Goal: Task Accomplishment & Management: Manage account settings

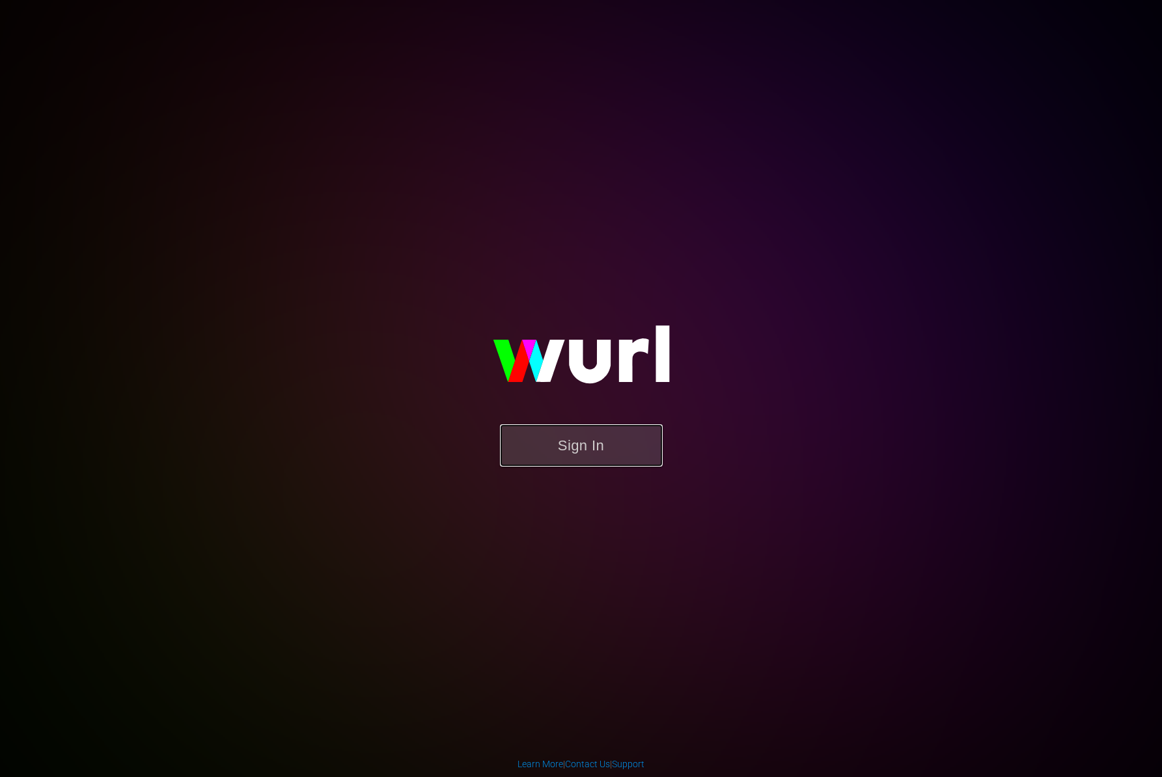
click at [583, 452] on button "Sign In" at bounding box center [581, 445] width 163 height 42
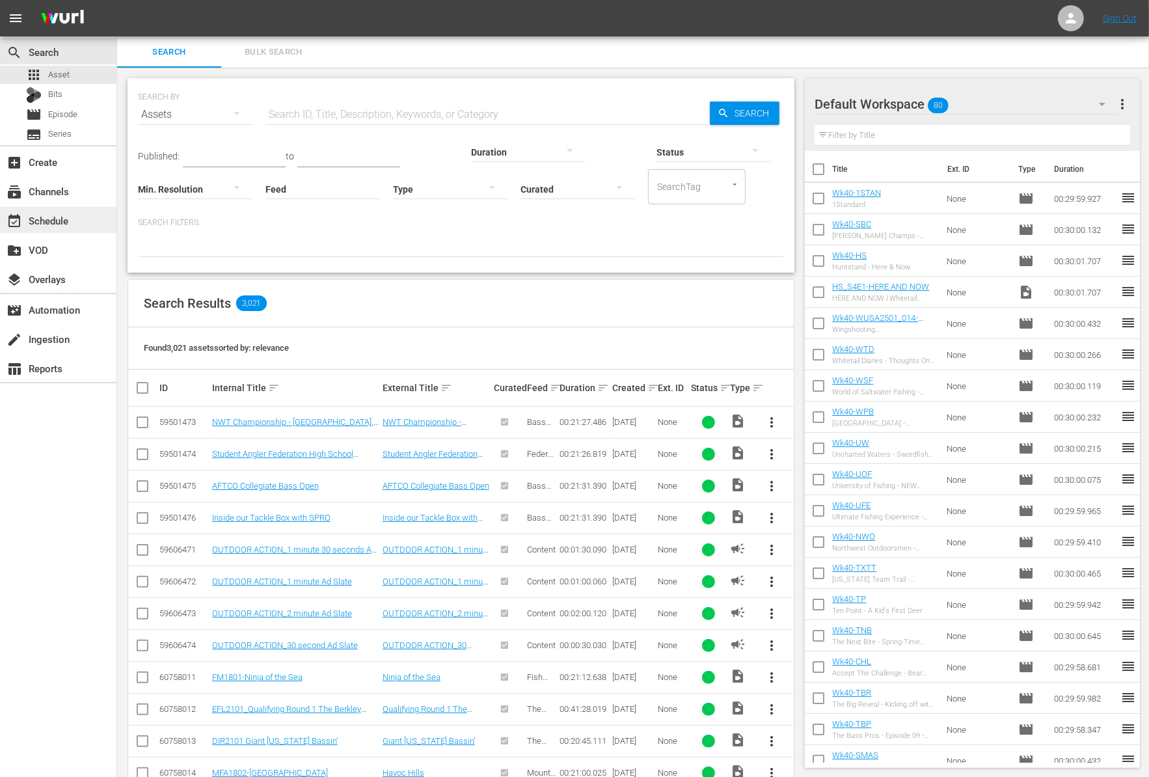
click at [64, 224] on div "event_available Schedule" at bounding box center [36, 219] width 73 height 12
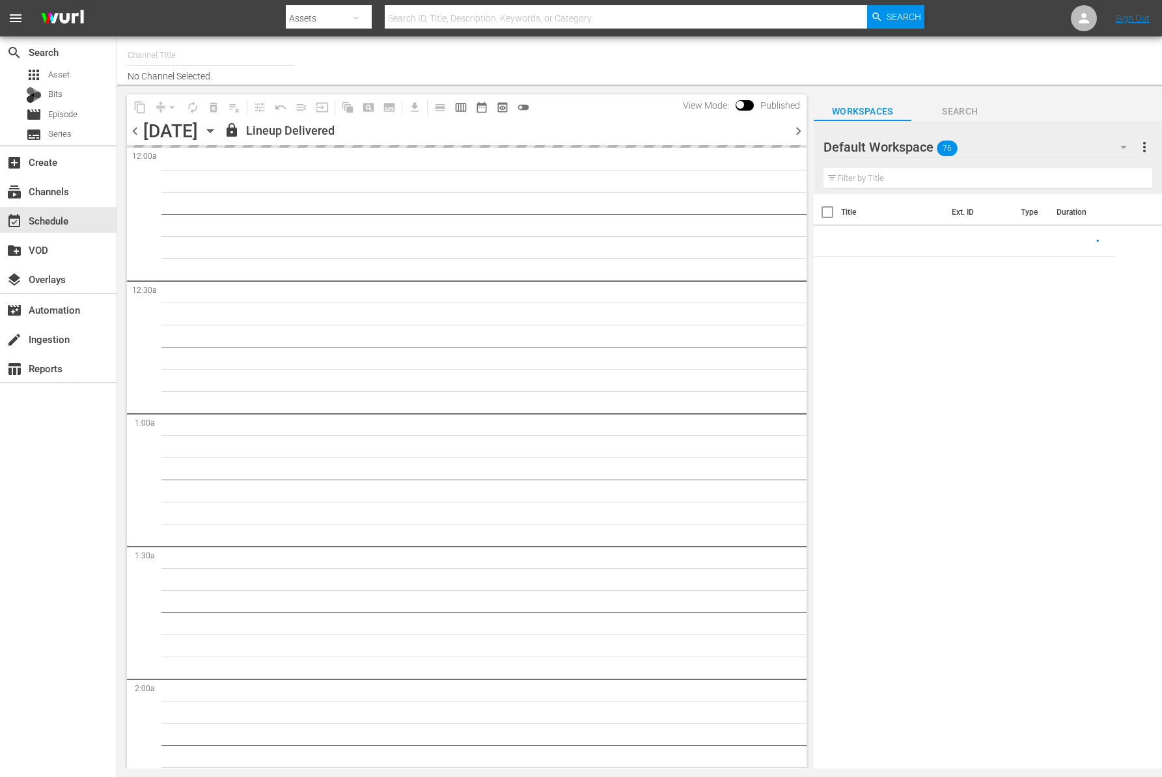
type input "Outdoor Action (1158)"
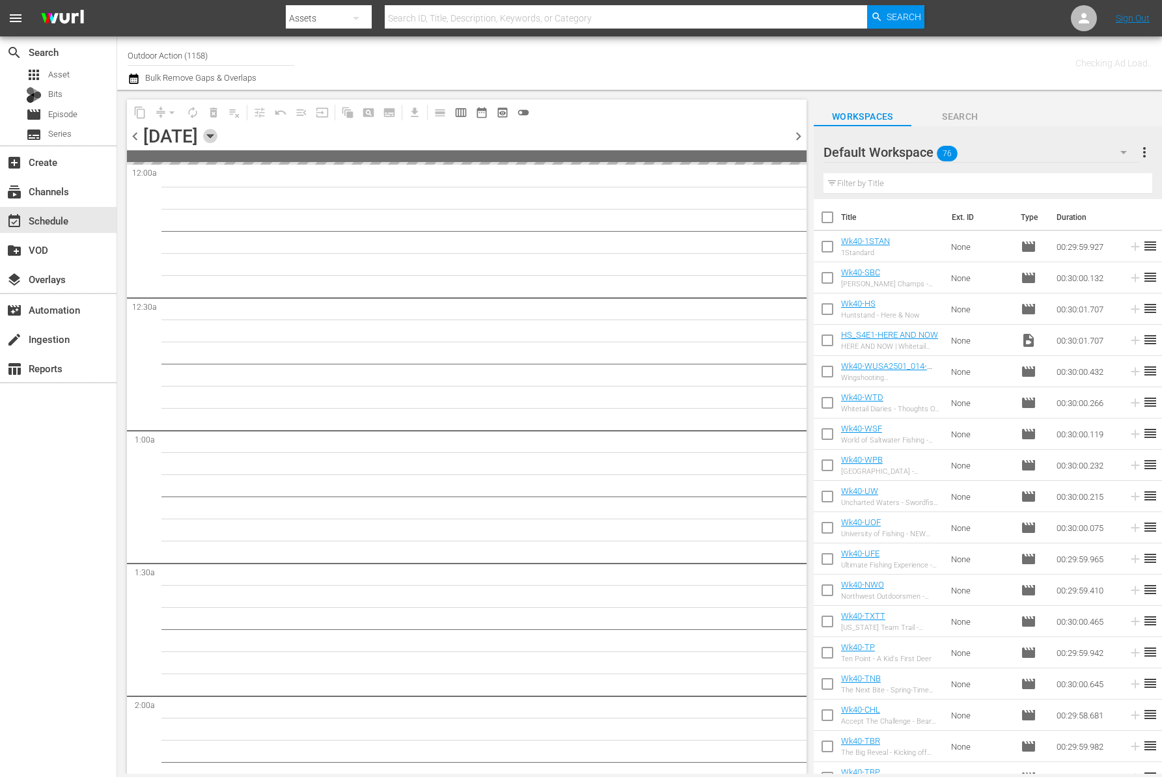
click at [217, 133] on icon "button" at bounding box center [210, 136] width 14 height 14
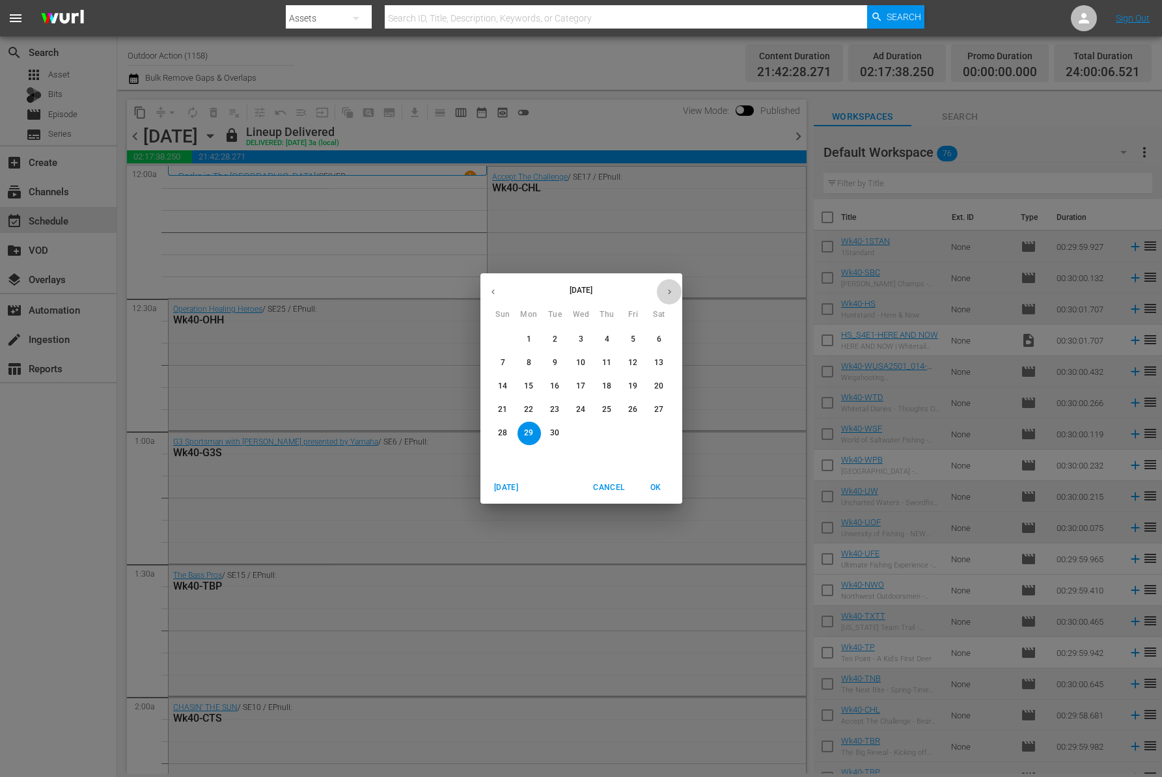
click at [666, 295] on icon "button" at bounding box center [669, 292] width 10 height 10
click at [584, 337] on span "1" at bounding box center [580, 339] width 23 height 11
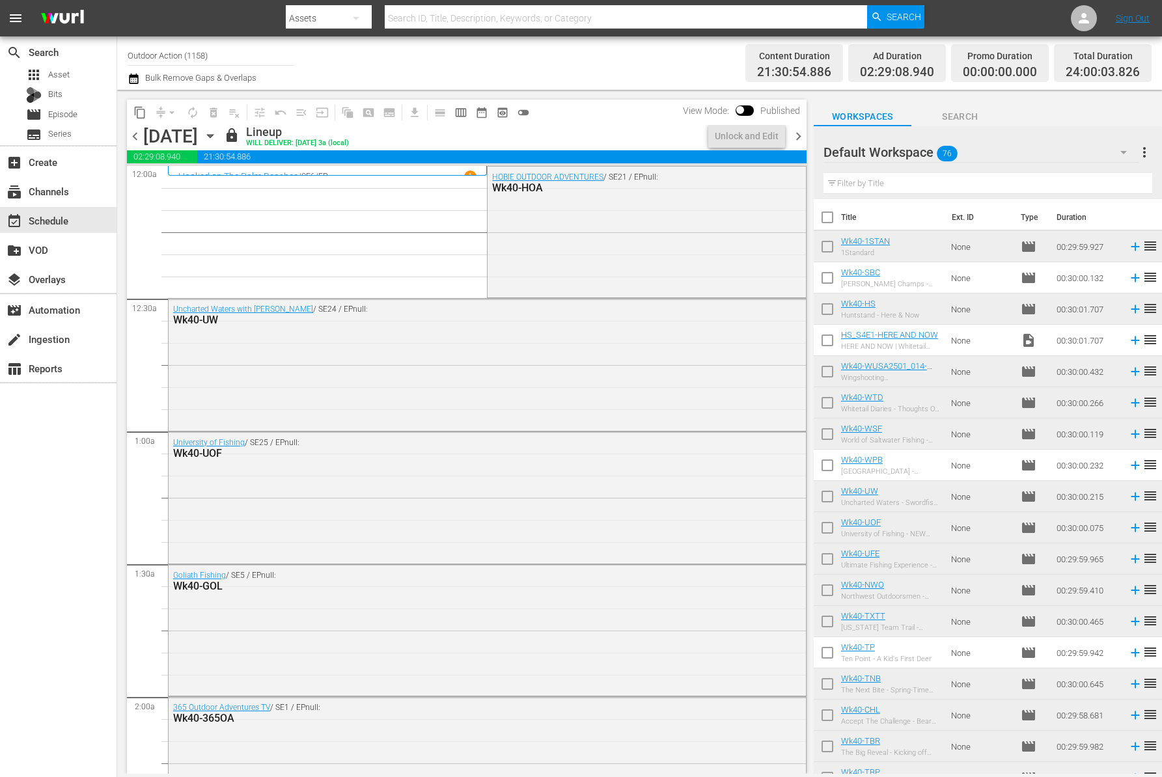
click at [798, 136] on span "chevron_right" at bounding box center [798, 136] width 16 height 16
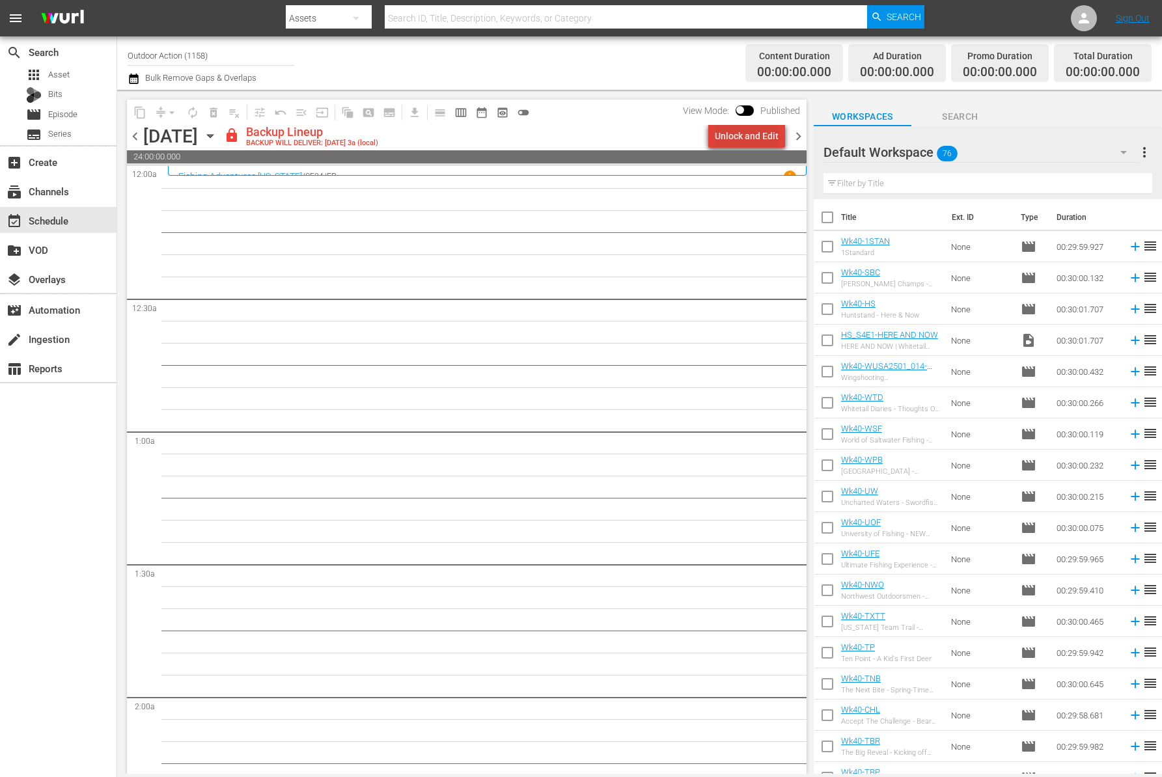
click at [763, 136] on div "Unlock and Edit" at bounding box center [747, 135] width 64 height 23
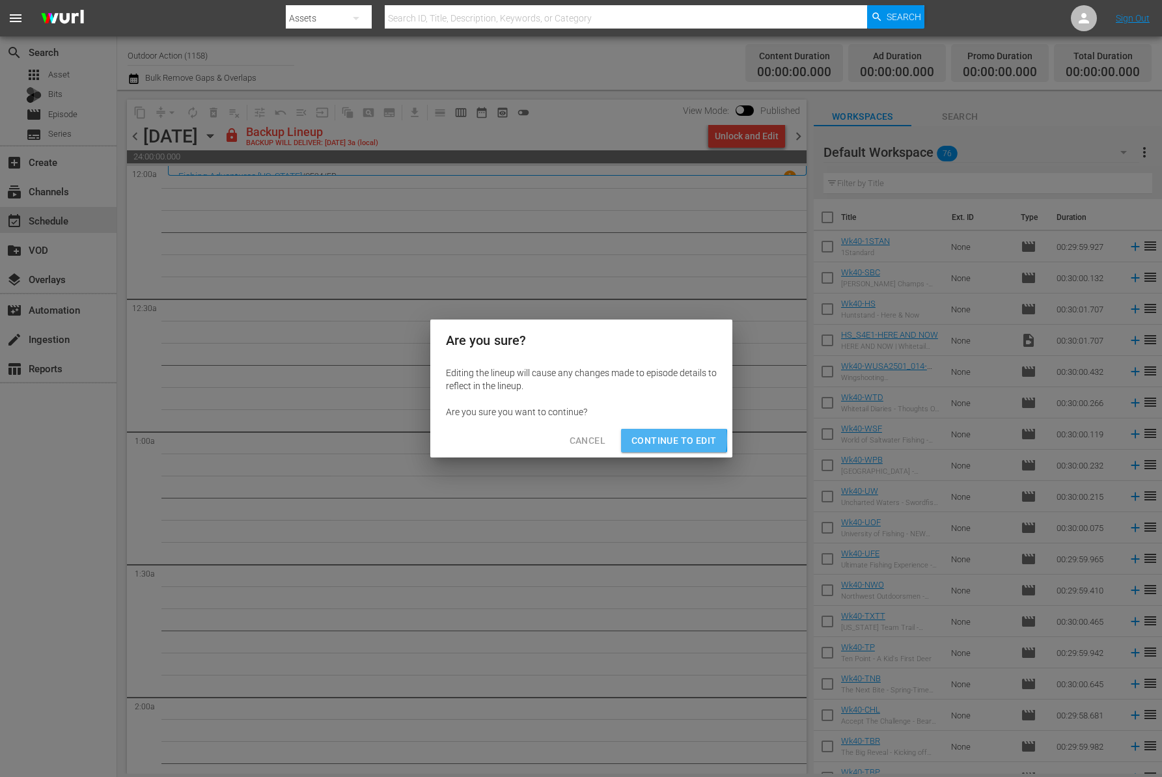
click at [657, 439] on span "Continue to Edit" at bounding box center [673, 441] width 85 height 16
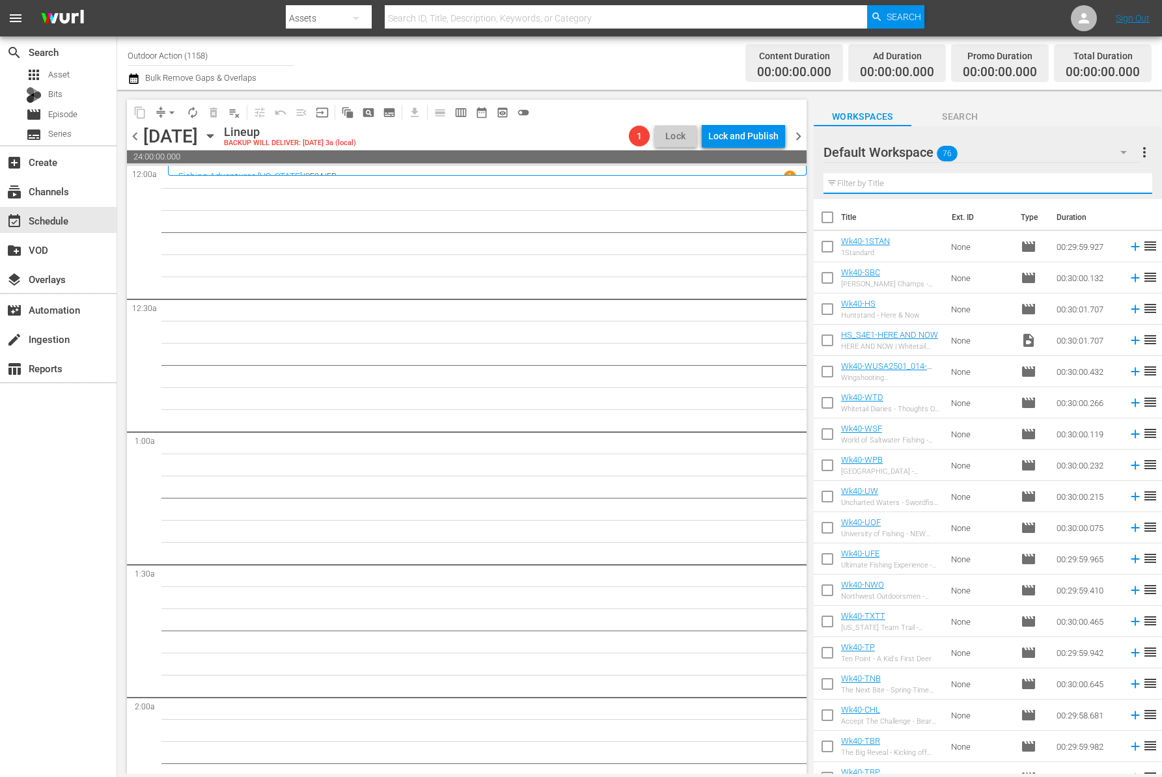
click at [908, 182] on input "text" at bounding box center [987, 183] width 329 height 21
click at [897, 183] on input "text" at bounding box center [987, 183] width 329 height 21
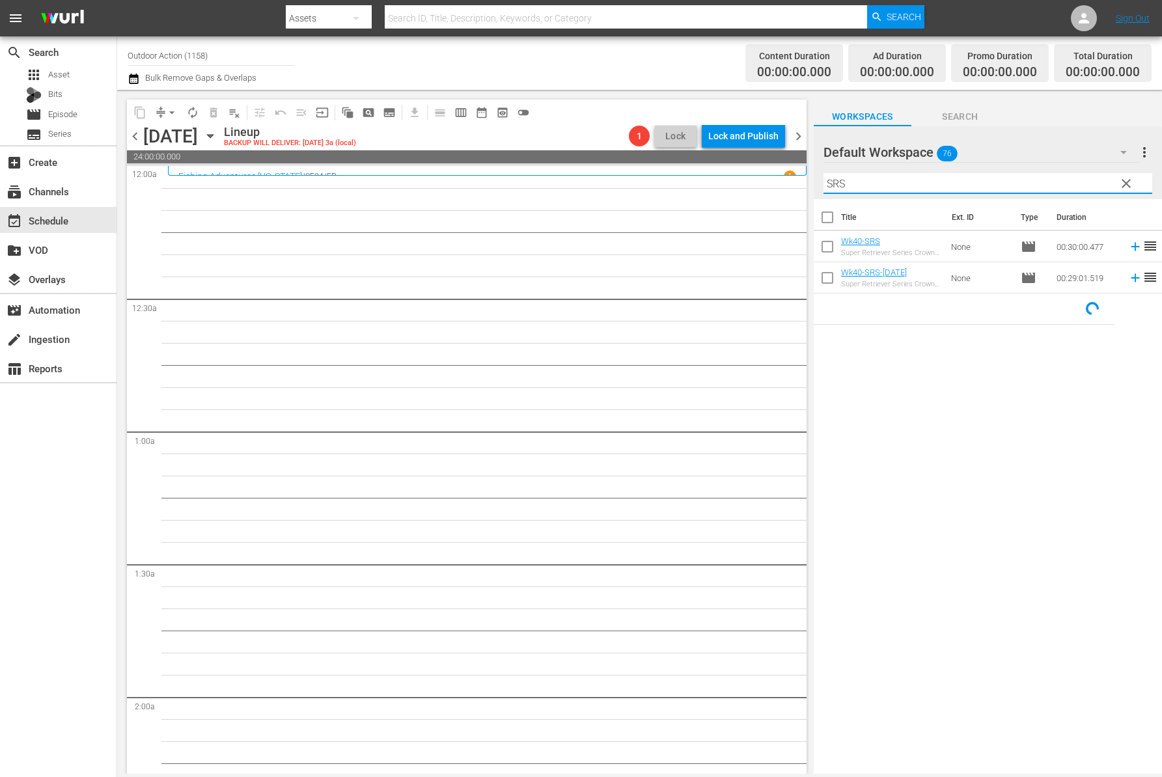
click at [1123, 254] on td at bounding box center [1133, 246] width 20 height 31
click at [1128, 247] on icon at bounding box center [1135, 246] width 14 height 14
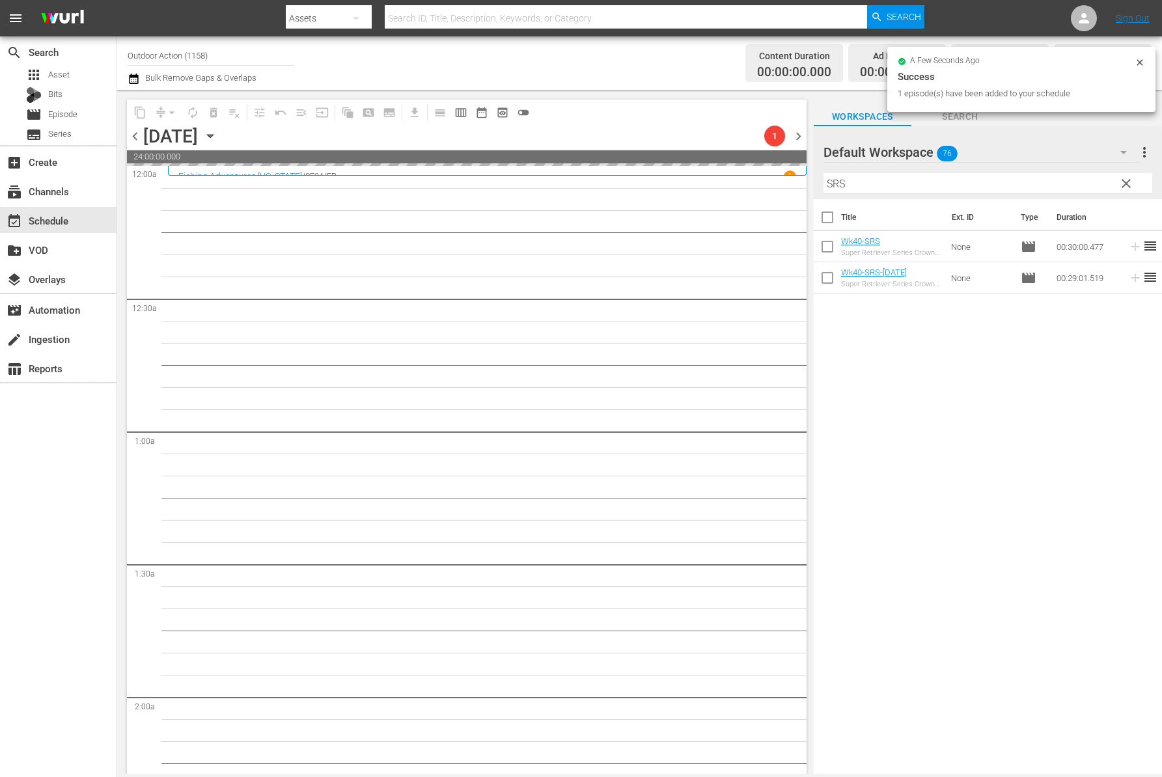
click at [993, 180] on input "SRS" at bounding box center [987, 183] width 329 height 21
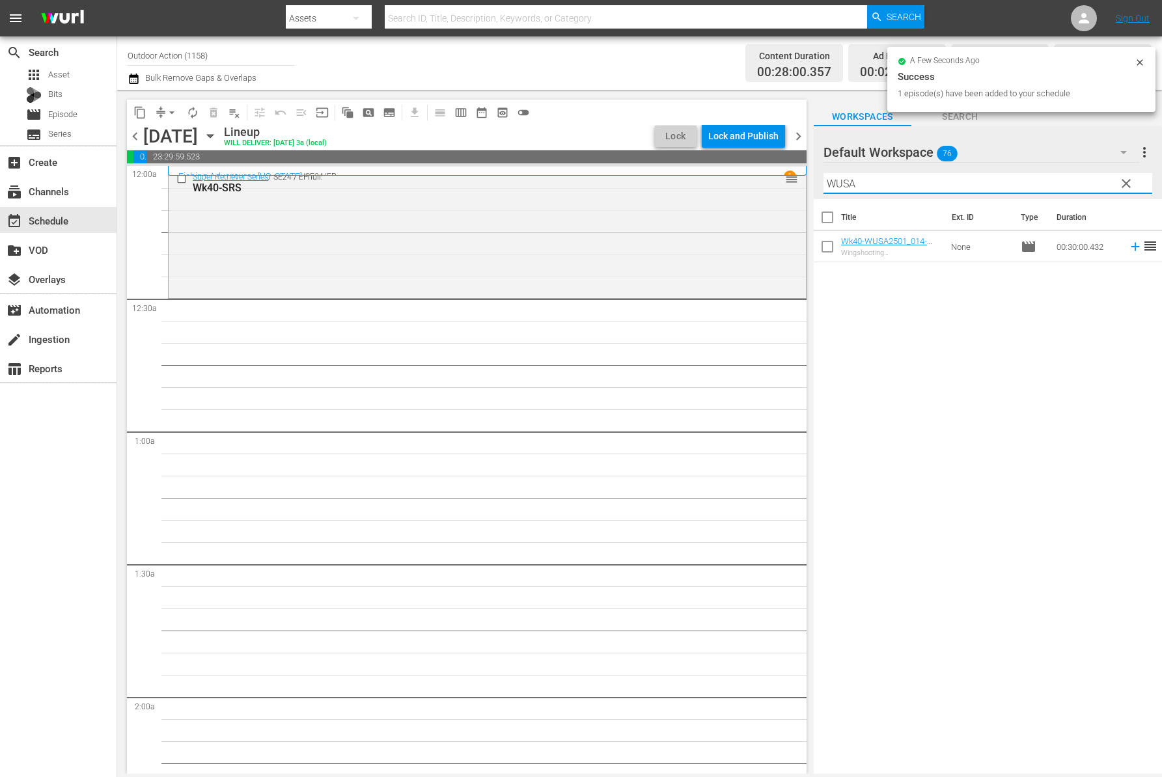
click at [1128, 247] on icon at bounding box center [1135, 246] width 14 height 14
click at [1061, 178] on input "WUSA" at bounding box center [987, 183] width 329 height 21
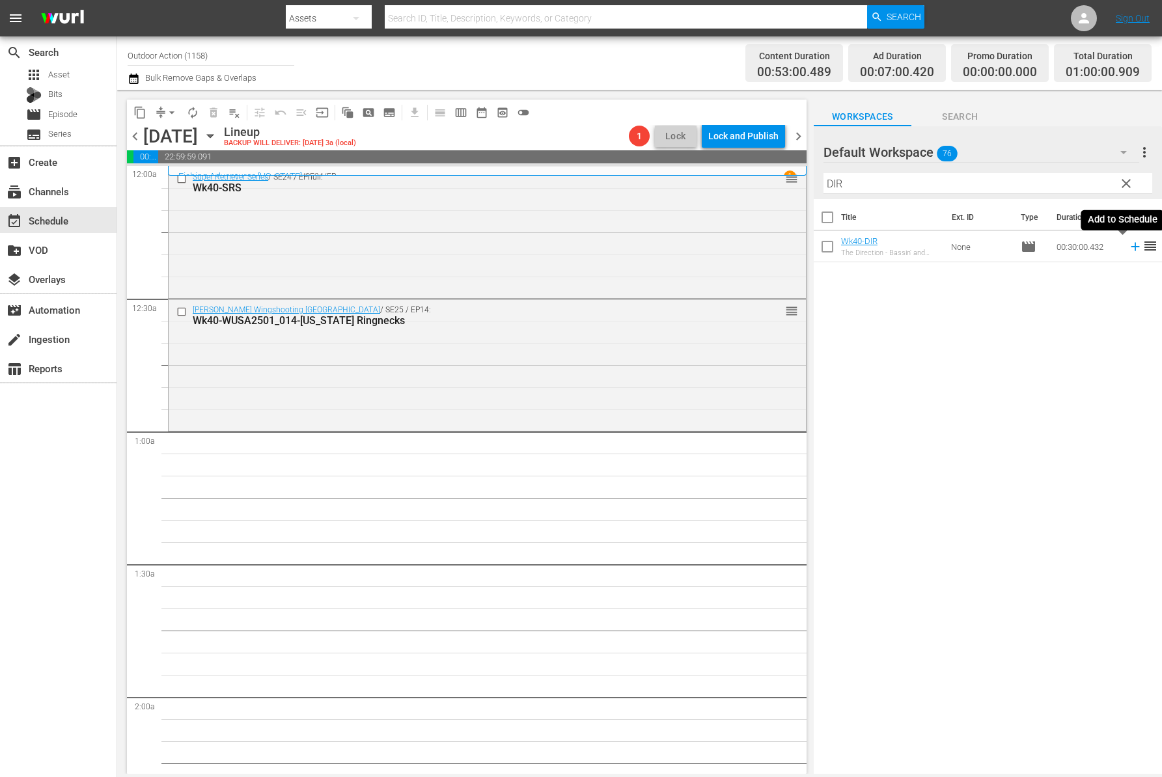
click at [1128, 244] on icon at bounding box center [1135, 246] width 14 height 14
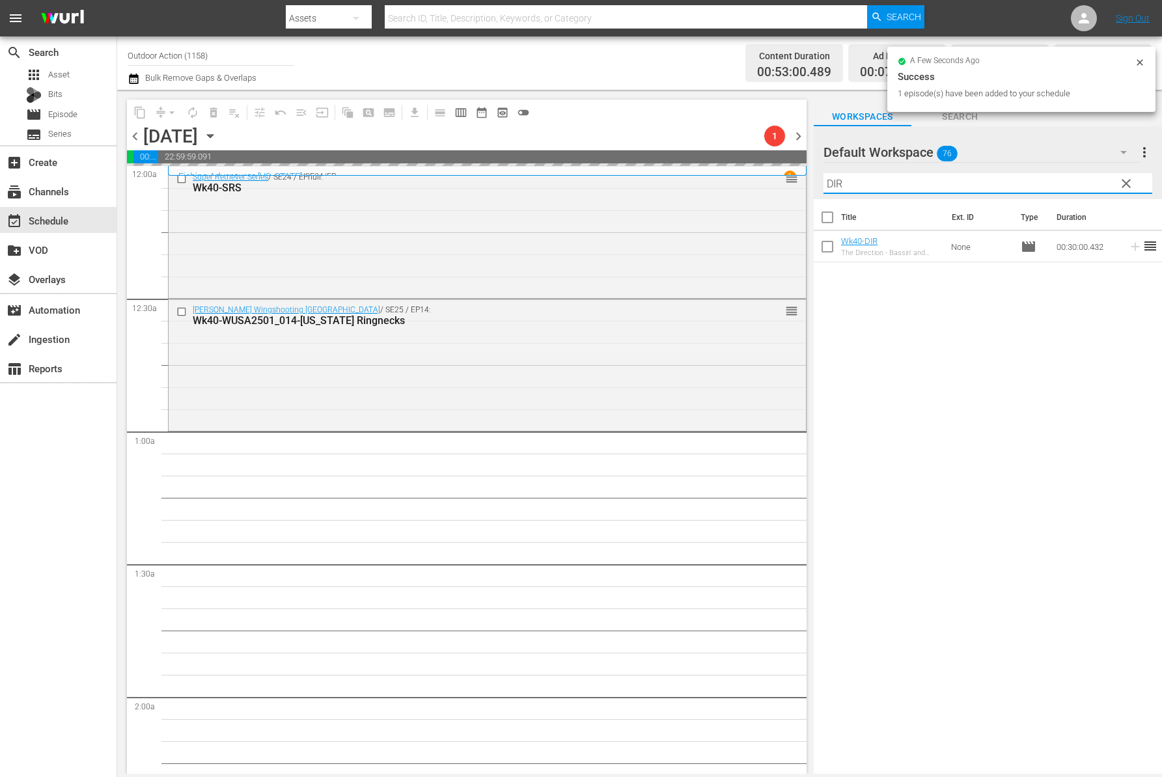
click at [1077, 180] on input "DIR" at bounding box center [987, 183] width 329 height 21
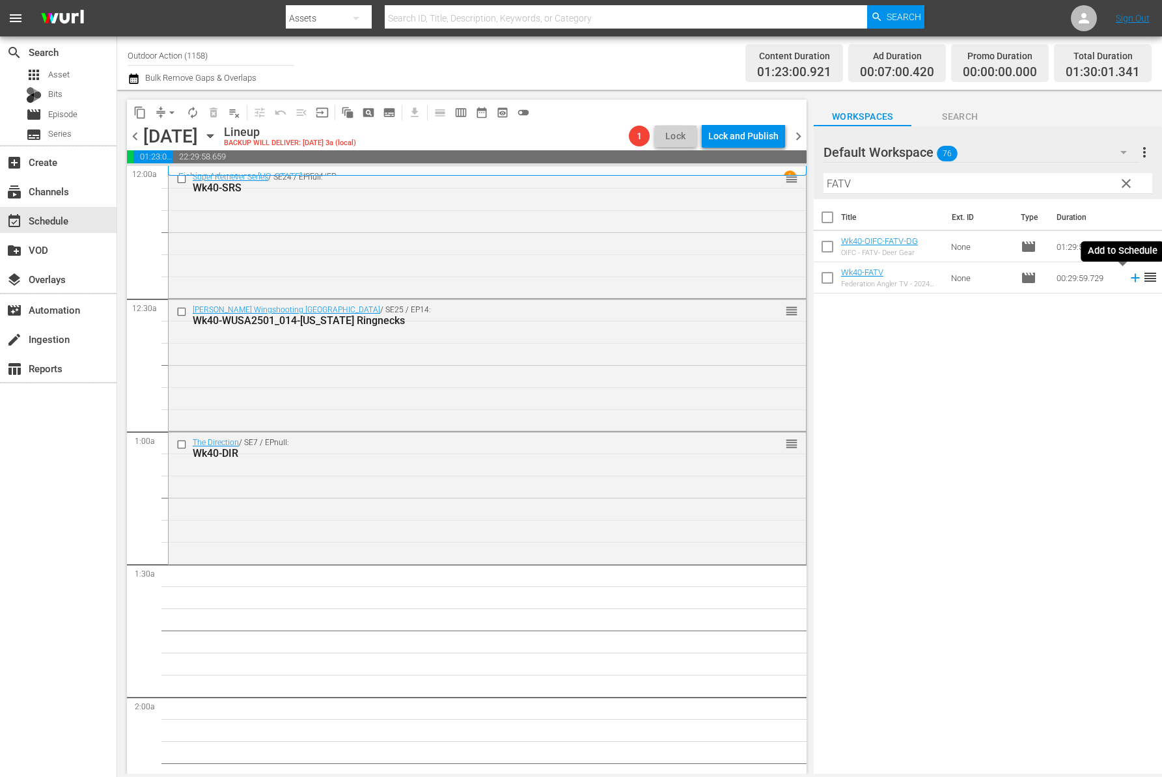
click at [1128, 275] on icon at bounding box center [1135, 278] width 14 height 14
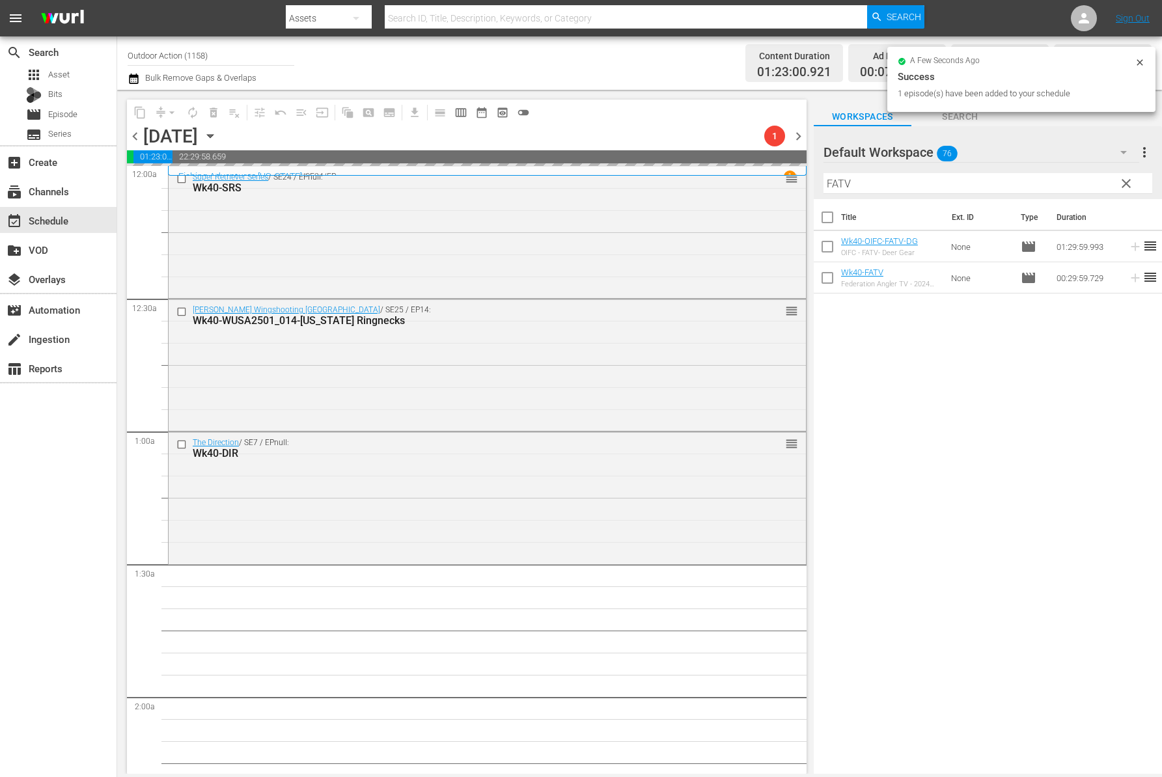
click at [1046, 178] on input "FATV" at bounding box center [987, 183] width 329 height 21
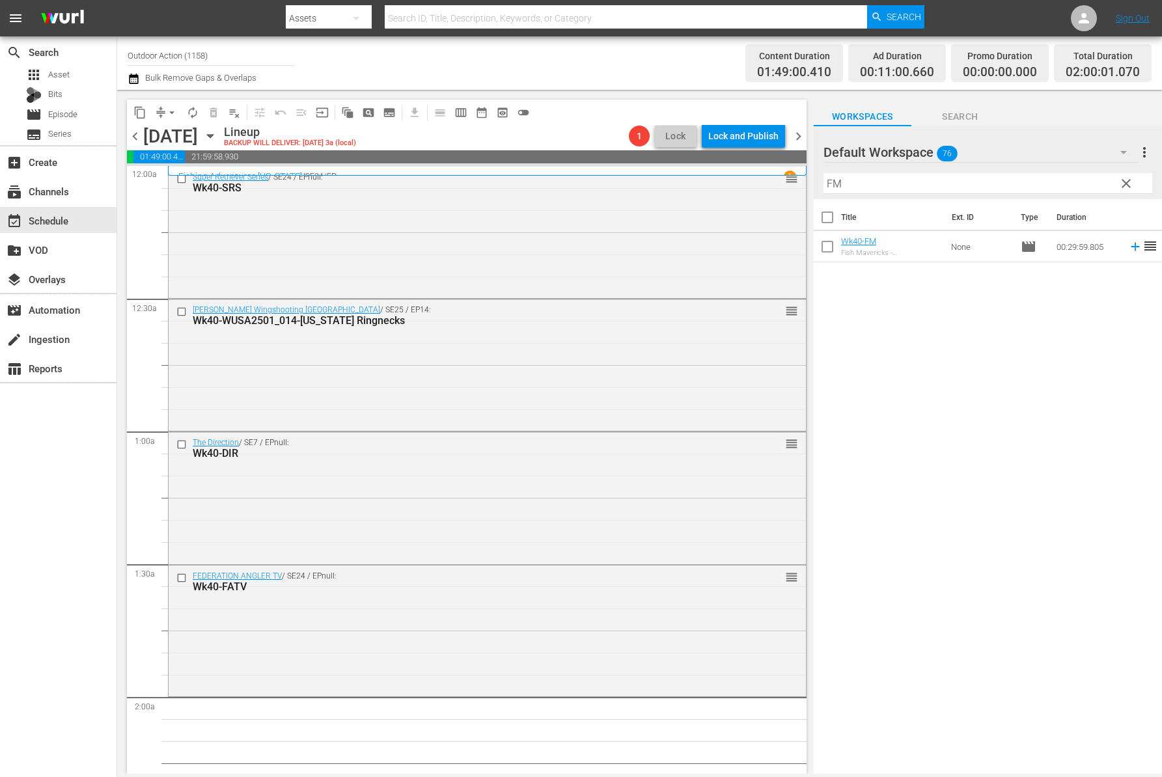
click at [1095, 313] on div "Title Ext. ID Type Duration Wk40-FM Fish Mavericks - [PERSON_NAME], Part 2 None…" at bounding box center [987, 487] width 348 height 577
click at [1128, 247] on icon at bounding box center [1135, 246] width 14 height 14
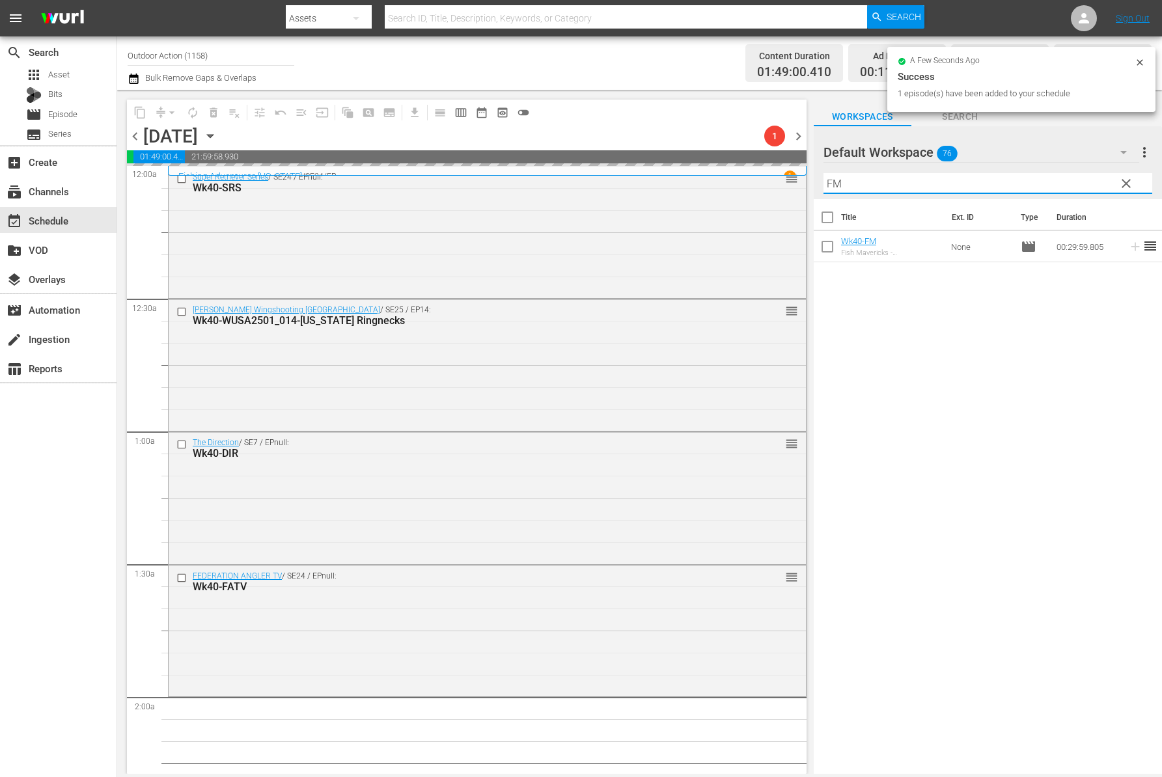
click at [1065, 177] on input "FM" at bounding box center [987, 183] width 329 height 21
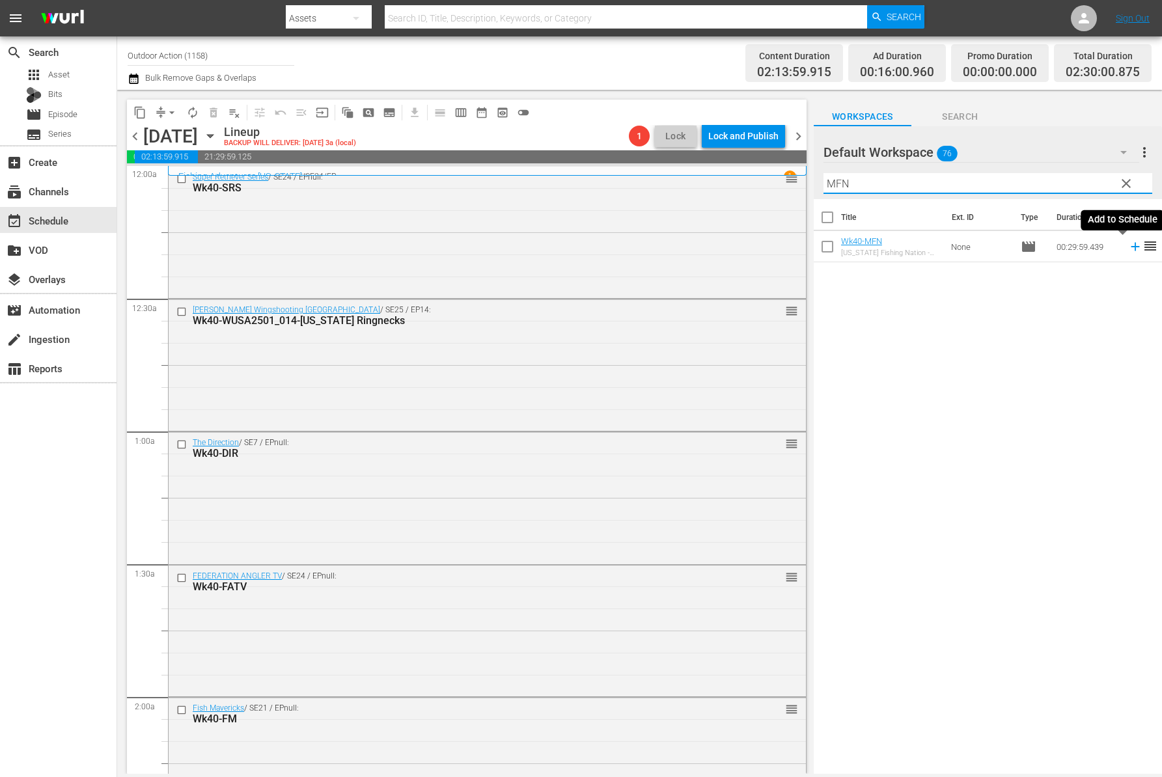
click at [1128, 242] on icon at bounding box center [1135, 246] width 14 height 14
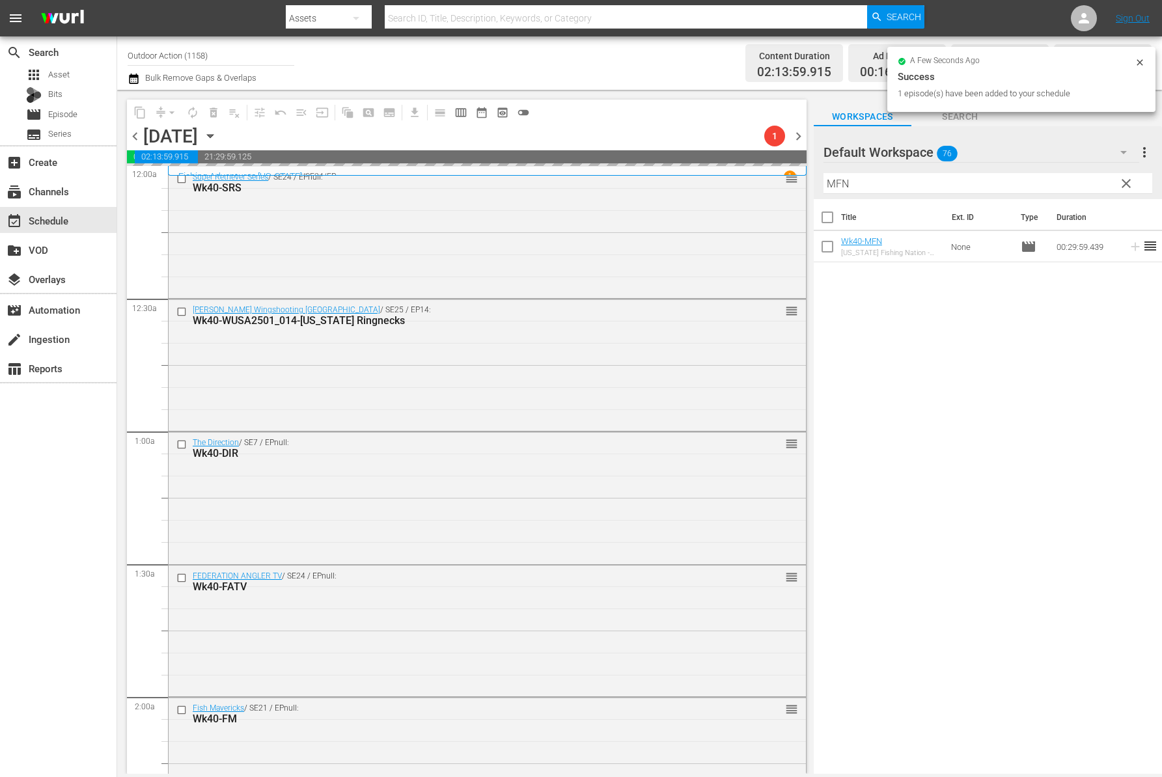
click at [1045, 185] on input "MFN" at bounding box center [987, 183] width 329 height 21
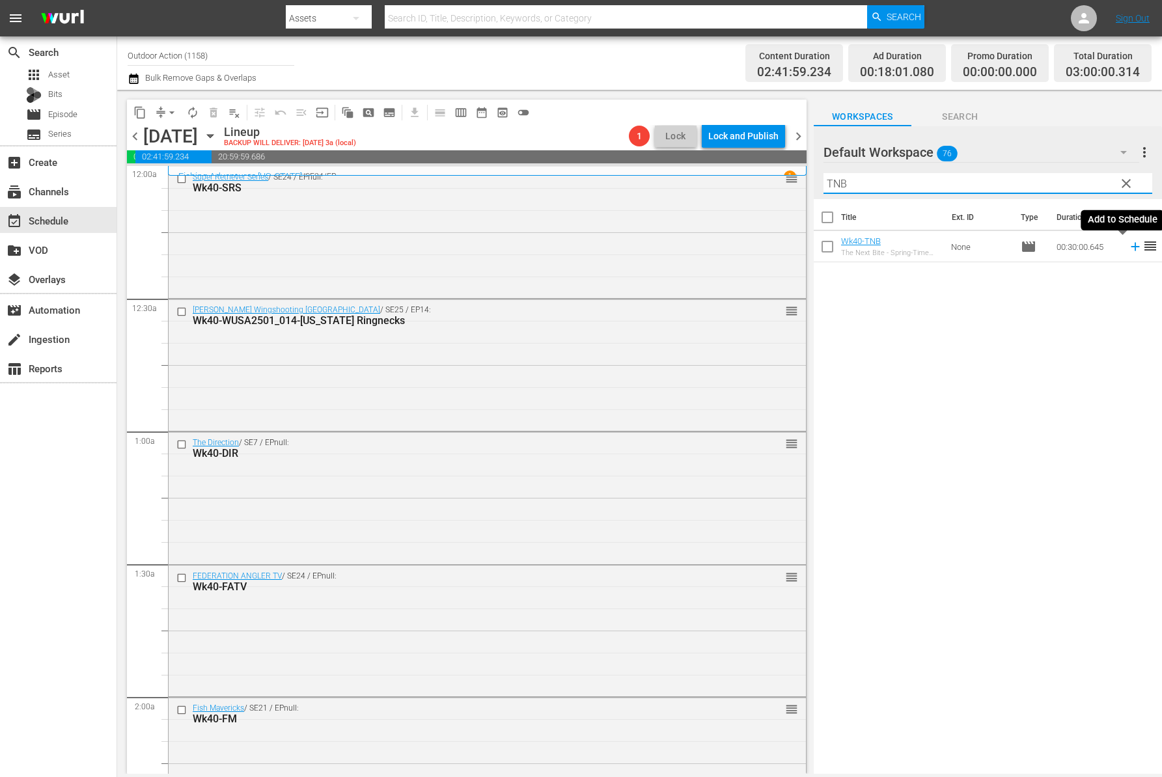
click at [1128, 244] on icon at bounding box center [1135, 246] width 14 height 14
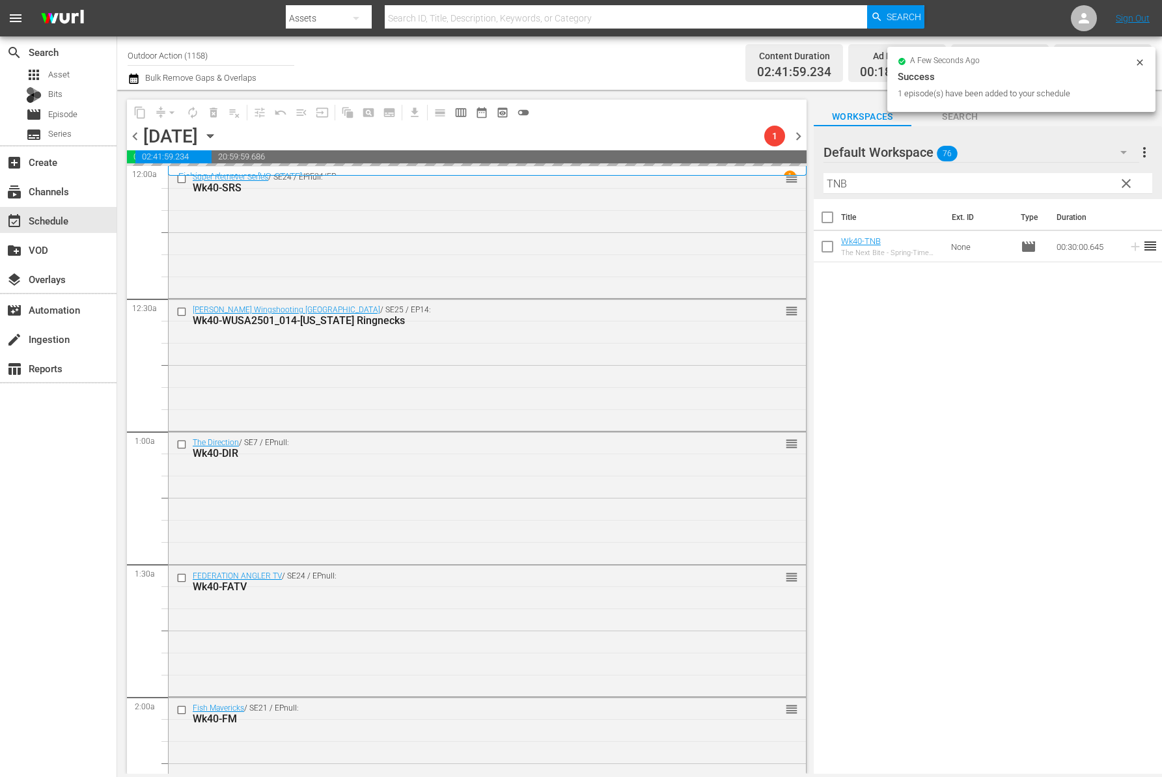
click at [1061, 185] on input "TNB" at bounding box center [987, 183] width 329 height 21
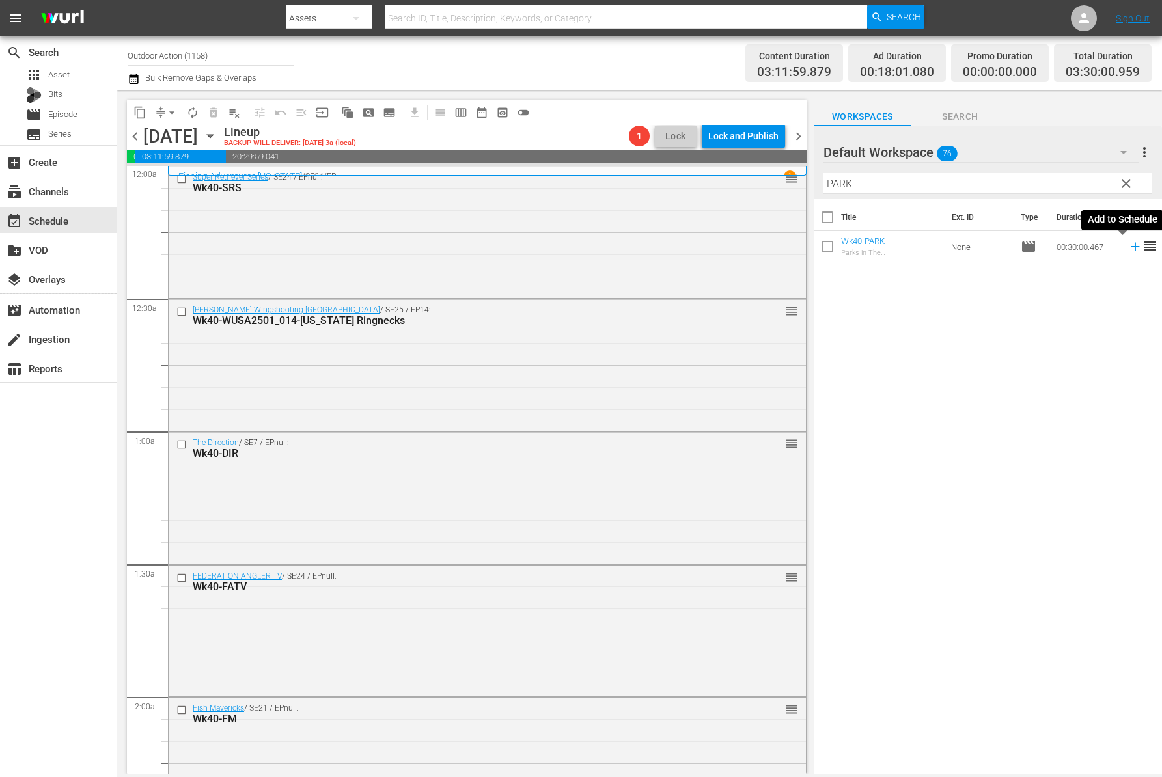
click at [1128, 245] on icon at bounding box center [1135, 246] width 14 height 14
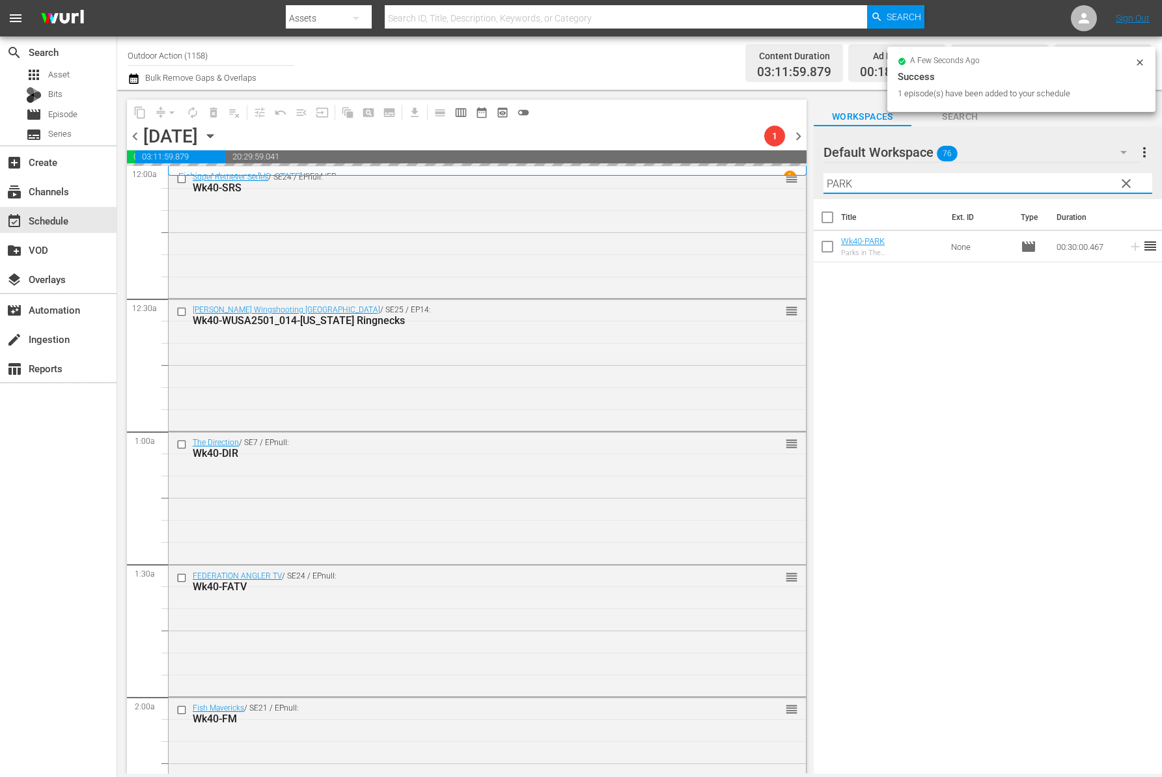
click at [1050, 176] on input "PARK" at bounding box center [987, 183] width 329 height 21
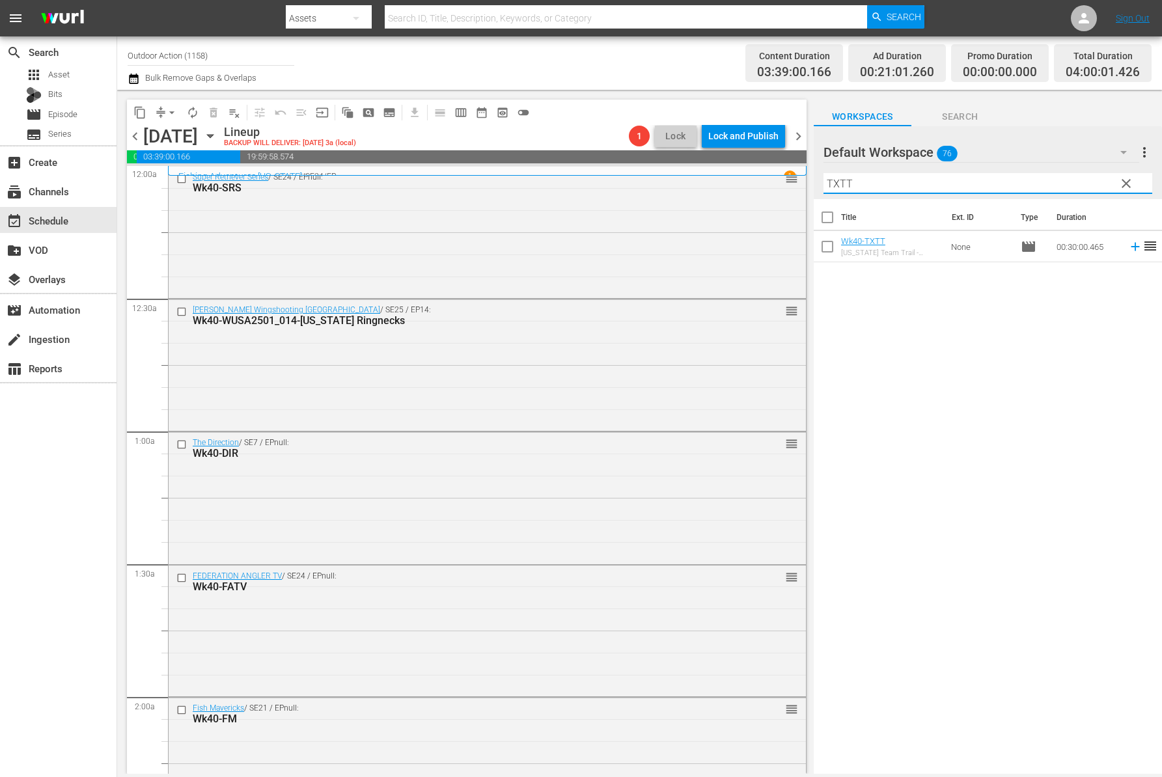
click at [1128, 250] on icon at bounding box center [1135, 246] width 14 height 14
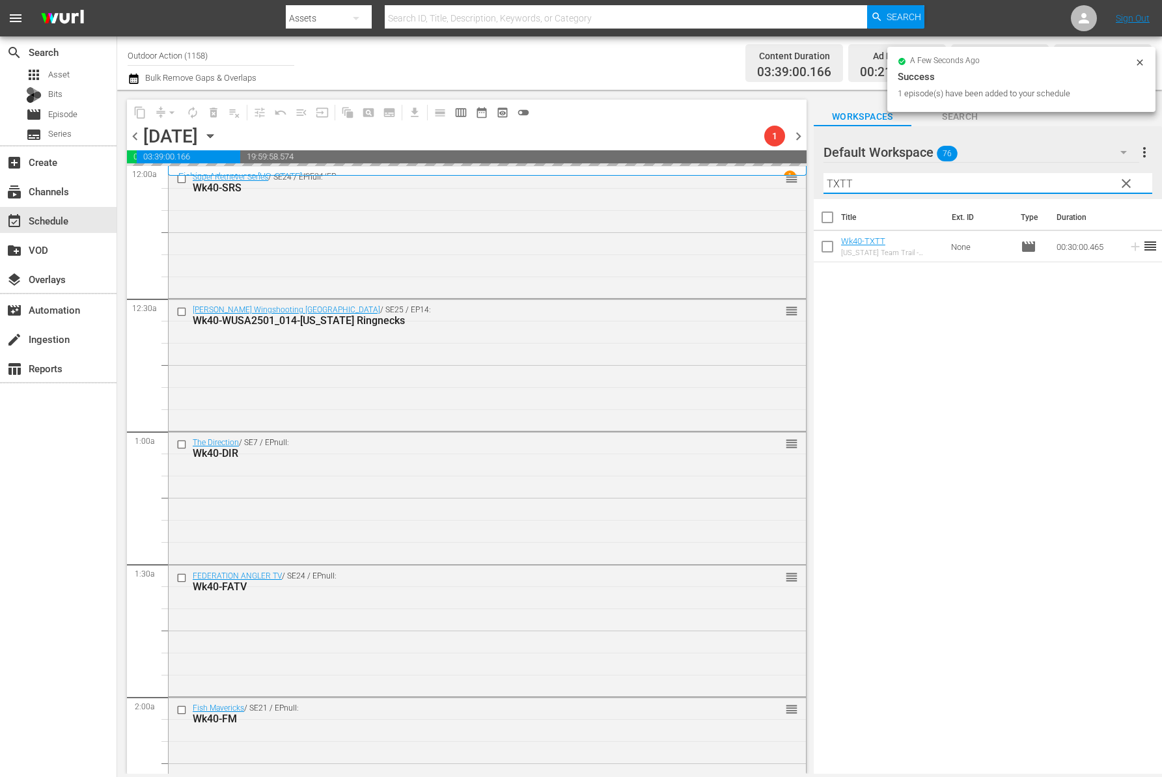
click at [1042, 185] on input "TXTT" at bounding box center [987, 183] width 329 height 21
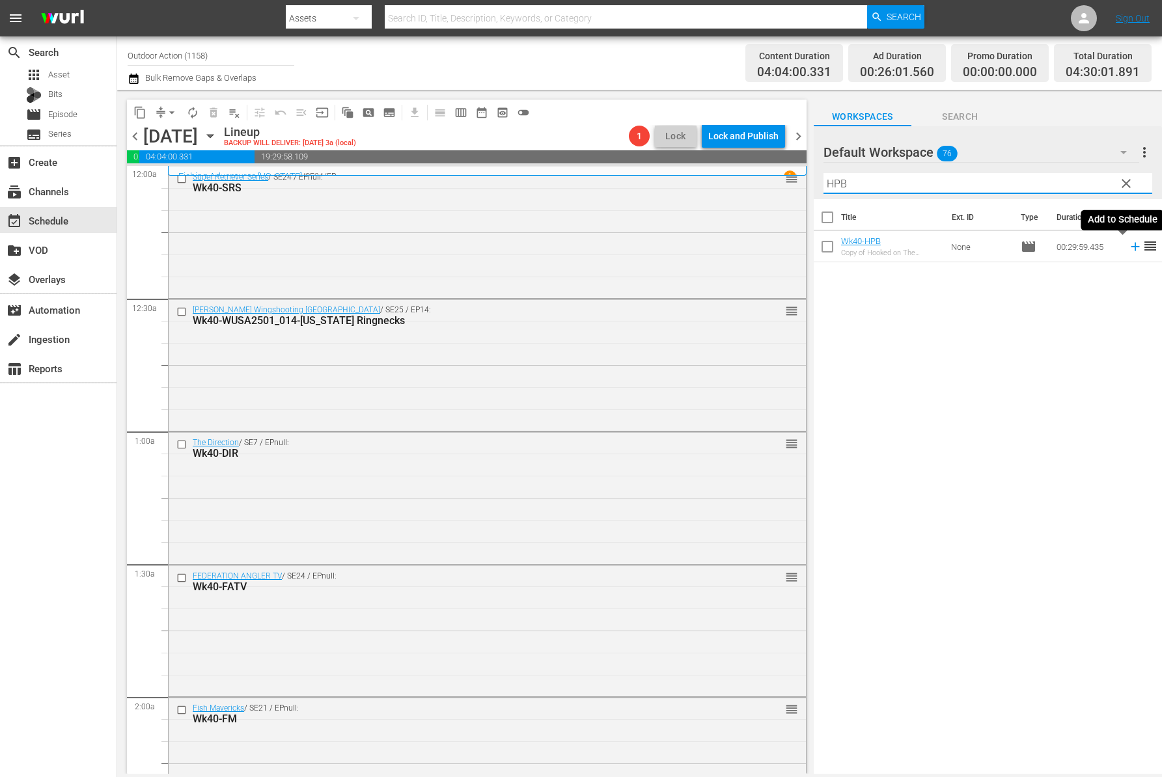
click at [1128, 244] on icon at bounding box center [1135, 246] width 14 height 14
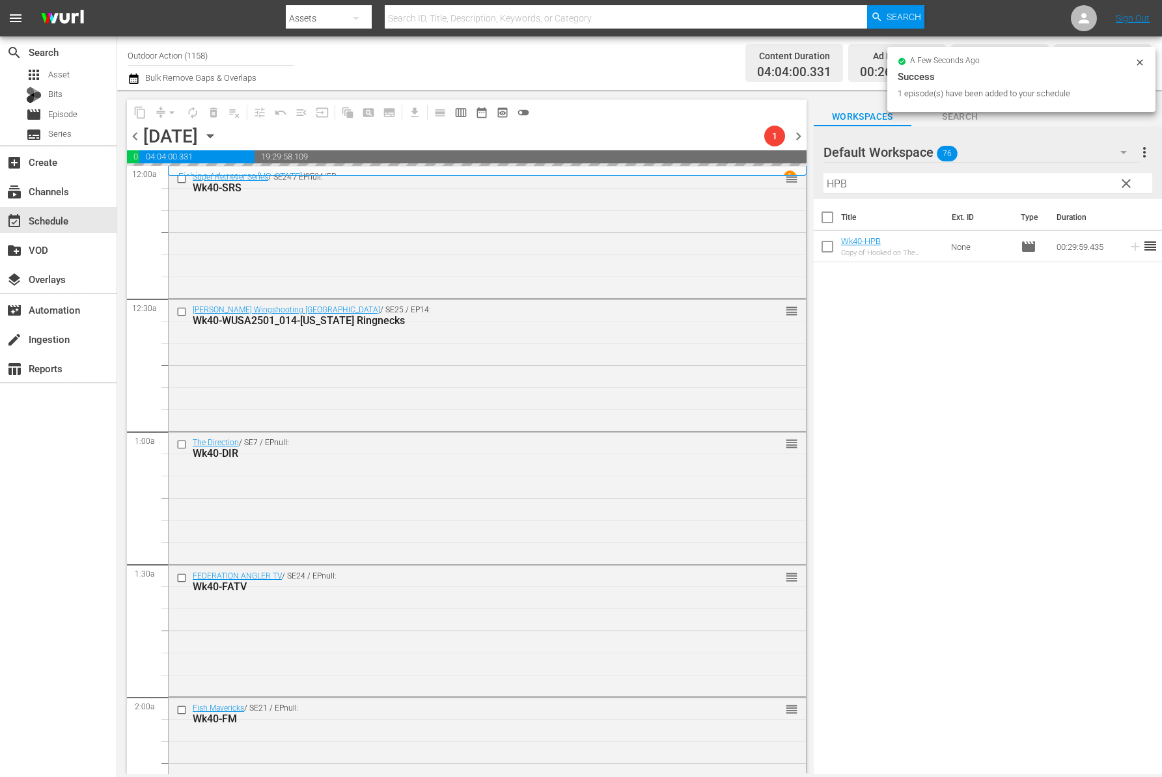
click at [882, 181] on input "HPB" at bounding box center [987, 183] width 329 height 21
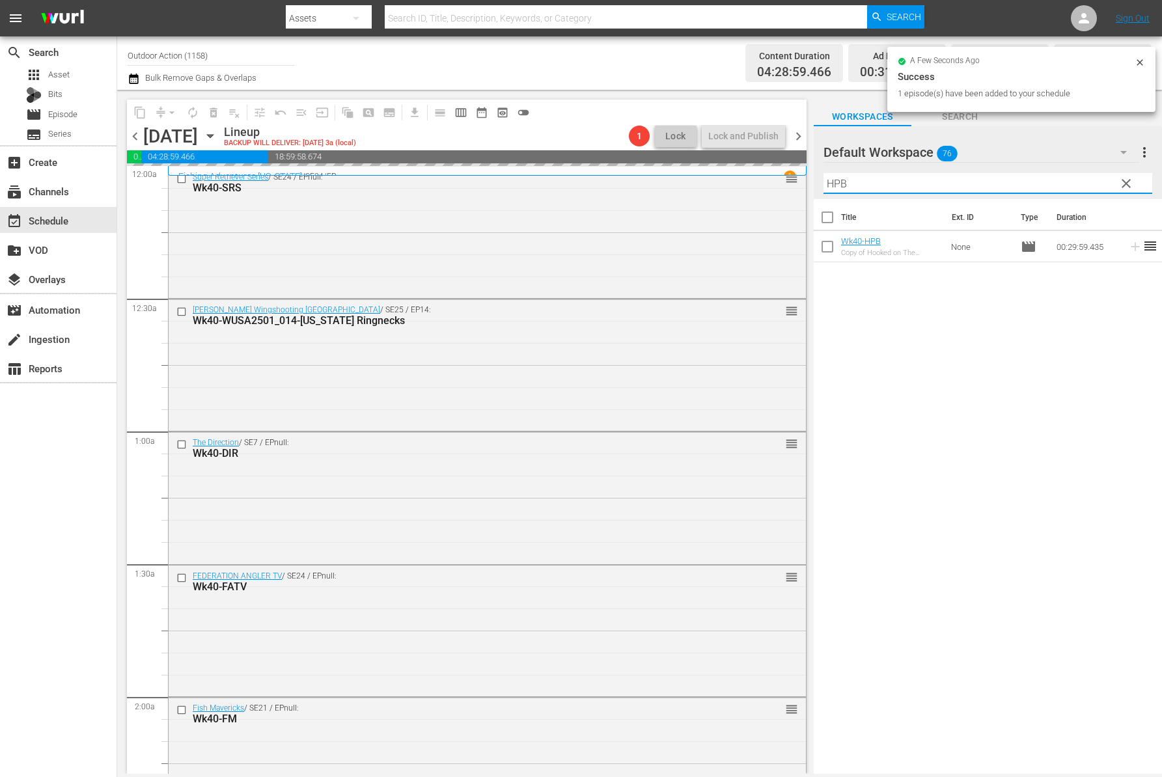
click at [882, 181] on input "HPB" at bounding box center [987, 183] width 329 height 21
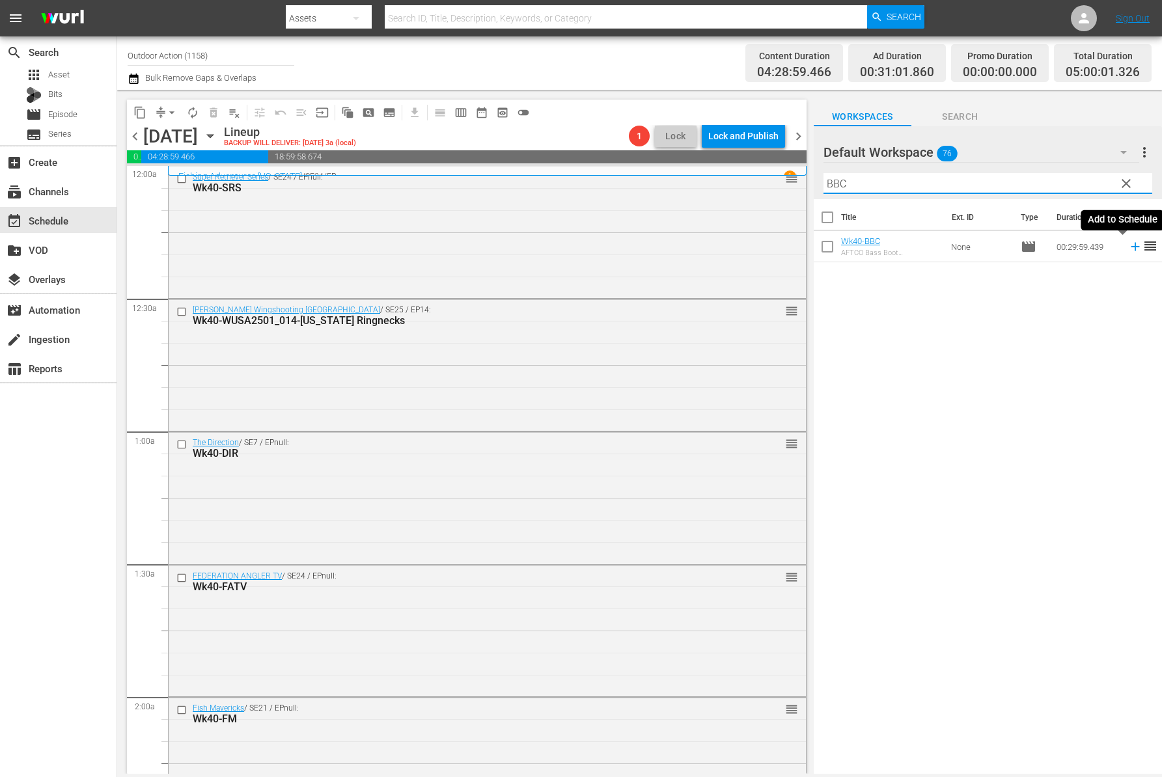
click at [1130, 247] on icon at bounding box center [1134, 247] width 8 height 8
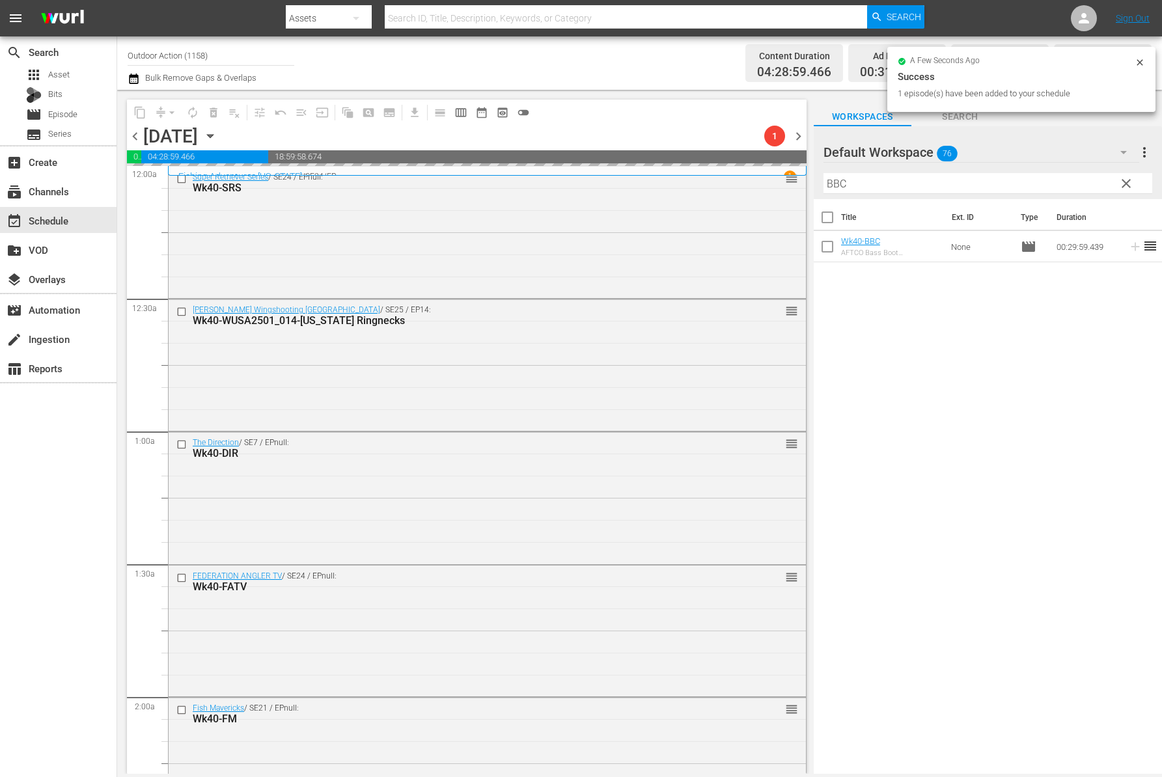
click at [1048, 184] on input "BBC" at bounding box center [987, 183] width 329 height 21
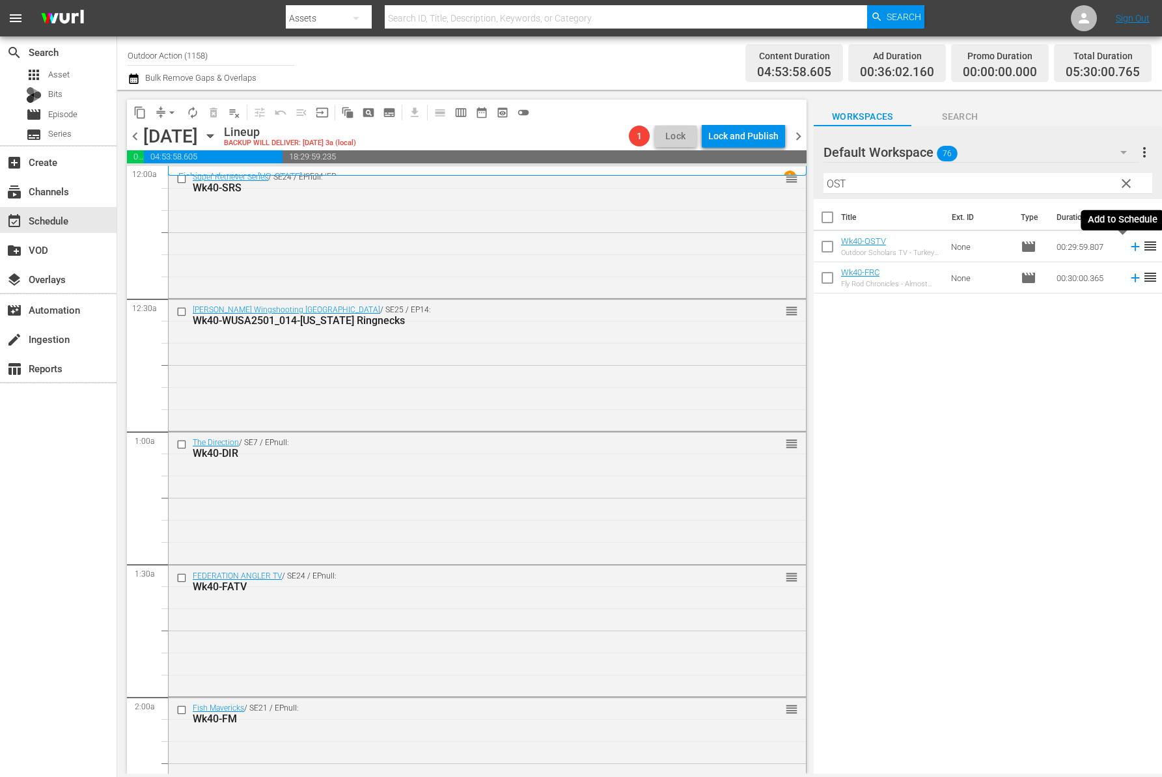
click at [1128, 249] on icon at bounding box center [1135, 246] width 14 height 14
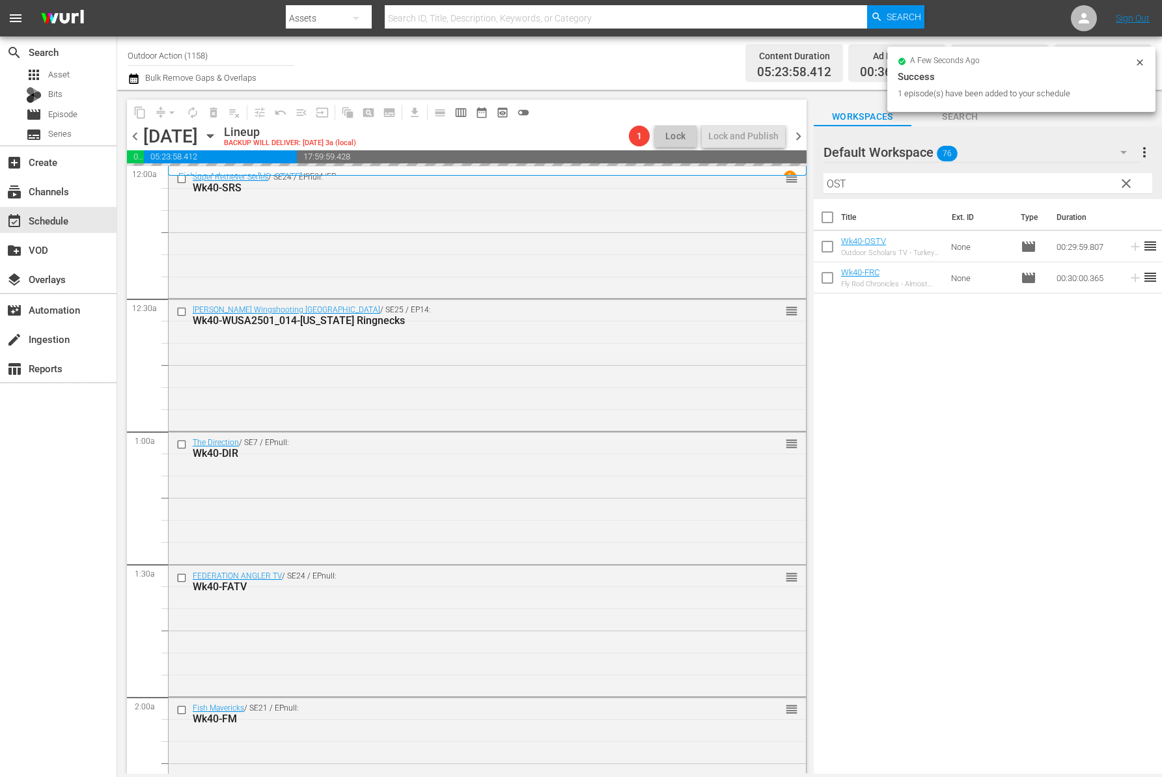
click at [1000, 178] on input "OST" at bounding box center [987, 183] width 329 height 21
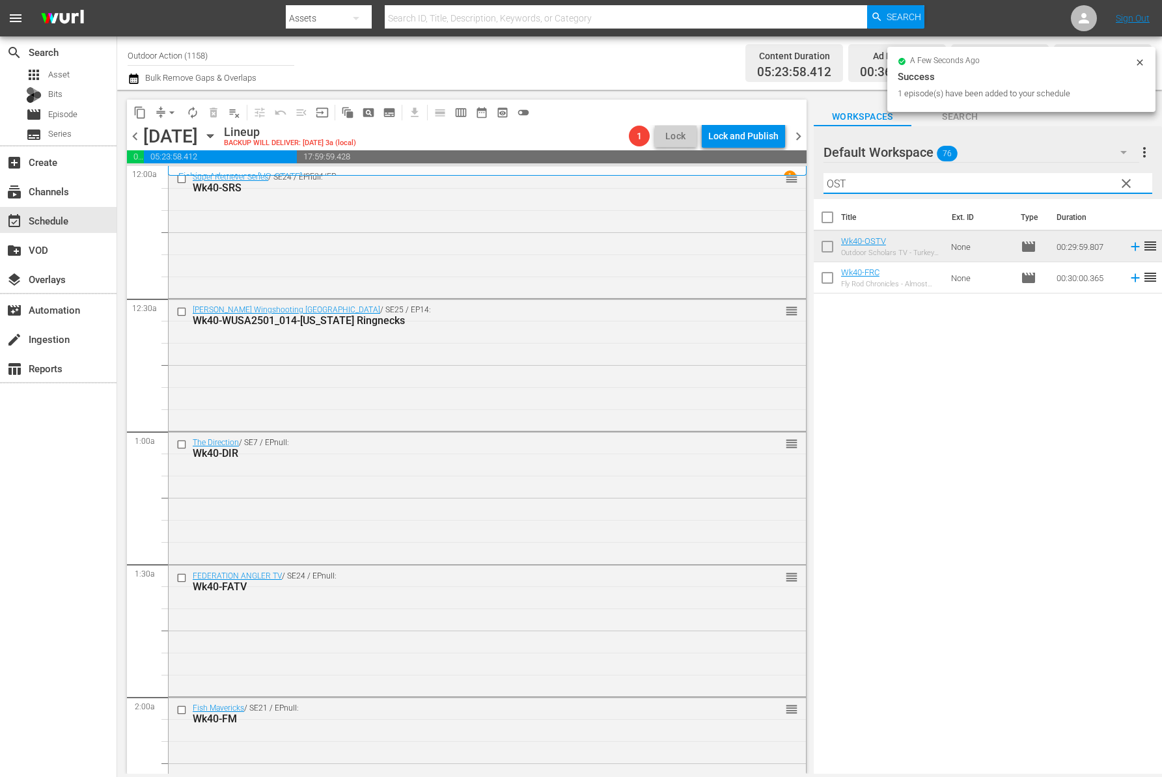
click at [1000, 178] on input "OST" at bounding box center [987, 183] width 329 height 21
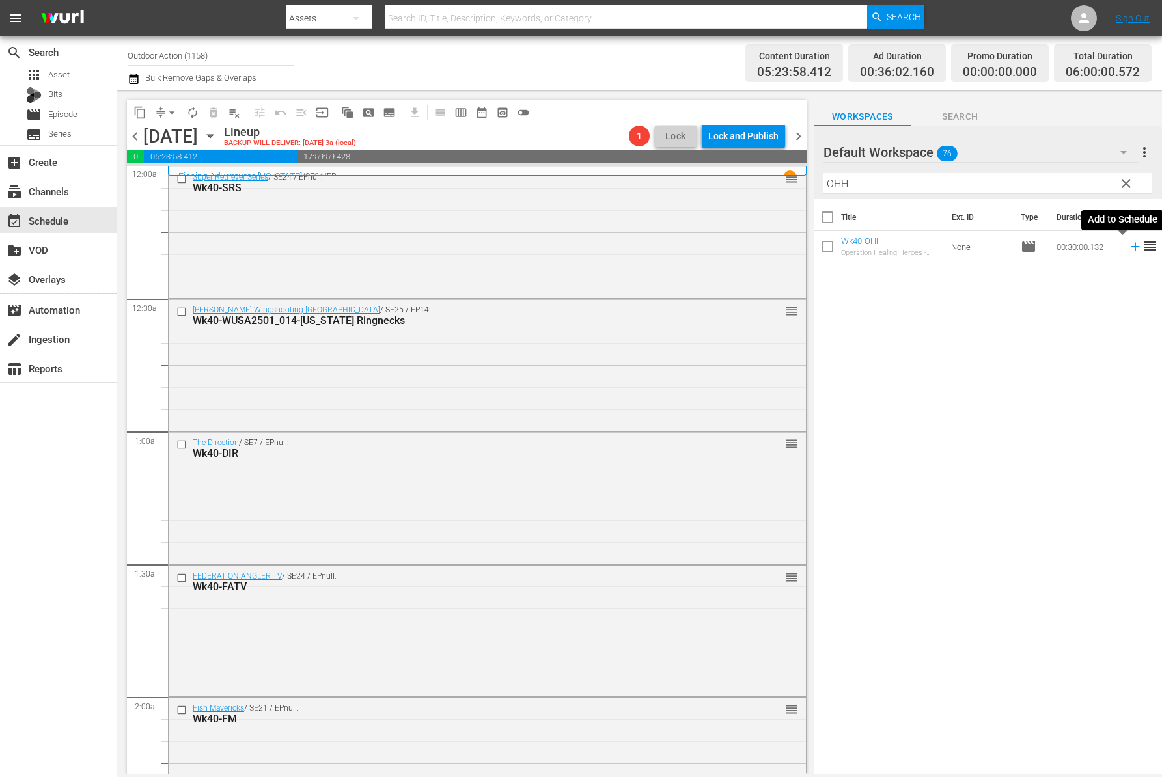
click at [1130, 247] on icon at bounding box center [1134, 247] width 8 height 8
click at [1052, 180] on input "OHH" at bounding box center [987, 183] width 329 height 21
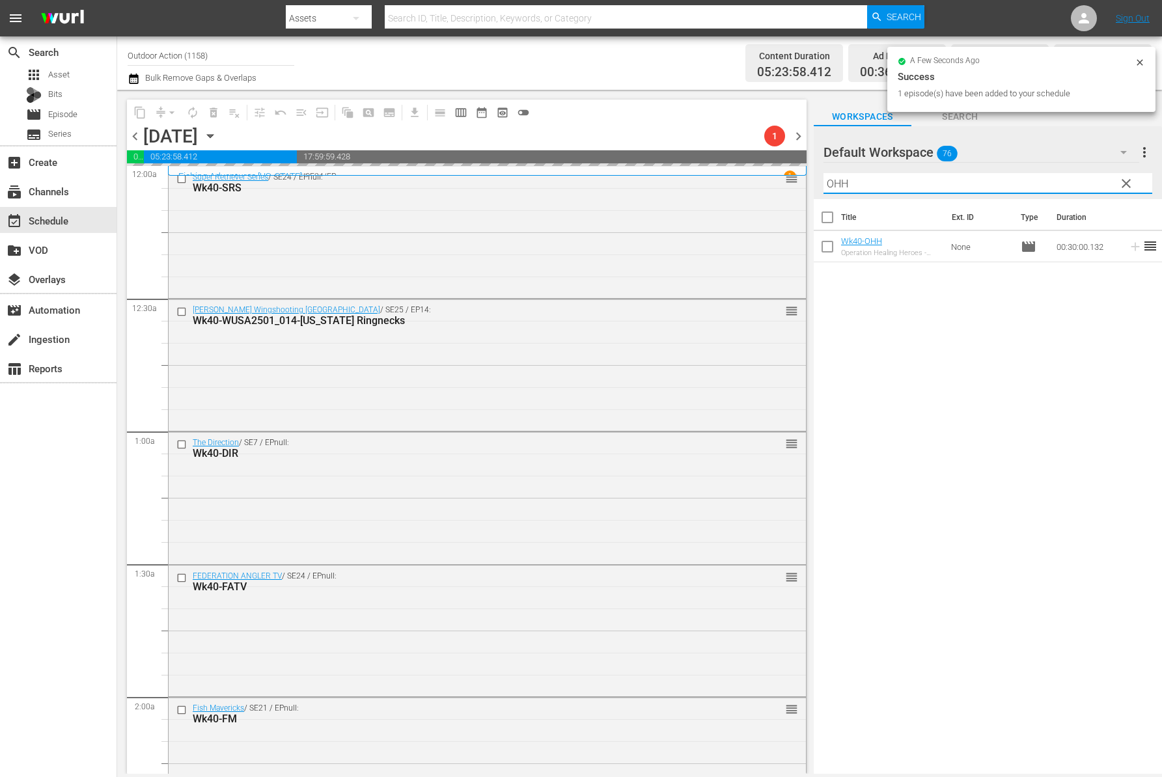
click at [1052, 180] on input "OHH" at bounding box center [987, 183] width 329 height 21
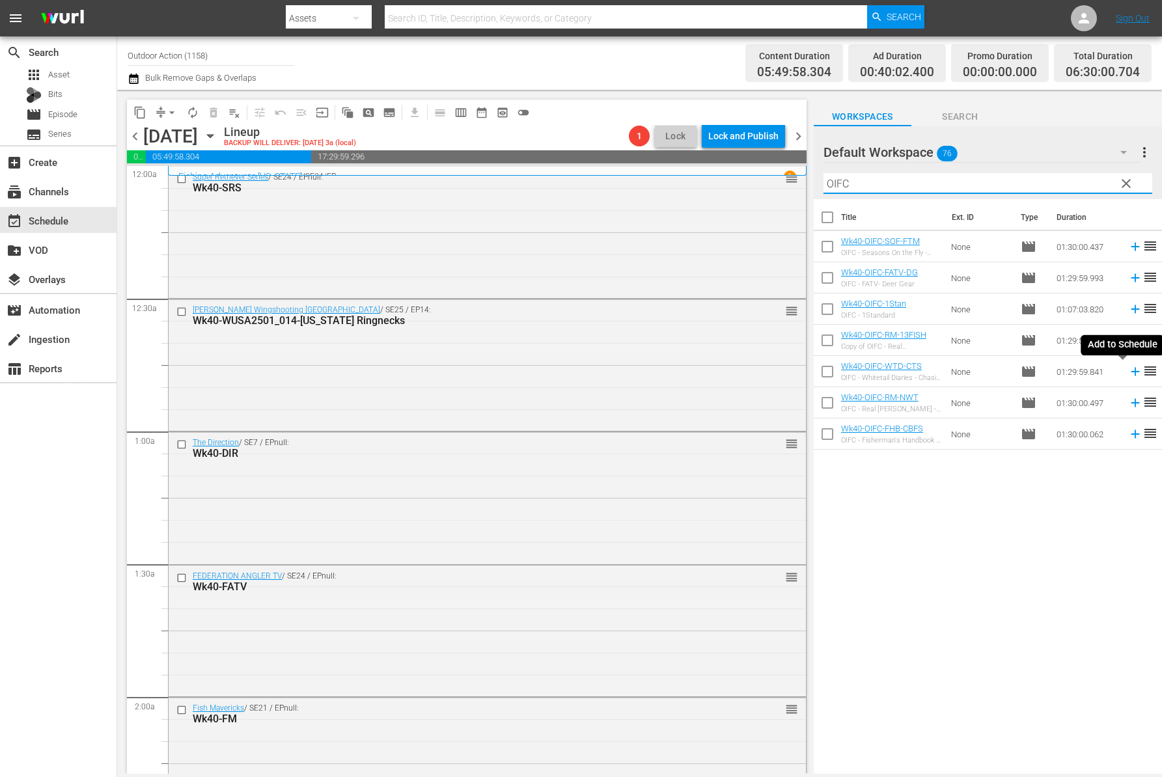
click at [1130, 373] on icon at bounding box center [1134, 372] width 8 height 8
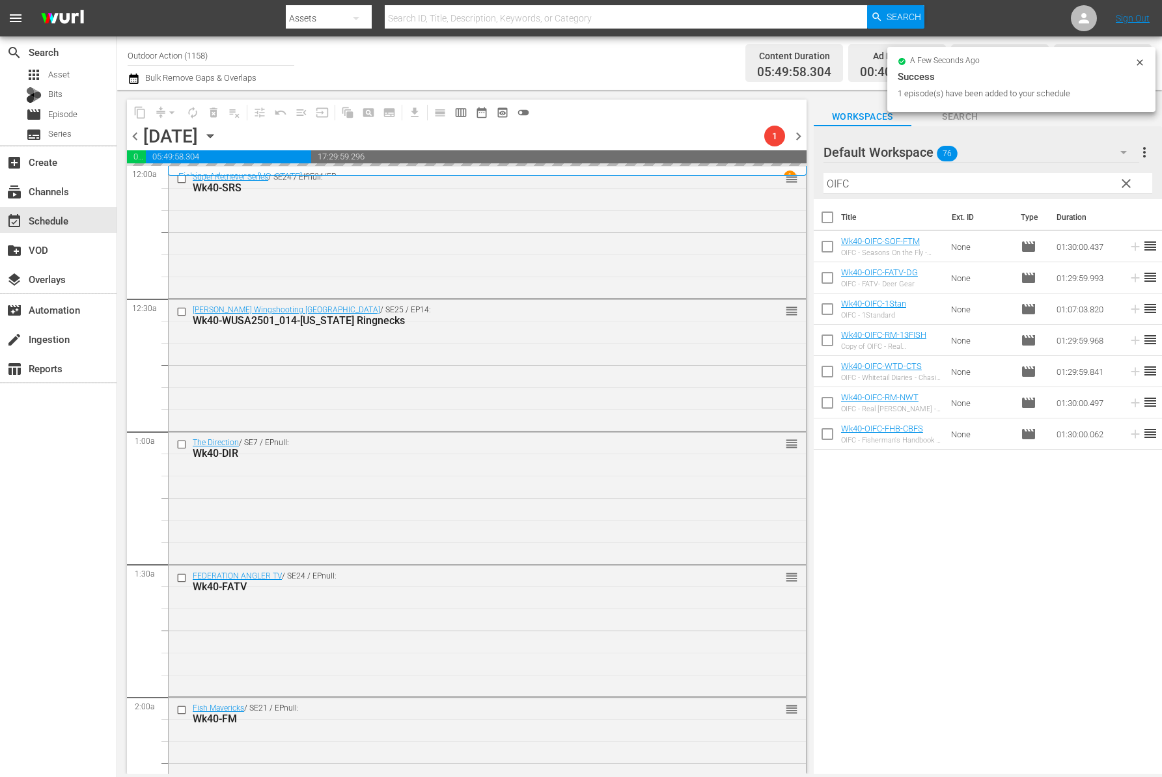
click at [1013, 178] on input "OIFC" at bounding box center [987, 183] width 329 height 21
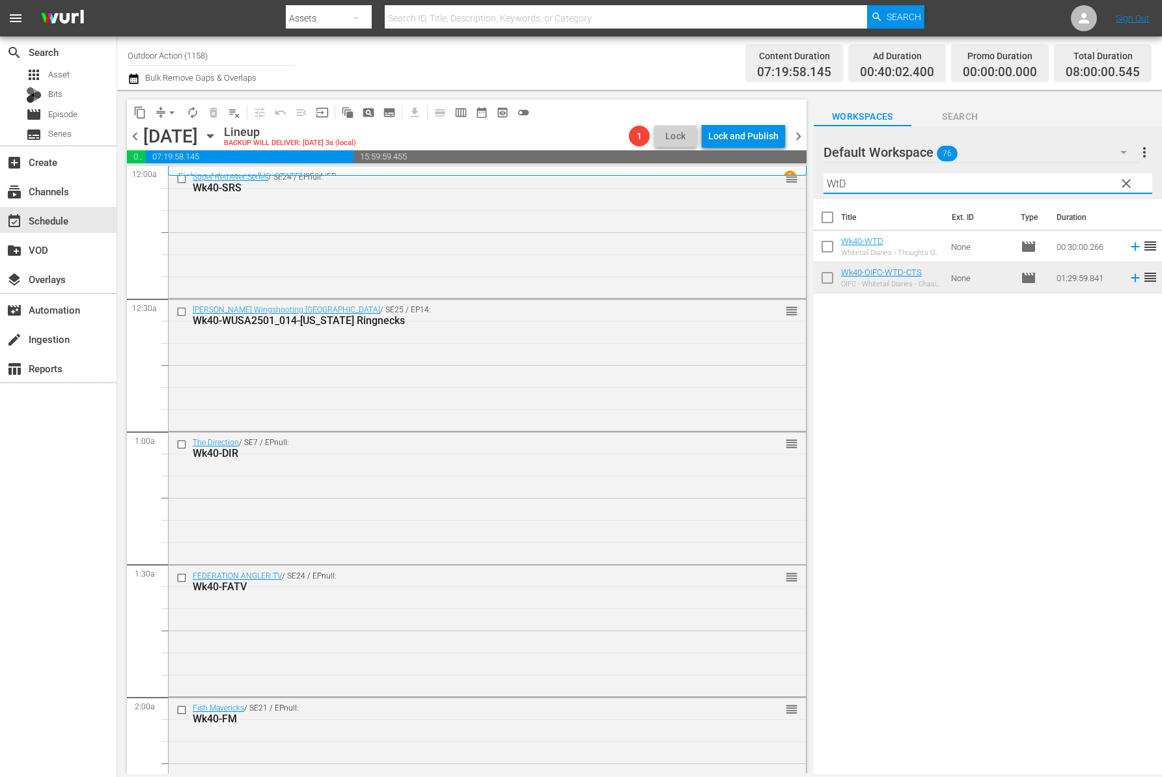
click at [1128, 246] on icon at bounding box center [1135, 246] width 14 height 14
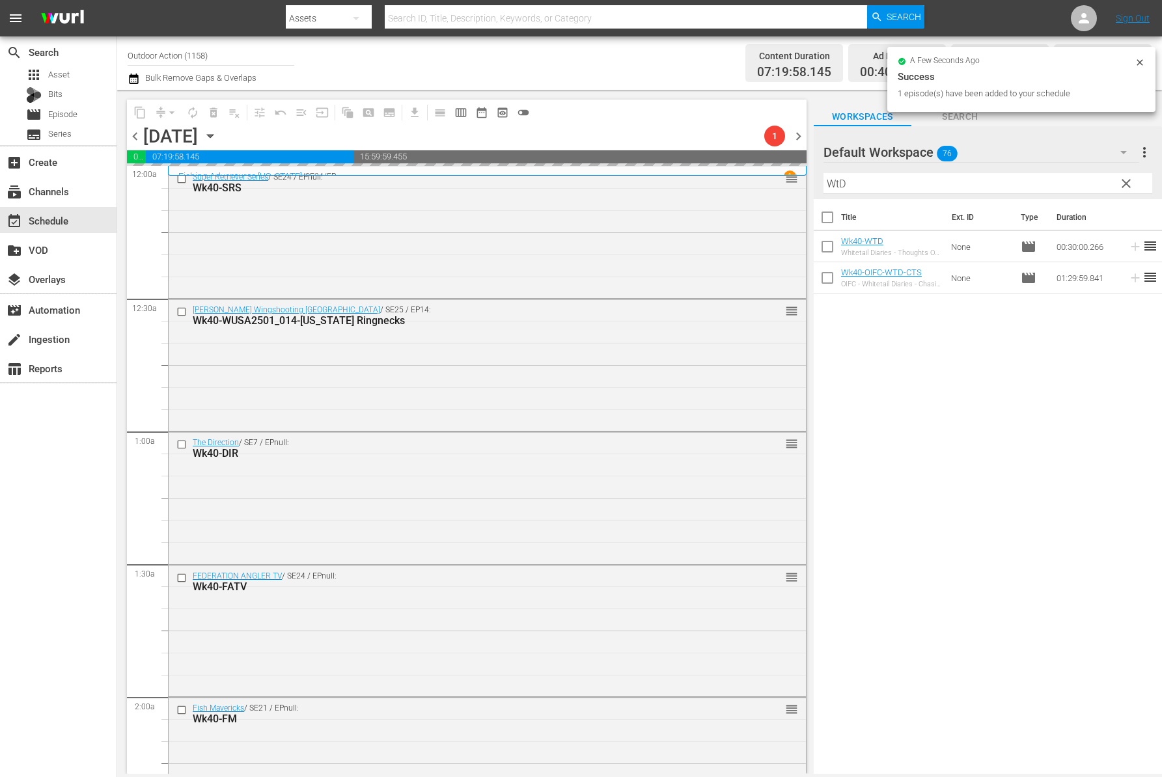
click at [1005, 190] on input "WtD" at bounding box center [987, 183] width 329 height 21
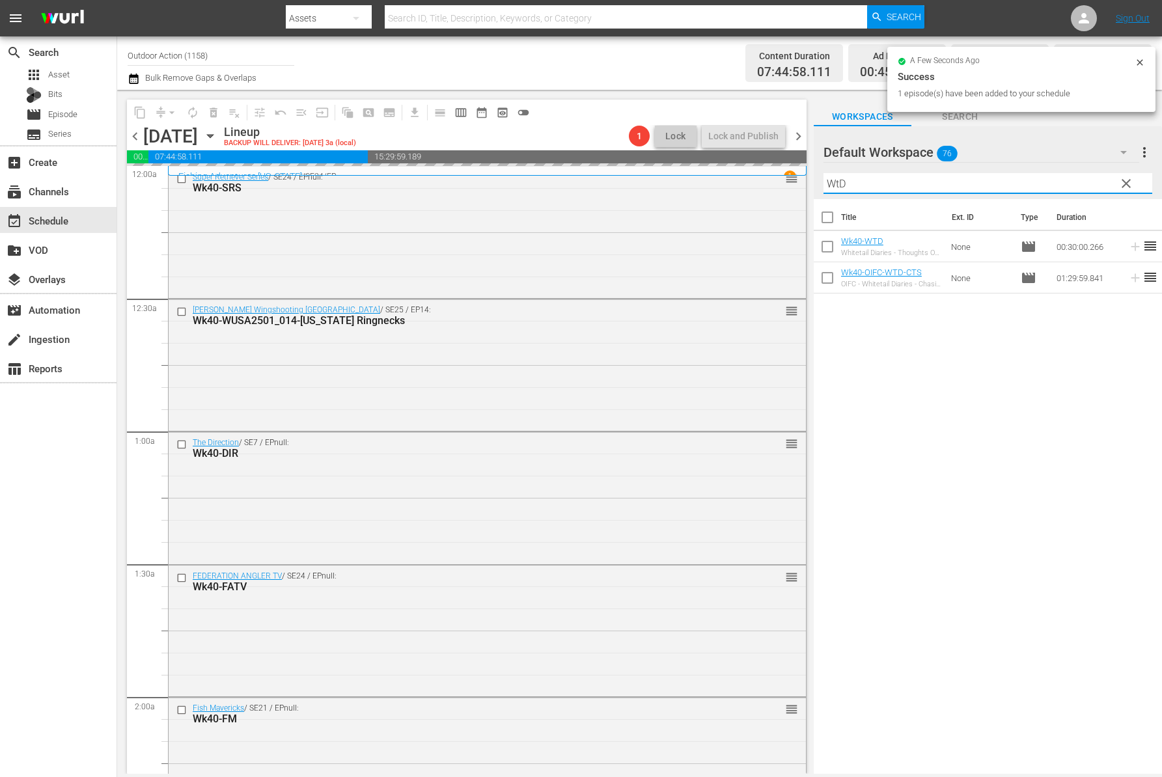
click at [1005, 190] on input "WtD" at bounding box center [987, 183] width 329 height 21
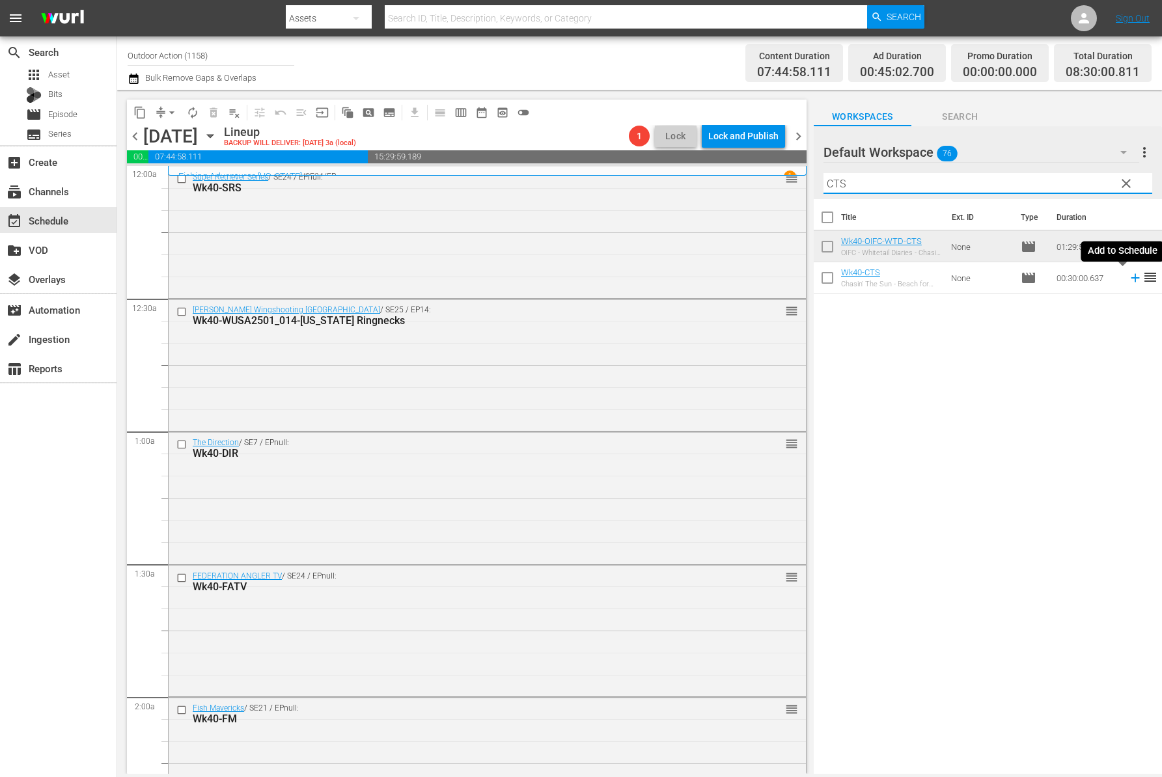
click at [1128, 277] on icon at bounding box center [1135, 278] width 14 height 14
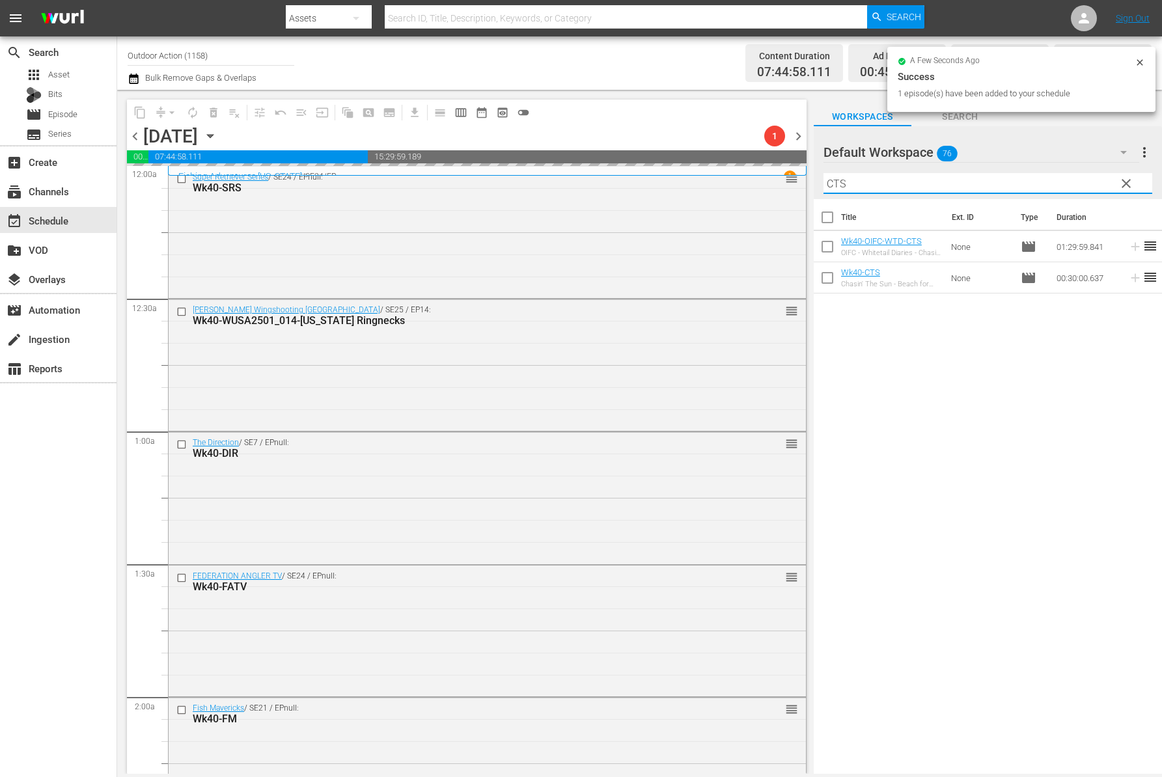
click at [1040, 187] on input "CTS" at bounding box center [987, 183] width 329 height 21
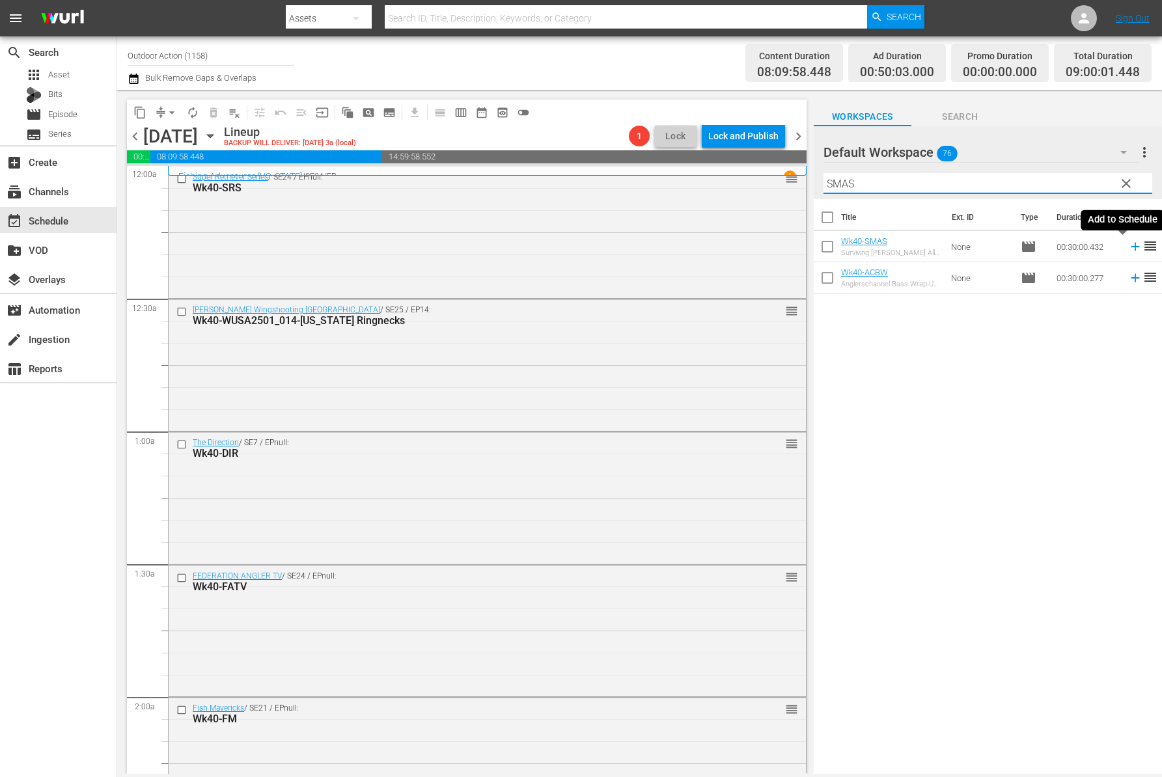
click at [1130, 247] on icon at bounding box center [1134, 247] width 8 height 8
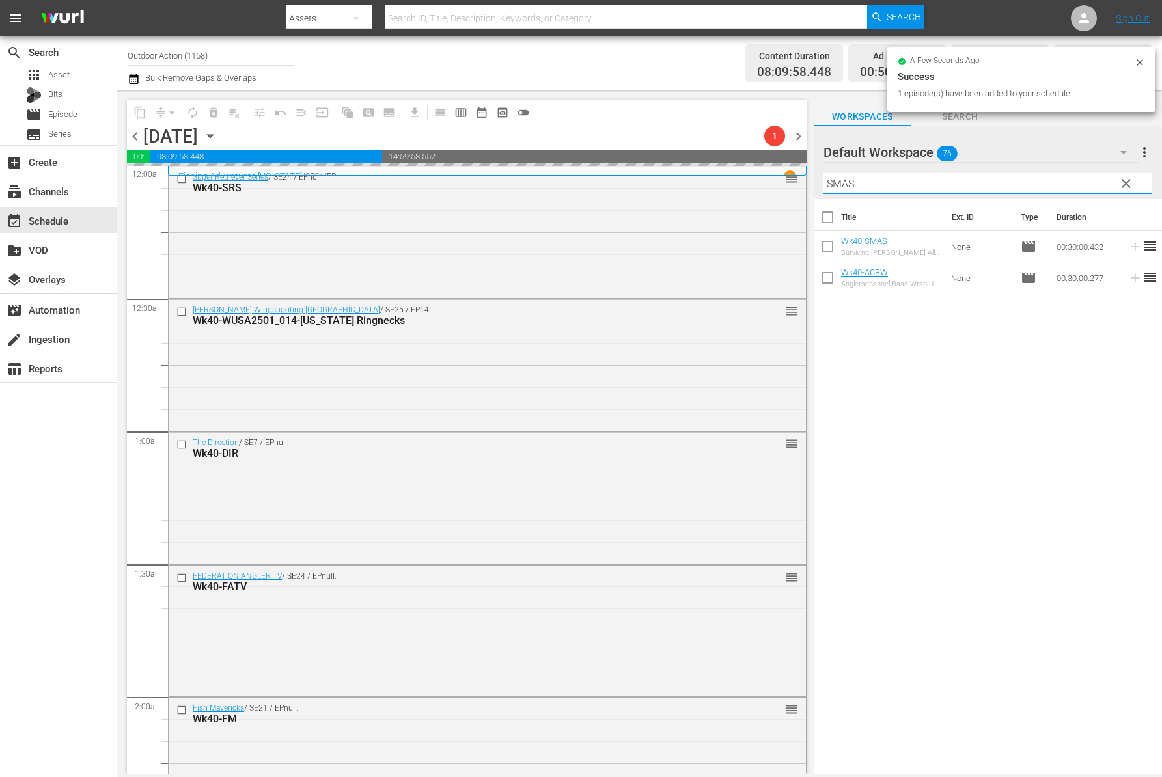
click at [1069, 189] on input "SMAS" at bounding box center [987, 183] width 329 height 21
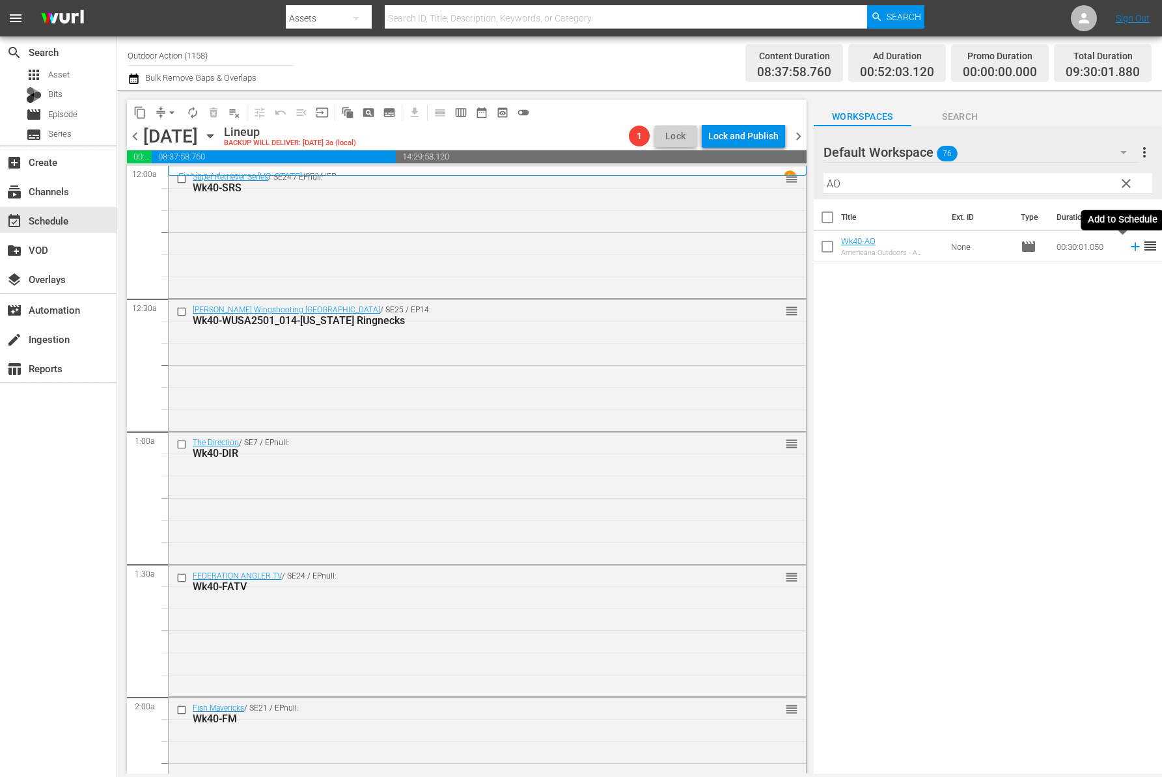
click at [1128, 250] on icon at bounding box center [1135, 246] width 14 height 14
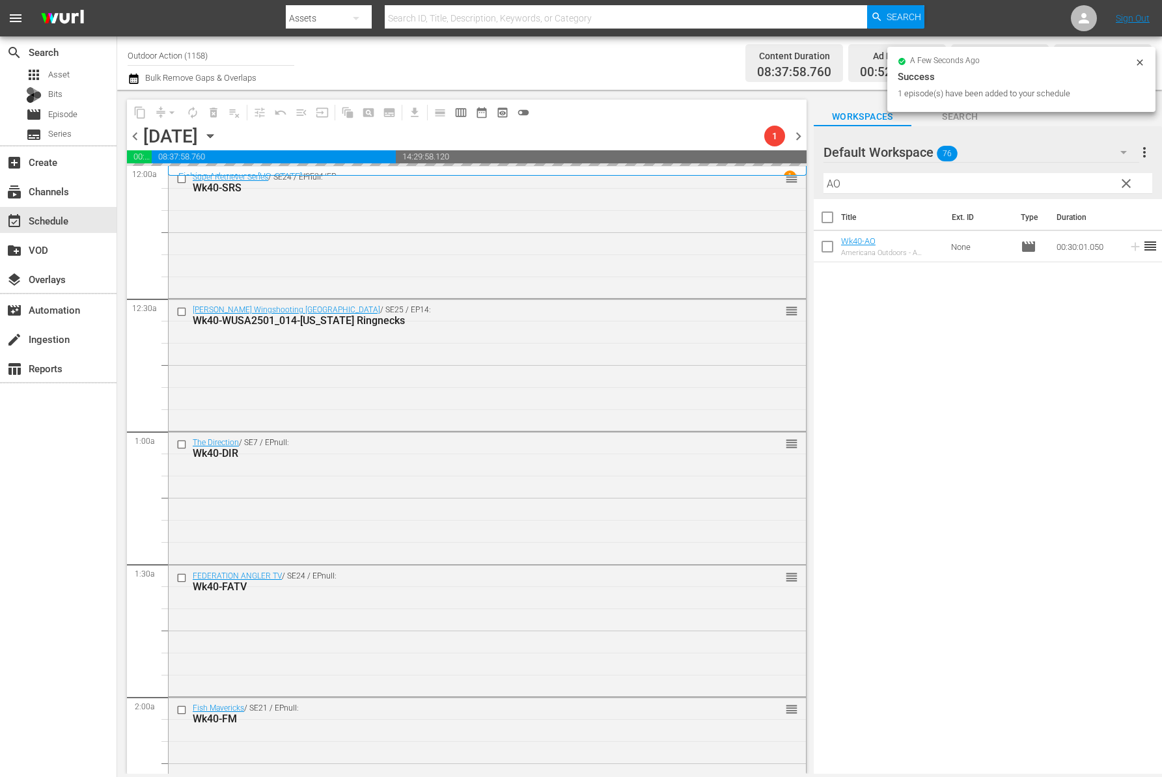
click at [1070, 182] on input "AO" at bounding box center [987, 183] width 329 height 21
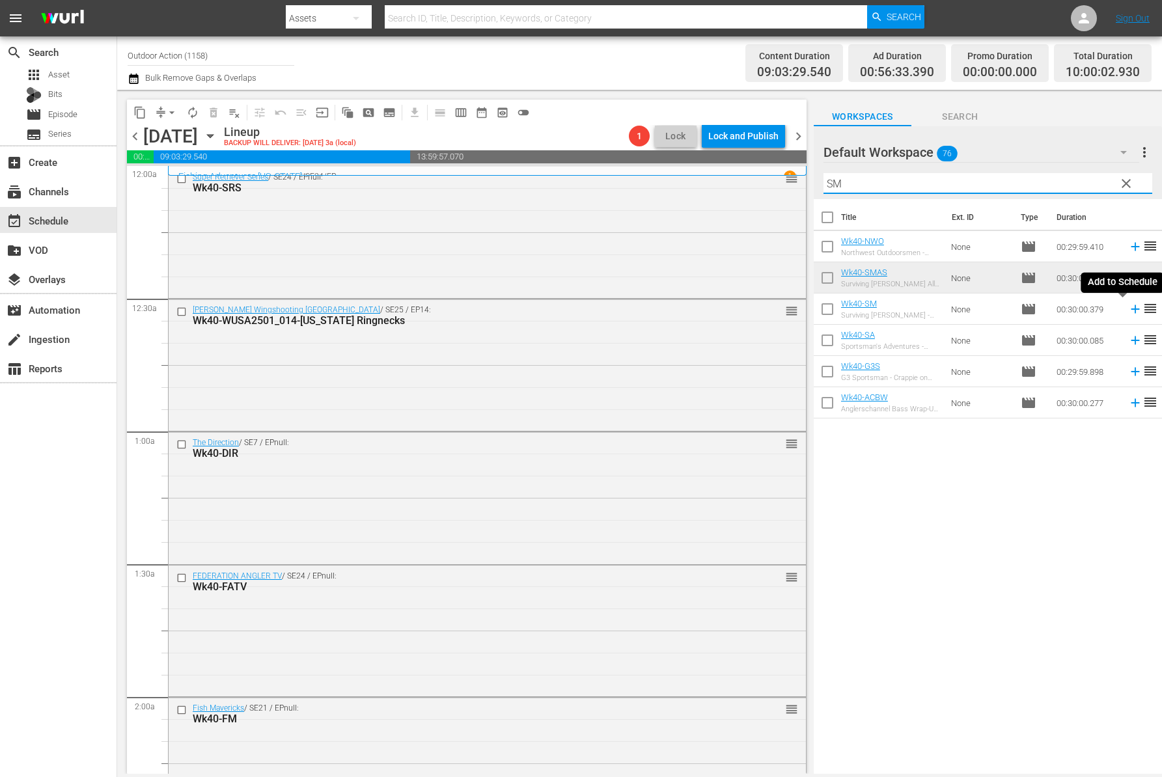
click at [1128, 313] on icon at bounding box center [1135, 309] width 14 height 14
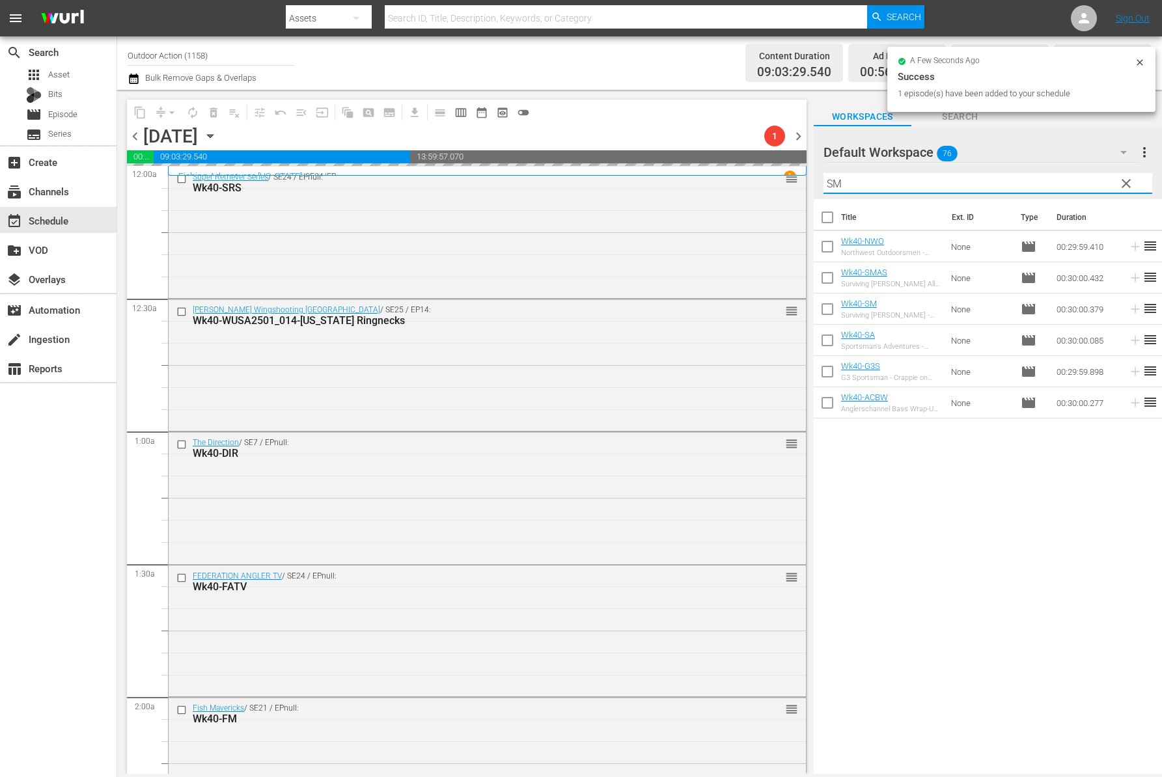
click at [1042, 176] on input "SM" at bounding box center [987, 183] width 329 height 21
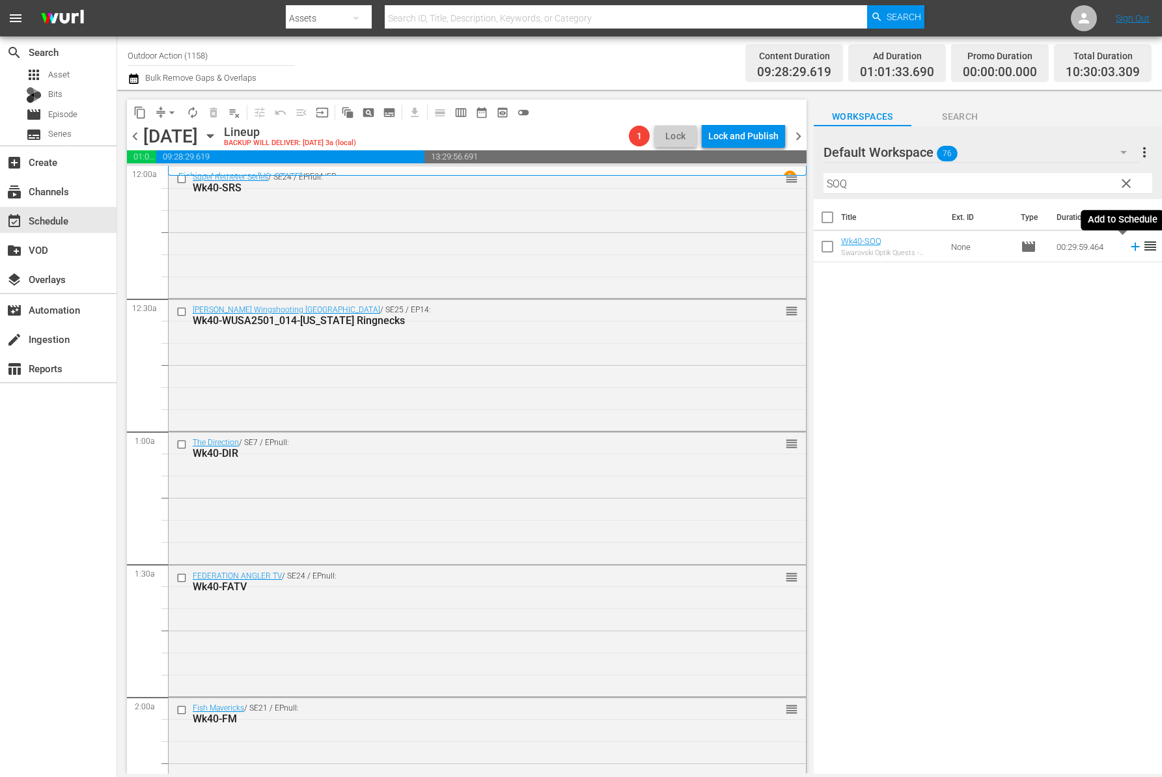
click at [1128, 247] on icon at bounding box center [1135, 246] width 14 height 14
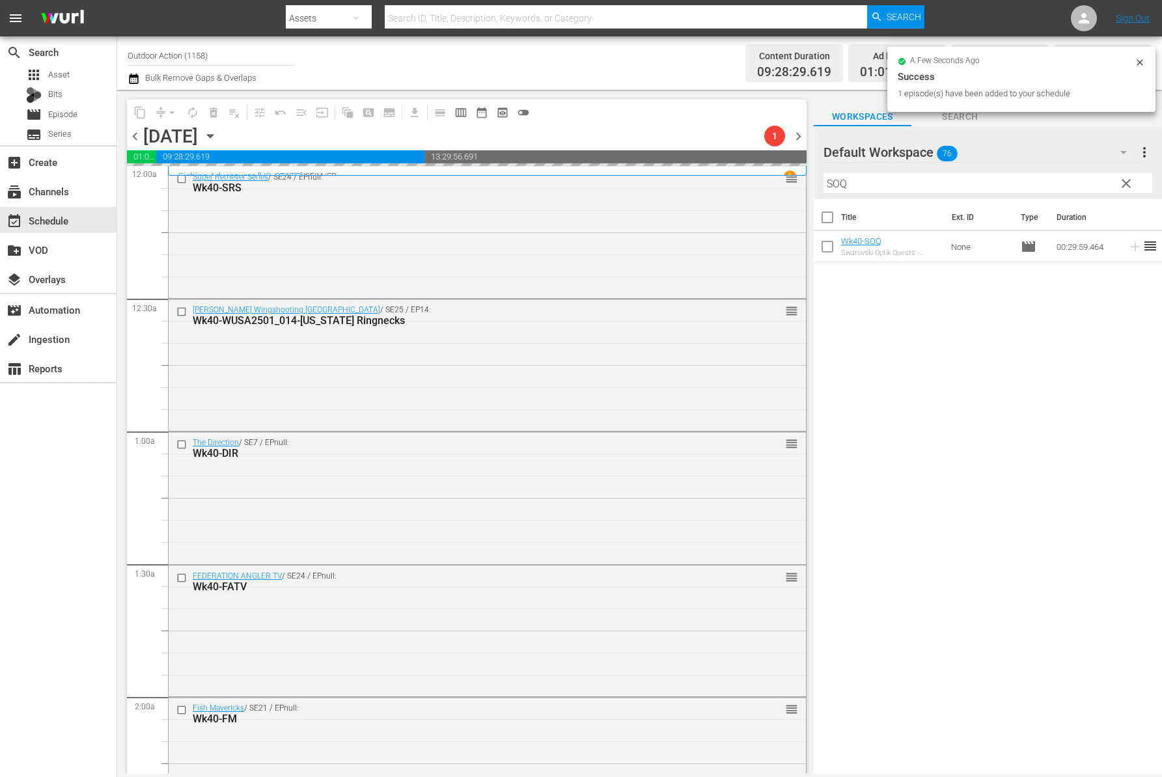
click at [1028, 174] on input "SOQ" at bounding box center [987, 183] width 329 height 21
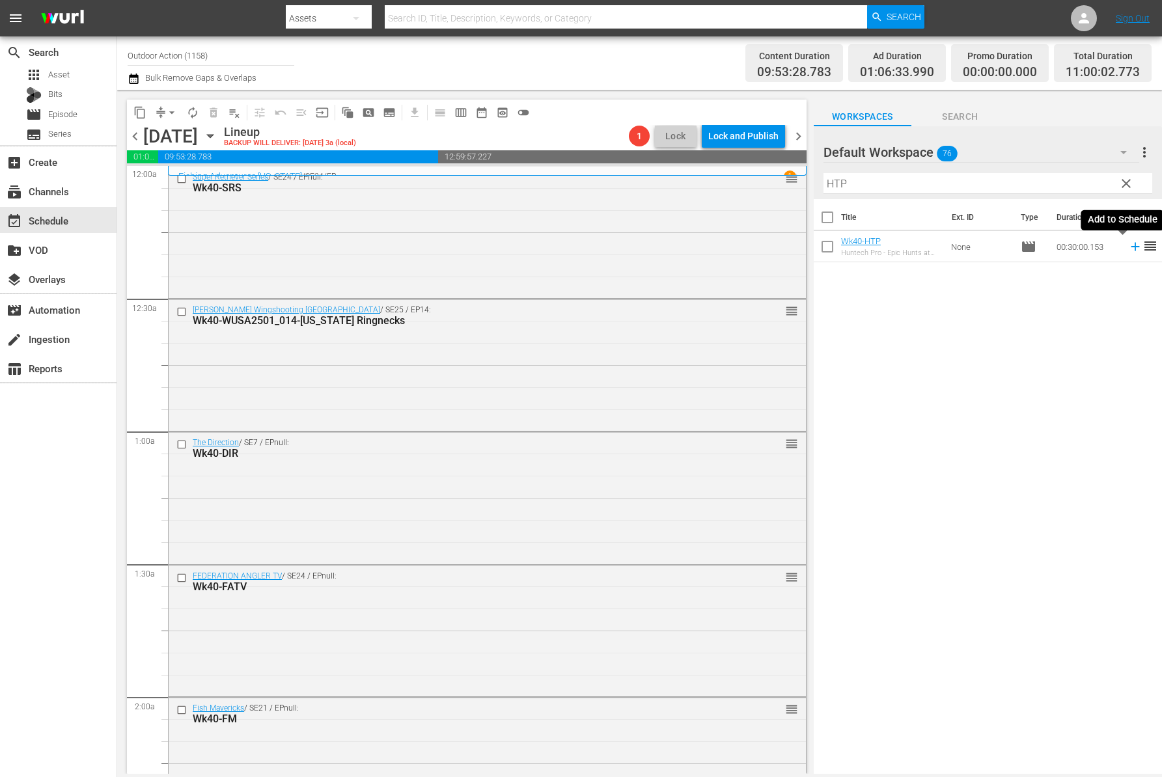
click at [1128, 245] on icon at bounding box center [1135, 246] width 14 height 14
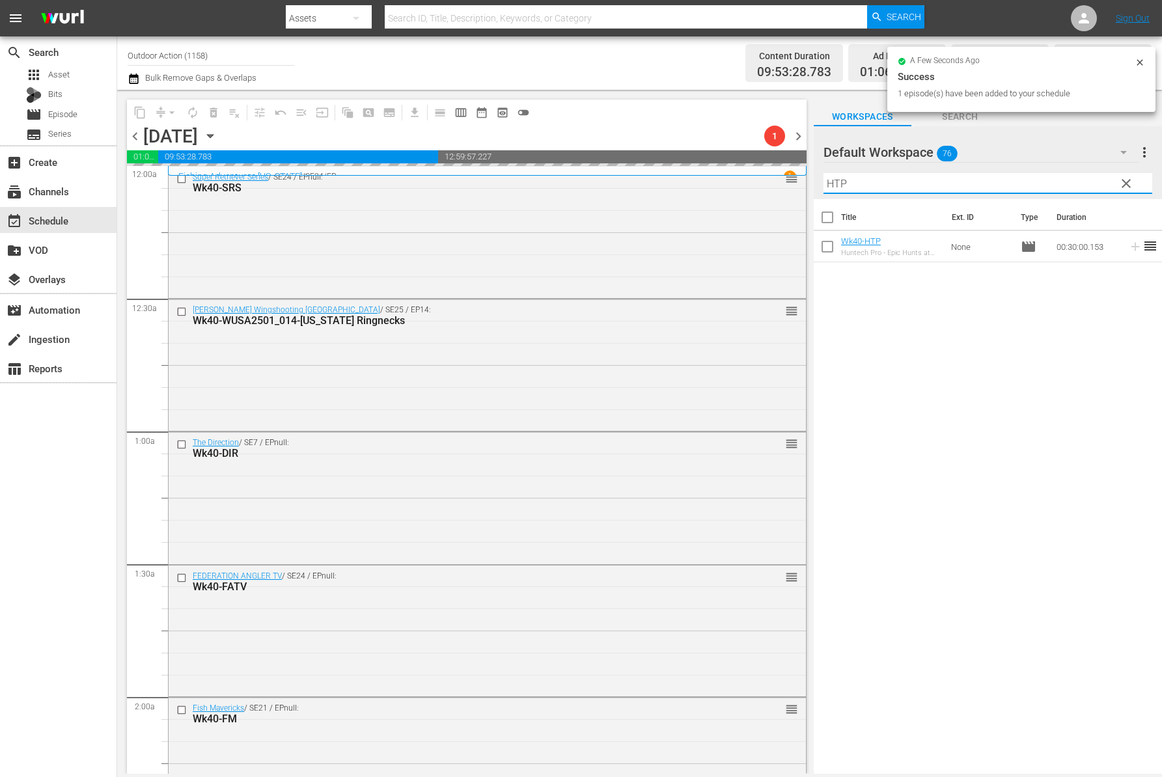
click at [1052, 180] on input "HTP" at bounding box center [987, 183] width 329 height 21
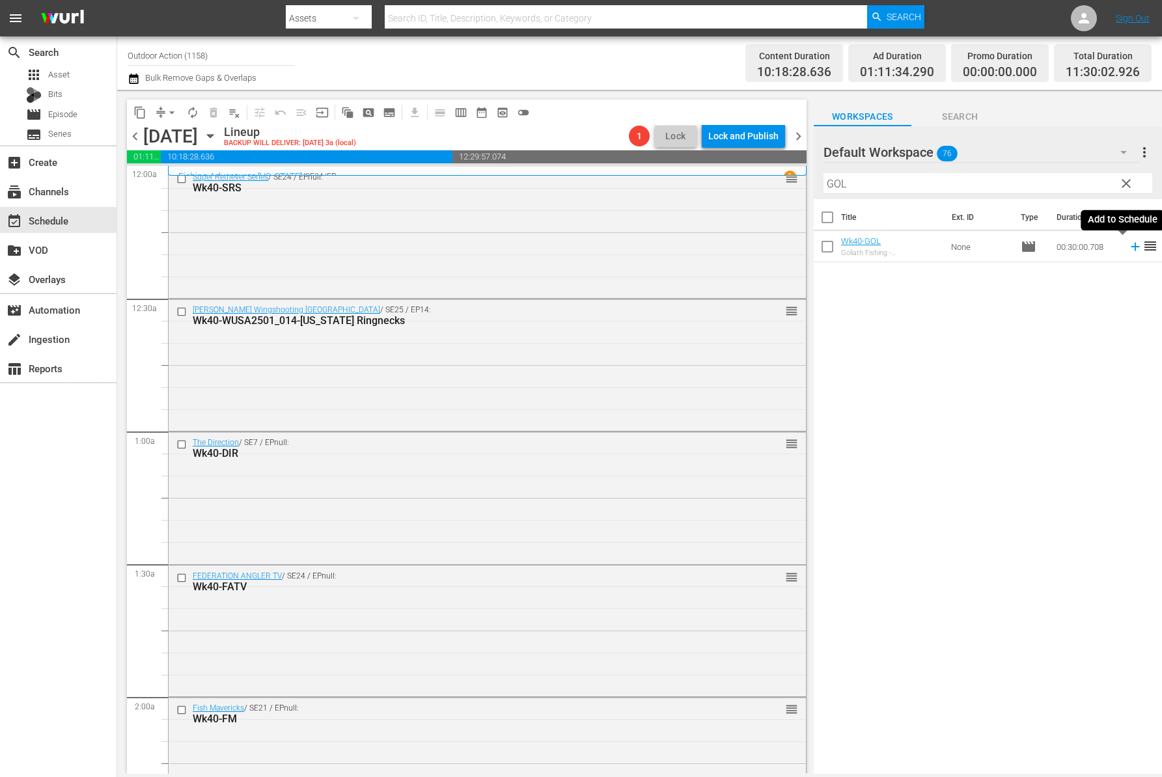
click at [1130, 245] on icon at bounding box center [1134, 247] width 8 height 8
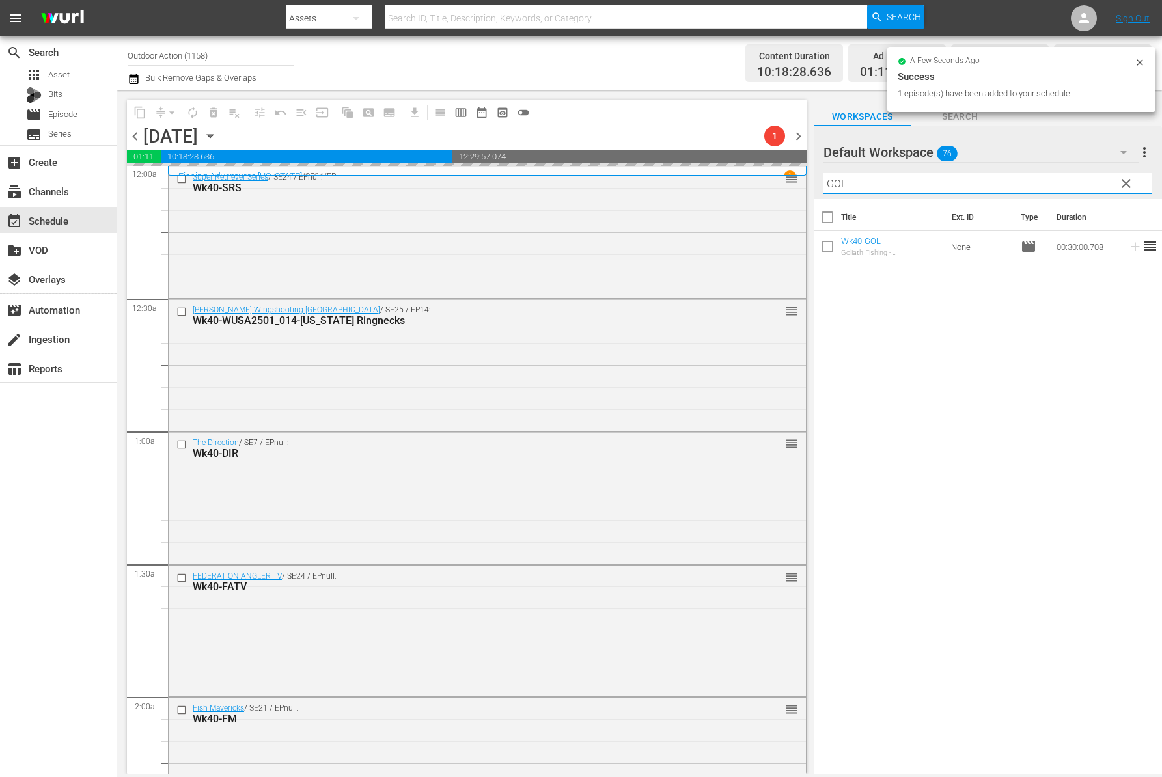
click at [1067, 182] on input "GOL" at bounding box center [987, 183] width 329 height 21
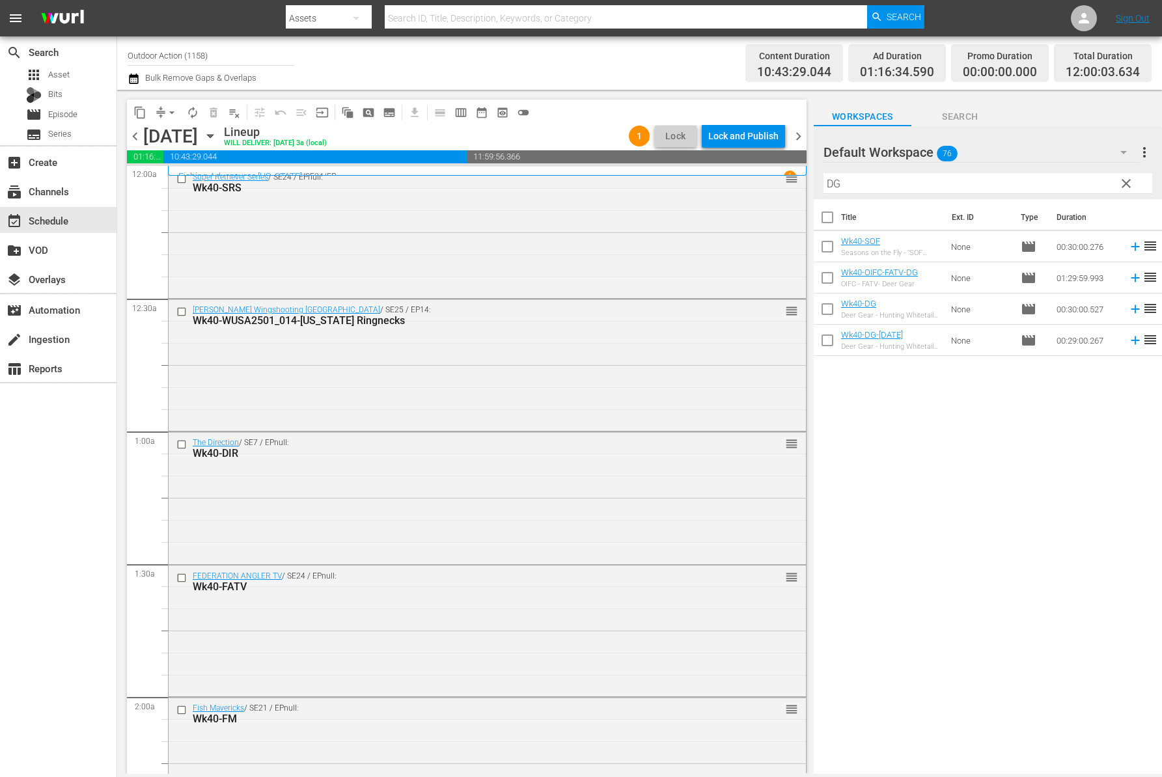
click at [1123, 316] on td at bounding box center [1133, 308] width 20 height 31
click at [1130, 309] on icon at bounding box center [1134, 309] width 8 height 8
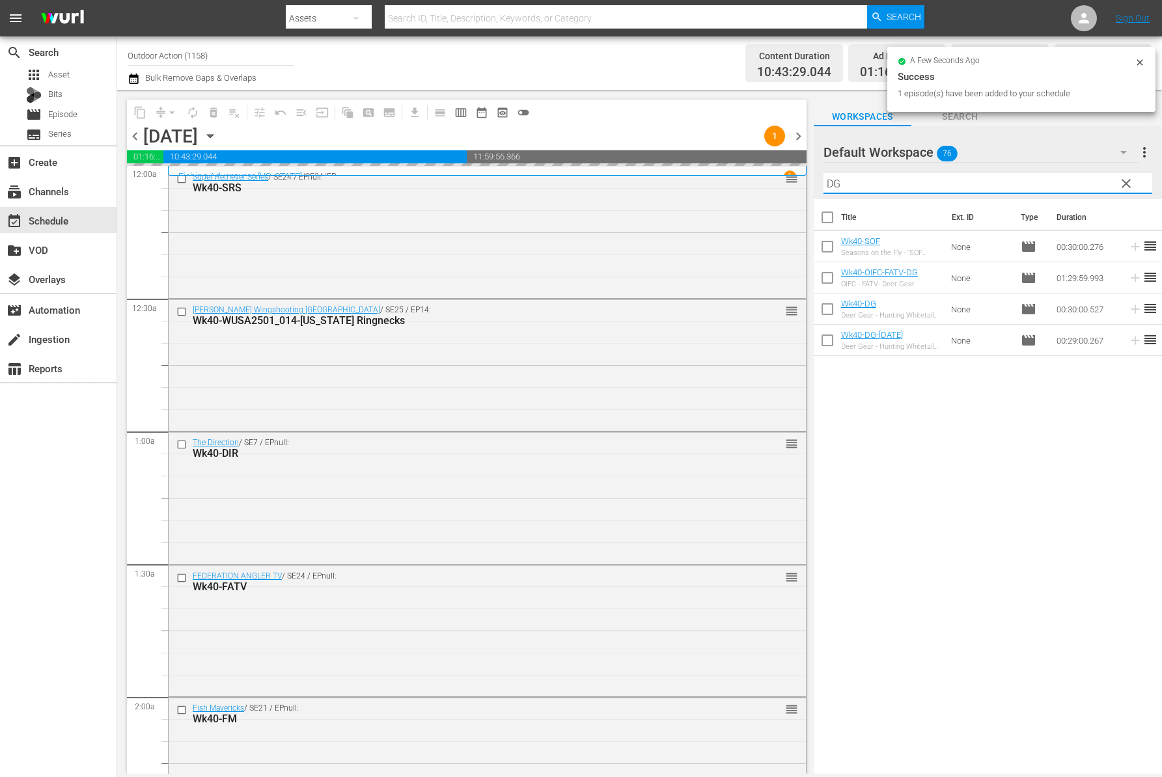
click at [997, 182] on input "DG" at bounding box center [987, 183] width 329 height 21
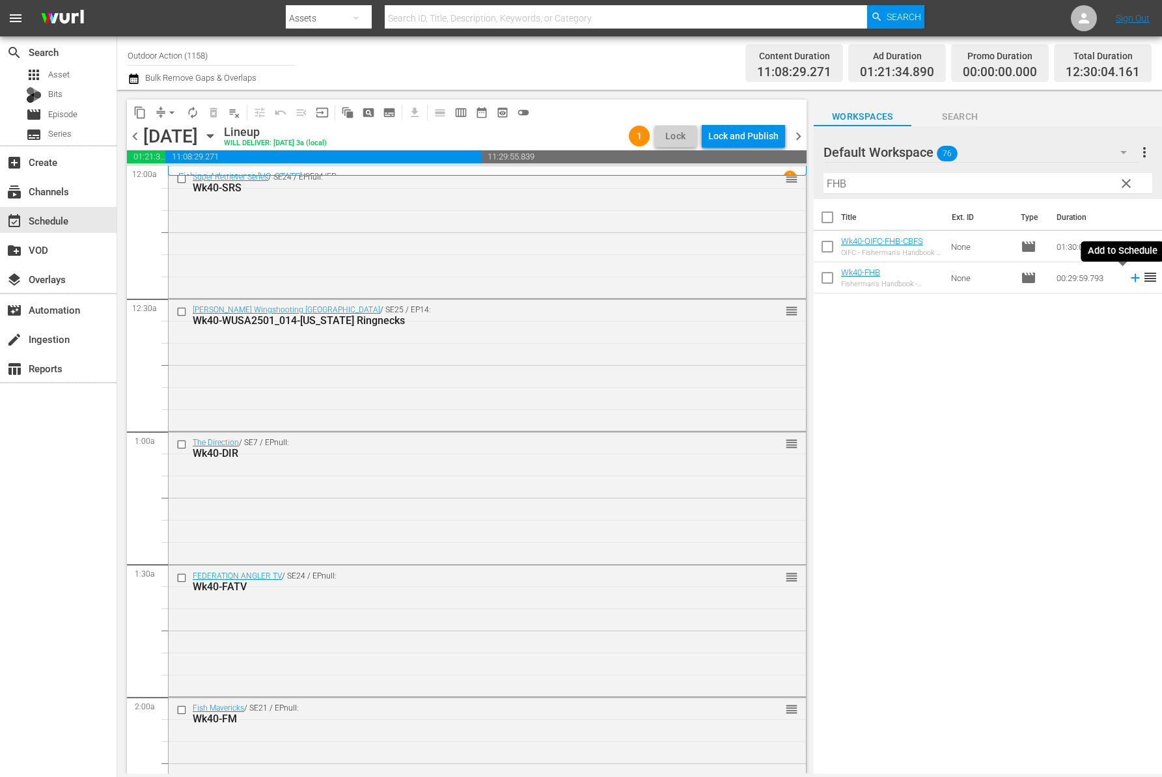
click at [1130, 275] on icon at bounding box center [1134, 278] width 8 height 8
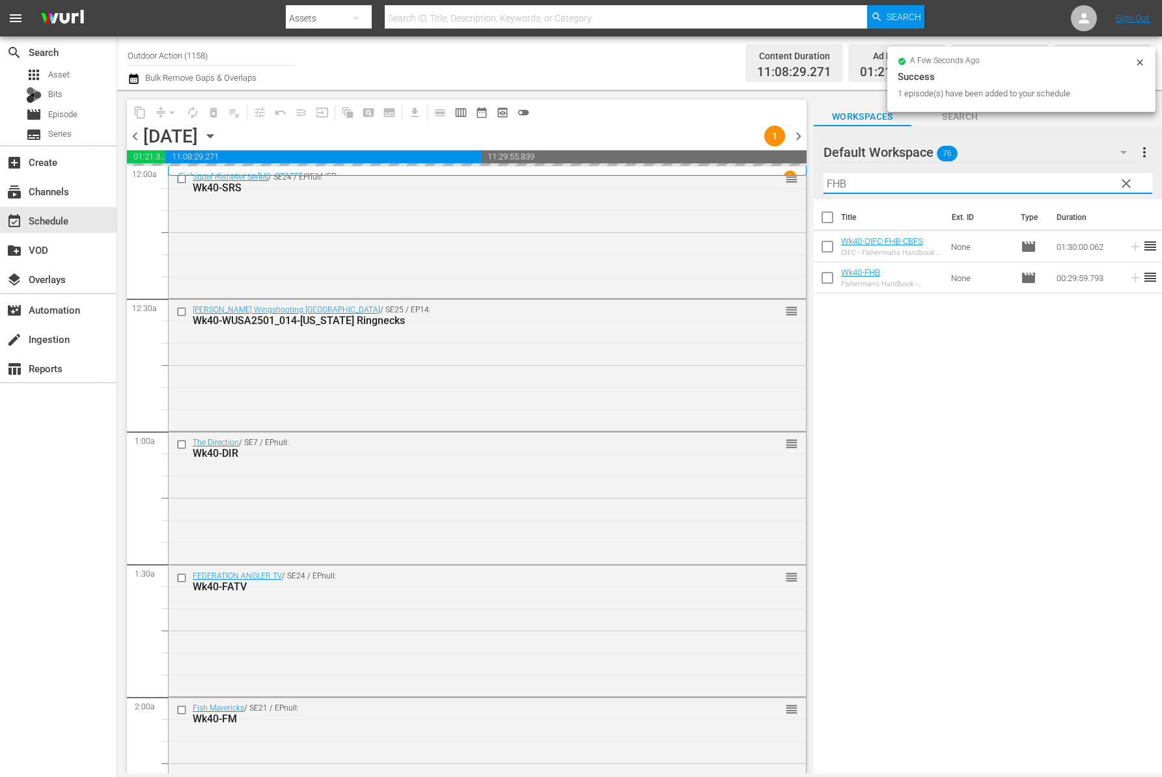
click at [1045, 182] on input "FHB" at bounding box center [987, 183] width 329 height 21
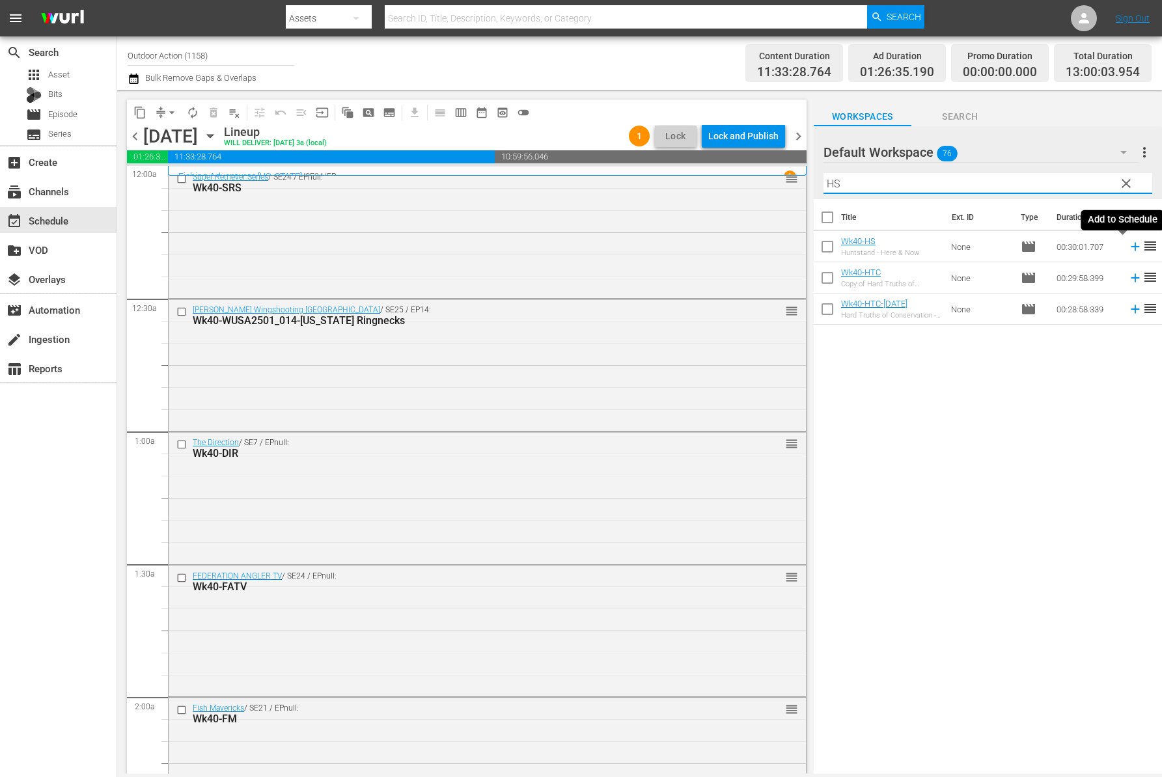
click at [1130, 247] on icon at bounding box center [1134, 247] width 8 height 8
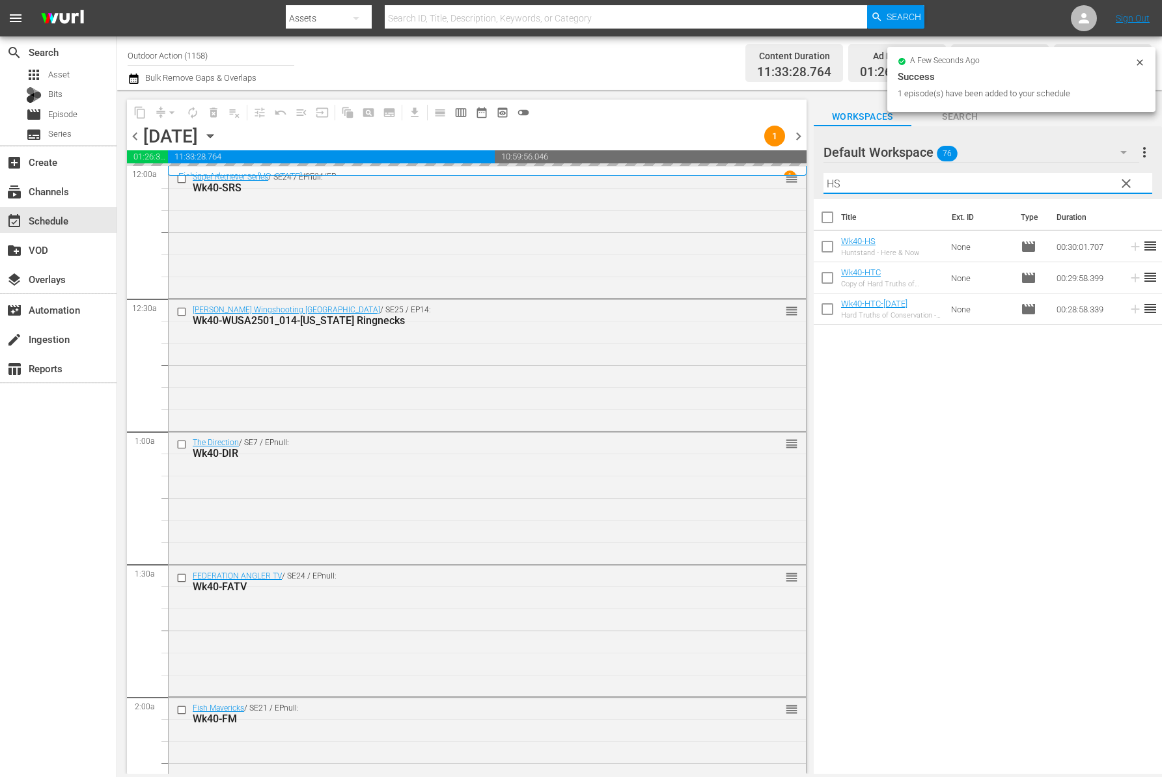
click at [1056, 189] on input "HS" at bounding box center [987, 183] width 329 height 21
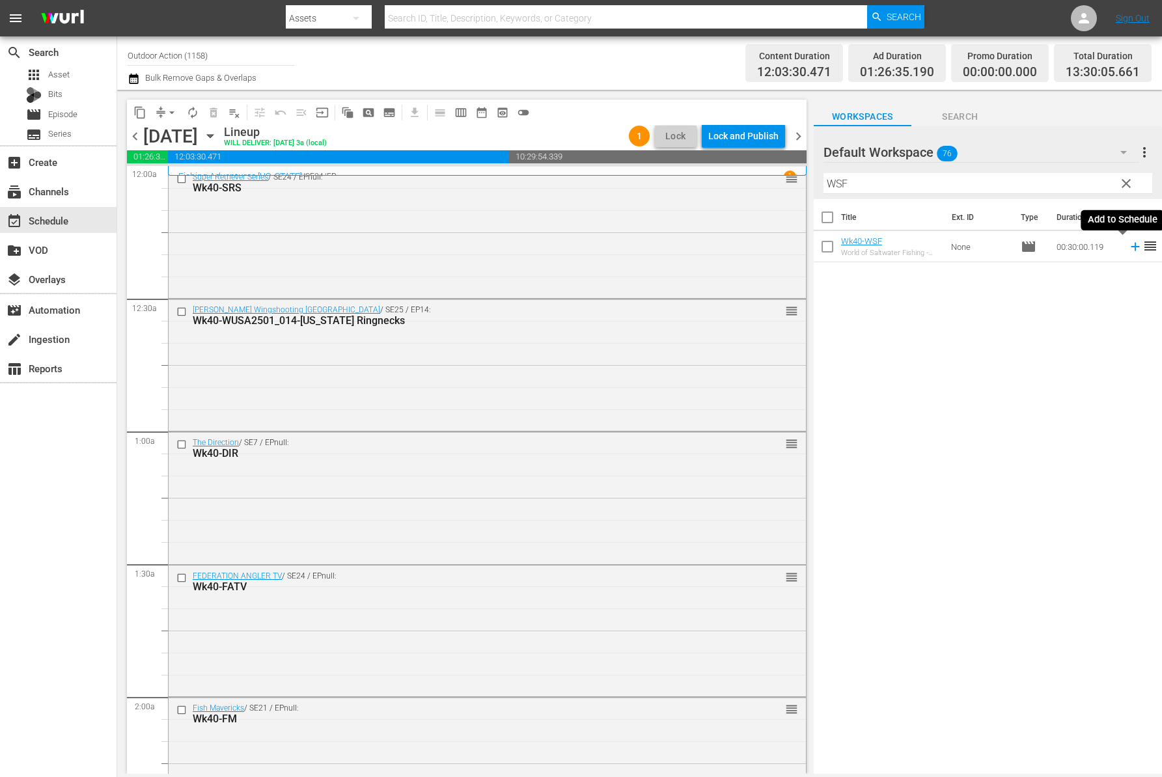
click at [1130, 246] on icon at bounding box center [1134, 247] width 8 height 8
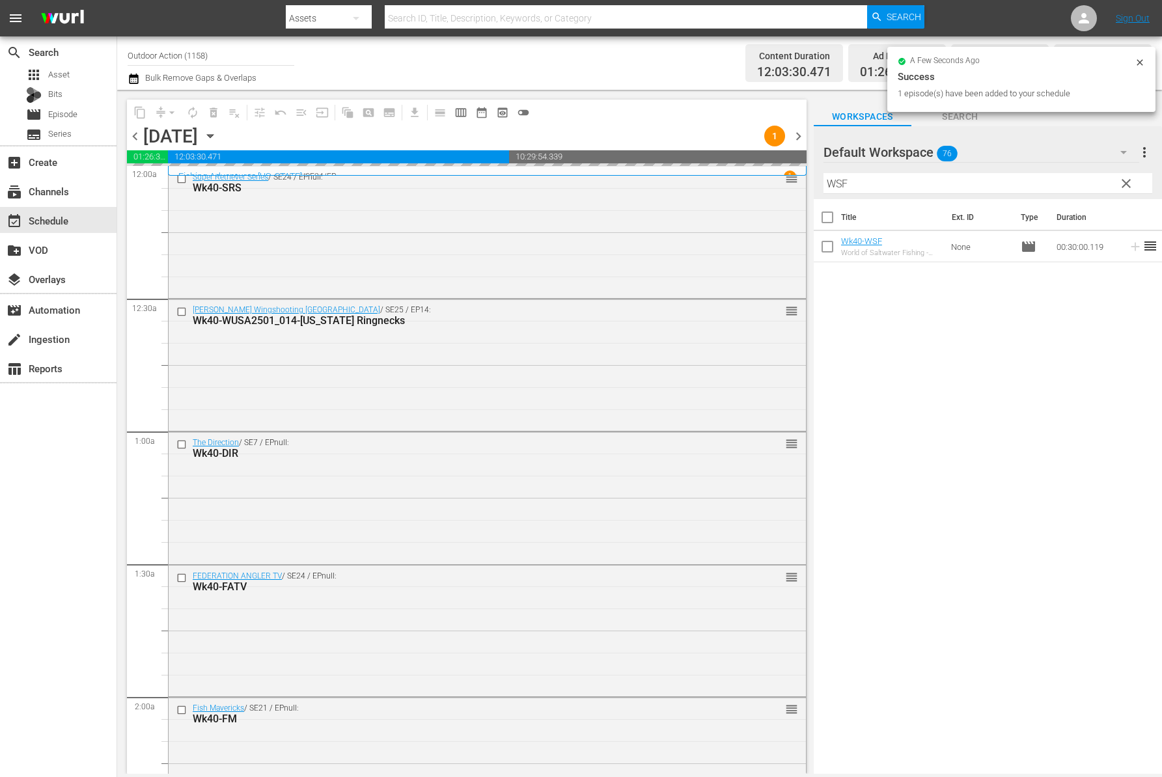
click at [1067, 180] on input "WSF" at bounding box center [987, 183] width 329 height 21
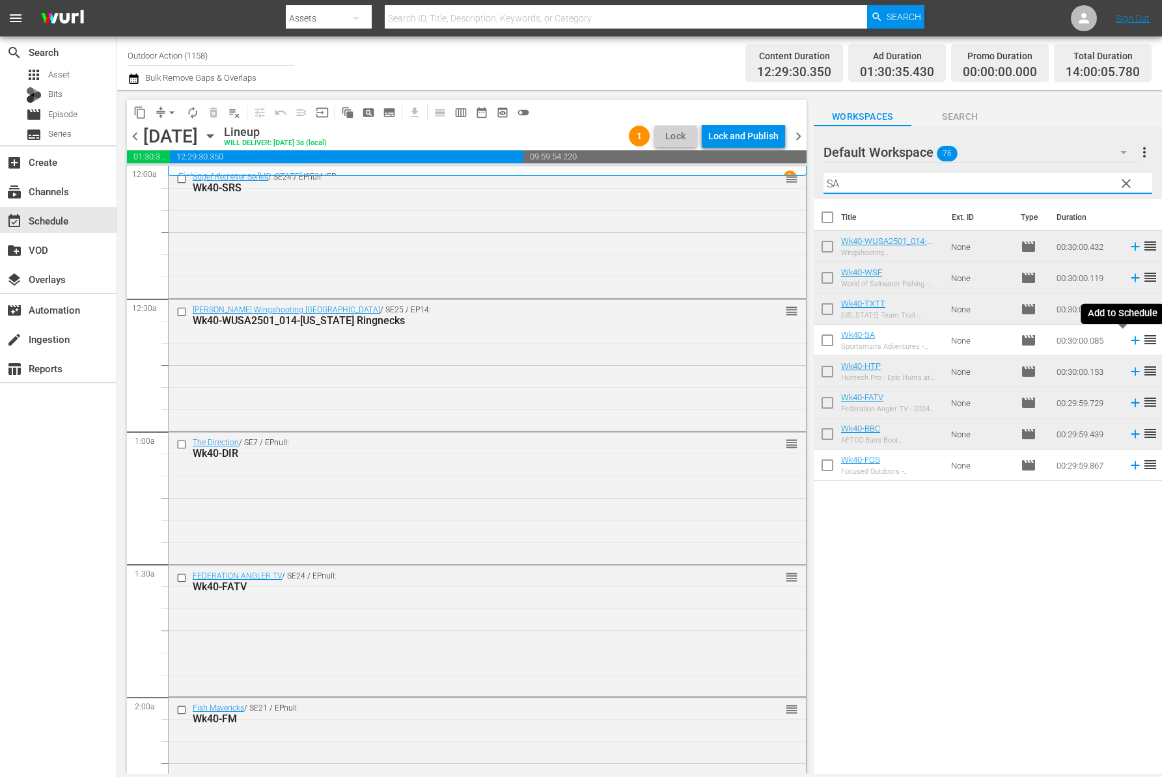
click at [1128, 342] on icon at bounding box center [1135, 340] width 14 height 14
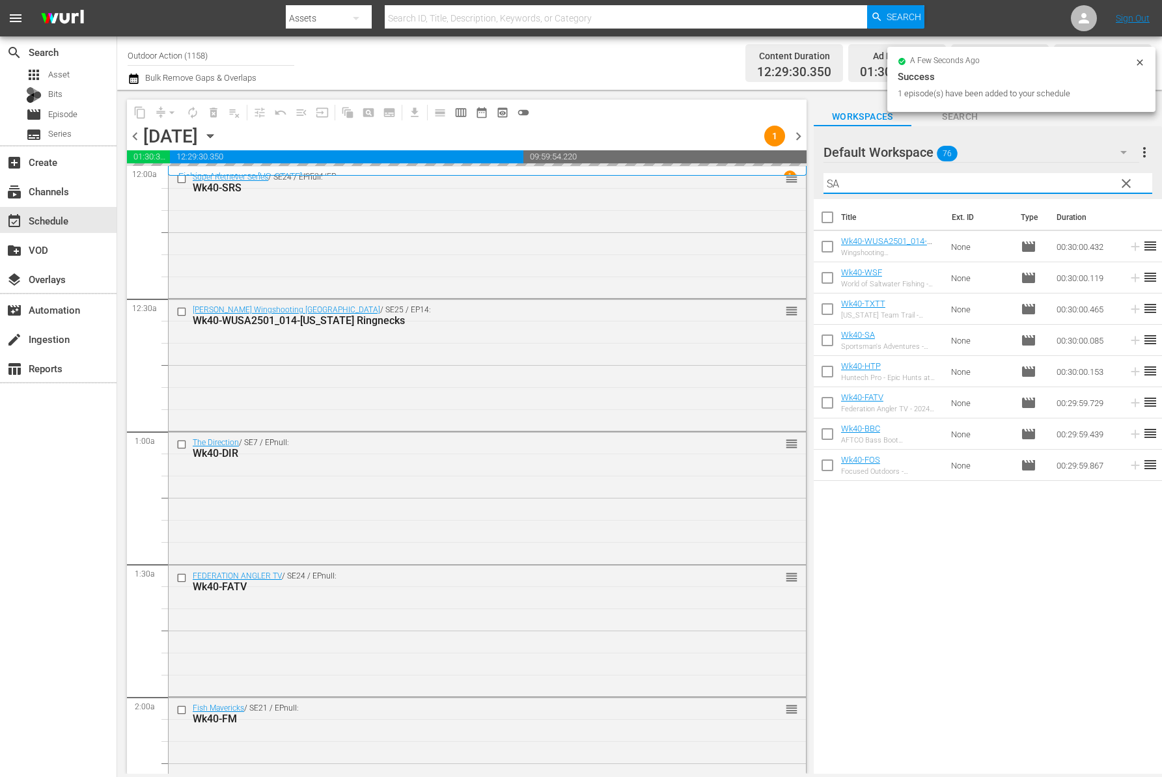
click at [1057, 182] on input "SA" at bounding box center [987, 183] width 329 height 21
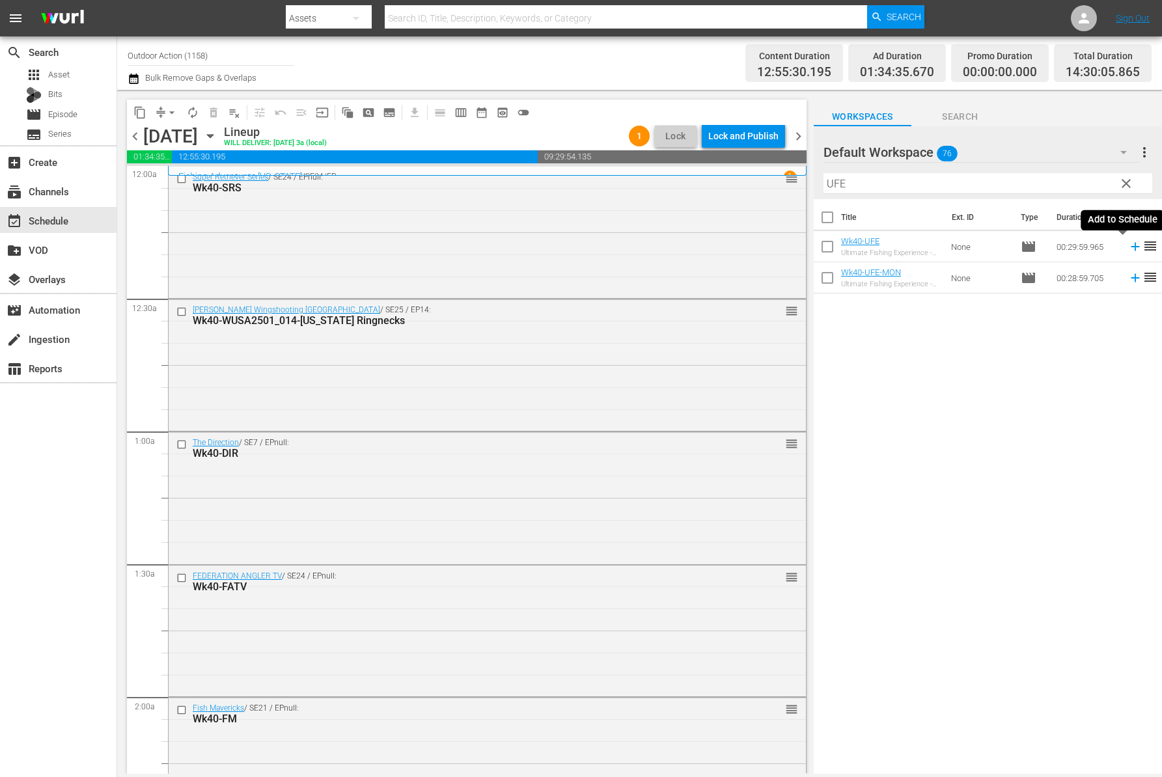
click at [1128, 244] on icon at bounding box center [1135, 246] width 14 height 14
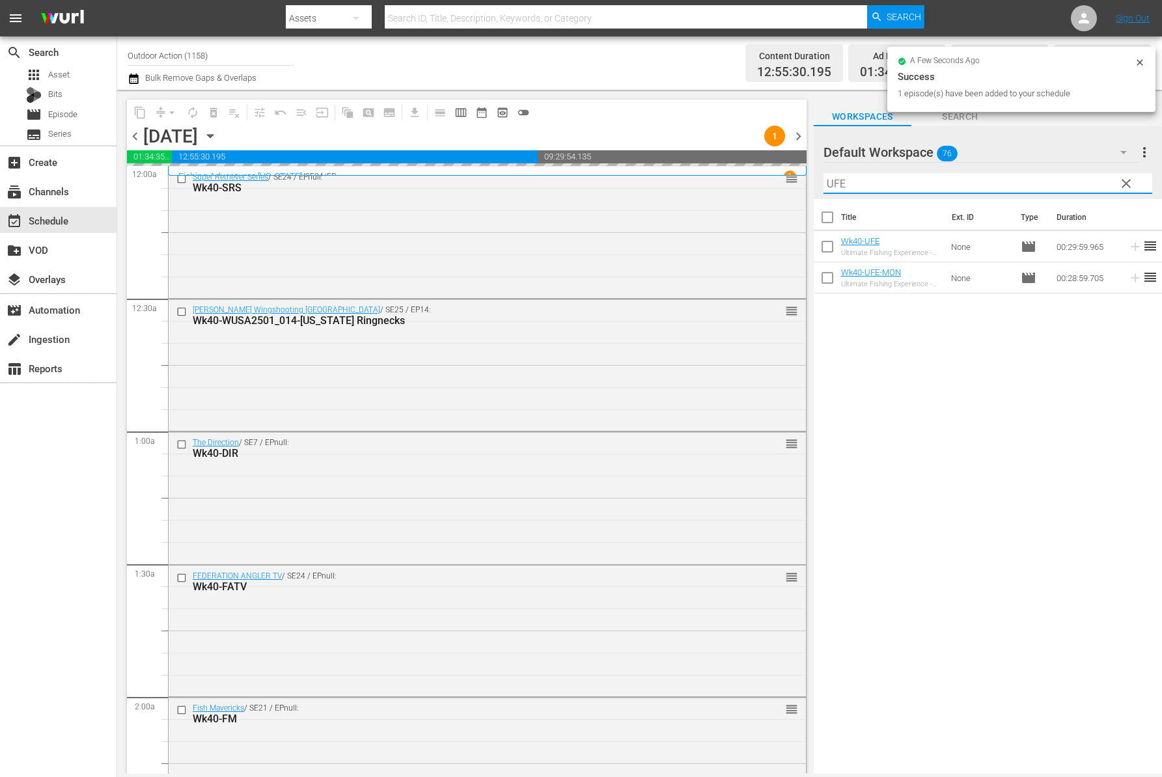
click at [1061, 178] on input "UFE" at bounding box center [987, 183] width 329 height 21
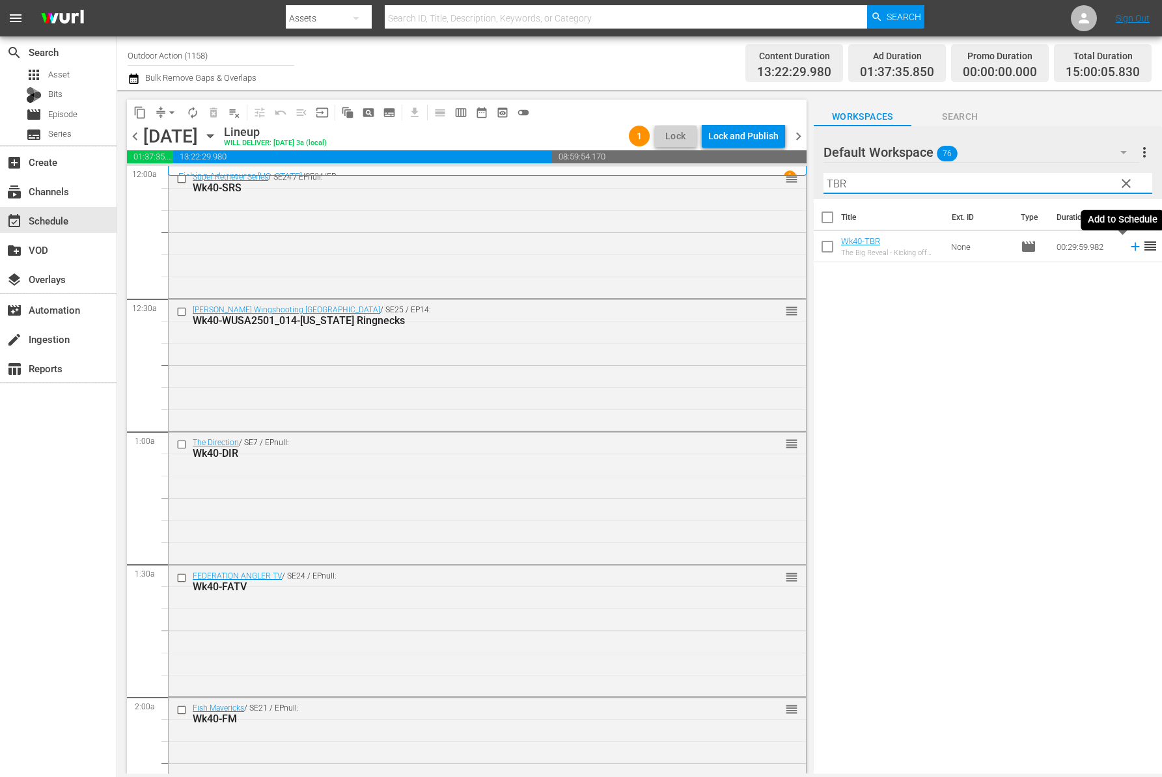
click at [1130, 249] on icon at bounding box center [1134, 247] width 8 height 8
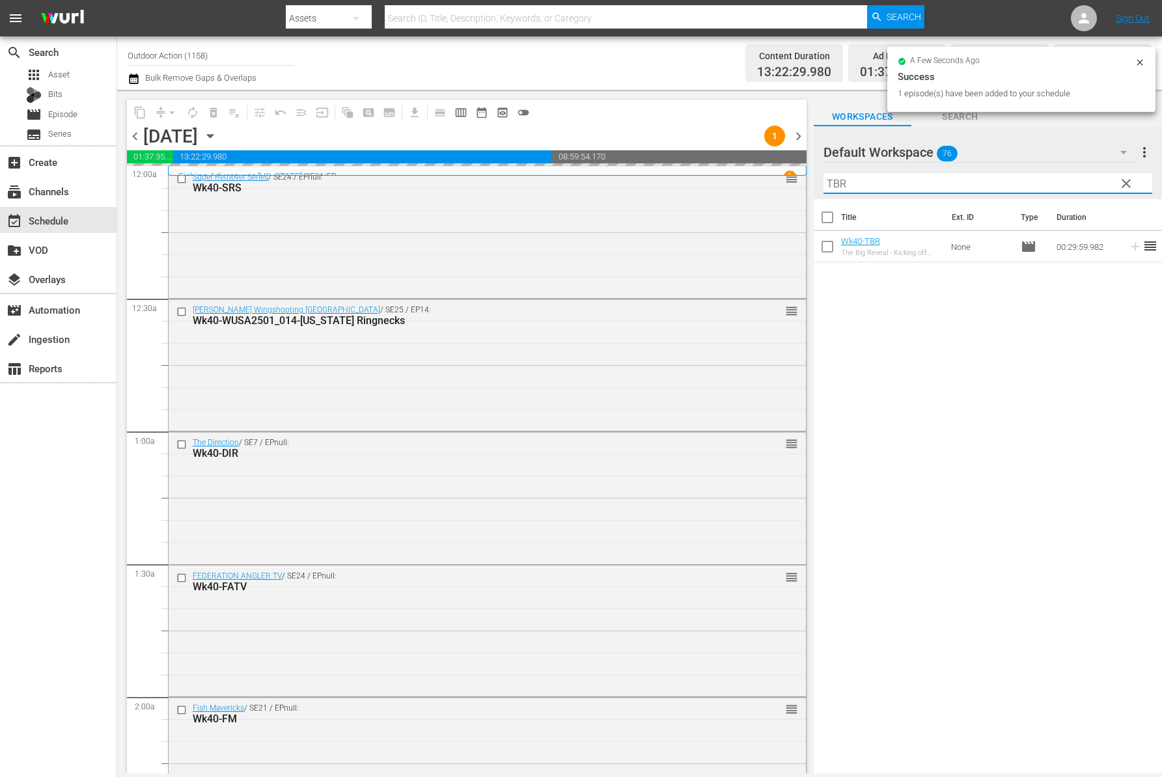
click at [1059, 189] on input "TBR" at bounding box center [987, 183] width 329 height 21
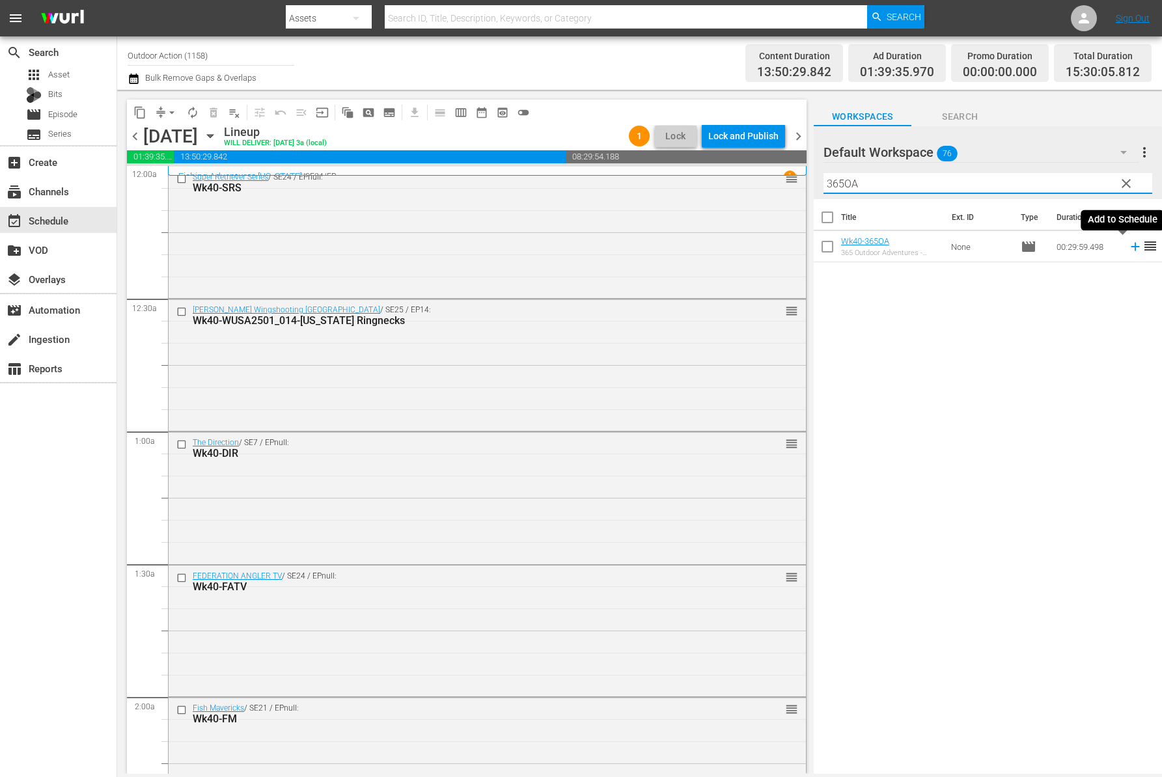
click at [1128, 249] on icon at bounding box center [1135, 246] width 14 height 14
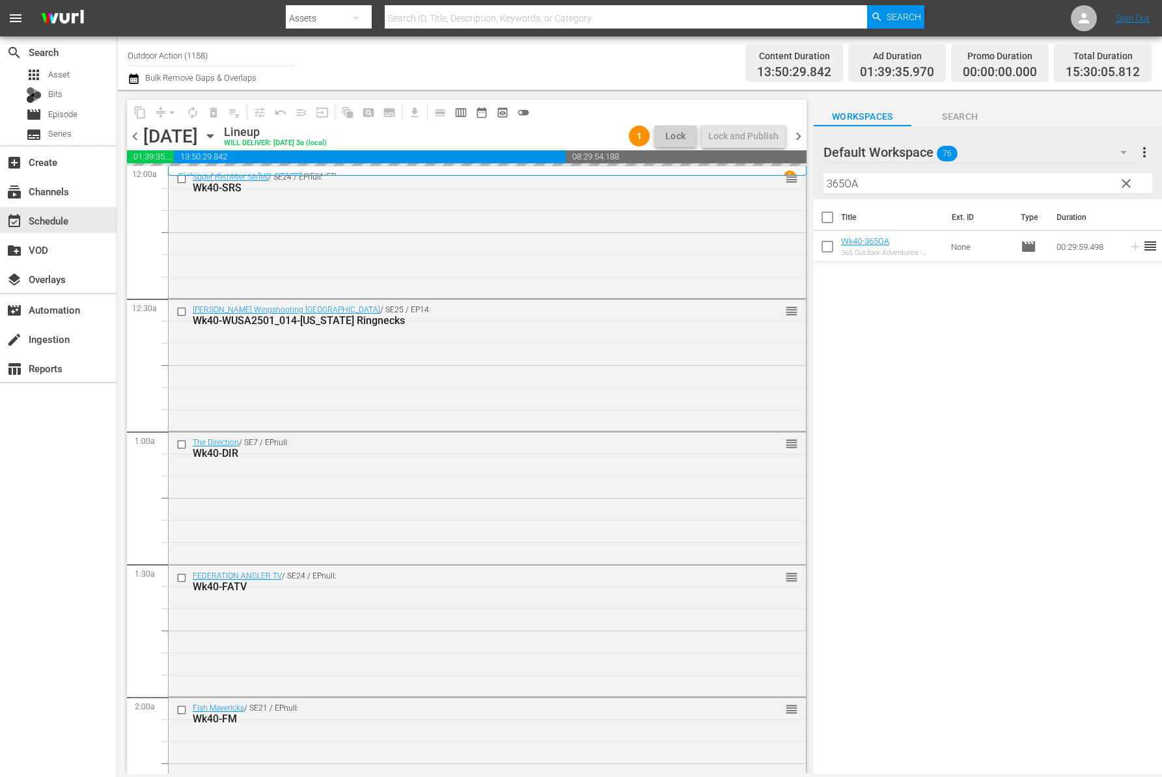
click at [1065, 185] on input "365OA" at bounding box center [987, 183] width 329 height 21
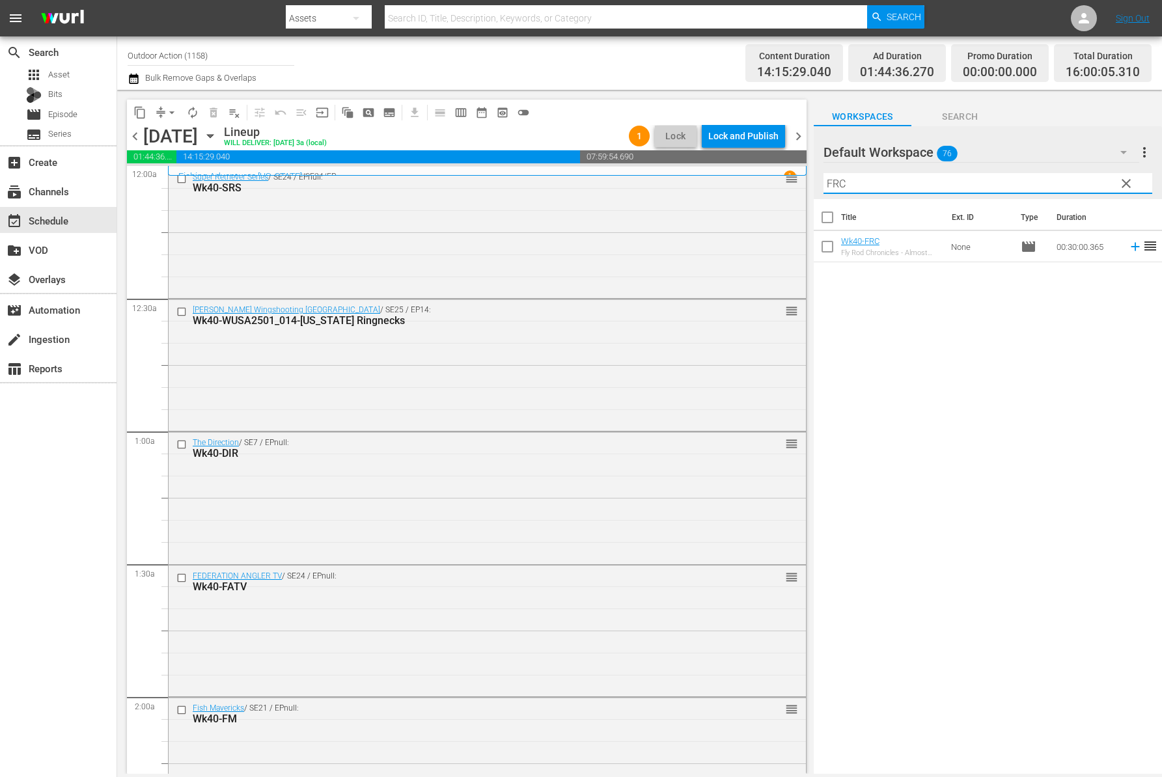
click at [1128, 245] on icon at bounding box center [1135, 246] width 14 height 14
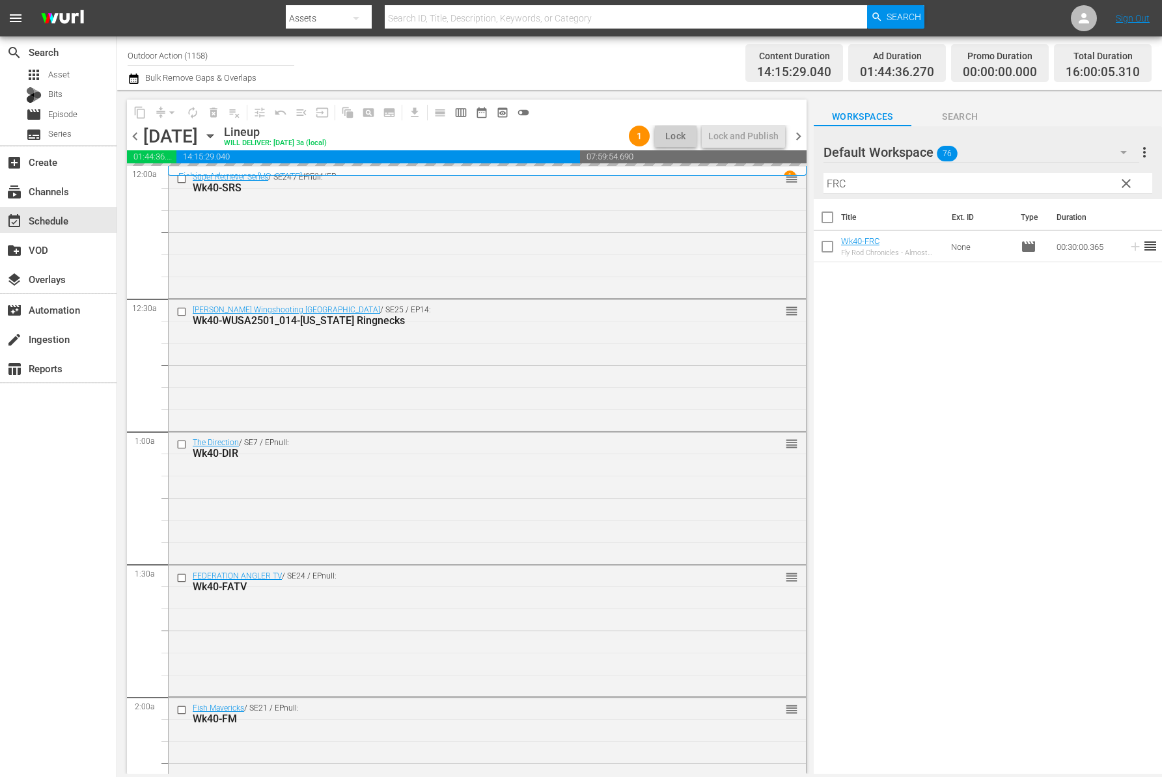
click at [1087, 172] on div "Filter by Title FRC" at bounding box center [987, 183] width 329 height 31
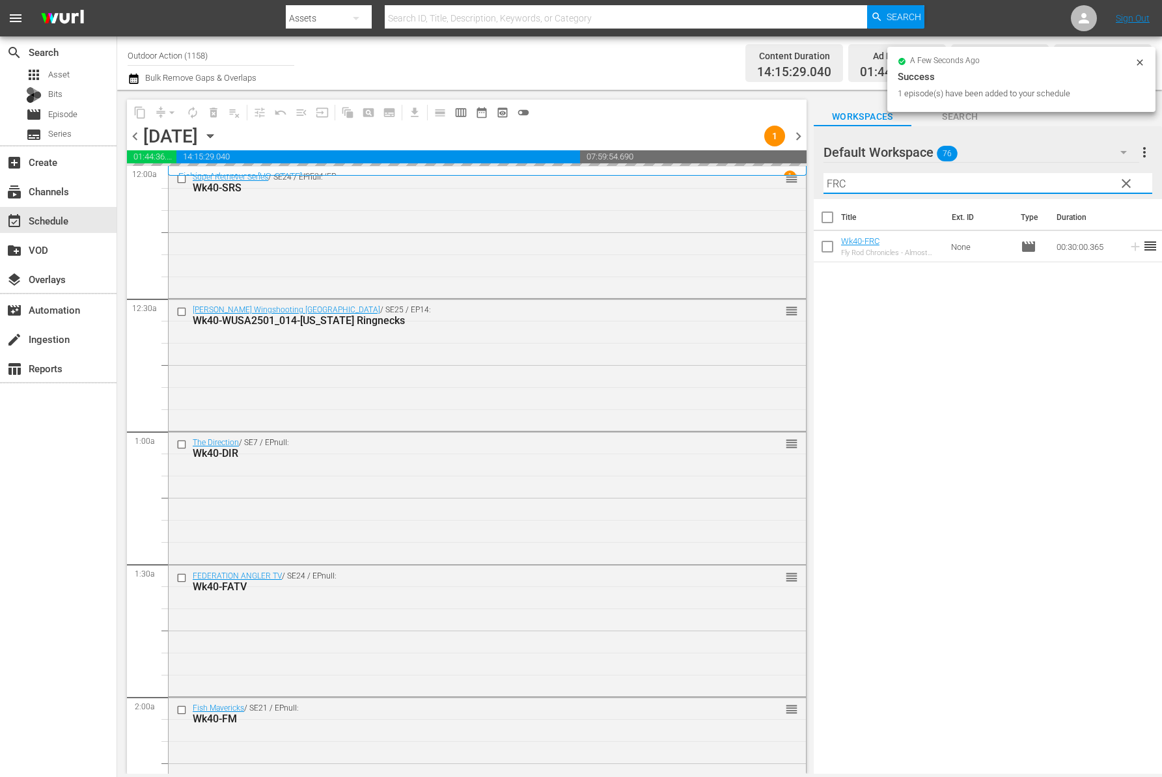
click at [1078, 180] on input "FRC" at bounding box center [987, 183] width 329 height 21
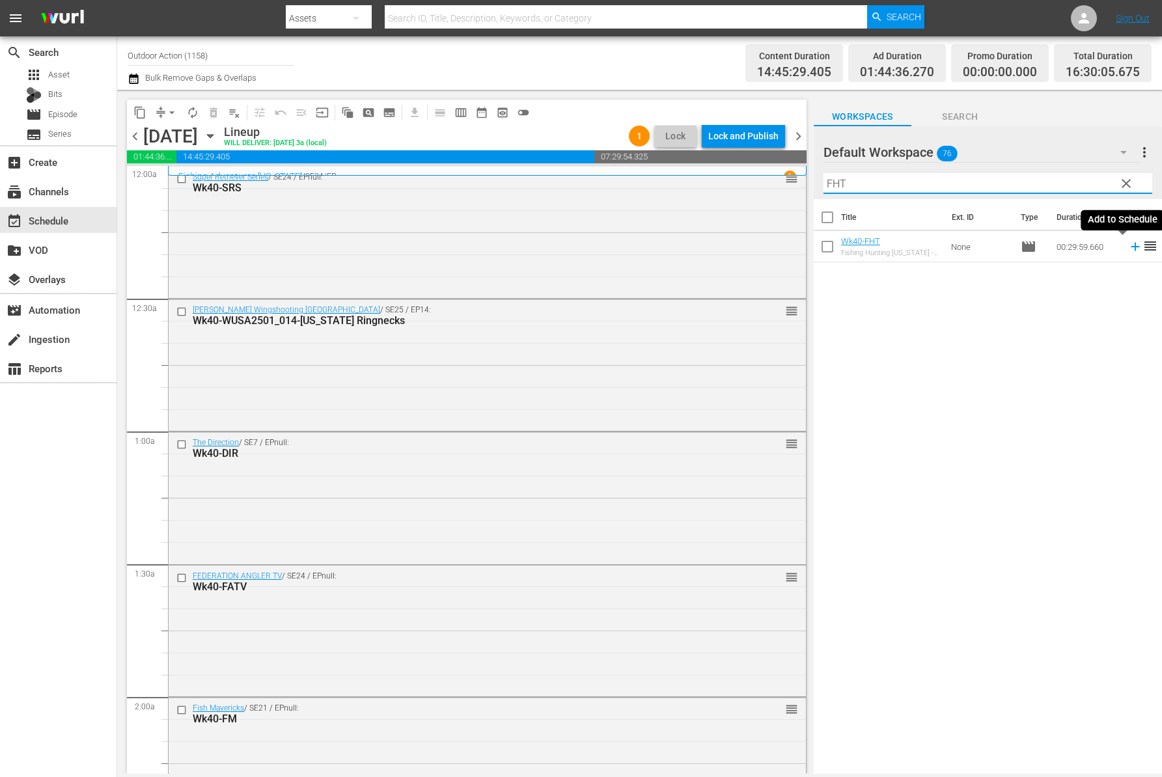
click at [1128, 245] on icon at bounding box center [1135, 246] width 14 height 14
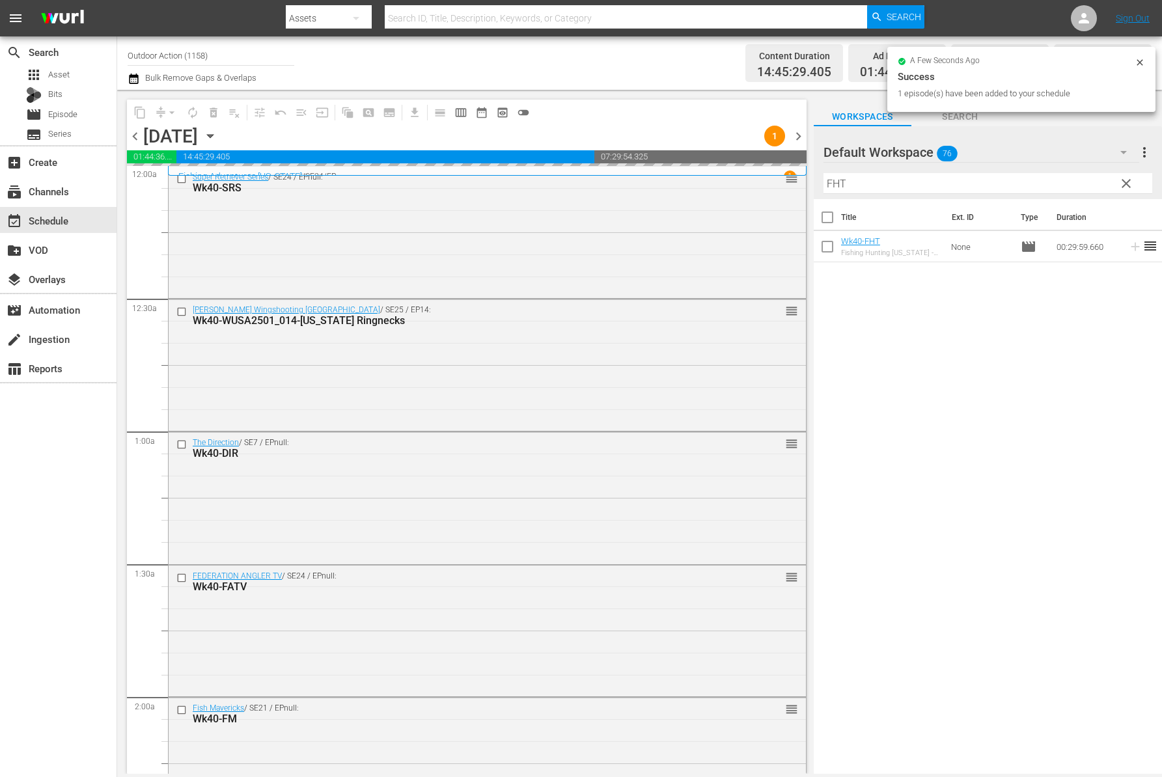
click at [1060, 179] on input "FHT" at bounding box center [987, 183] width 329 height 21
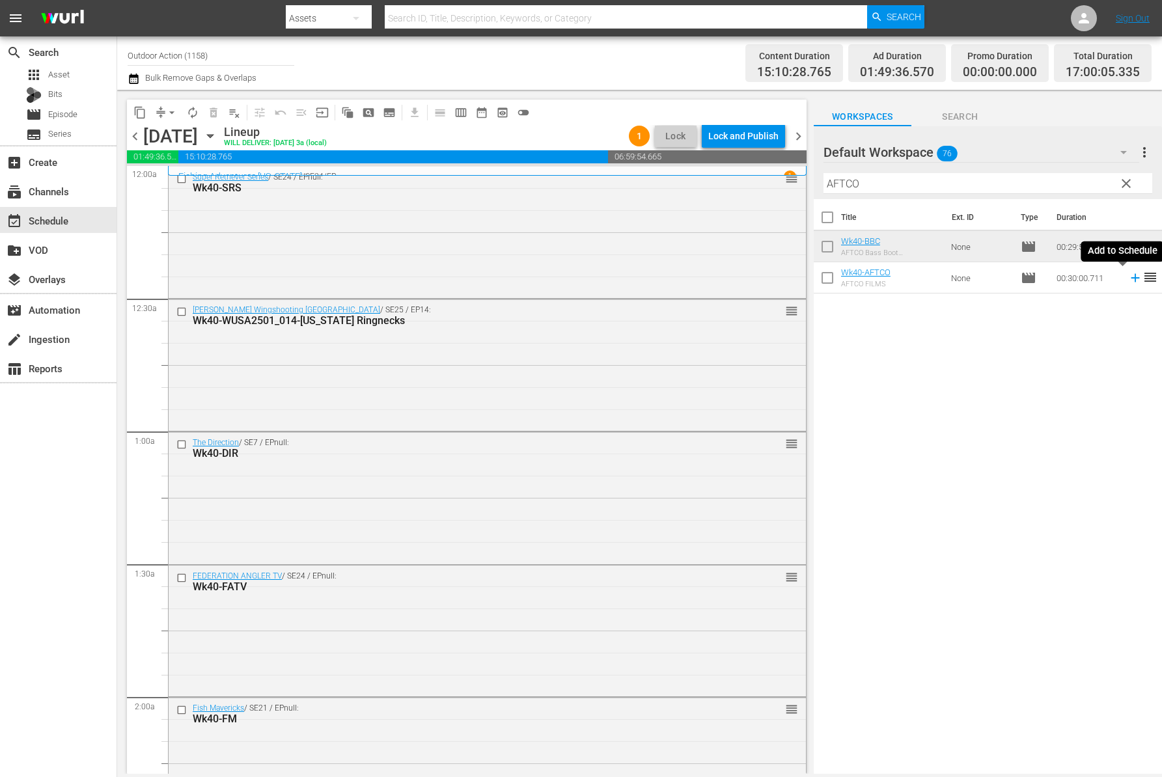
click at [1130, 275] on icon at bounding box center [1134, 278] width 8 height 8
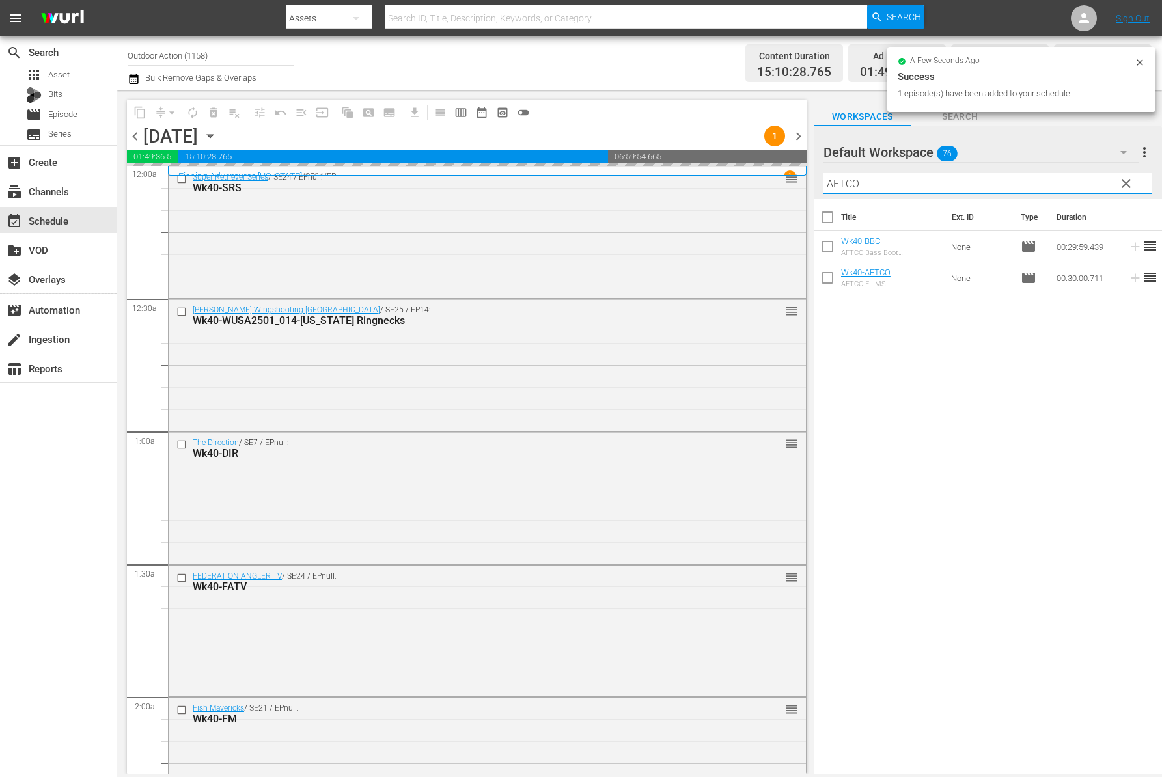
click at [1046, 178] on input "AFTCO" at bounding box center [987, 183] width 329 height 21
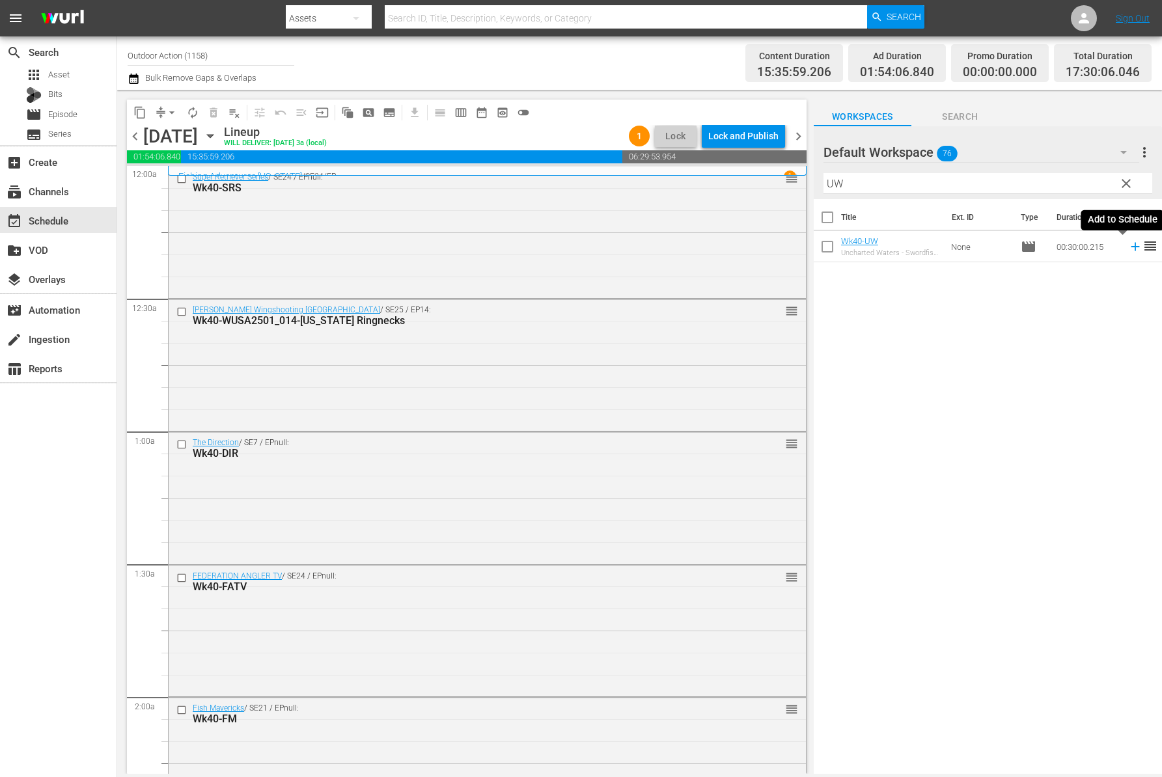
click at [1128, 251] on icon at bounding box center [1135, 246] width 14 height 14
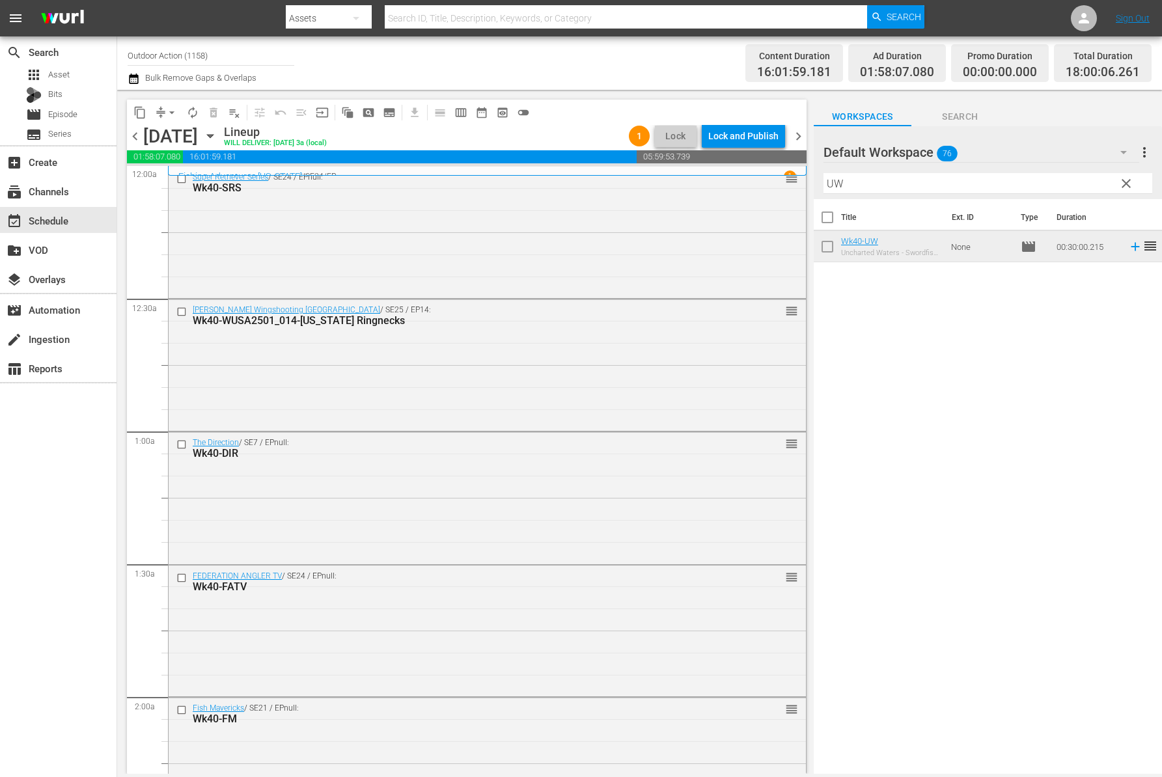
click at [901, 182] on input "UW" at bounding box center [987, 183] width 329 height 21
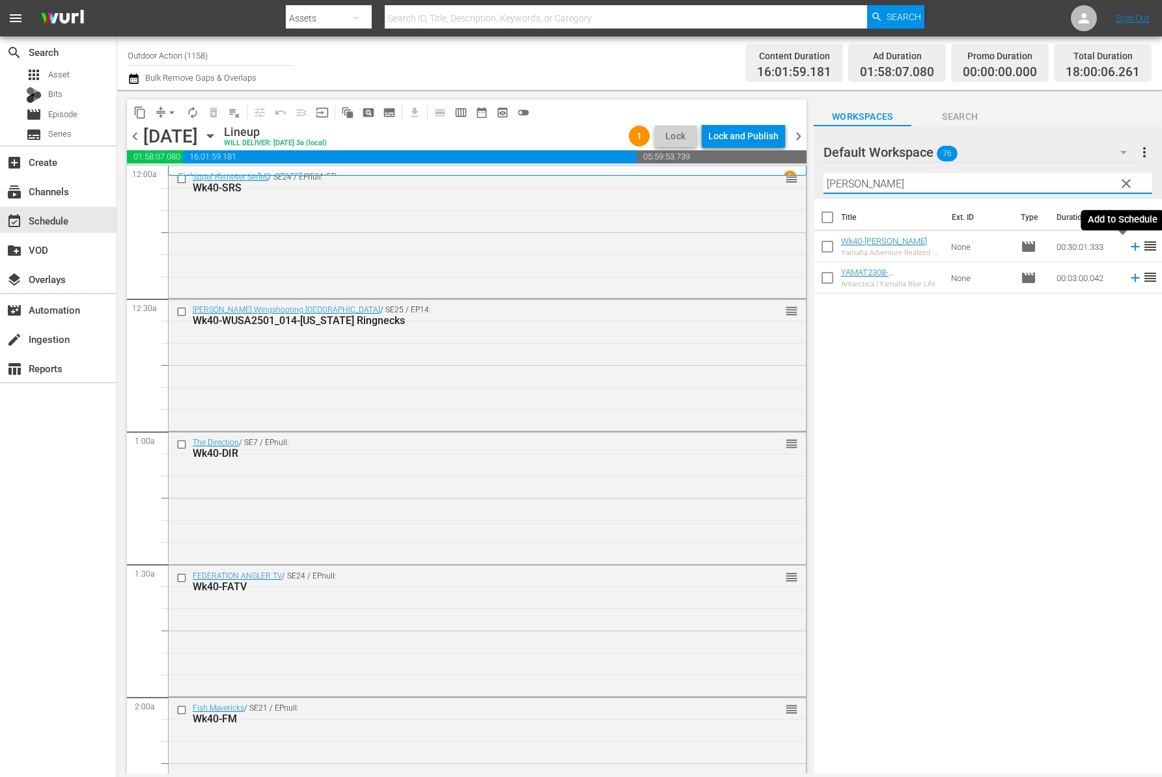
click at [1128, 245] on icon at bounding box center [1135, 246] width 14 height 14
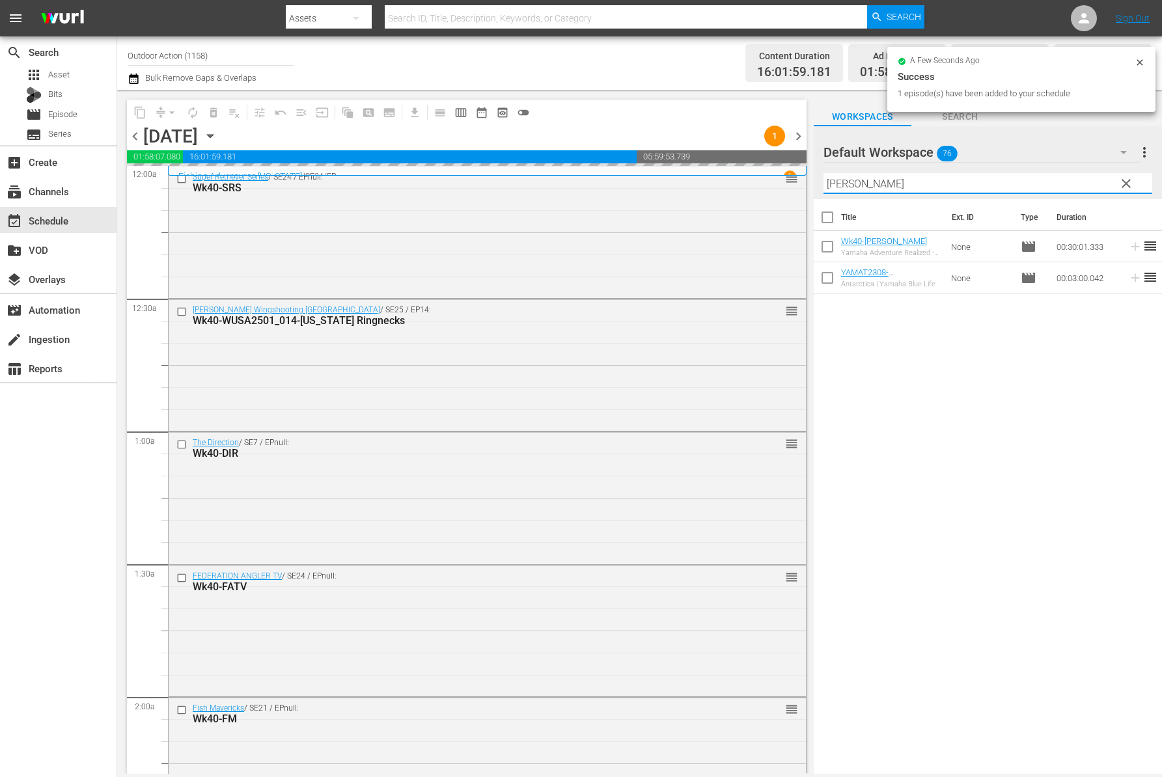
click at [1011, 187] on input "YAMAT" at bounding box center [987, 183] width 329 height 21
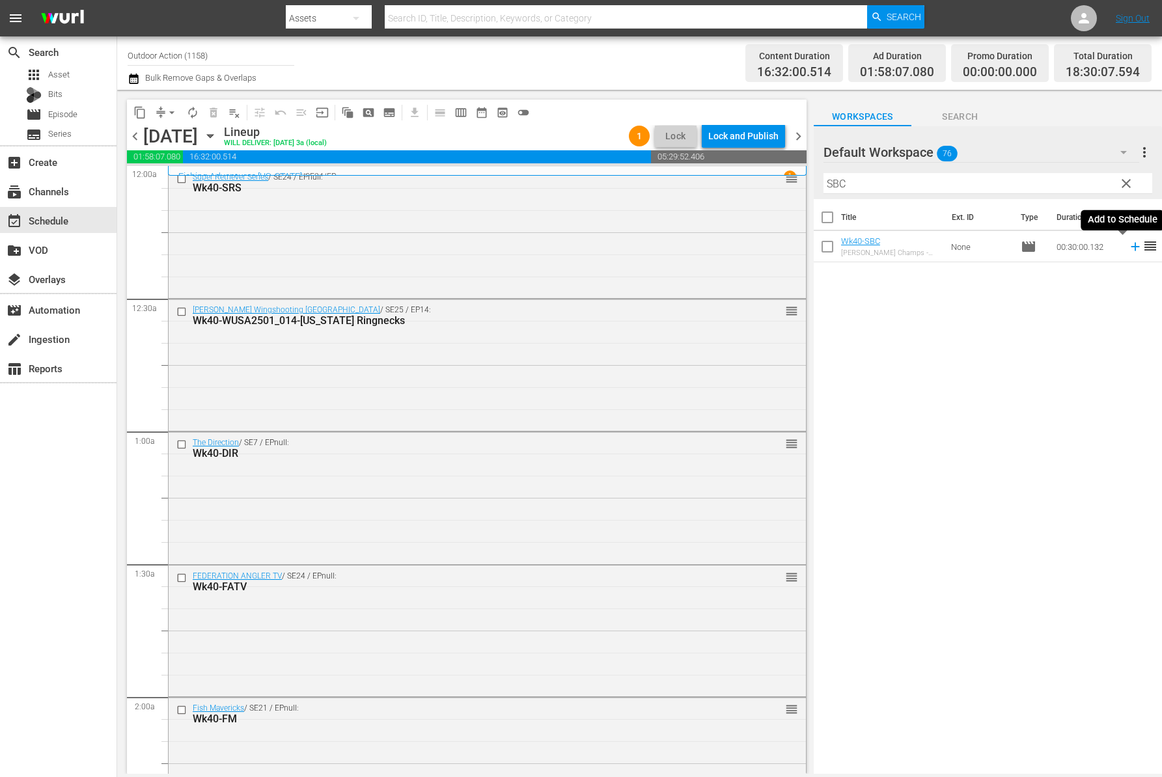
click at [1128, 247] on icon at bounding box center [1135, 246] width 14 height 14
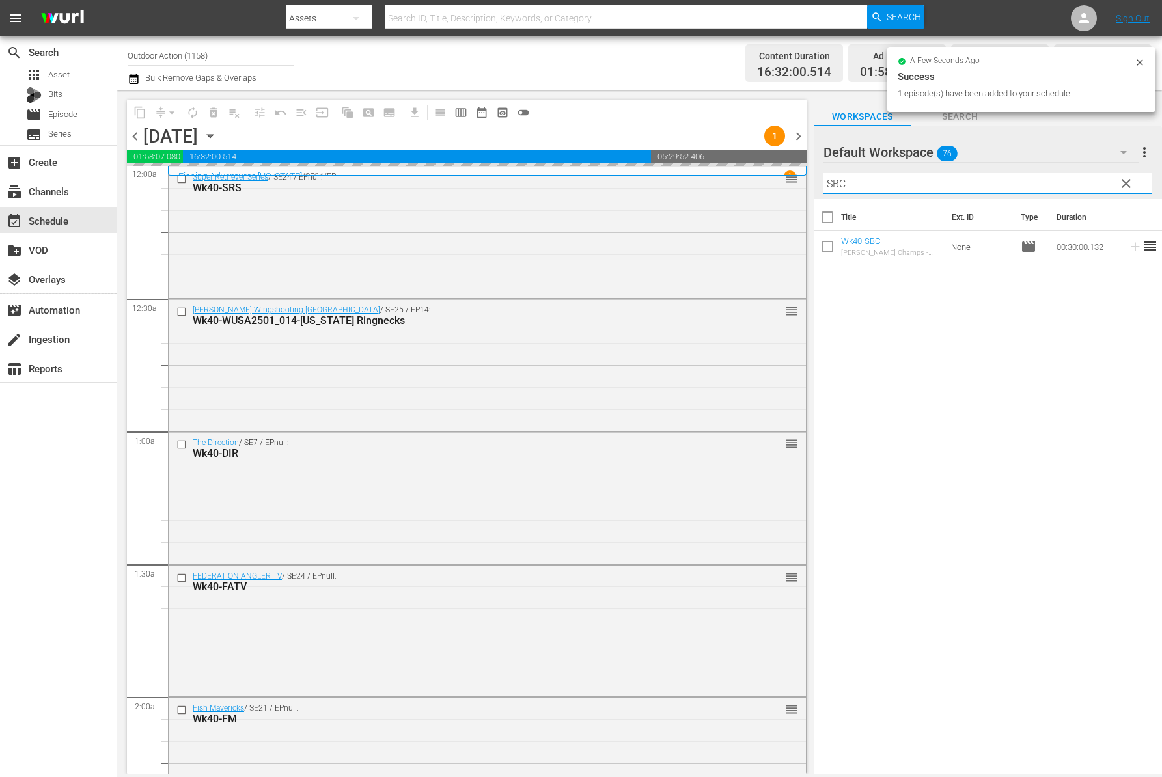
click at [1053, 180] on input "SBC" at bounding box center [987, 183] width 329 height 21
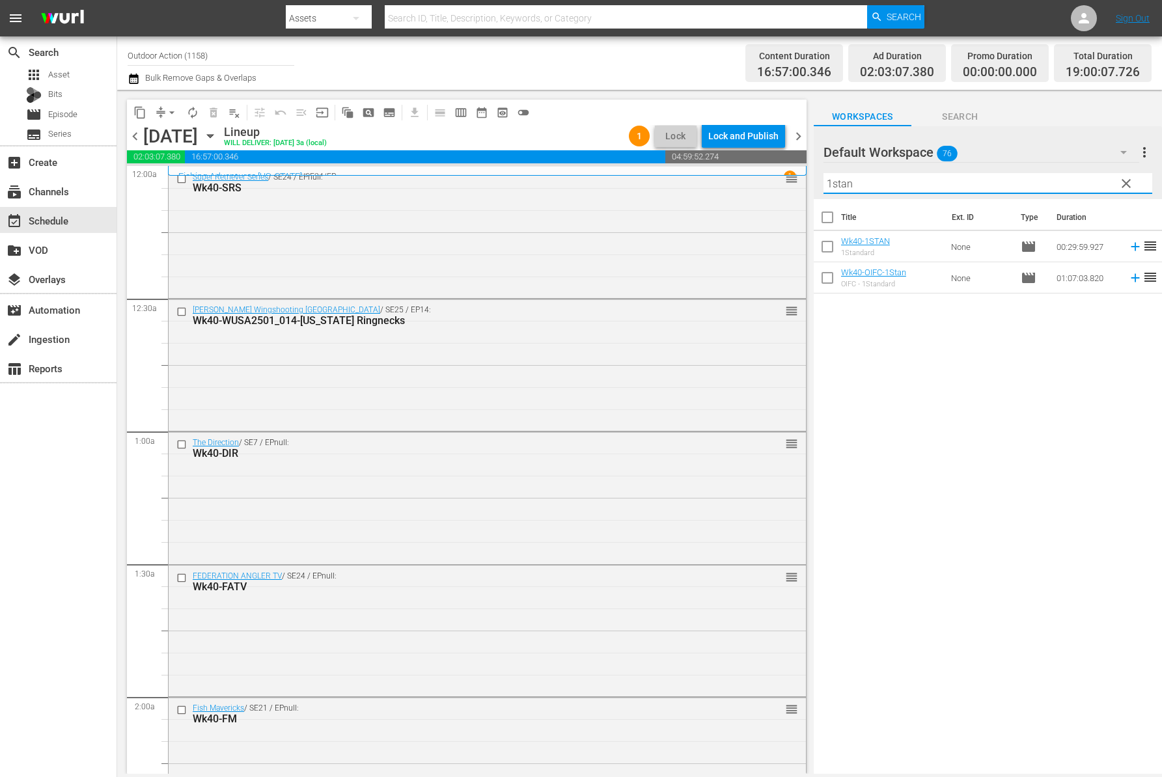
type input "1stan"
click at [1128, 243] on icon at bounding box center [1135, 246] width 14 height 14
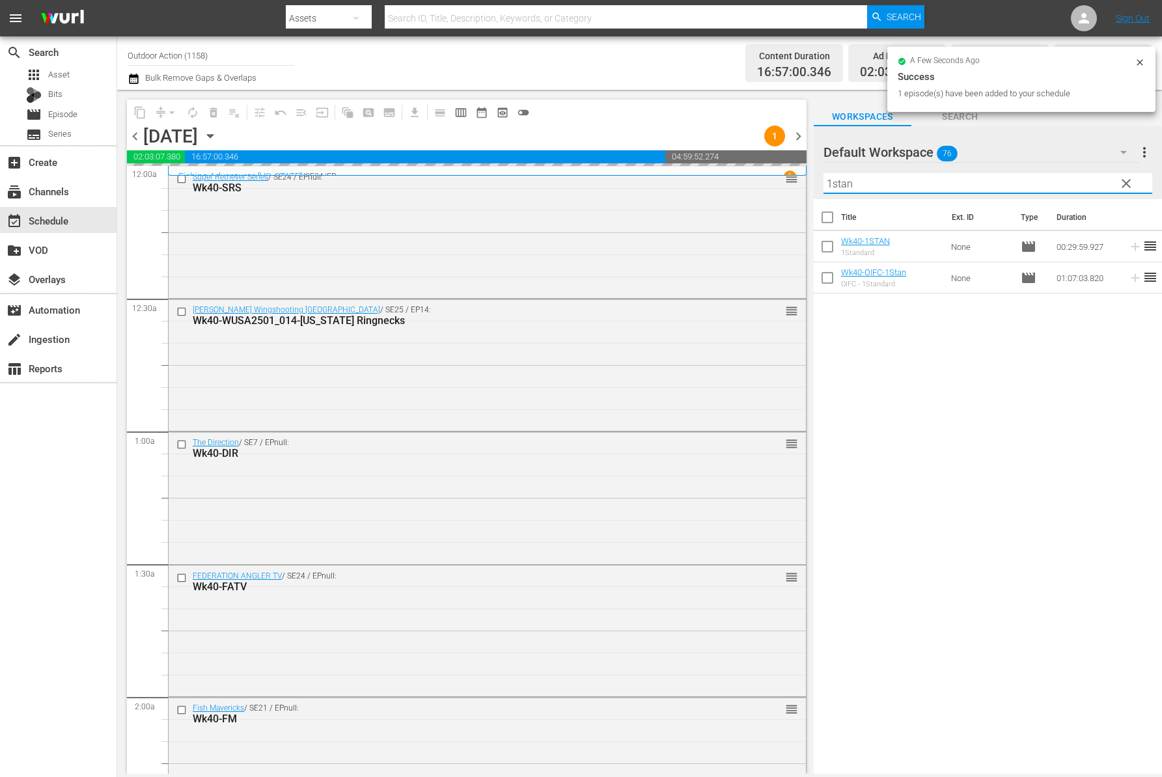
click at [1037, 180] on input "1stan" at bounding box center [987, 183] width 329 height 21
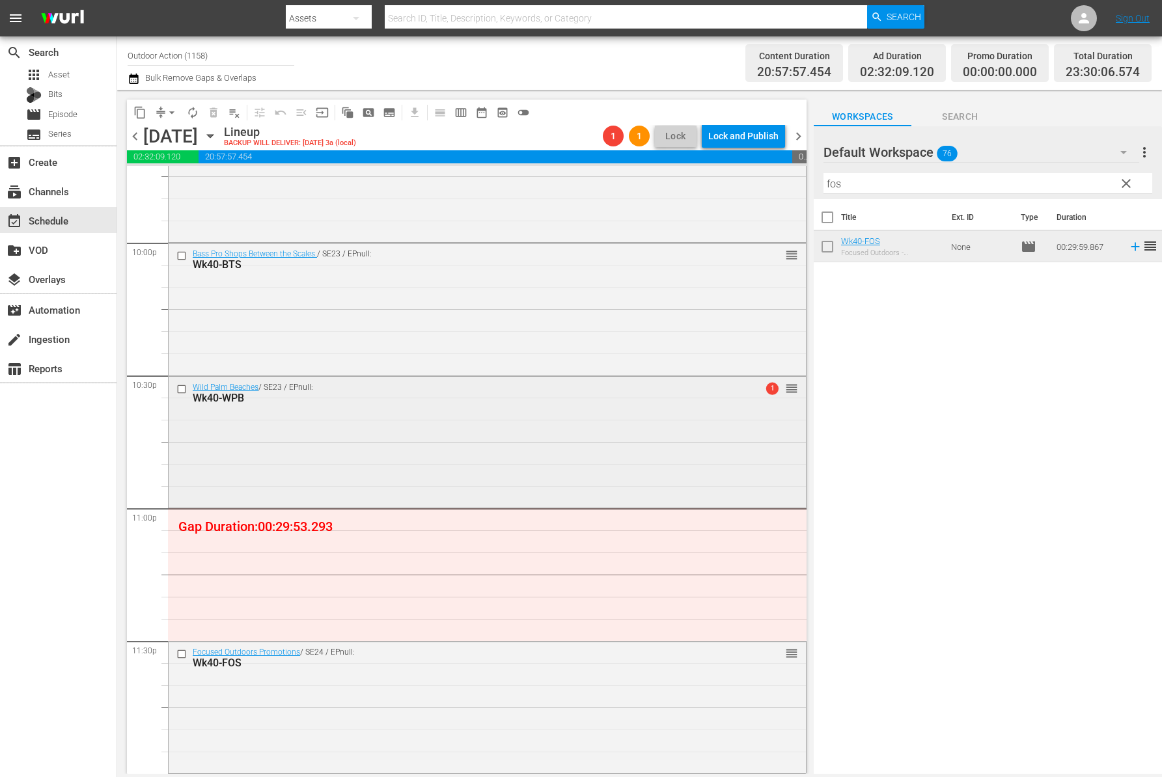
scroll to position [5764, 0]
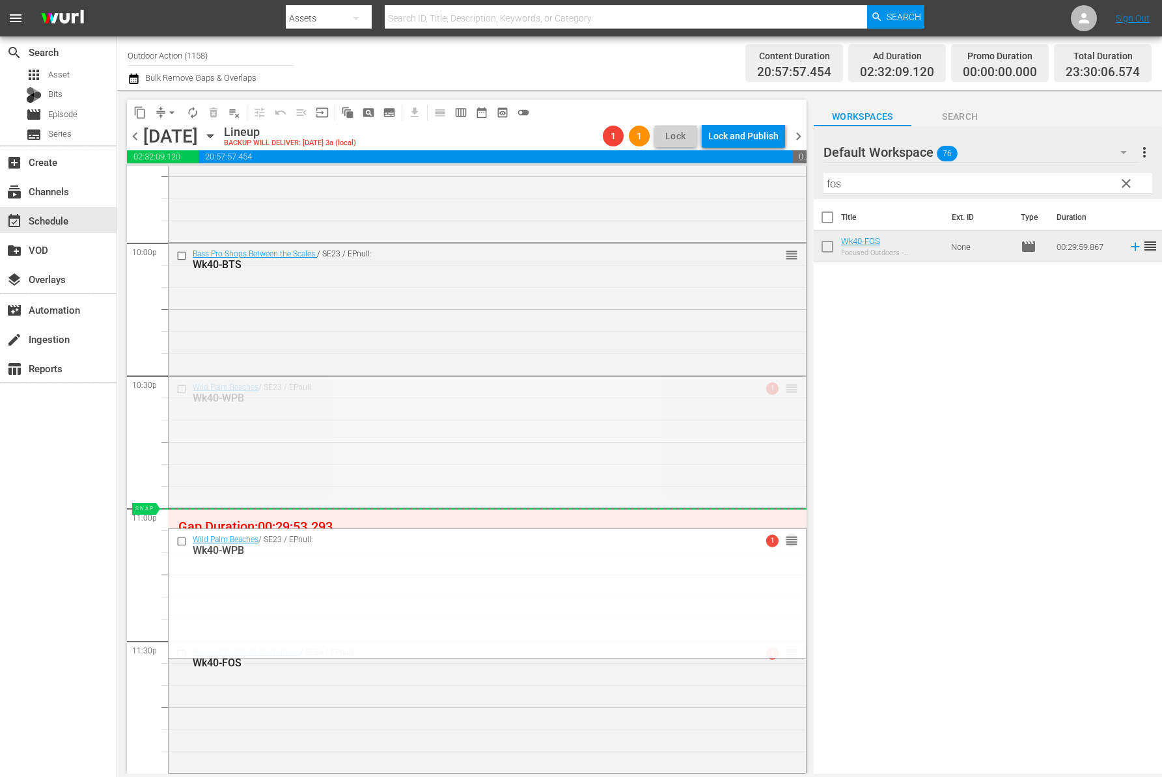
drag, startPoint x: 781, startPoint y: 385, endPoint x: 737, endPoint y: 514, distance: 136.9
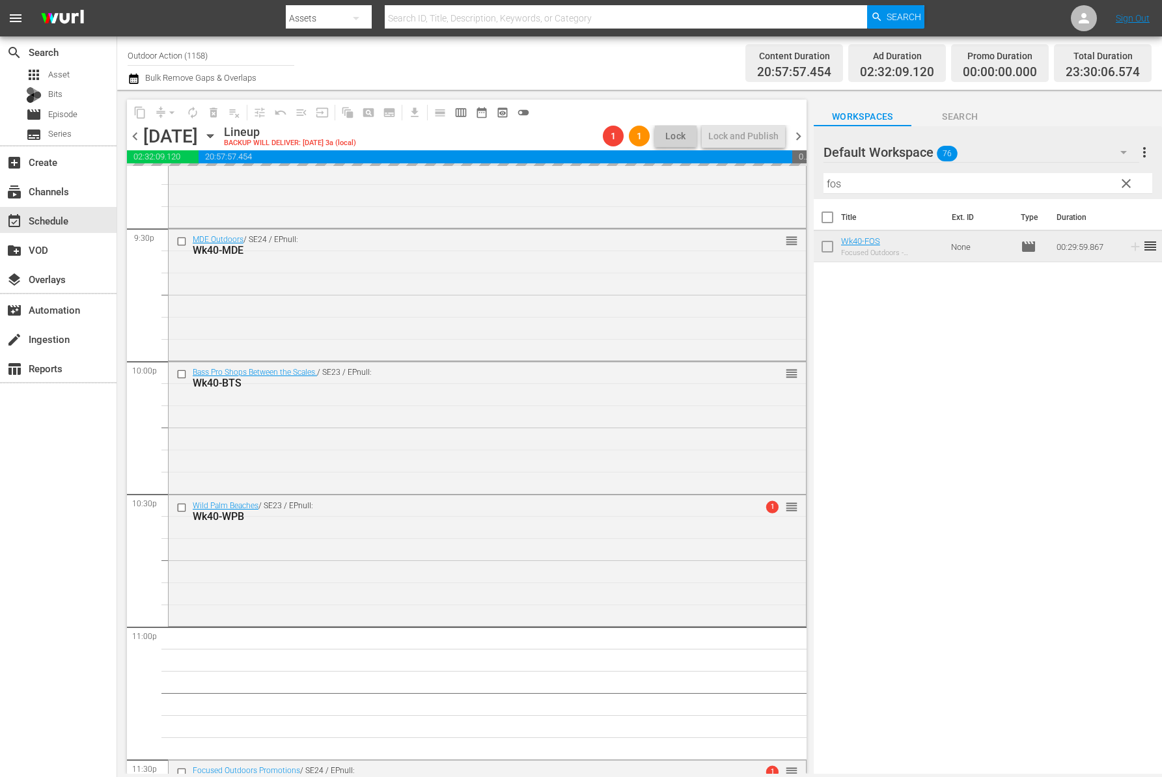
scroll to position [5671, 0]
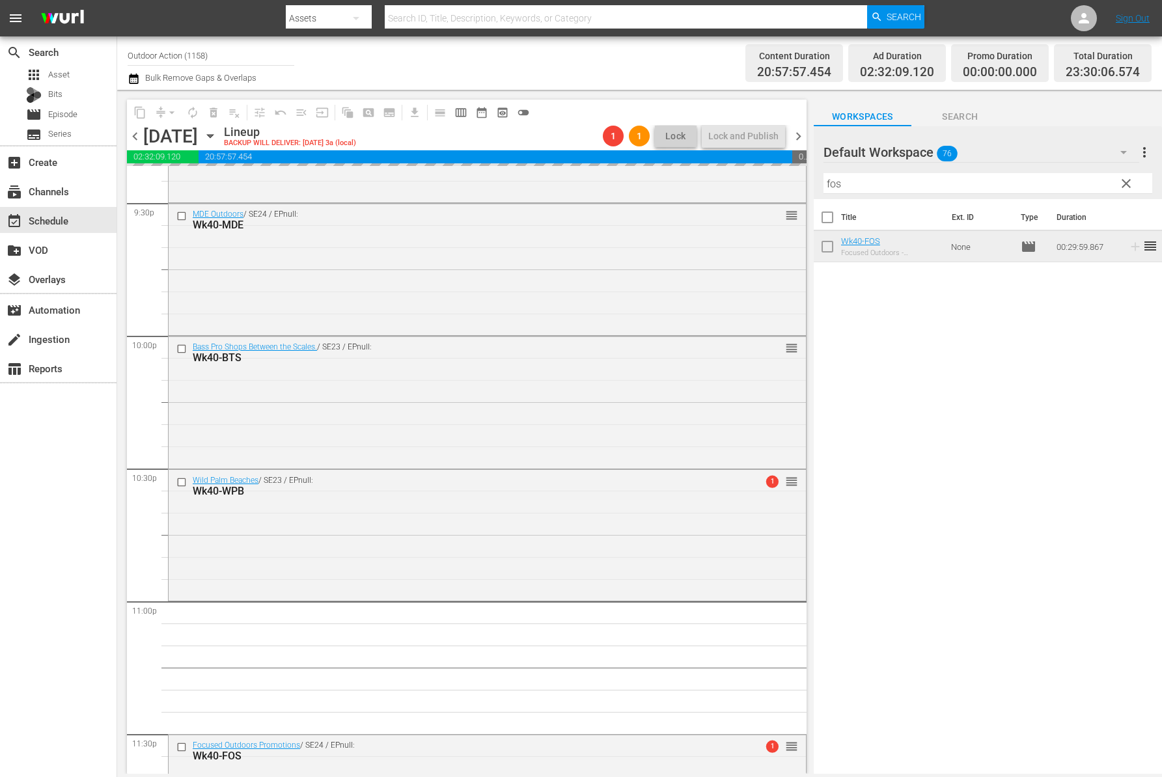
click at [875, 185] on input "fos" at bounding box center [987, 183] width 329 height 21
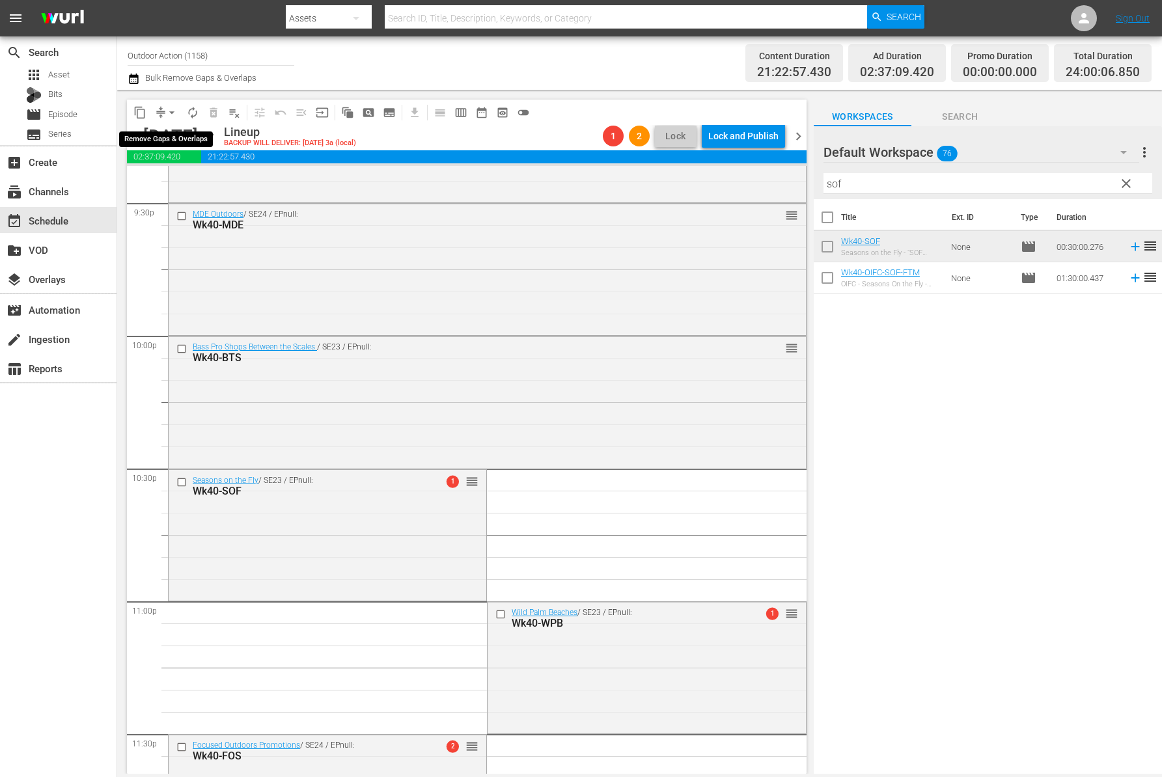
click at [170, 111] on span "arrow_drop_down" at bounding box center [171, 112] width 13 height 13
click at [175, 133] on li "Align to Midnight" at bounding box center [172, 138] width 137 height 21
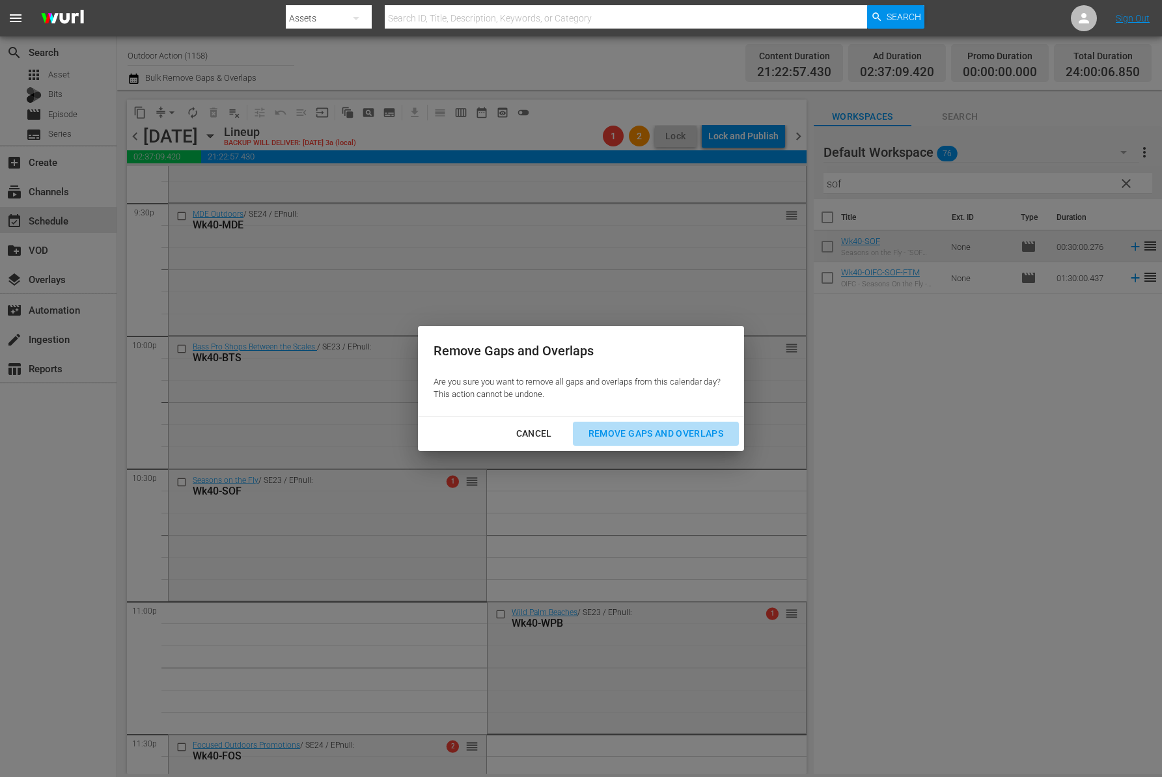
click at [636, 428] on div "Remove Gaps and Overlaps" at bounding box center [656, 434] width 156 height 16
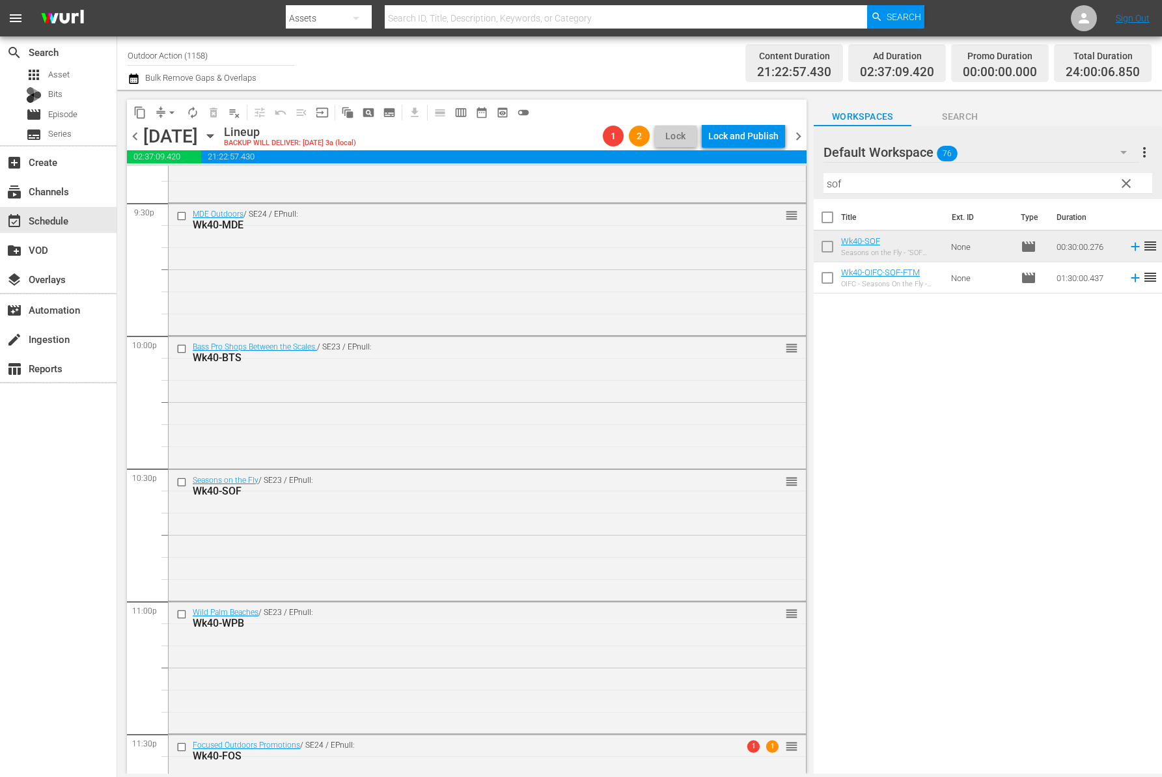
scroll to position [5764, 0]
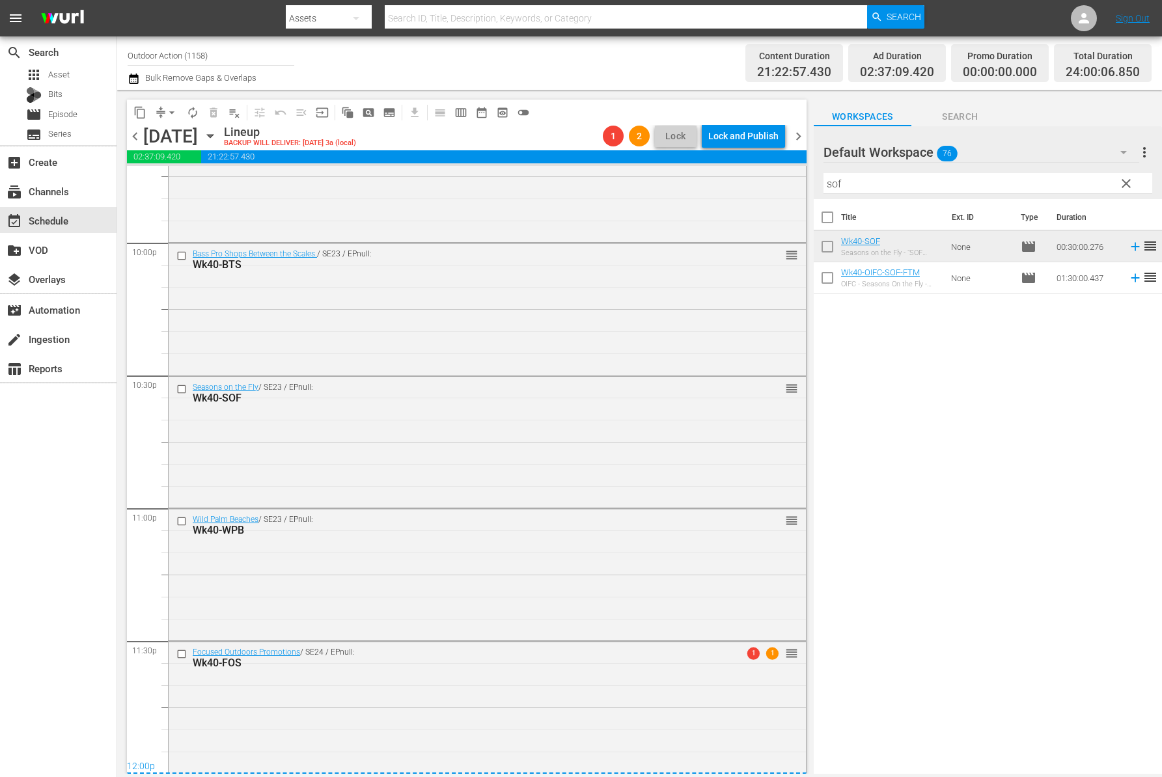
click at [161, 111] on span "compress" at bounding box center [160, 112] width 13 height 13
click at [164, 111] on button "arrow_drop_down" at bounding box center [171, 112] width 21 height 21
click at [174, 136] on li "Align to Midnight" at bounding box center [172, 138] width 137 height 21
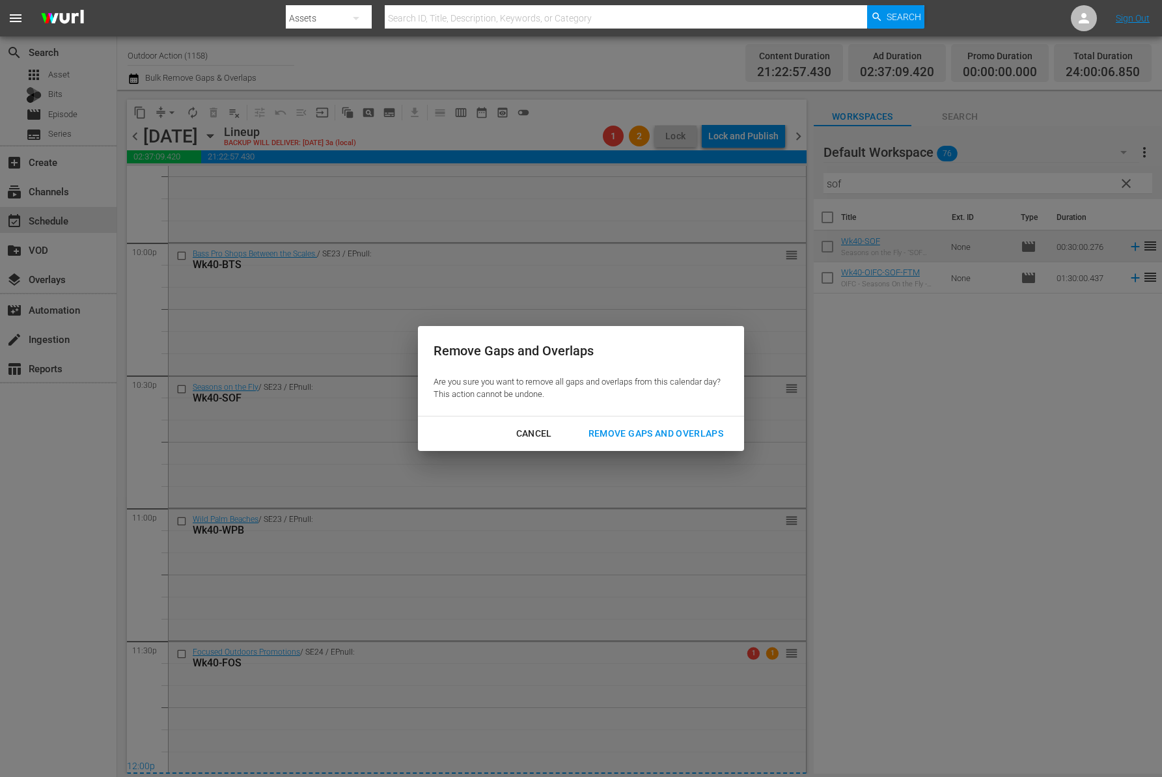
click at [646, 430] on div "Remove Gaps and Overlaps" at bounding box center [656, 434] width 156 height 16
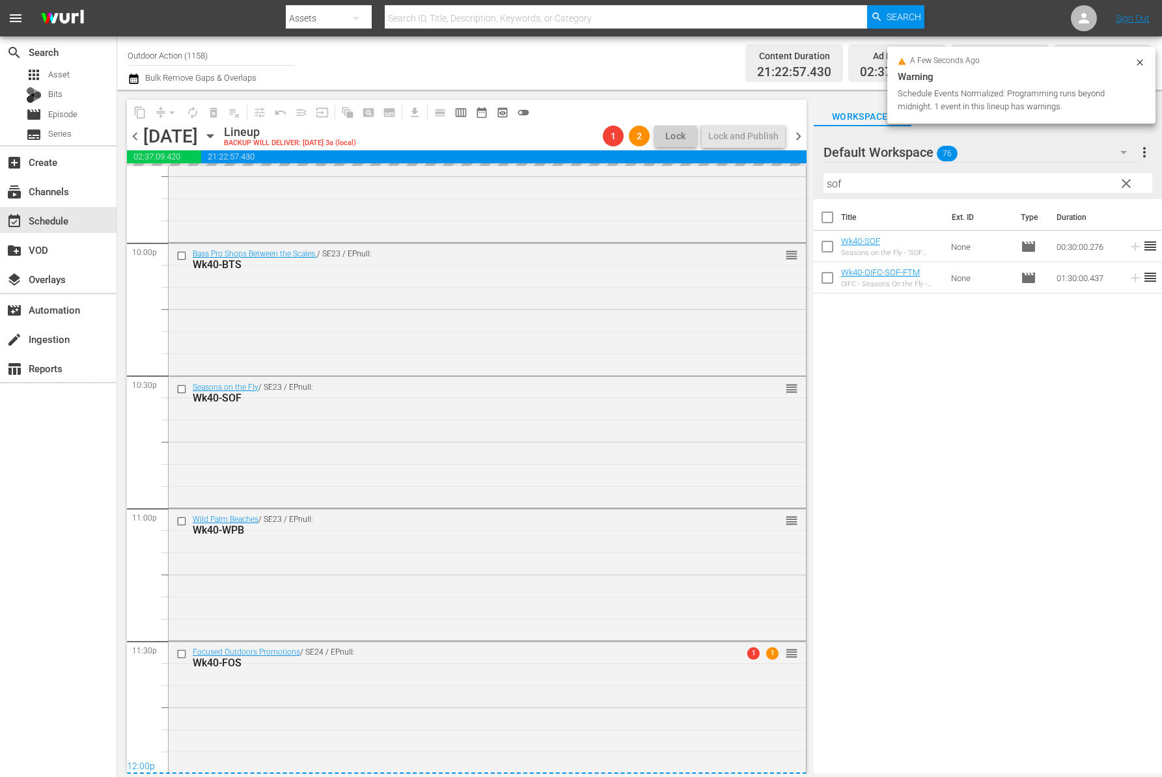
click at [803, 131] on span "chevron_right" at bounding box center [798, 136] width 16 height 16
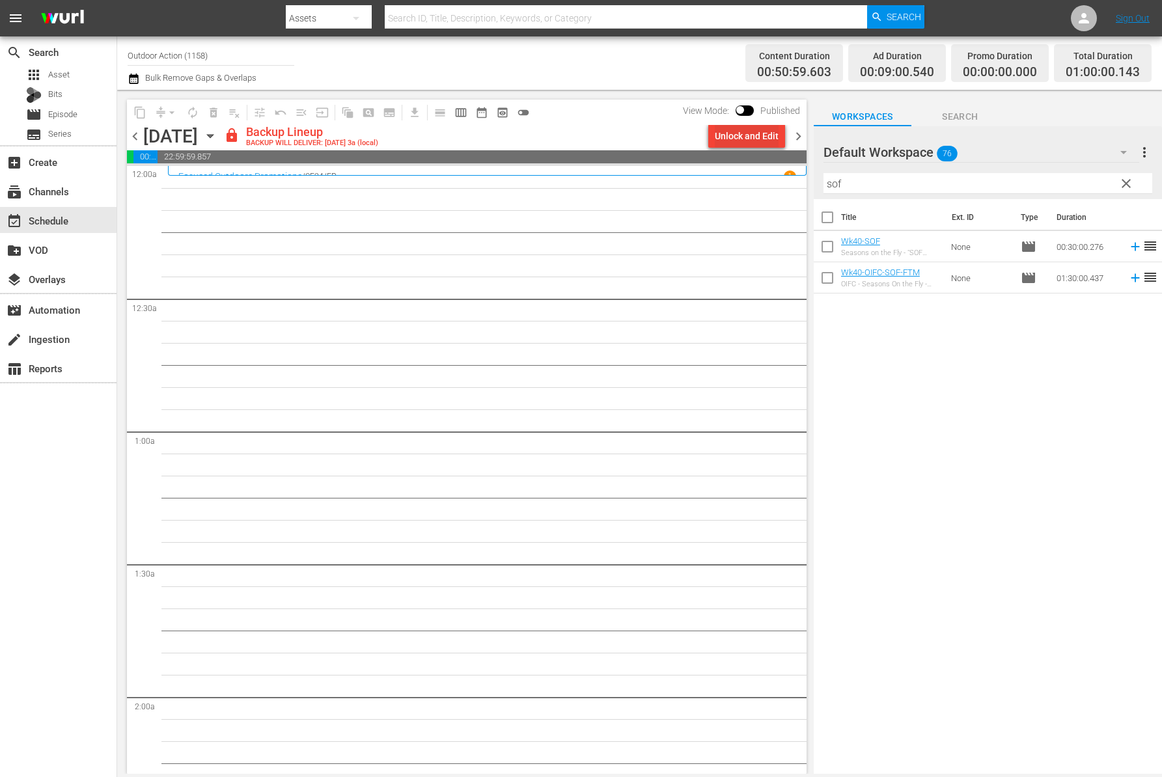
click at [746, 138] on div "Unlock and Edit" at bounding box center [747, 135] width 64 height 23
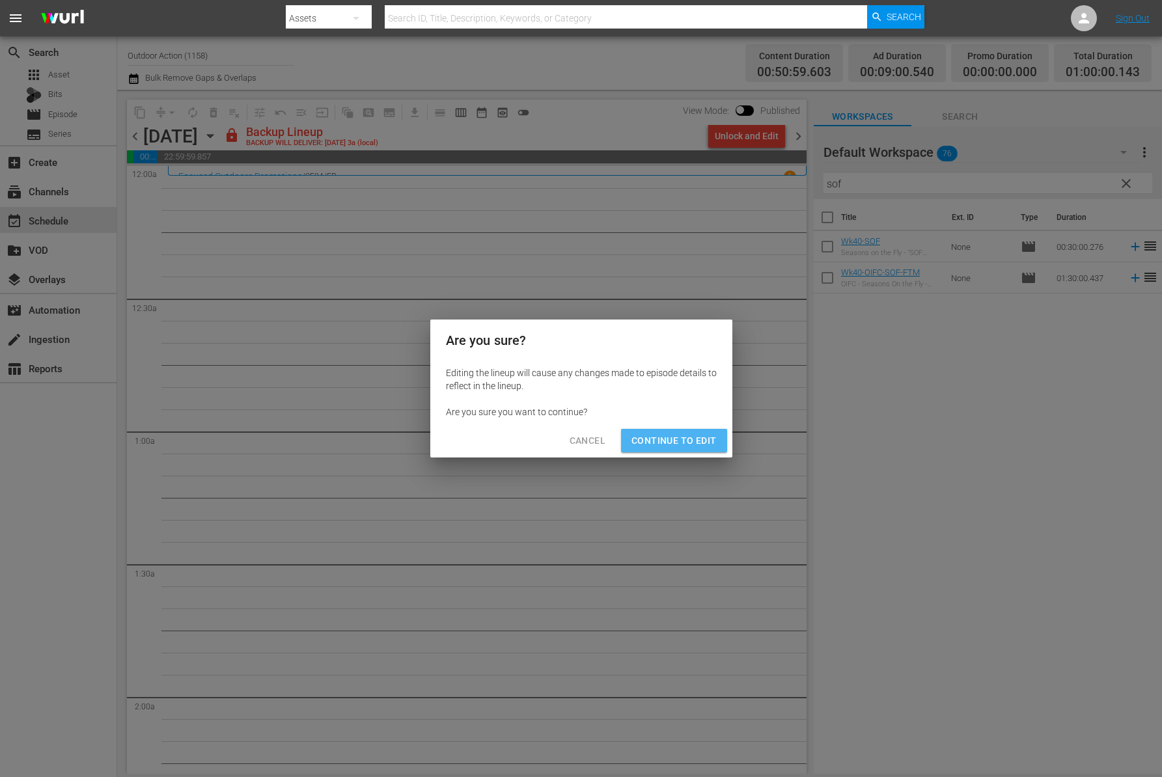
click at [687, 443] on span "Continue to Edit" at bounding box center [673, 441] width 85 height 16
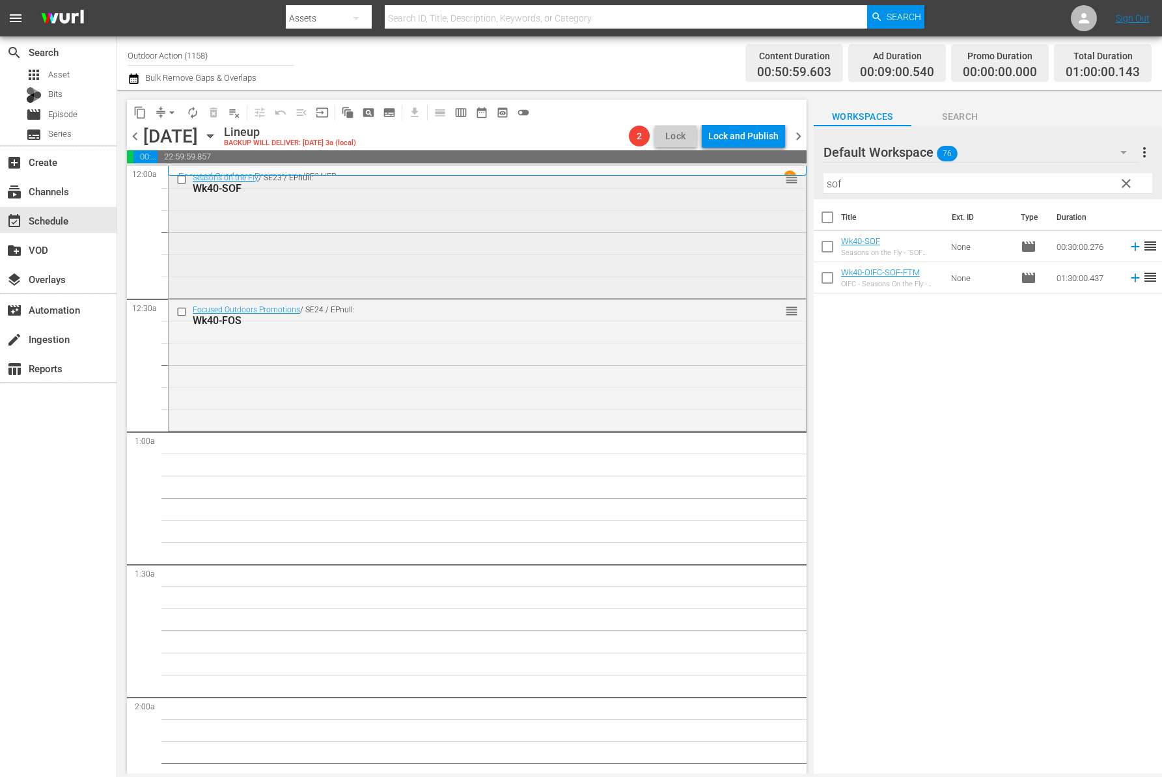
click at [181, 181] on input "checkbox" at bounding box center [183, 179] width 14 height 11
click at [179, 308] on input "checkbox" at bounding box center [183, 312] width 14 height 11
click at [213, 115] on span "delete_forever_outlined" at bounding box center [213, 112] width 13 height 13
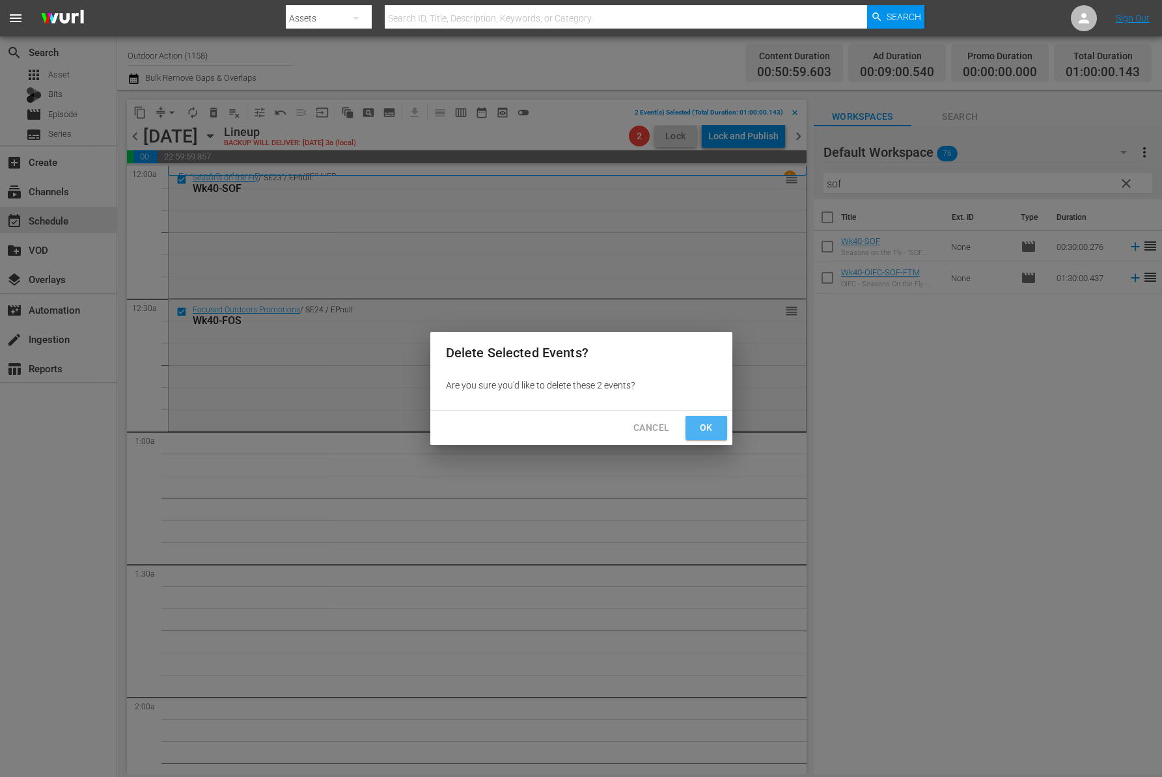
click at [706, 418] on button "Ok" at bounding box center [706, 428] width 42 height 24
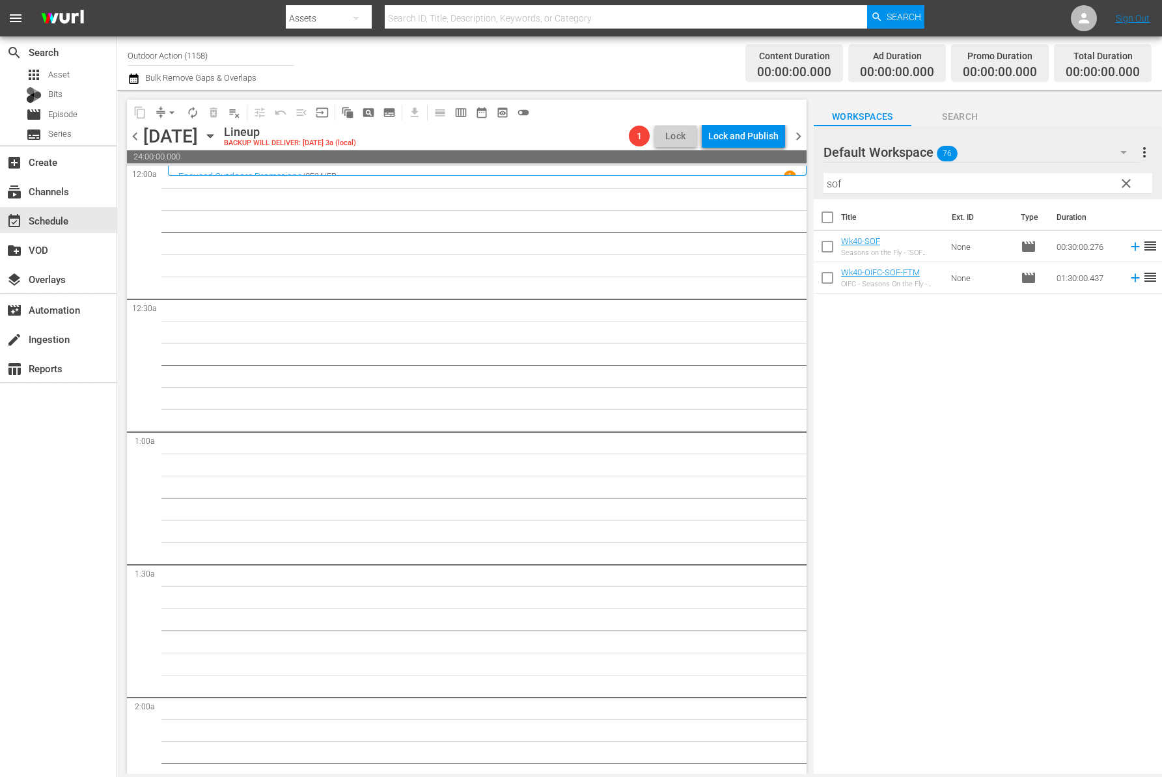
click at [928, 184] on input "sof" at bounding box center [987, 183] width 329 height 21
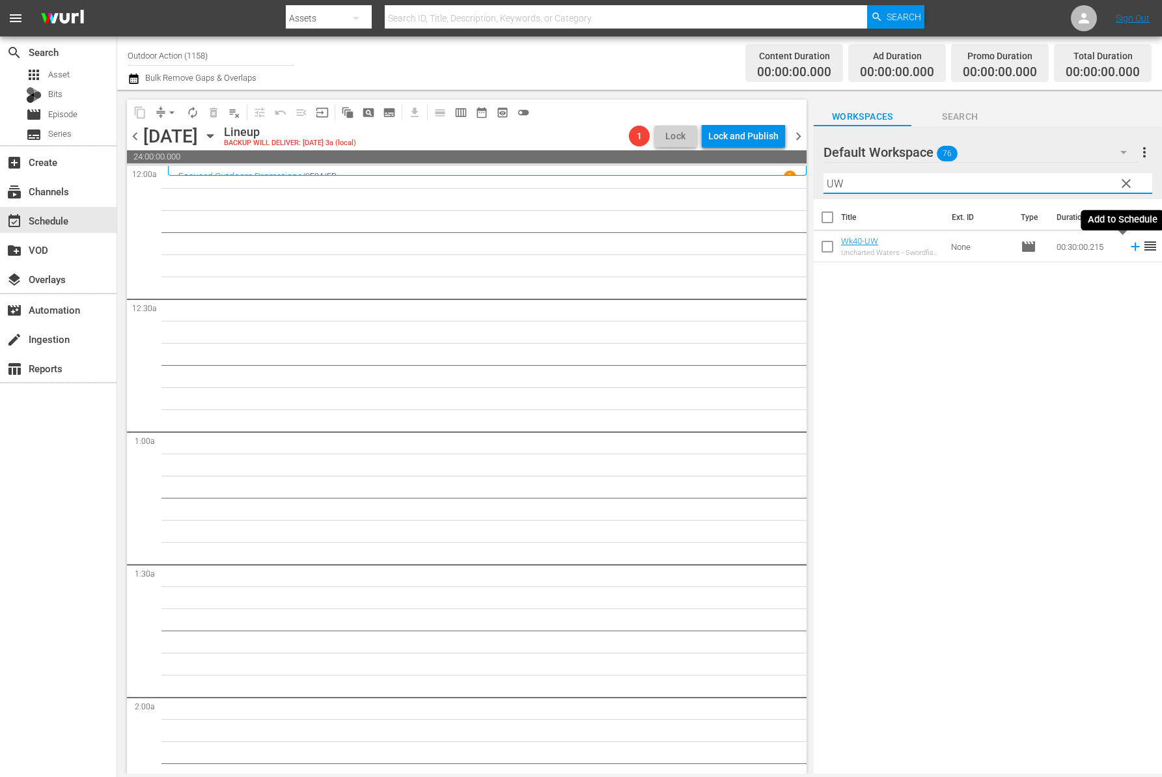
click at [1128, 247] on icon at bounding box center [1135, 246] width 14 height 14
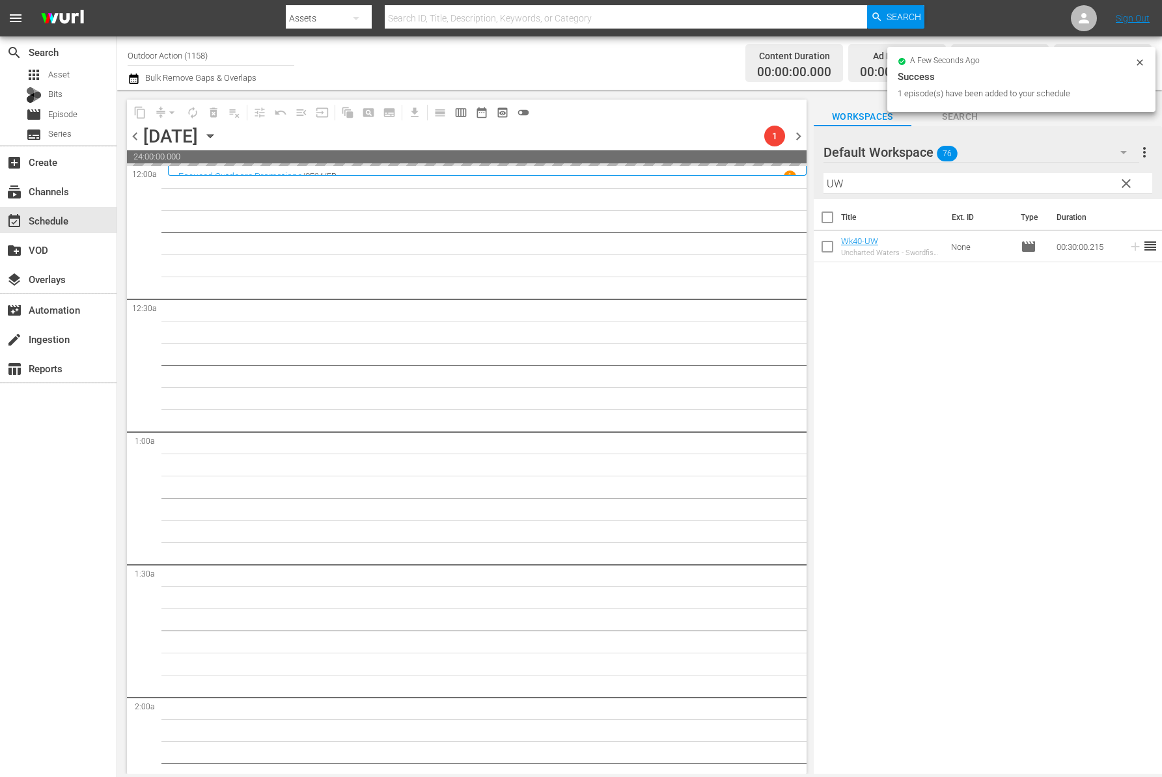
click at [1039, 190] on input "UW" at bounding box center [987, 183] width 329 height 21
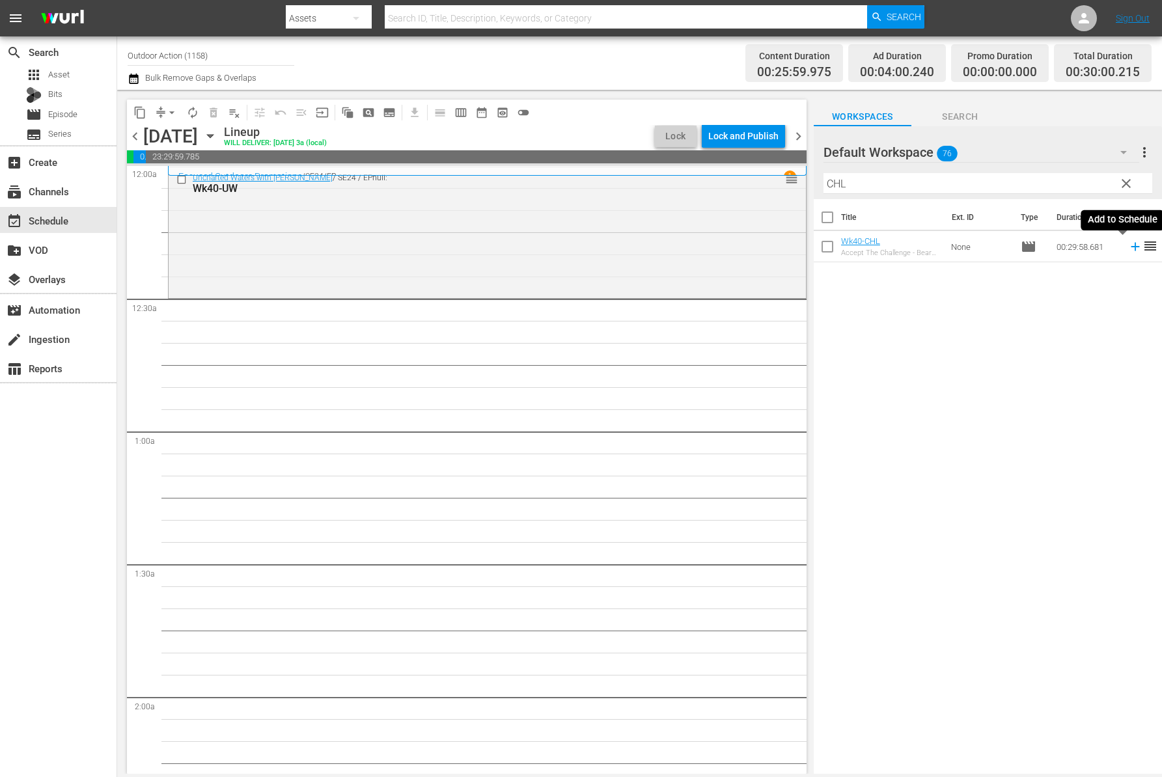
click at [1128, 240] on icon at bounding box center [1135, 246] width 14 height 14
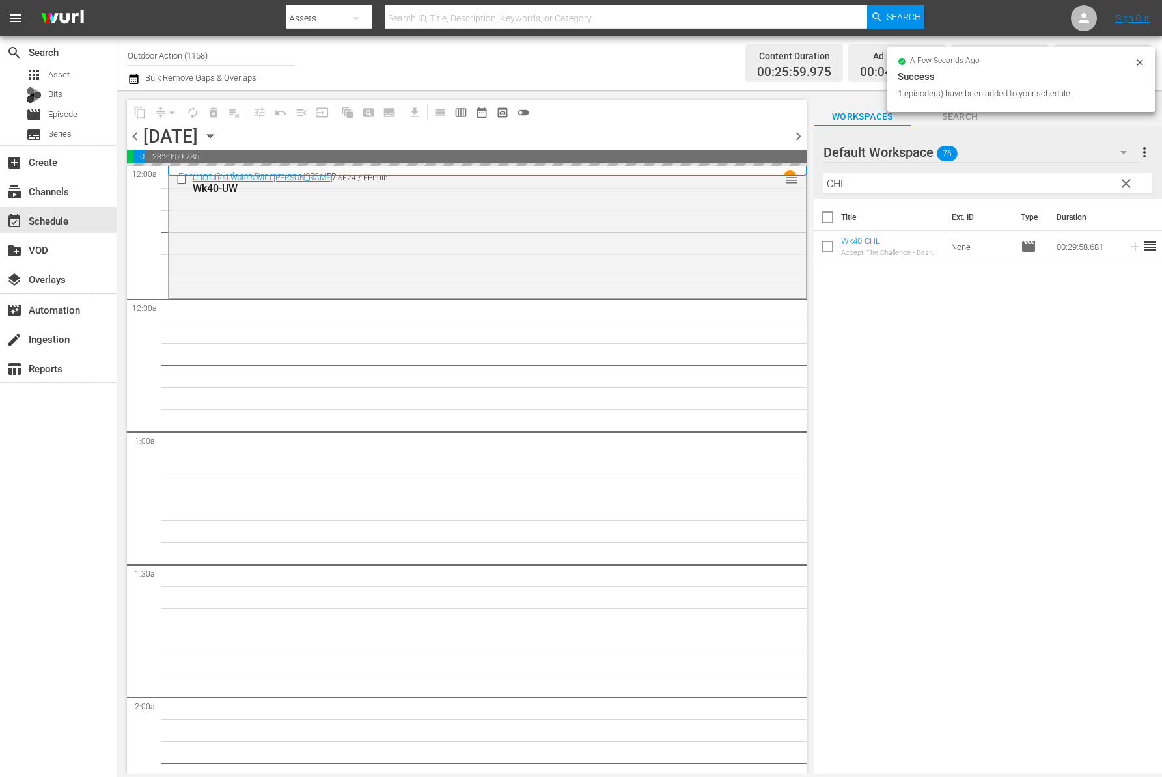
click at [1052, 178] on input "CHL" at bounding box center [987, 183] width 329 height 21
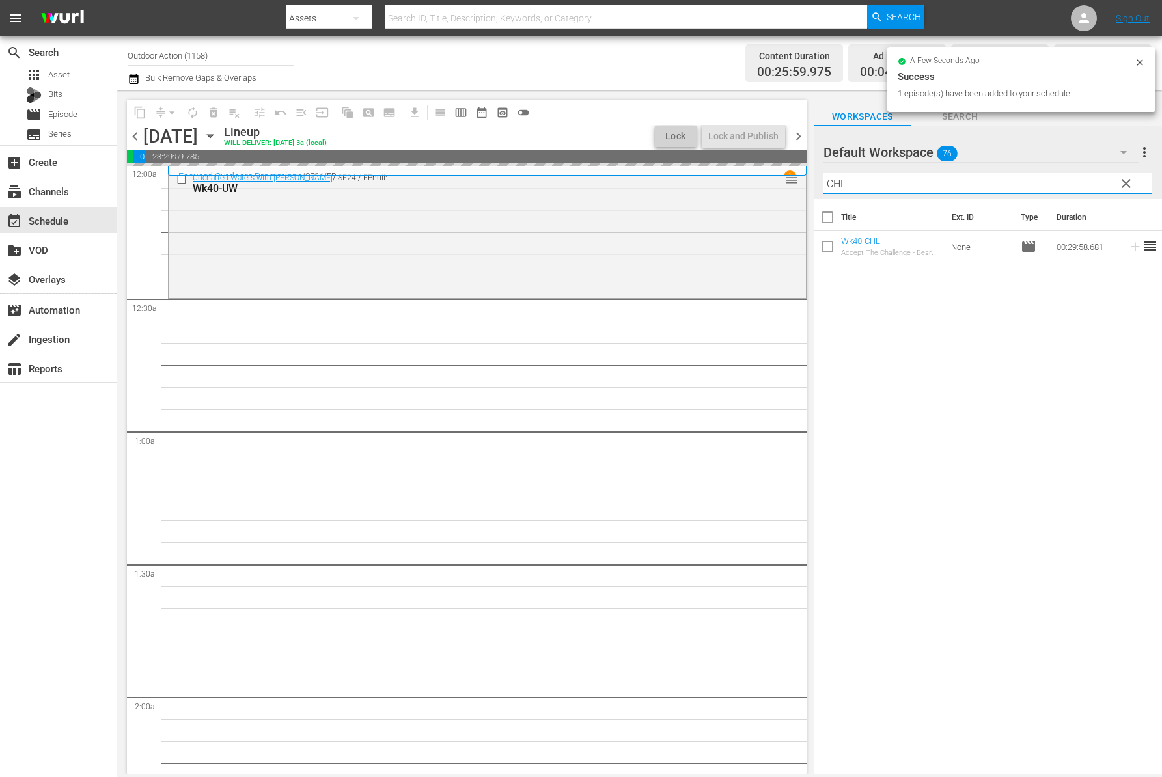
click at [1052, 178] on input "CHL" at bounding box center [987, 183] width 329 height 21
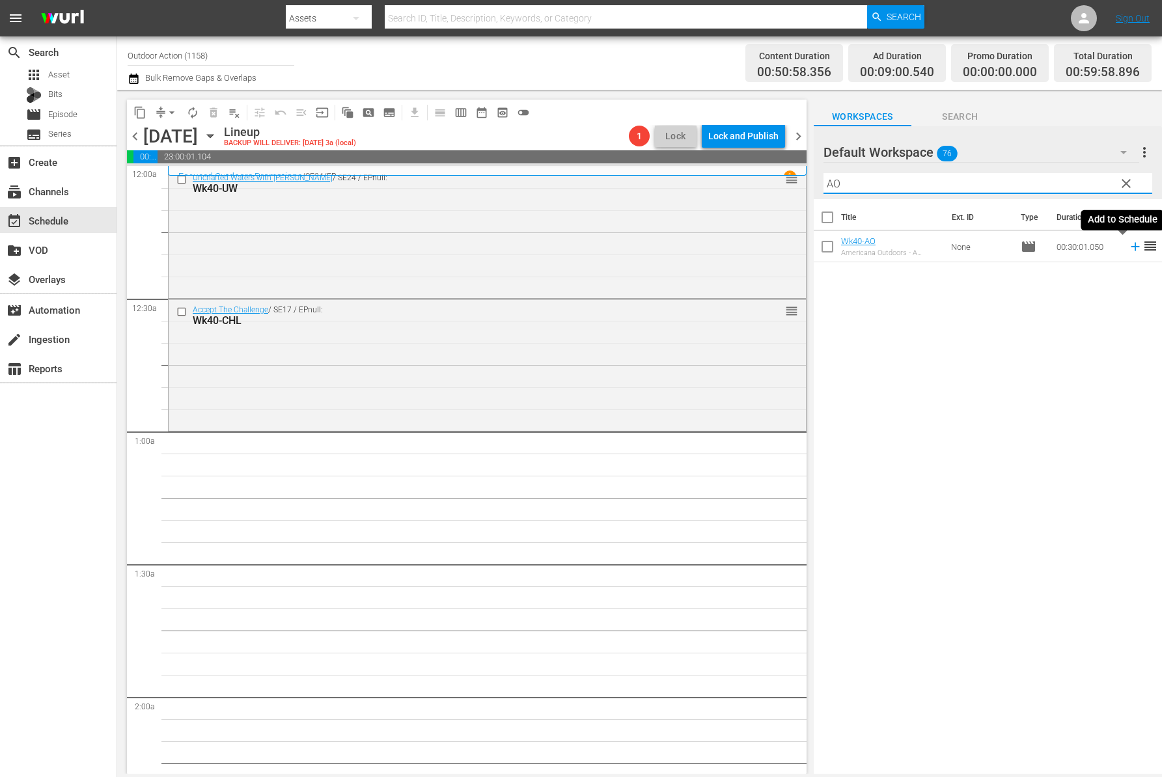
click at [1128, 249] on icon at bounding box center [1135, 246] width 14 height 14
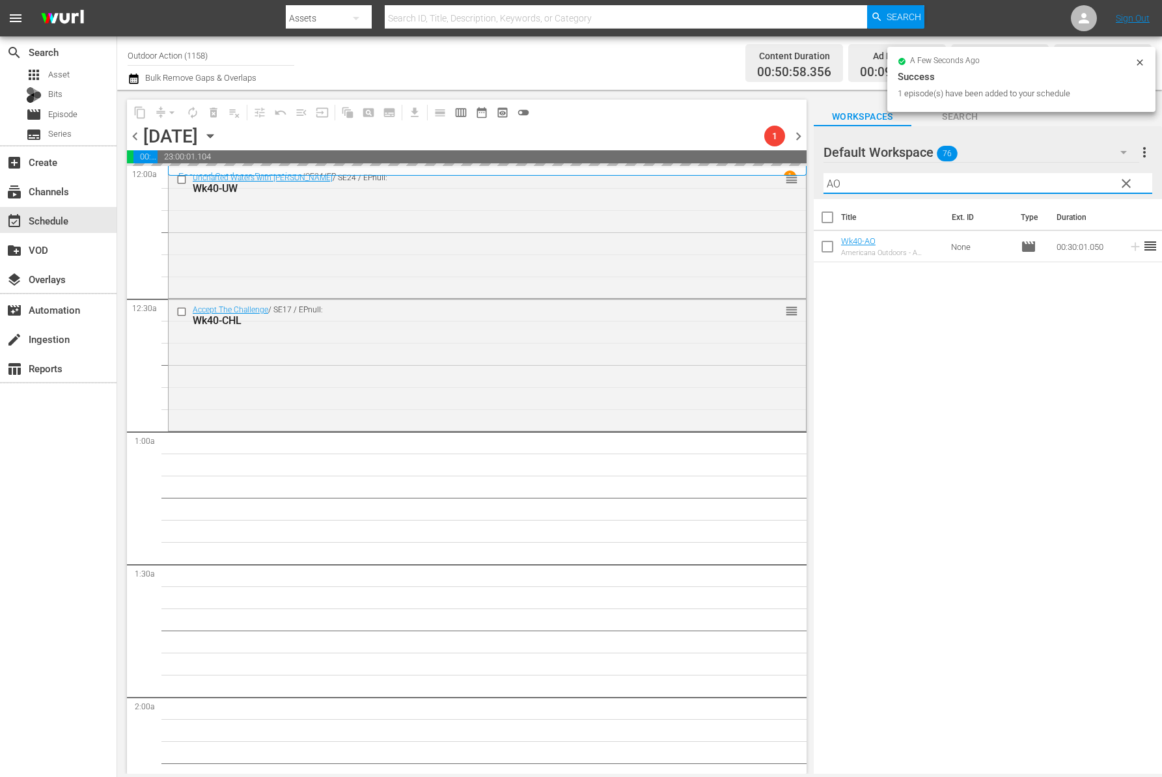
click at [1055, 183] on input "AO" at bounding box center [987, 183] width 329 height 21
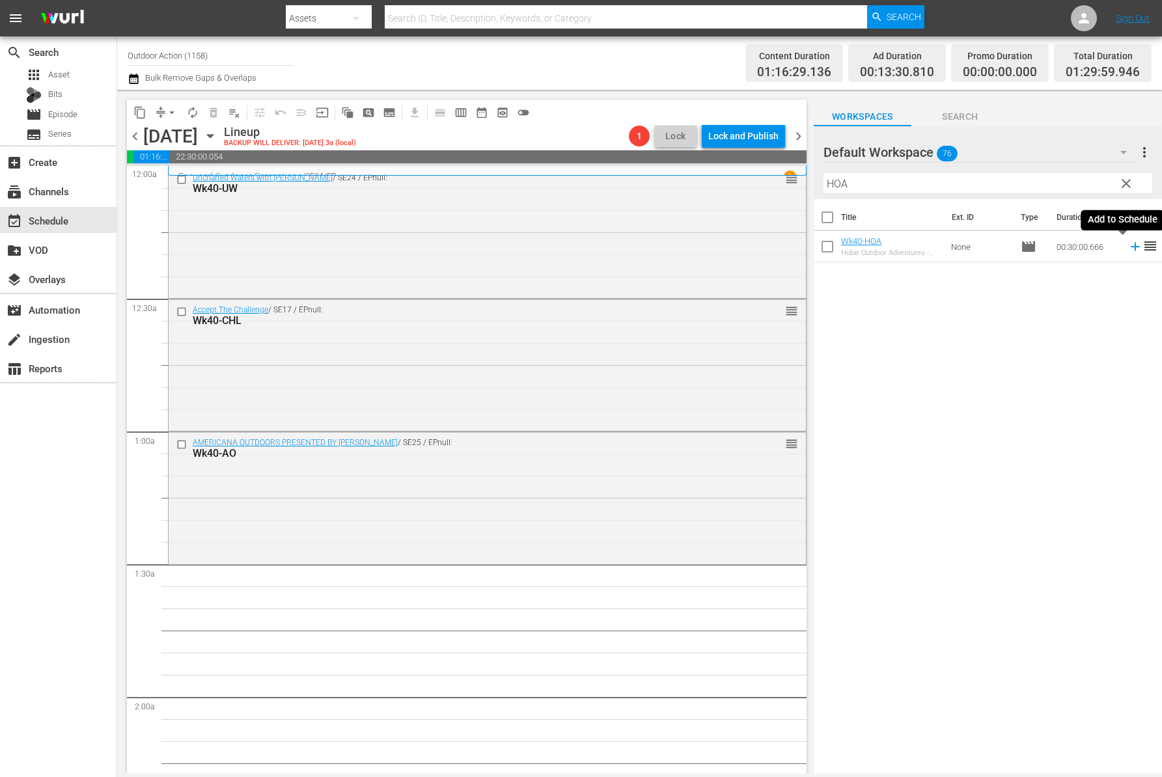
click at [1130, 247] on icon at bounding box center [1134, 247] width 8 height 8
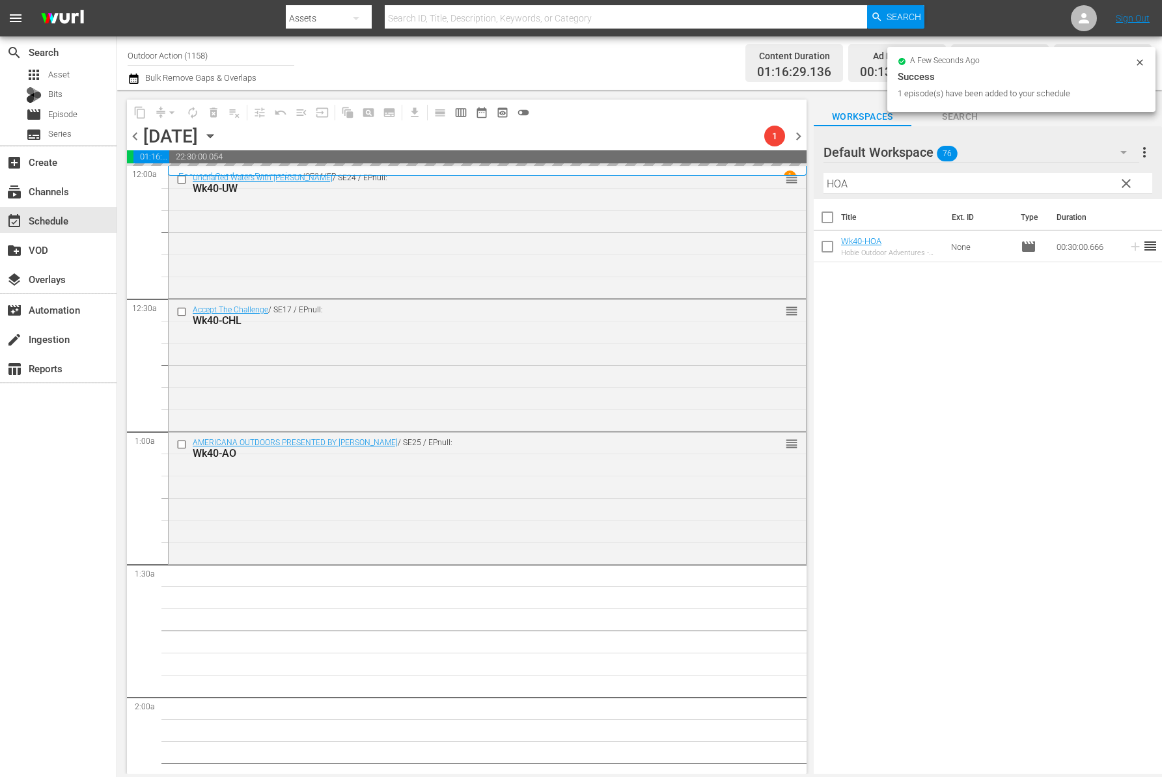
click at [1072, 181] on input "HOA" at bounding box center [987, 183] width 329 height 21
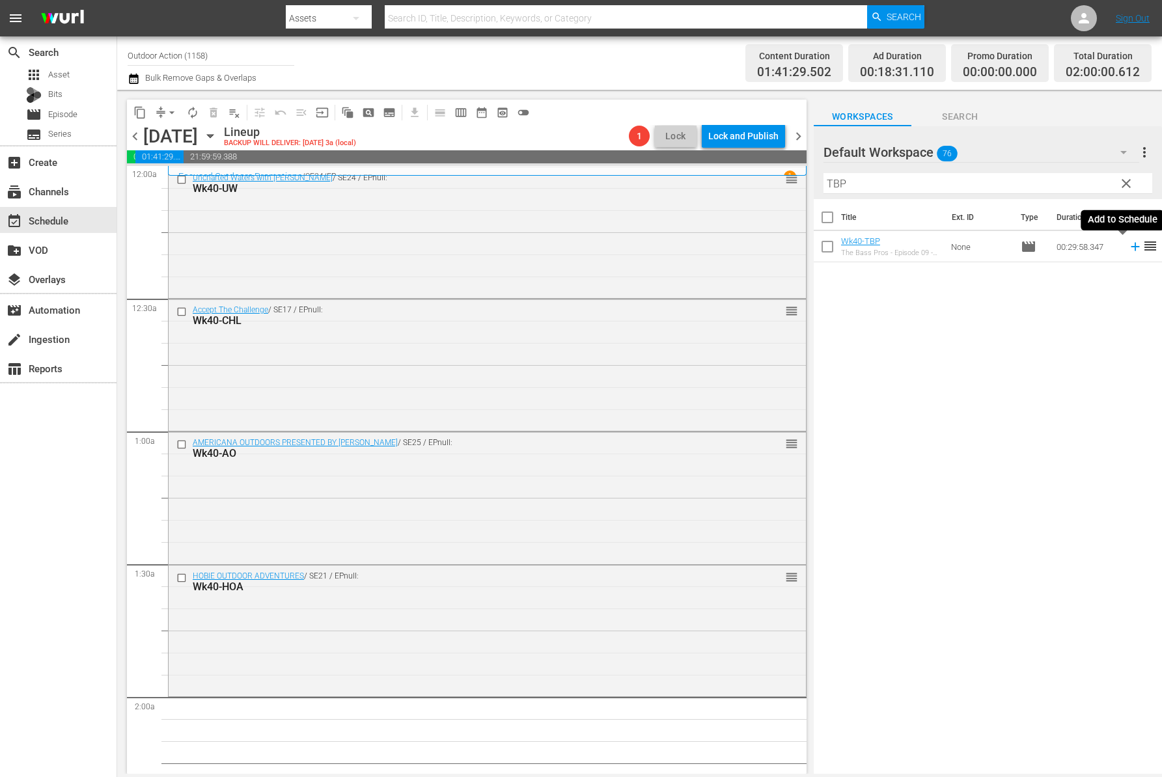
click at [1128, 249] on icon at bounding box center [1135, 246] width 14 height 14
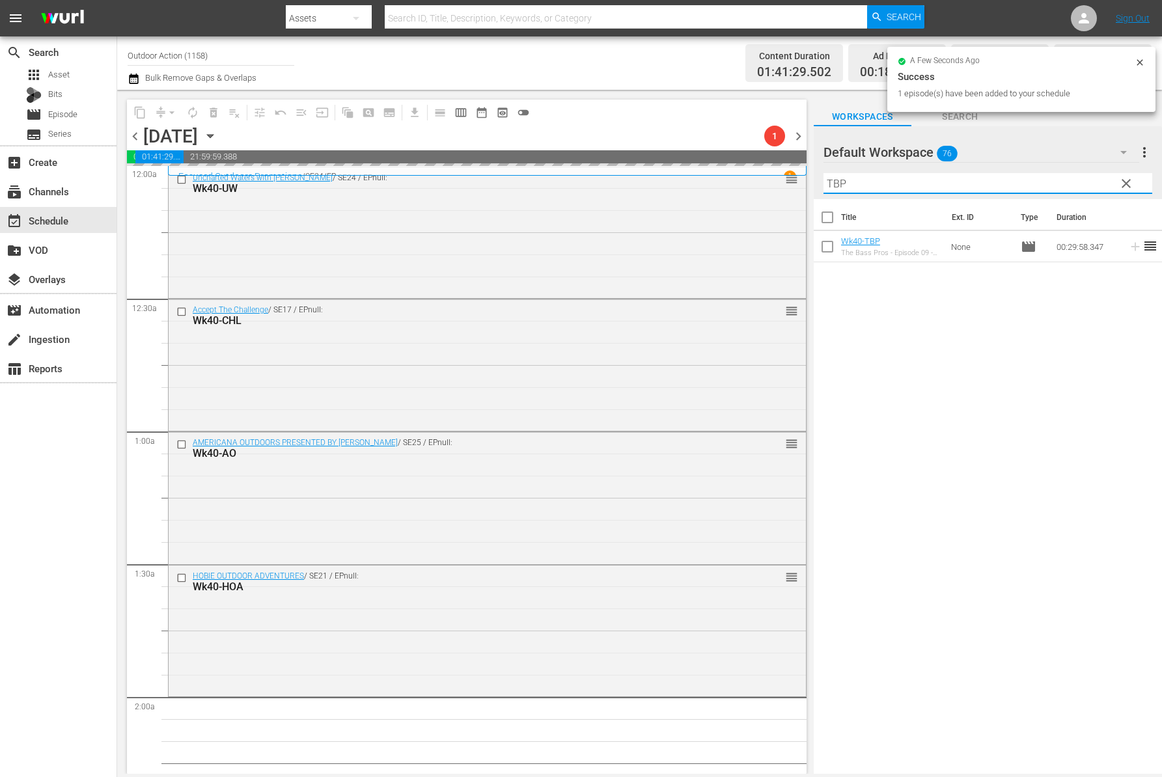
click at [1063, 186] on input "TBP" at bounding box center [987, 183] width 329 height 21
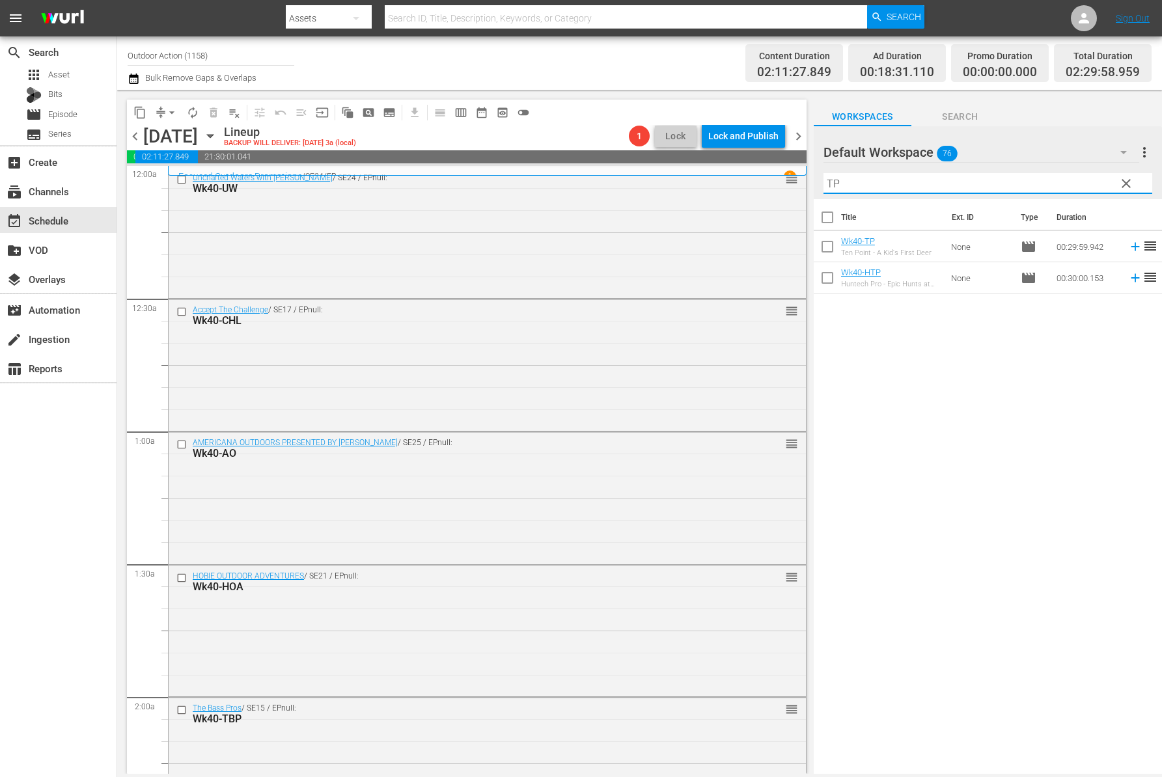
click at [1128, 249] on icon at bounding box center [1135, 246] width 14 height 14
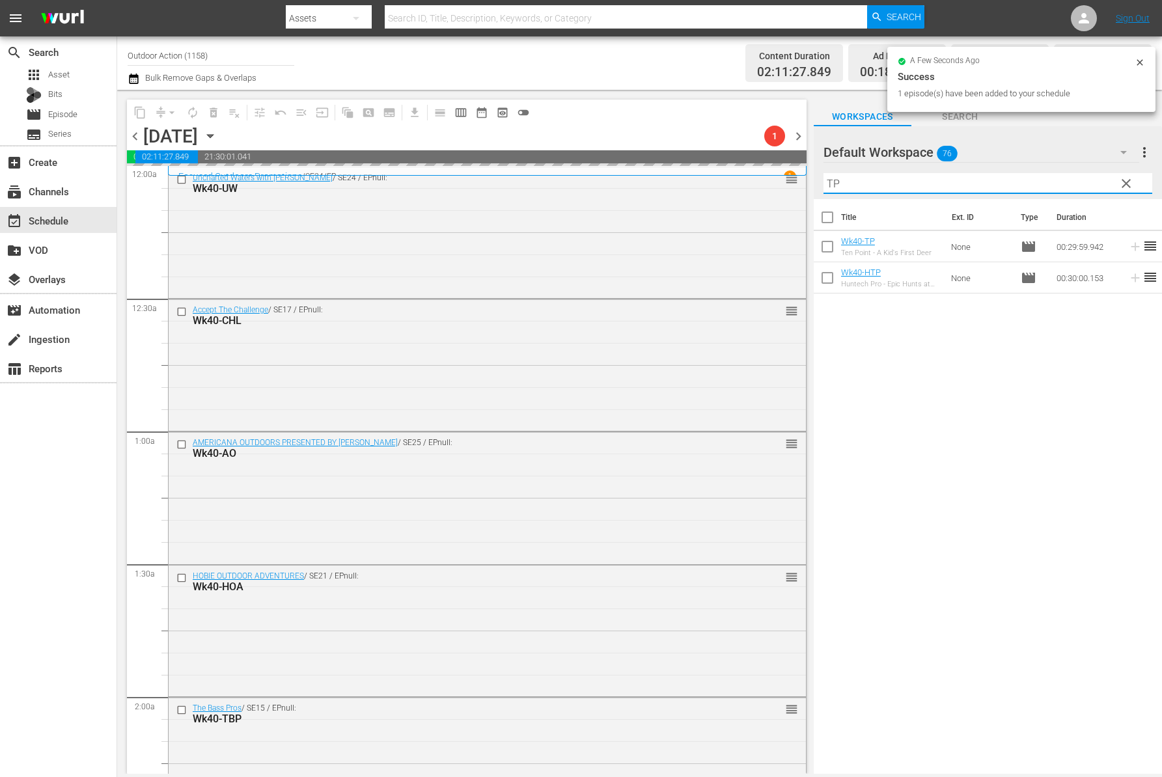
click at [1086, 188] on input "TP" at bounding box center [987, 183] width 329 height 21
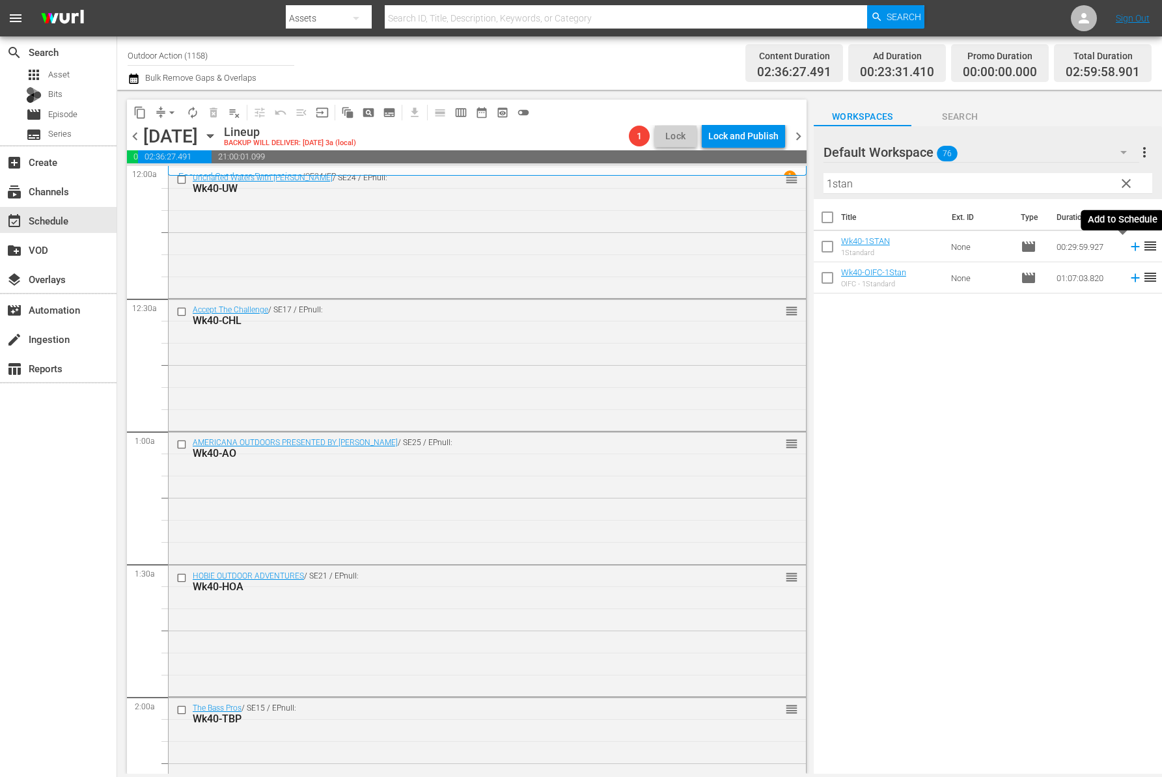
click at [1130, 248] on icon at bounding box center [1134, 247] width 8 height 8
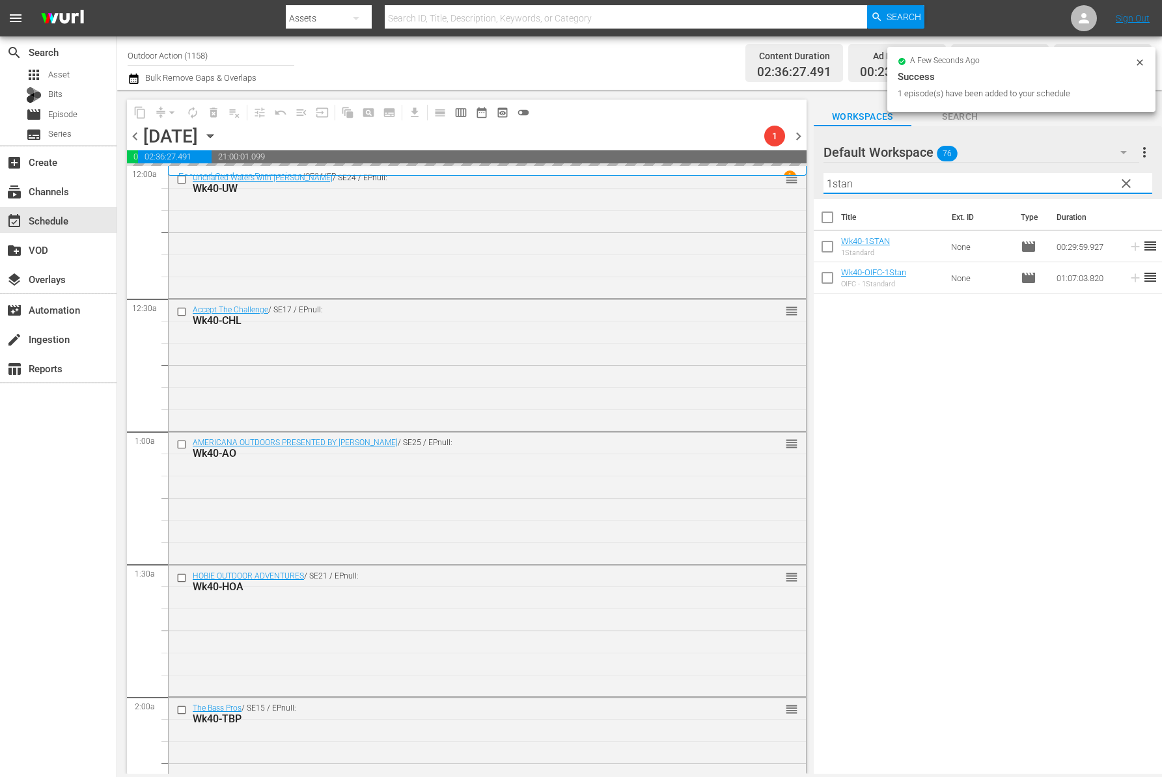
click at [1069, 179] on input "1stan" at bounding box center [987, 183] width 329 height 21
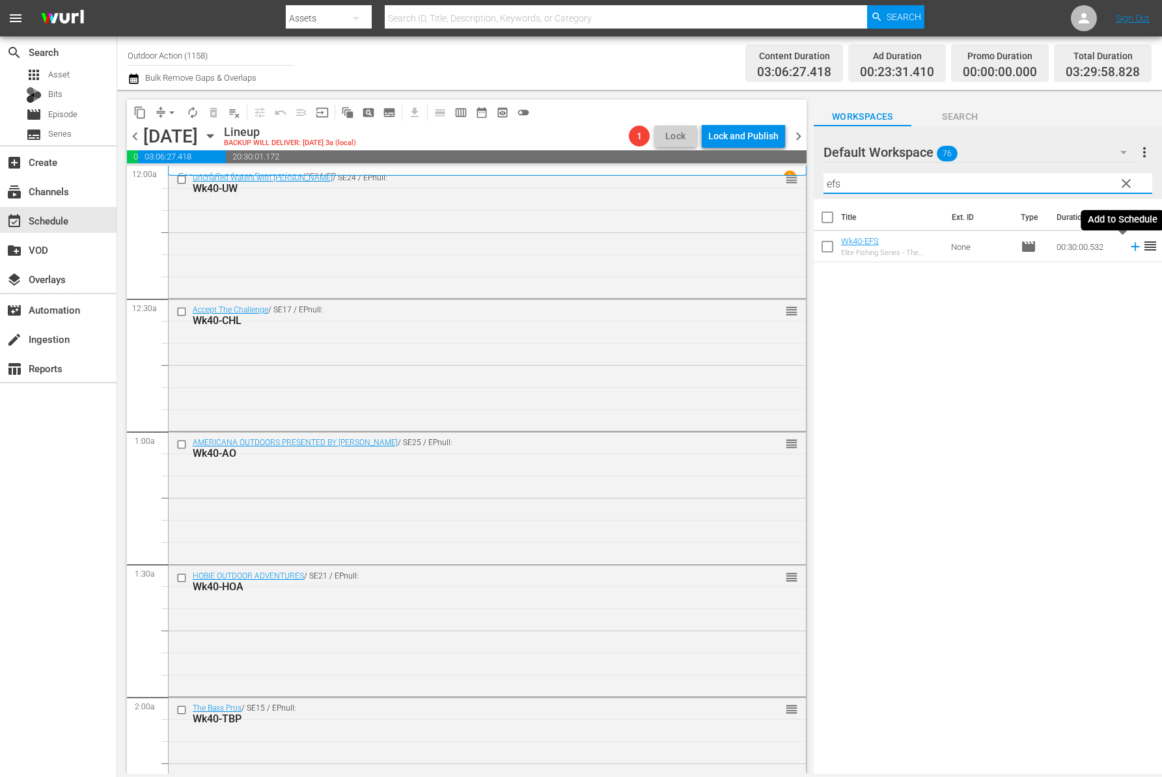
click at [1128, 245] on icon at bounding box center [1135, 246] width 14 height 14
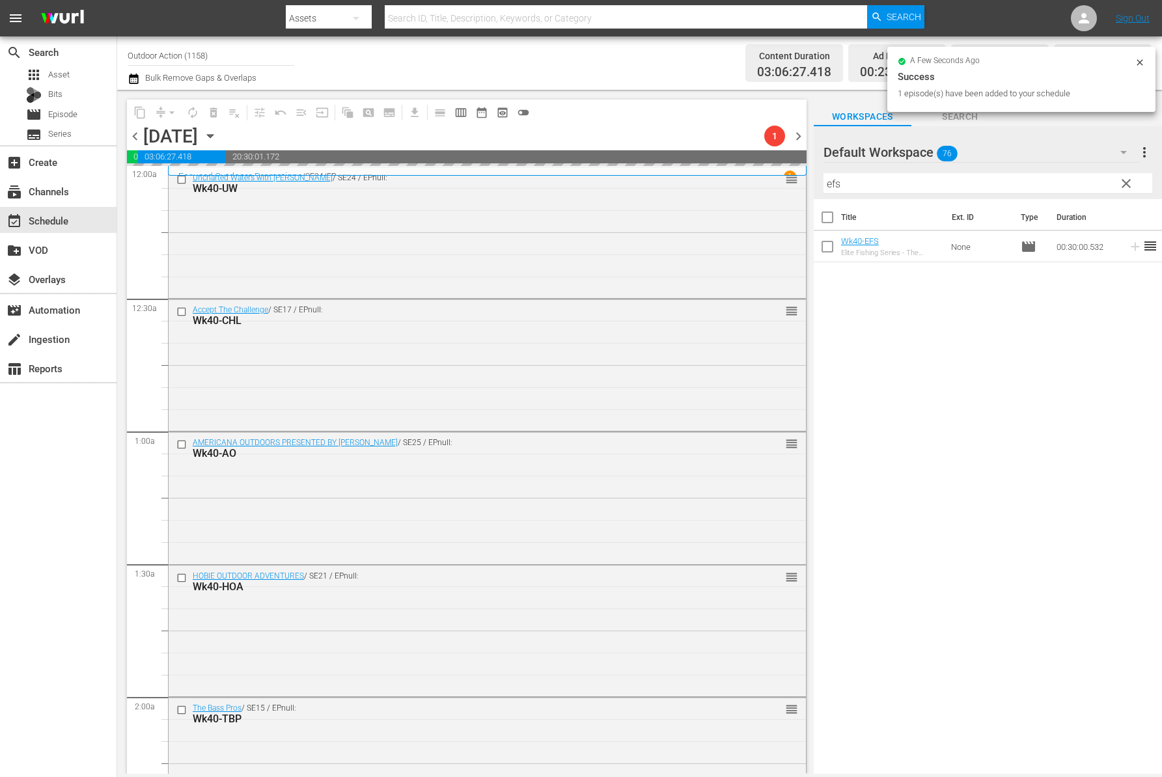
click at [1063, 178] on input "efs" at bounding box center [987, 183] width 329 height 21
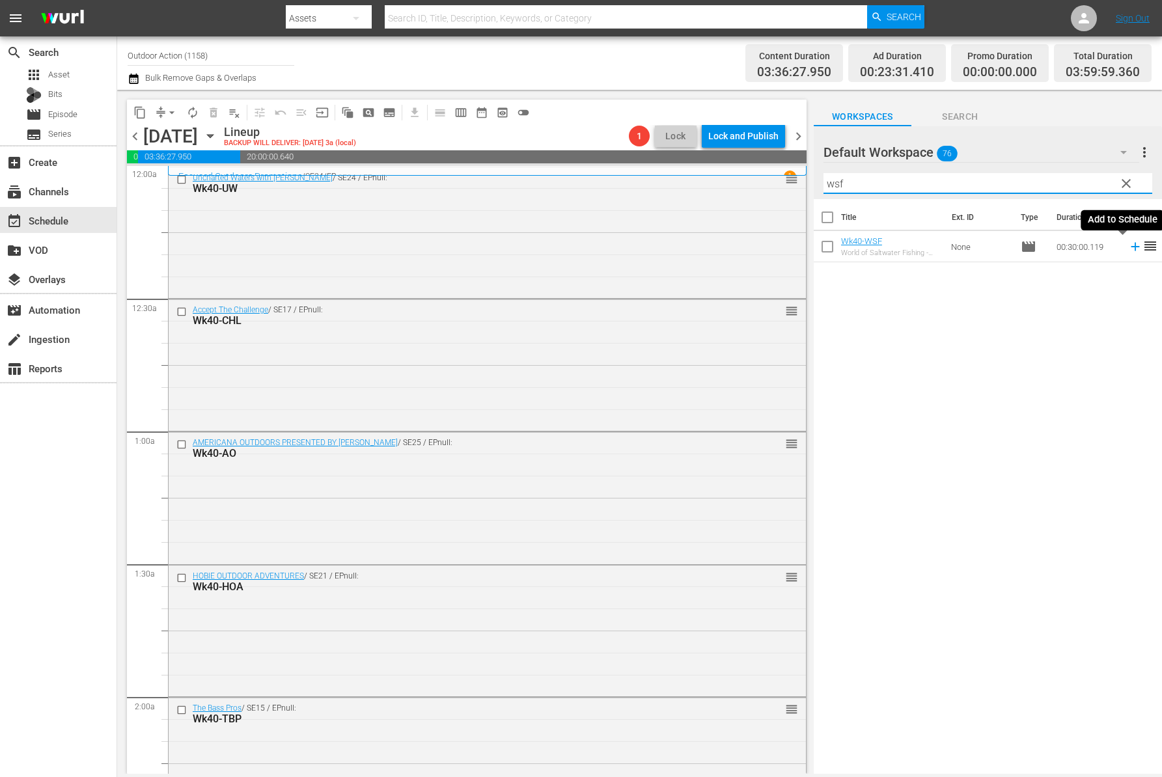
click at [1128, 243] on icon at bounding box center [1135, 246] width 14 height 14
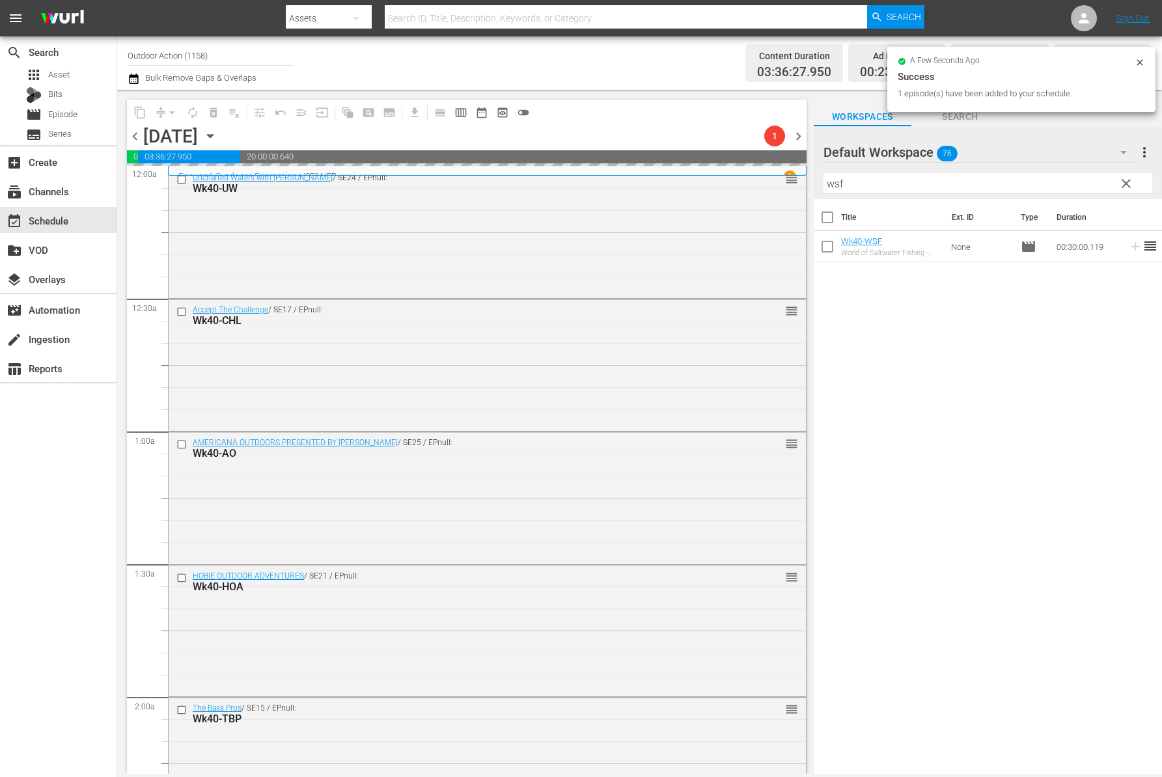
click at [1026, 182] on input "wsf" at bounding box center [987, 183] width 329 height 21
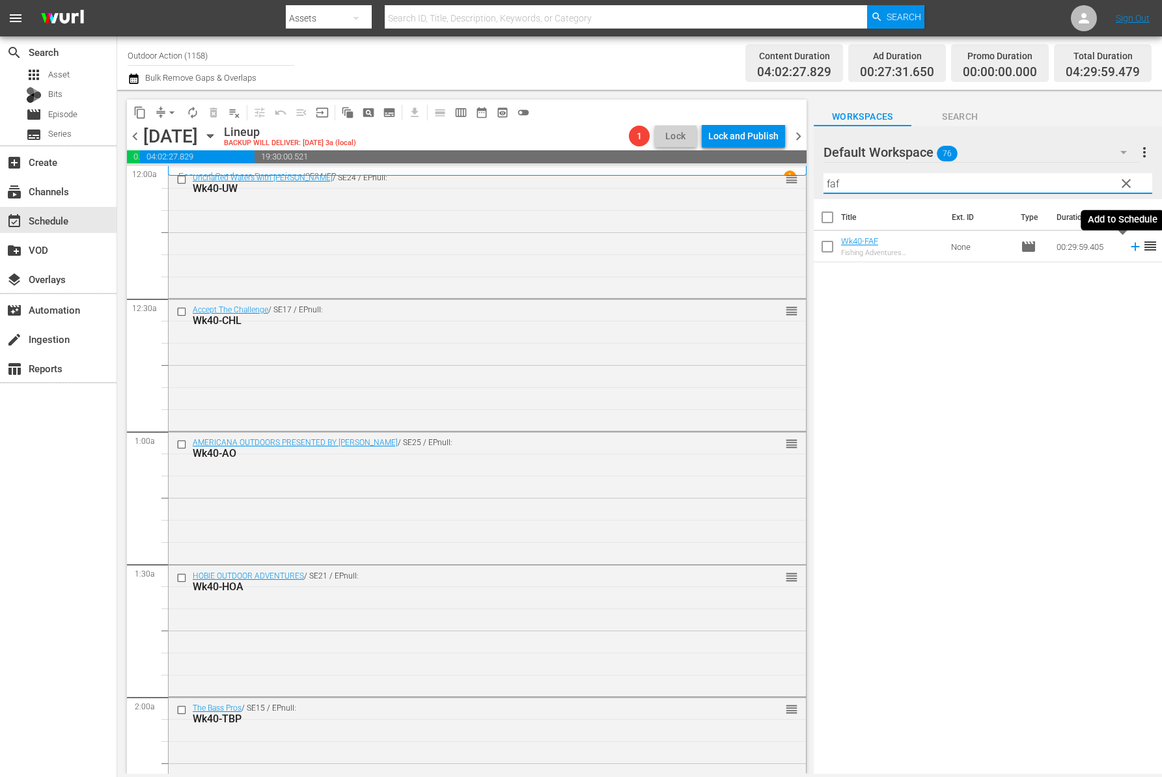
click at [1130, 248] on icon at bounding box center [1134, 247] width 8 height 8
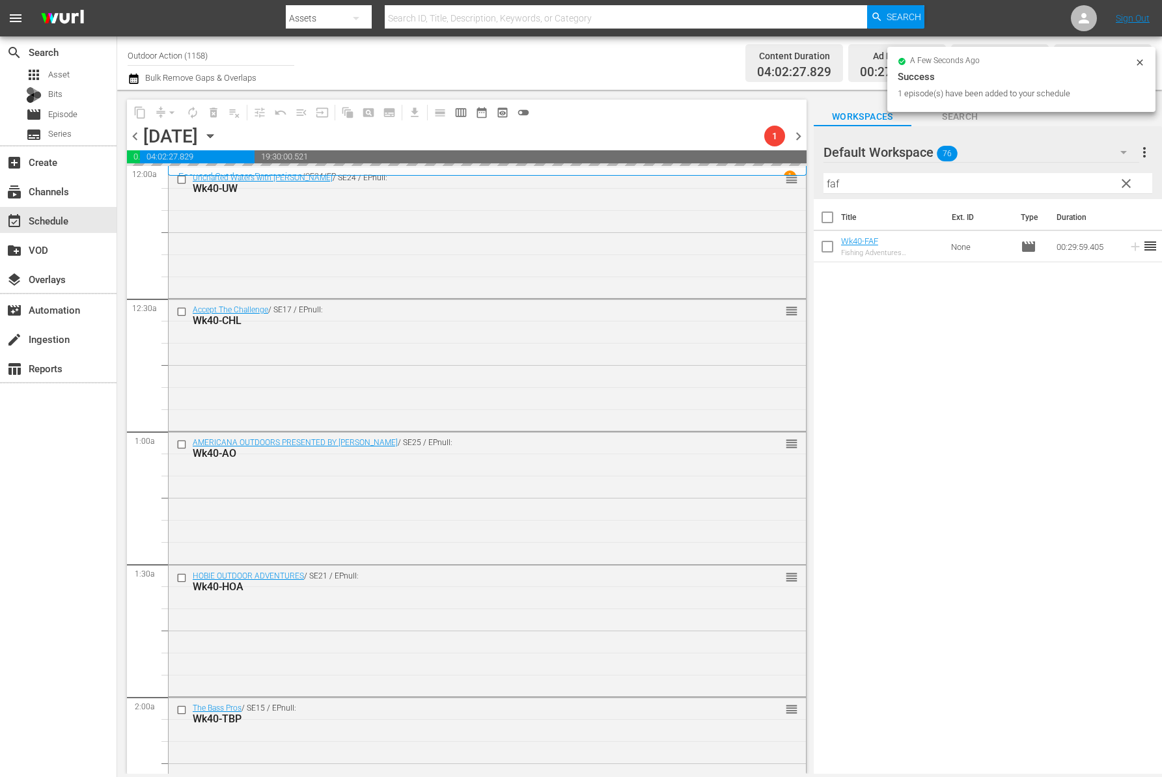
click at [1068, 187] on input "faf" at bounding box center [987, 183] width 329 height 21
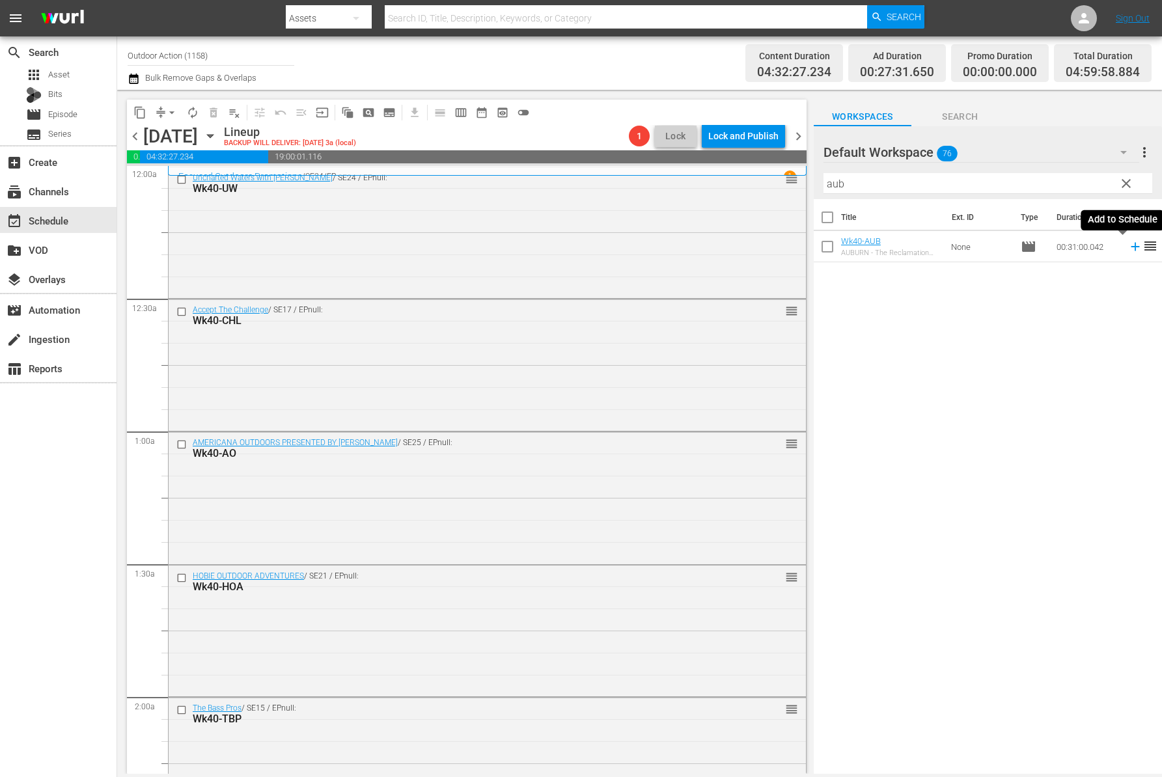
click at [1130, 246] on icon at bounding box center [1134, 247] width 8 height 8
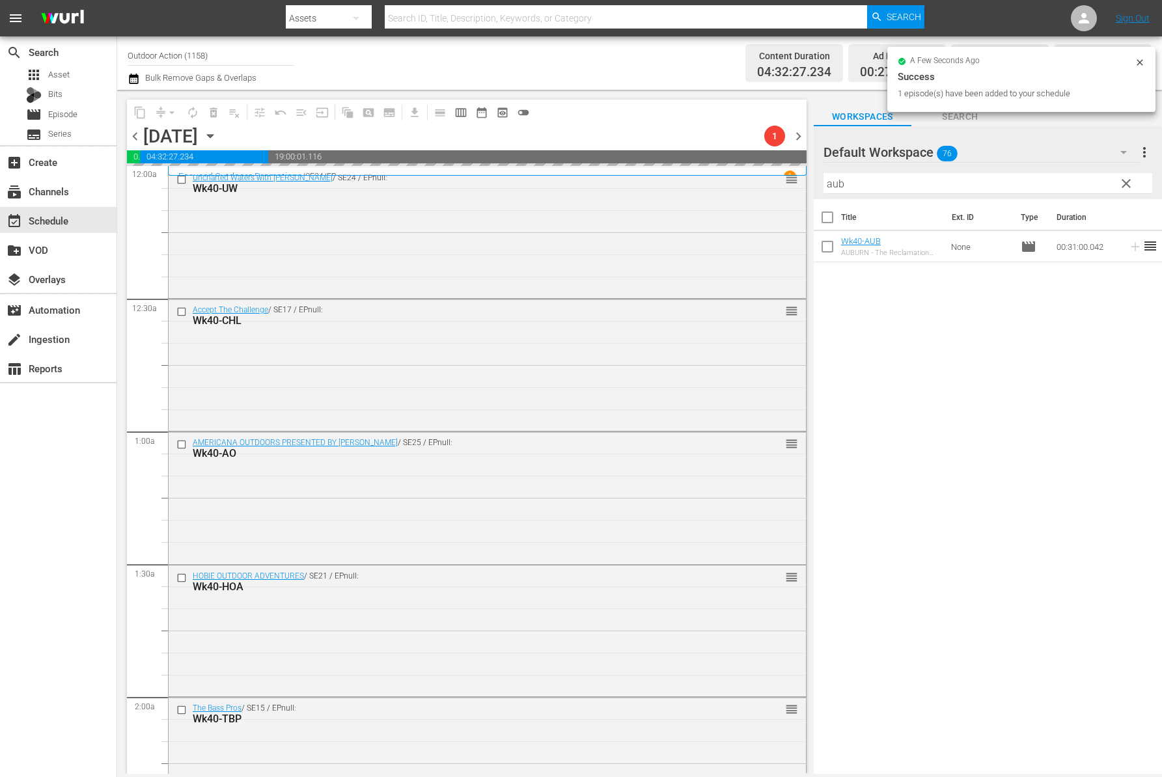
click at [1049, 182] on input "aub" at bounding box center [987, 183] width 329 height 21
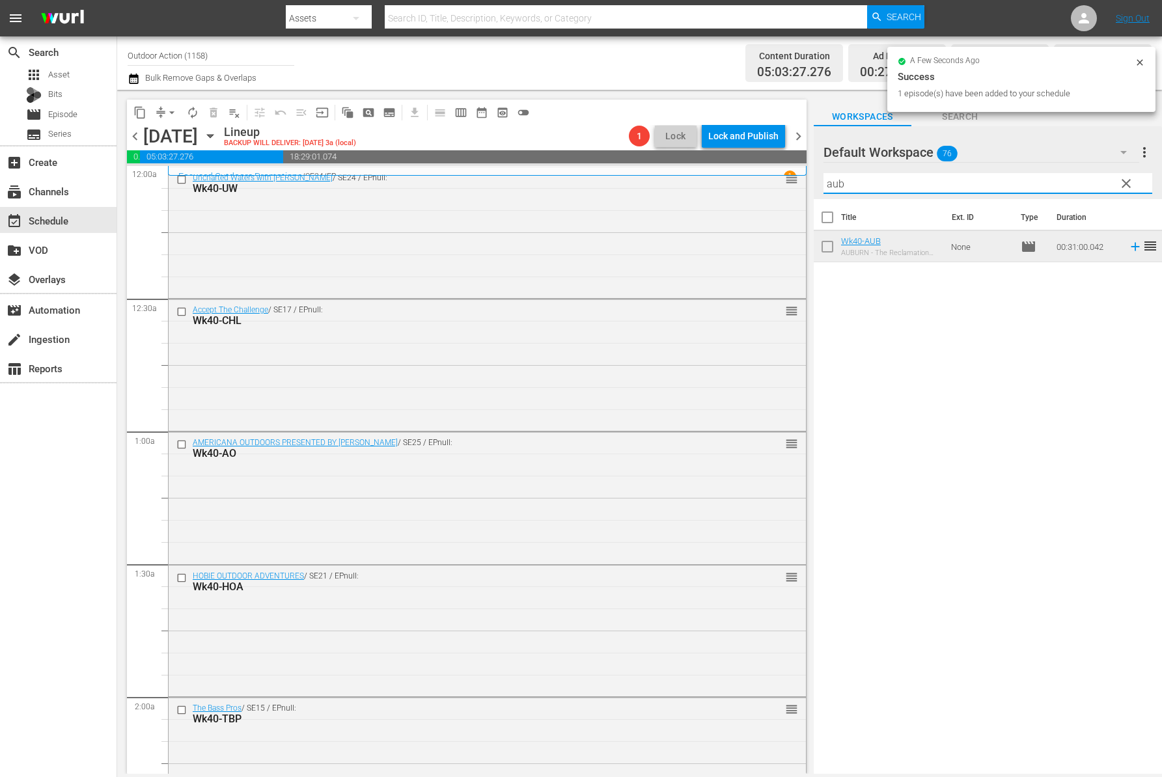
click at [1049, 182] on input "aub" at bounding box center [987, 183] width 329 height 21
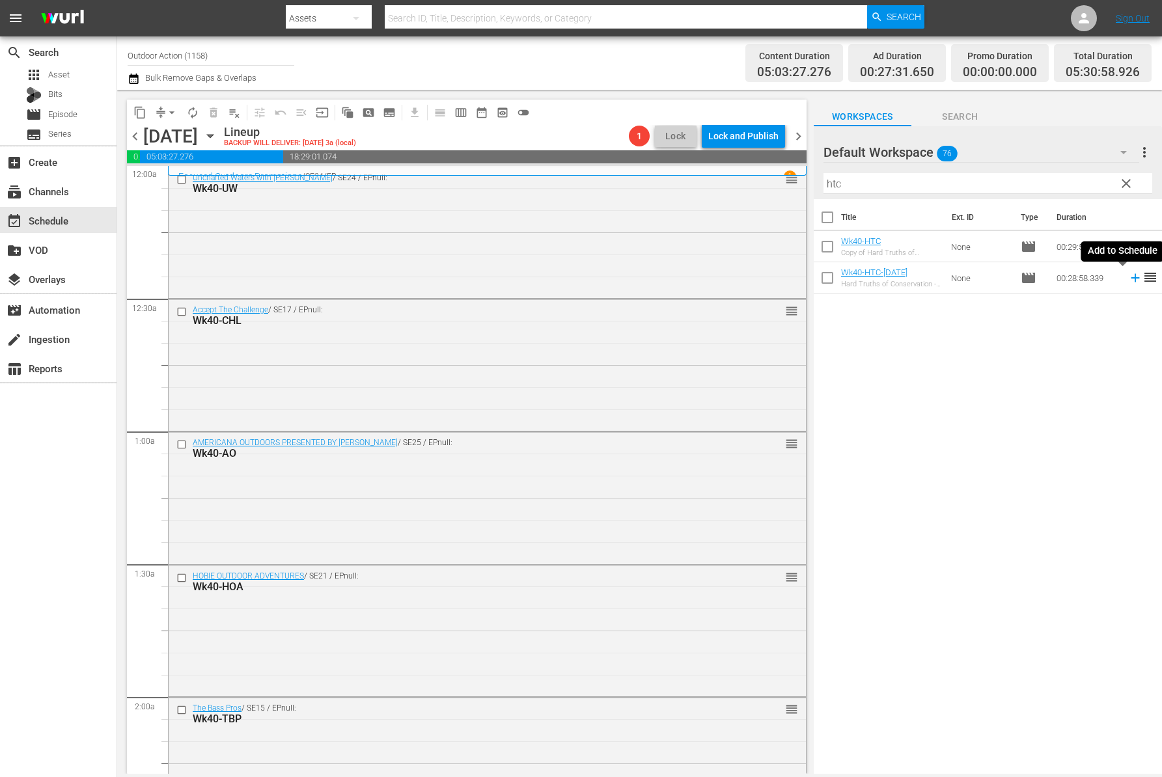
click at [1130, 279] on icon at bounding box center [1134, 278] width 8 height 8
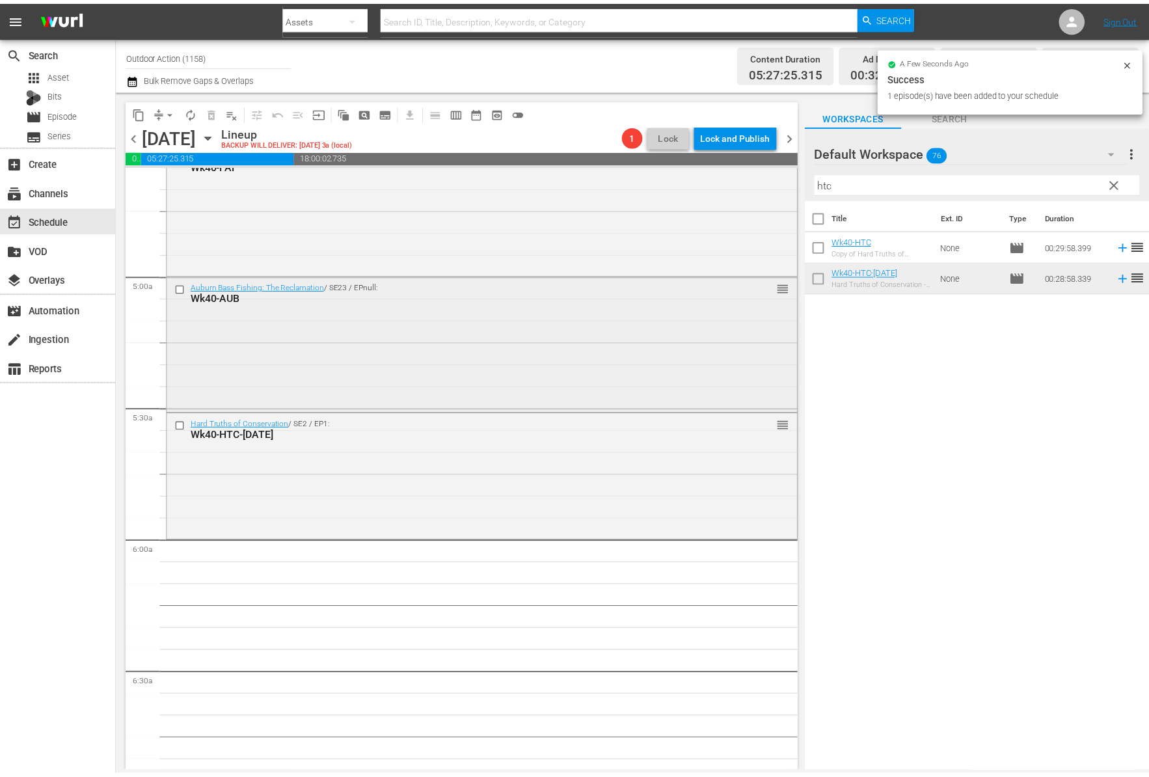
scroll to position [1226, 0]
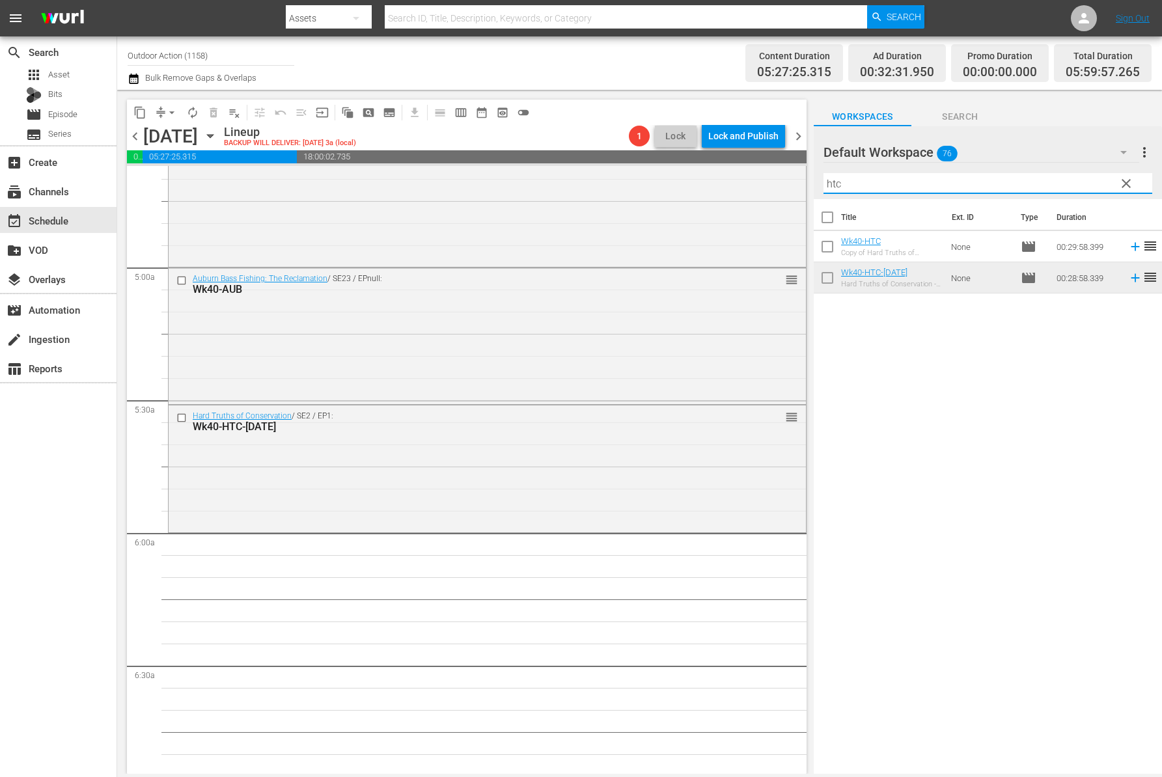
click at [876, 186] on input "htc" at bounding box center [987, 183] width 329 height 21
type input "13fish"
click at [1121, 185] on span "clear" at bounding box center [1126, 184] width 16 height 16
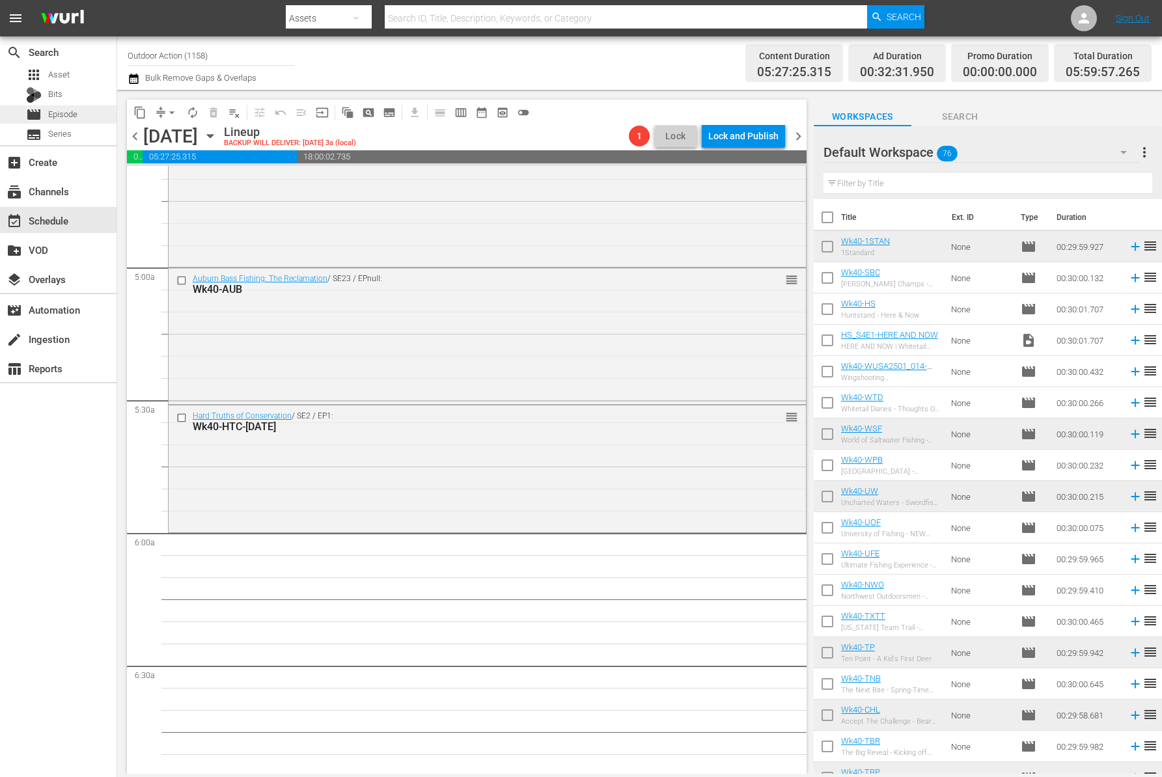
click at [68, 118] on span "Episode" at bounding box center [62, 114] width 29 height 13
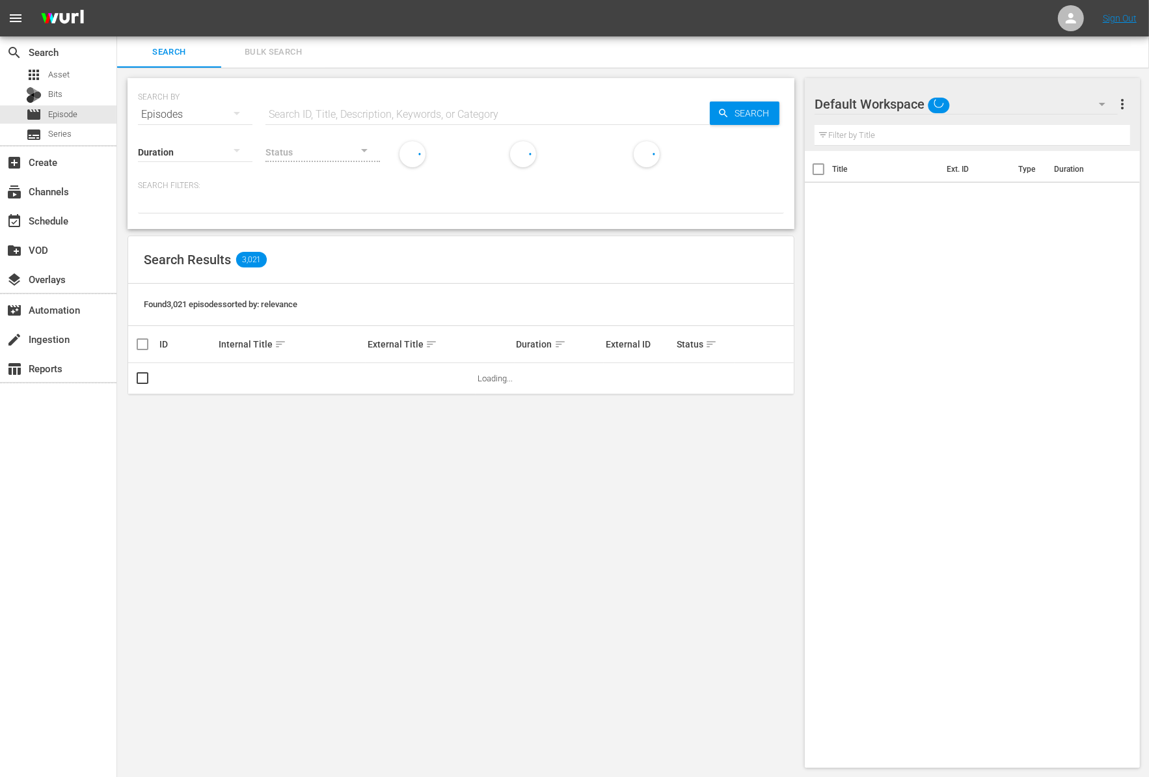
click at [342, 110] on input "text" at bounding box center [488, 114] width 444 height 31
type input "13fish"
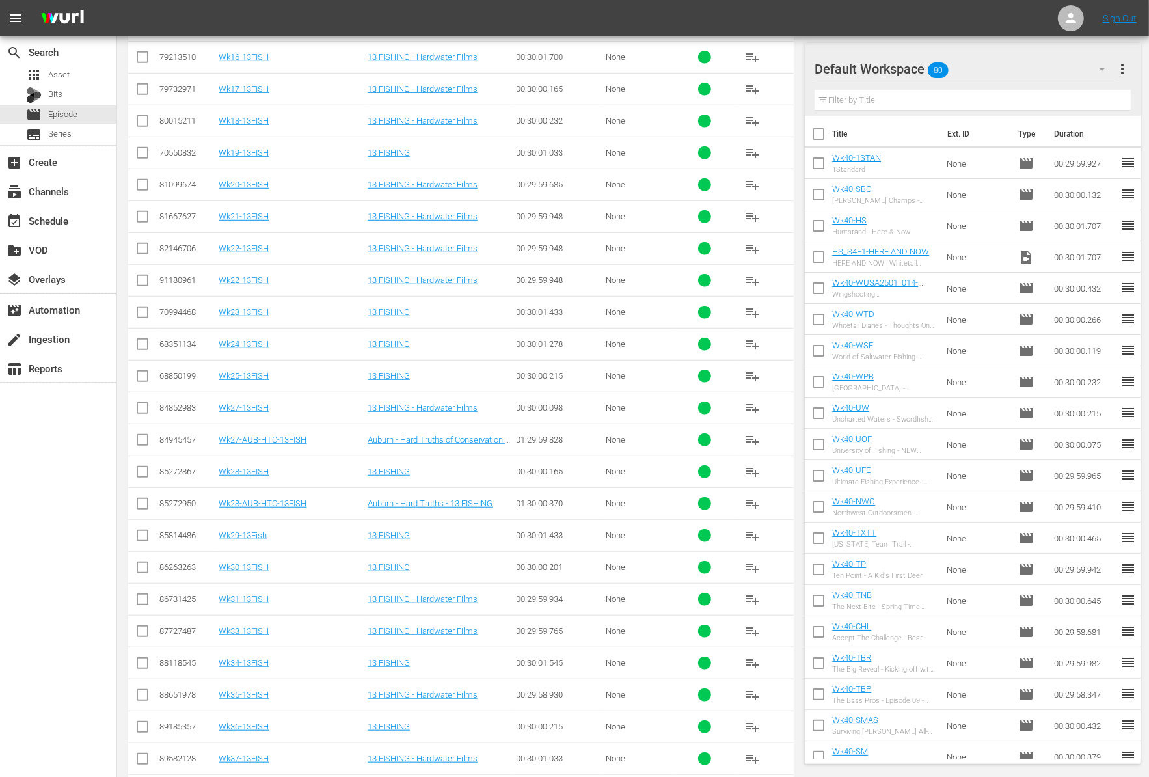
scroll to position [1128, 0]
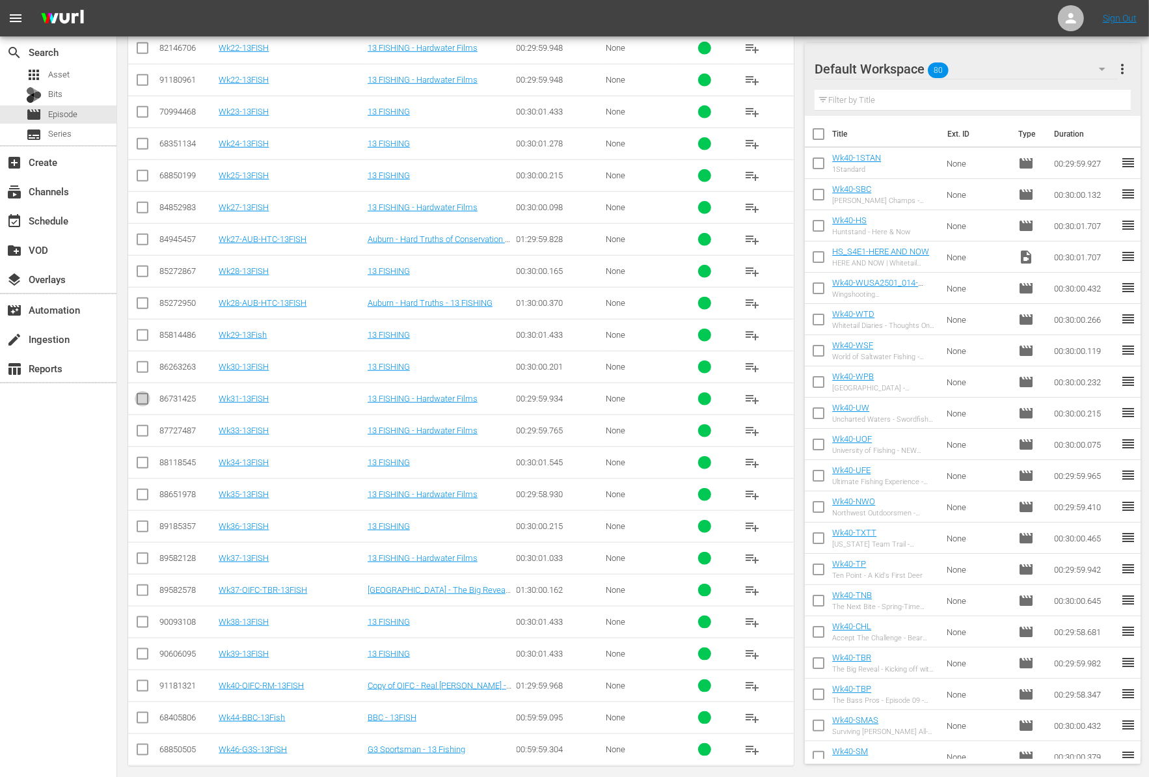
click at [144, 394] on input "checkbox" at bounding box center [143, 402] width 16 height 16
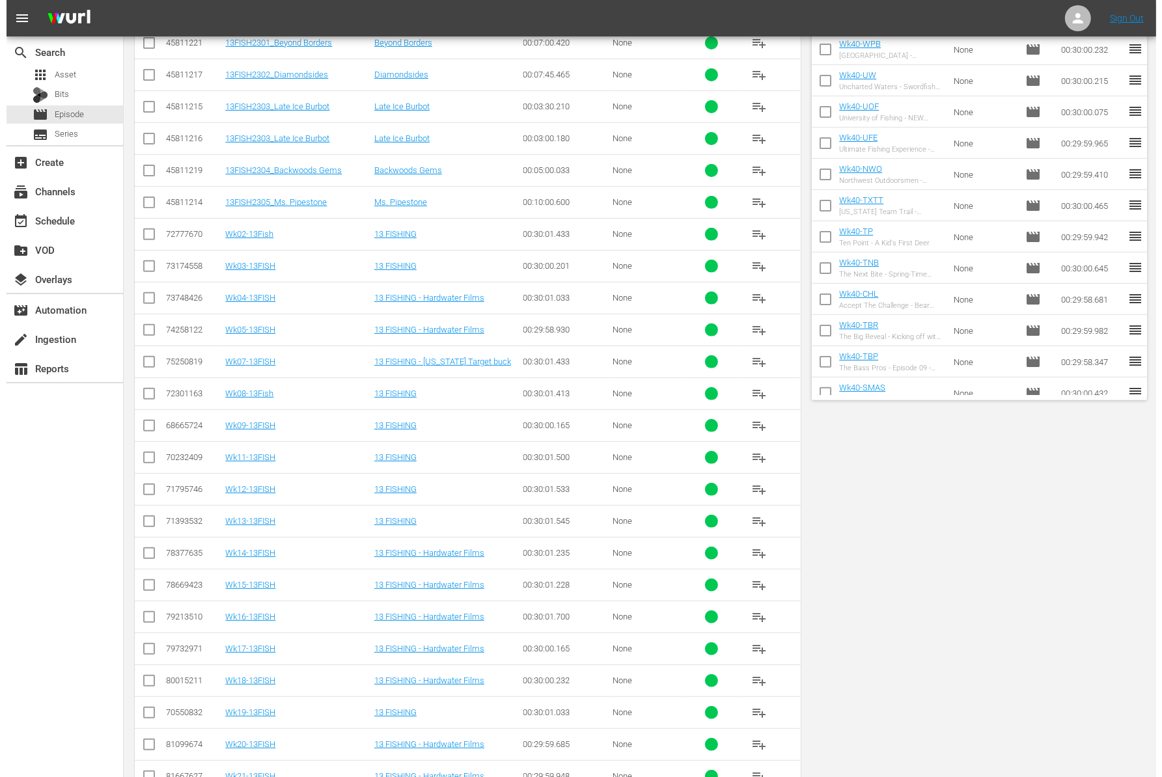
scroll to position [0, 0]
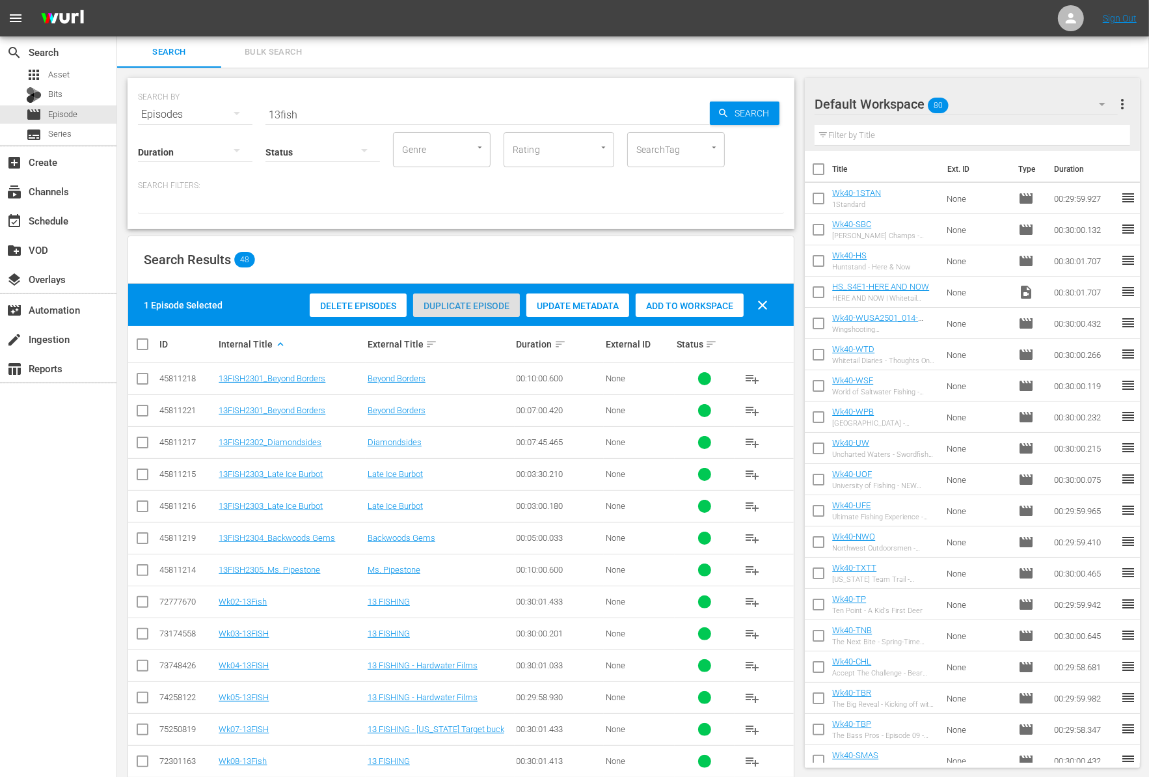
click at [461, 307] on span "Duplicate Episode" at bounding box center [466, 306] width 107 height 10
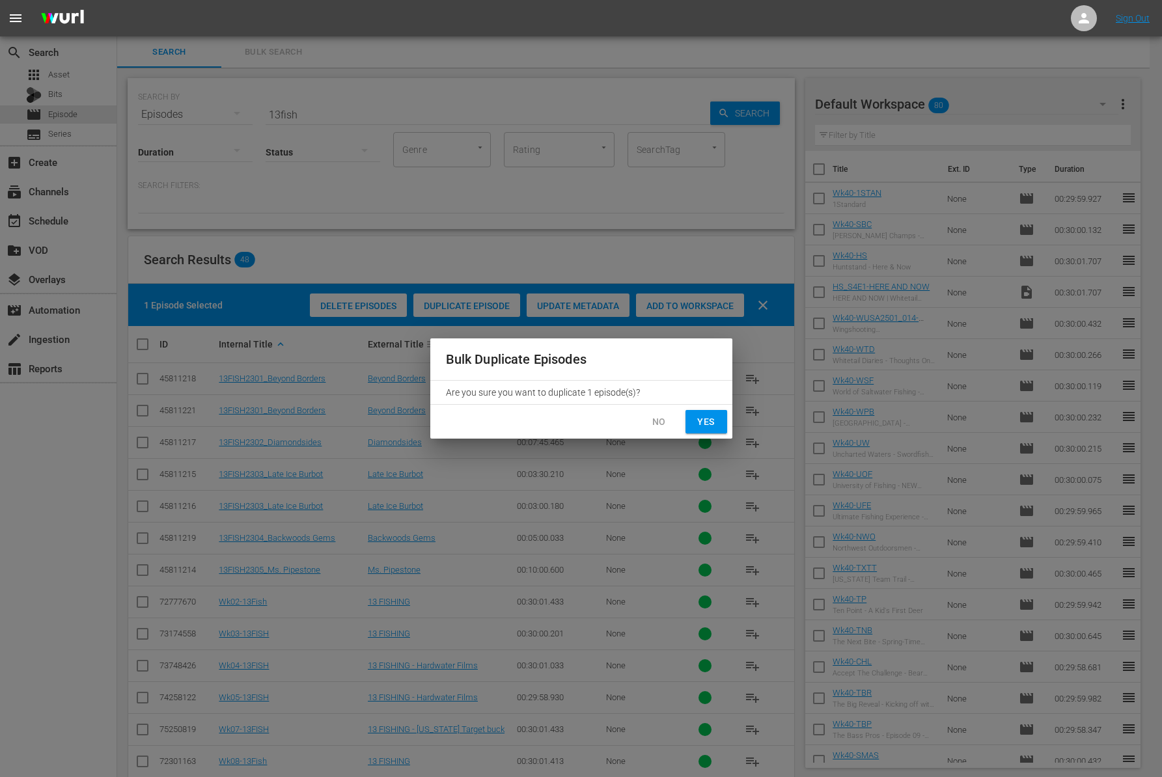
click at [704, 419] on span "Yes" at bounding box center [706, 422] width 21 height 16
checkbox input "false"
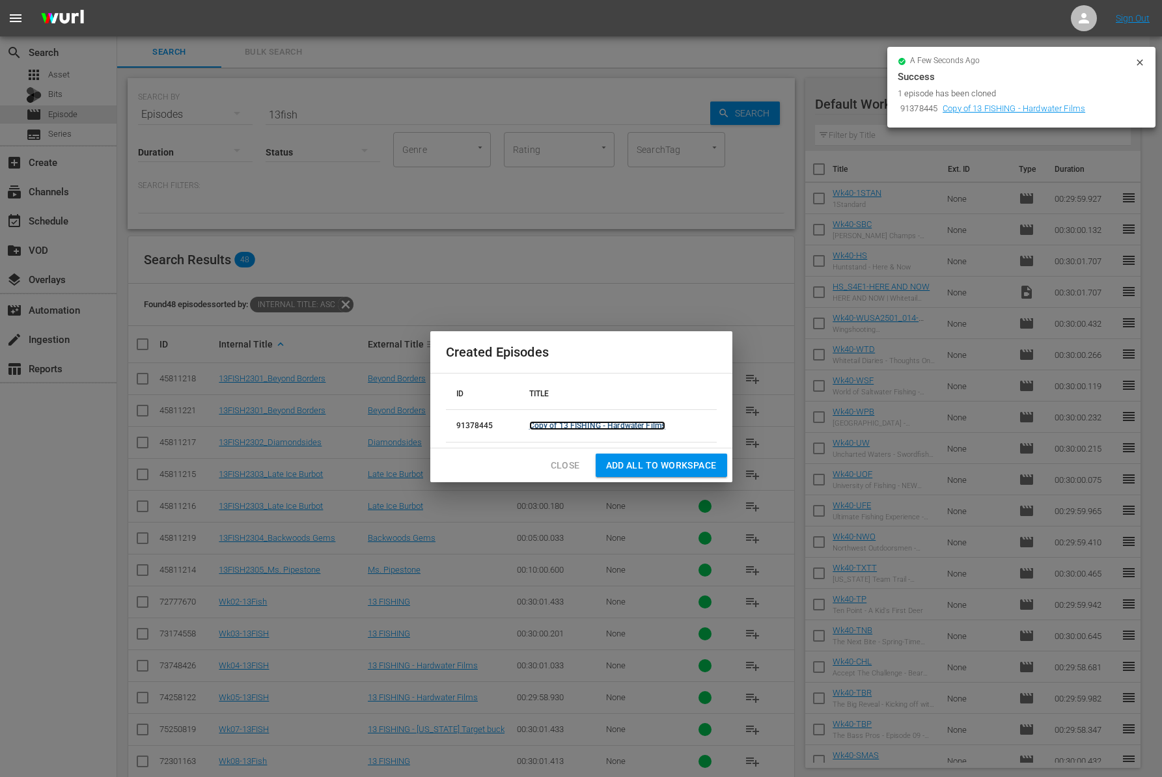
click at [586, 423] on link "Copy of 13 FISHING - Hardwater Films" at bounding box center [597, 425] width 137 height 9
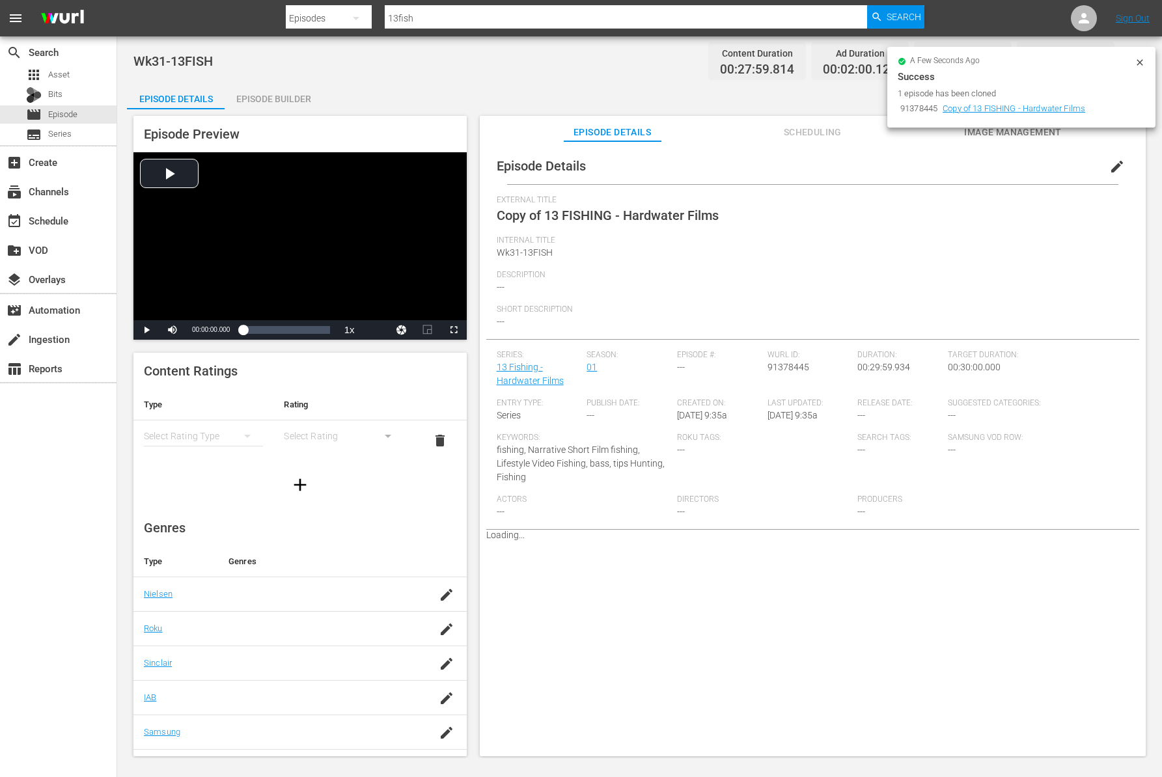
click at [1137, 62] on icon at bounding box center [1139, 62] width 10 height 10
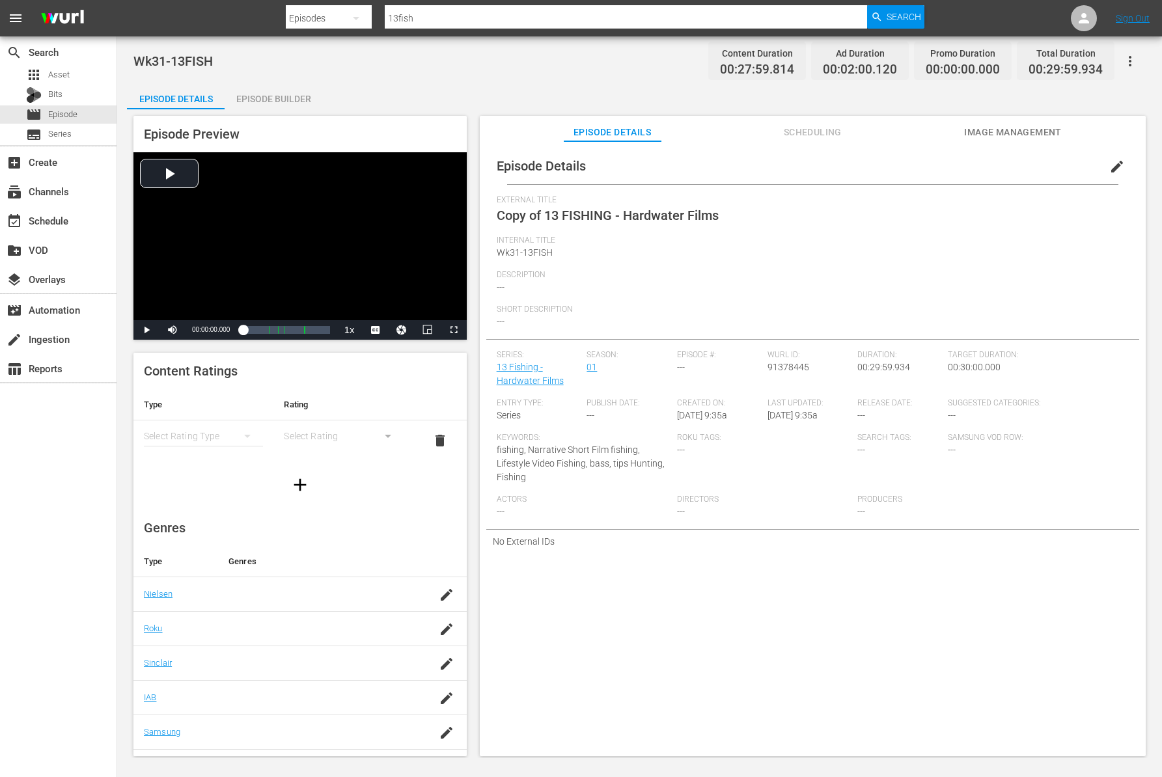
click at [1111, 171] on span "edit" at bounding box center [1117, 167] width 16 height 16
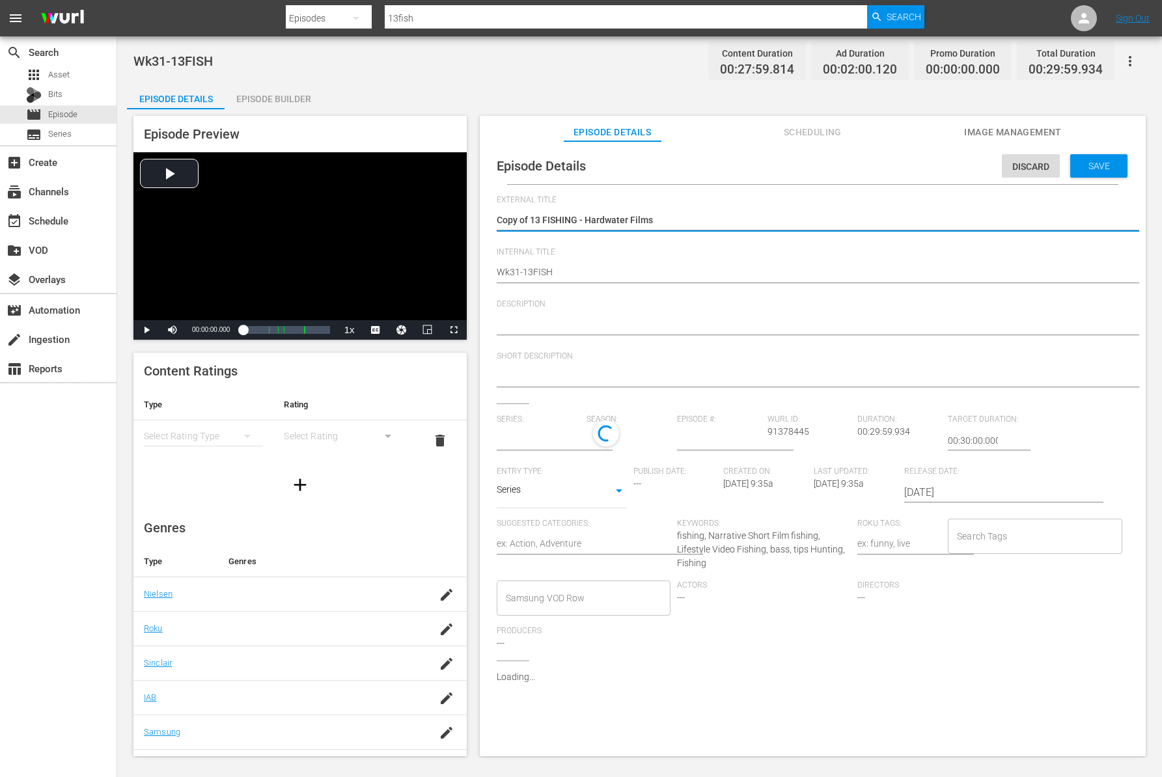
type input "13 Fishing - Hardwater Films"
click at [528, 219] on textarea "Copy of 13 FISHING - Hardwater Films" at bounding box center [809, 221] width 625 height 16
type textarea "Copy of13 FISHING - Hardwater Films"
type textarea "Copy o13 FISHING - Hardwater Films"
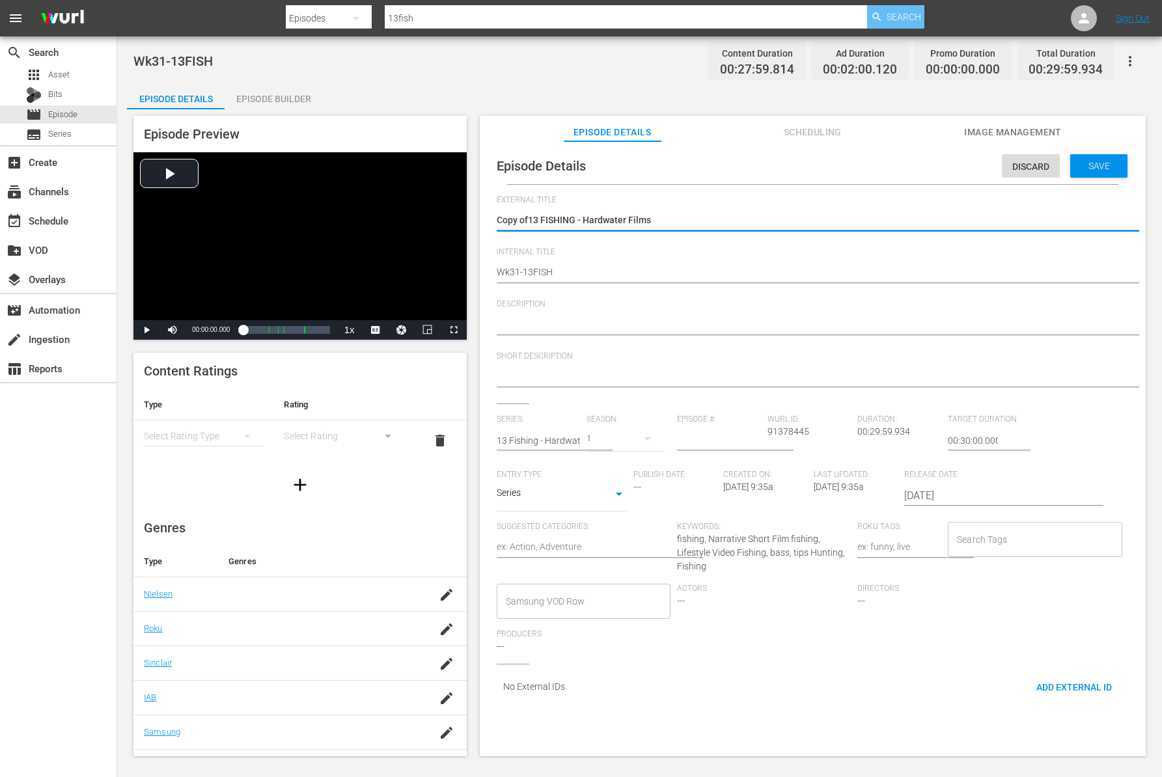
type textarea "Copy o13 FISHING - Hardwater Films"
type textarea "Copy 13 FISHING - Hardwater Films"
type textarea "Copy13 FISHING - Hardwater Films"
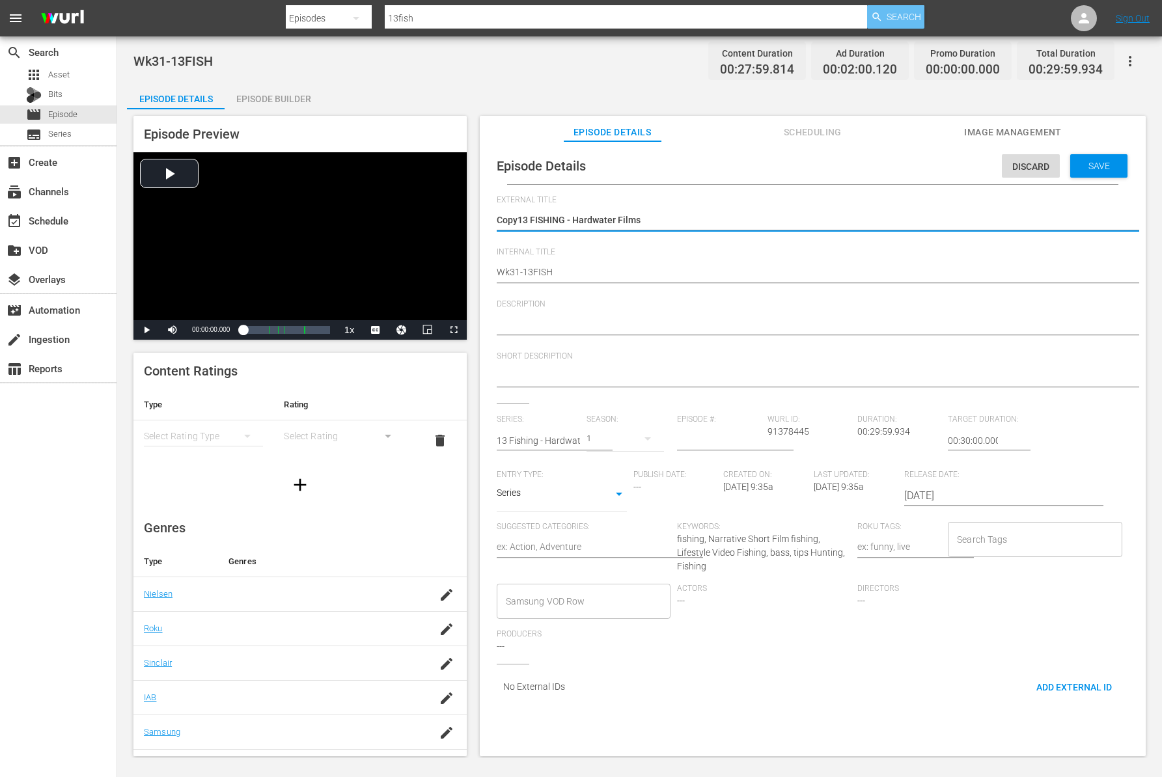
type textarea "Cop13 FISHING - Hardwater Films"
type textarea "Co13 FISHING - Hardwater Films"
type textarea "C13 FISHING - Hardwater Films"
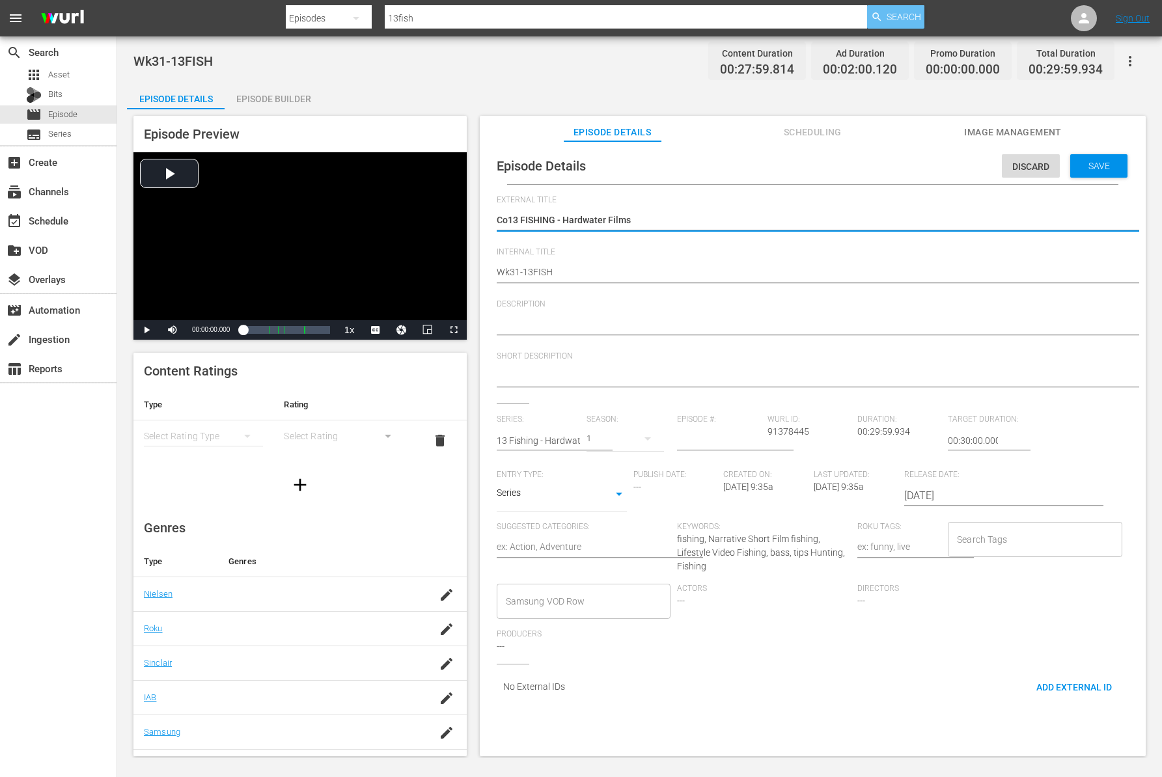
type textarea "C13 FISHING - Hardwater Films"
type textarea "13 FISHING - Hardwater Films"
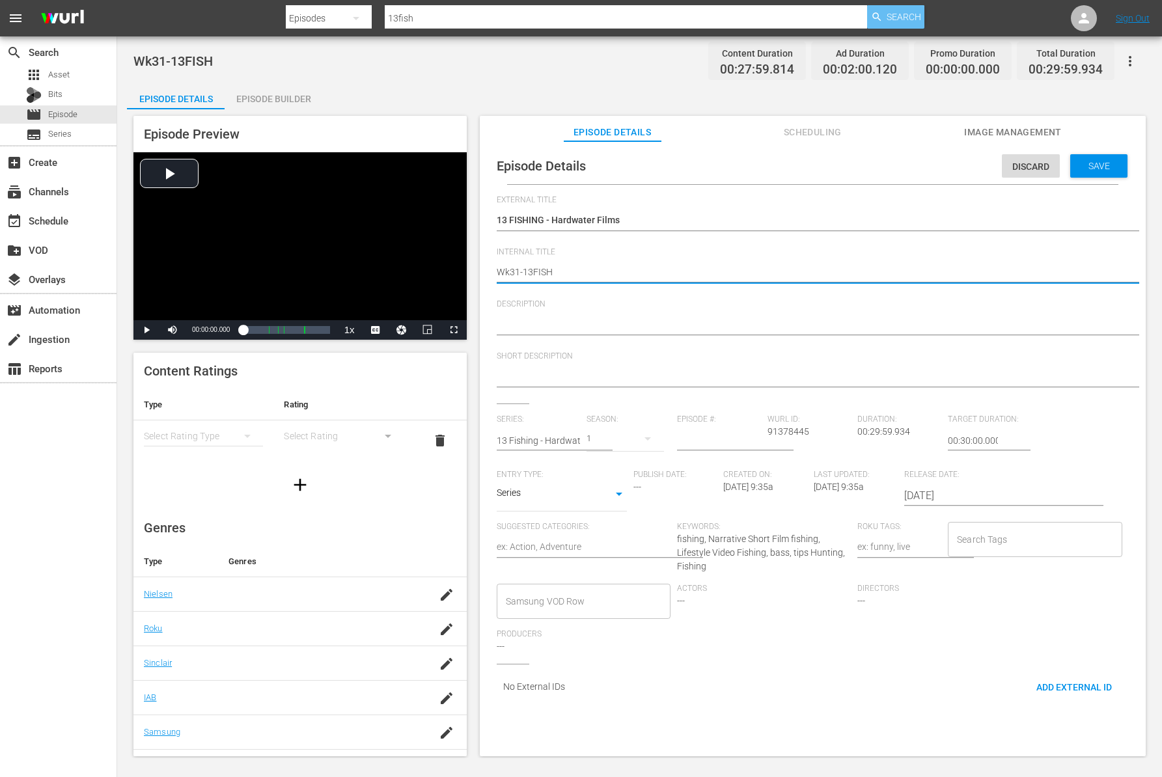
type textarea "Wk3-13FISH"
type textarea "Wk-13FISH"
type textarea "Wk4-13FISH"
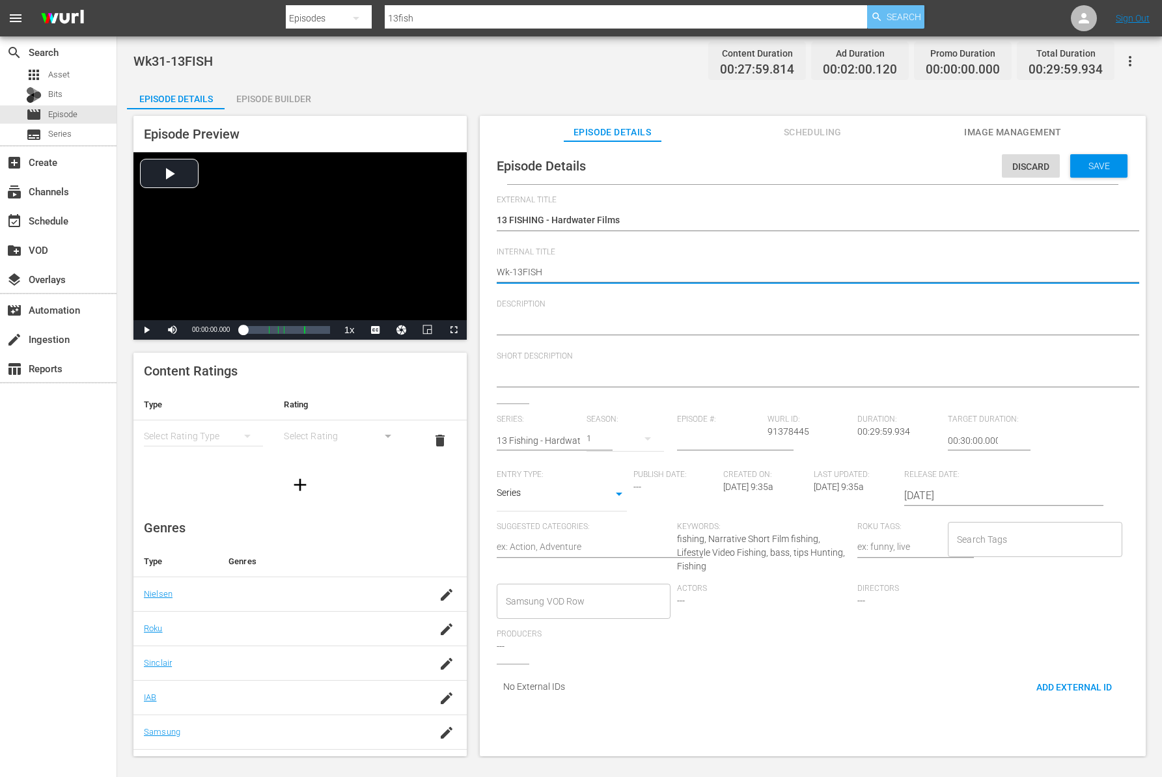
type textarea "Wk4-13FISH"
type textarea "Wk40-13FISH"
click at [775, 302] on span "Description" at bounding box center [809, 304] width 625 height 10
click at [1083, 164] on span "Save" at bounding box center [1099, 166] width 42 height 10
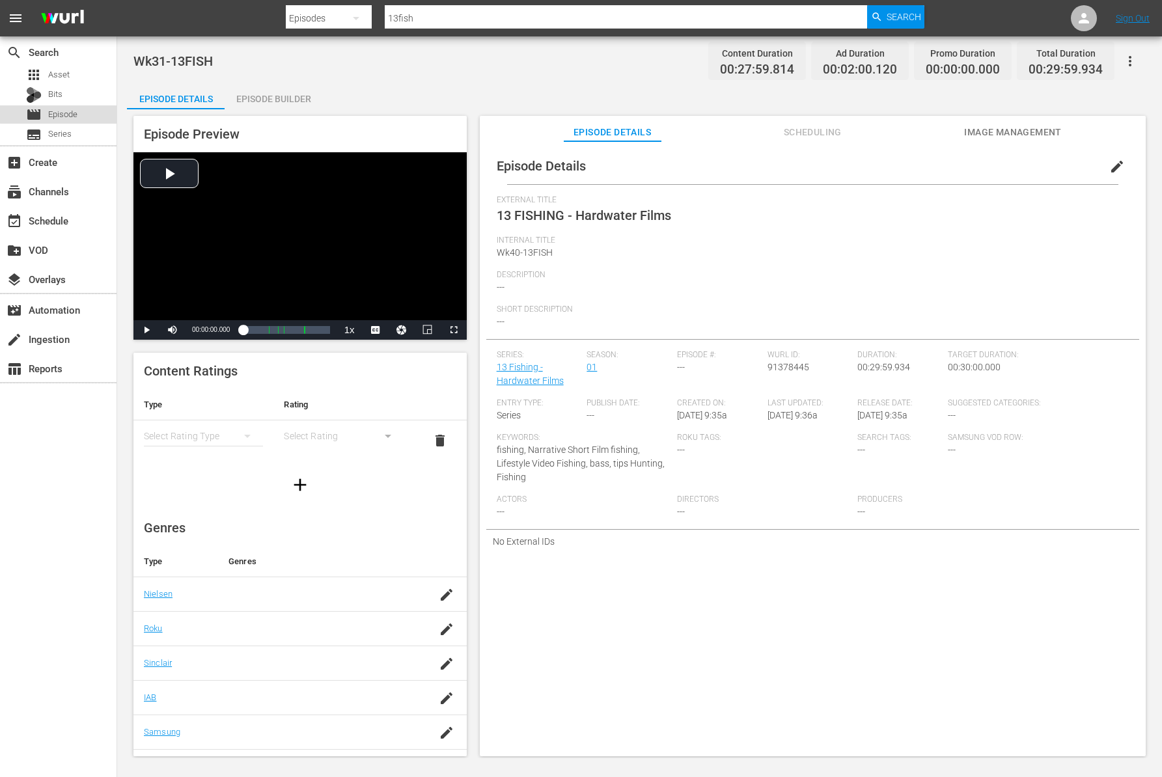
click at [71, 113] on span "Episode" at bounding box center [62, 114] width 29 height 13
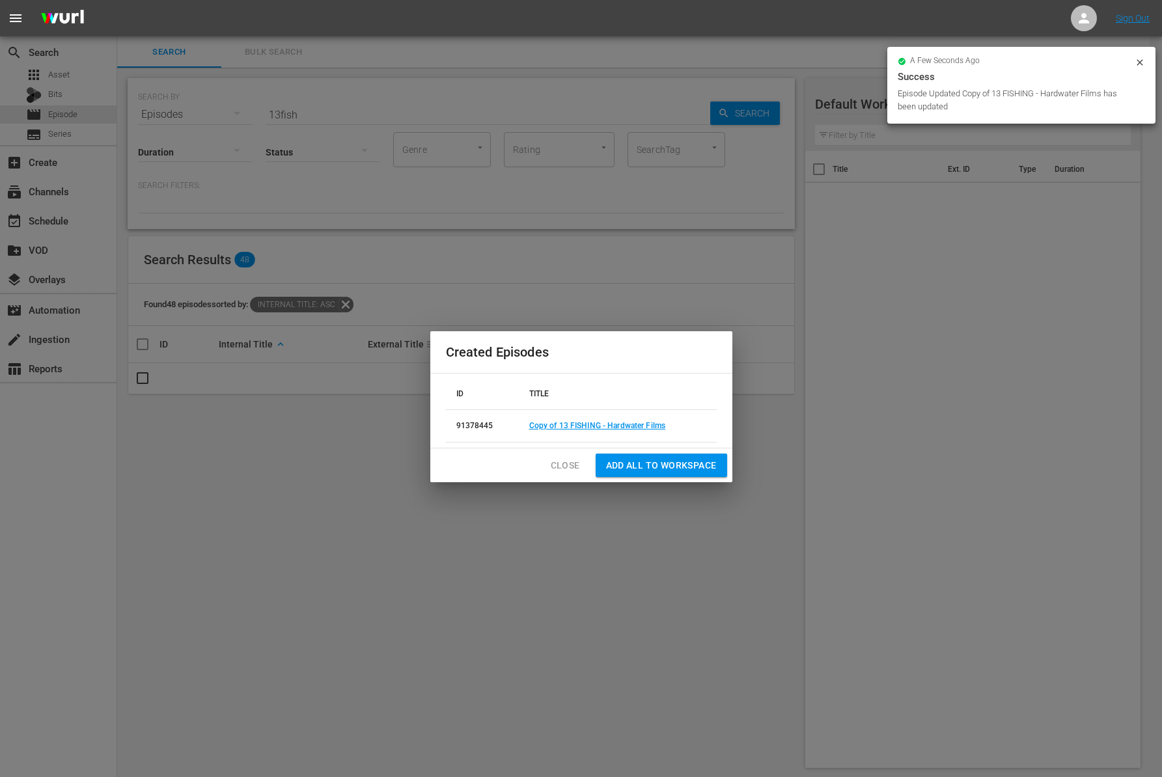
click at [565, 463] on span "Close" at bounding box center [565, 465] width 29 height 16
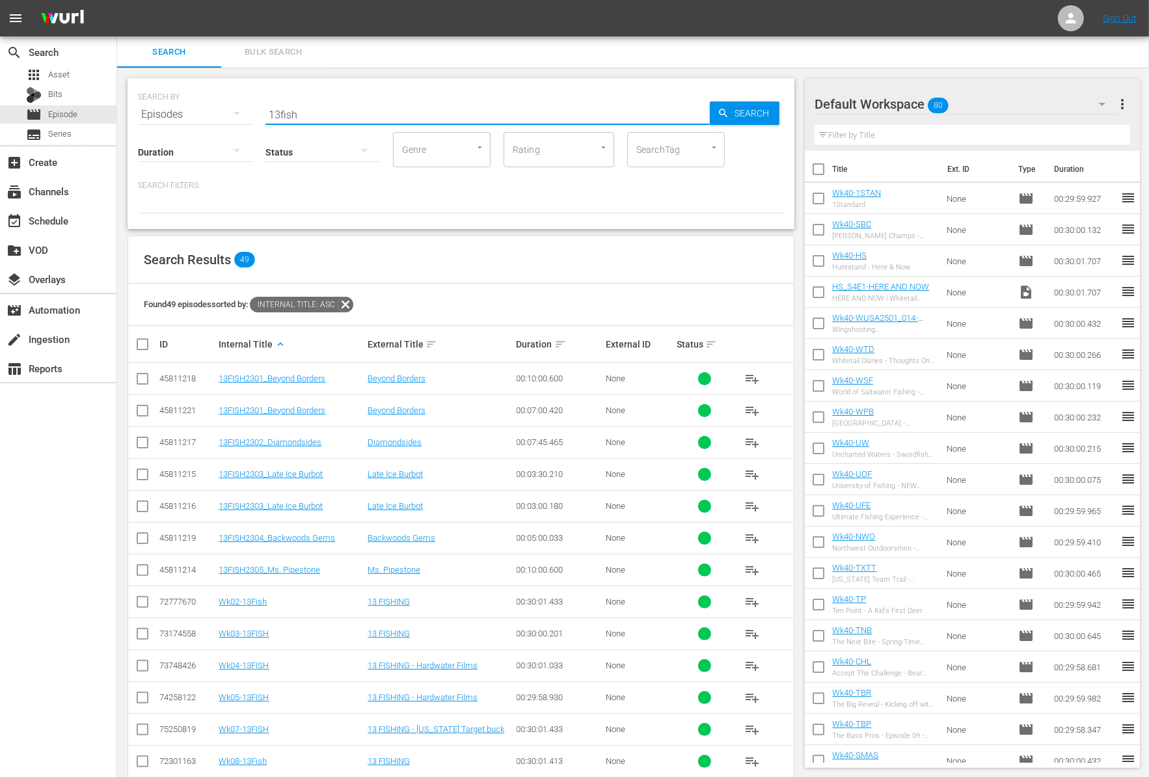
click at [327, 110] on input "13fish" at bounding box center [488, 114] width 444 height 31
click at [327, 108] on input "13fish" at bounding box center [488, 114] width 444 height 31
click at [286, 115] on input "13fish" at bounding box center [488, 114] width 444 height 31
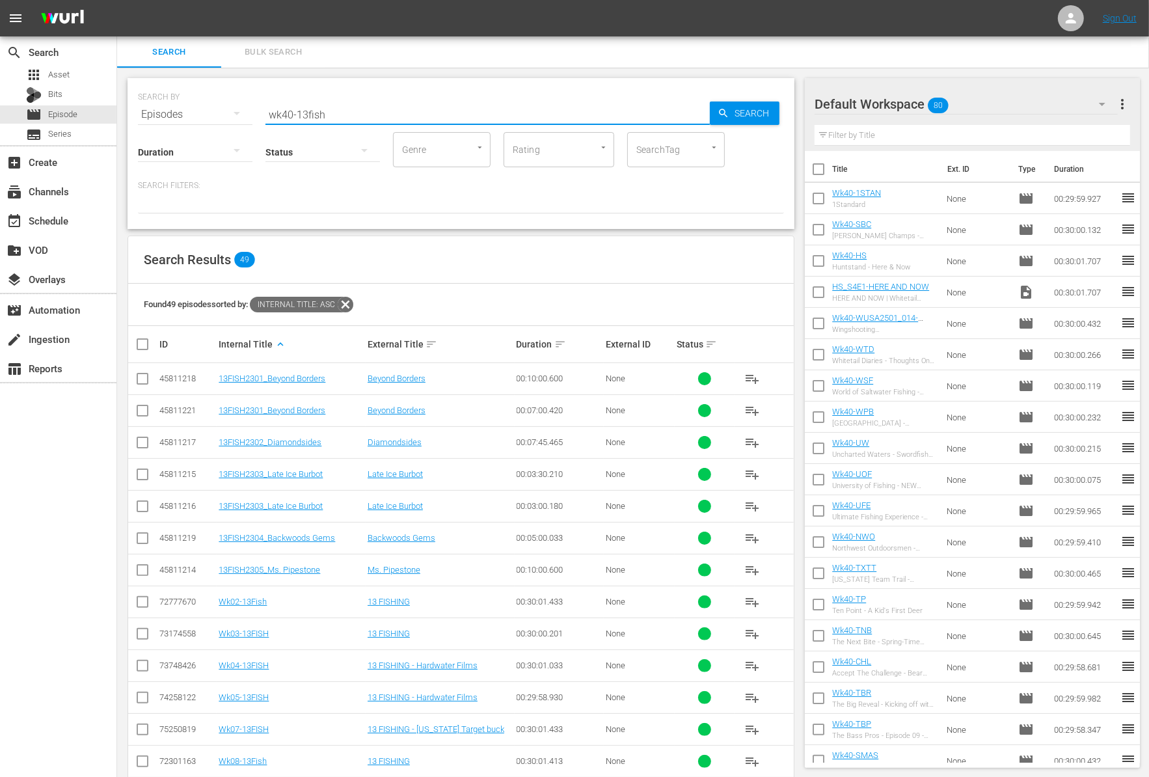
type input "wk40-13fish"
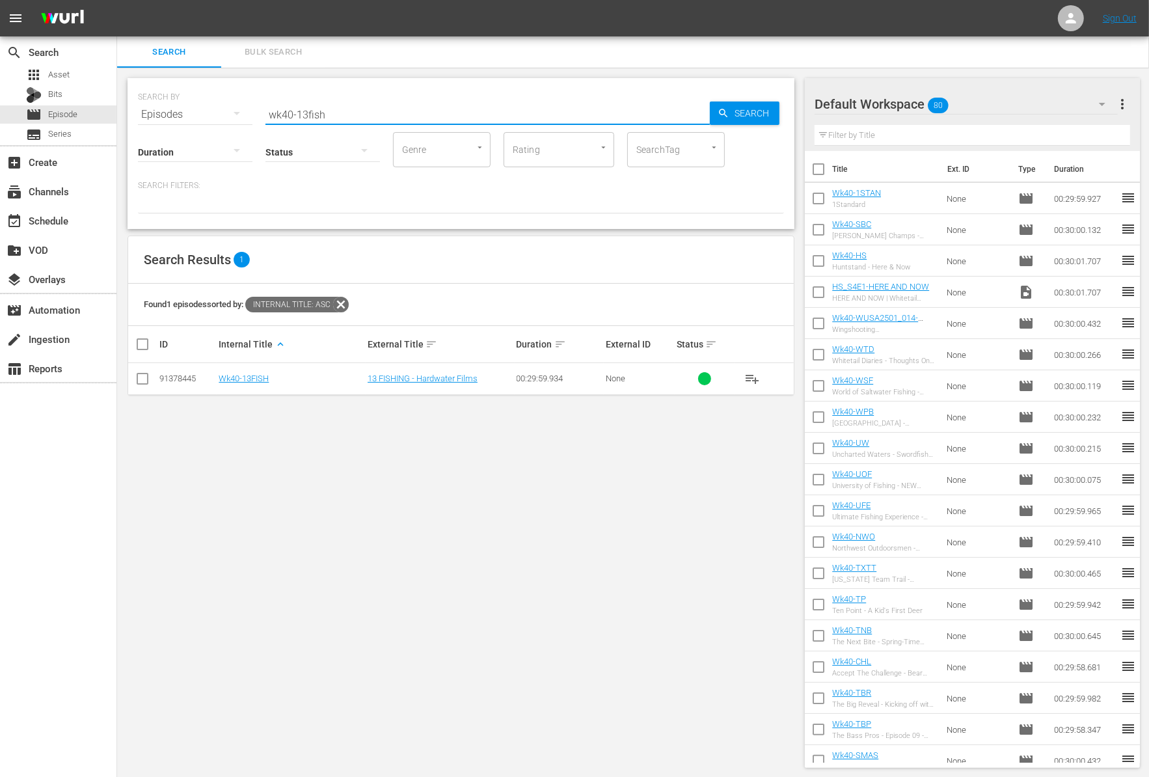
click at [754, 377] on span "playlist_add" at bounding box center [752, 379] width 16 height 16
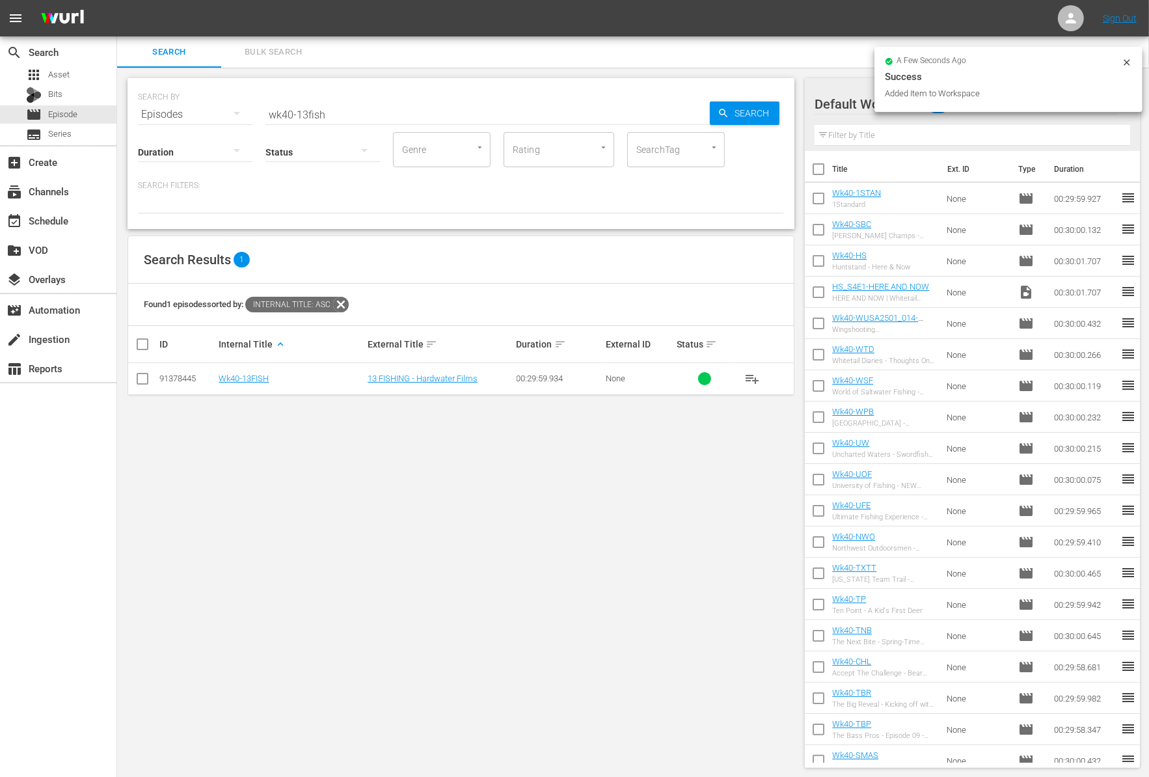
click at [343, 120] on div "Status" at bounding box center [323, 143] width 115 height 47
click at [343, 118] on input "wk40-13fish" at bounding box center [488, 114] width 444 height 31
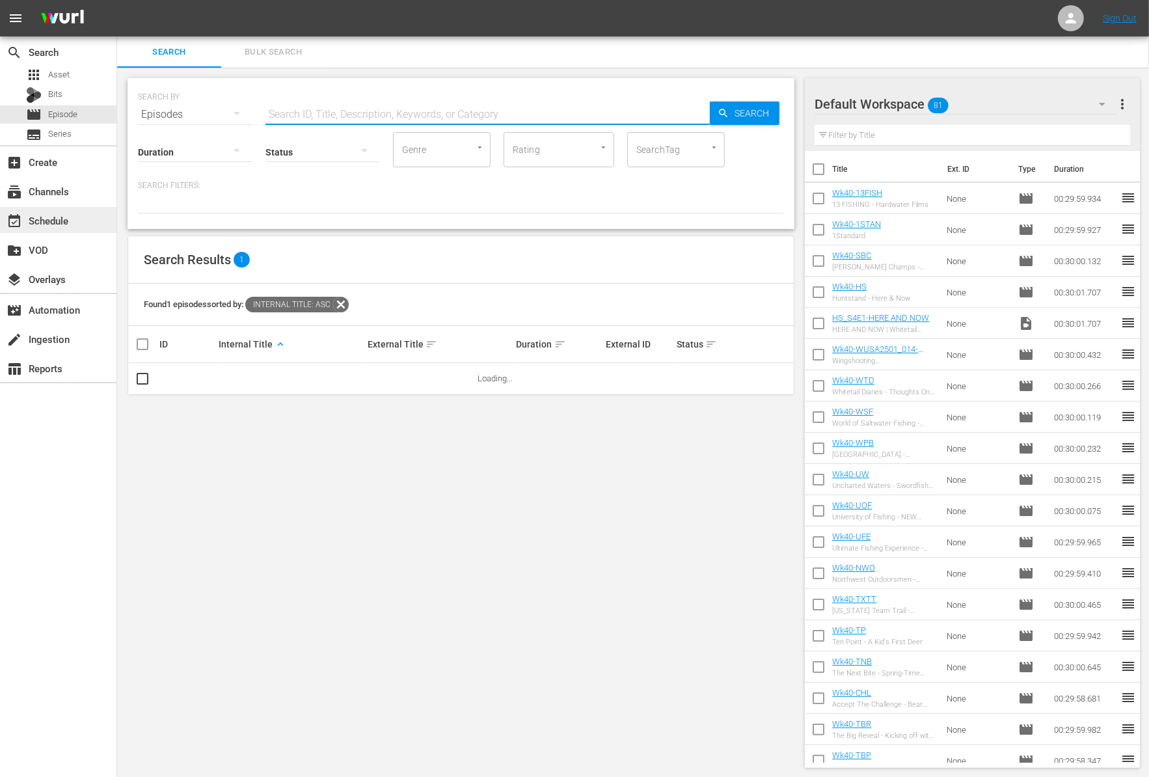
click at [71, 220] on div "event_available Schedule" at bounding box center [36, 219] width 73 height 12
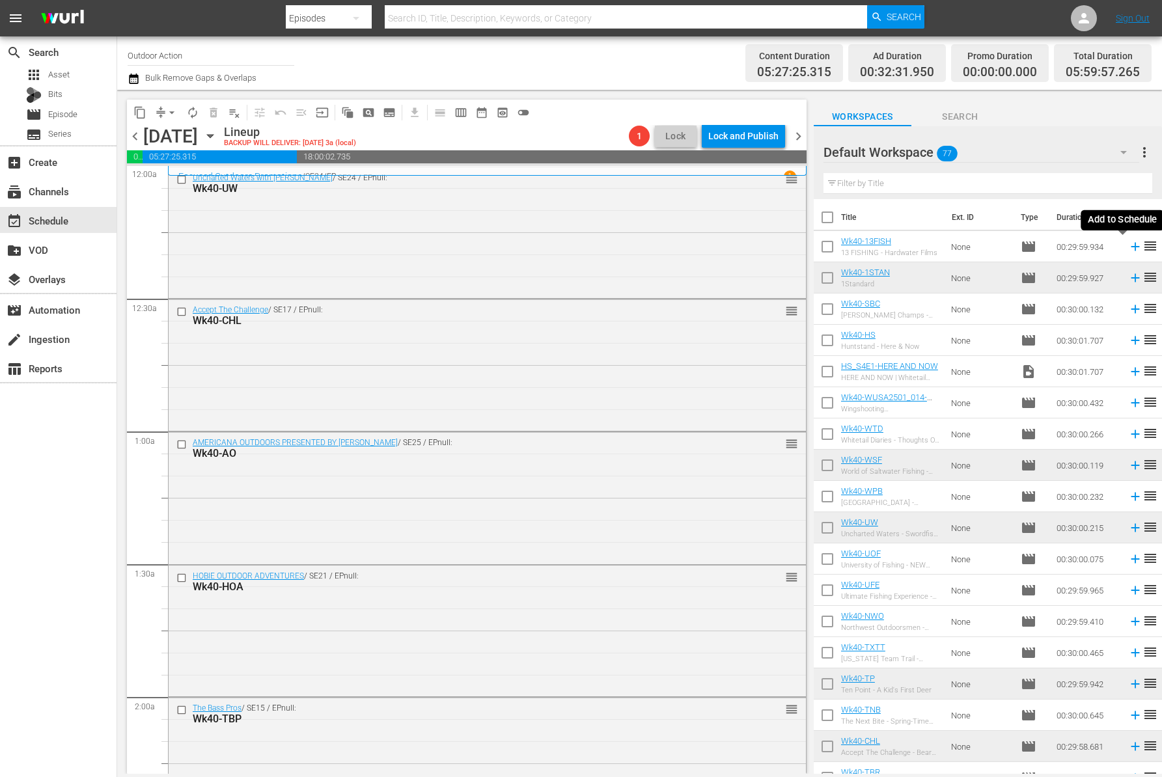
click at [1128, 245] on icon at bounding box center [1135, 246] width 14 height 14
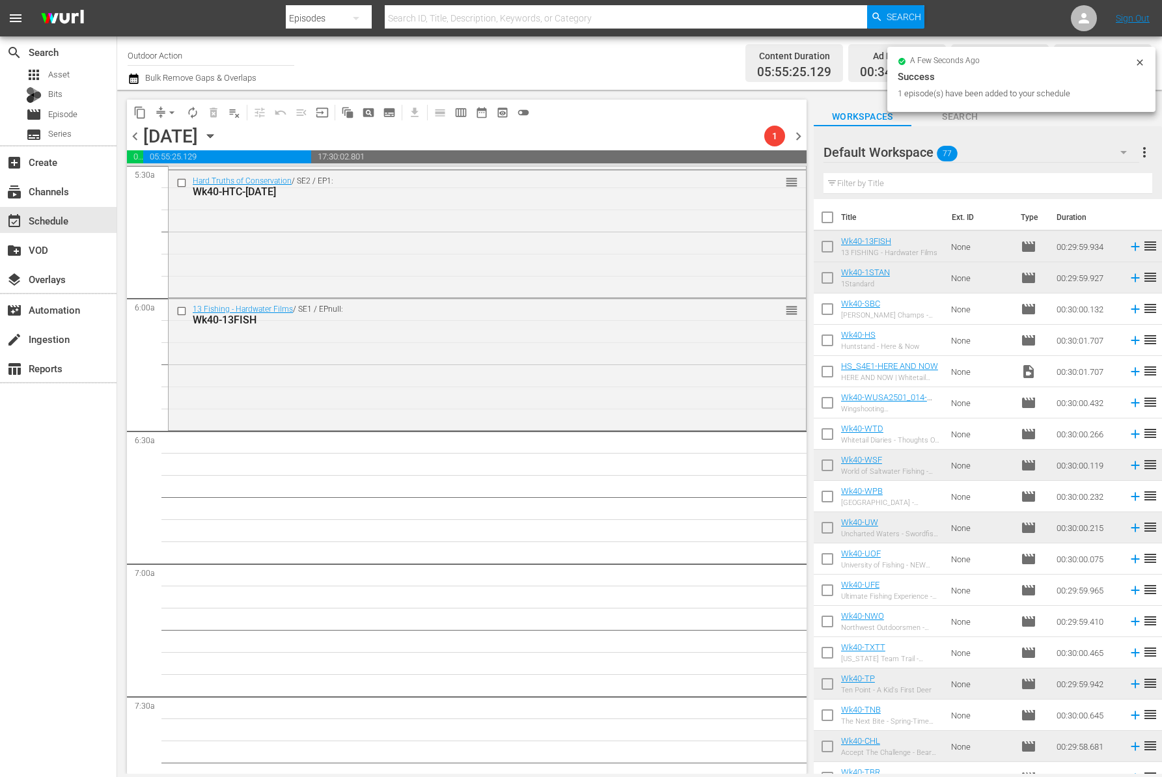
scroll to position [1465, 0]
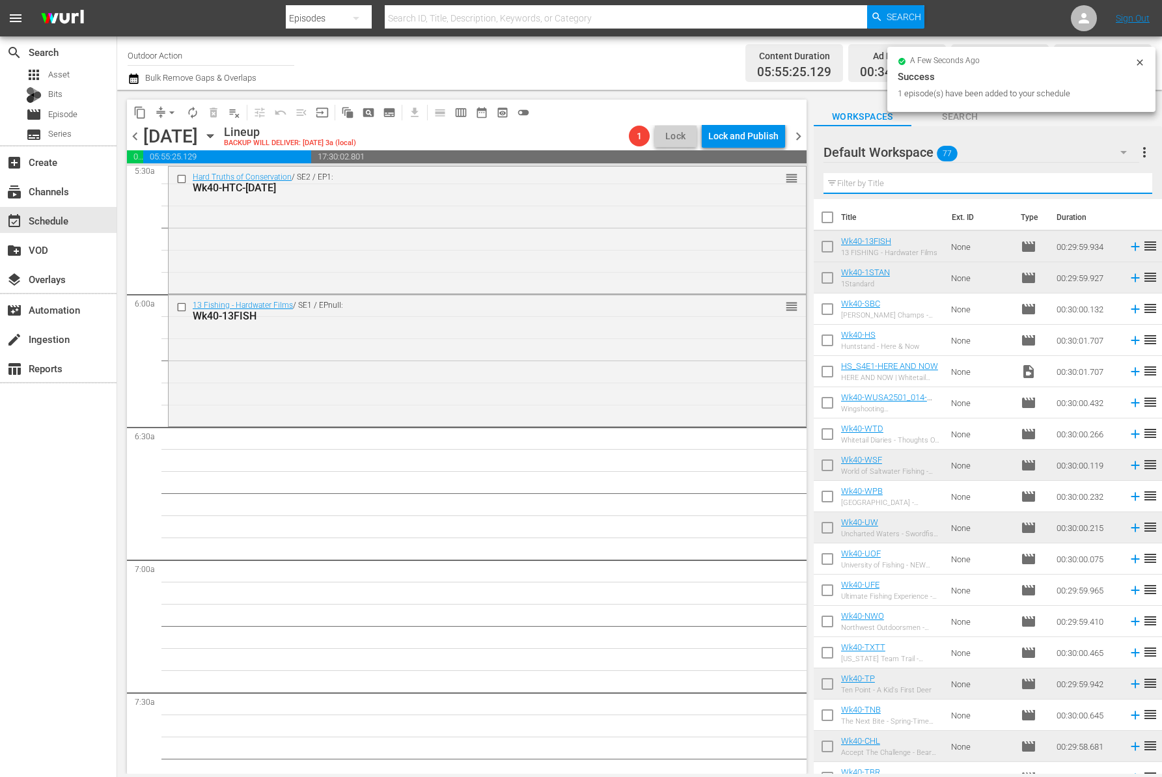
click at [933, 181] on input "text" at bounding box center [987, 183] width 329 height 21
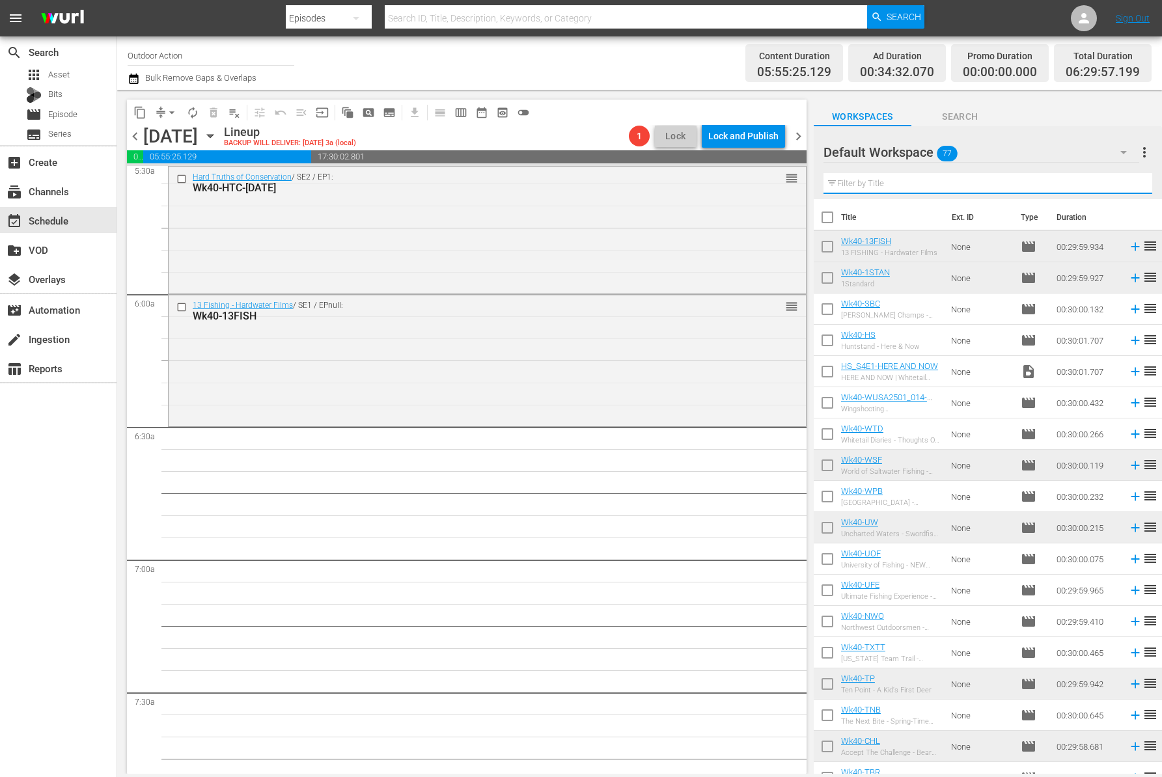
click at [933, 181] on input "text" at bounding box center [987, 183] width 329 height 21
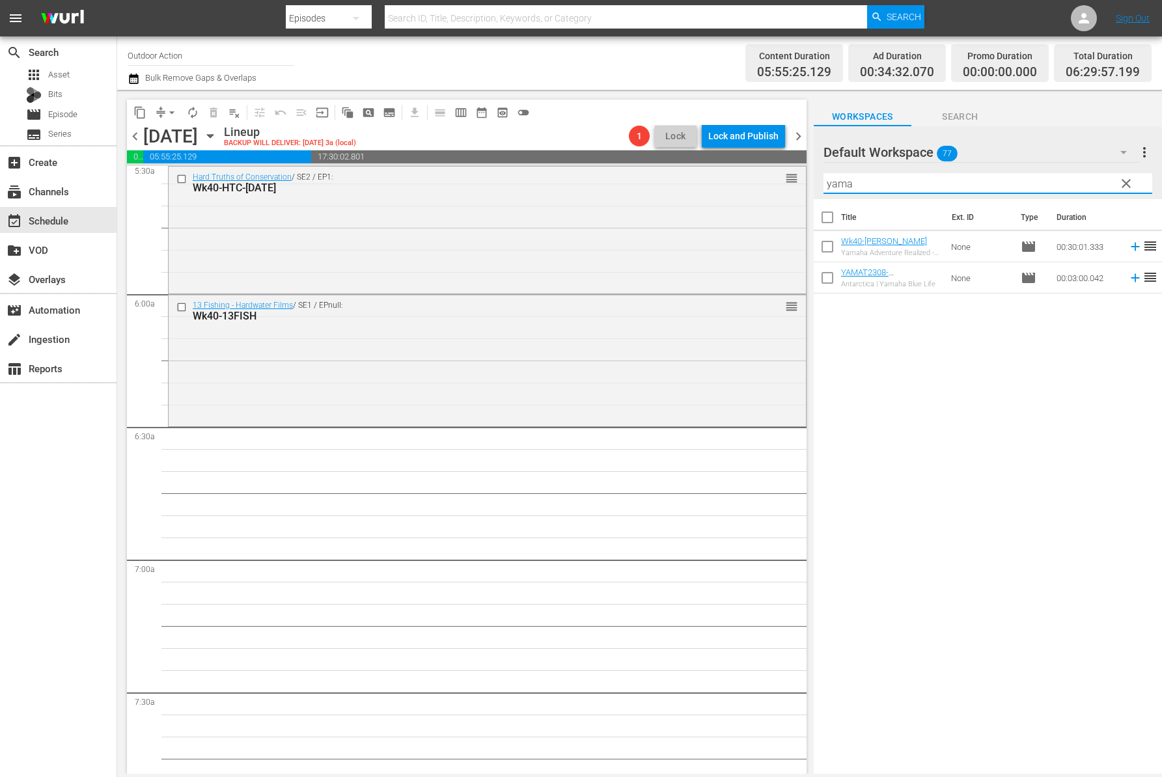
click at [1128, 245] on icon at bounding box center [1135, 246] width 14 height 14
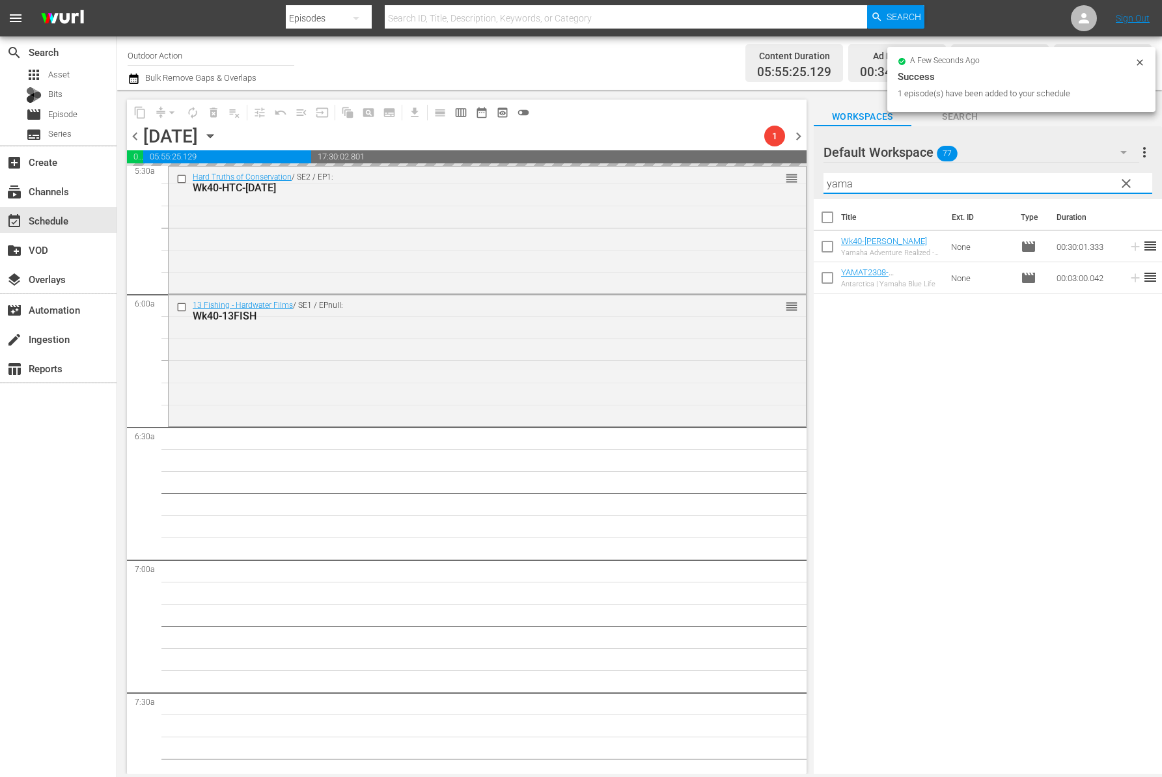
click at [1003, 176] on input "yama" at bounding box center [987, 183] width 329 height 21
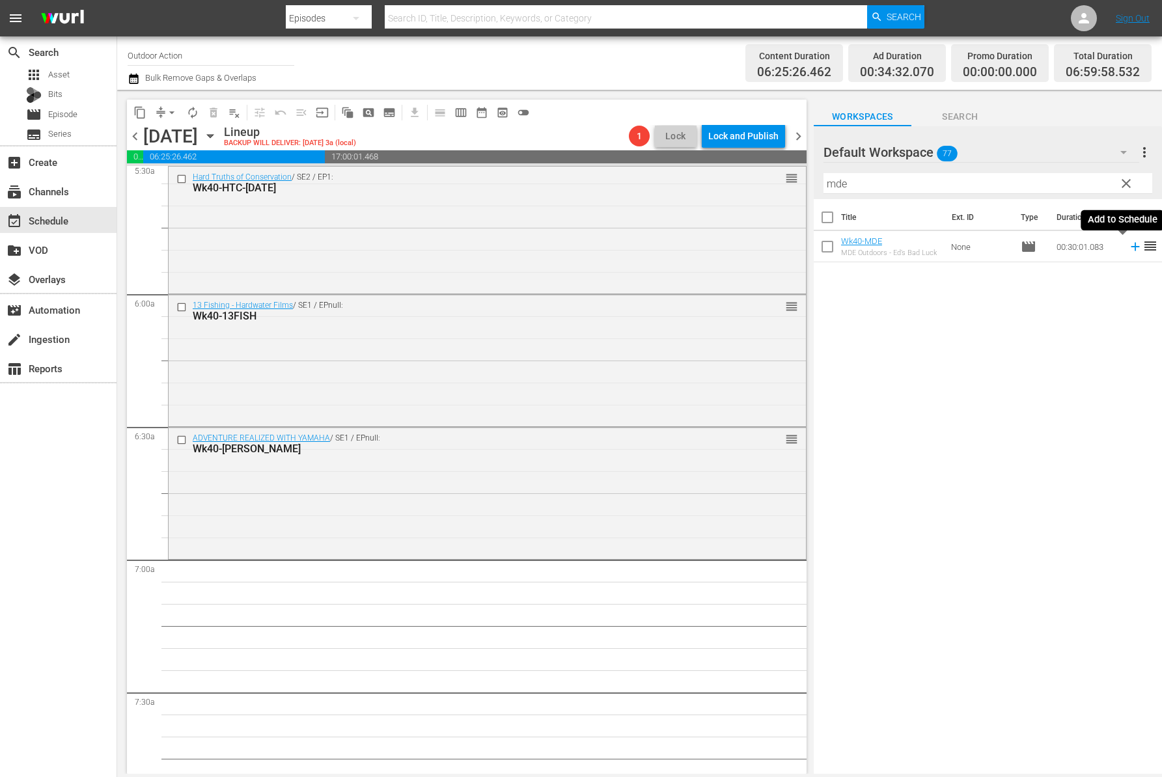
click at [1130, 245] on icon at bounding box center [1134, 247] width 8 height 8
click at [1058, 176] on input "mde" at bounding box center [987, 183] width 329 height 21
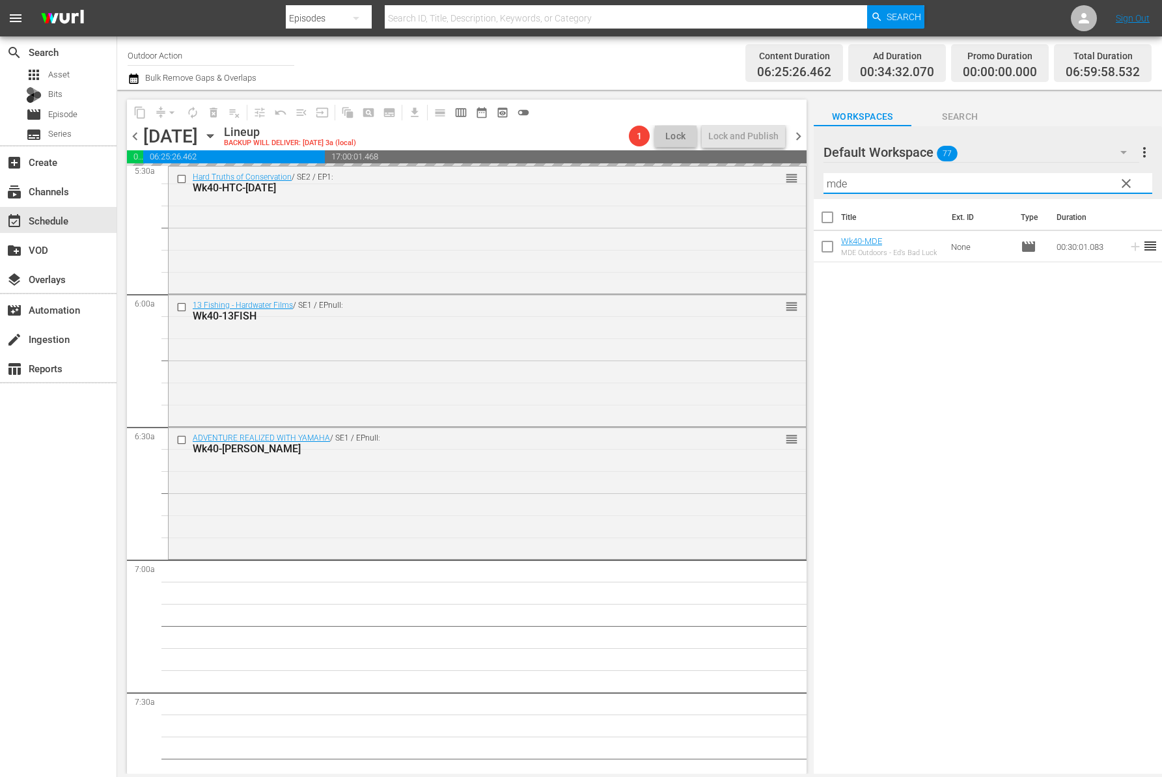
click at [1058, 176] on input "mde" at bounding box center [987, 183] width 329 height 21
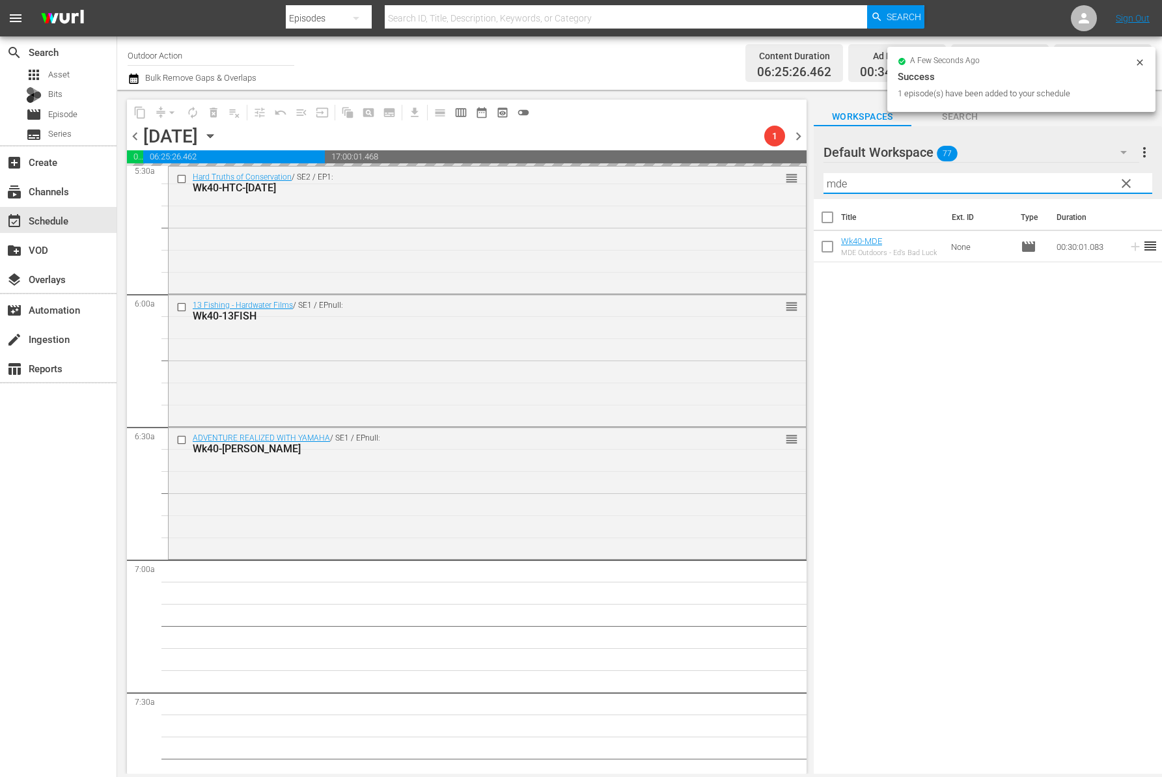
click at [1058, 176] on input "mde" at bounding box center [987, 183] width 329 height 21
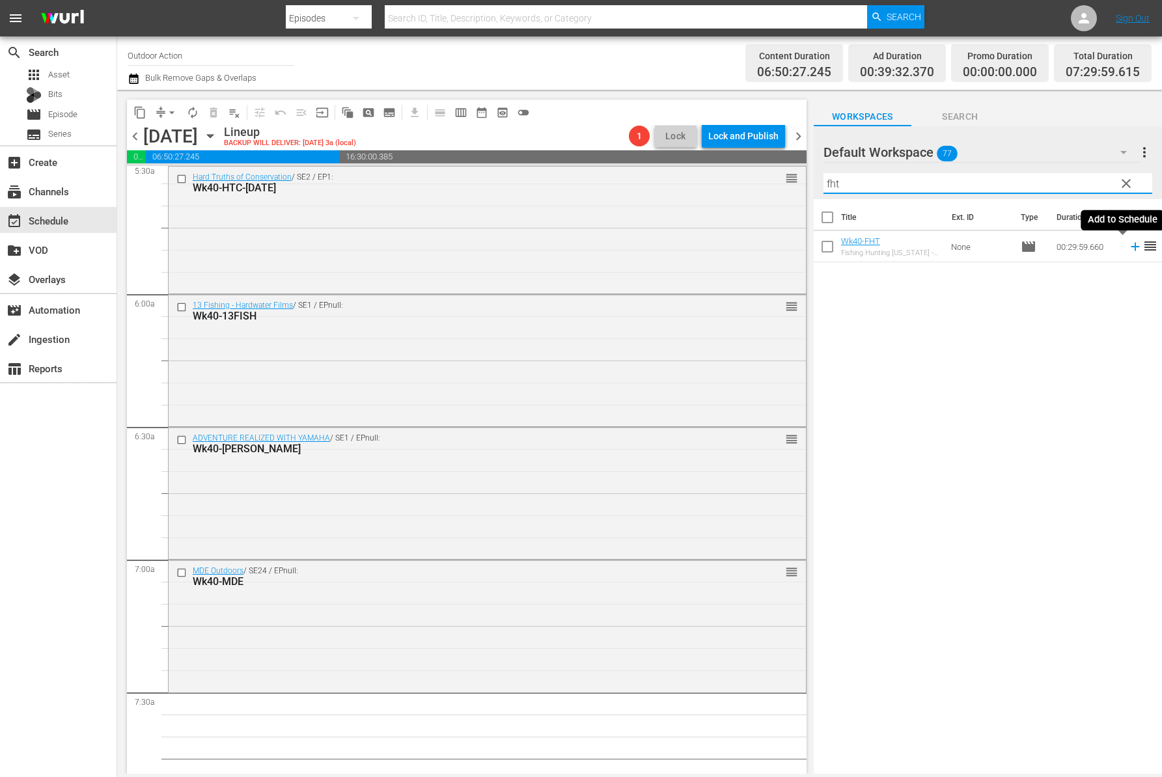
click at [1128, 250] on icon at bounding box center [1135, 246] width 14 height 14
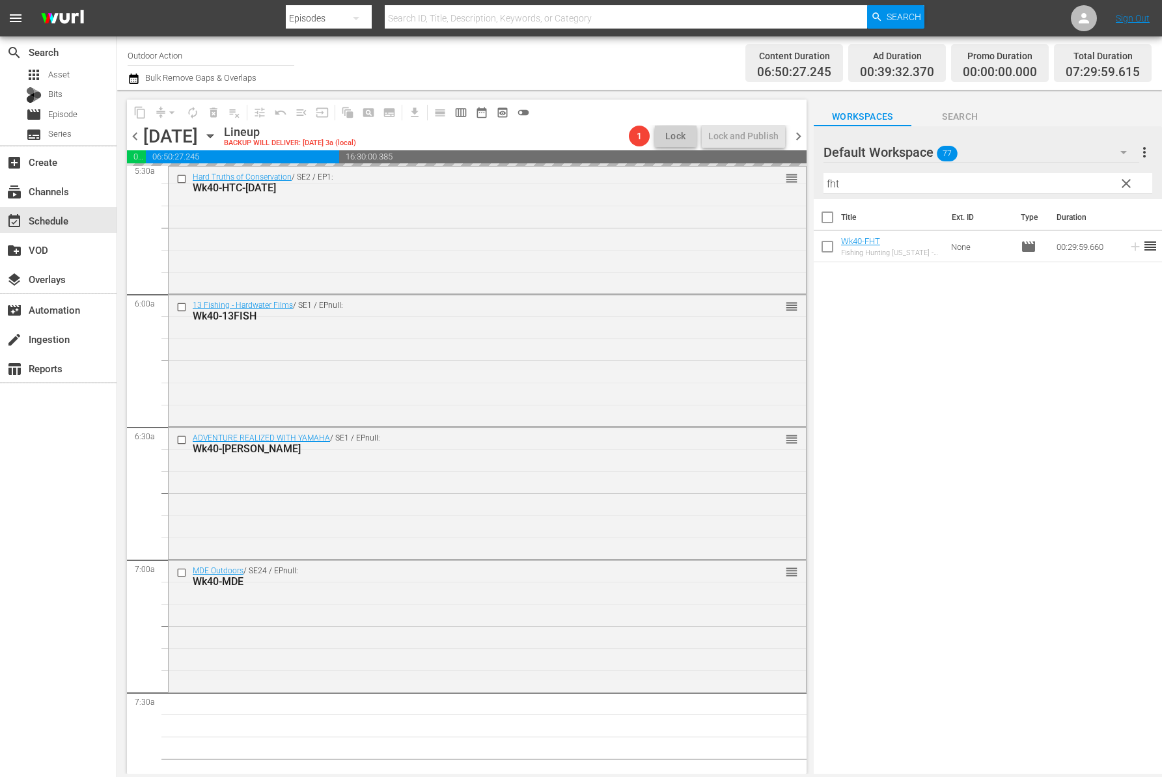
click at [1037, 184] on input "fht" at bounding box center [987, 183] width 329 height 21
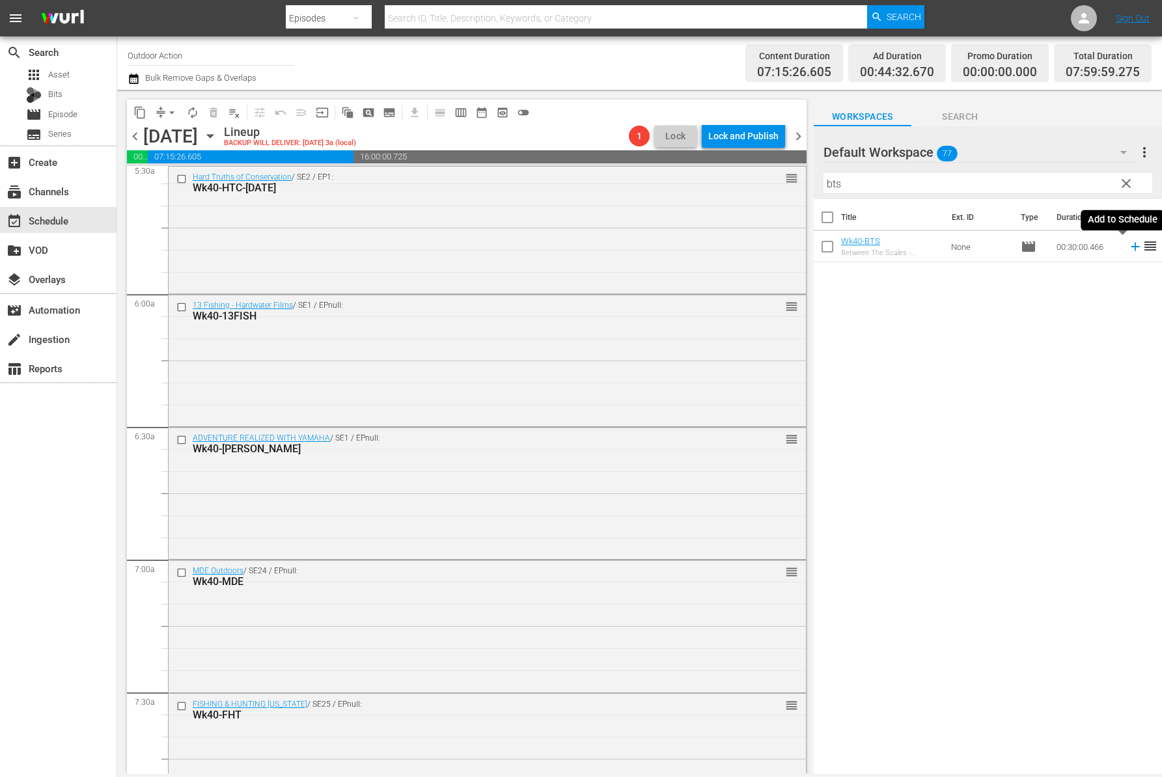
click at [1130, 246] on icon at bounding box center [1134, 247] width 8 height 8
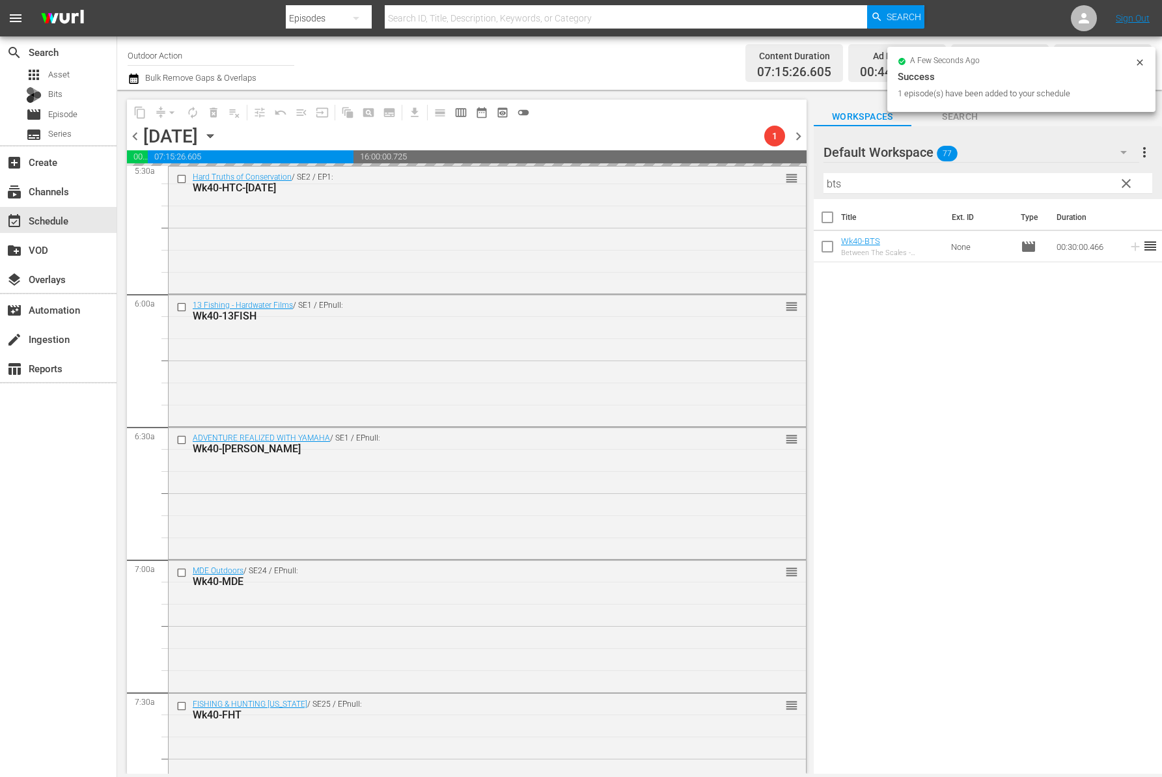
click at [1034, 182] on input "bts" at bounding box center [987, 183] width 329 height 21
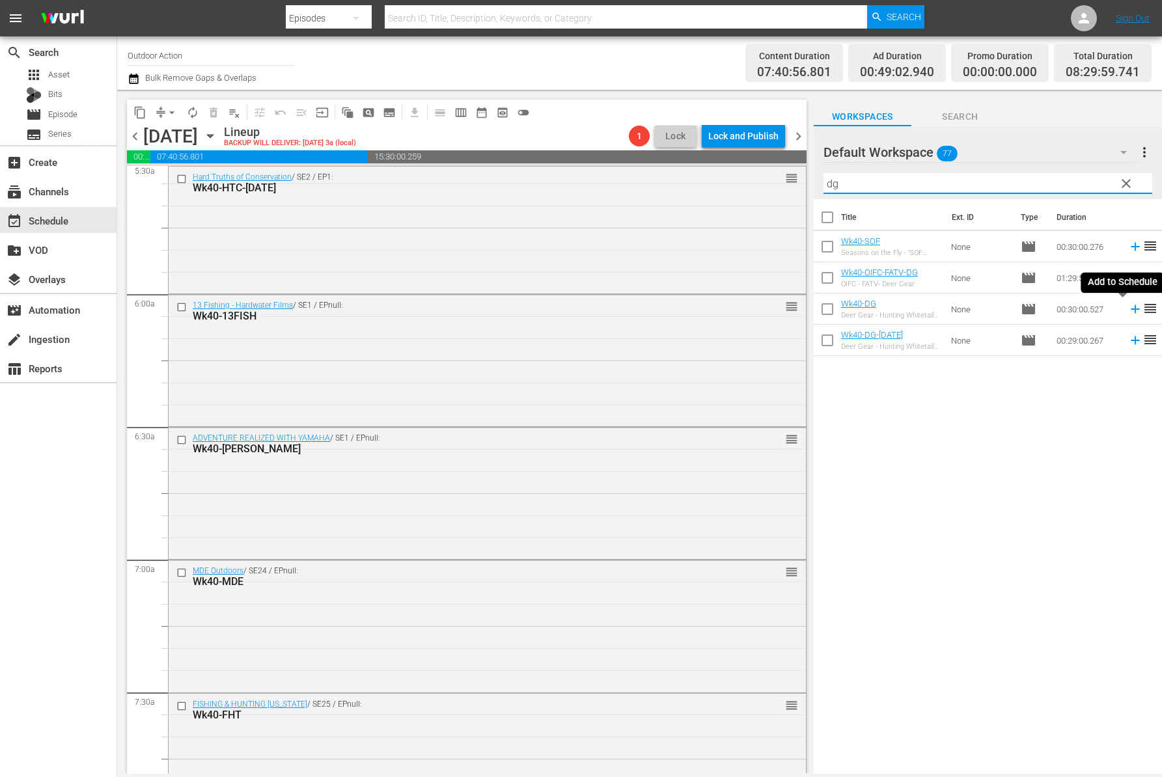
click at [1128, 308] on icon at bounding box center [1135, 309] width 14 height 14
click at [1048, 177] on input "dg" at bounding box center [987, 183] width 329 height 21
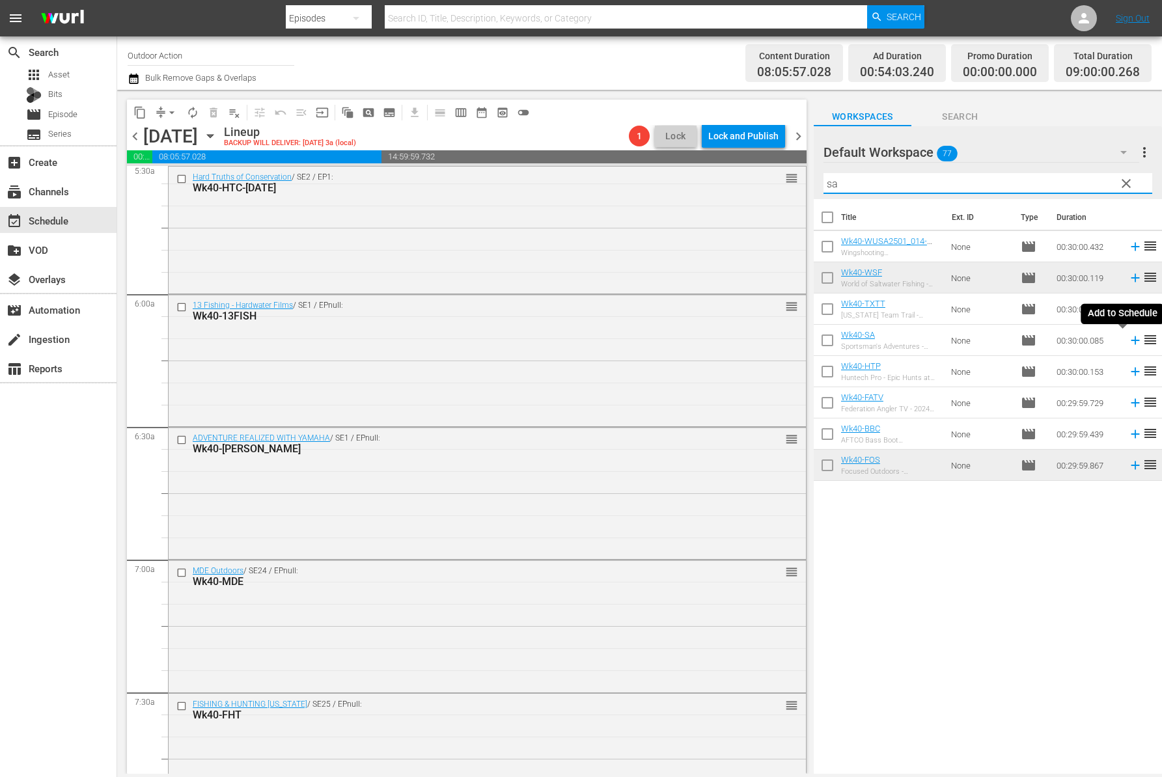
click at [1128, 339] on icon at bounding box center [1135, 340] width 14 height 14
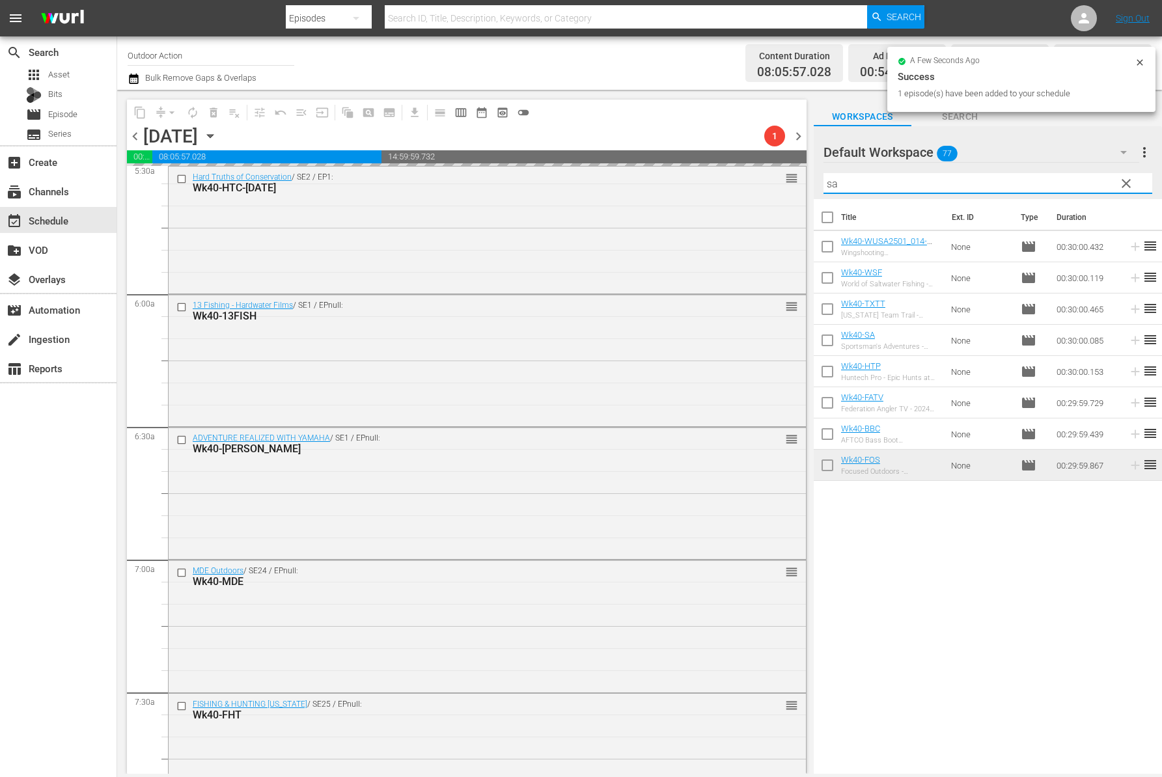
click at [1053, 183] on input "sa" at bounding box center [987, 183] width 329 height 21
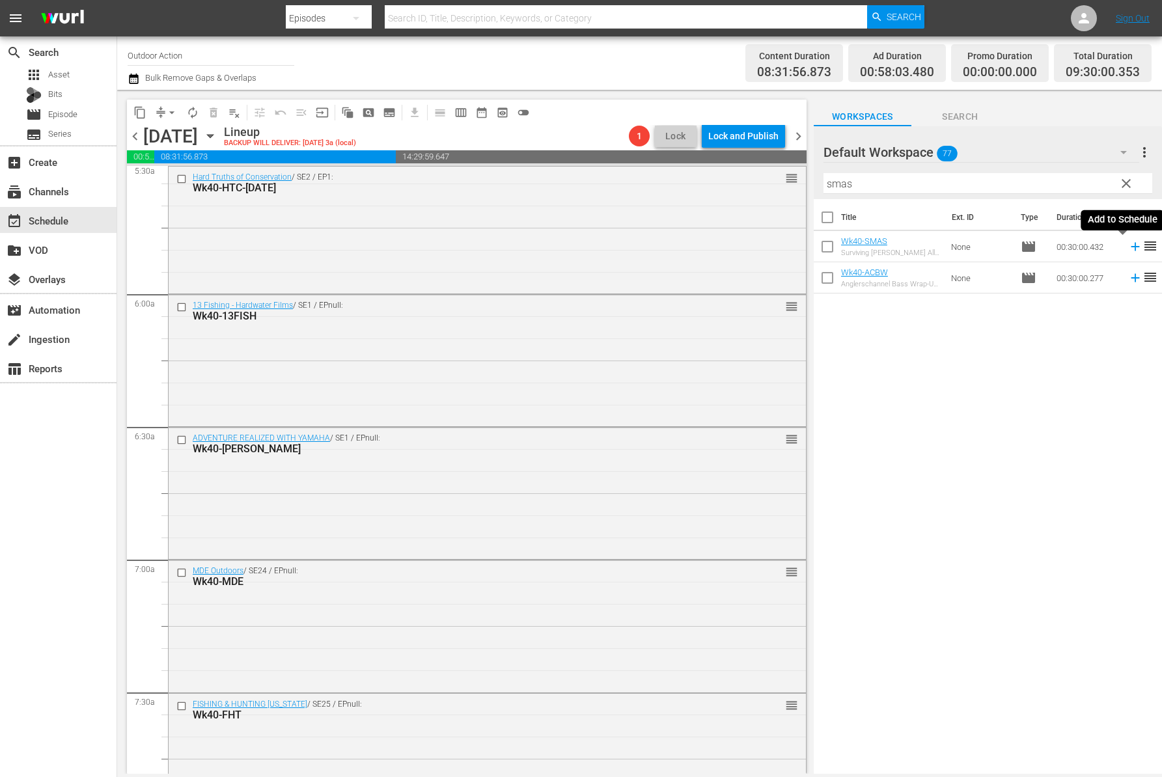
click at [1128, 249] on icon at bounding box center [1135, 246] width 14 height 14
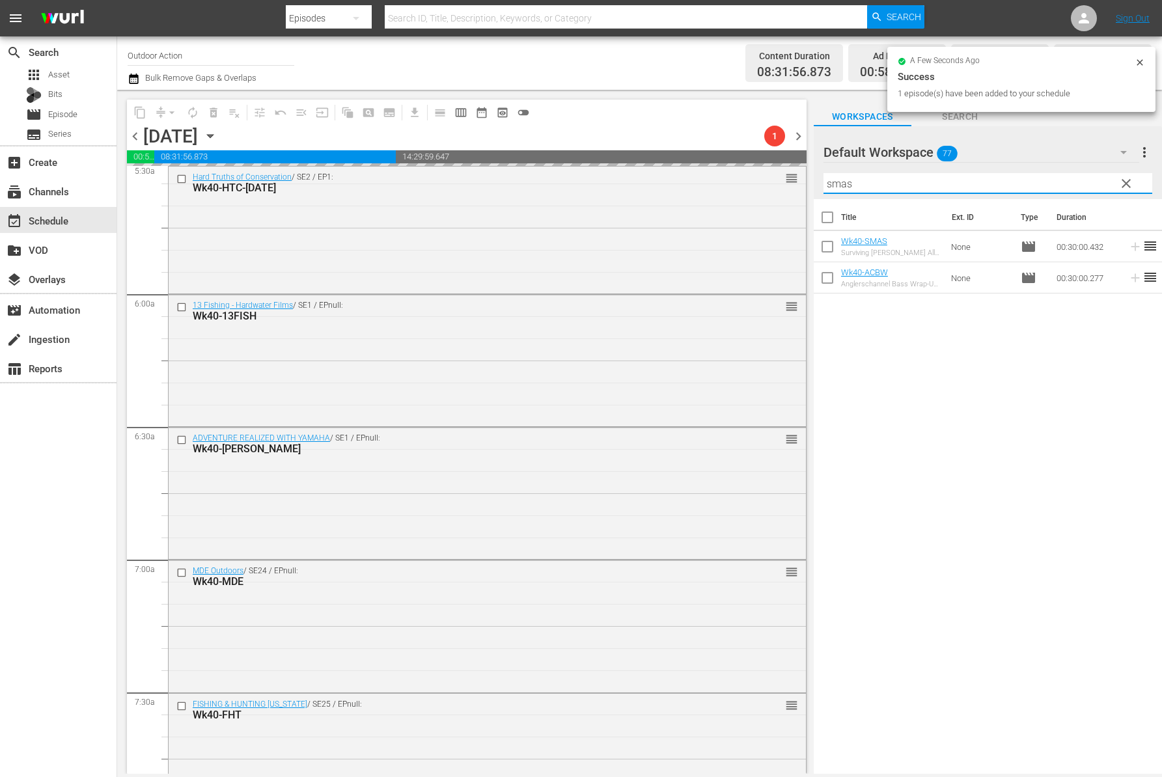
click at [1045, 183] on input "smas" at bounding box center [987, 183] width 329 height 21
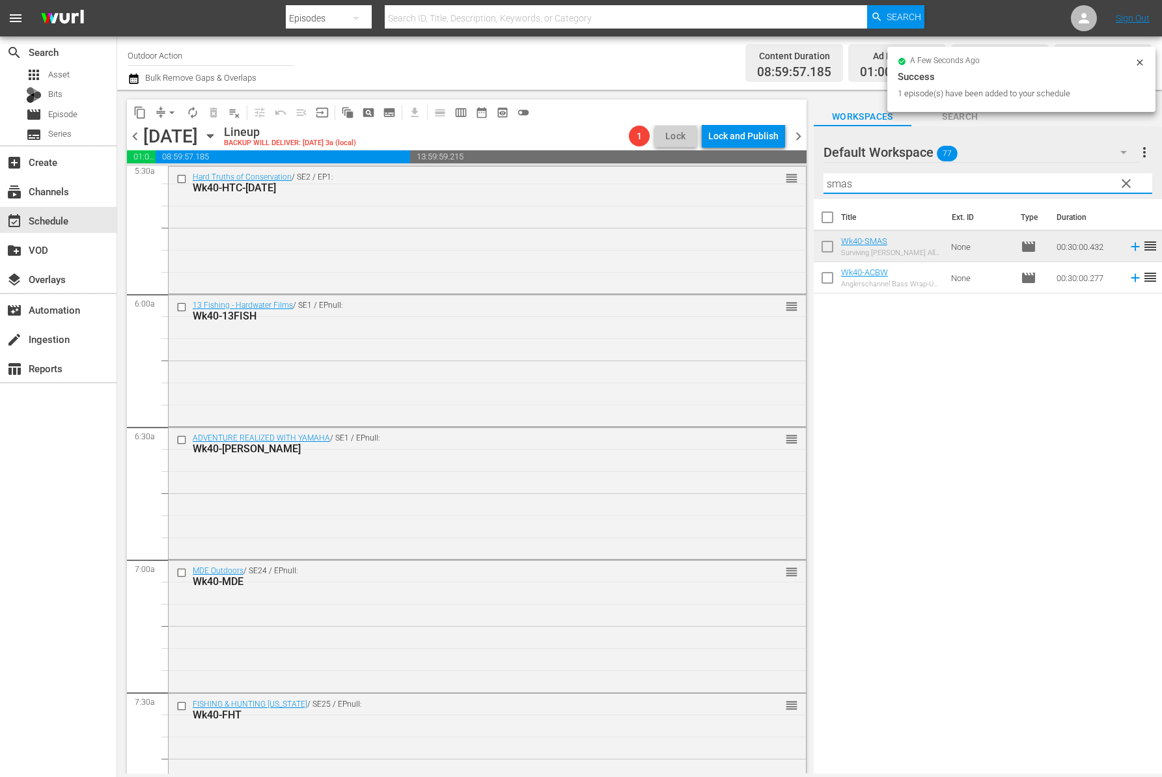
type input "e"
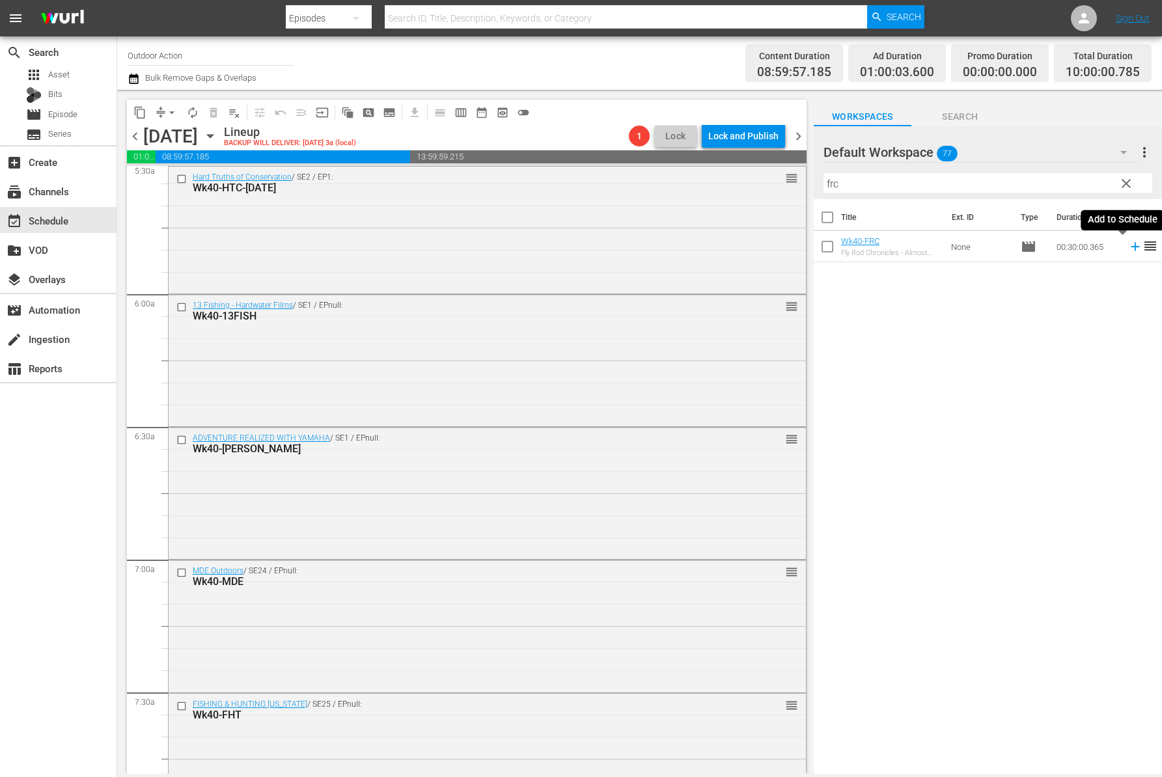
click at [1128, 249] on icon at bounding box center [1135, 246] width 14 height 14
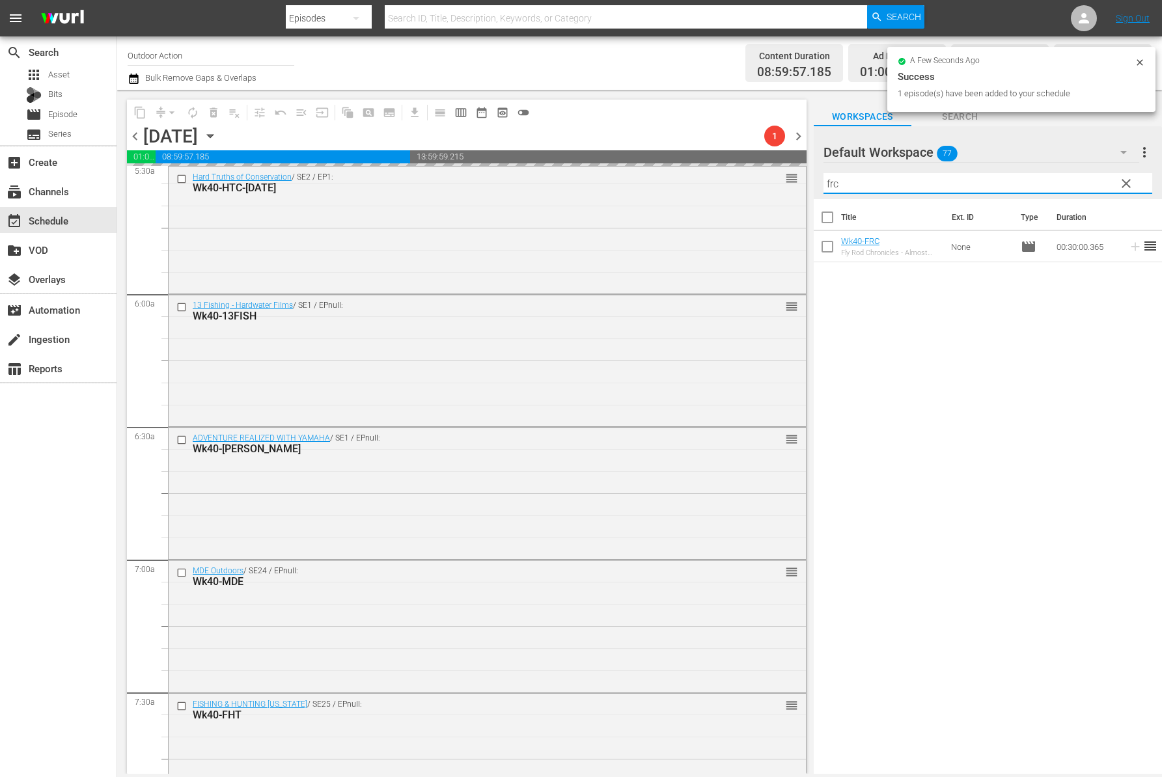
click at [1069, 186] on input "frc" at bounding box center [987, 183] width 329 height 21
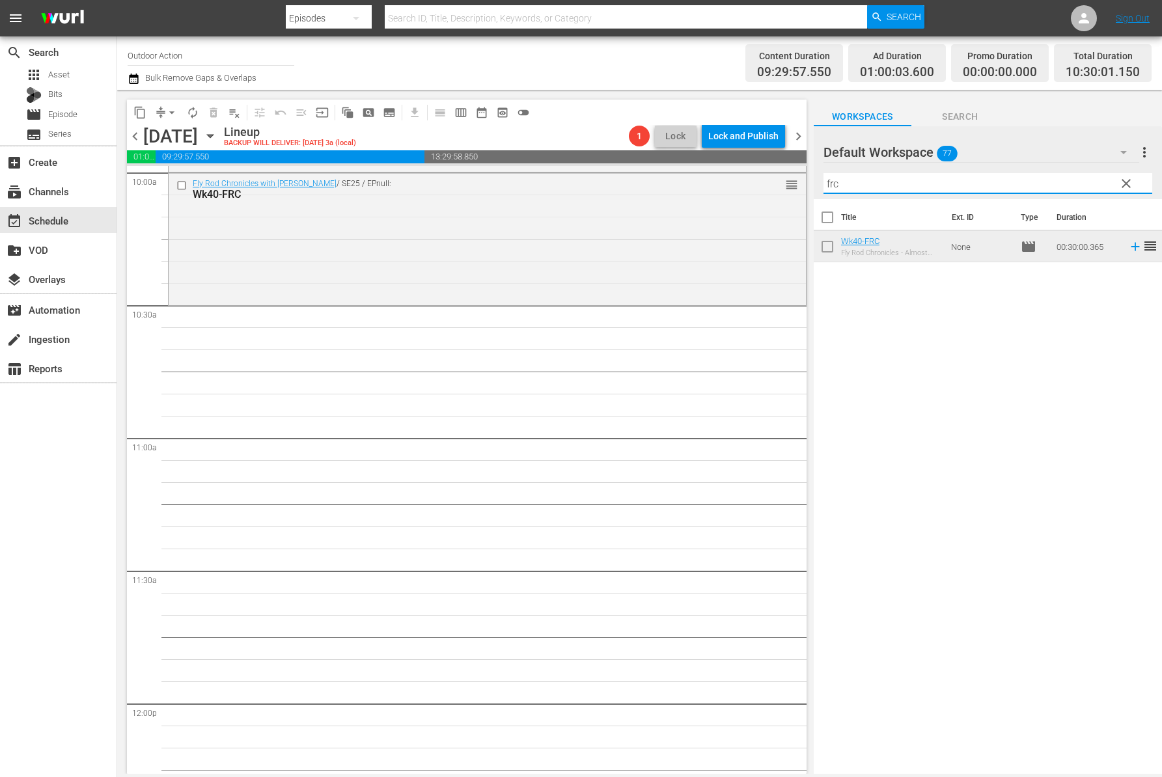
scroll to position [2645, 0]
click at [901, 183] on input "frc" at bounding box center [987, 183] width 329 height 21
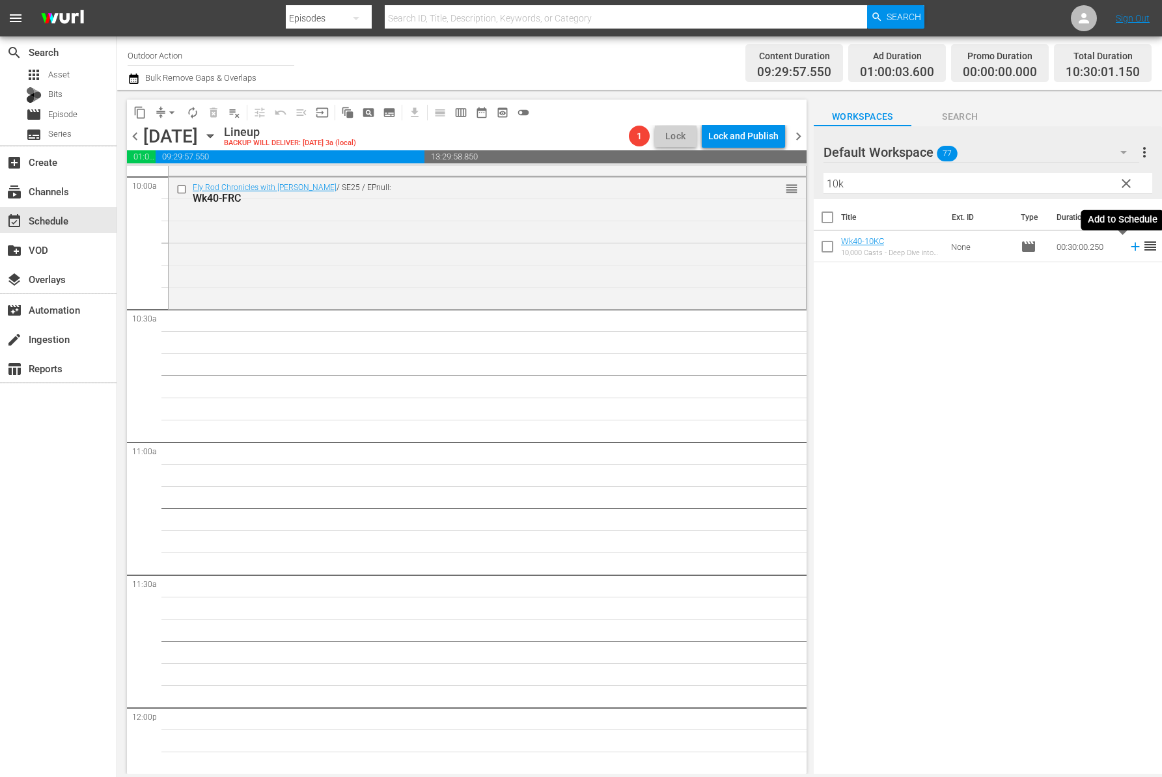
click at [1128, 250] on icon at bounding box center [1135, 246] width 14 height 14
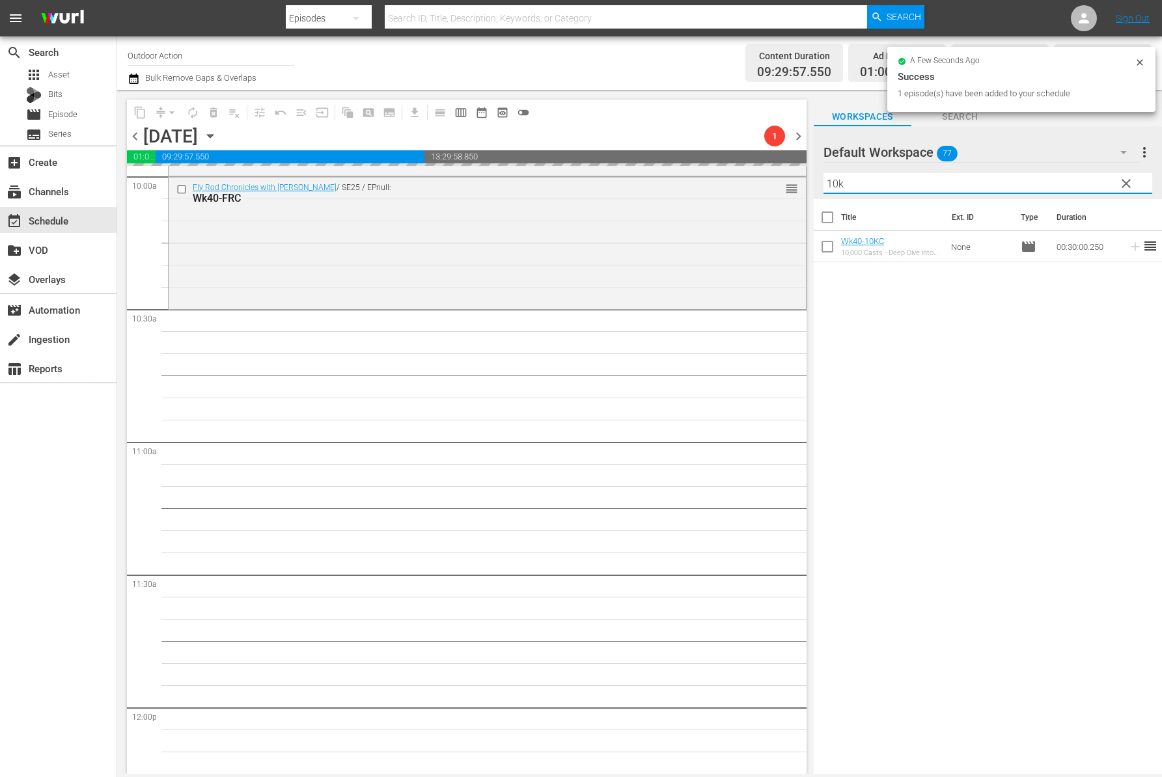
click at [1024, 180] on input "10k" at bounding box center [987, 183] width 329 height 21
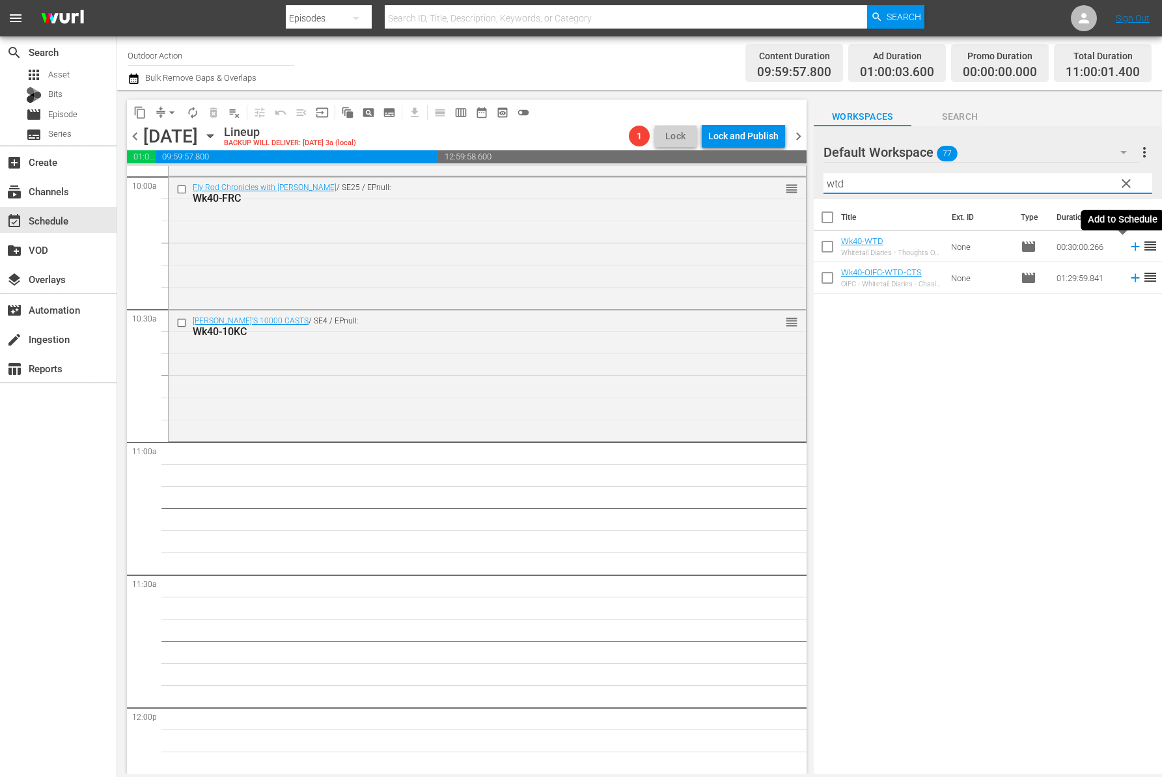
click at [1128, 251] on icon at bounding box center [1135, 246] width 14 height 14
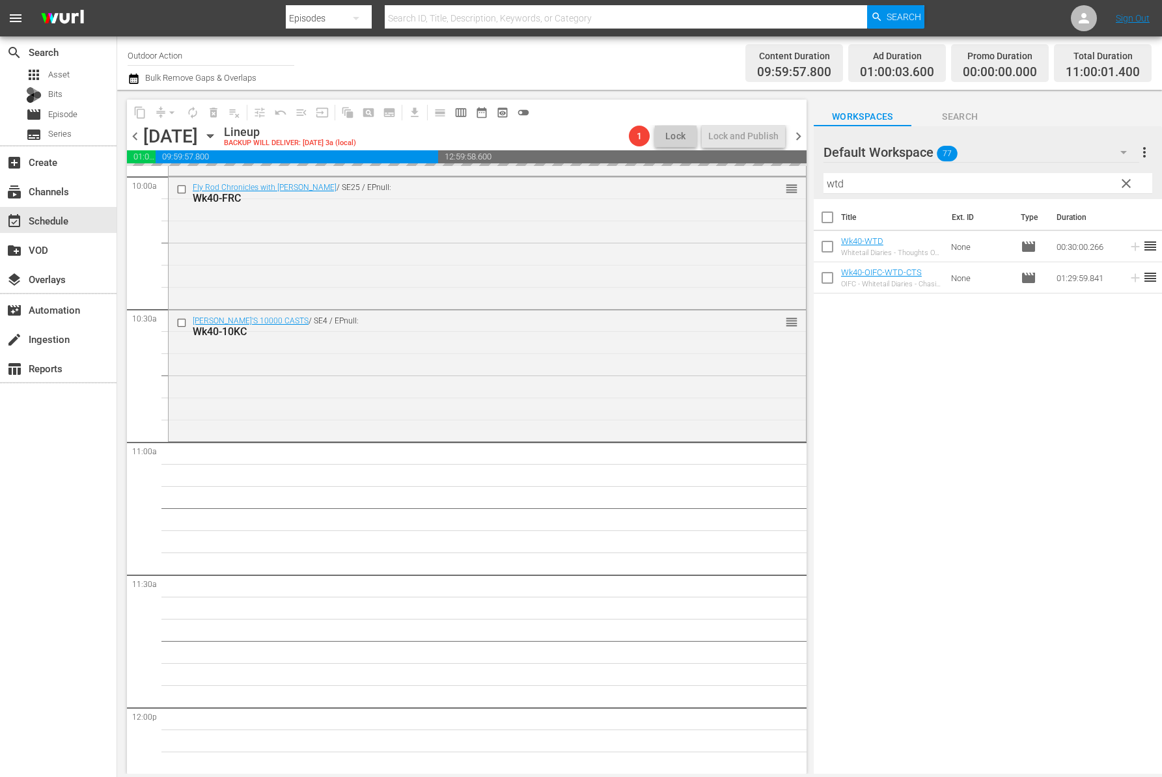
click at [1069, 184] on input "wtd" at bounding box center [987, 183] width 329 height 21
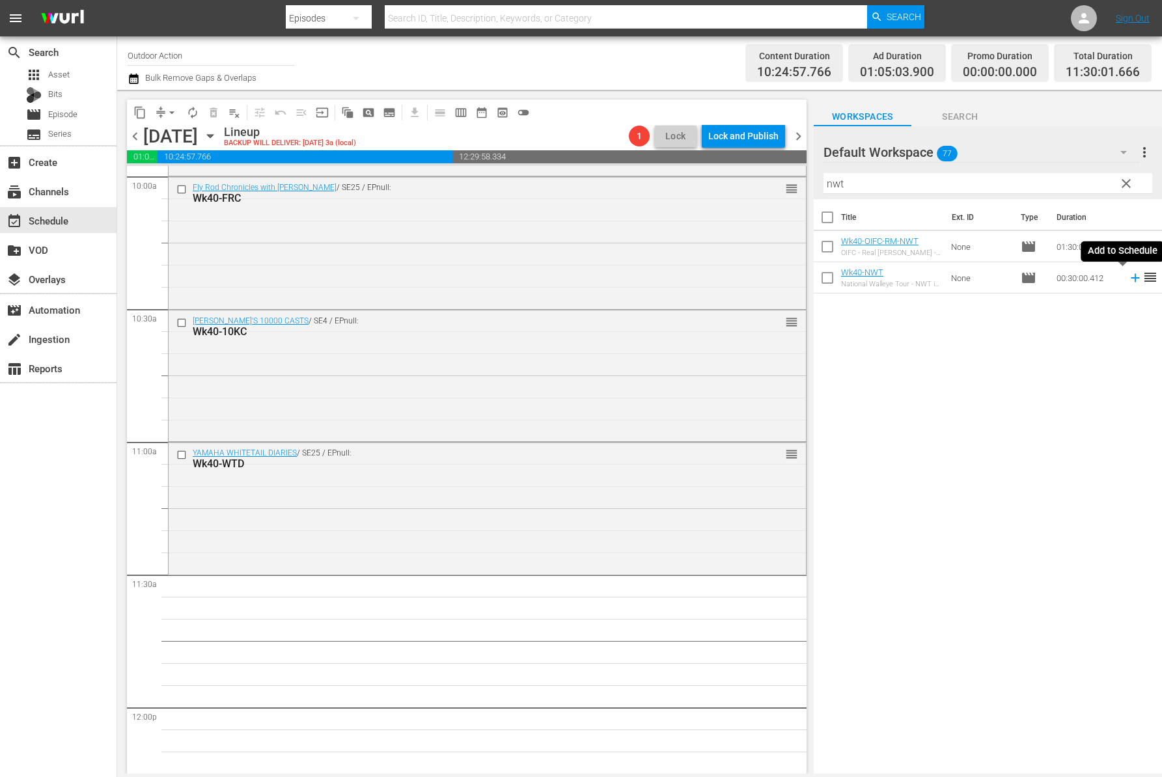
click at [1128, 282] on icon at bounding box center [1135, 278] width 14 height 14
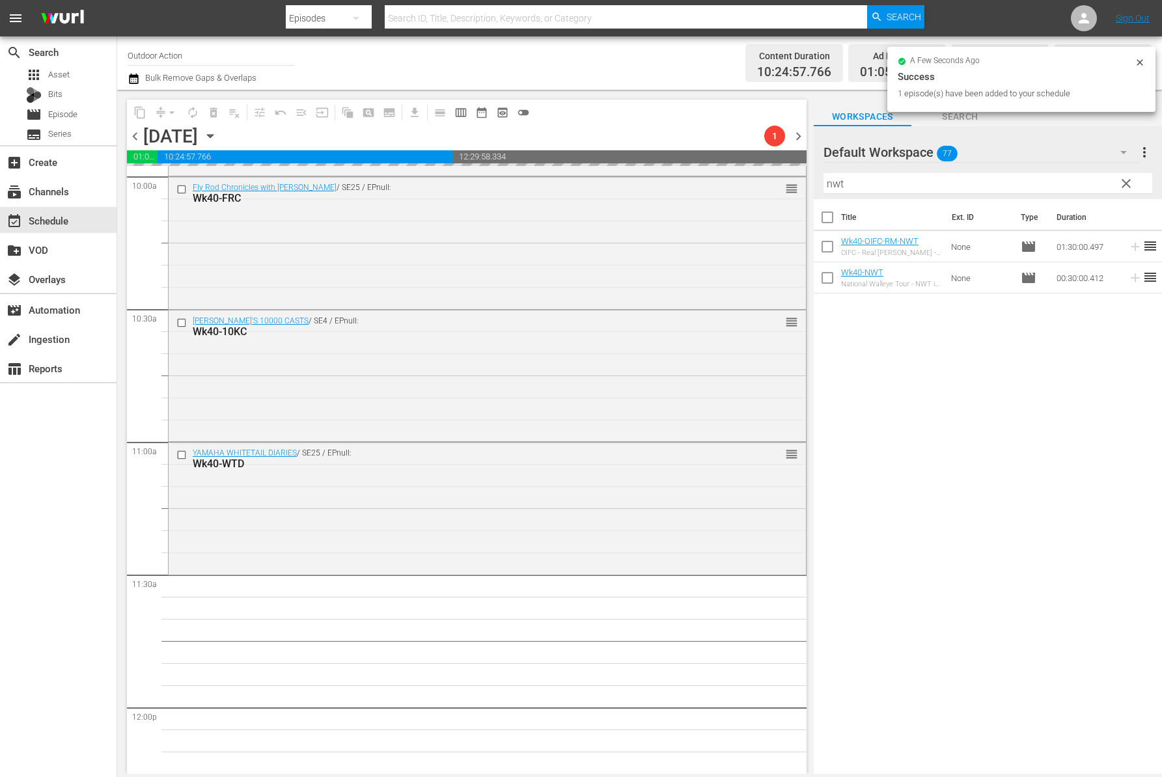
click at [1065, 187] on input "nwt" at bounding box center [987, 183] width 329 height 21
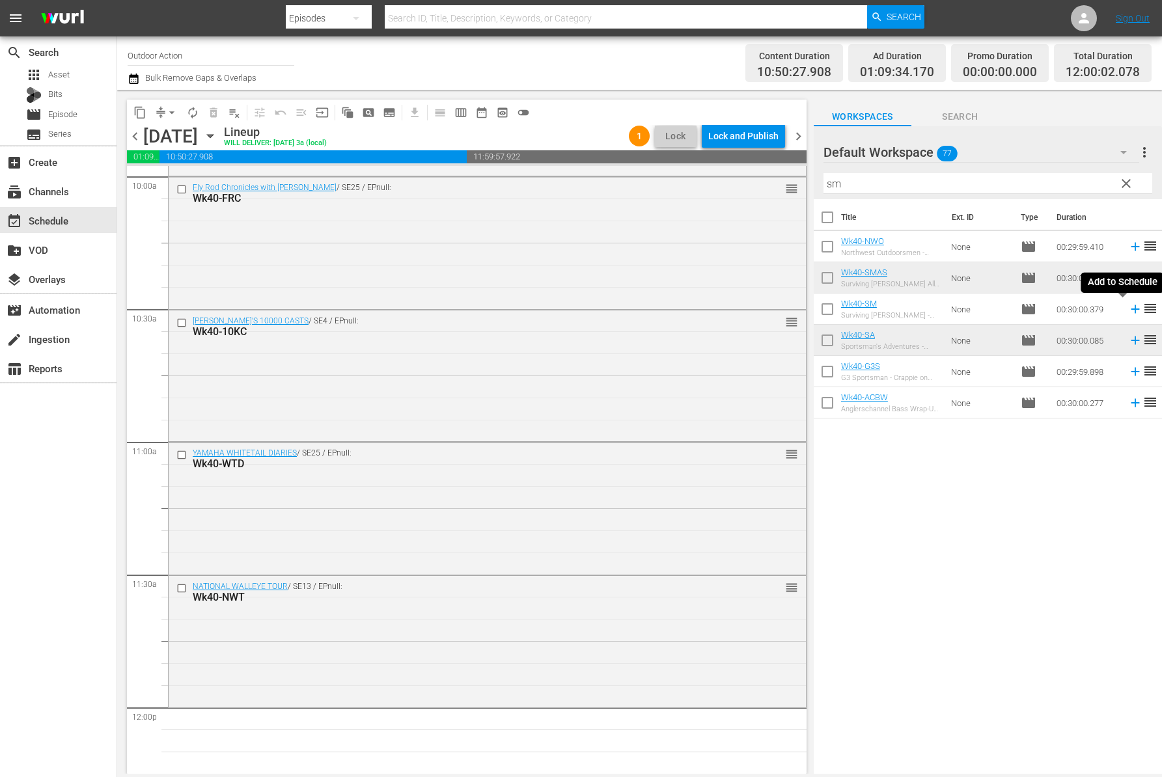
click at [1128, 311] on icon at bounding box center [1135, 309] width 14 height 14
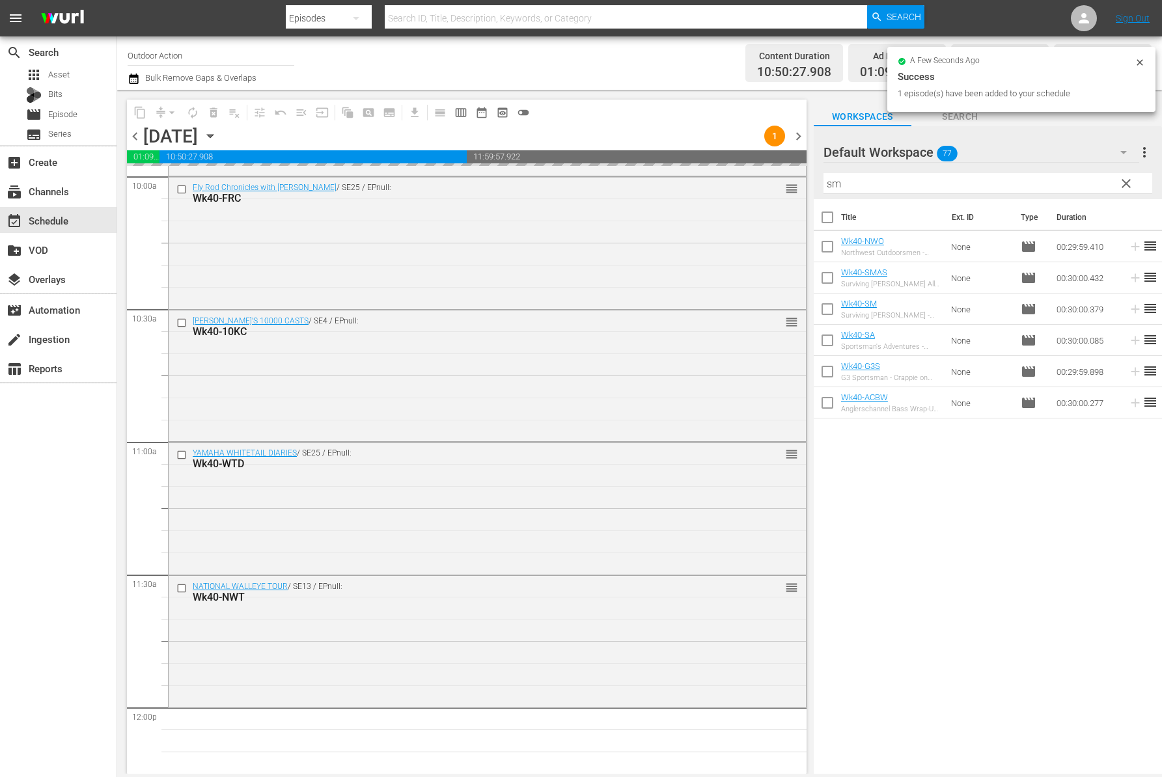
click at [1020, 183] on input "sm" at bounding box center [987, 183] width 329 height 21
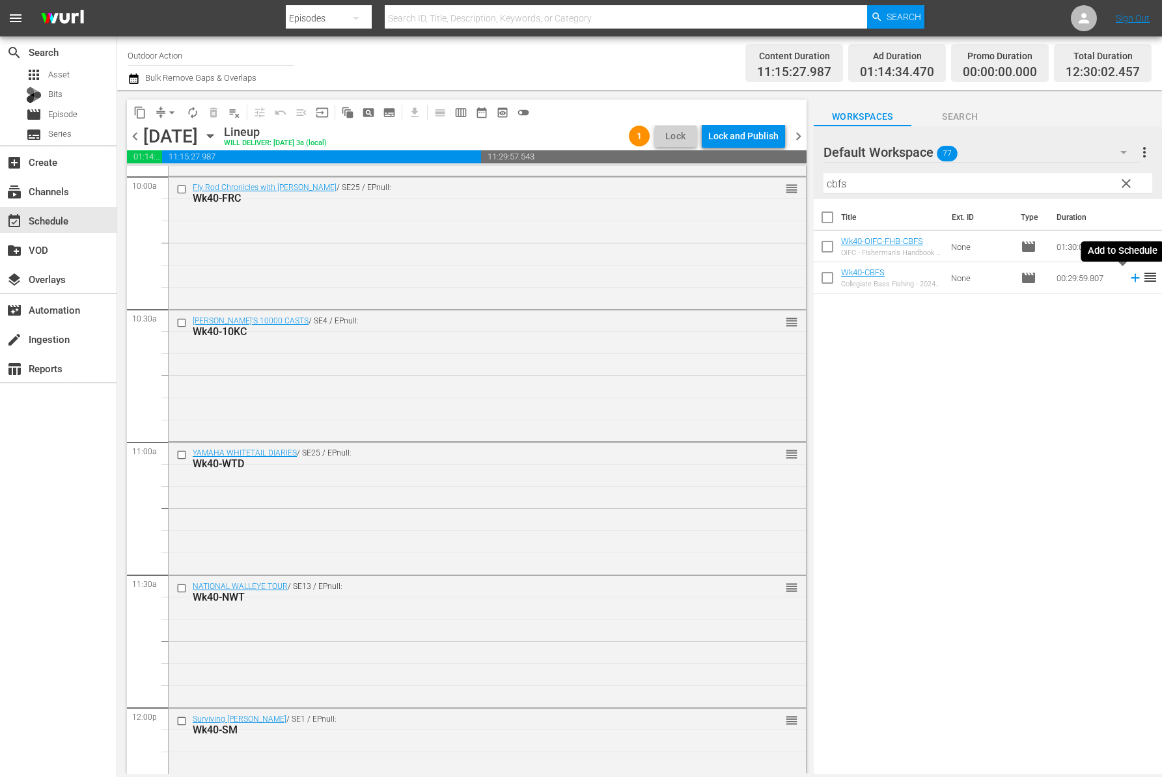
click at [1130, 278] on icon at bounding box center [1134, 278] width 8 height 8
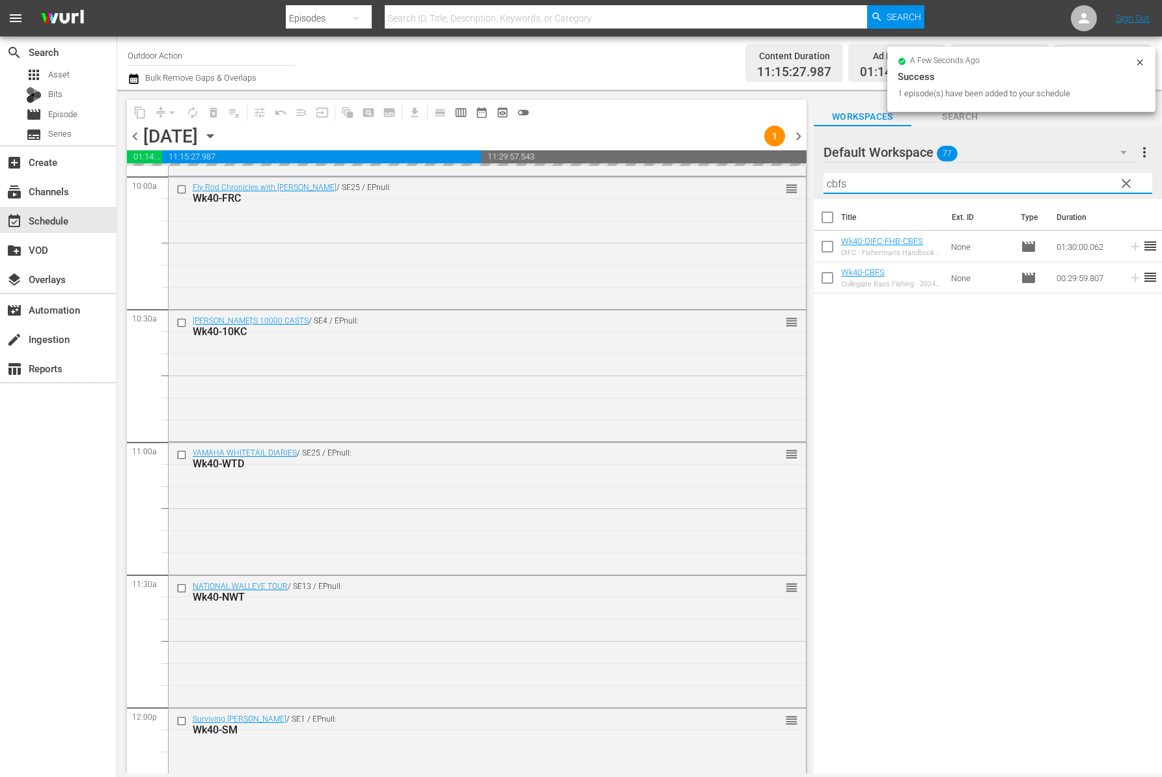
click at [1048, 182] on input "cbfs" at bounding box center [987, 183] width 329 height 21
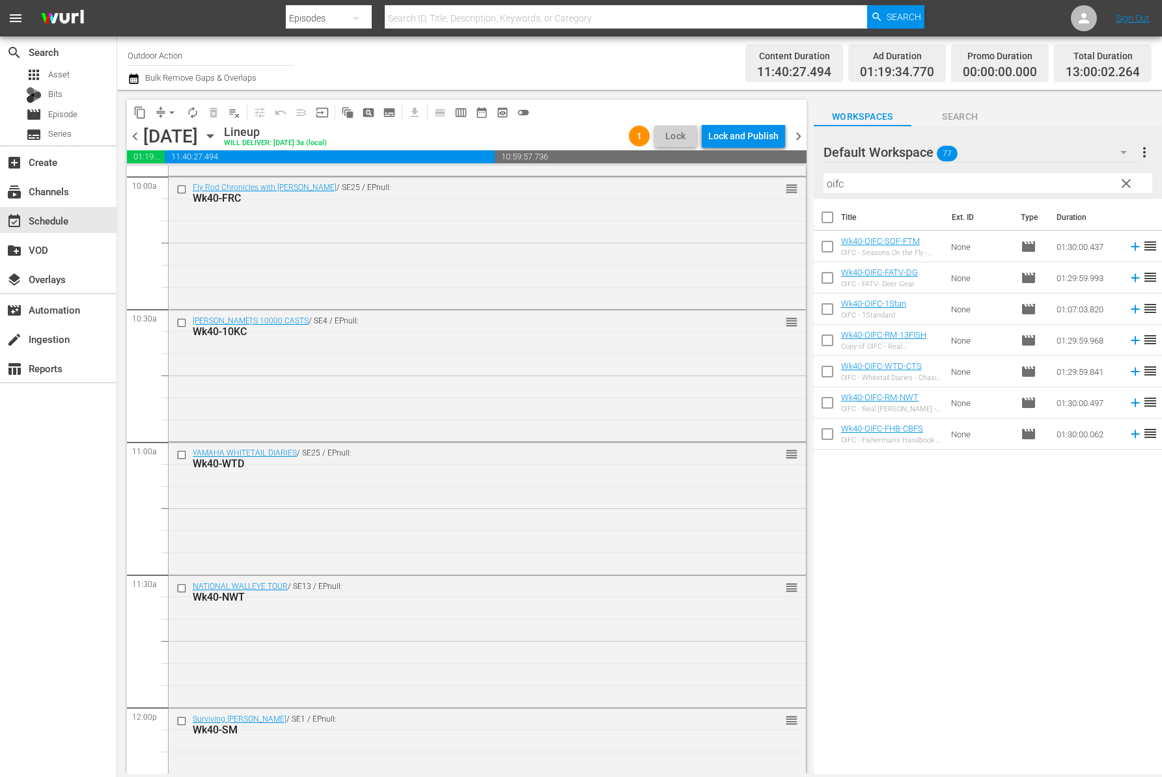
click at [972, 507] on div "Title Ext. ID Type Duration Wk40-OIFC-SOF-FTM OIFC - Seasons On the Fly - Fishi…" at bounding box center [987, 487] width 348 height 577
click at [1128, 248] on icon at bounding box center [1135, 246] width 14 height 14
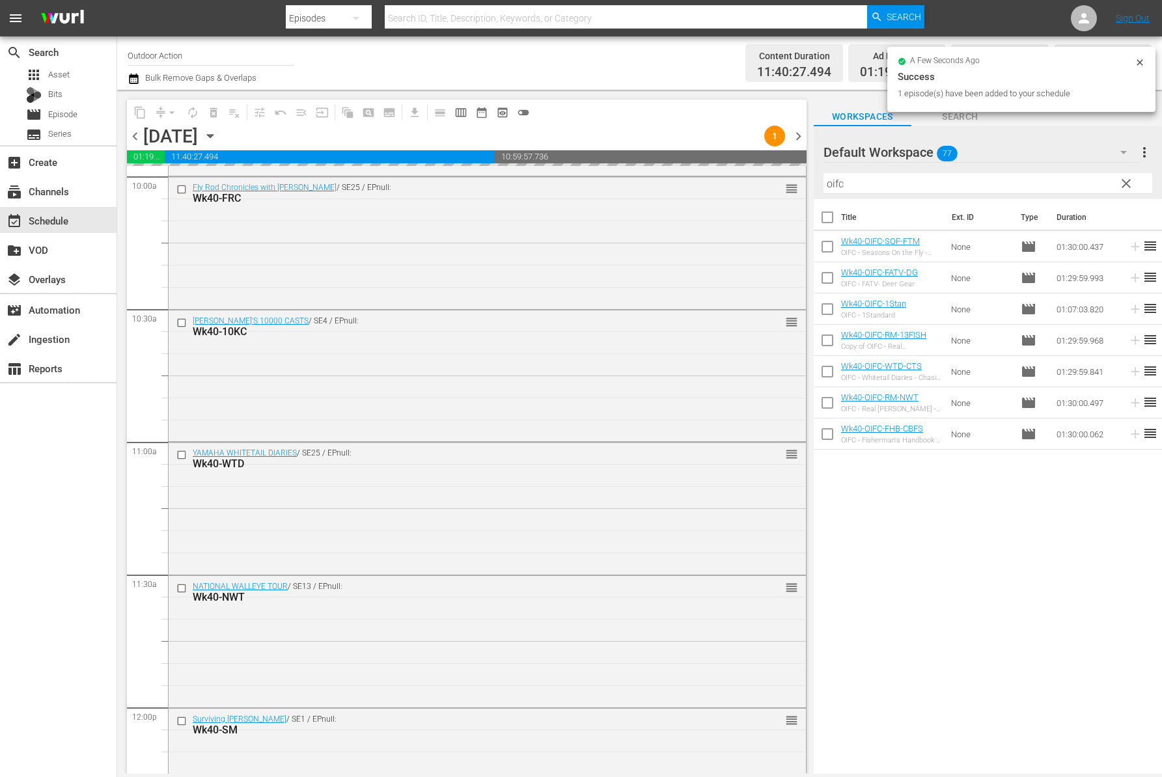
click at [988, 185] on input "oifc" at bounding box center [987, 183] width 329 height 21
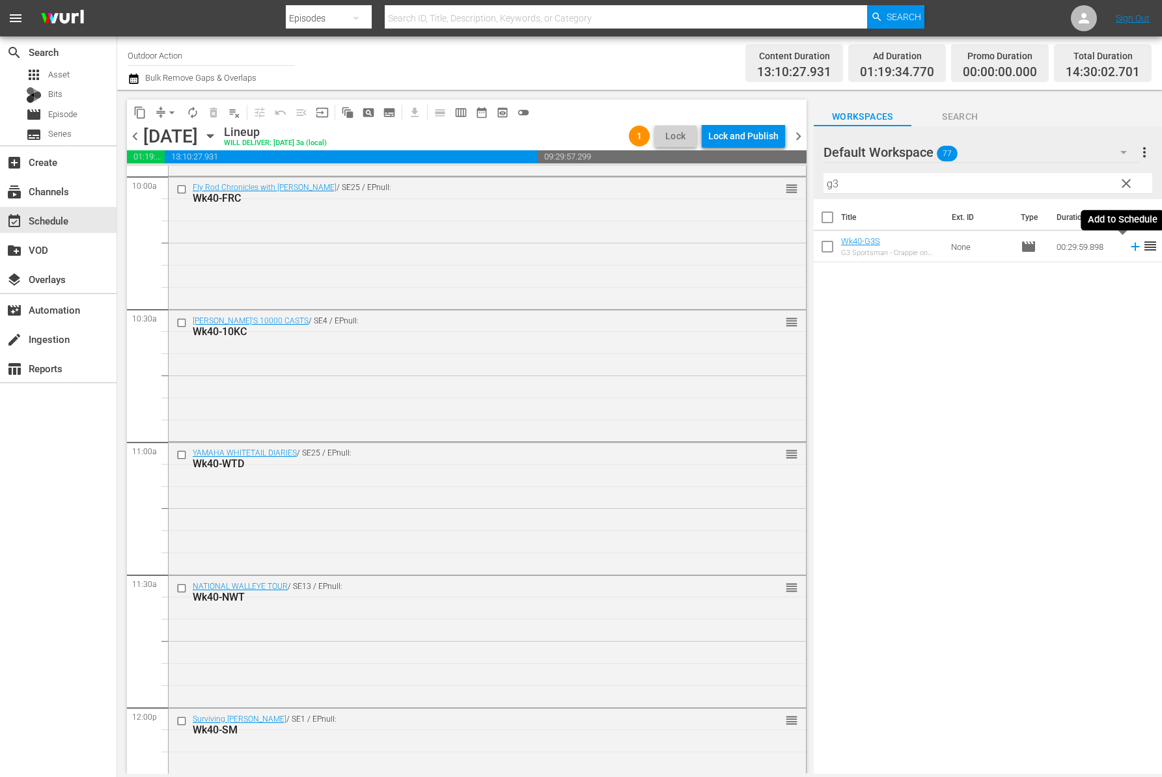
click at [1130, 246] on icon at bounding box center [1134, 247] width 8 height 8
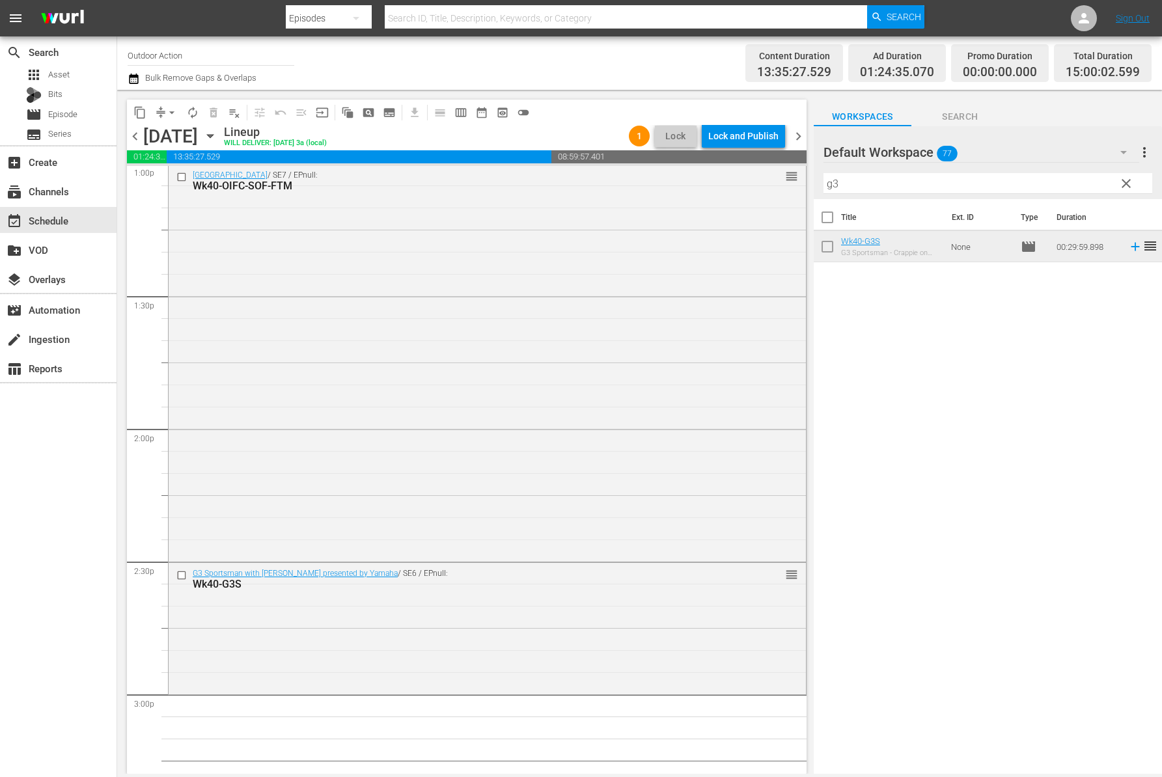
scroll to position [3450, 0]
click at [897, 185] on input "g3" at bounding box center [987, 183] width 329 height 21
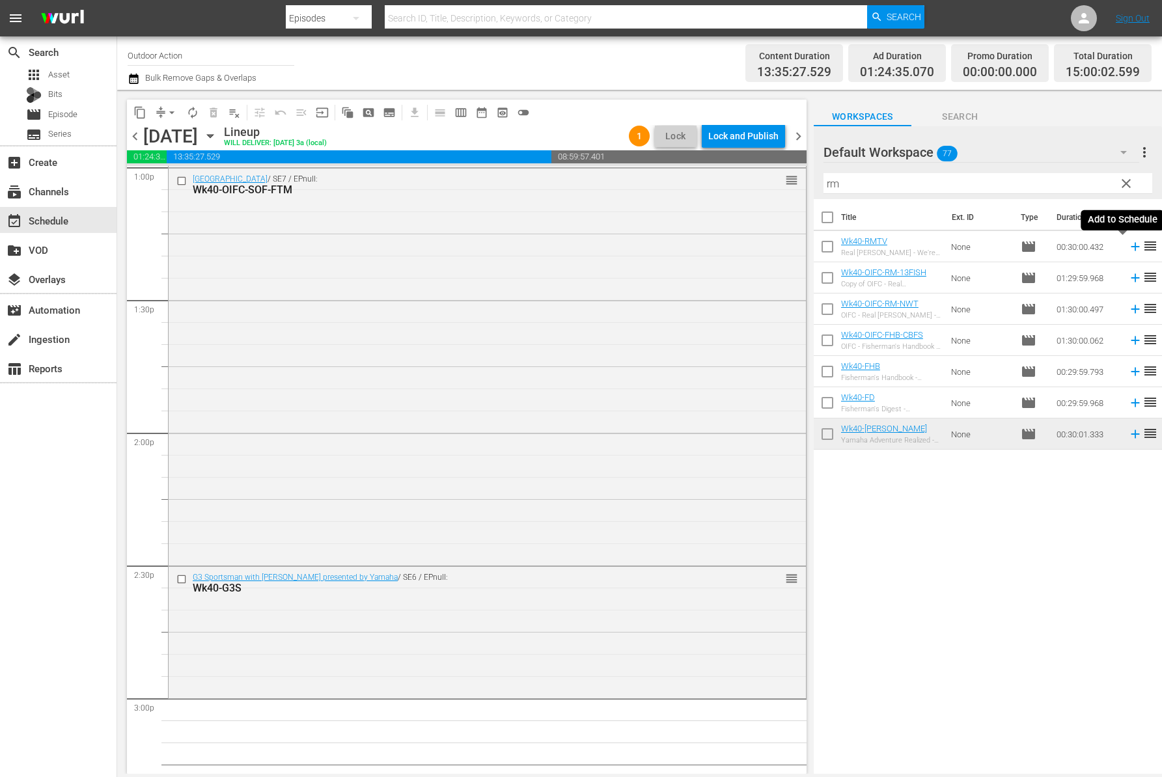
click at [1130, 246] on icon at bounding box center [1134, 247] width 8 height 8
click at [1023, 182] on input "rm" at bounding box center [987, 183] width 329 height 21
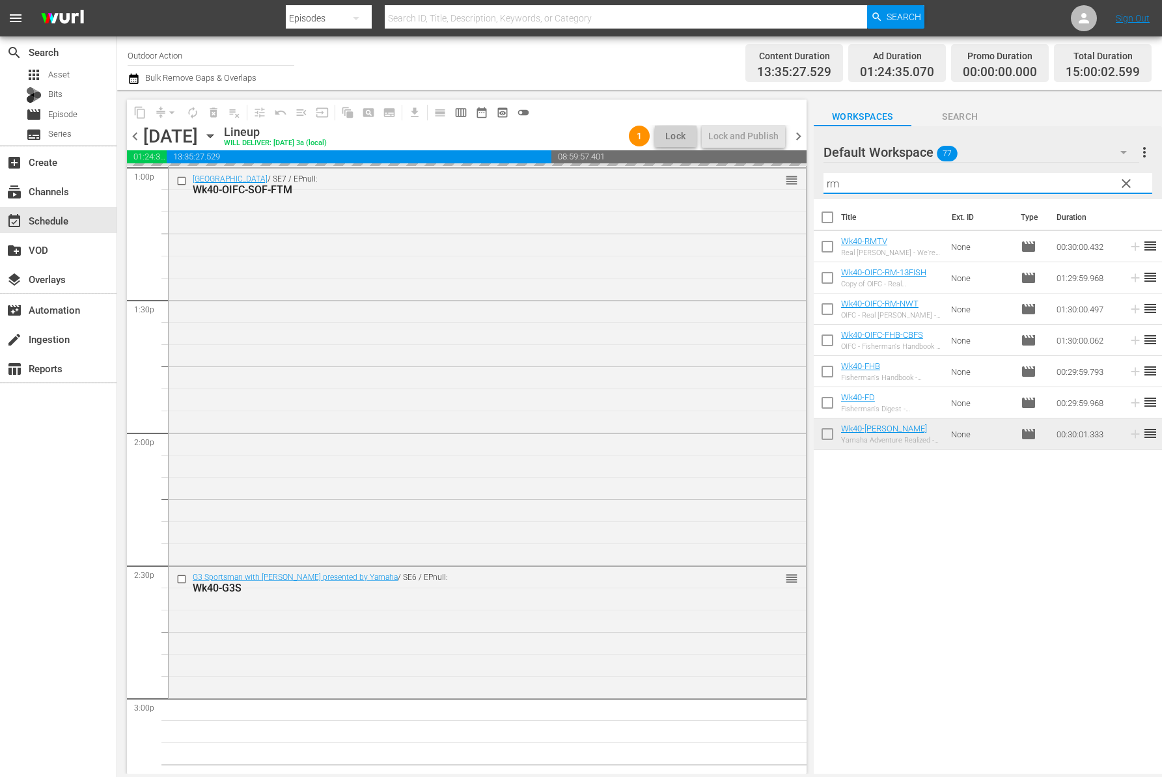
click at [1023, 182] on input "rm" at bounding box center [987, 183] width 329 height 21
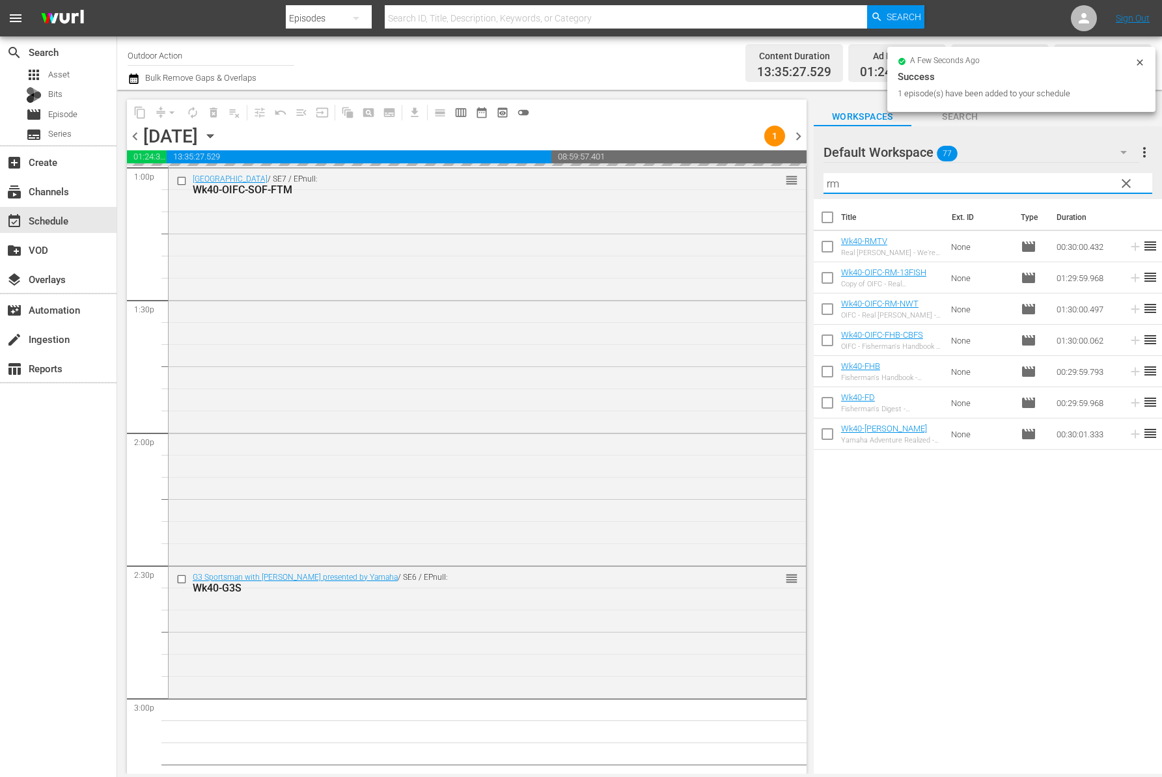
click at [1023, 182] on input "rm" at bounding box center [987, 183] width 329 height 21
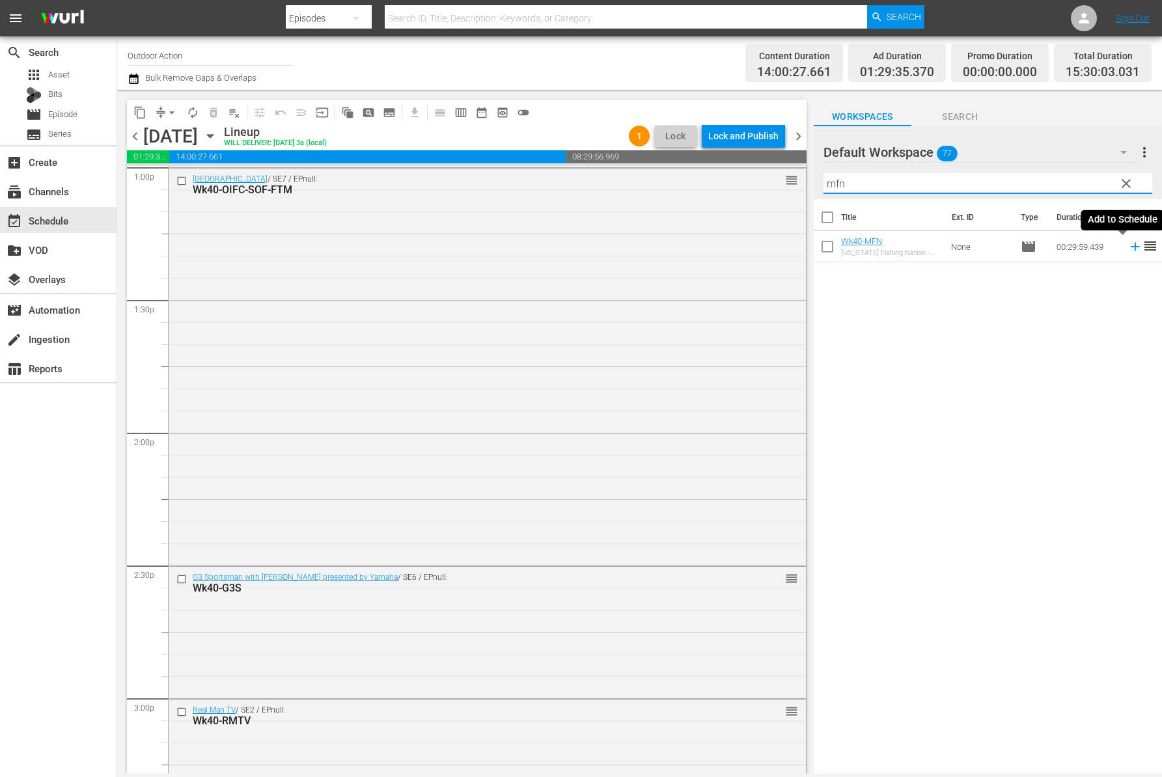
click at [1128, 251] on icon at bounding box center [1135, 246] width 14 height 14
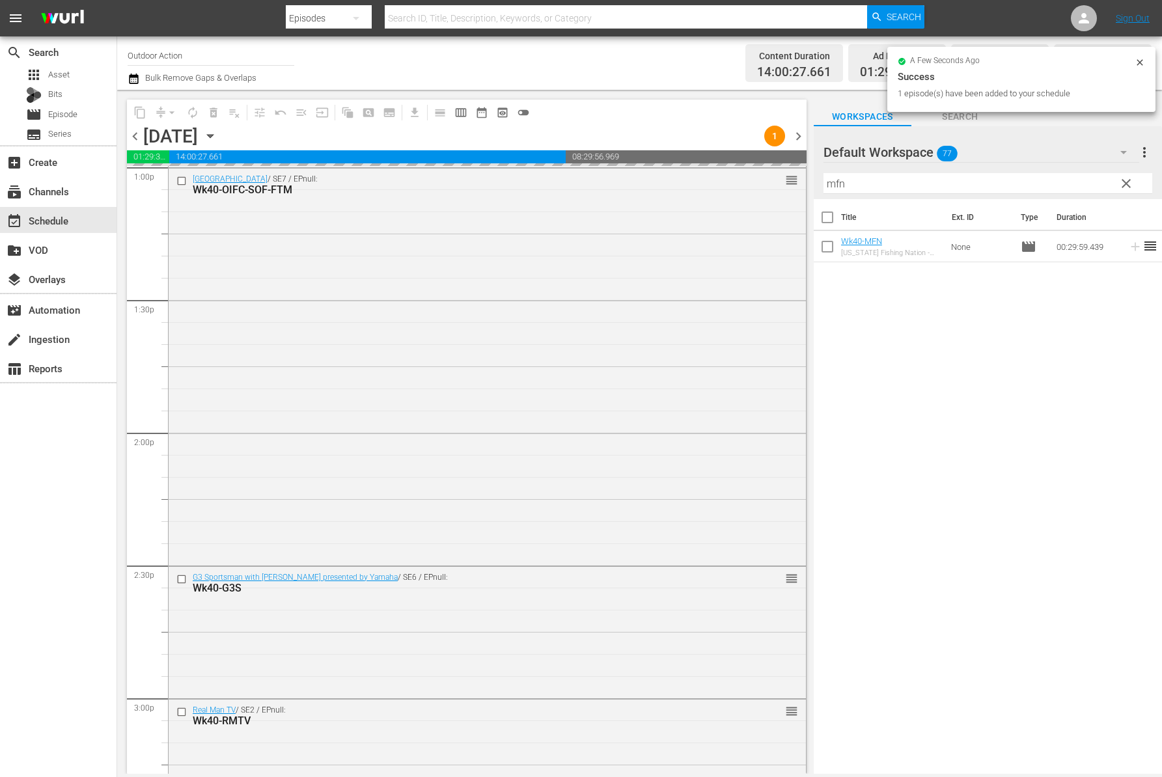
click at [1028, 181] on input "mfn" at bounding box center [987, 183] width 329 height 21
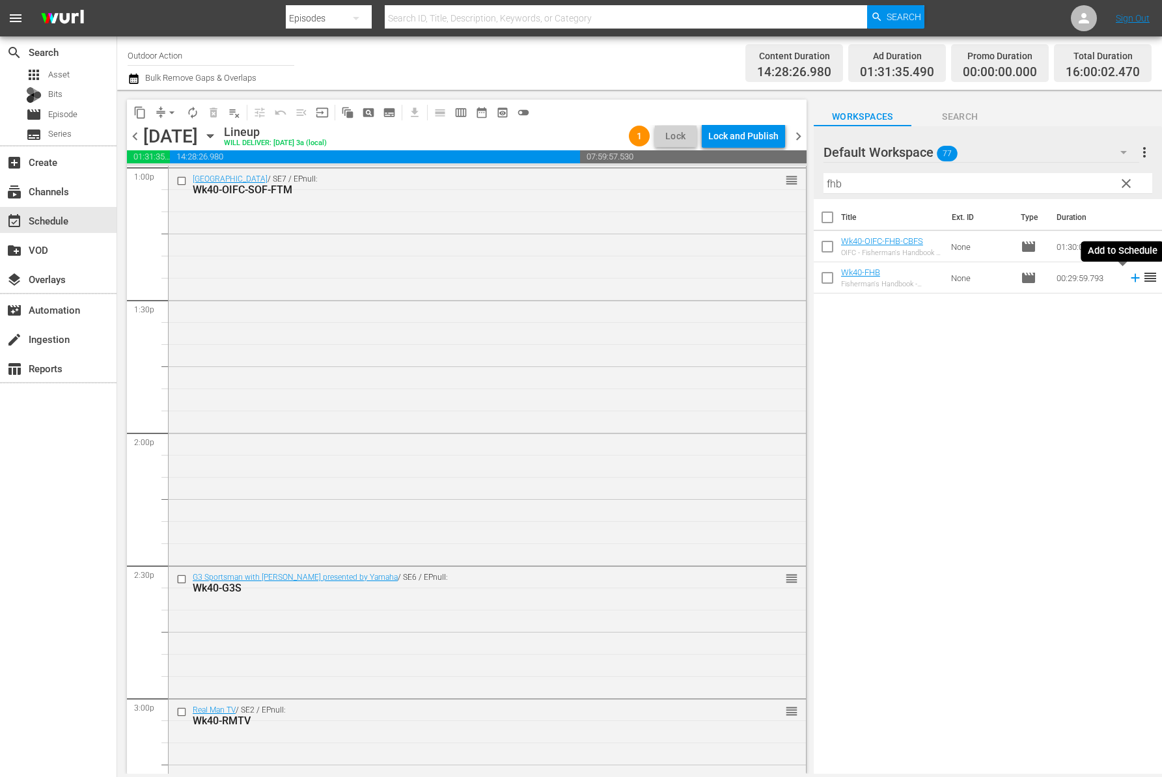
click at [1128, 279] on icon at bounding box center [1135, 278] width 14 height 14
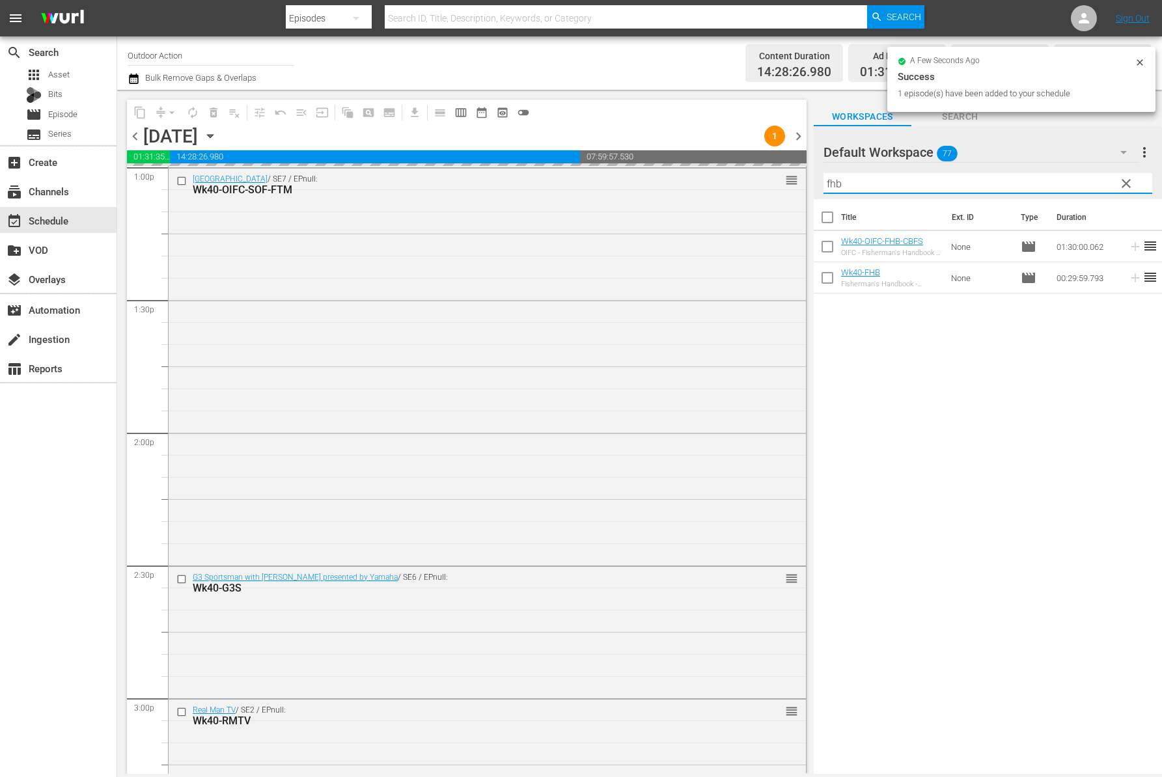
click at [1036, 185] on input "fhb" at bounding box center [987, 183] width 329 height 21
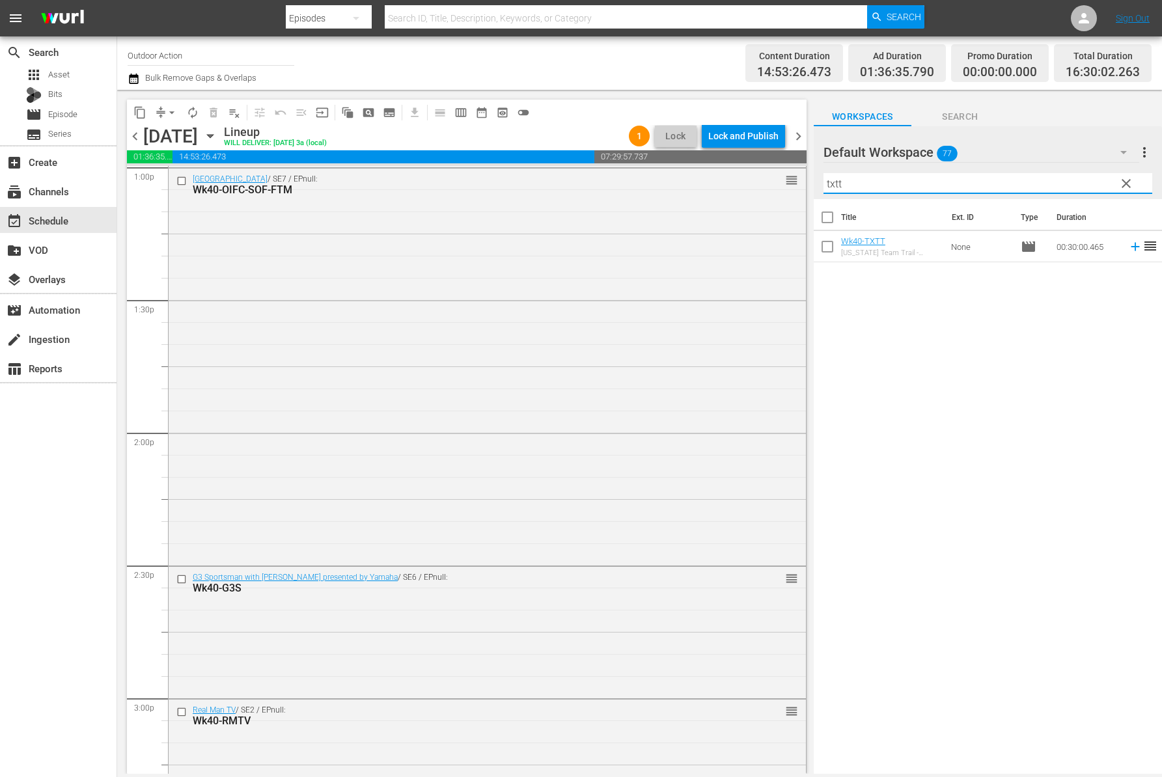
click at [1130, 247] on icon at bounding box center [1134, 247] width 8 height 8
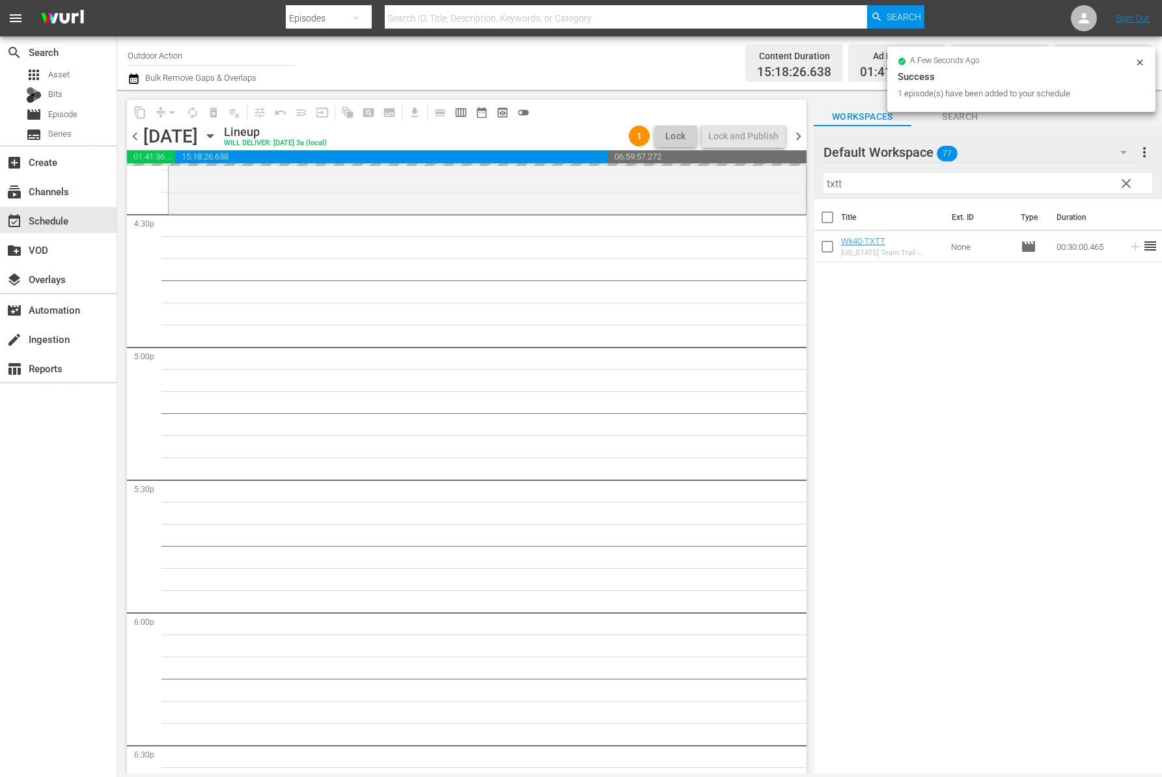
scroll to position [4337, 0]
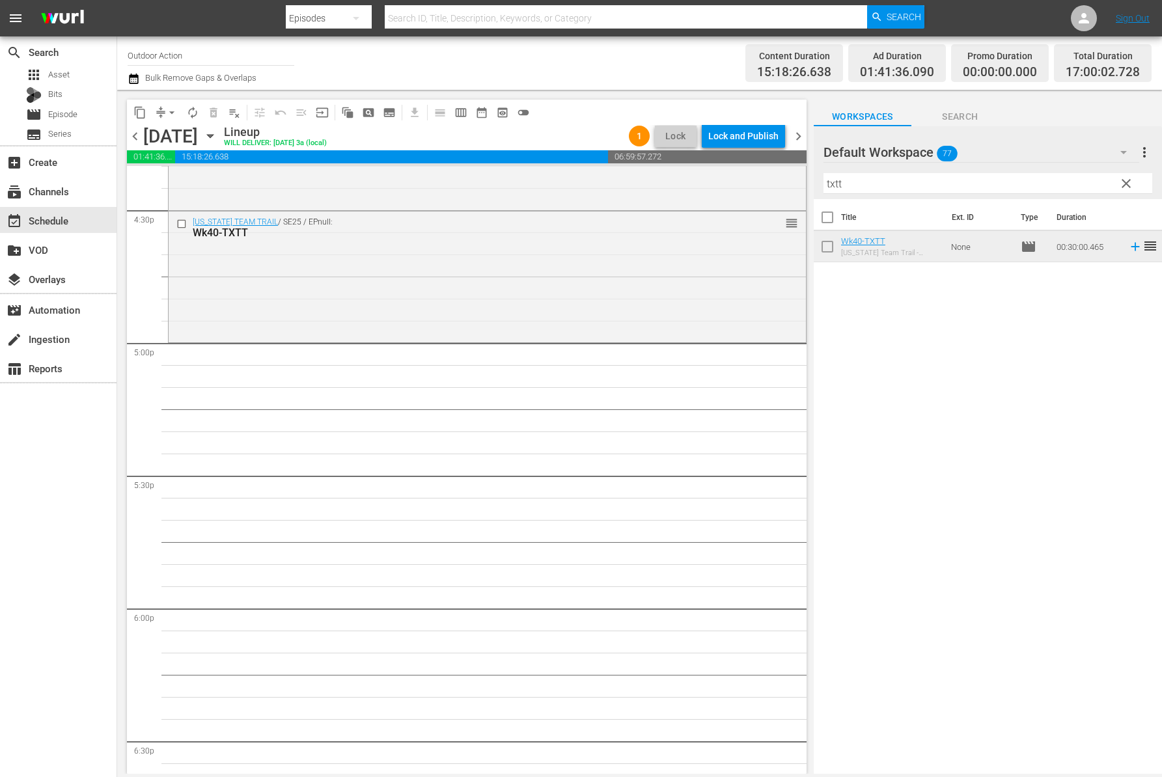
click at [1000, 183] on input "txtt" at bounding box center [987, 183] width 329 height 21
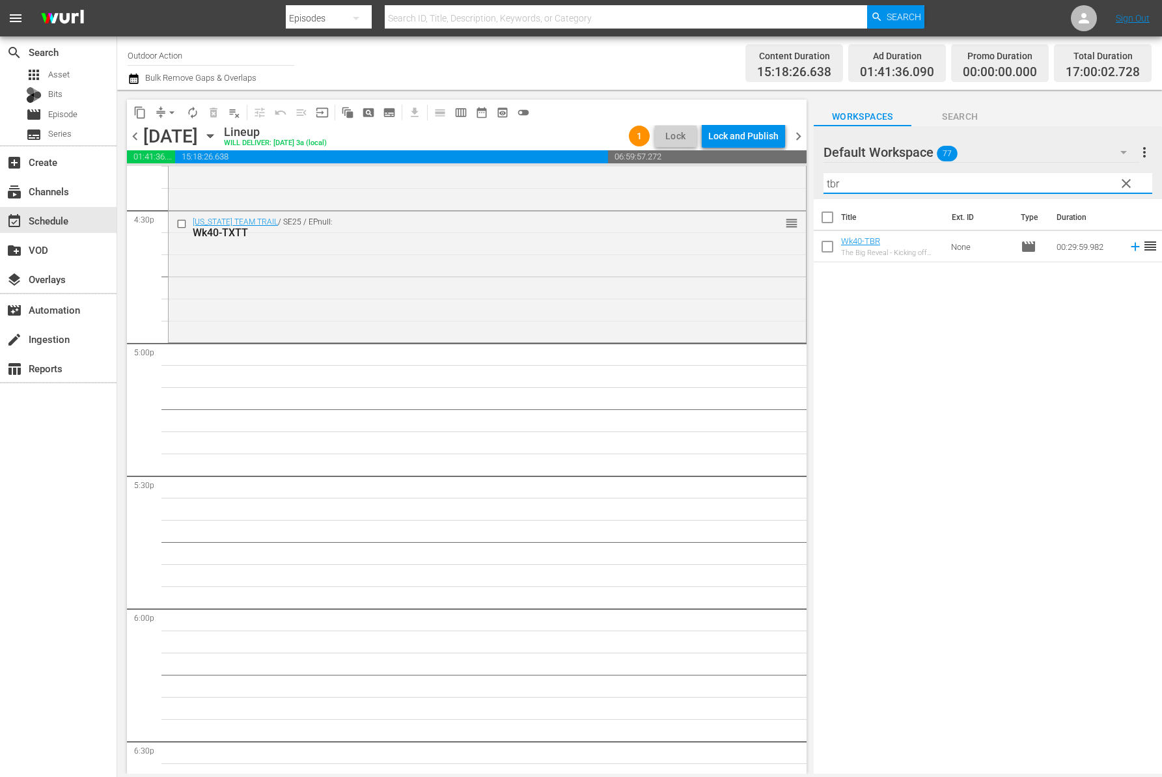
click at [1130, 248] on icon at bounding box center [1134, 247] width 8 height 8
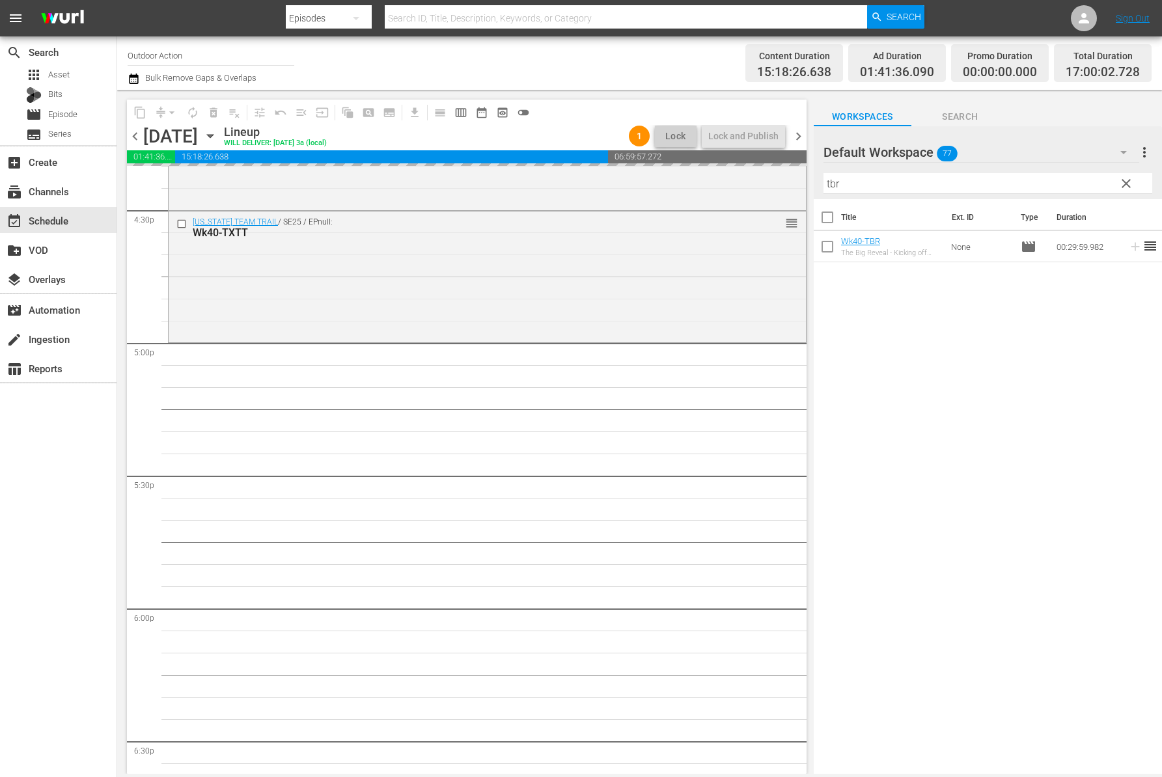
click at [1025, 178] on input "tbr" at bounding box center [987, 183] width 329 height 21
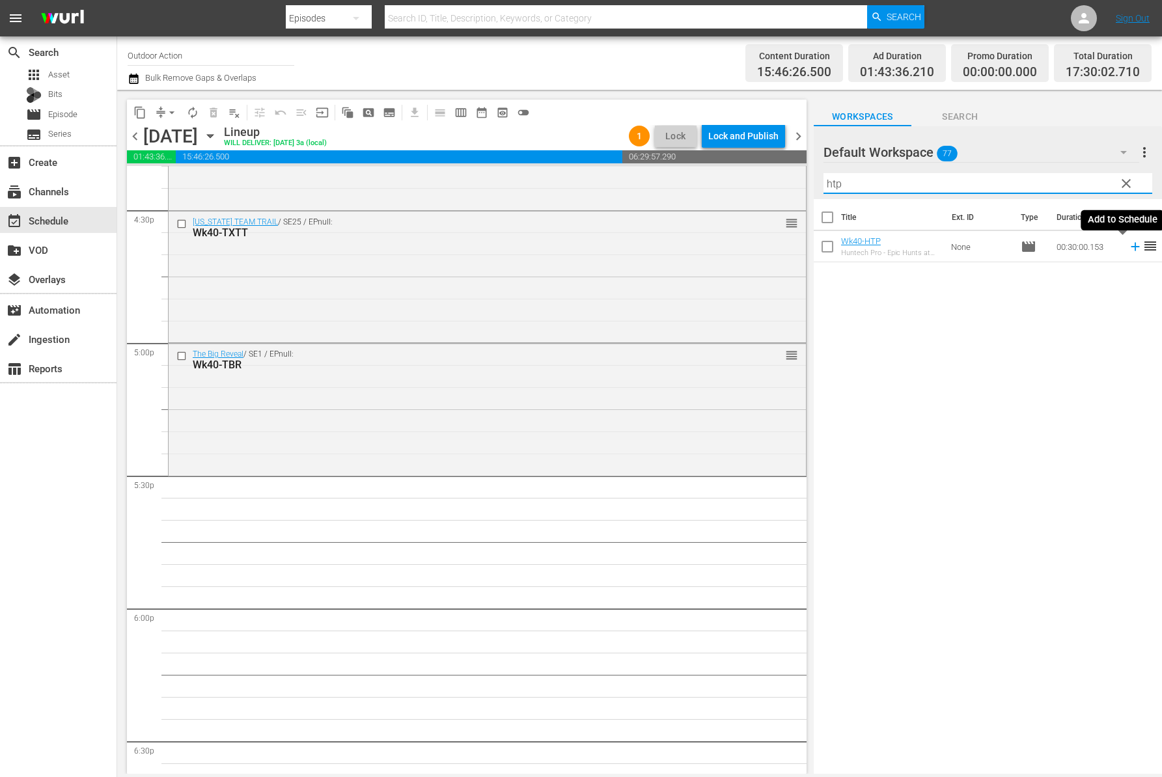
click at [1128, 251] on icon at bounding box center [1135, 246] width 14 height 14
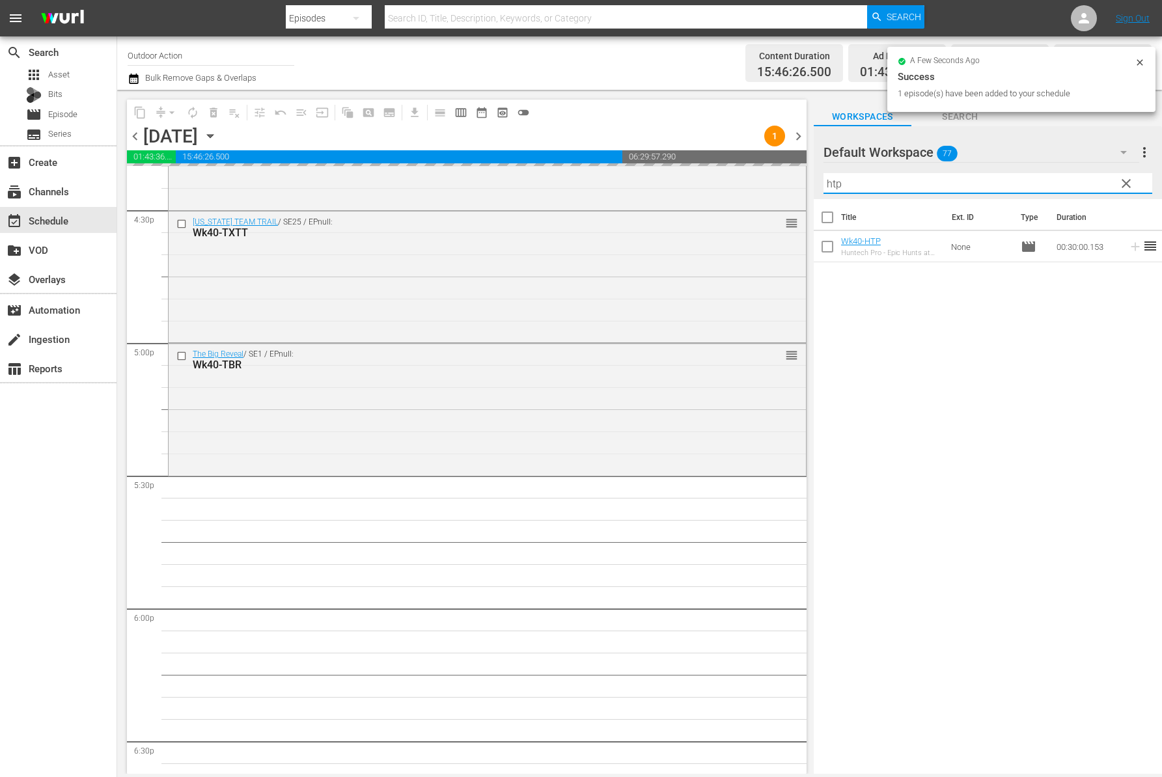
click at [1040, 179] on input "htp" at bounding box center [987, 183] width 329 height 21
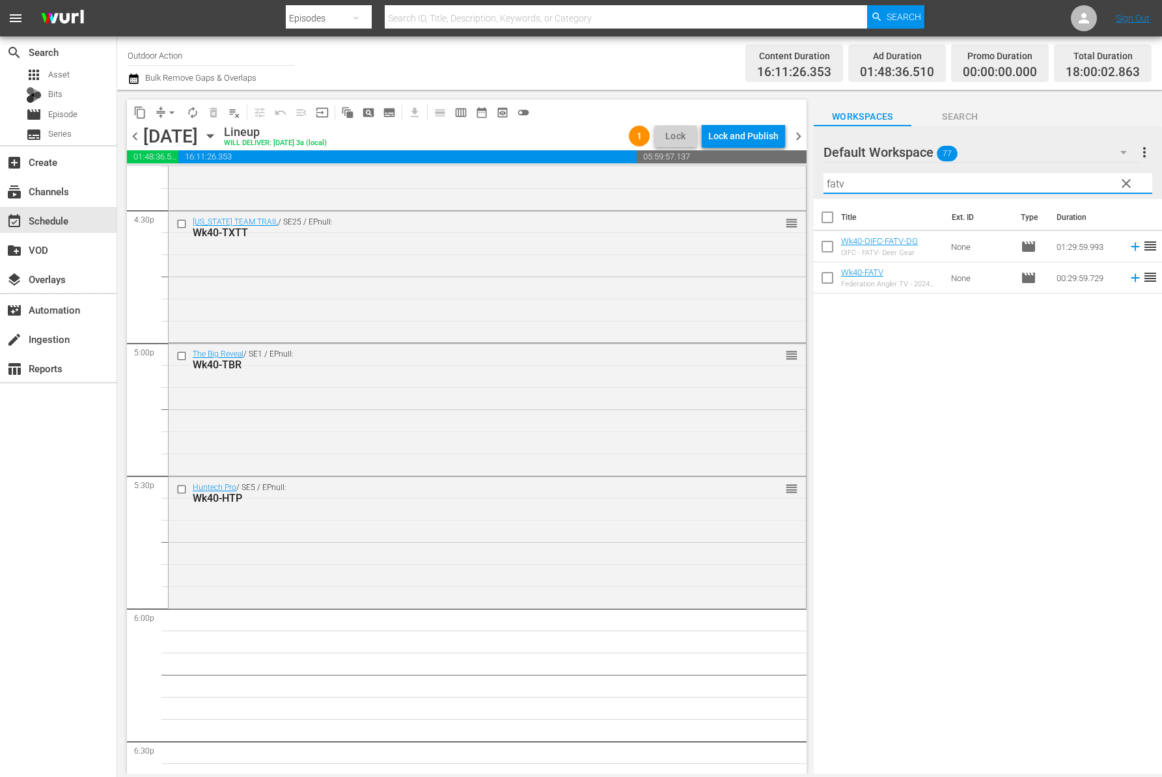
click at [1128, 275] on icon at bounding box center [1135, 278] width 14 height 14
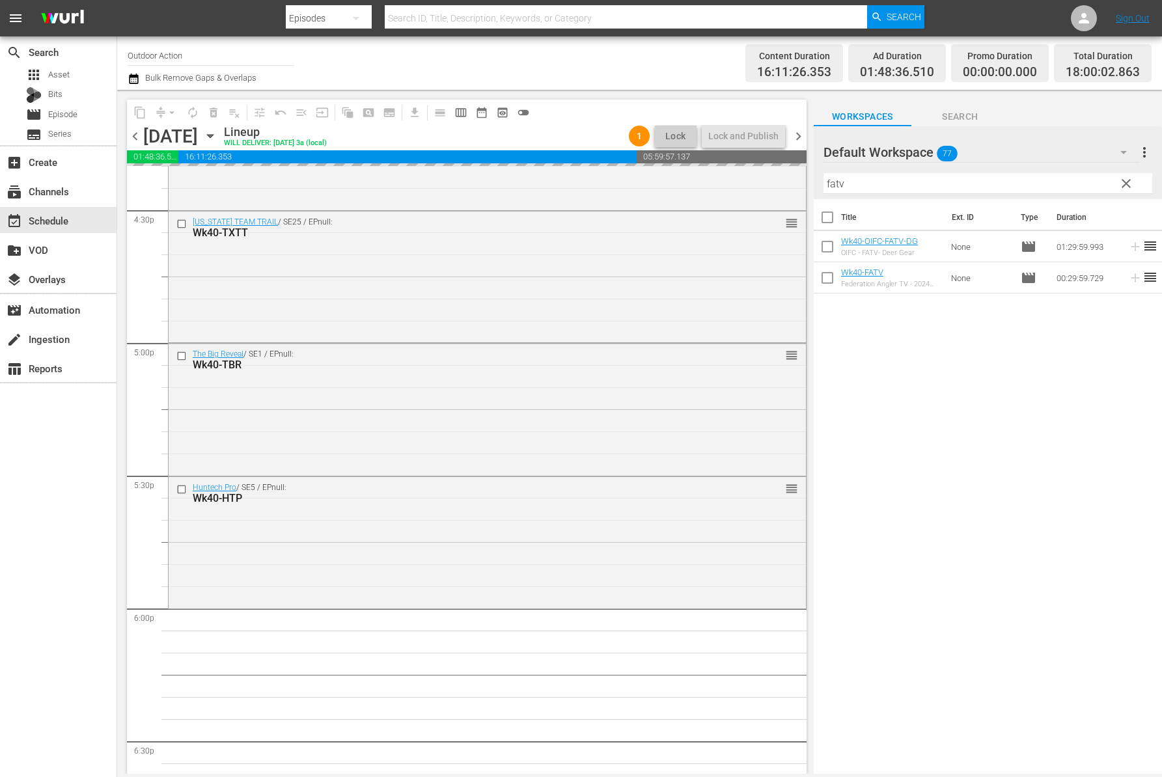
click at [1045, 188] on input "fatv" at bounding box center [987, 183] width 329 height 21
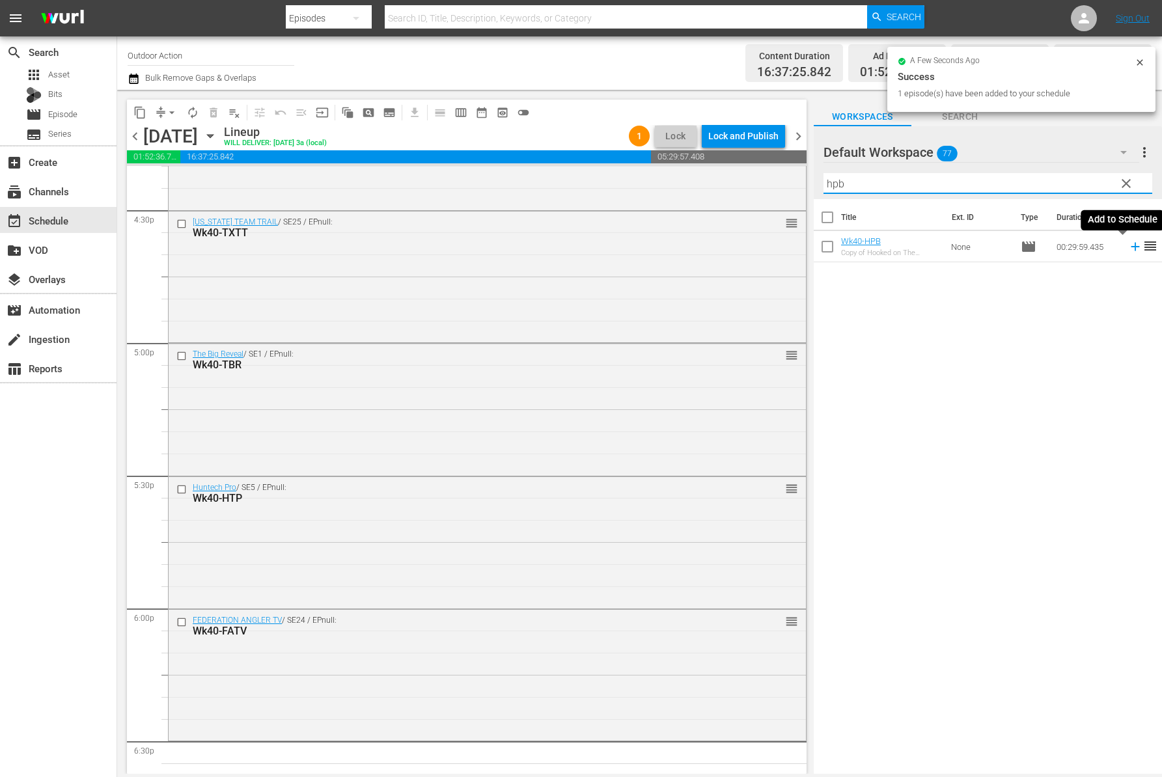
click at [1128, 245] on icon at bounding box center [1135, 246] width 14 height 14
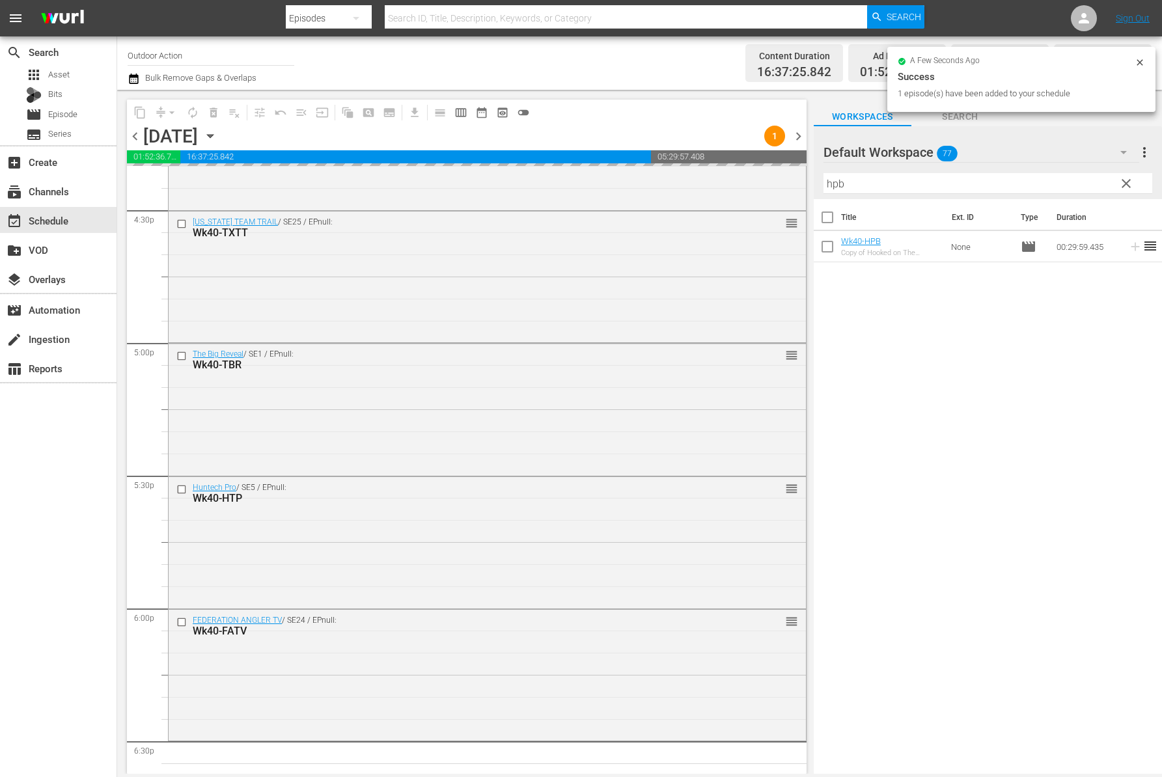
click at [1048, 182] on input "hpb" at bounding box center [987, 183] width 329 height 21
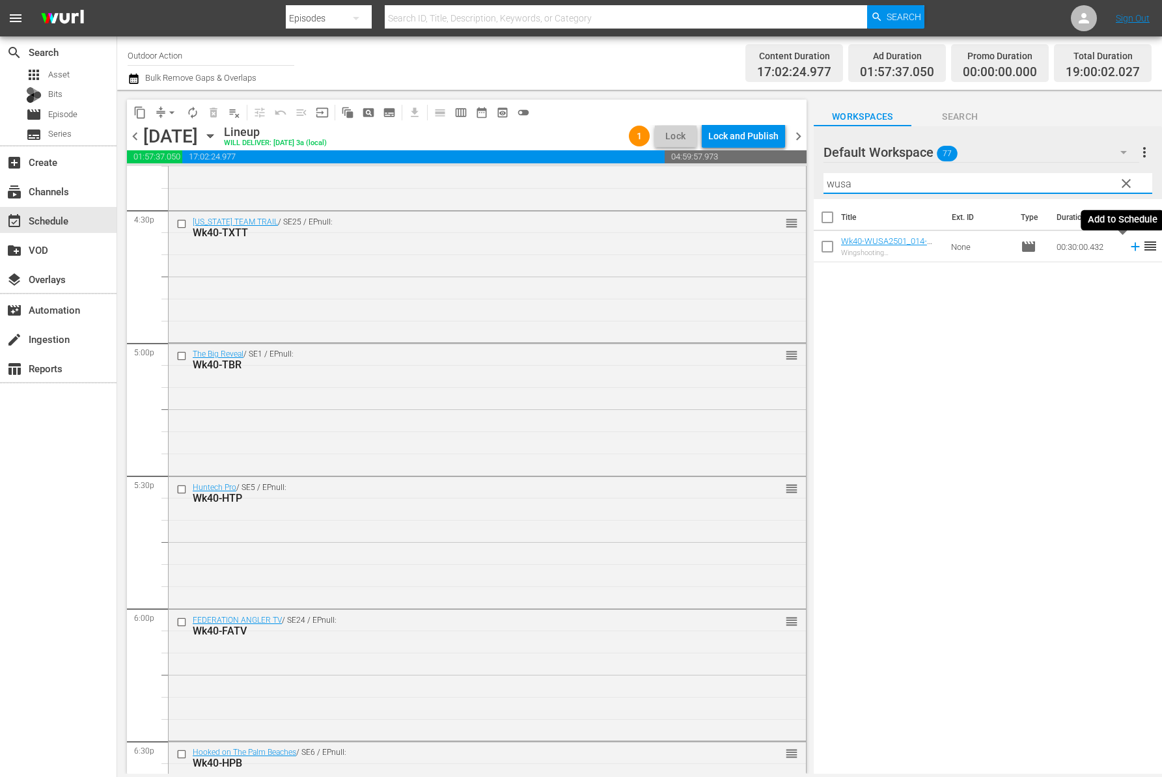
click at [1130, 248] on icon at bounding box center [1134, 247] width 8 height 8
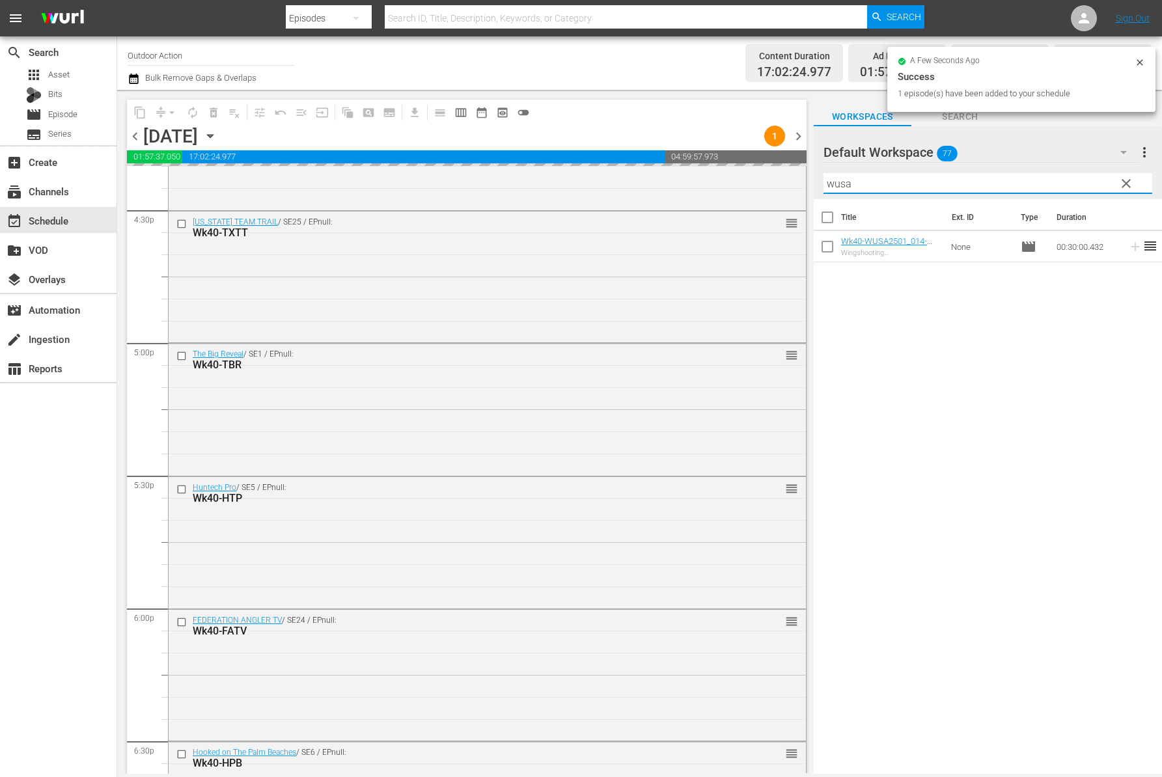
click at [1070, 184] on input "wusa" at bounding box center [987, 183] width 329 height 21
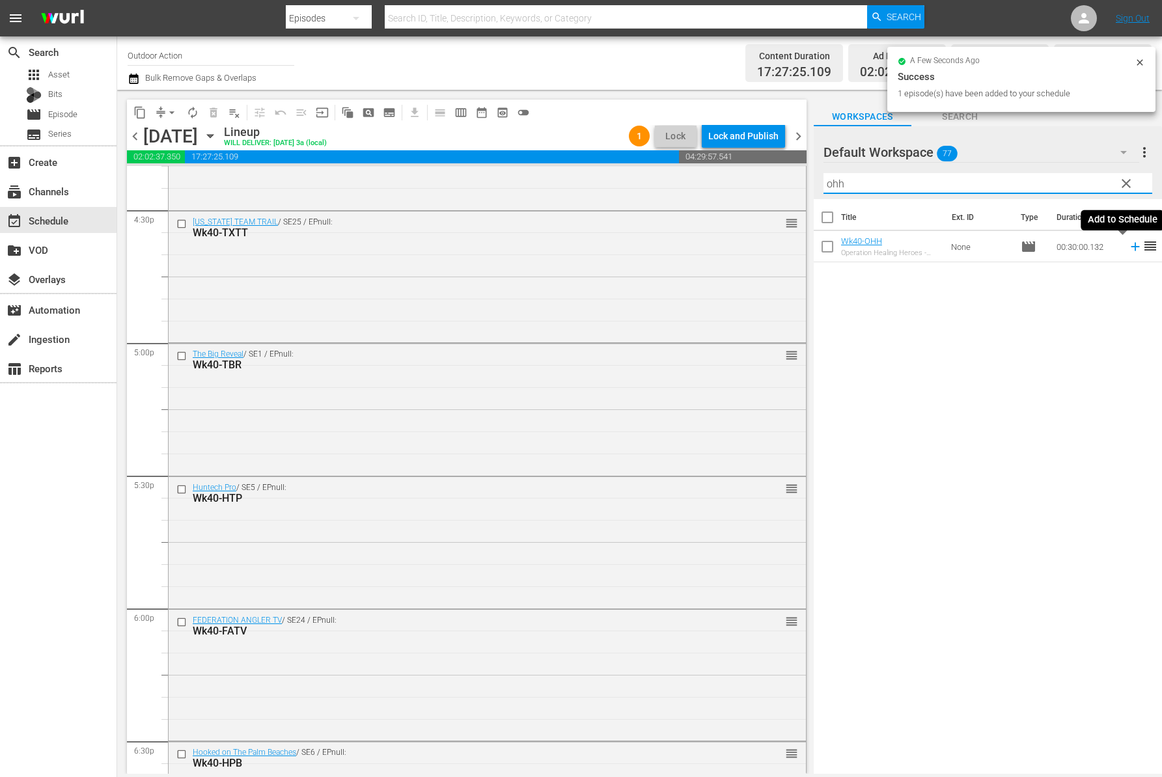
click at [1130, 246] on icon at bounding box center [1134, 247] width 8 height 8
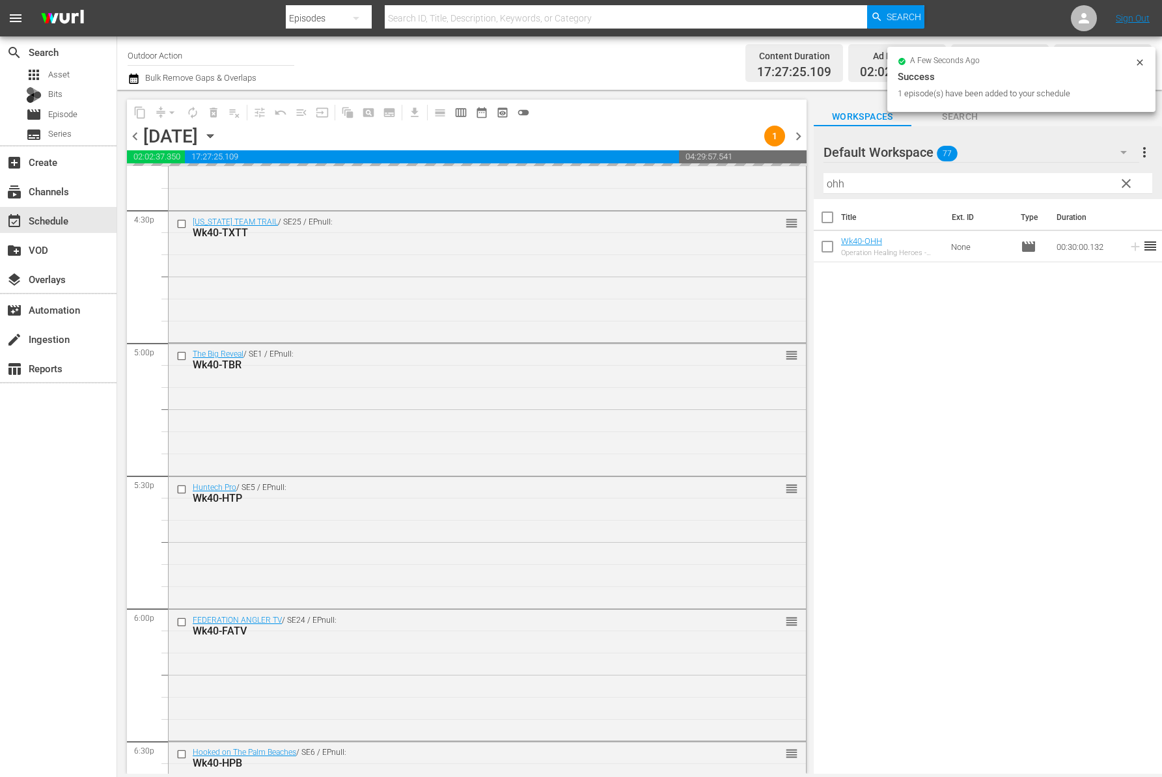
click at [1051, 181] on input "ohh" at bounding box center [987, 183] width 329 height 21
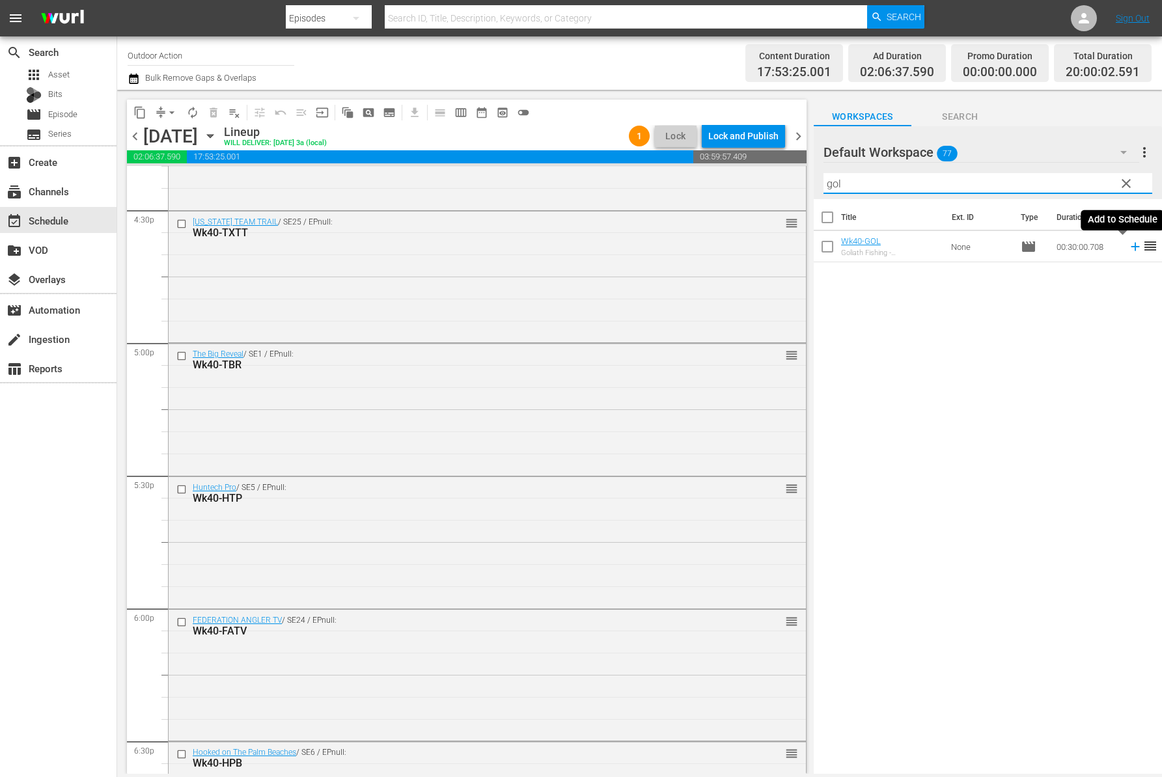
click at [1128, 247] on icon at bounding box center [1135, 246] width 14 height 14
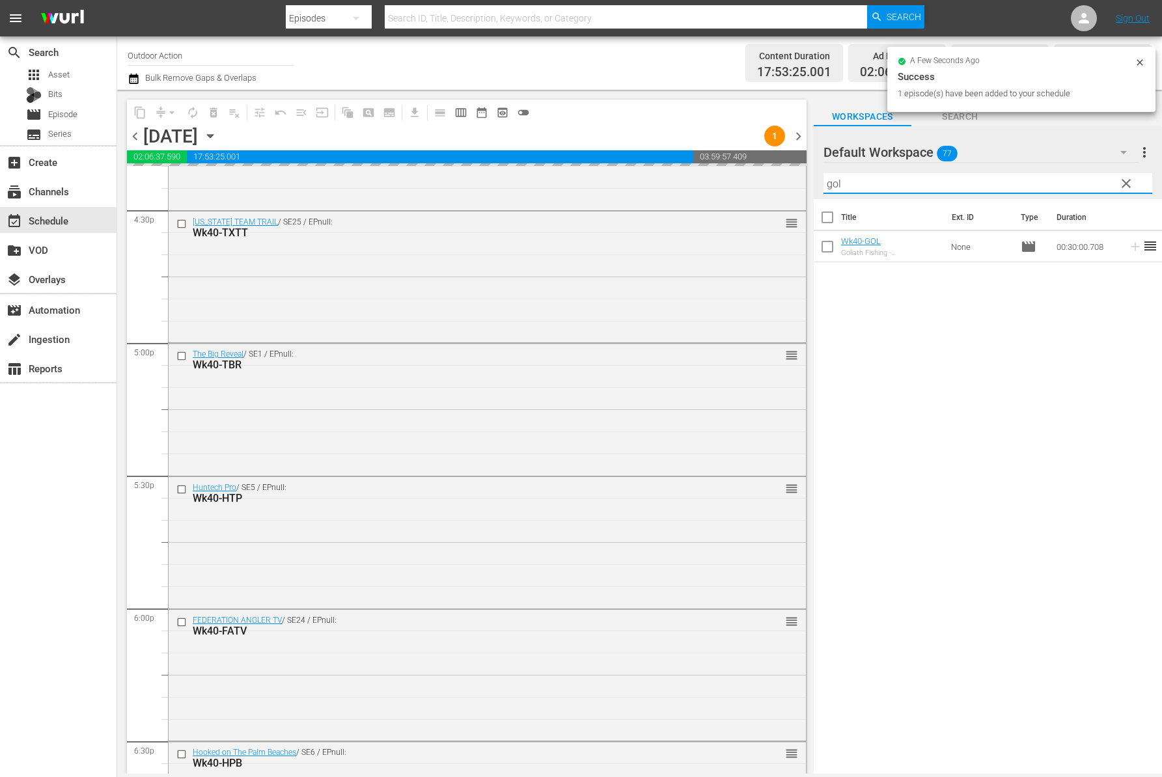
click at [1048, 184] on input "gol" at bounding box center [987, 183] width 329 height 21
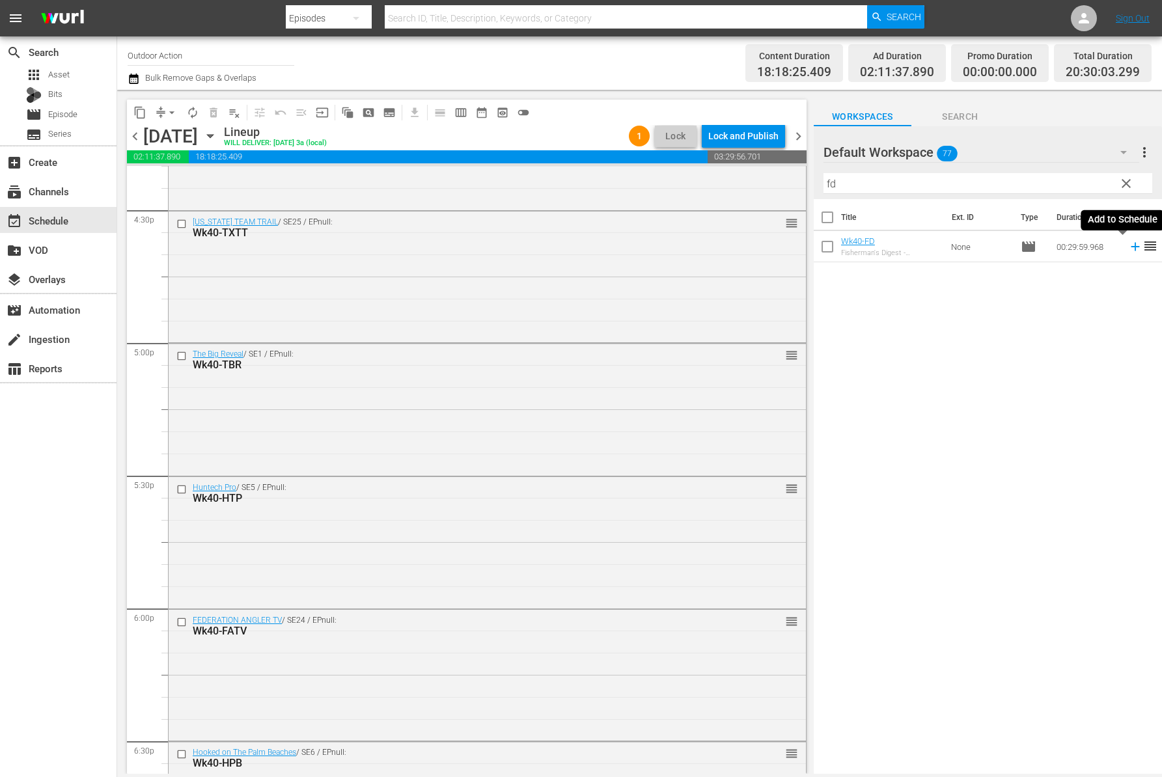
click at [1128, 250] on icon at bounding box center [1135, 246] width 14 height 14
click at [1067, 185] on input "fd" at bounding box center [987, 183] width 329 height 21
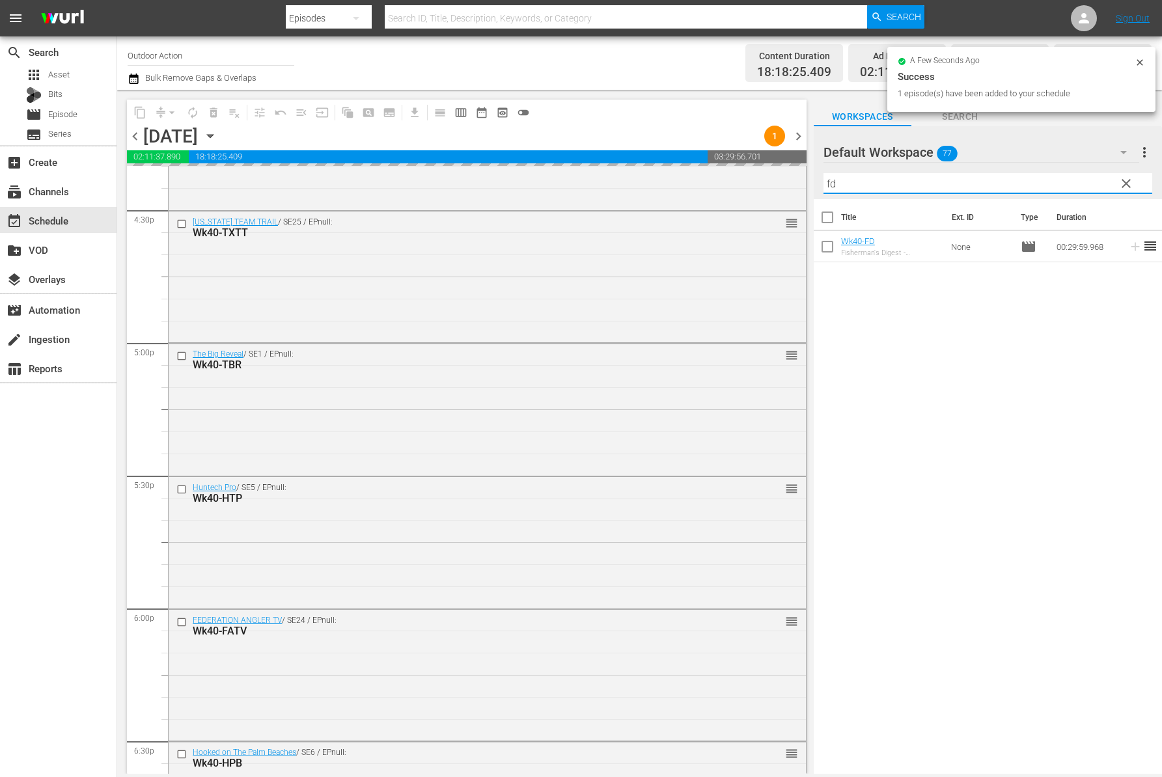
click at [1067, 185] on input "fd" at bounding box center [987, 183] width 329 height 21
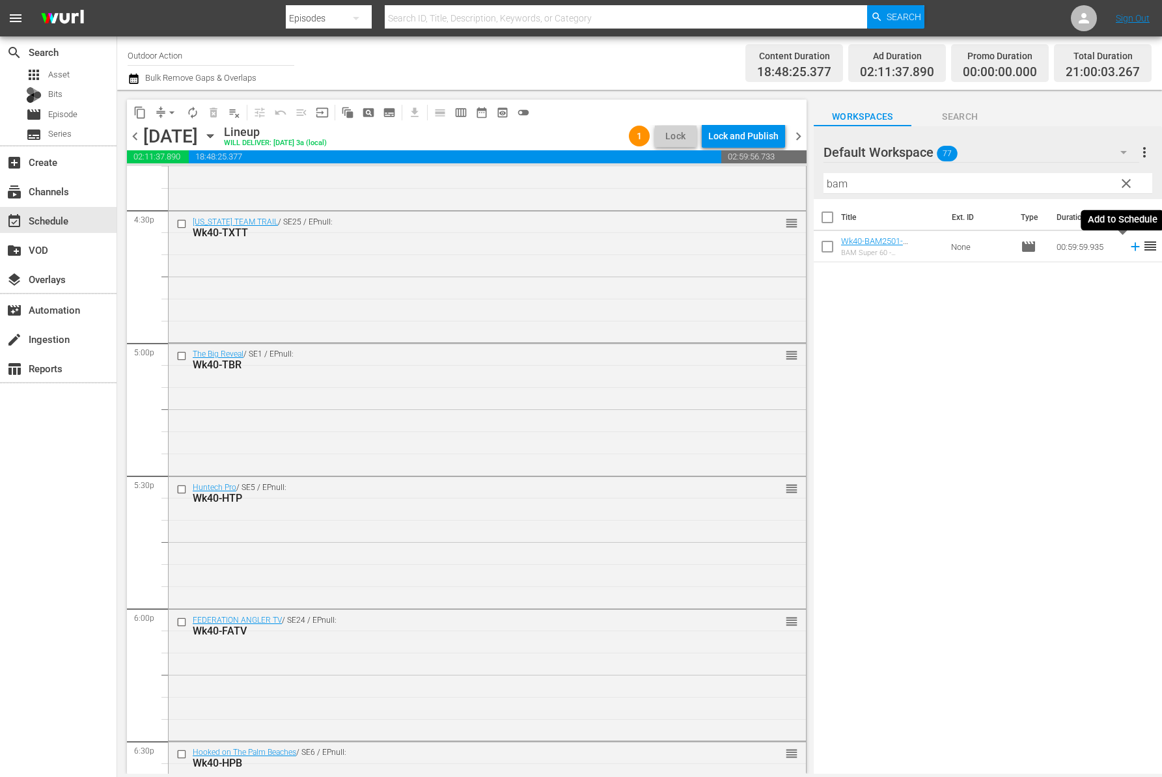
click at [1128, 248] on icon at bounding box center [1135, 246] width 14 height 14
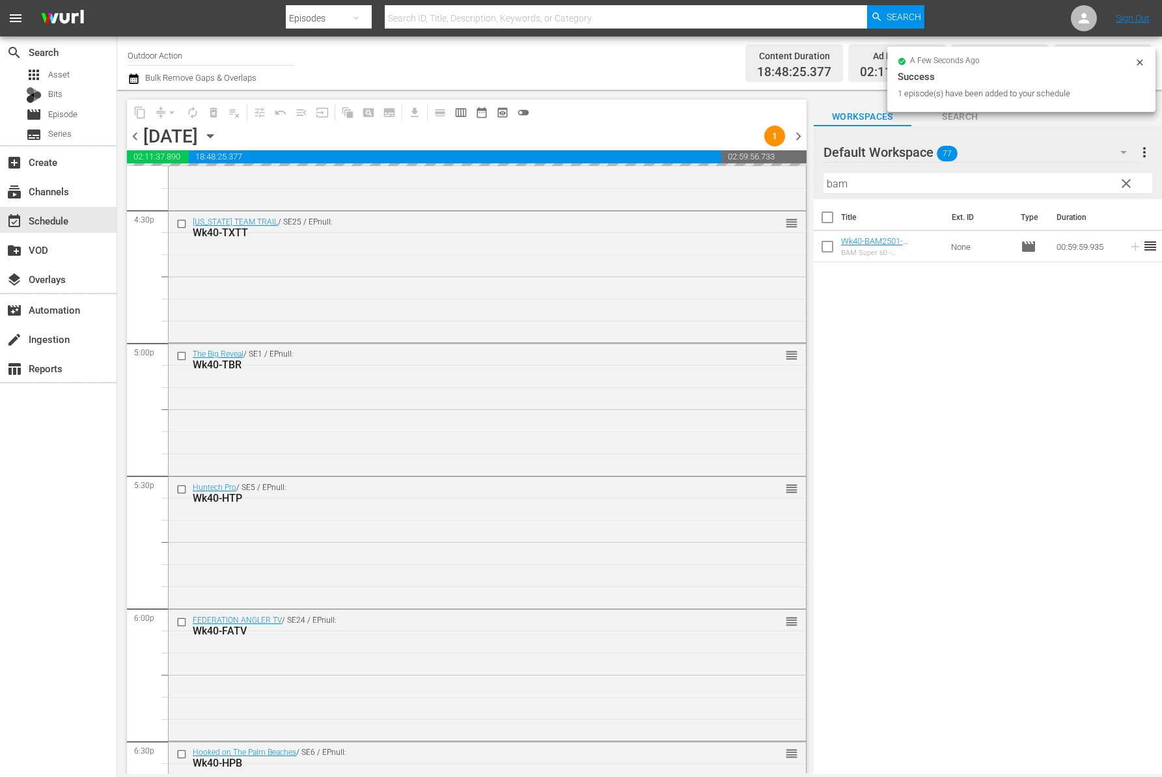
click at [1070, 191] on input "bam" at bounding box center [987, 183] width 329 height 21
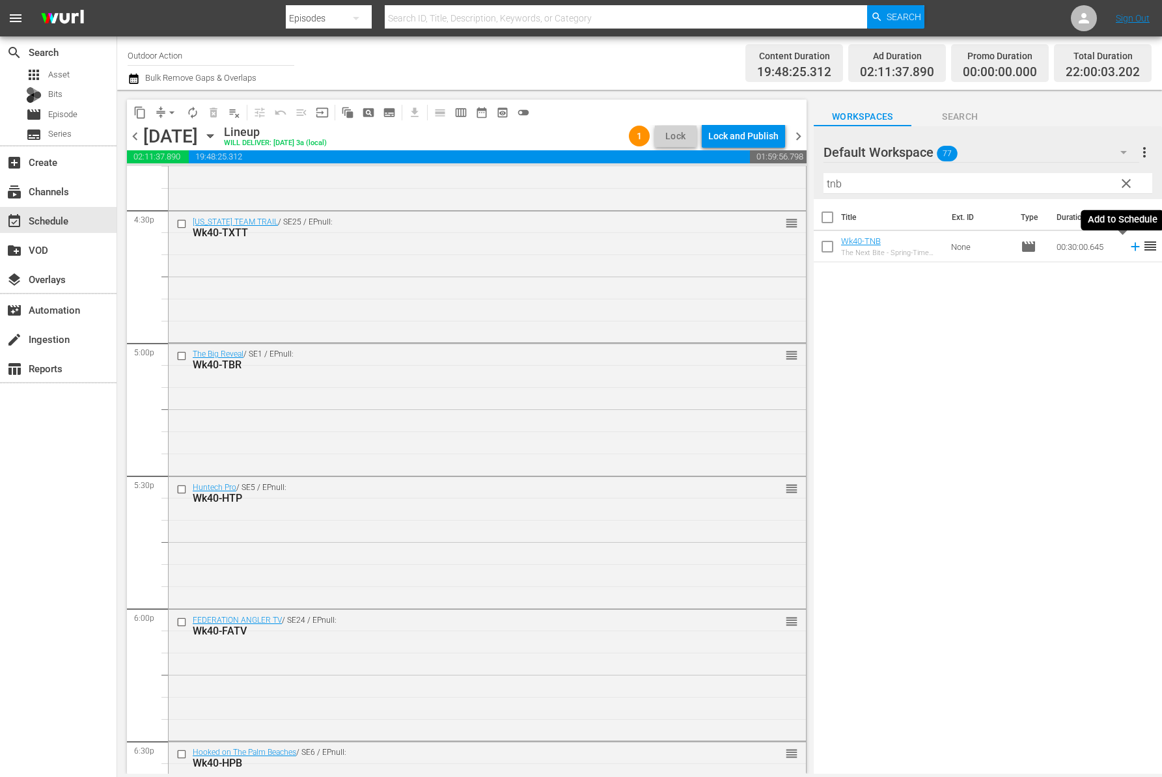
click at [1128, 249] on icon at bounding box center [1135, 246] width 14 height 14
click at [1042, 176] on input "tnb" at bounding box center [987, 183] width 329 height 21
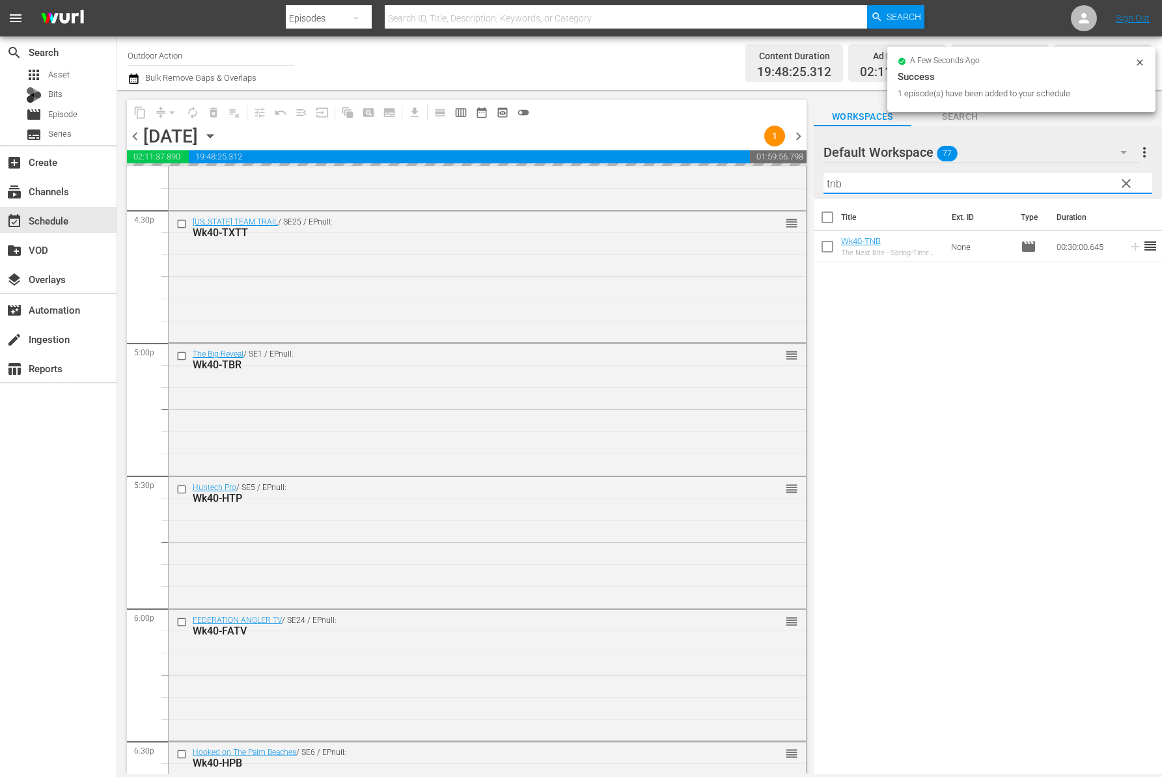
click at [1042, 176] on input "tnb" at bounding box center [987, 183] width 329 height 21
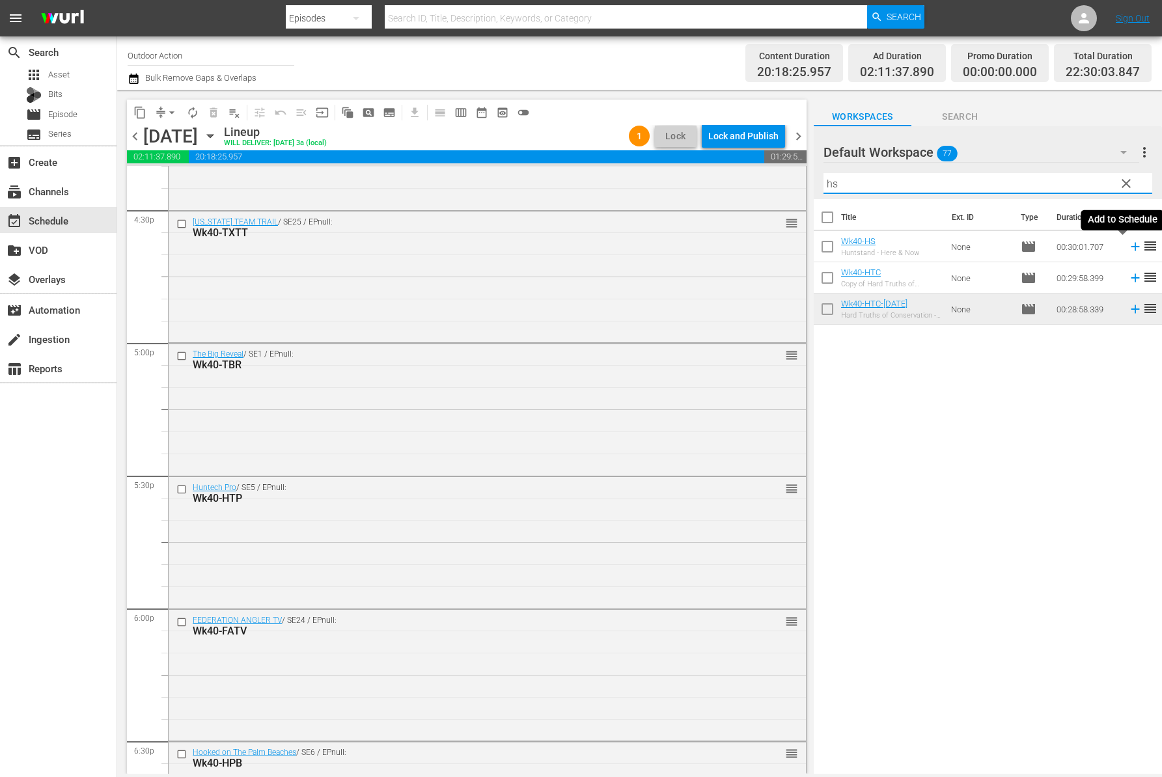
click at [1128, 247] on icon at bounding box center [1135, 246] width 14 height 14
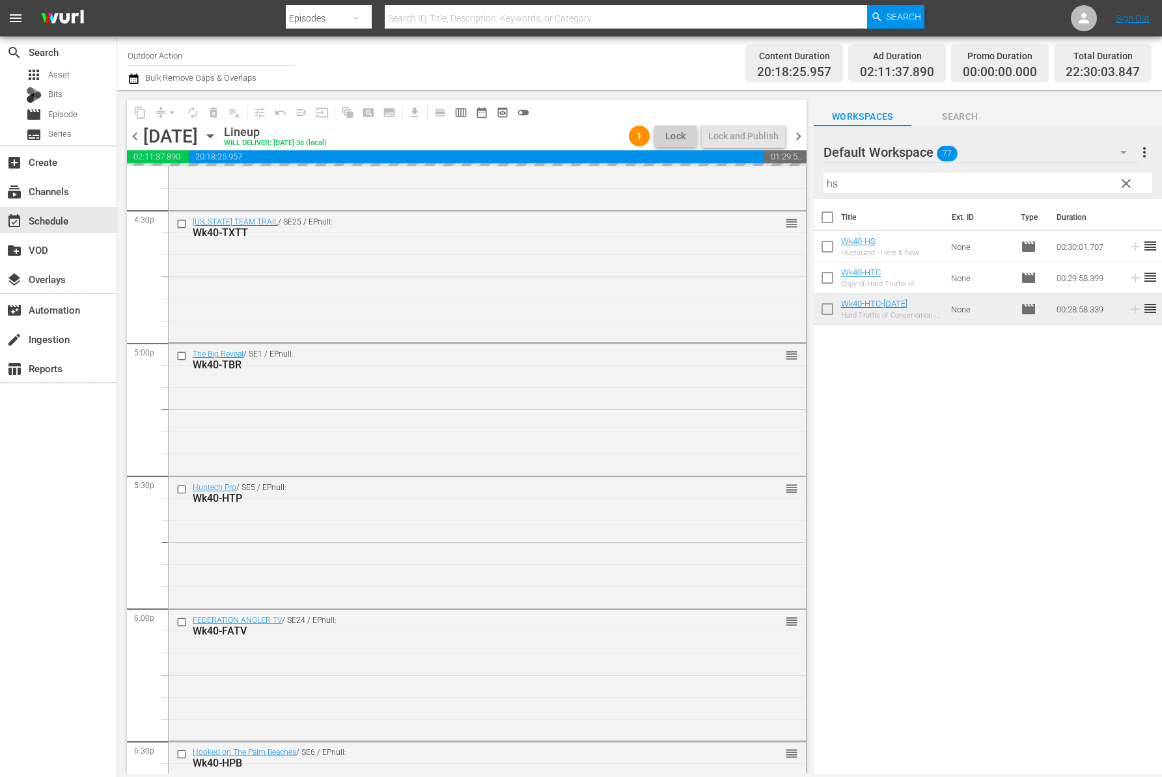
click at [1028, 180] on input "hs" at bounding box center [987, 183] width 329 height 21
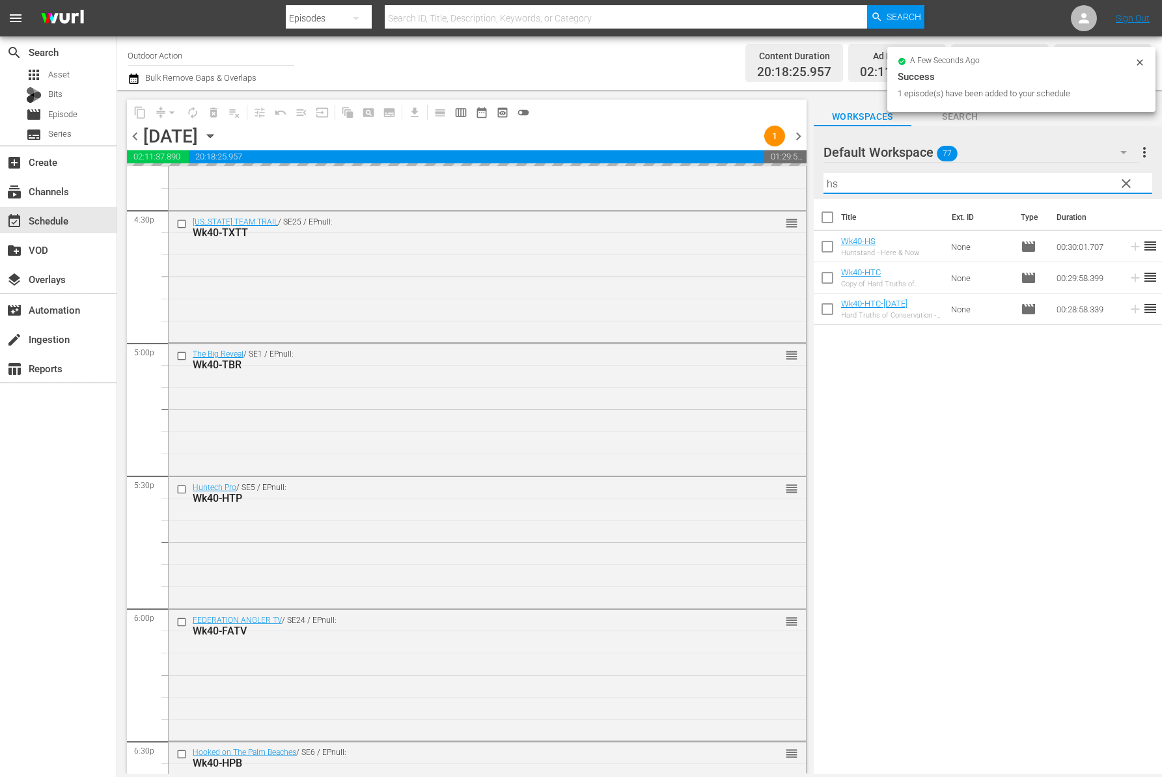
click at [1028, 180] on input "hs" at bounding box center [987, 183] width 329 height 21
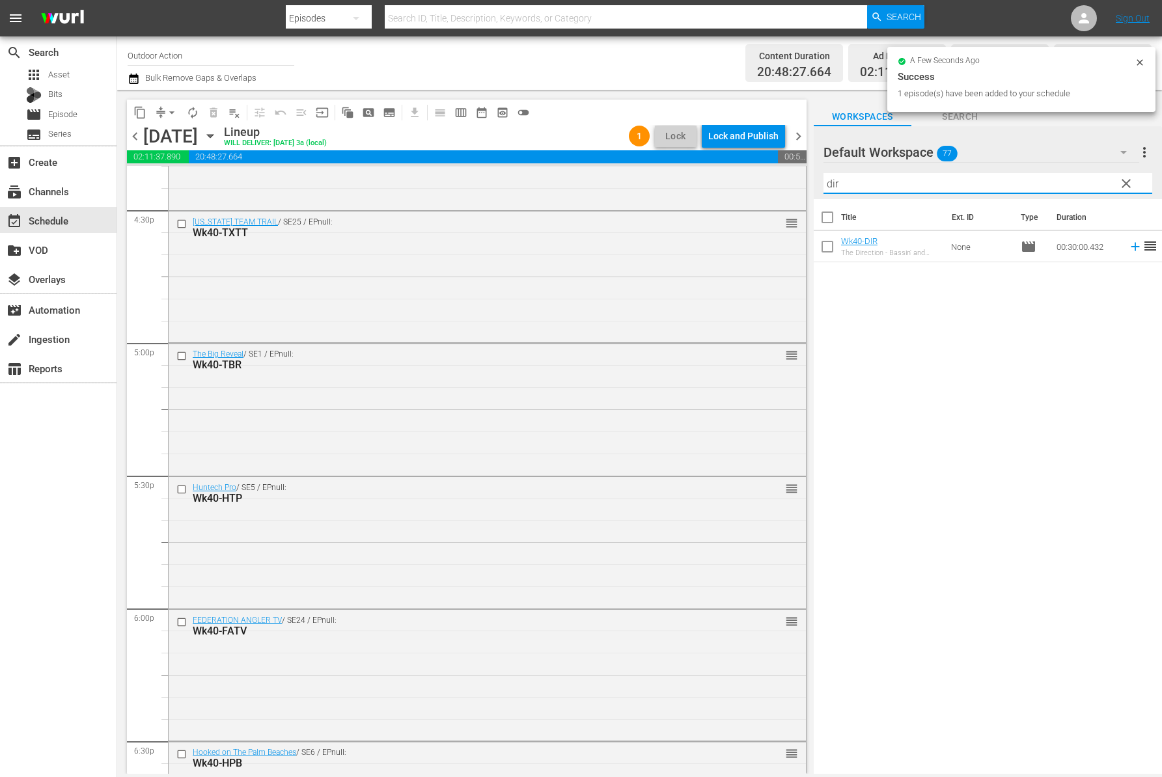
click at [1128, 243] on icon at bounding box center [1135, 246] width 14 height 14
click at [1011, 178] on input "dir" at bounding box center [987, 183] width 329 height 21
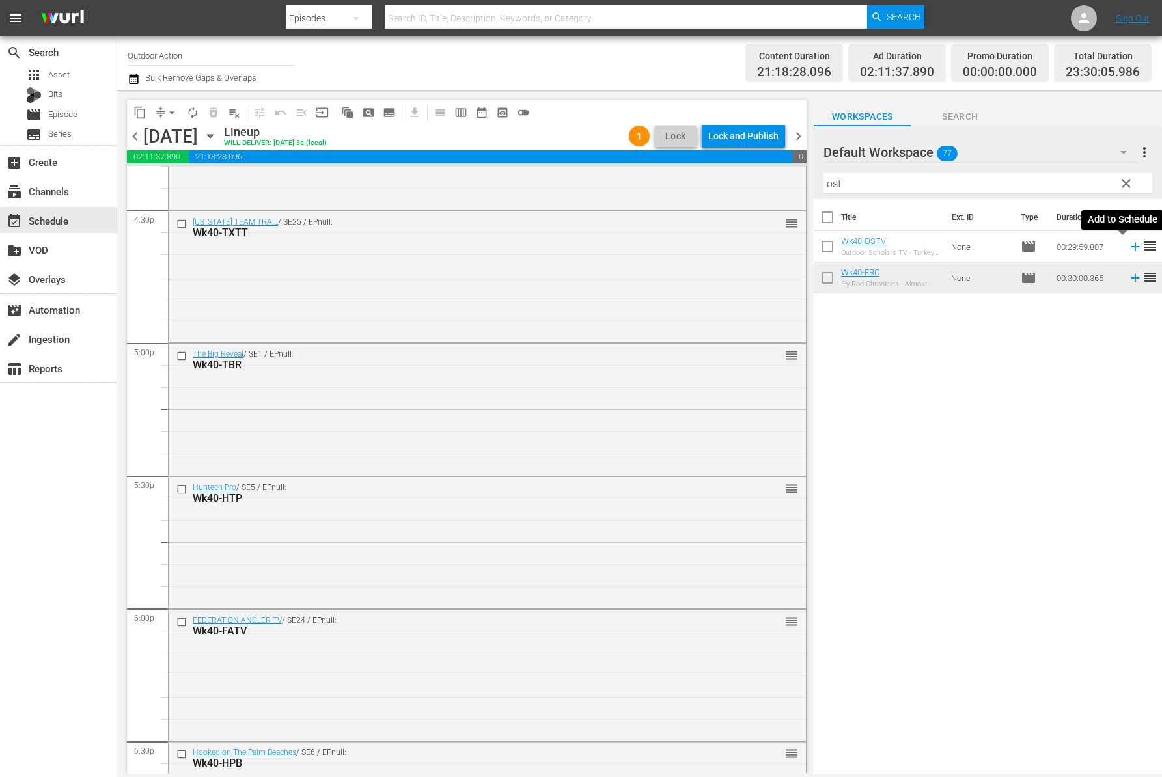
click at [1130, 246] on icon at bounding box center [1134, 247] width 8 height 8
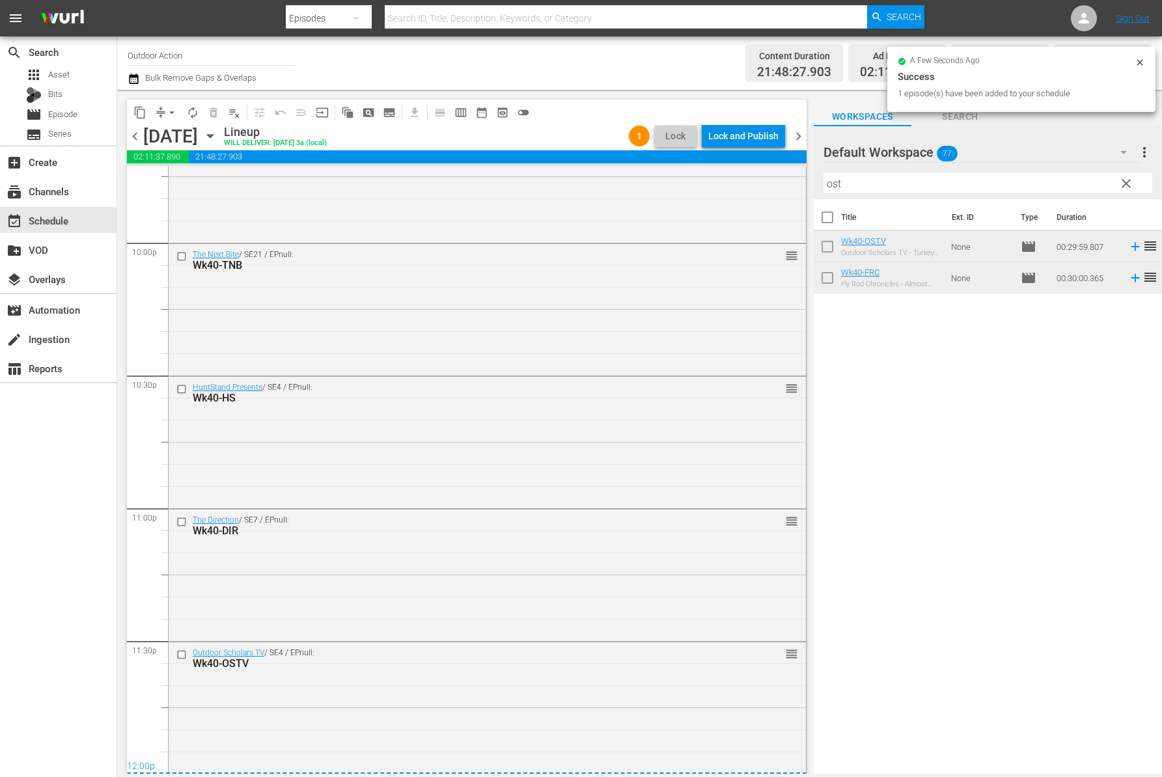
scroll to position [0, 0]
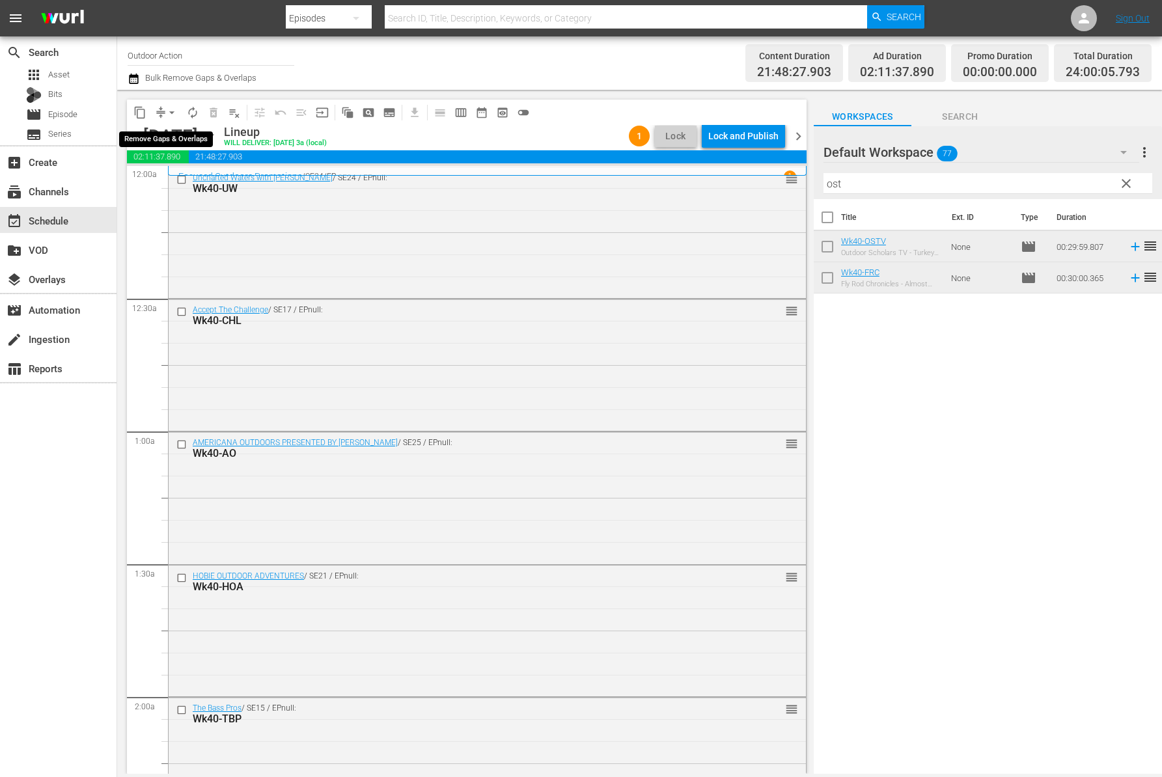
click at [166, 109] on span "arrow_drop_down" at bounding box center [171, 112] width 13 height 13
click at [183, 144] on li "Align to Midnight" at bounding box center [172, 138] width 137 height 21
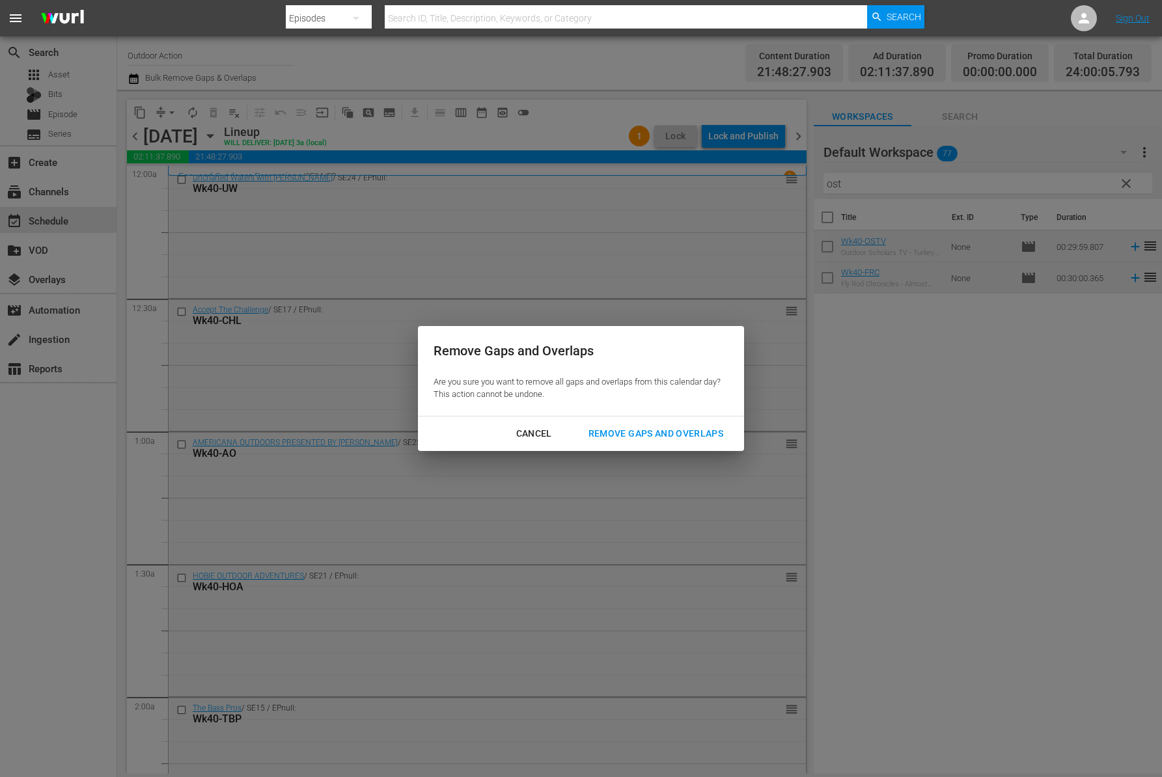
click at [677, 429] on div "Remove Gaps and Overlaps" at bounding box center [656, 434] width 156 height 16
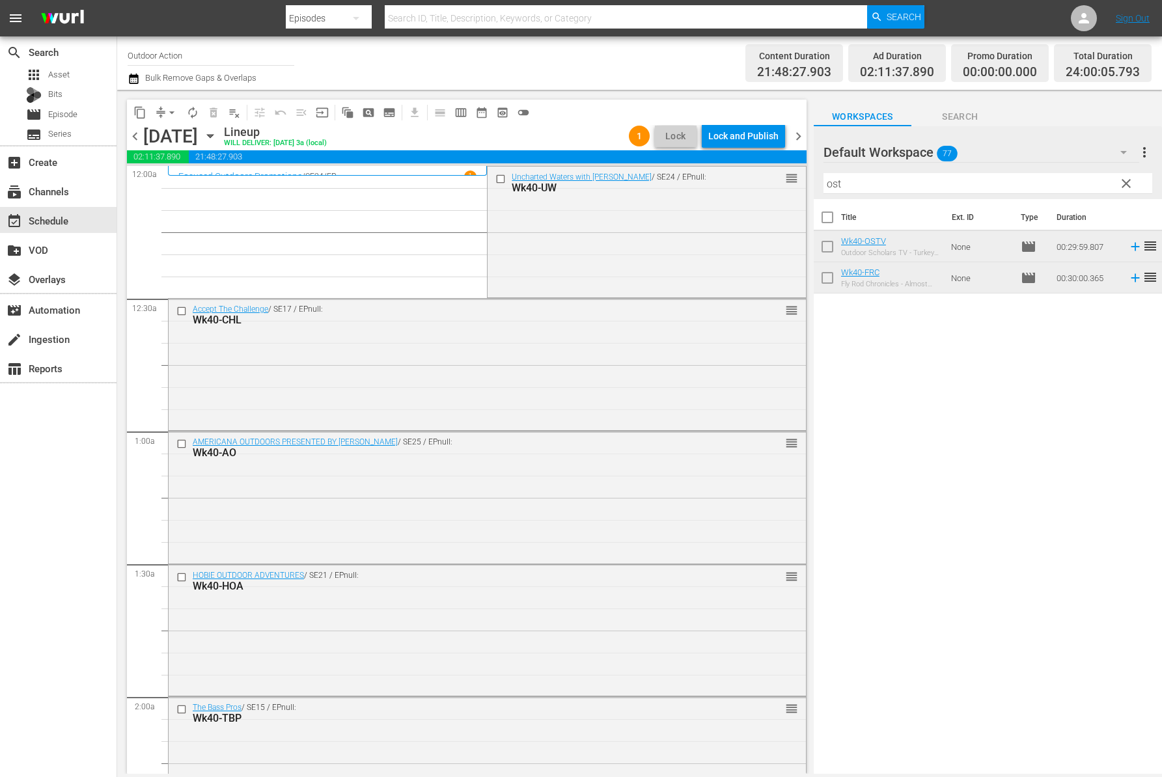
click at [795, 139] on span "chevron_right" at bounding box center [798, 136] width 16 height 16
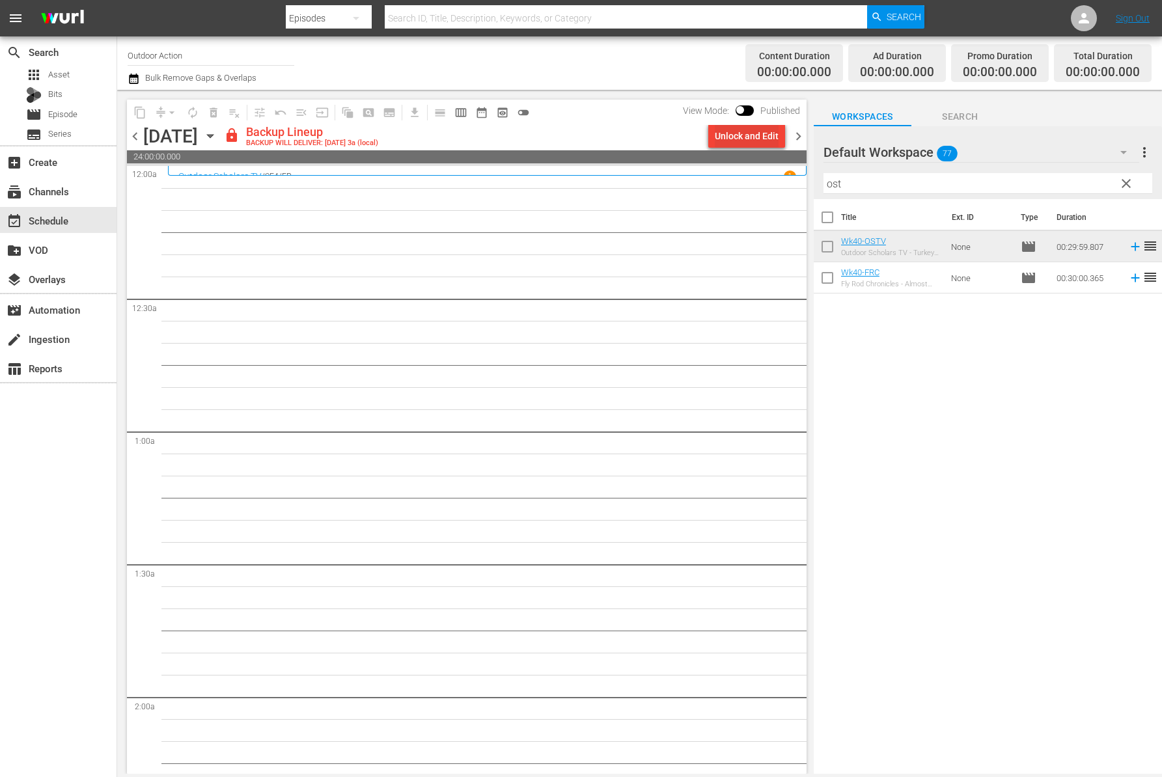
click at [741, 137] on div "Unlock and Edit" at bounding box center [747, 135] width 64 height 23
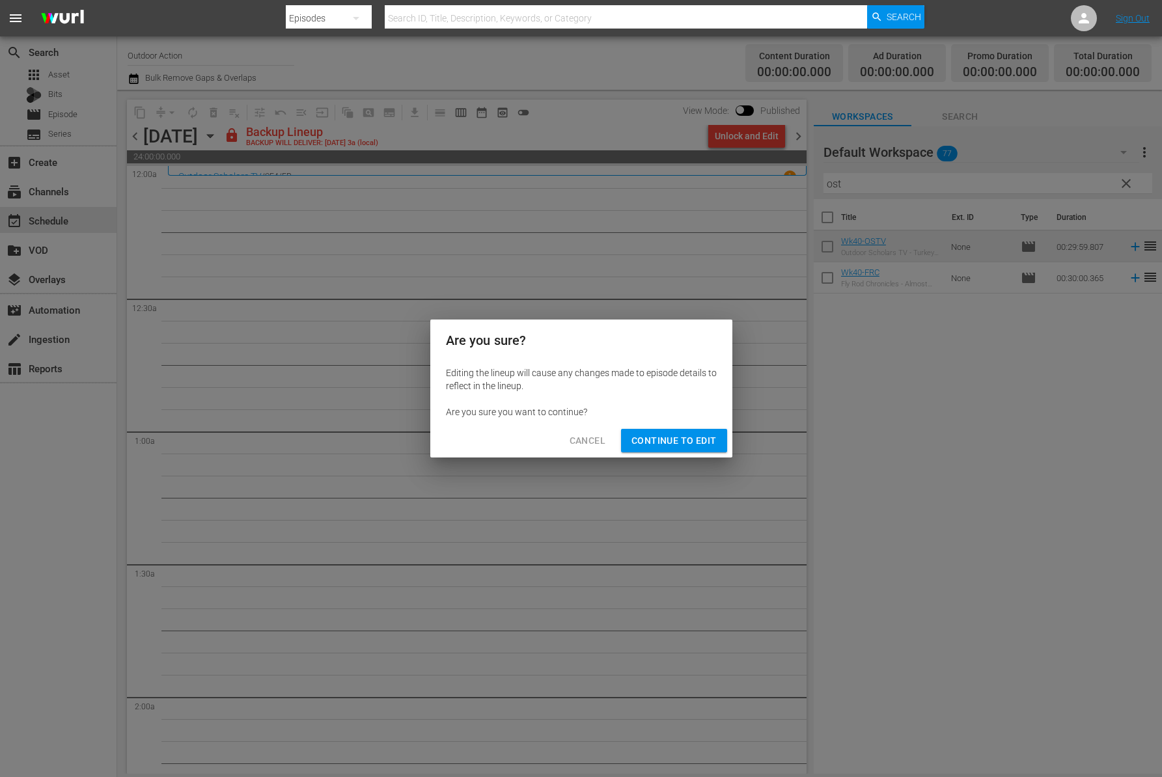
click at [659, 442] on span "Continue to Edit" at bounding box center [673, 441] width 85 height 16
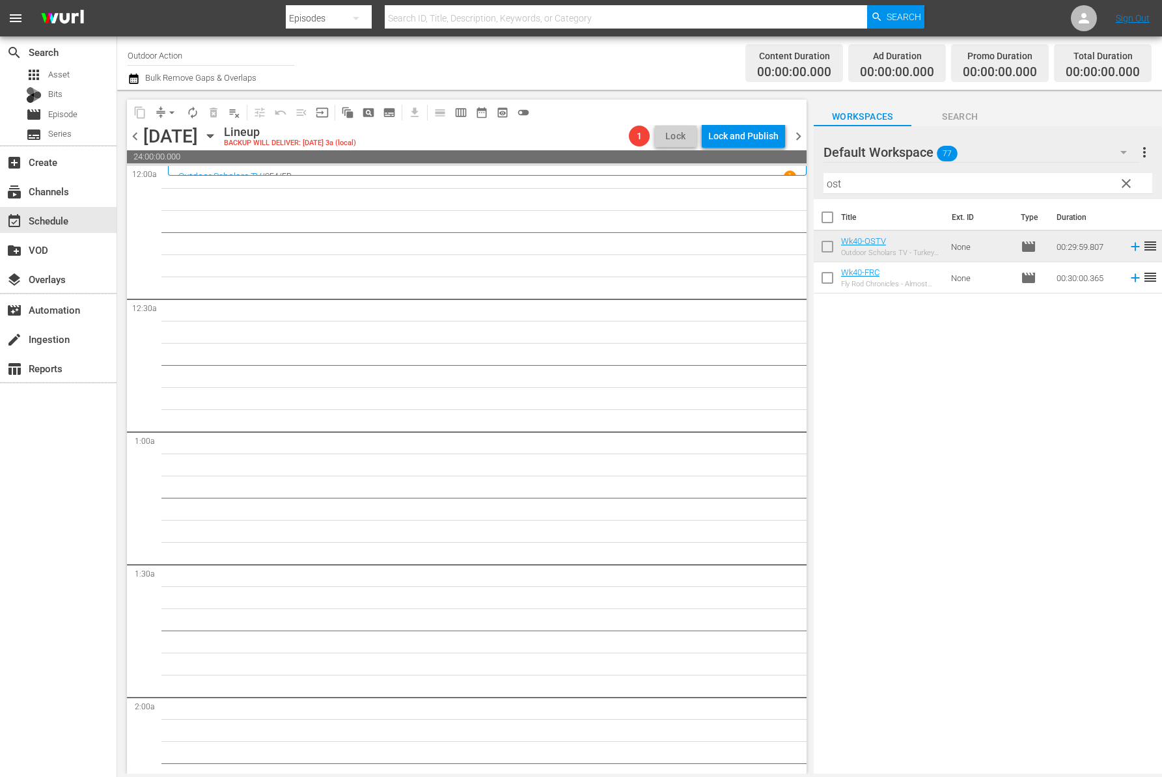
click at [936, 185] on input "ost" at bounding box center [987, 183] width 329 height 21
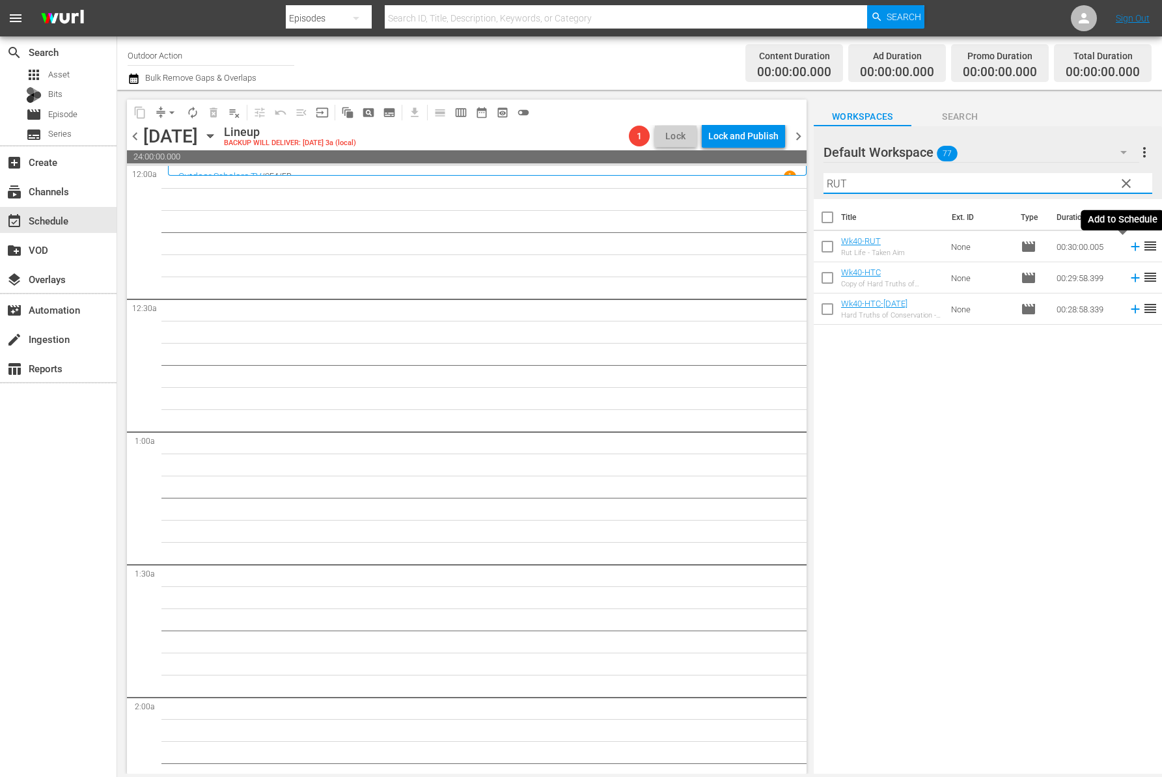
click at [1128, 247] on icon at bounding box center [1135, 246] width 14 height 14
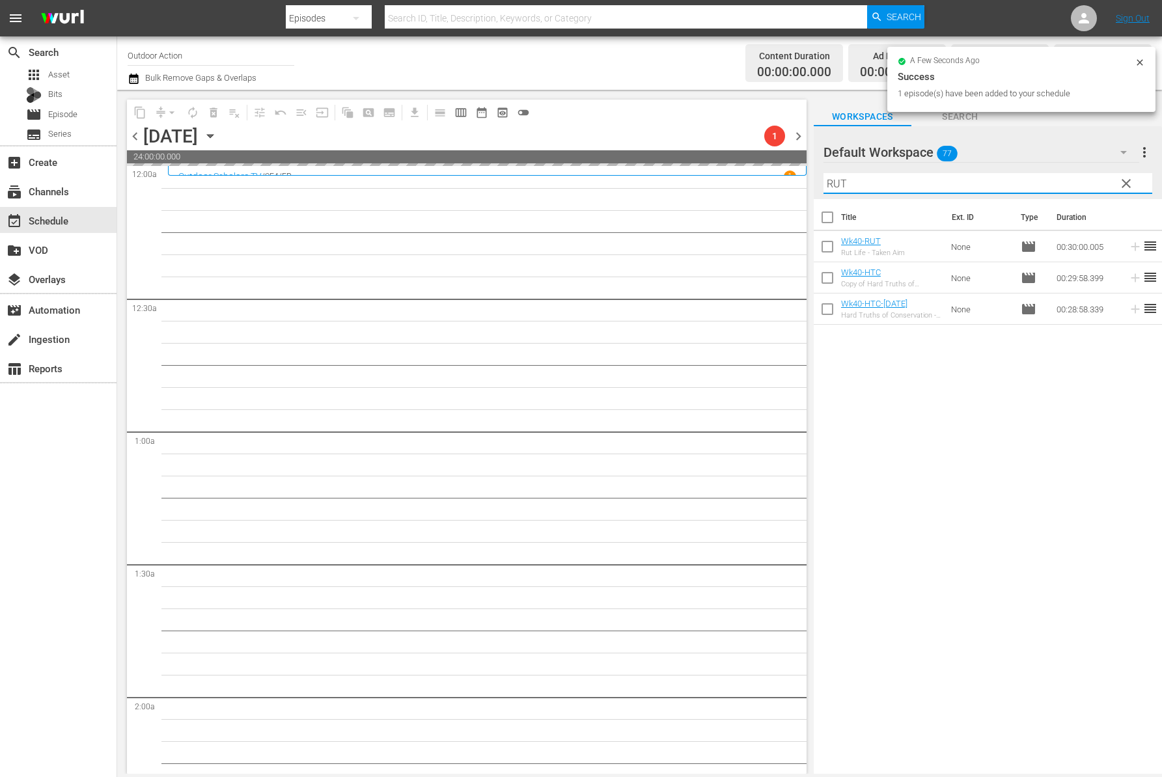
click at [975, 180] on input "RUT" at bounding box center [987, 183] width 329 height 21
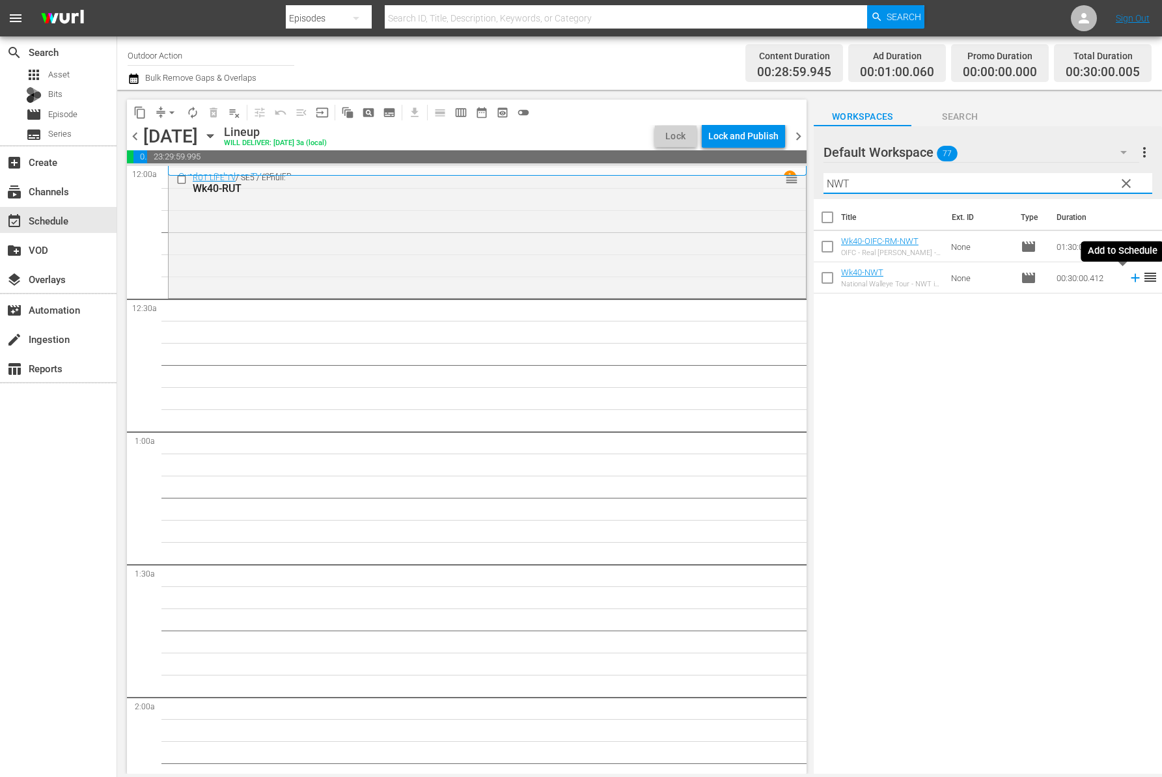
click at [1128, 276] on icon at bounding box center [1135, 278] width 14 height 14
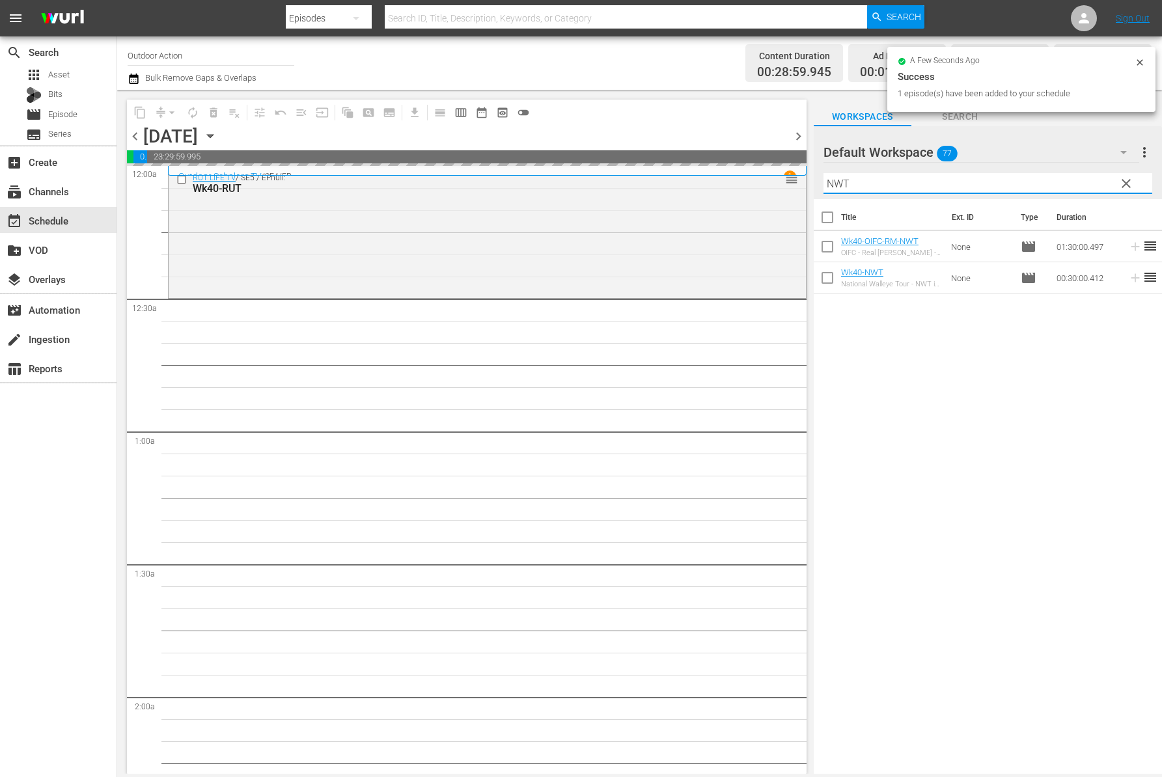
click at [1009, 186] on input "NWT" at bounding box center [987, 183] width 329 height 21
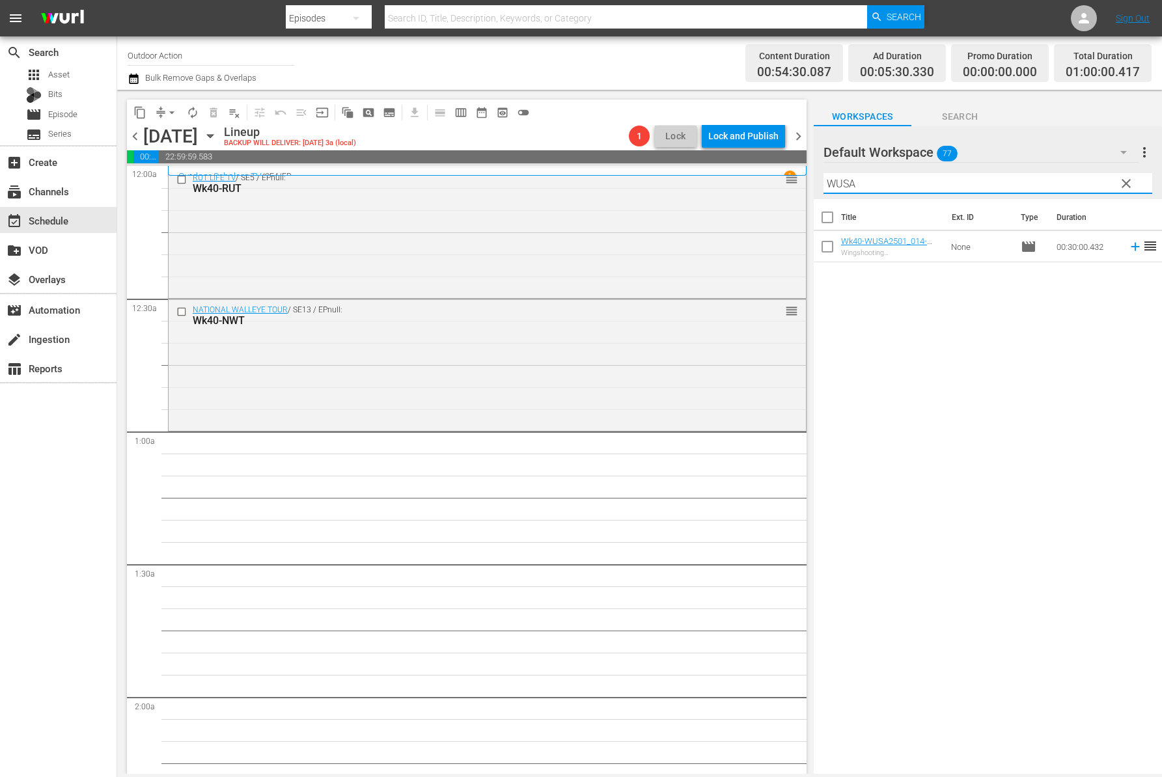
click at [1130, 250] on icon at bounding box center [1134, 247] width 8 height 8
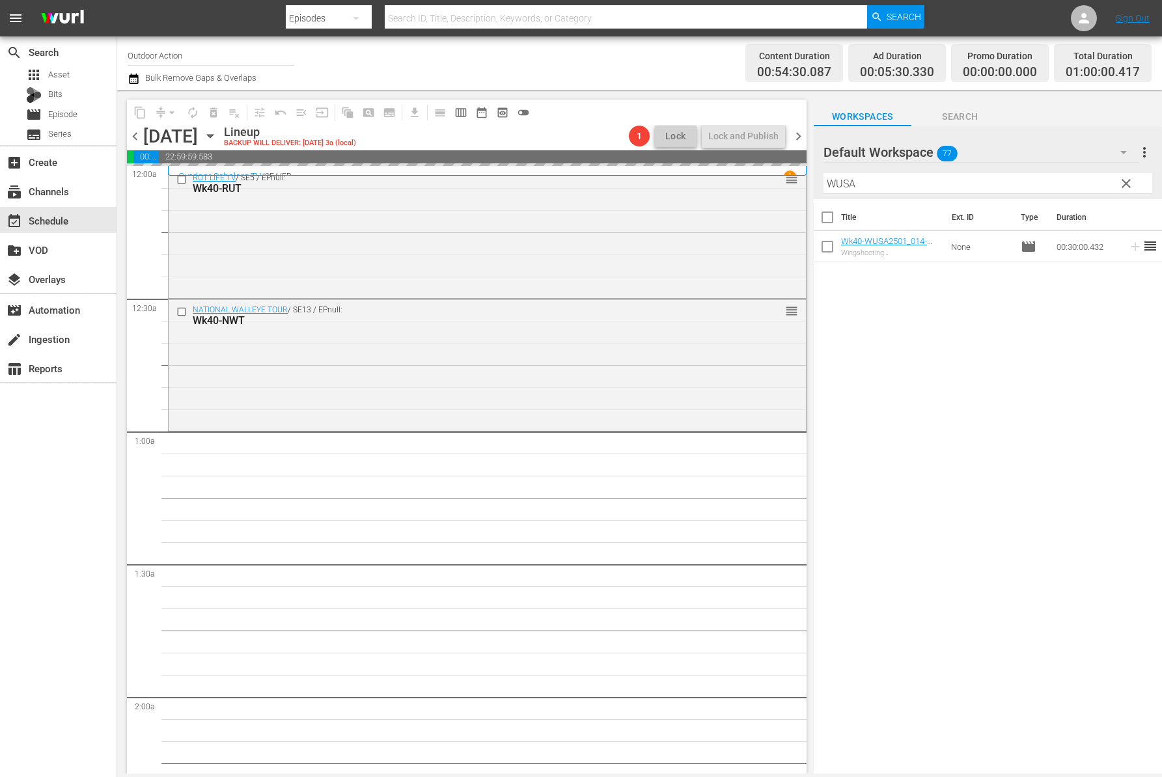
click at [1055, 185] on input "WUSA" at bounding box center [987, 183] width 329 height 21
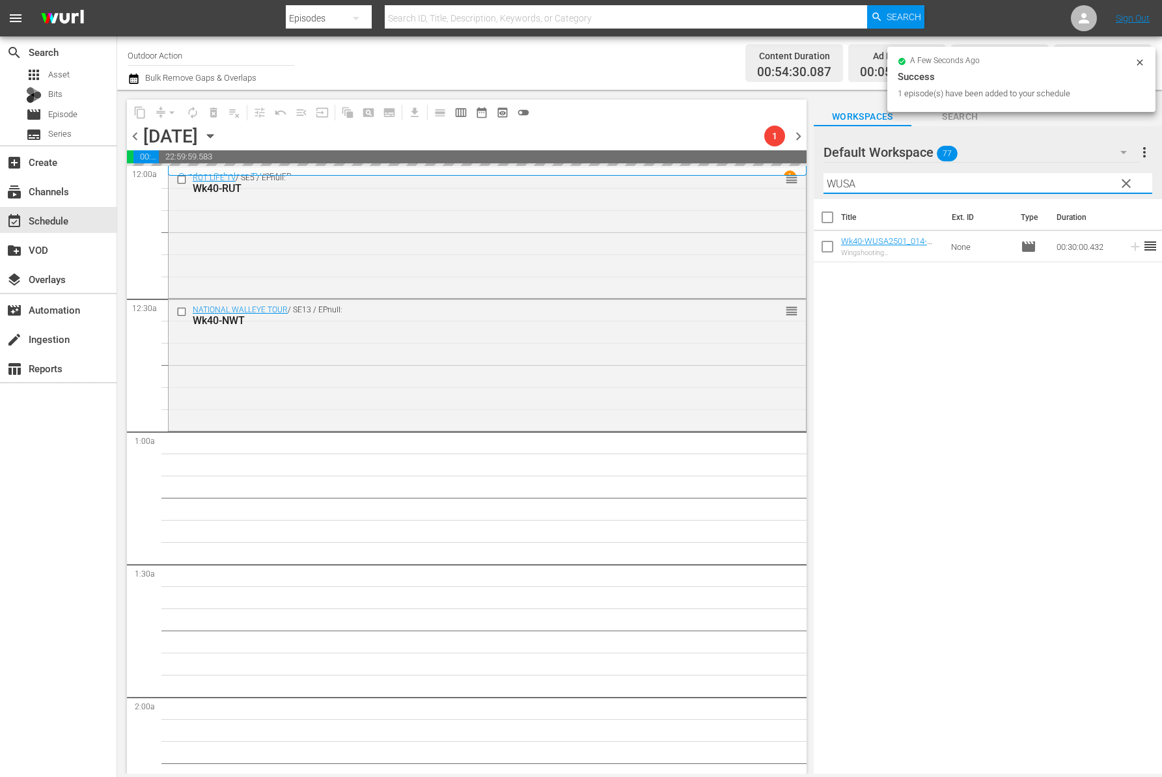
click at [1055, 185] on input "WUSA" at bounding box center [987, 183] width 329 height 21
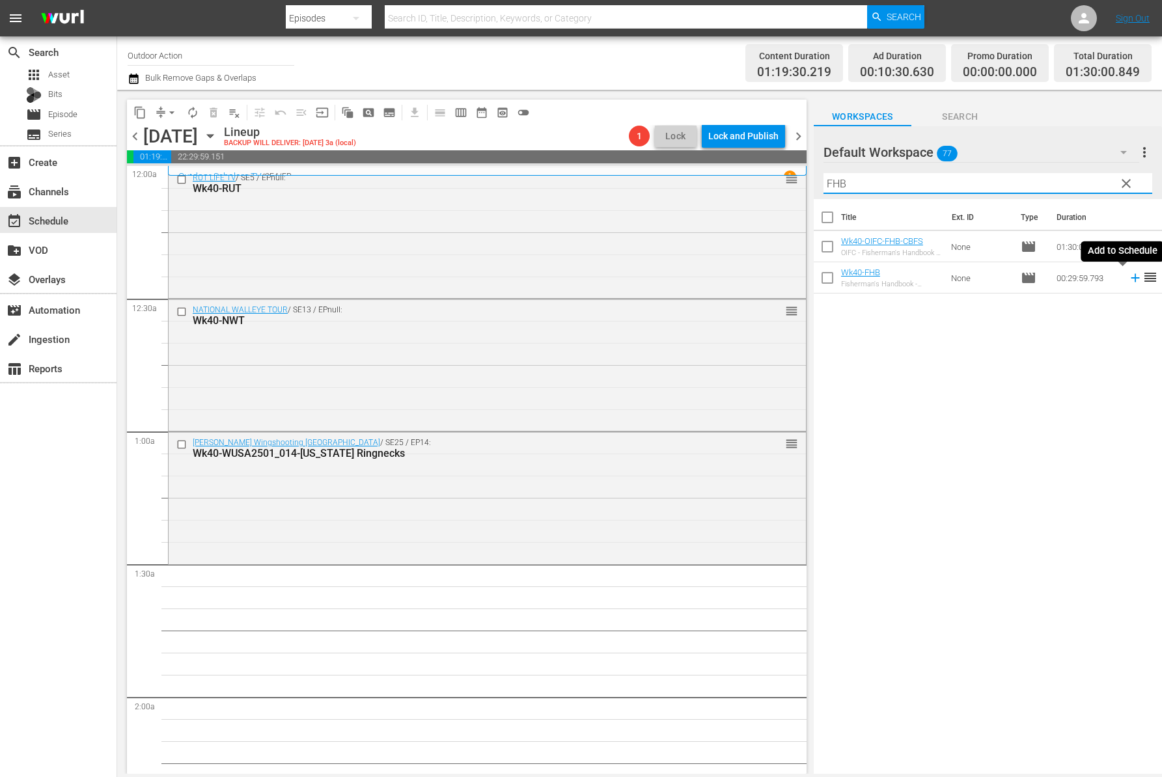
click at [1128, 282] on icon at bounding box center [1135, 278] width 14 height 14
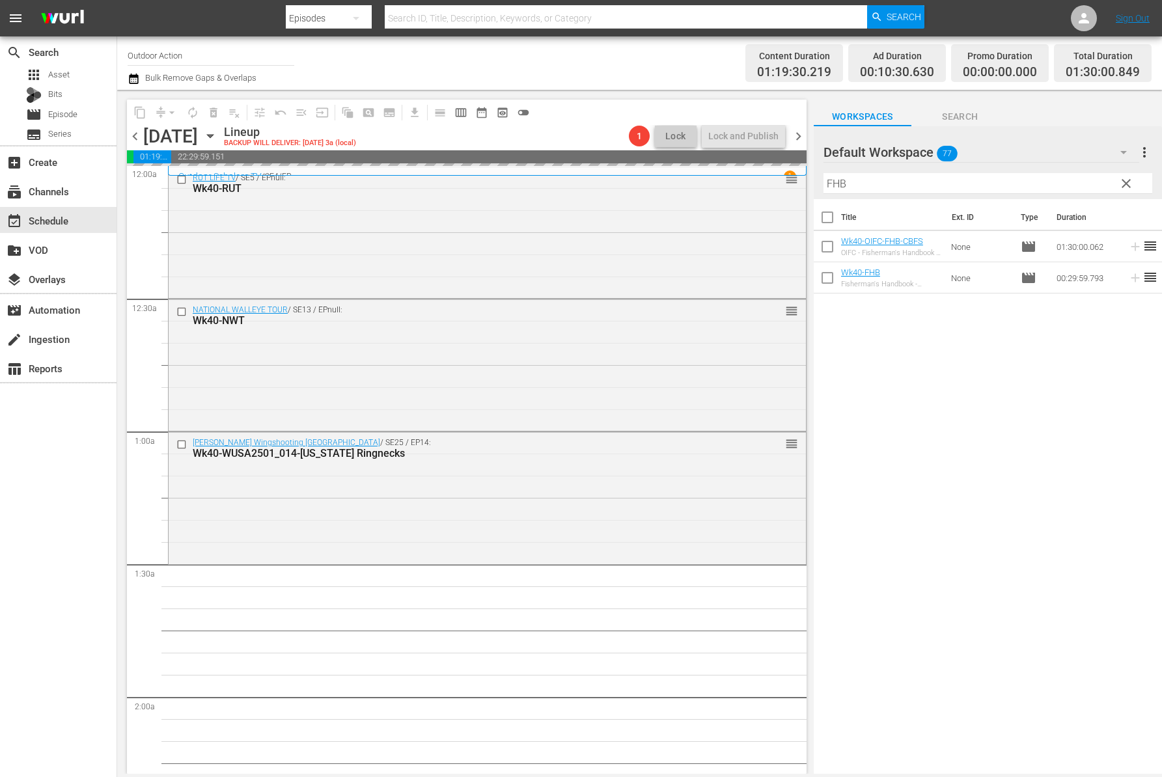
click at [1015, 188] on input "FHB" at bounding box center [987, 183] width 329 height 21
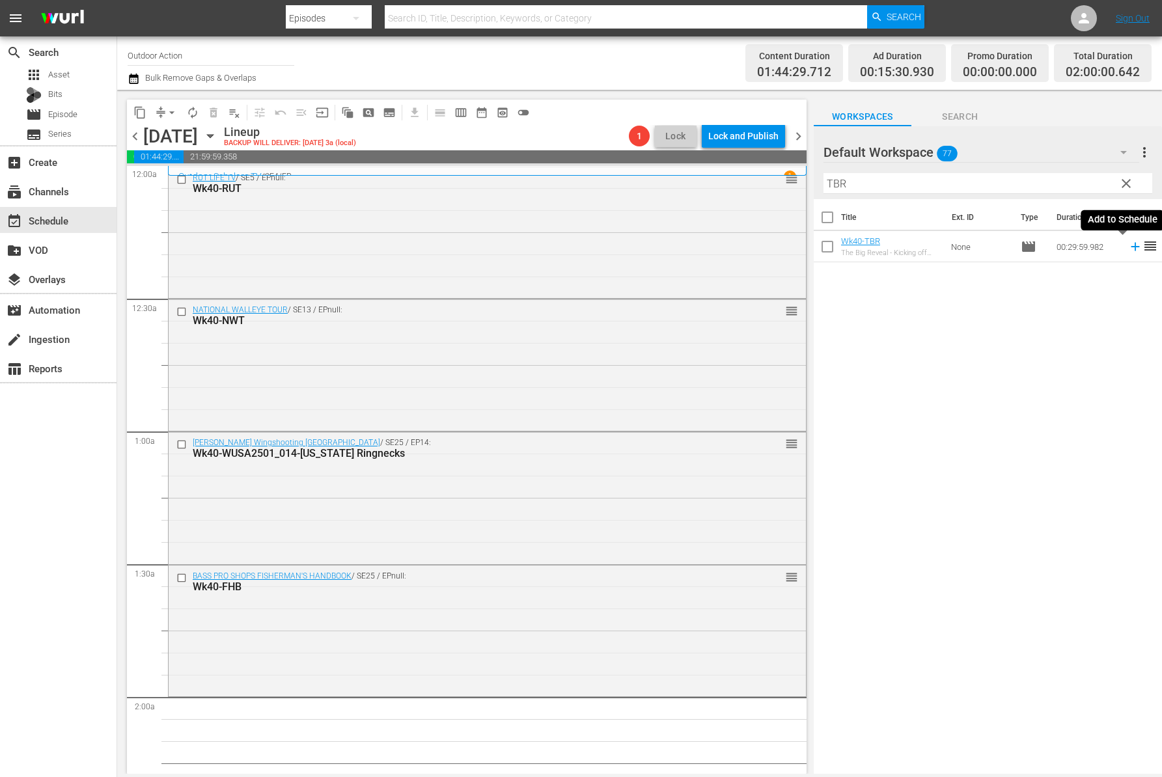
click at [1128, 247] on icon at bounding box center [1135, 246] width 14 height 14
click at [1017, 183] on input "TBR" at bounding box center [987, 183] width 329 height 21
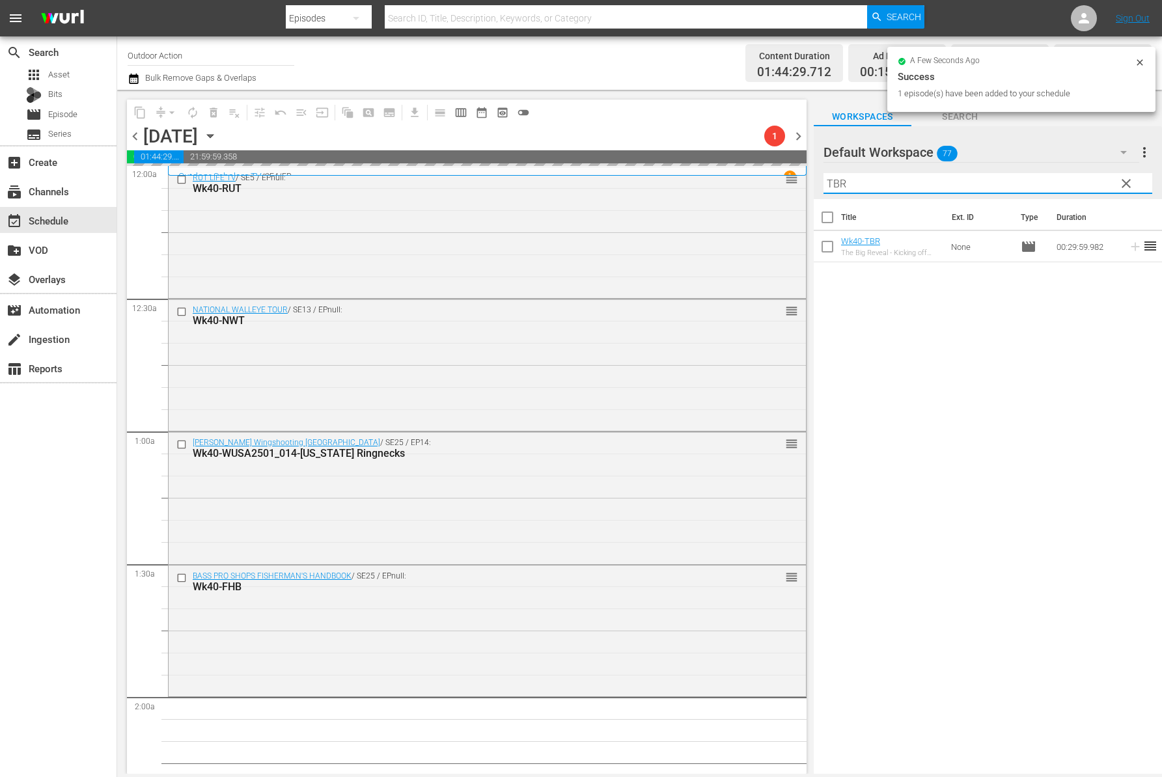
click at [1017, 183] on input "TBR" at bounding box center [987, 183] width 329 height 21
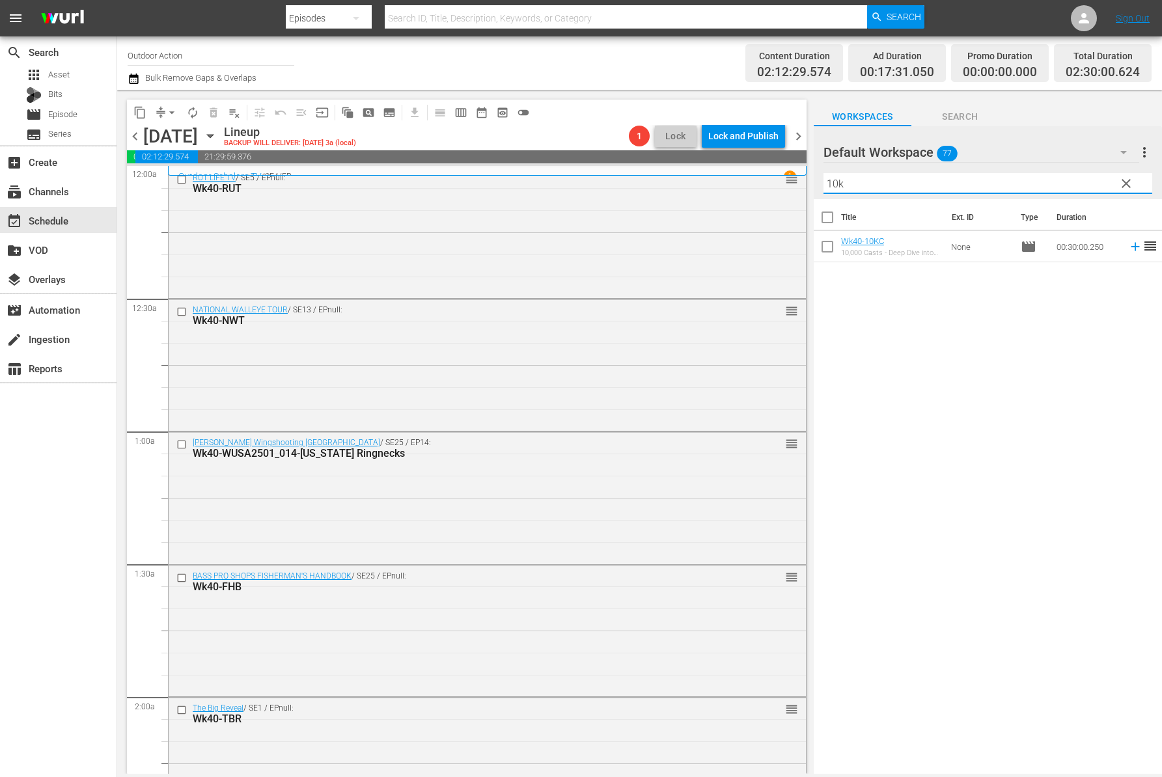
click at [1130, 246] on icon at bounding box center [1134, 247] width 8 height 8
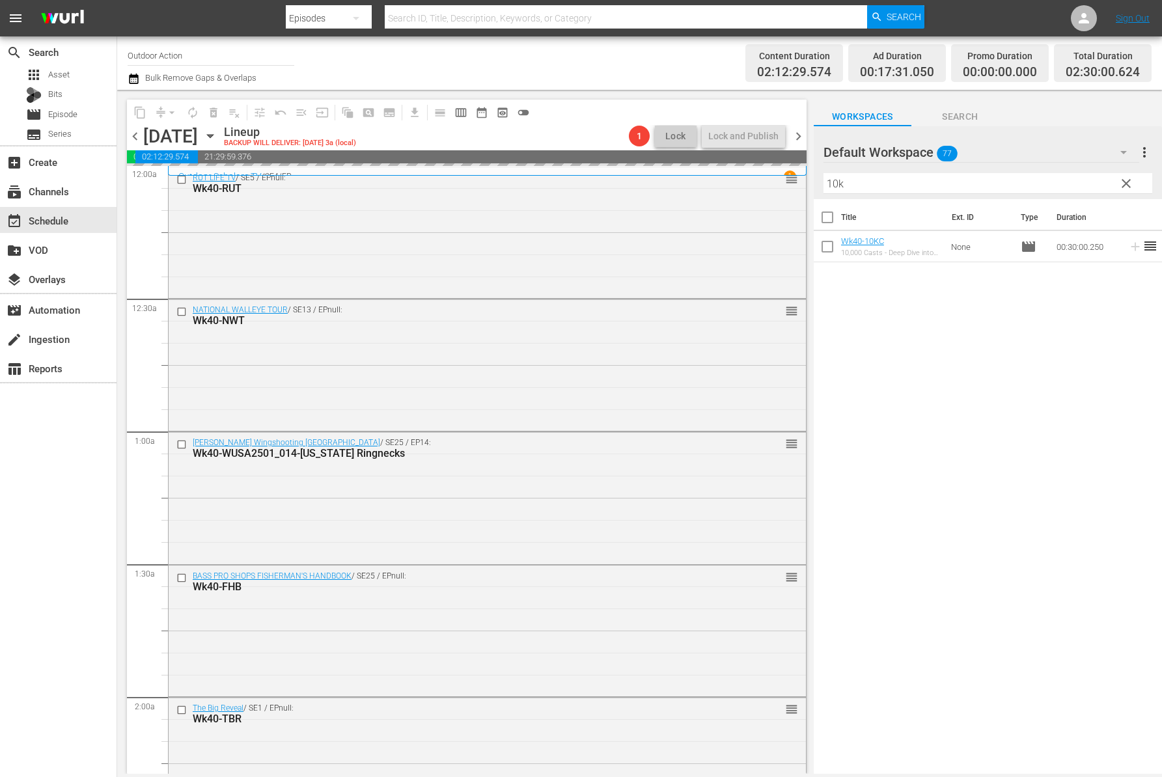
click at [1031, 179] on input "10k" at bounding box center [987, 183] width 329 height 21
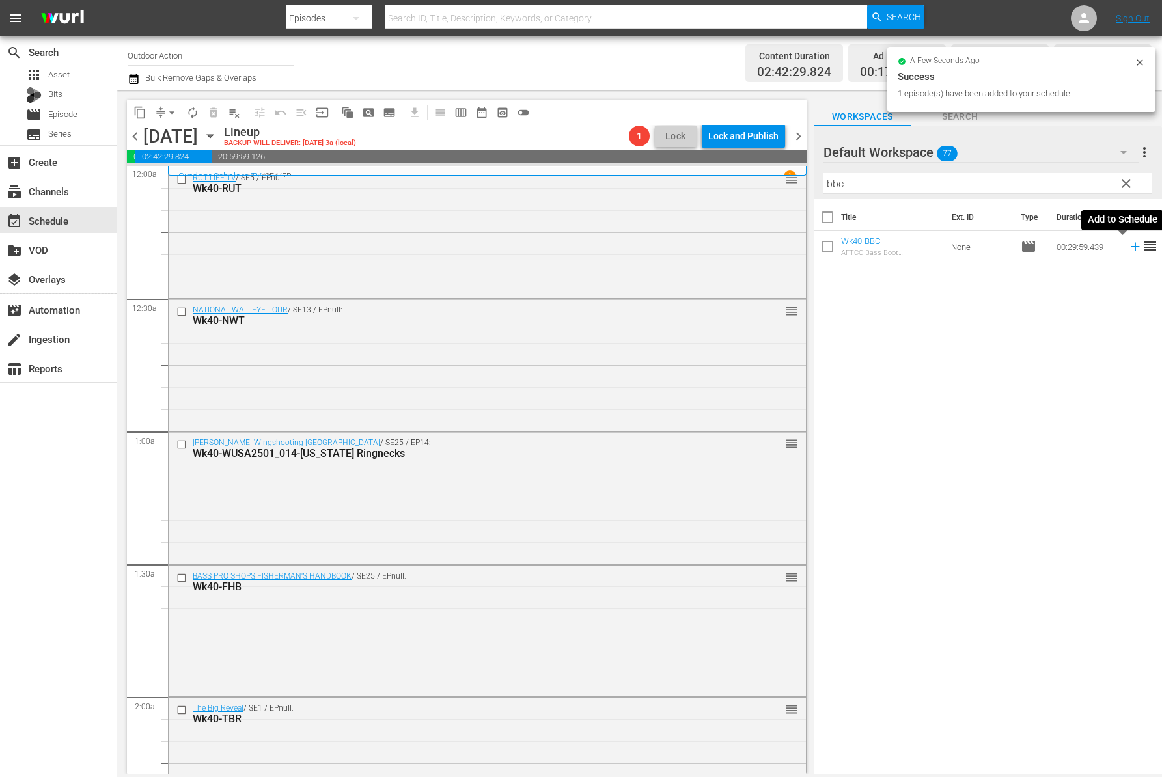
click at [1128, 249] on icon at bounding box center [1135, 246] width 14 height 14
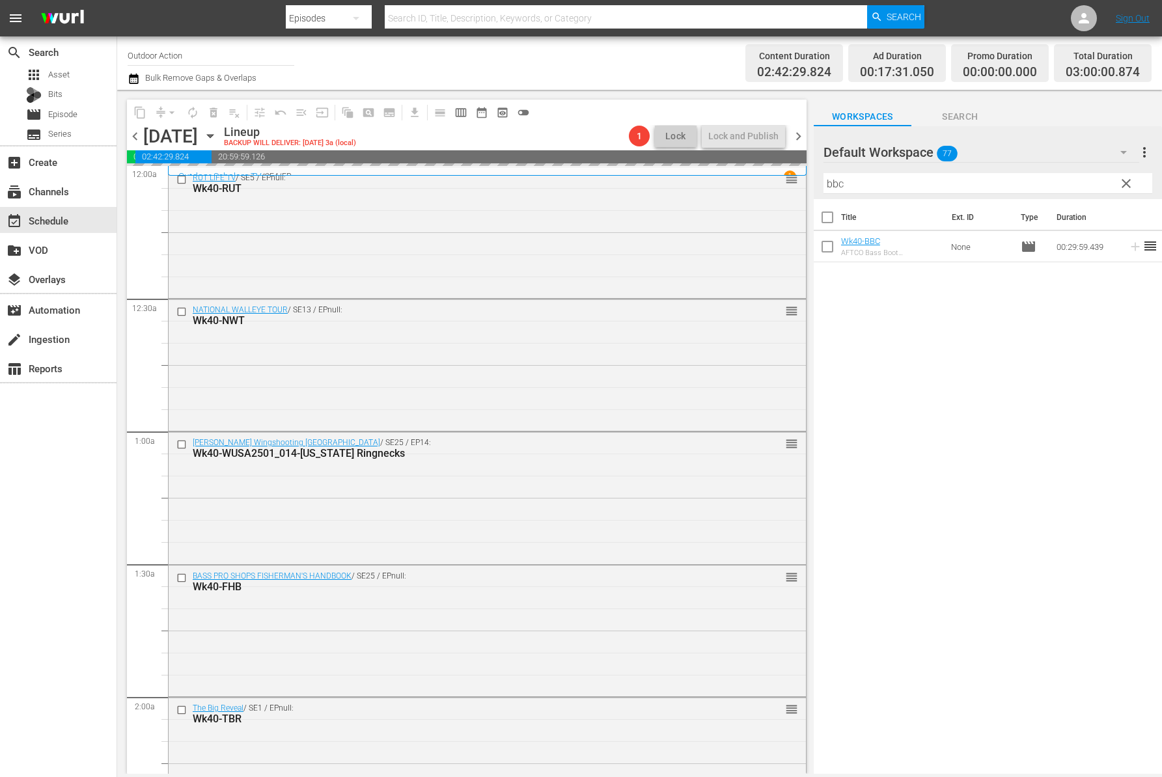
click at [1034, 182] on input "bbc" at bounding box center [987, 183] width 329 height 21
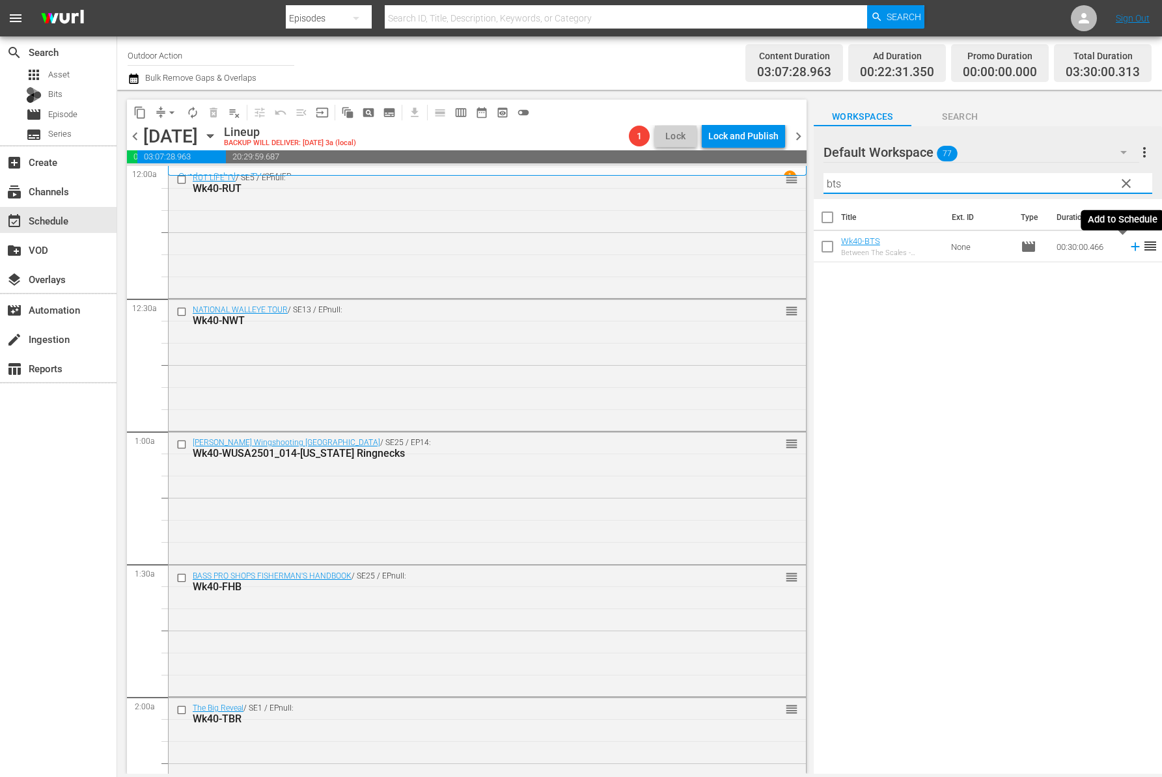
click at [1130, 246] on icon at bounding box center [1134, 247] width 8 height 8
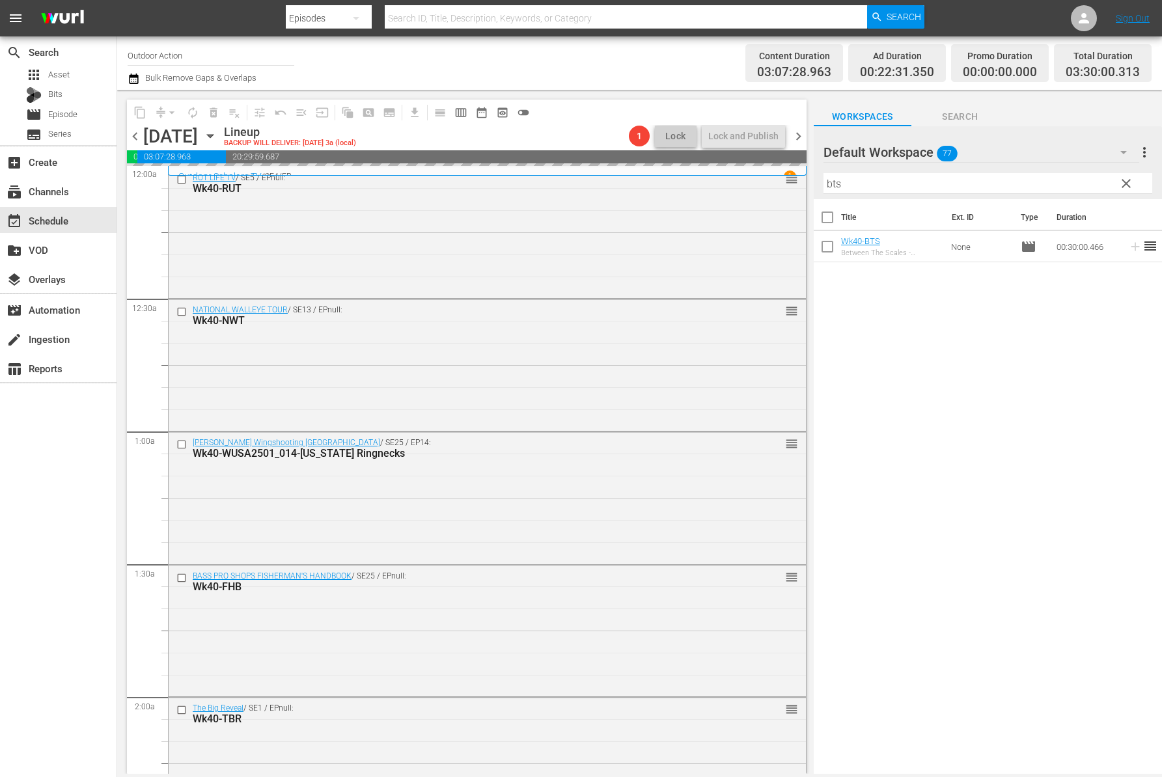
click at [1011, 180] on input "bts" at bounding box center [987, 183] width 329 height 21
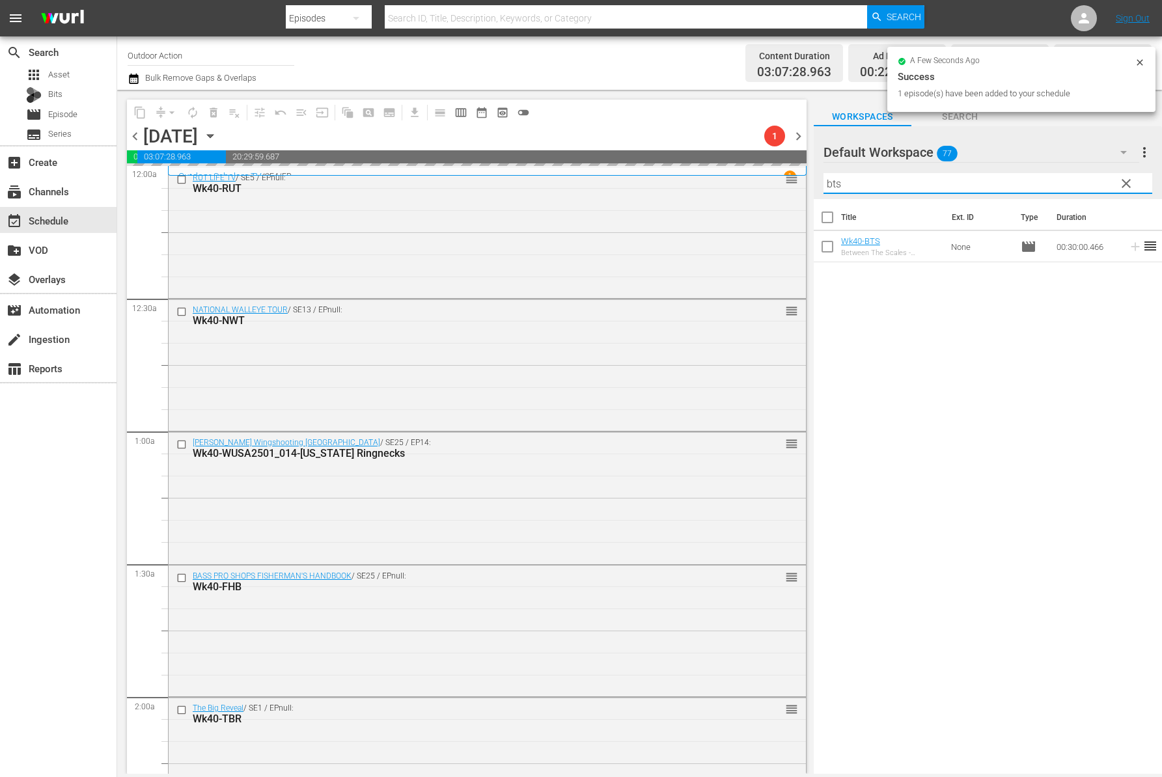
click at [1011, 180] on input "bts" at bounding box center [987, 183] width 329 height 21
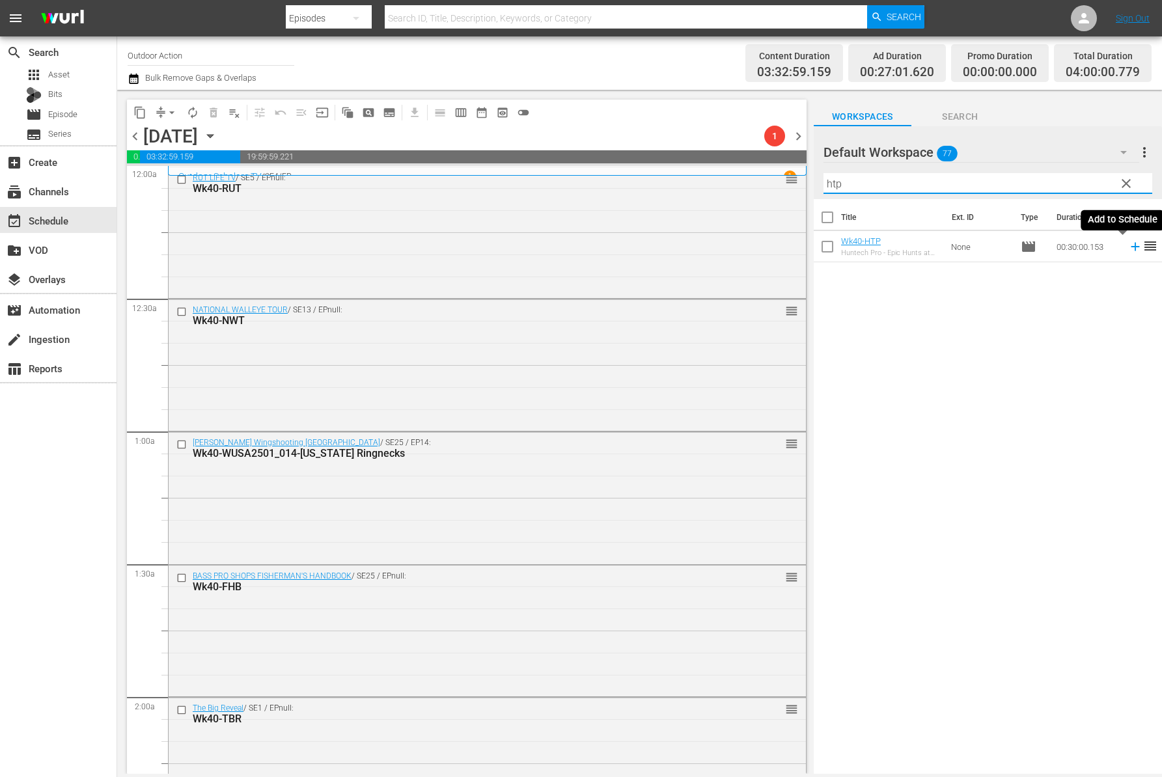
click at [1128, 249] on icon at bounding box center [1135, 246] width 14 height 14
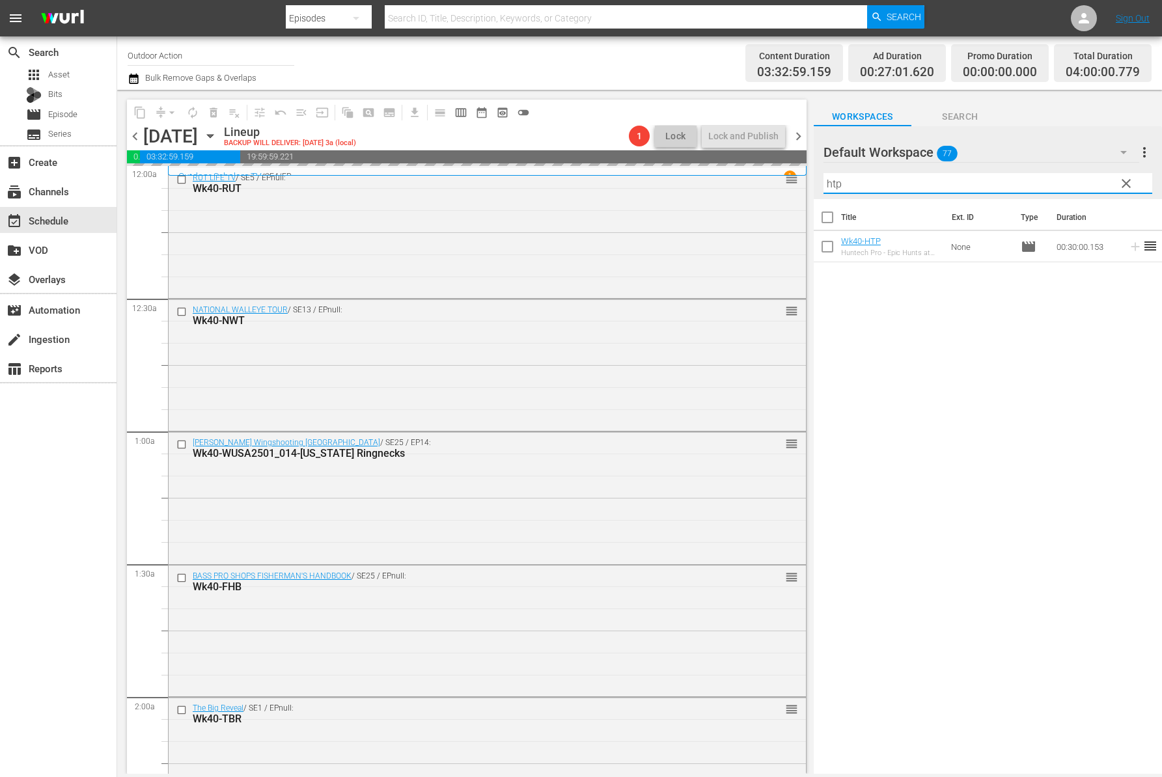
click at [1056, 186] on input "htp" at bounding box center [987, 183] width 329 height 21
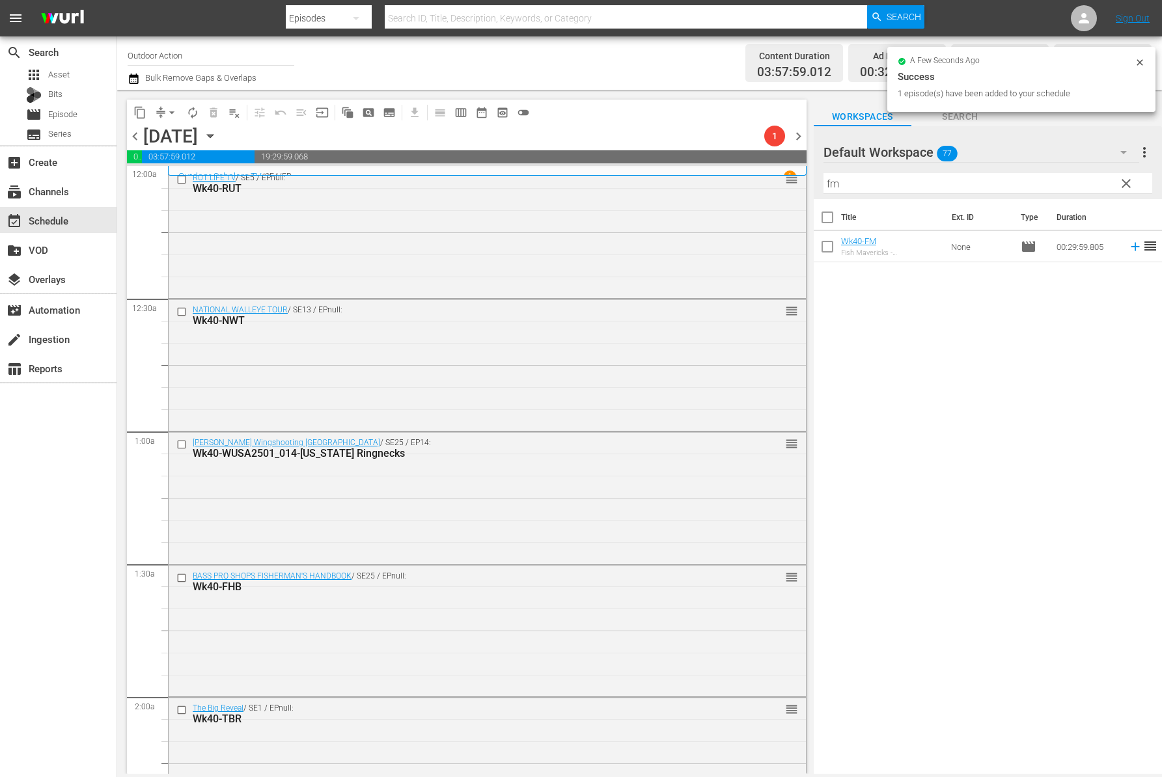
click at [1102, 290] on div "Title Ext. ID Type Duration Wk40-FM Fish Mavericks - [PERSON_NAME], Part 2 None…" at bounding box center [987, 487] width 348 height 577
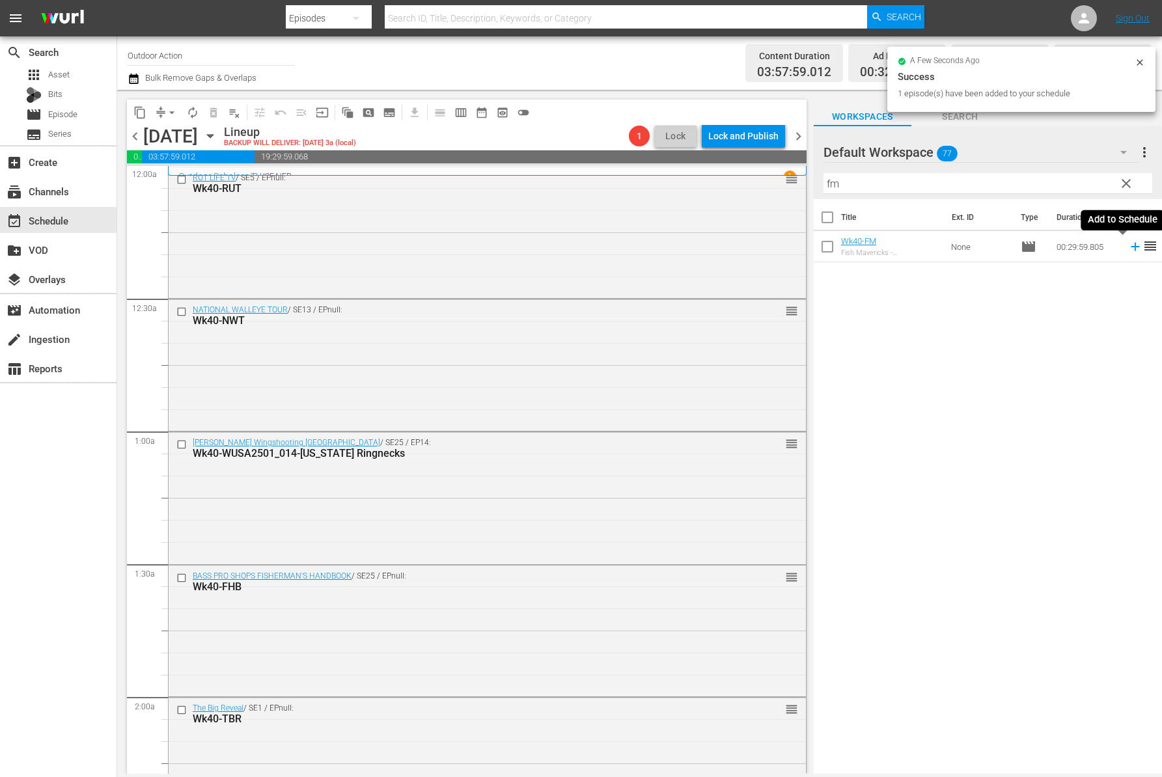
click at [1130, 248] on icon at bounding box center [1134, 247] width 8 height 8
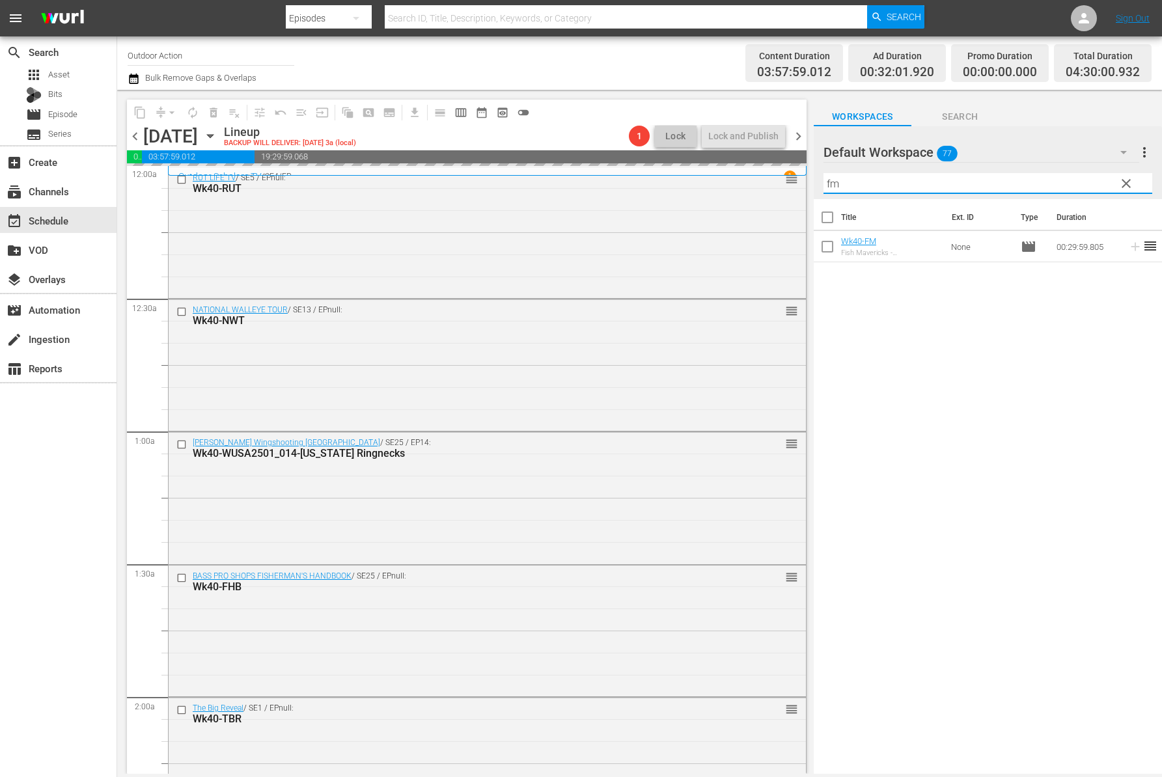
click at [1054, 184] on input "fm" at bounding box center [987, 183] width 329 height 21
click at [1128, 250] on icon at bounding box center [1135, 246] width 14 height 14
click at [1056, 180] on input "mde" at bounding box center [987, 183] width 329 height 21
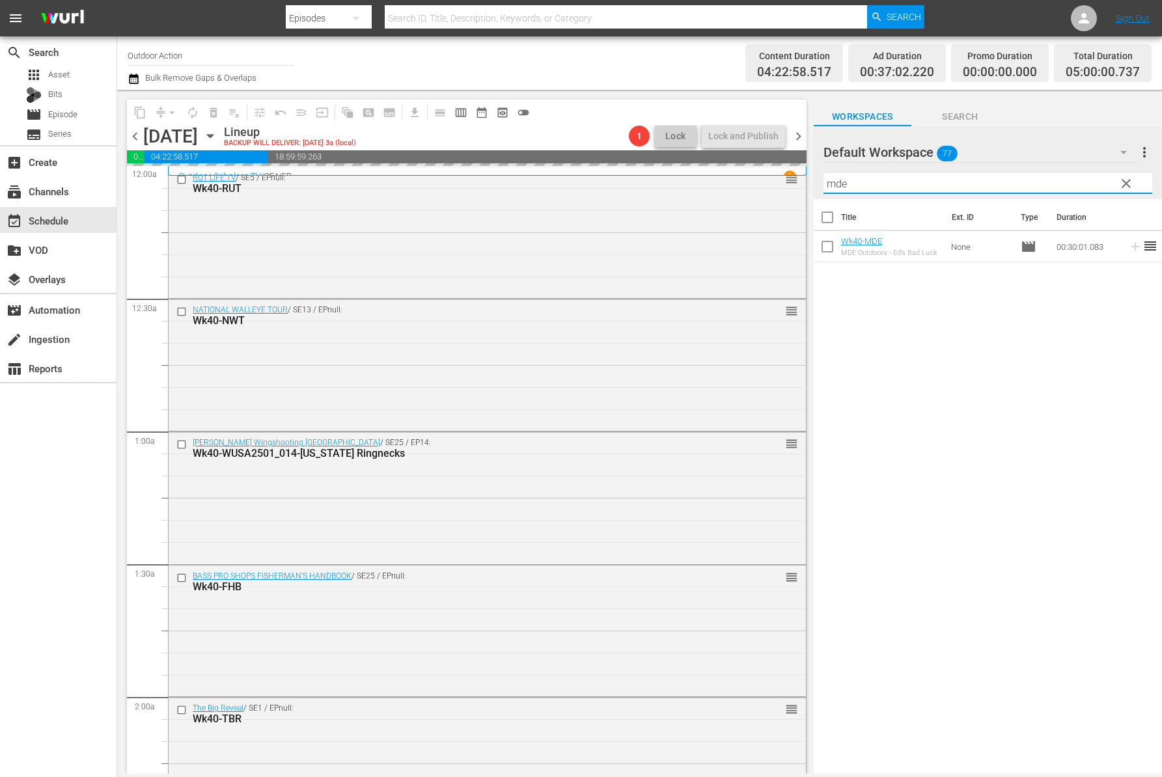
click at [1056, 180] on input "mde" at bounding box center [987, 183] width 329 height 21
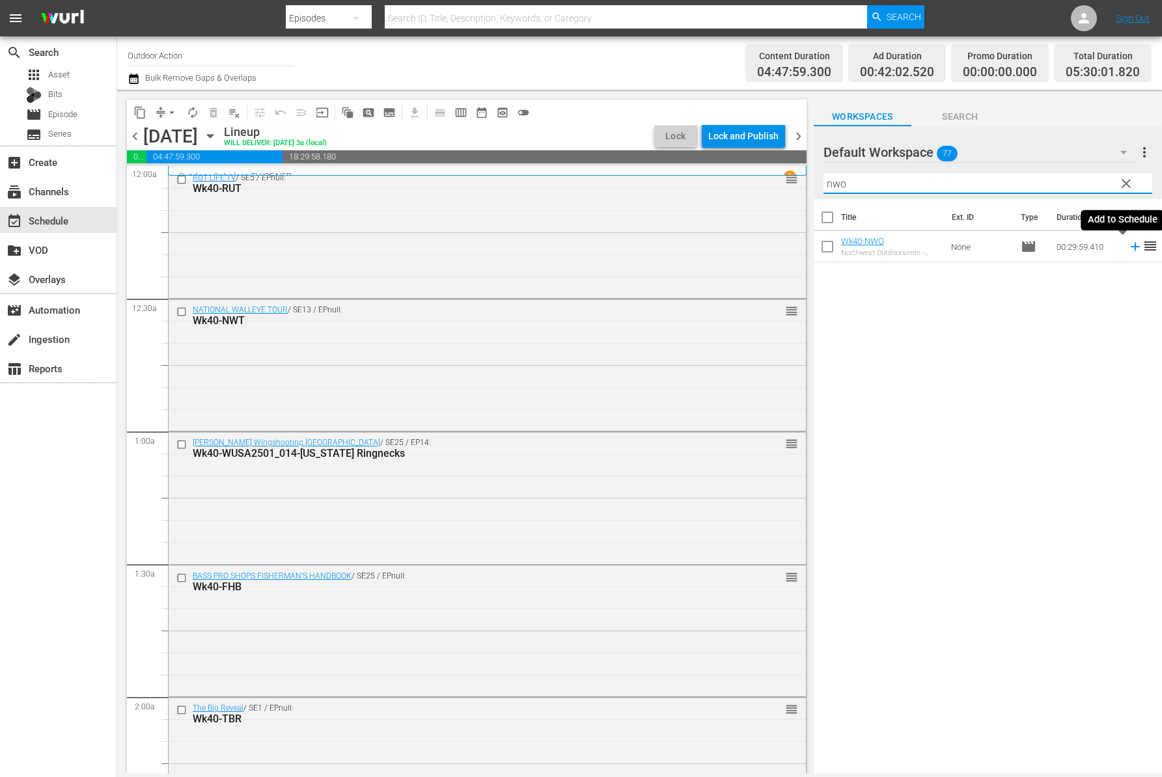
click at [1128, 246] on icon at bounding box center [1135, 246] width 14 height 14
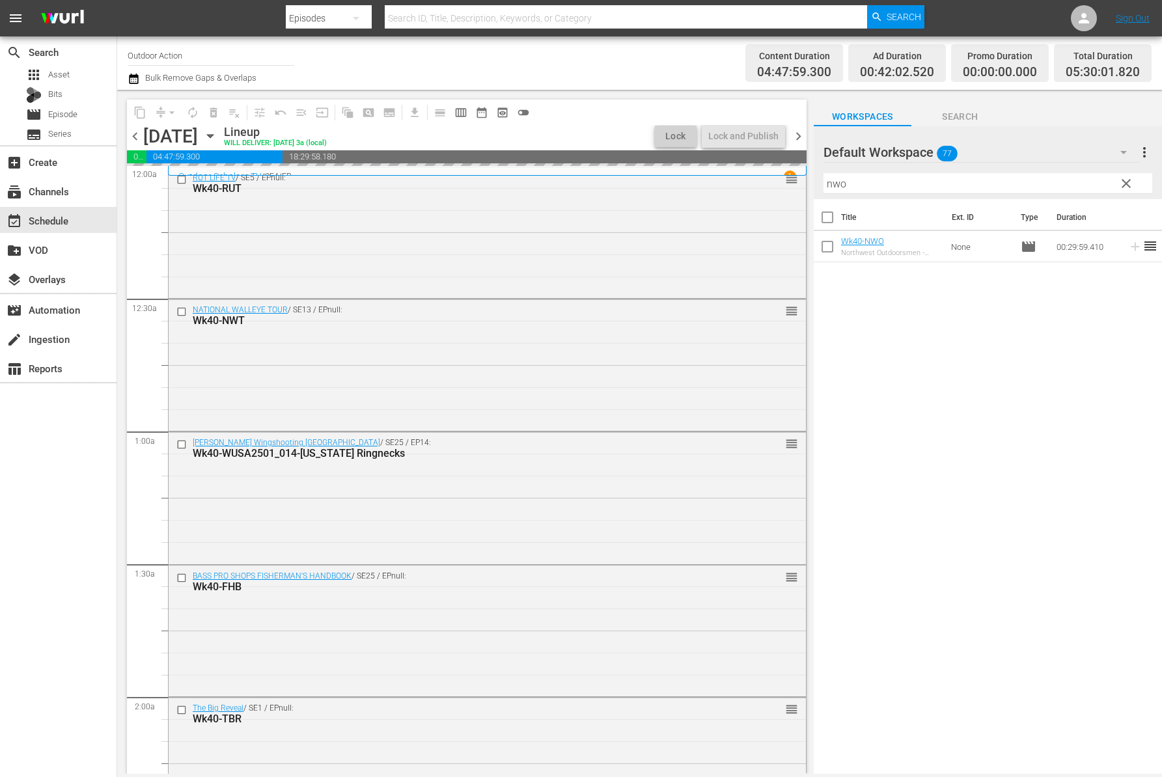
click at [1018, 181] on input "nwo" at bounding box center [987, 183] width 329 height 21
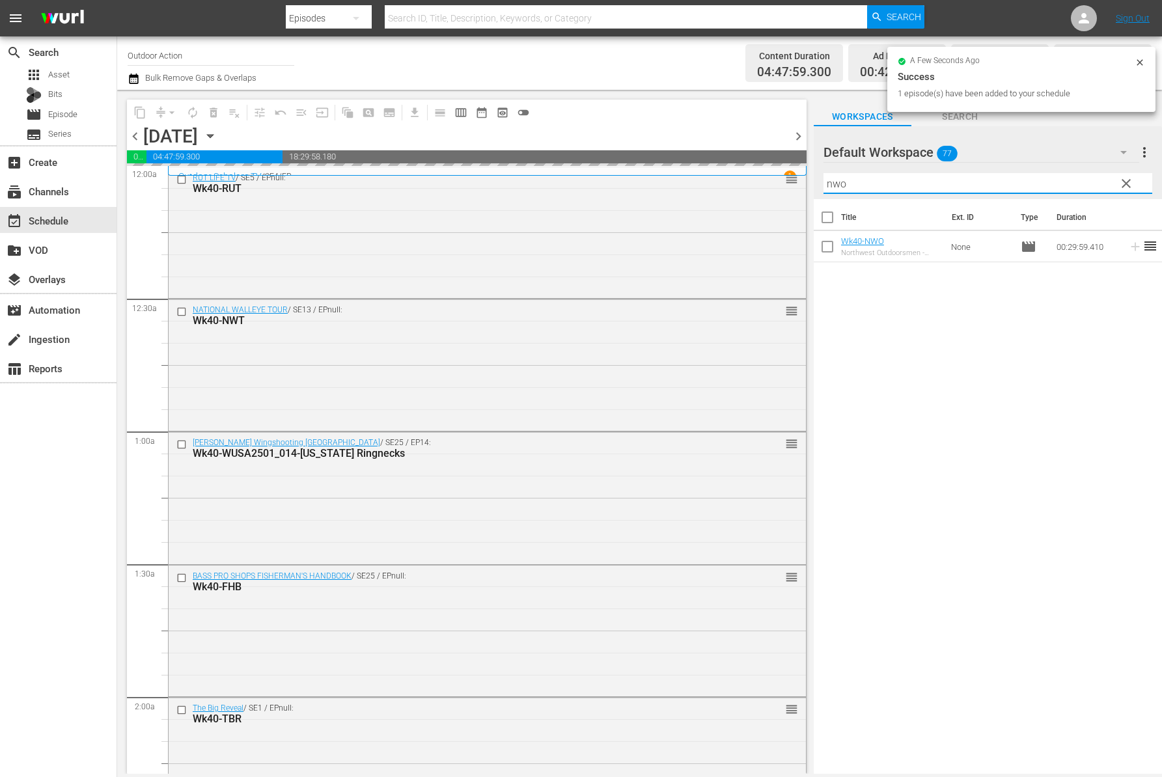
click at [1018, 181] on input "nwo" at bounding box center [987, 183] width 329 height 21
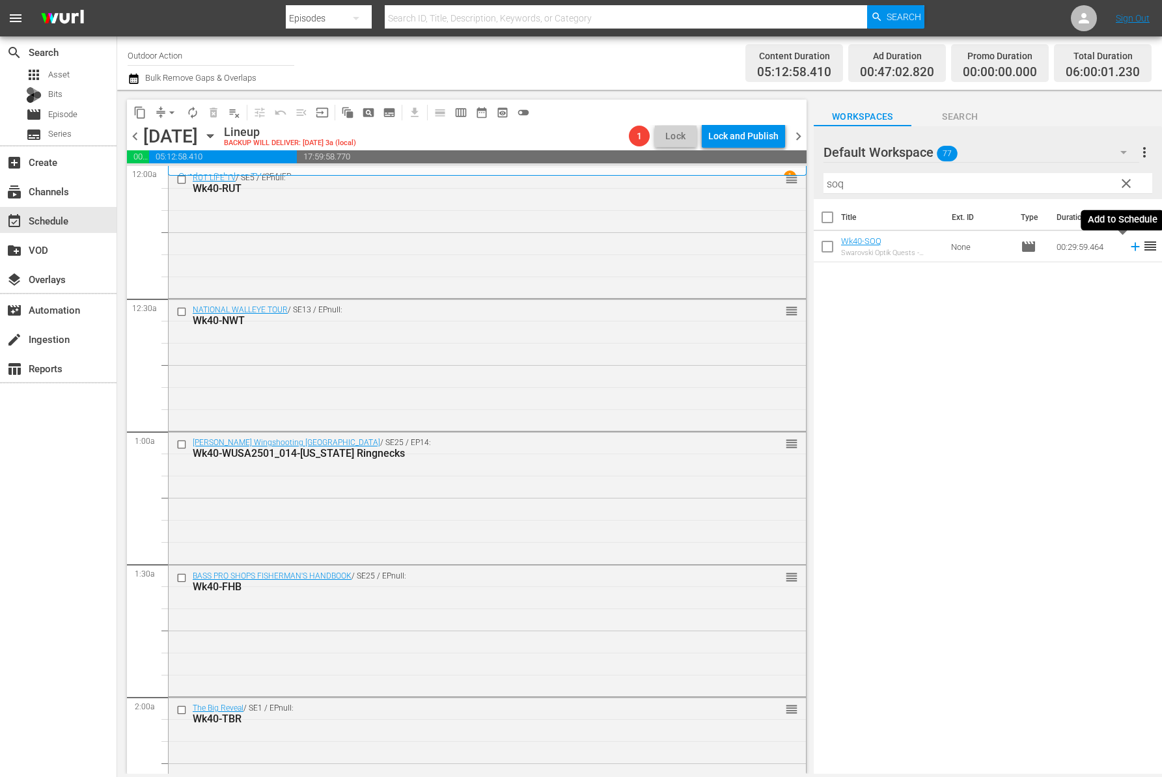
click at [1128, 247] on icon at bounding box center [1135, 246] width 14 height 14
click at [1065, 180] on input "soq" at bounding box center [987, 183] width 329 height 21
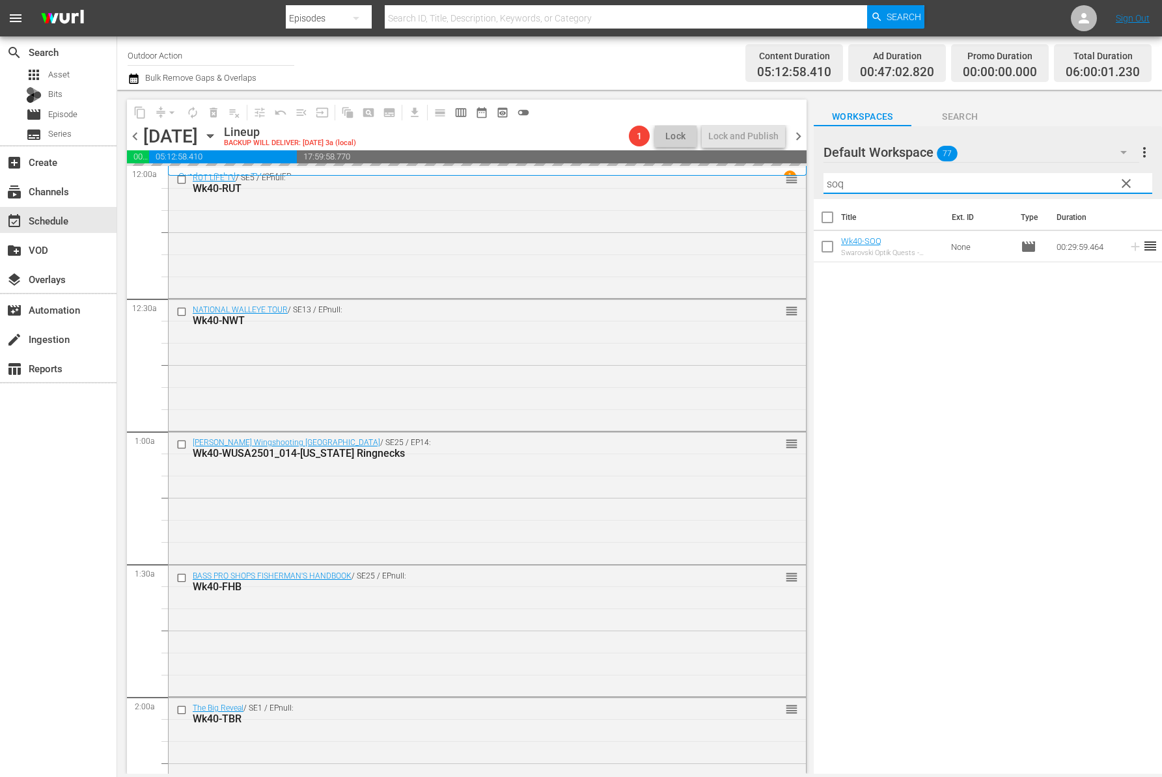
click at [1065, 180] on input "soq" at bounding box center [987, 183] width 329 height 21
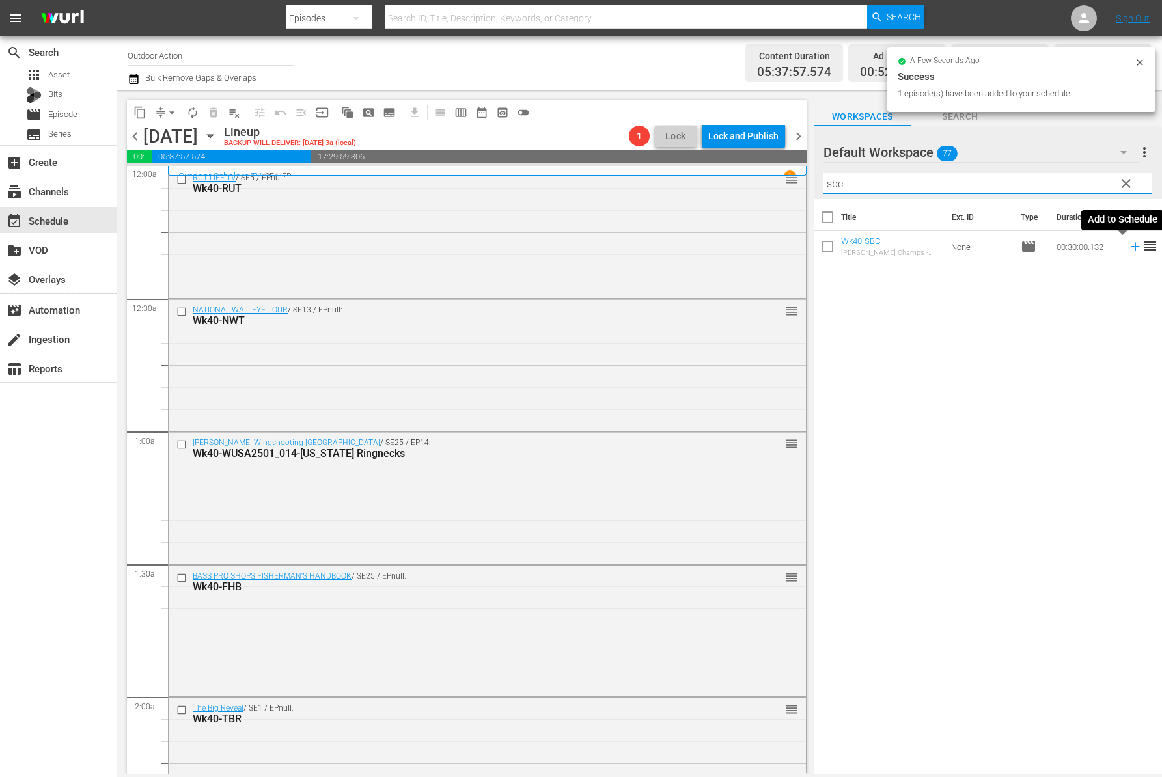
click at [1130, 245] on icon at bounding box center [1134, 247] width 8 height 8
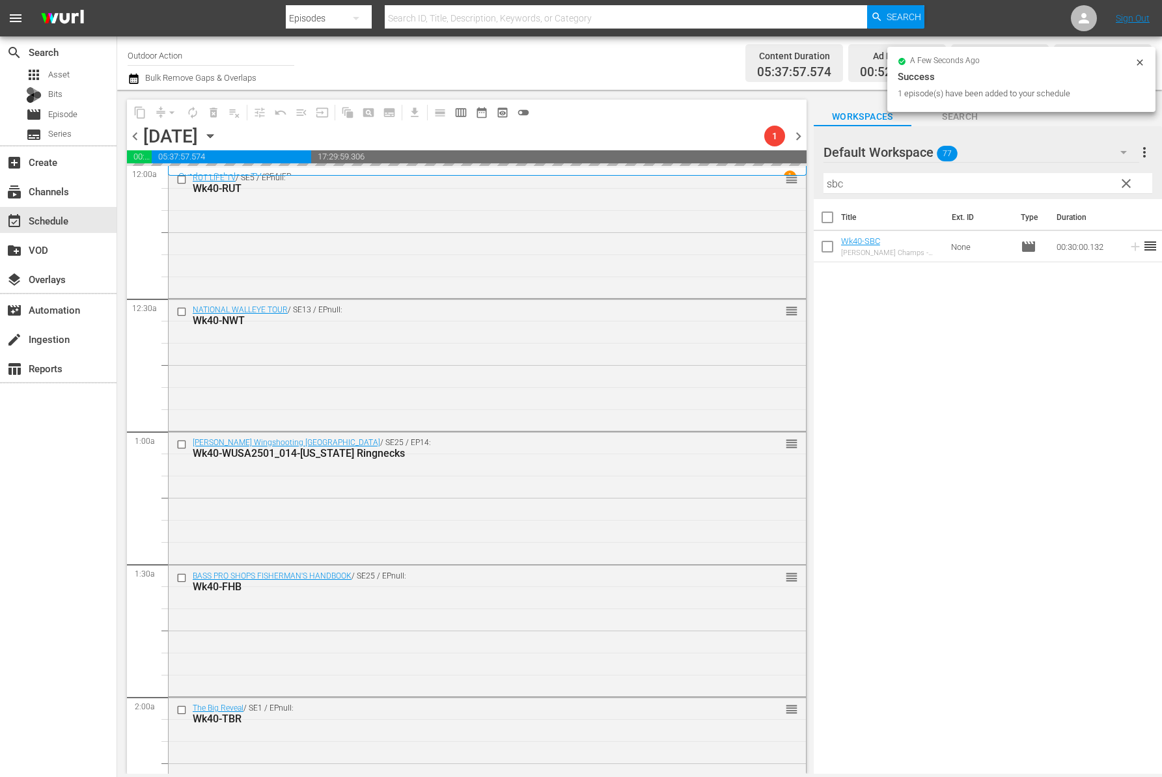
click at [1061, 182] on input "sbc" at bounding box center [987, 183] width 329 height 21
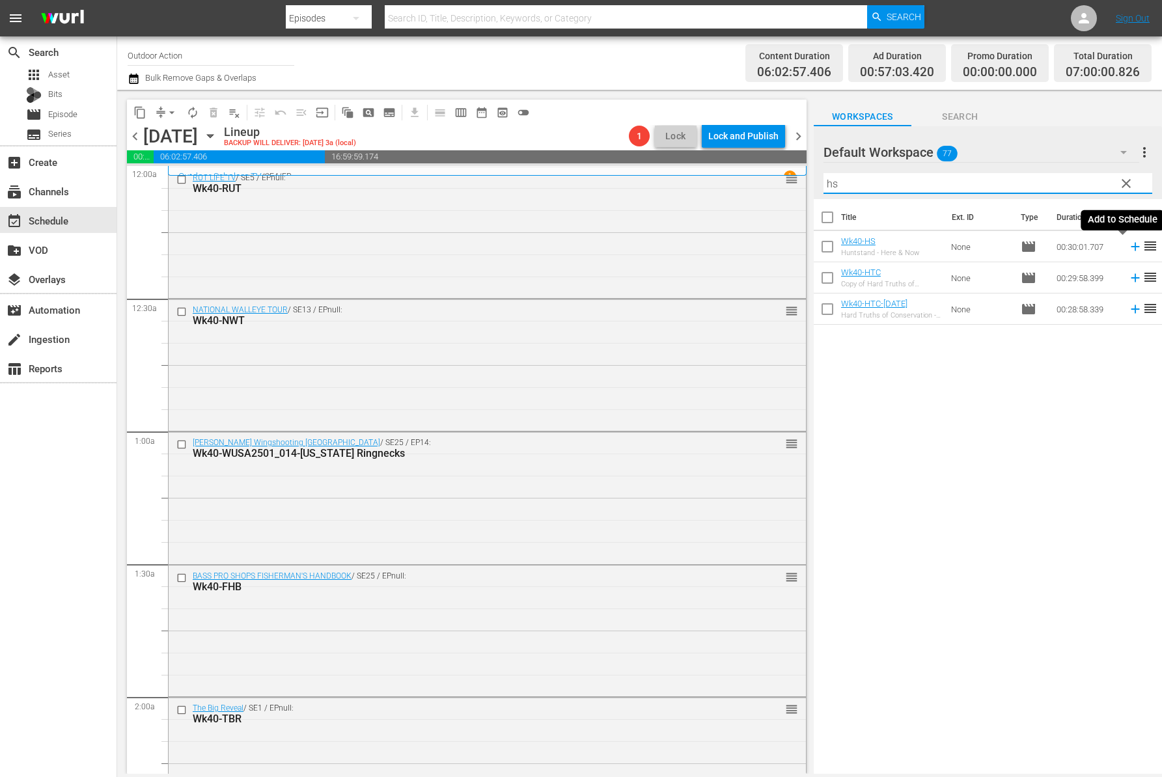
click at [1128, 250] on icon at bounding box center [1135, 246] width 14 height 14
click at [1057, 176] on input "hs" at bounding box center [987, 183] width 329 height 21
click at [1130, 247] on icon at bounding box center [1134, 247] width 8 height 8
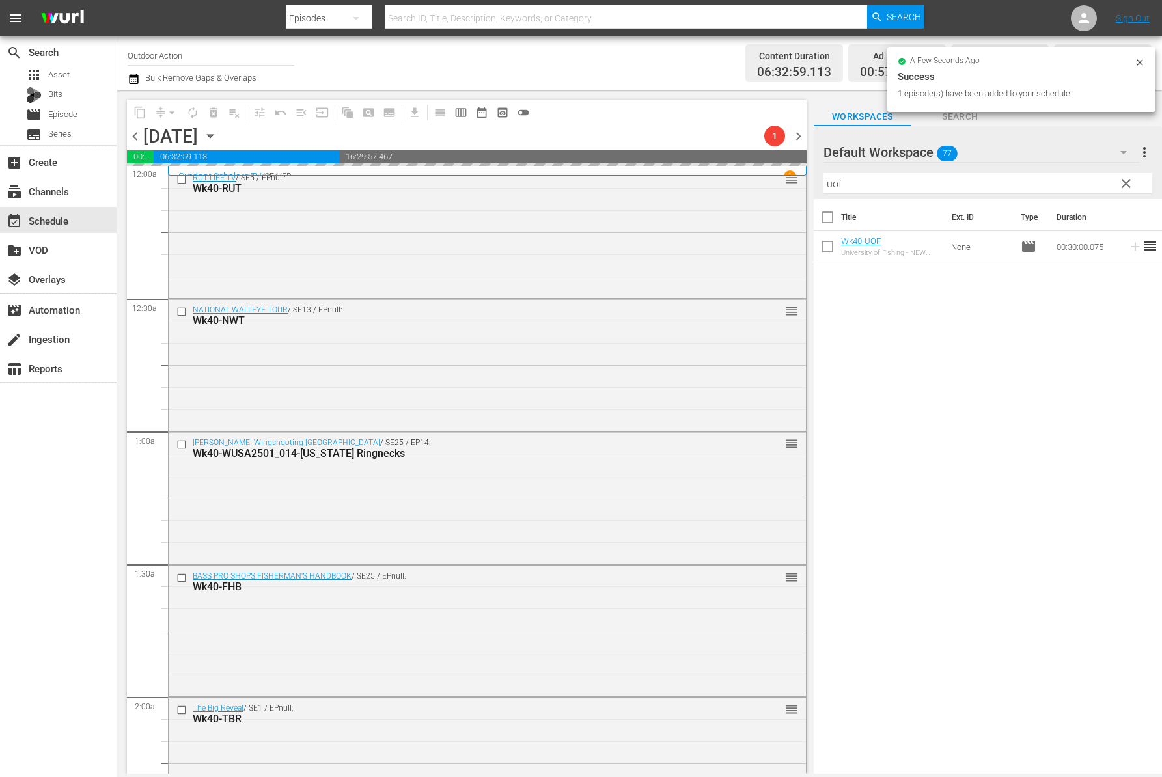
click at [1048, 180] on input "uof" at bounding box center [987, 183] width 329 height 21
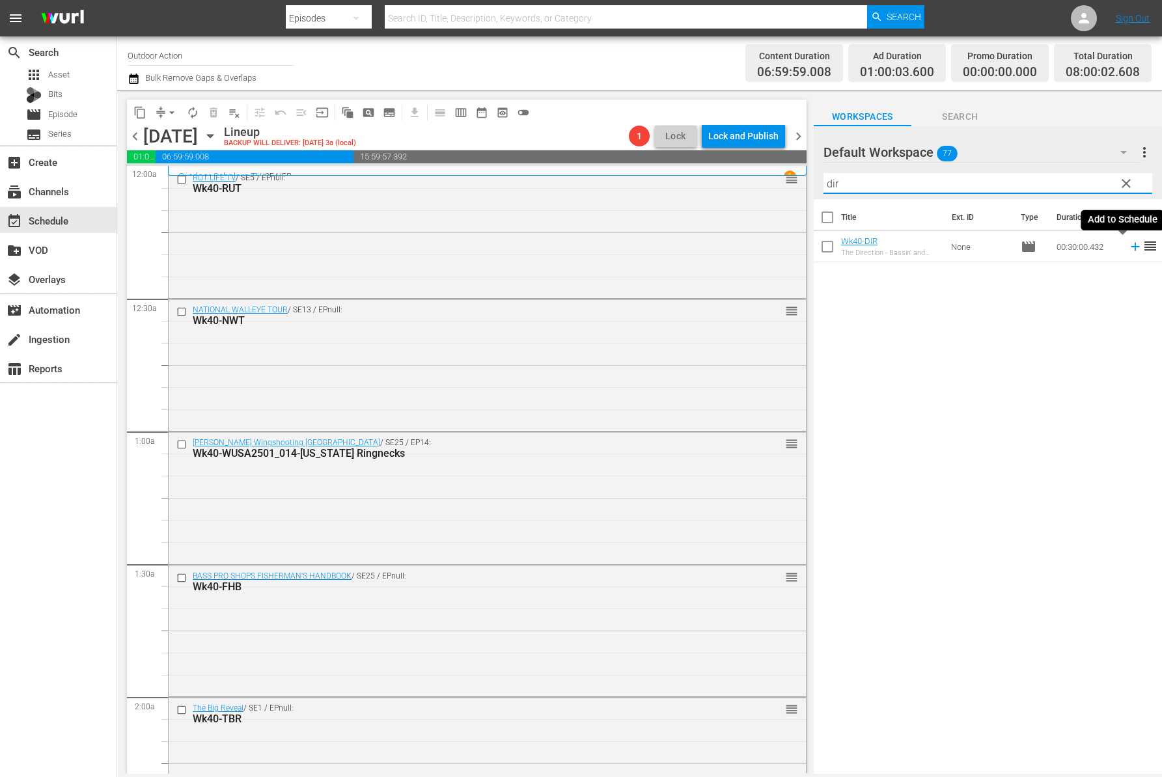
click at [1128, 249] on icon at bounding box center [1135, 246] width 14 height 14
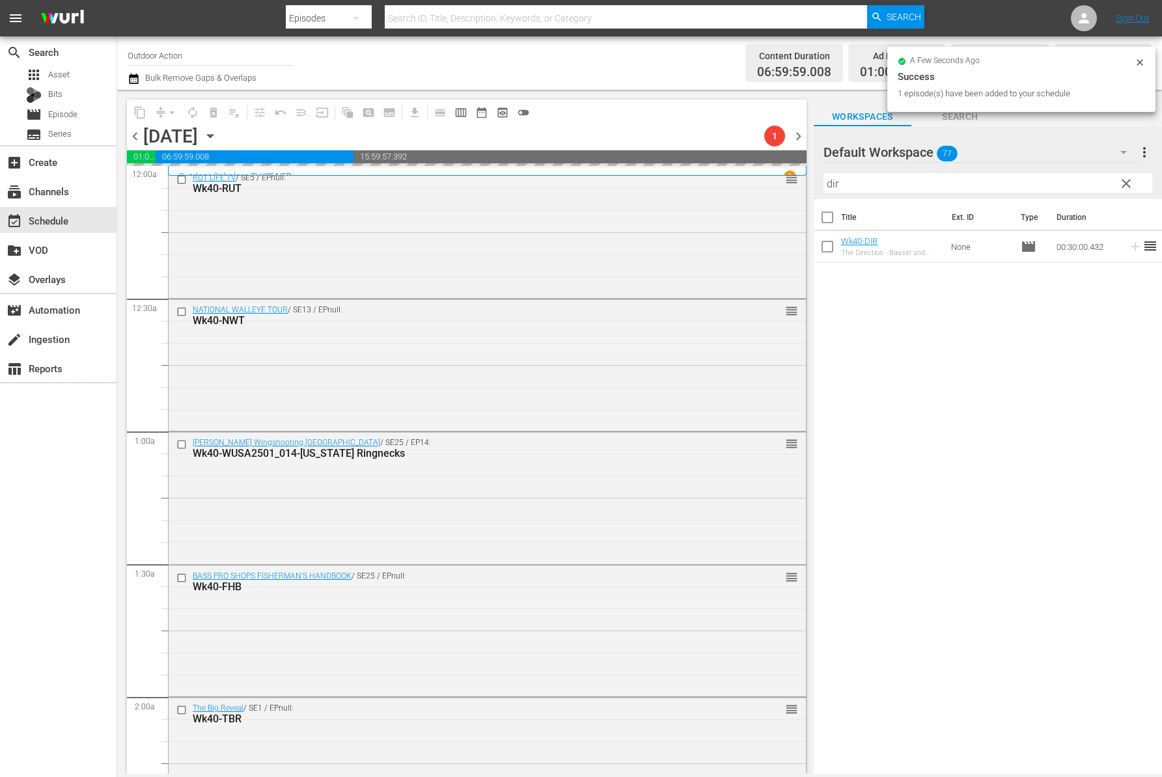
click at [1045, 182] on input "dir" at bounding box center [987, 183] width 329 height 21
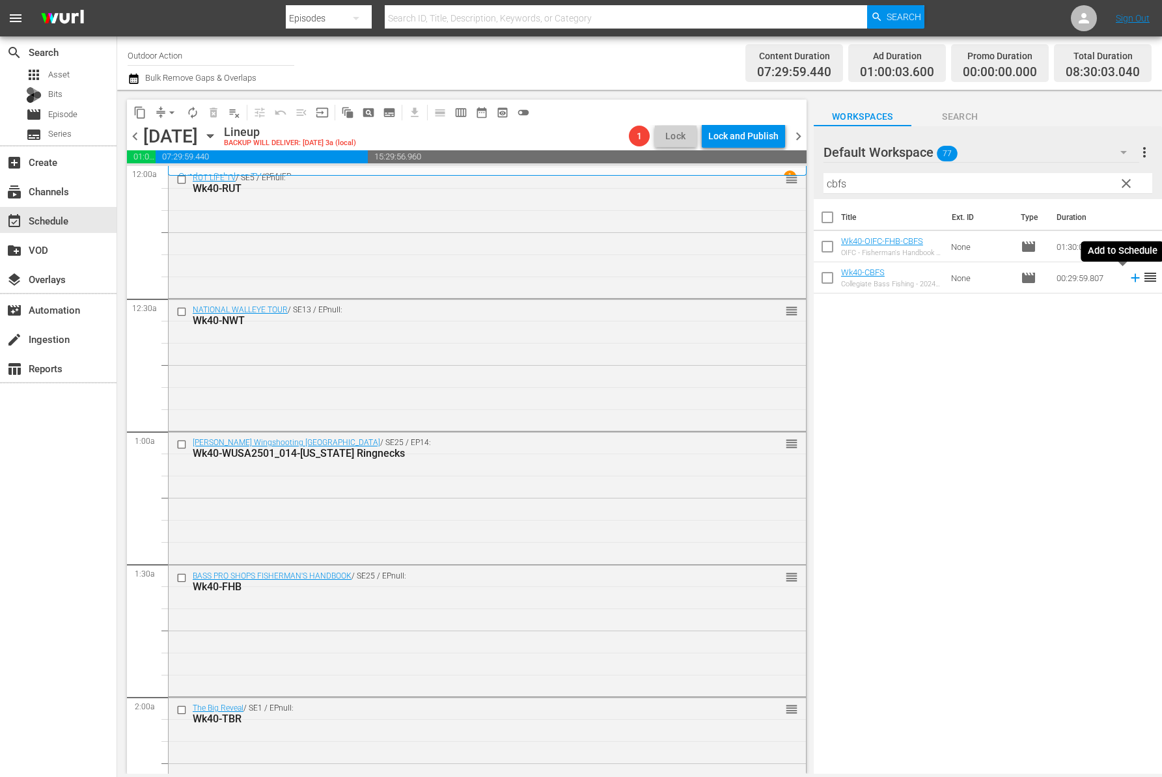
click at [1128, 280] on icon at bounding box center [1135, 278] width 14 height 14
click at [1055, 180] on input "cbfs" at bounding box center [987, 183] width 329 height 21
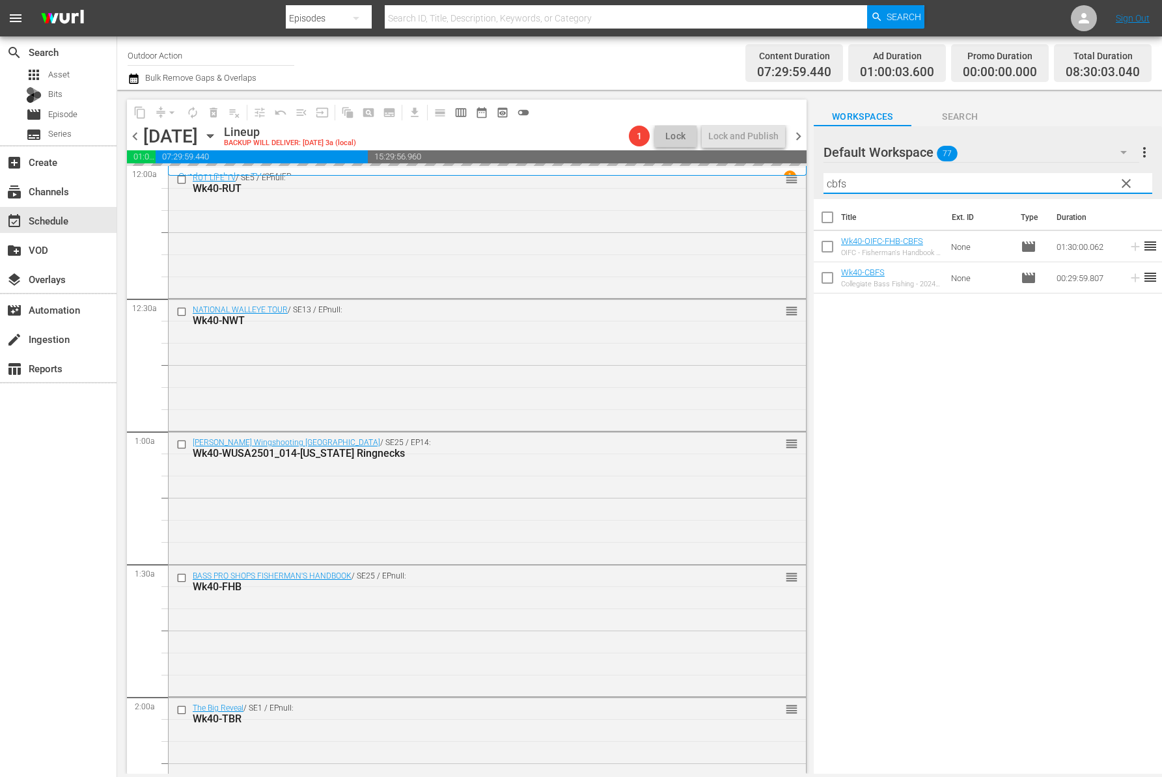
click at [1055, 180] on input "cbfs" at bounding box center [987, 183] width 329 height 21
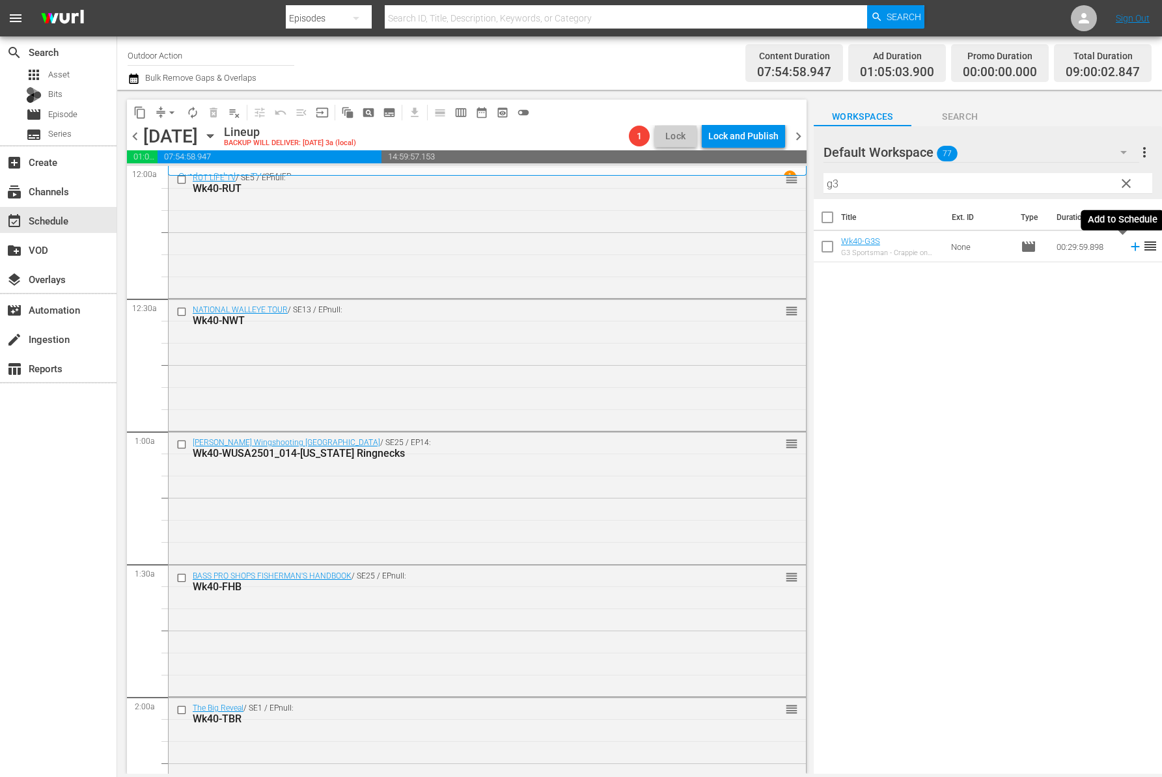
click at [1128, 248] on icon at bounding box center [1135, 246] width 14 height 14
click at [1056, 187] on input "g3" at bounding box center [987, 183] width 329 height 21
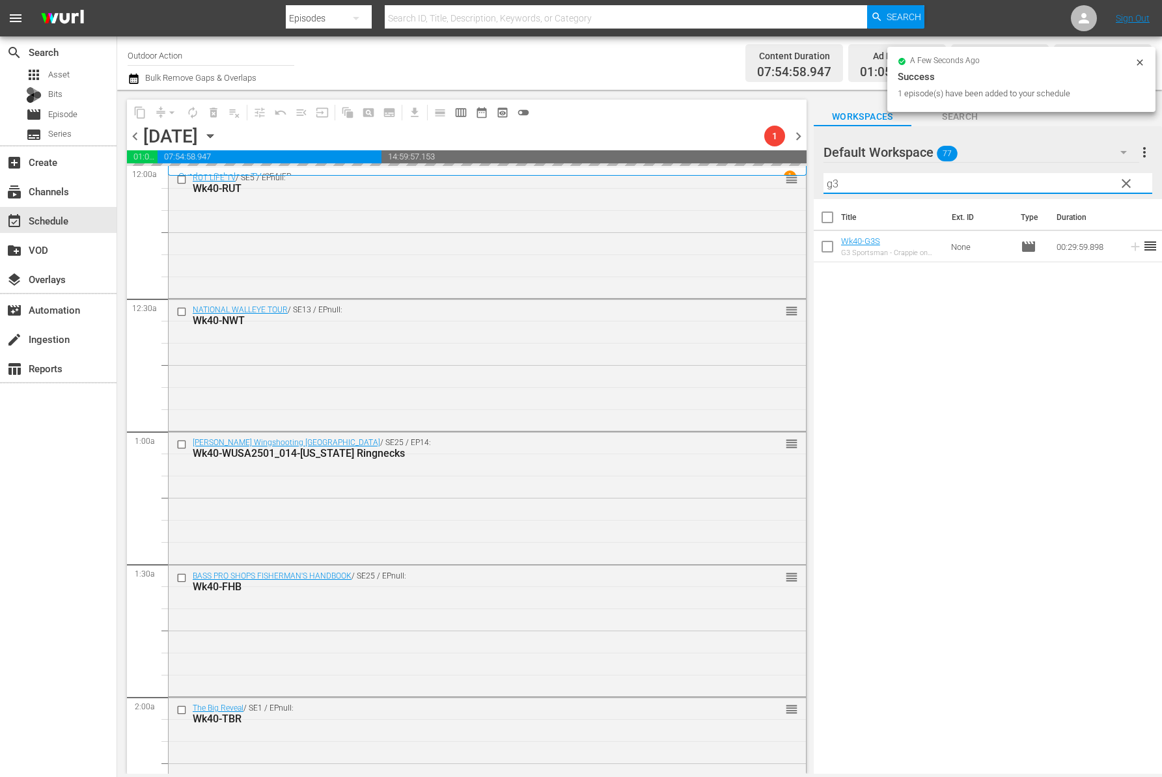
click at [1056, 187] on input "g3" at bounding box center [987, 183] width 329 height 21
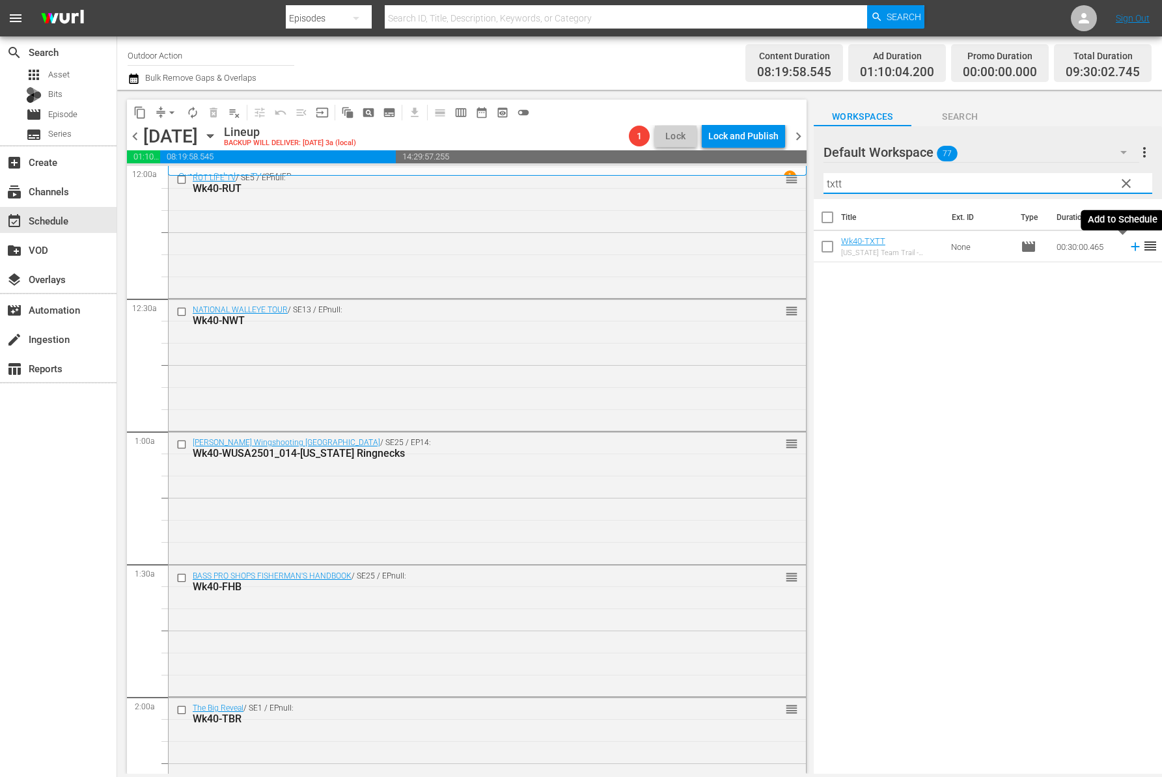
click at [1130, 246] on icon at bounding box center [1134, 247] width 8 height 8
click at [1065, 186] on input "txtt" at bounding box center [987, 183] width 329 height 21
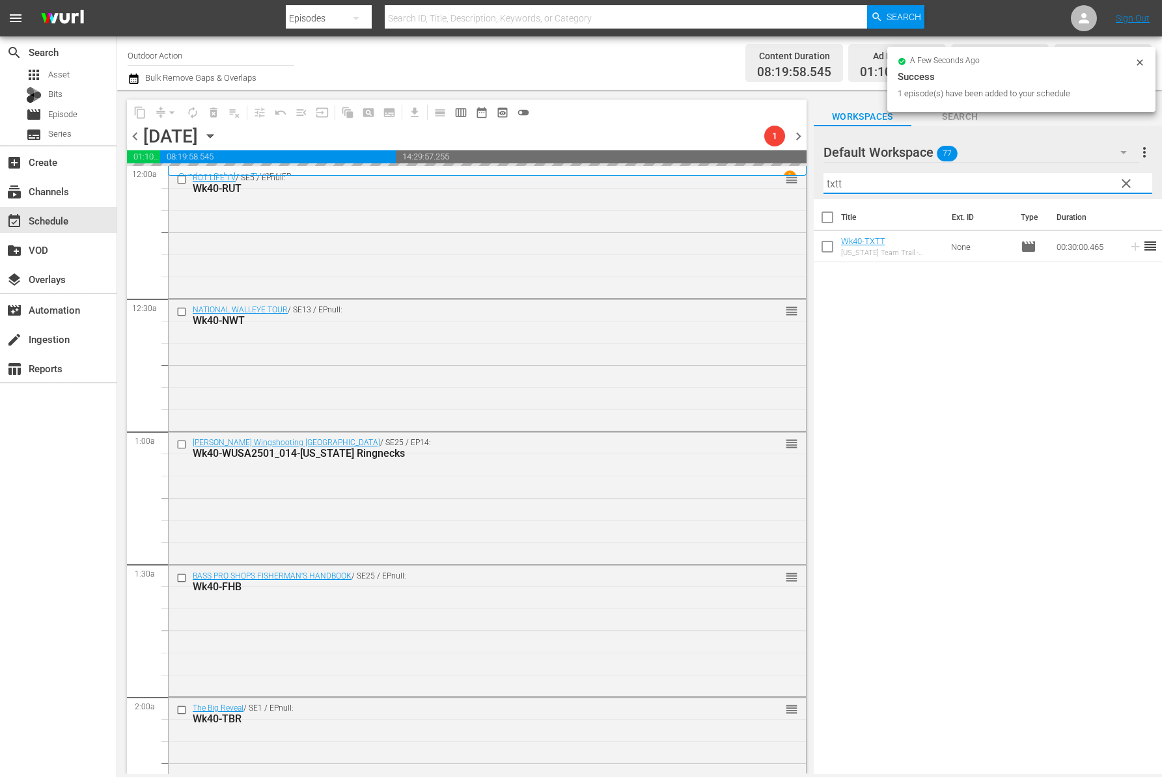
click at [1065, 186] on input "txtt" at bounding box center [987, 183] width 329 height 21
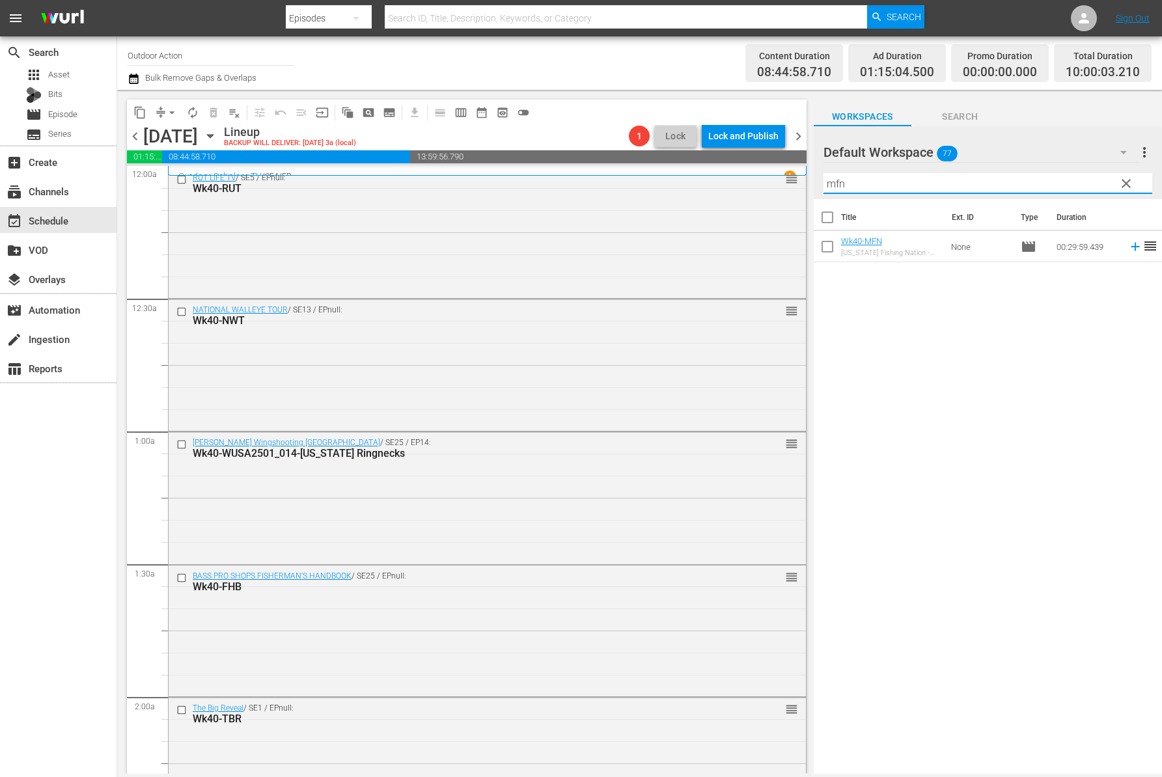
click at [1105, 284] on div "Title Ext. ID Type Duration Wk40-MFN [US_STATE] Fishing Nation - Motor City Wal…" at bounding box center [987, 487] width 348 height 577
click at [1128, 250] on icon at bounding box center [1135, 246] width 14 height 14
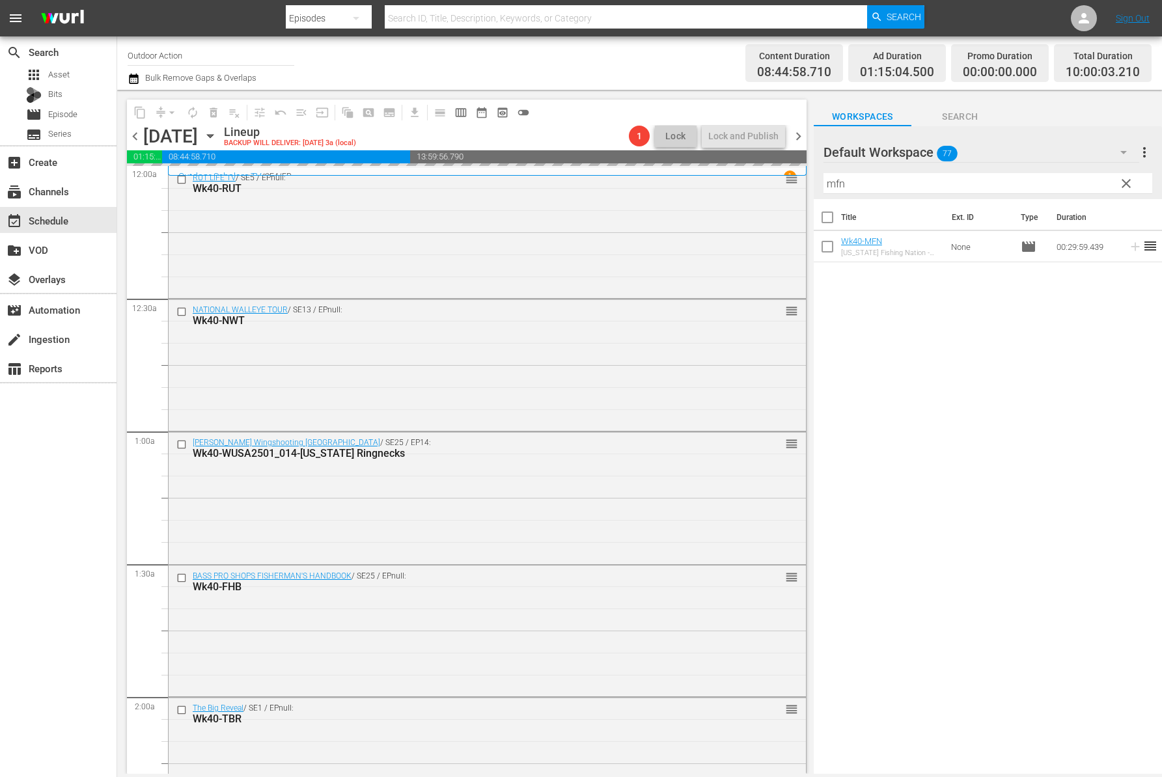
click at [1048, 181] on input "mfn" at bounding box center [987, 183] width 329 height 21
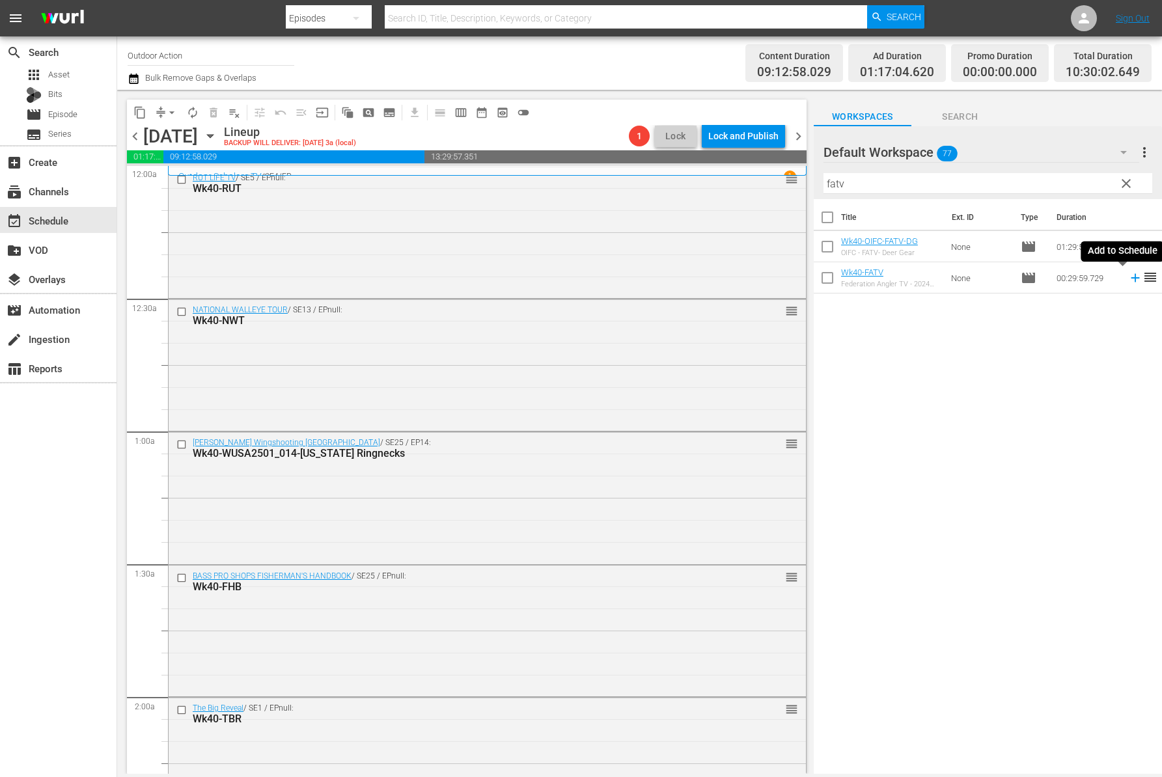
click at [1128, 279] on icon at bounding box center [1135, 278] width 14 height 14
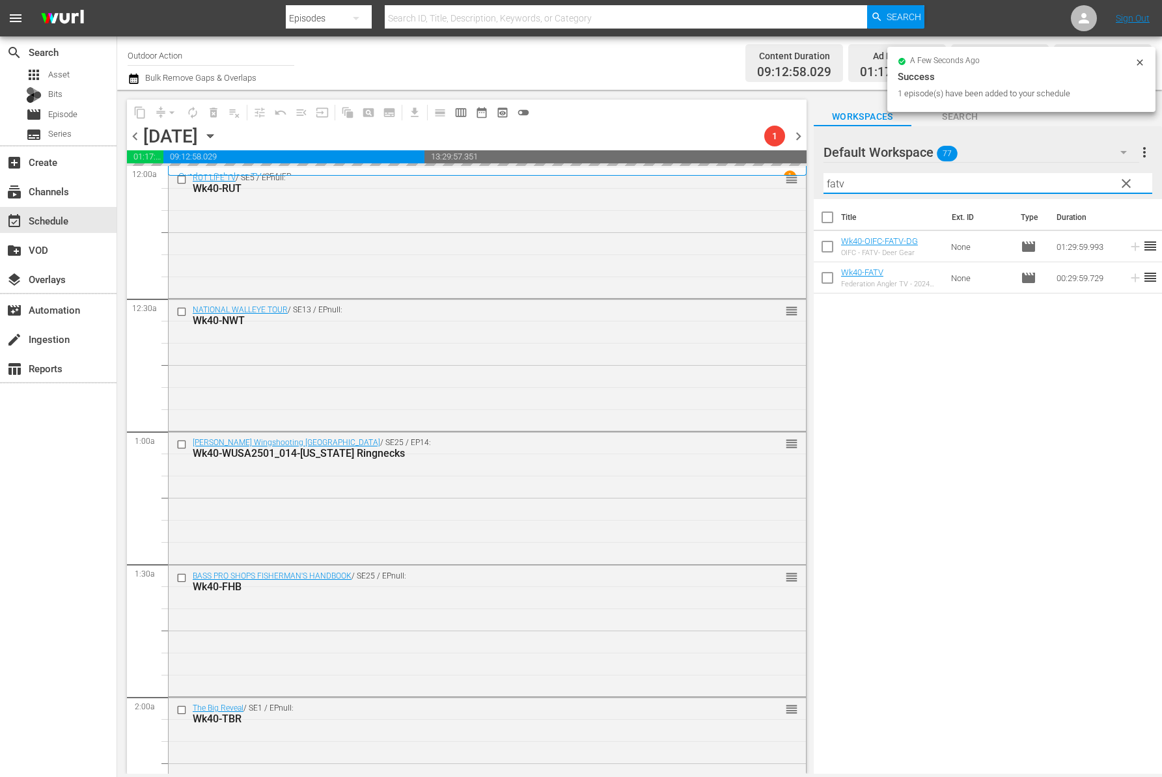
click at [1078, 178] on input "fatv" at bounding box center [987, 183] width 329 height 21
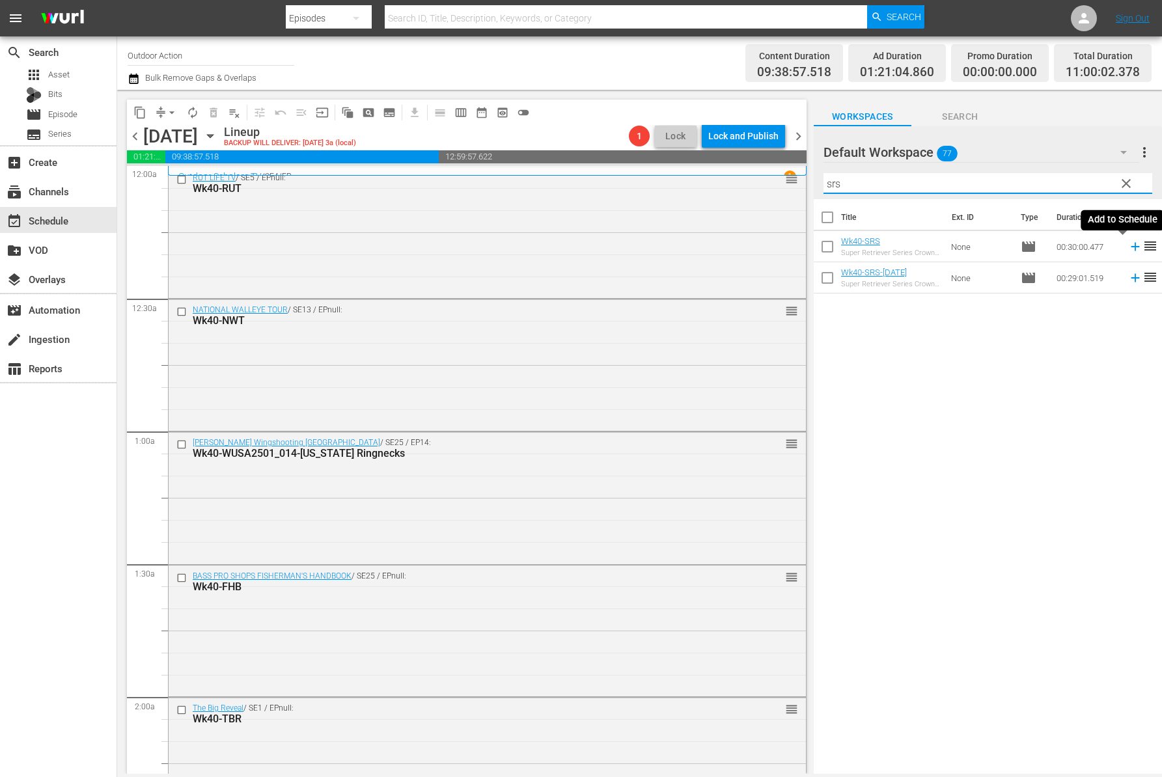
click at [1130, 249] on icon at bounding box center [1134, 247] width 8 height 8
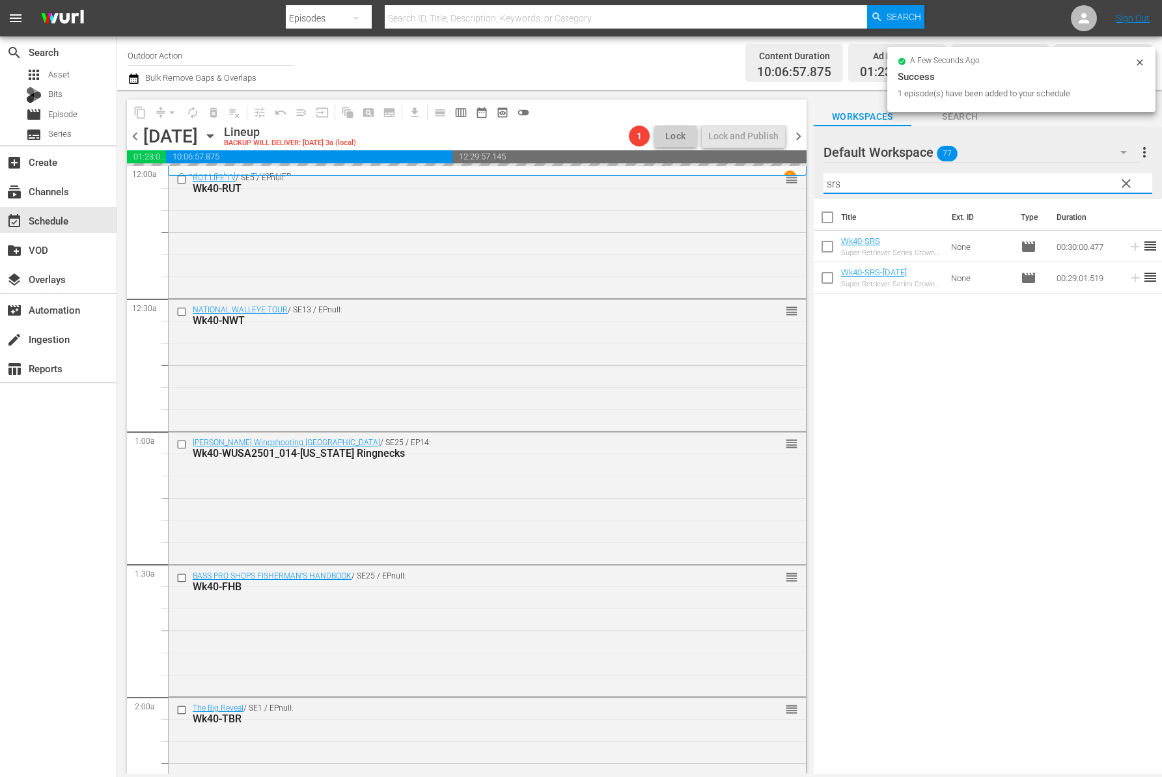
click at [1080, 185] on input "srs" at bounding box center [987, 183] width 329 height 21
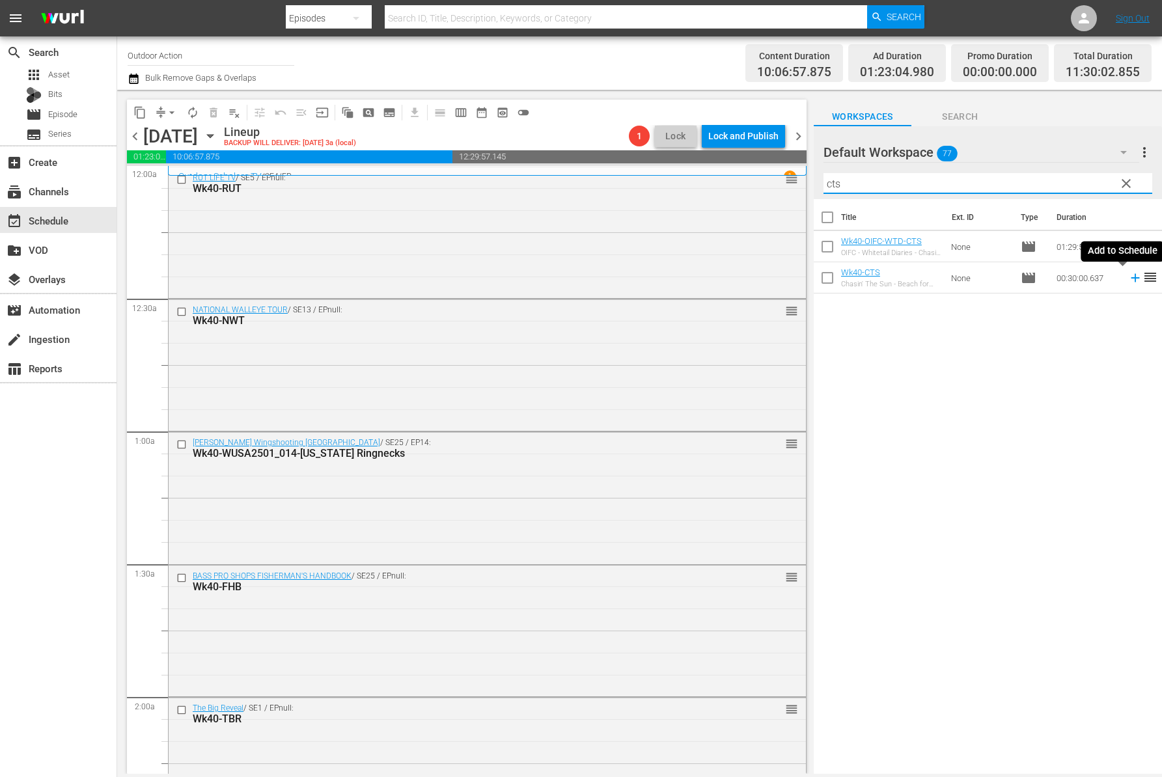
click at [1128, 281] on icon at bounding box center [1135, 278] width 14 height 14
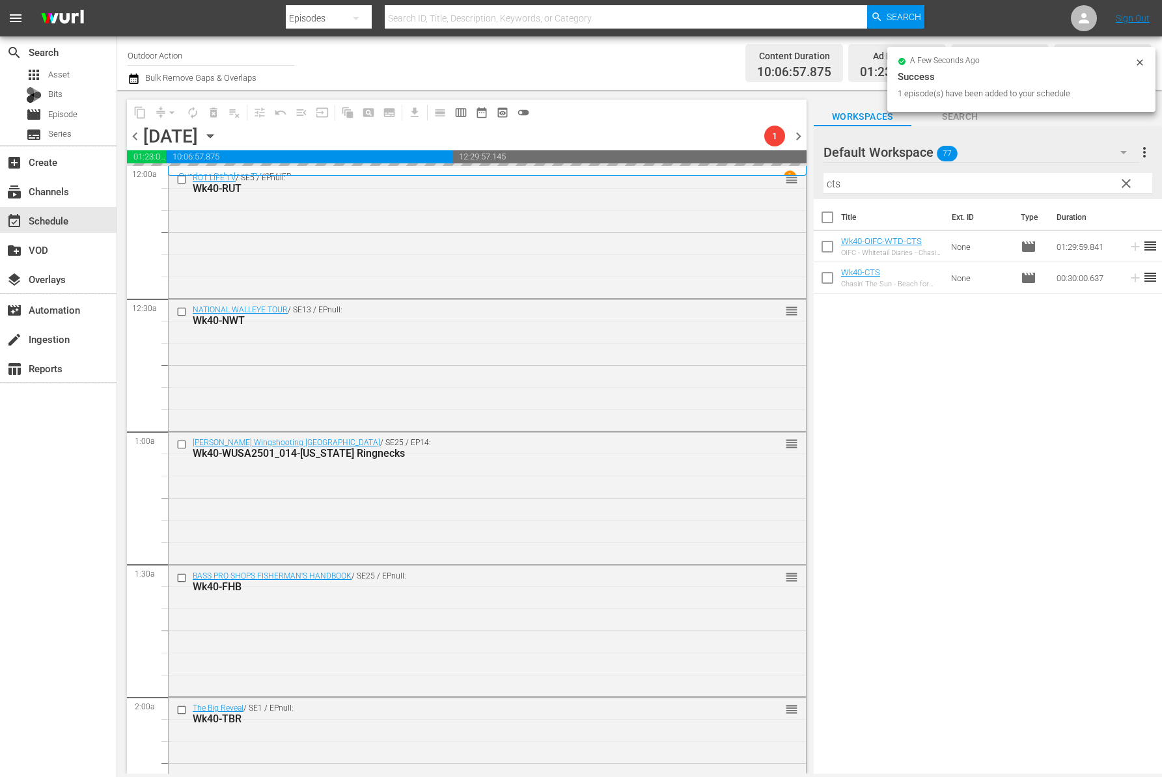
click at [1070, 185] on input "cts" at bounding box center [987, 183] width 329 height 21
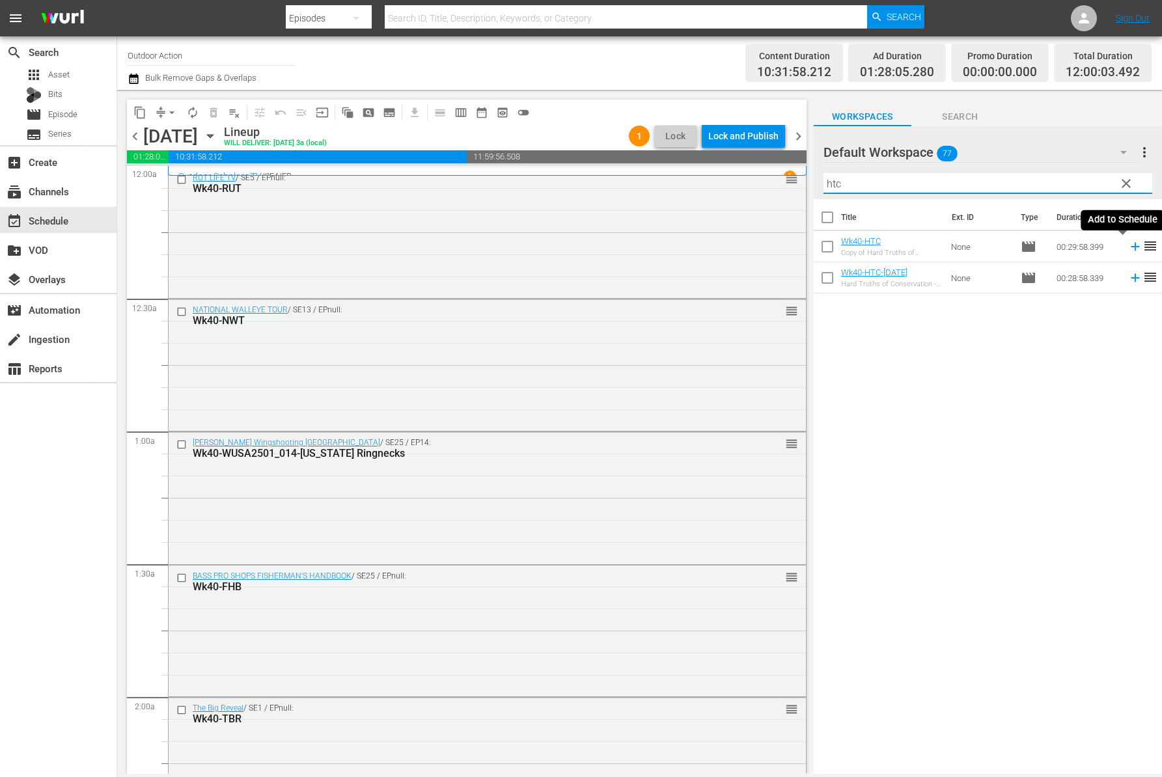
click at [1128, 249] on icon at bounding box center [1135, 246] width 14 height 14
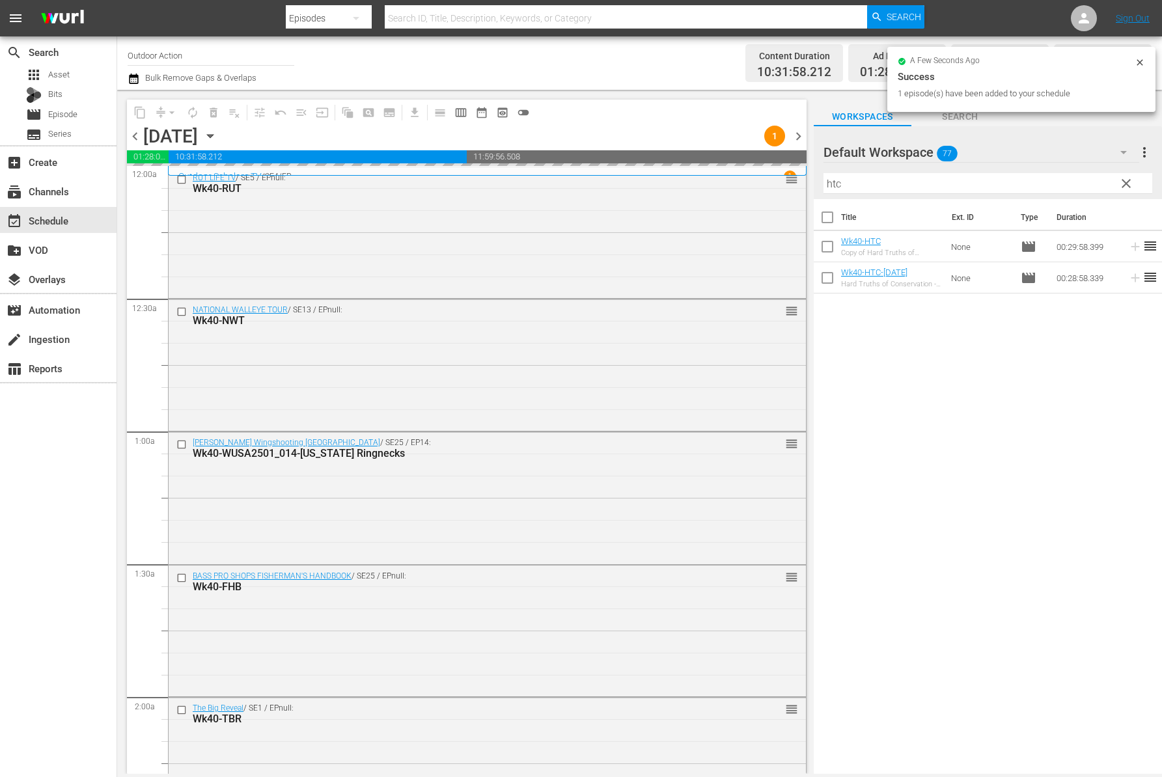
click at [1070, 178] on input "htc" at bounding box center [987, 183] width 329 height 21
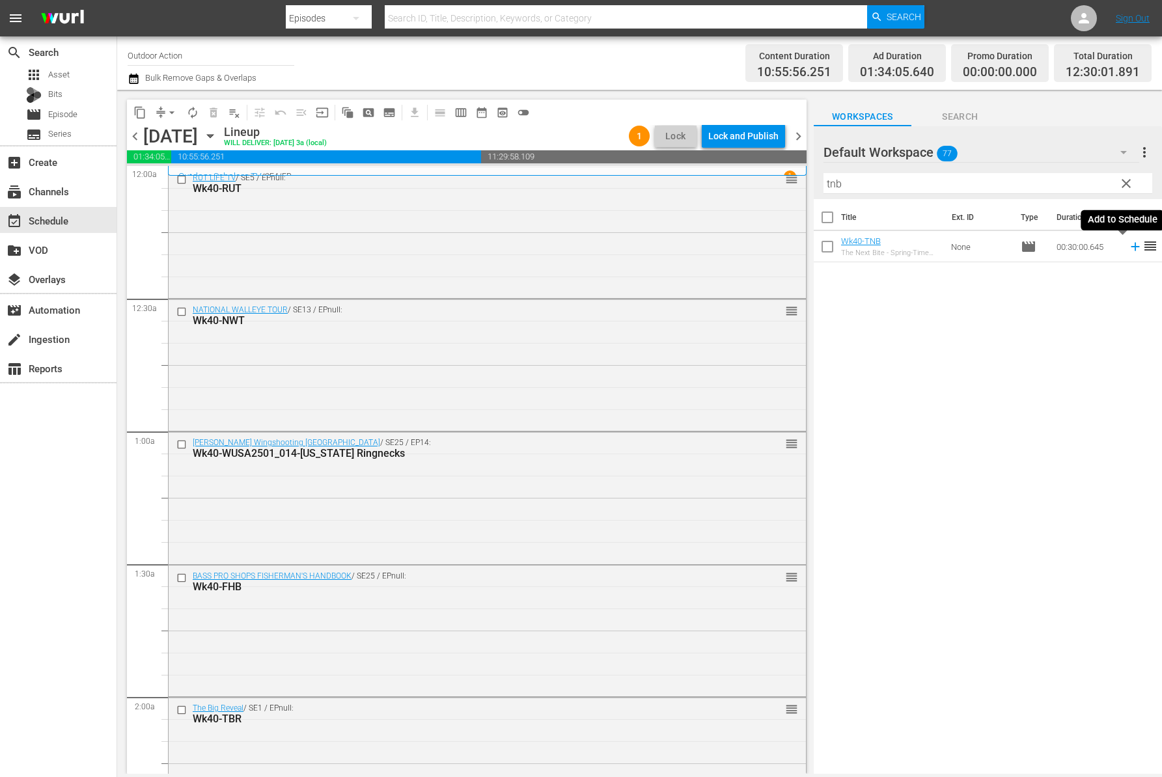
click at [1128, 247] on icon at bounding box center [1135, 246] width 14 height 14
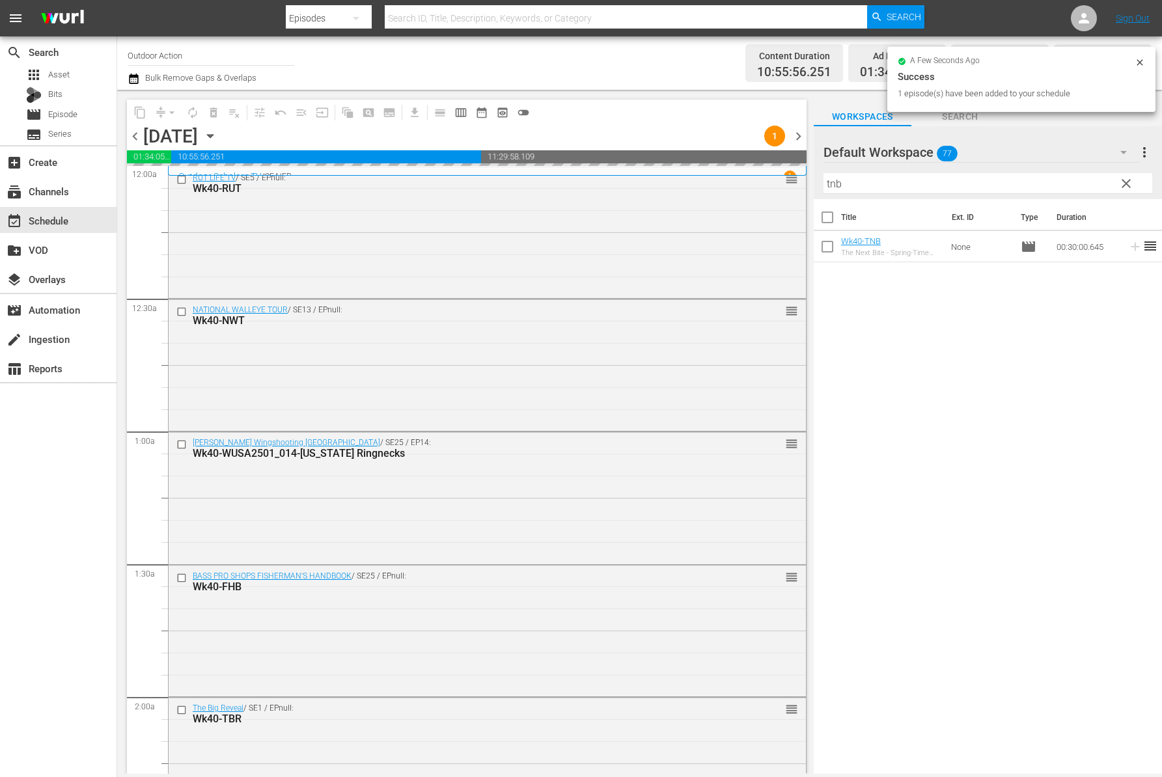
click at [1087, 185] on input "tnb" at bounding box center [987, 183] width 329 height 21
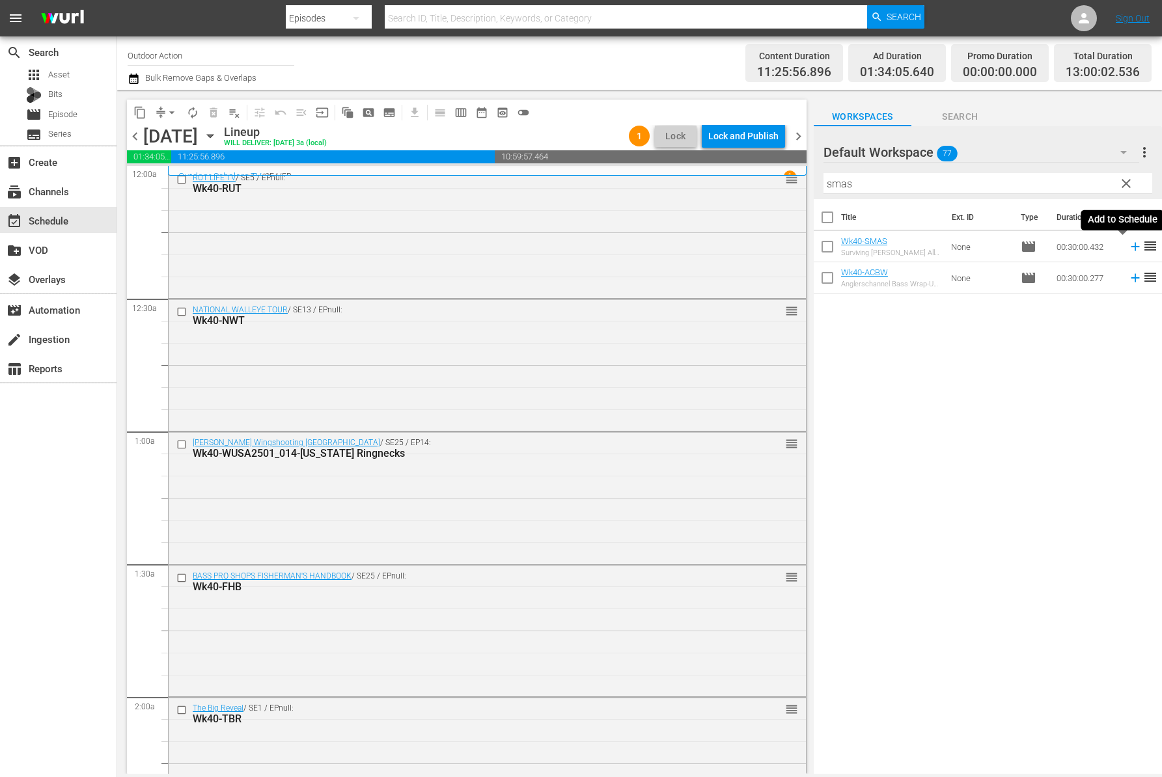
click at [1128, 247] on icon at bounding box center [1135, 246] width 14 height 14
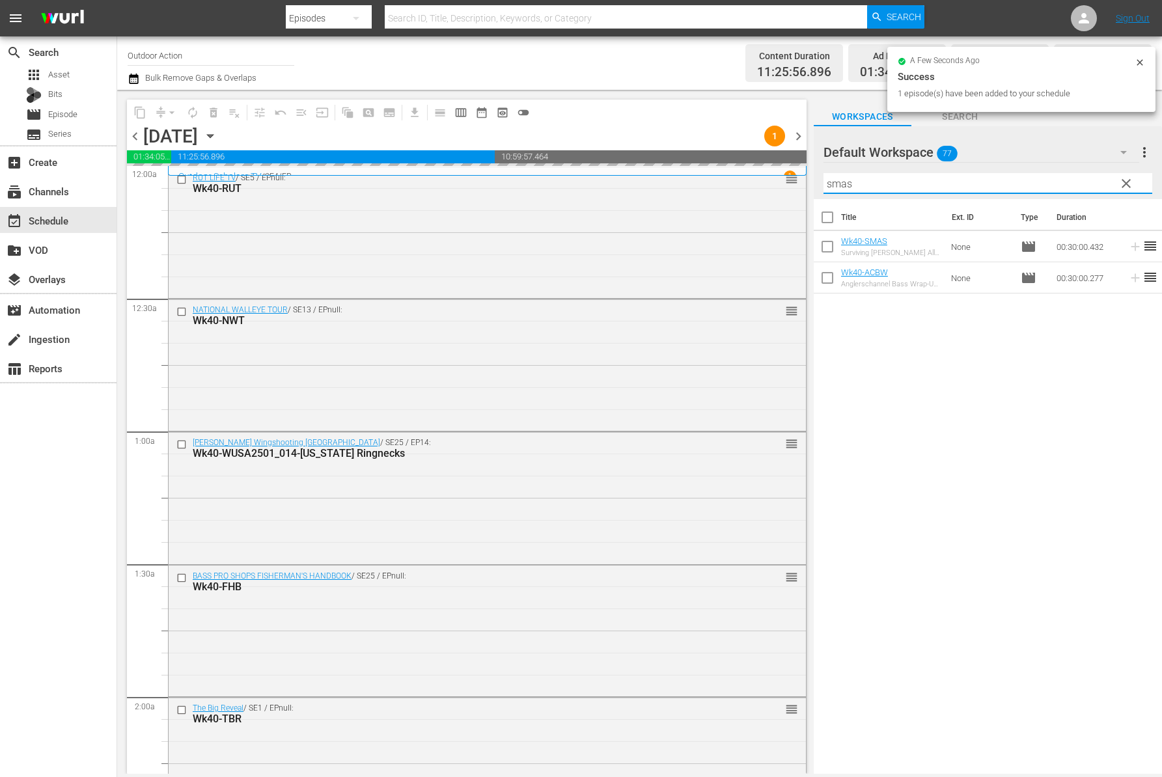
click at [1093, 182] on input "smas" at bounding box center [987, 183] width 329 height 21
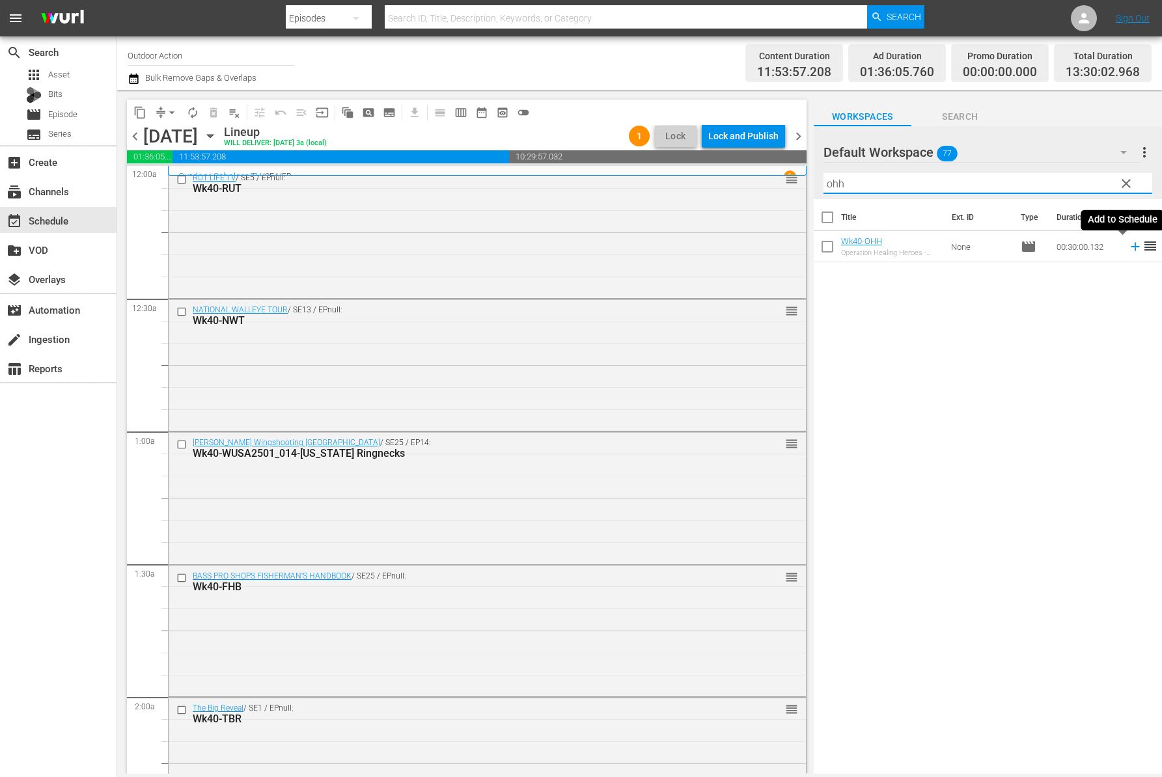
click at [1130, 246] on icon at bounding box center [1134, 247] width 8 height 8
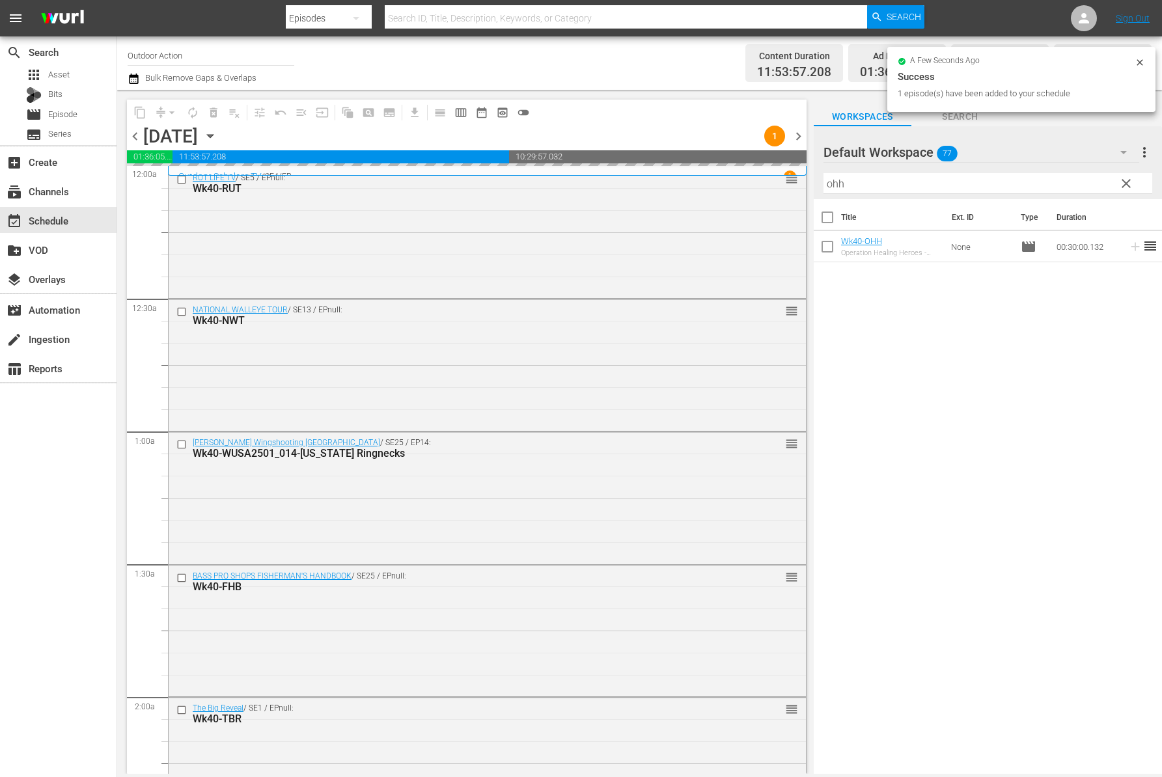
click at [1089, 184] on input "ohh" at bounding box center [987, 183] width 329 height 21
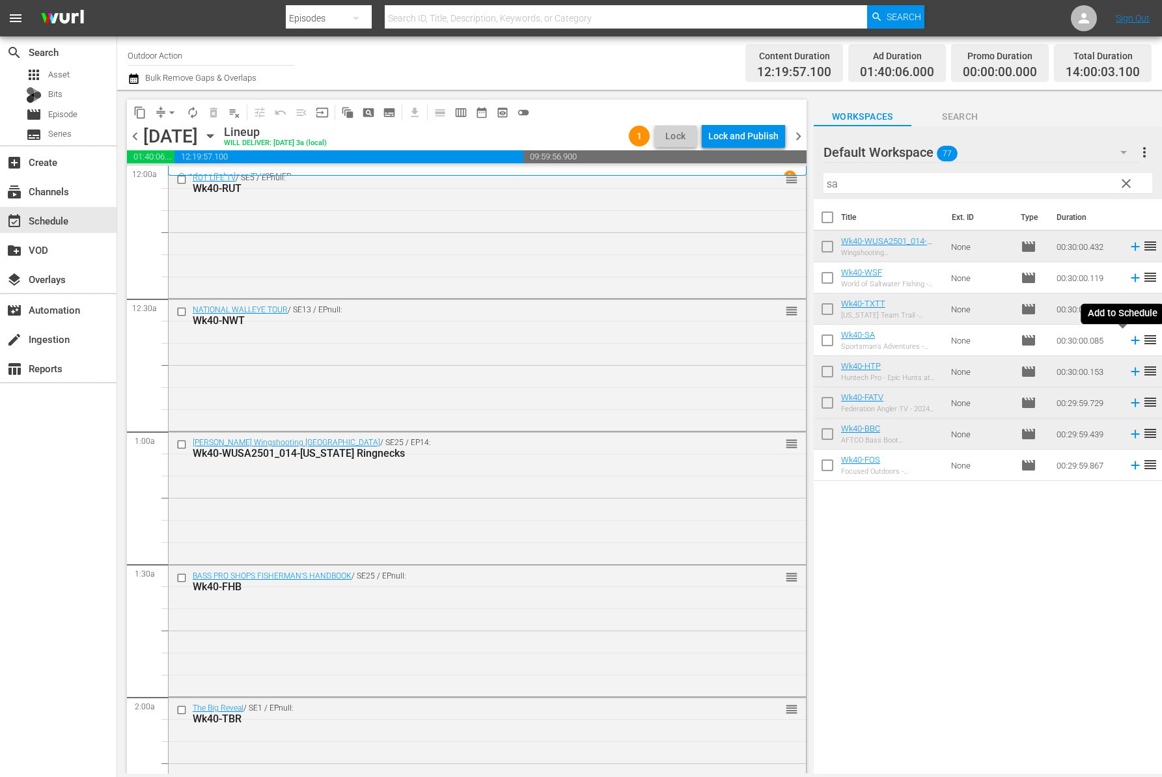
click at [1130, 342] on icon at bounding box center [1134, 340] width 8 height 8
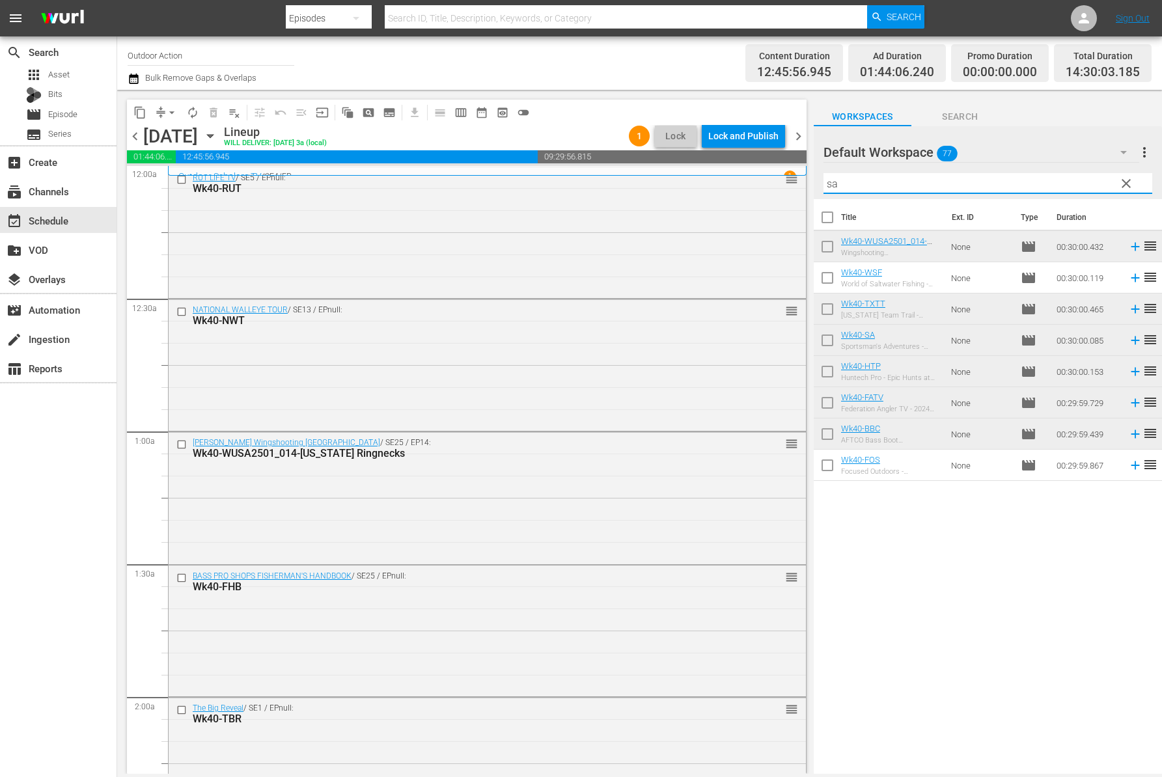
click at [921, 178] on input "sa" at bounding box center [987, 183] width 329 height 21
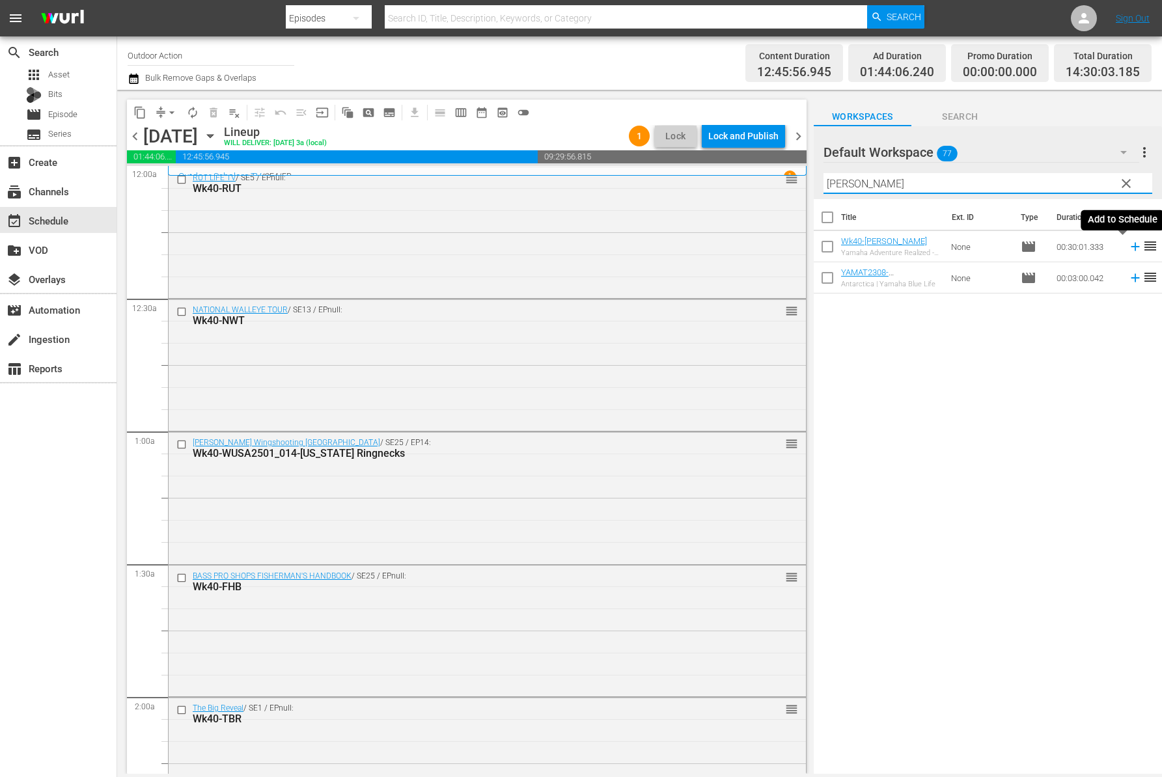
click at [1130, 247] on icon at bounding box center [1134, 247] width 8 height 8
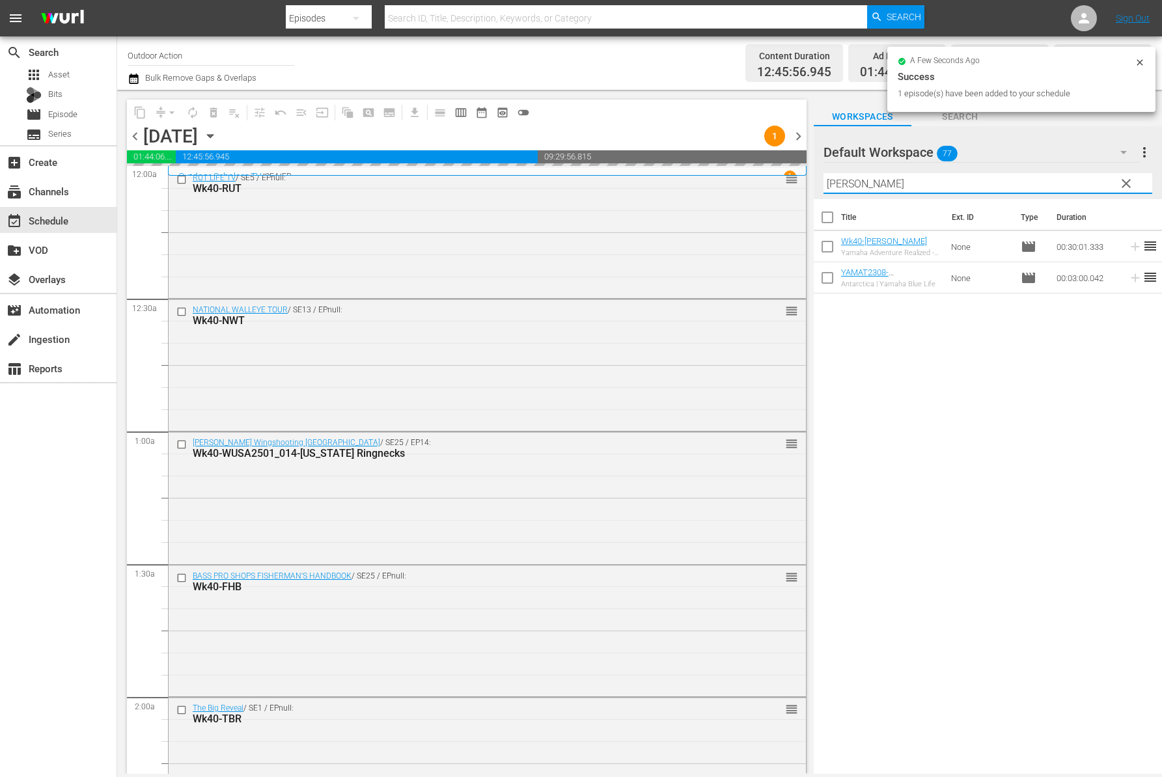
click at [1025, 176] on input "[PERSON_NAME]" at bounding box center [987, 183] width 329 height 21
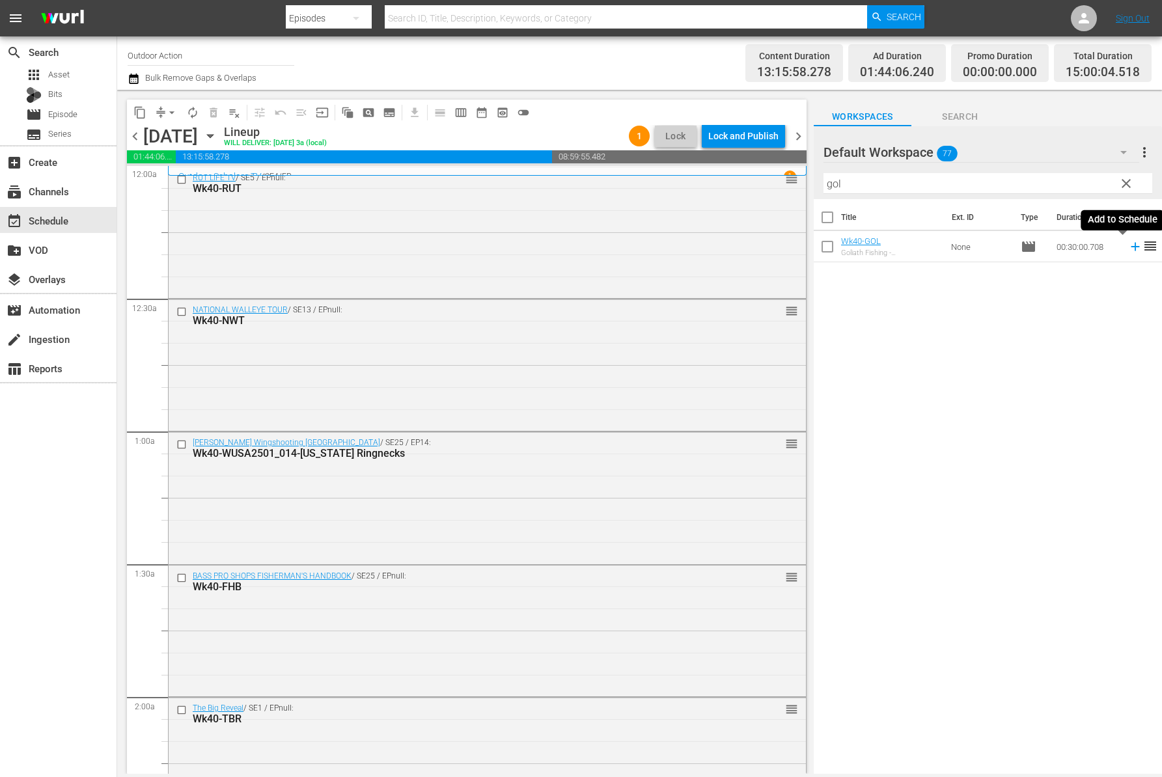
click at [1128, 245] on icon at bounding box center [1135, 246] width 14 height 14
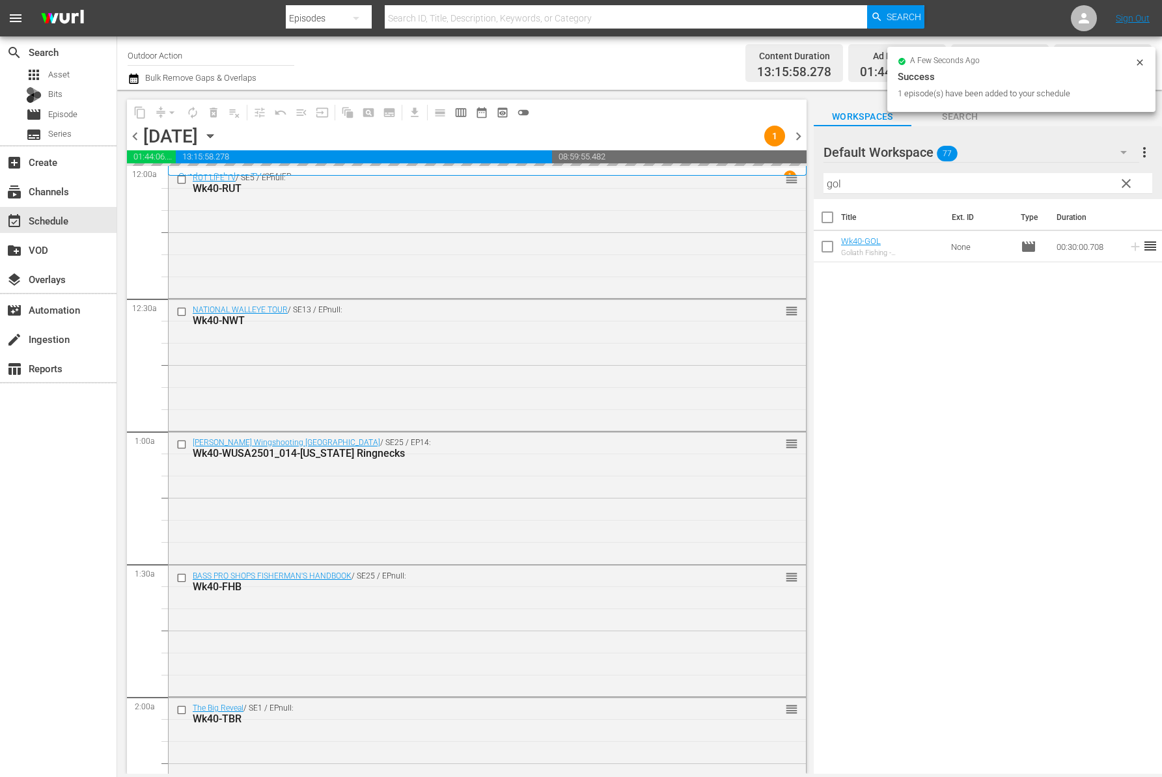
click at [998, 180] on input "gol" at bounding box center [987, 183] width 329 height 21
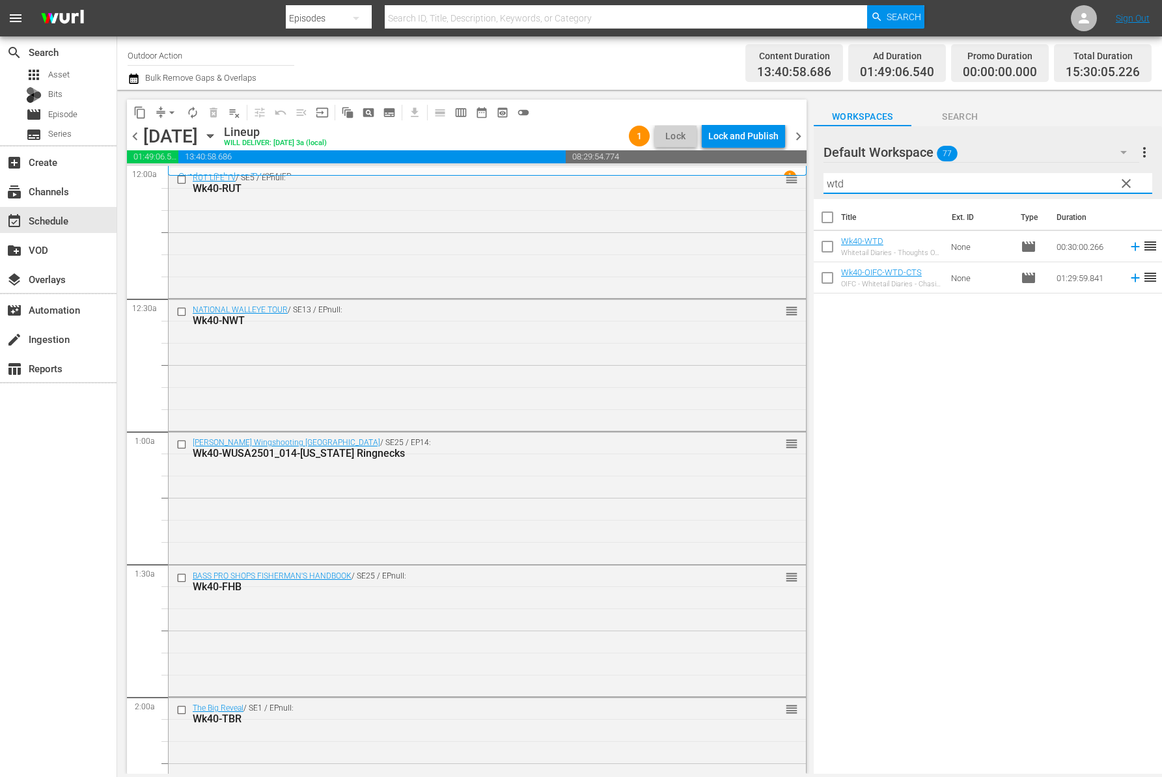
click at [1130, 245] on icon at bounding box center [1134, 247] width 8 height 8
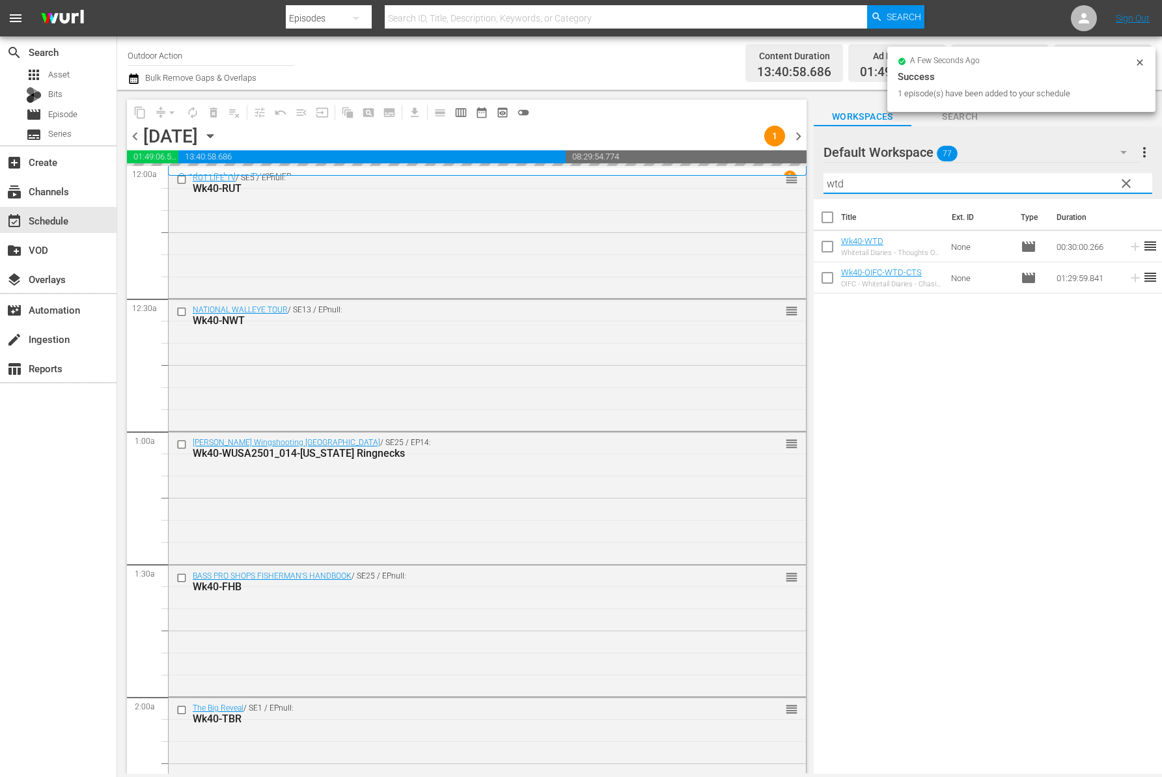
click at [1052, 182] on input "wtd" at bounding box center [987, 183] width 329 height 21
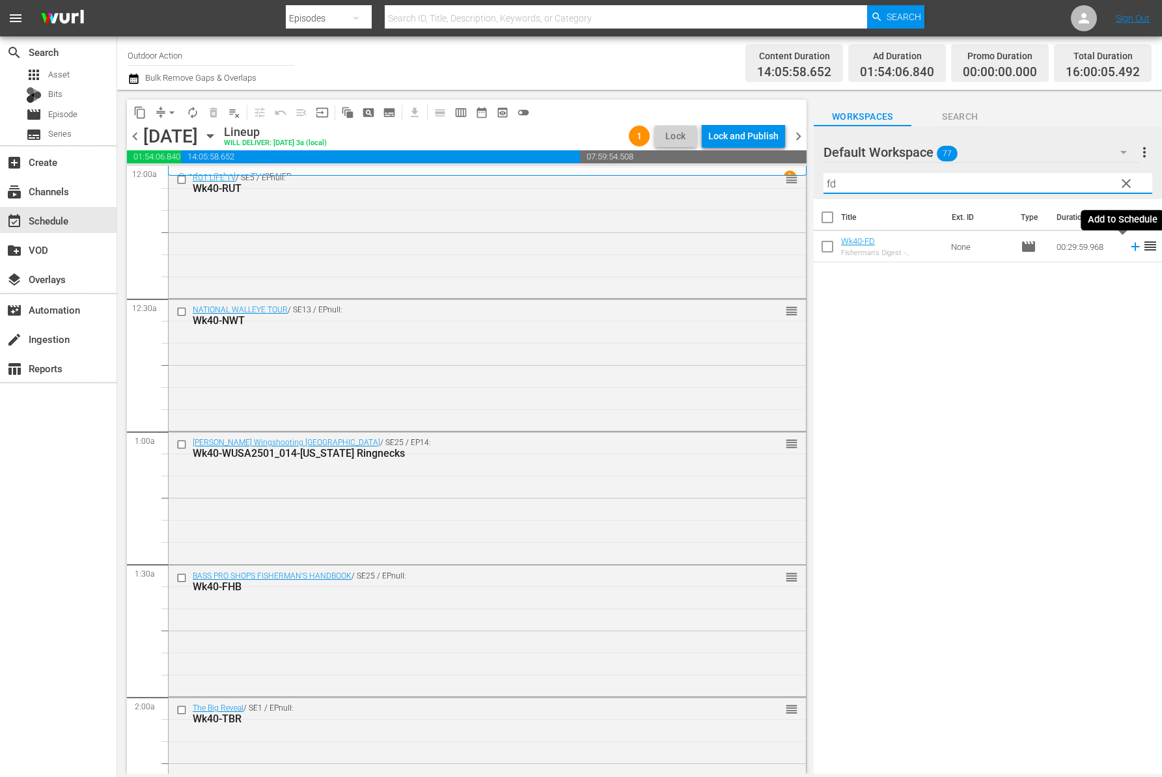
click at [1130, 248] on icon at bounding box center [1134, 247] width 8 height 8
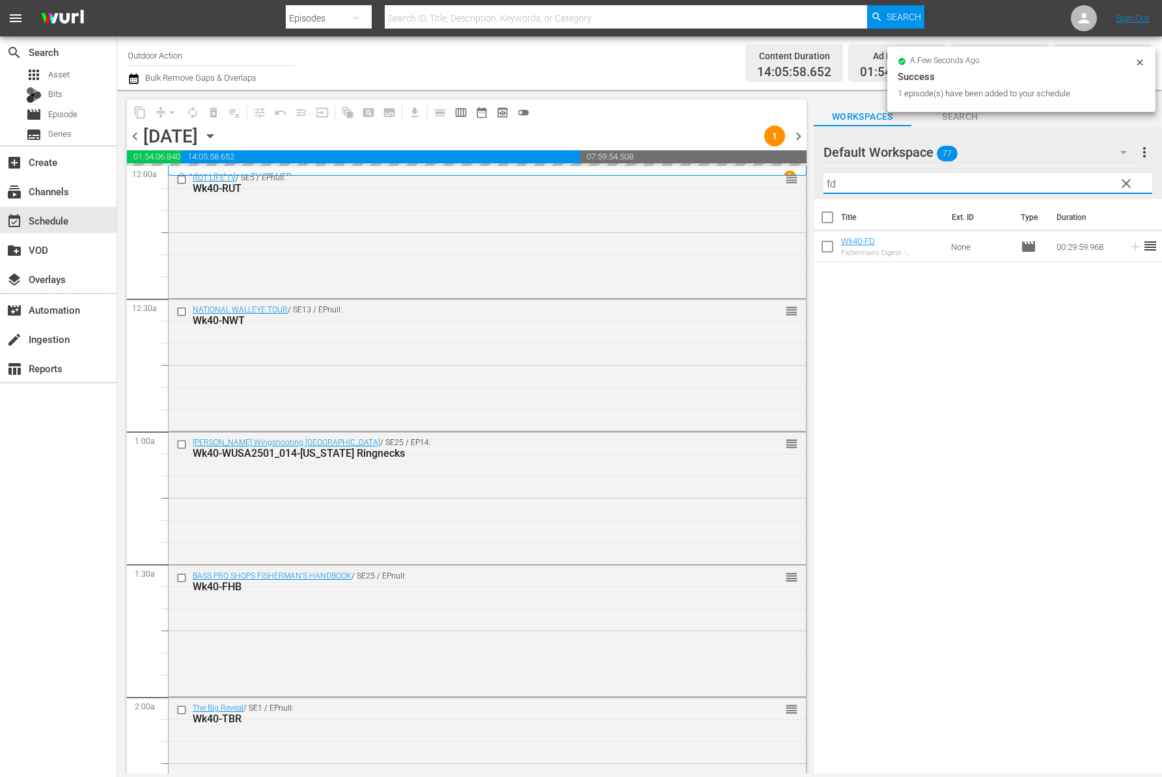
click at [1046, 188] on input "fd" at bounding box center [987, 183] width 329 height 21
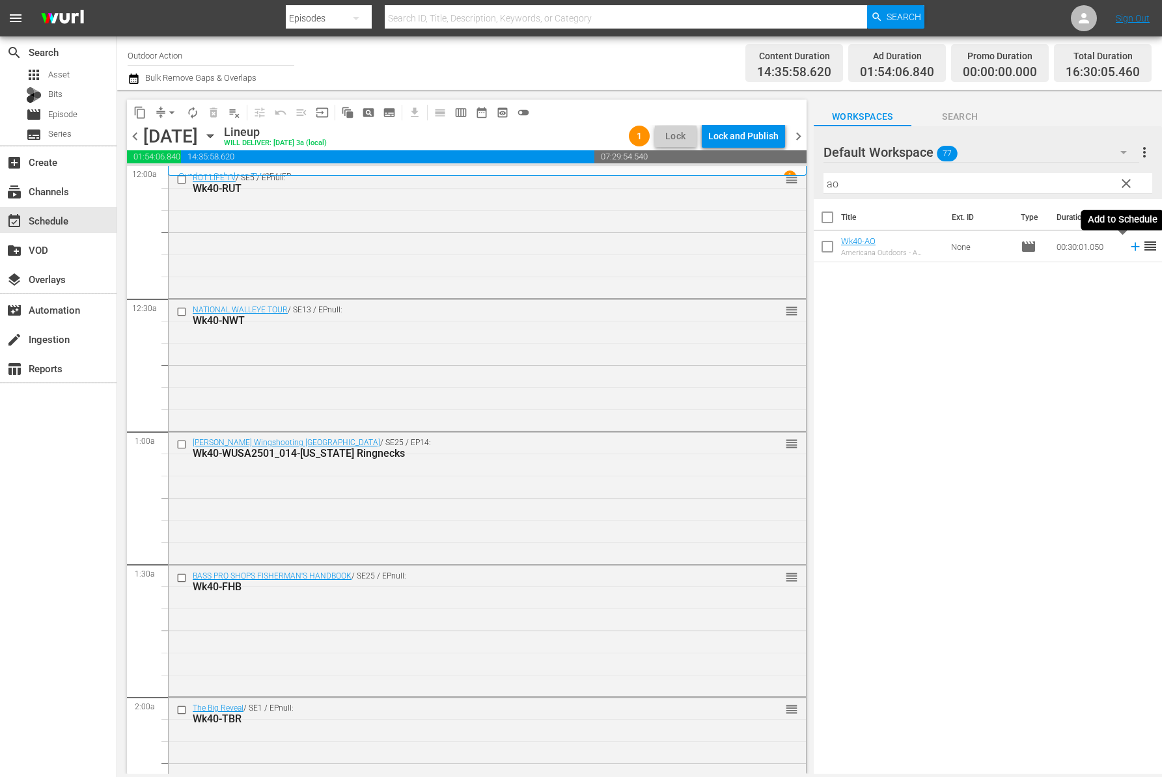
click at [1128, 247] on icon at bounding box center [1135, 246] width 14 height 14
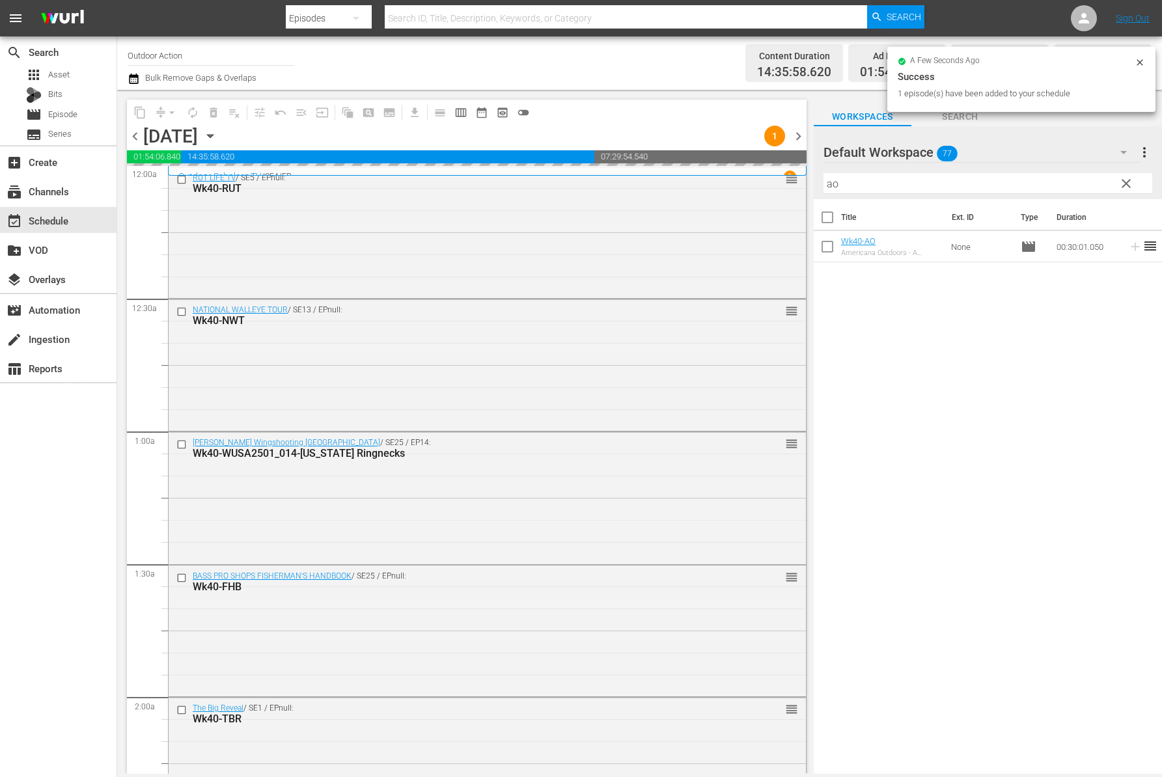
click at [1061, 183] on input "ao" at bounding box center [987, 183] width 329 height 21
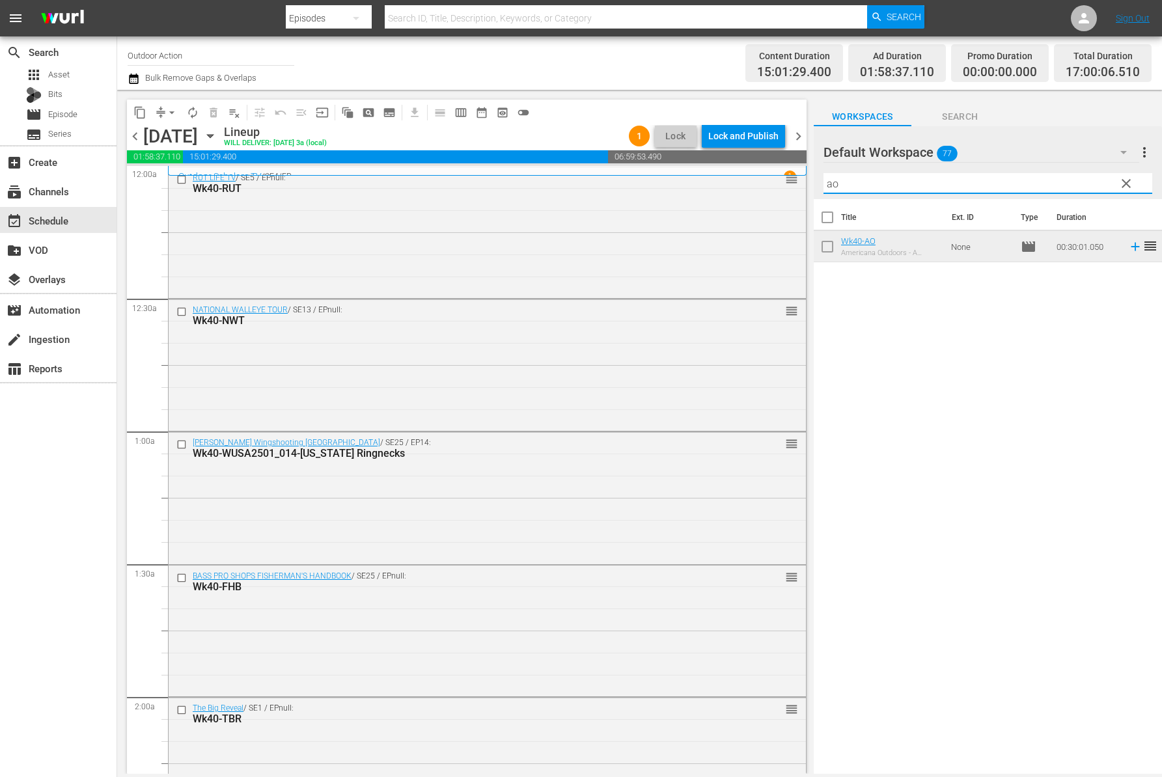
click at [962, 186] on input "ao" at bounding box center [987, 183] width 329 height 21
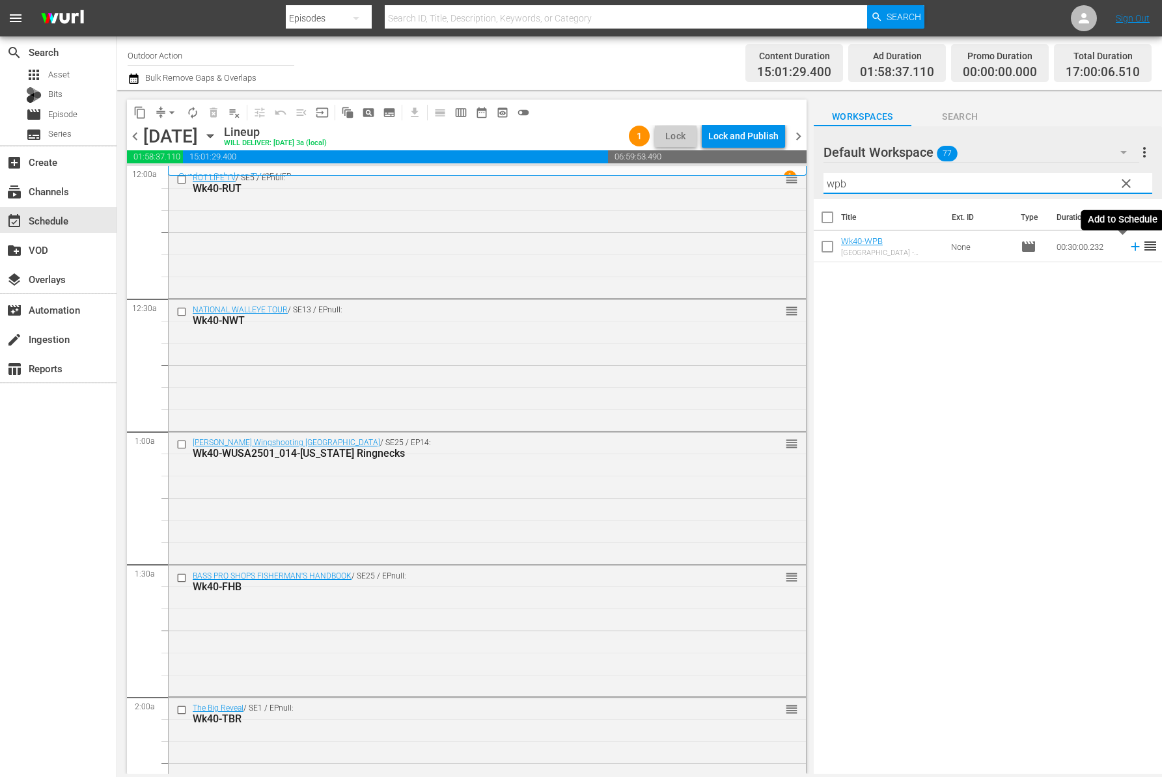
click at [1128, 248] on icon at bounding box center [1135, 246] width 14 height 14
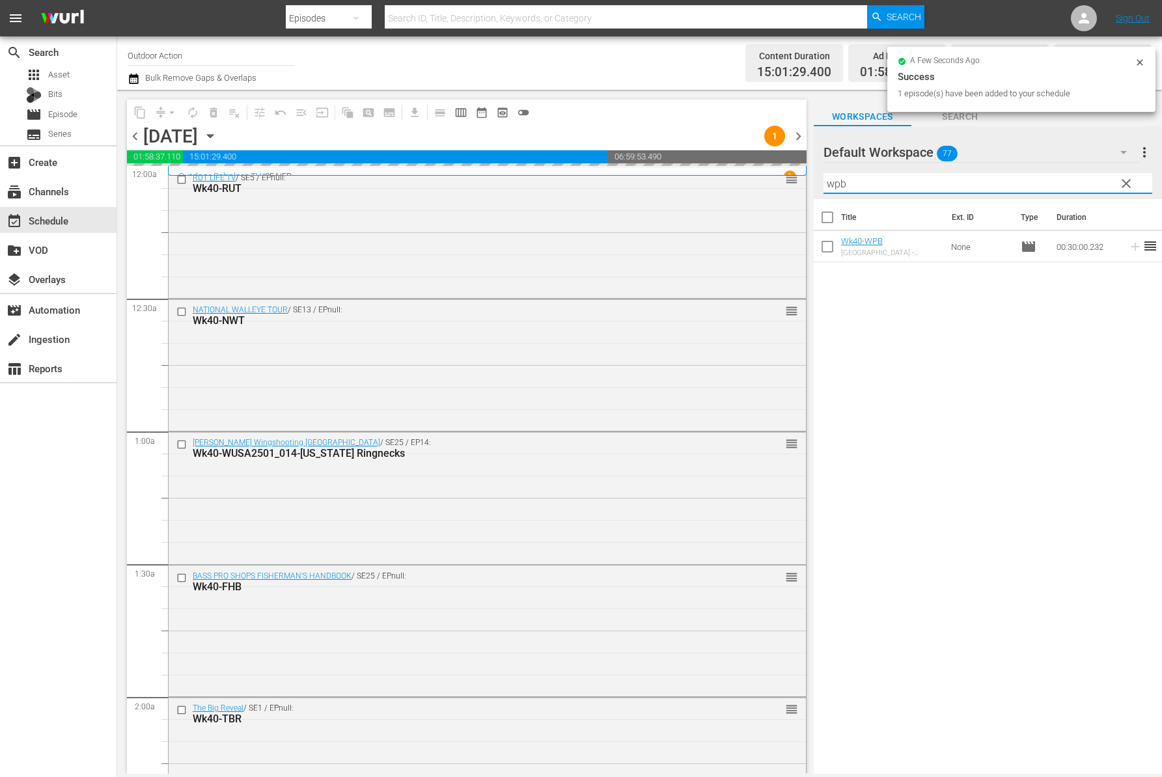
click at [1065, 183] on input "wpb" at bounding box center [987, 183] width 329 height 21
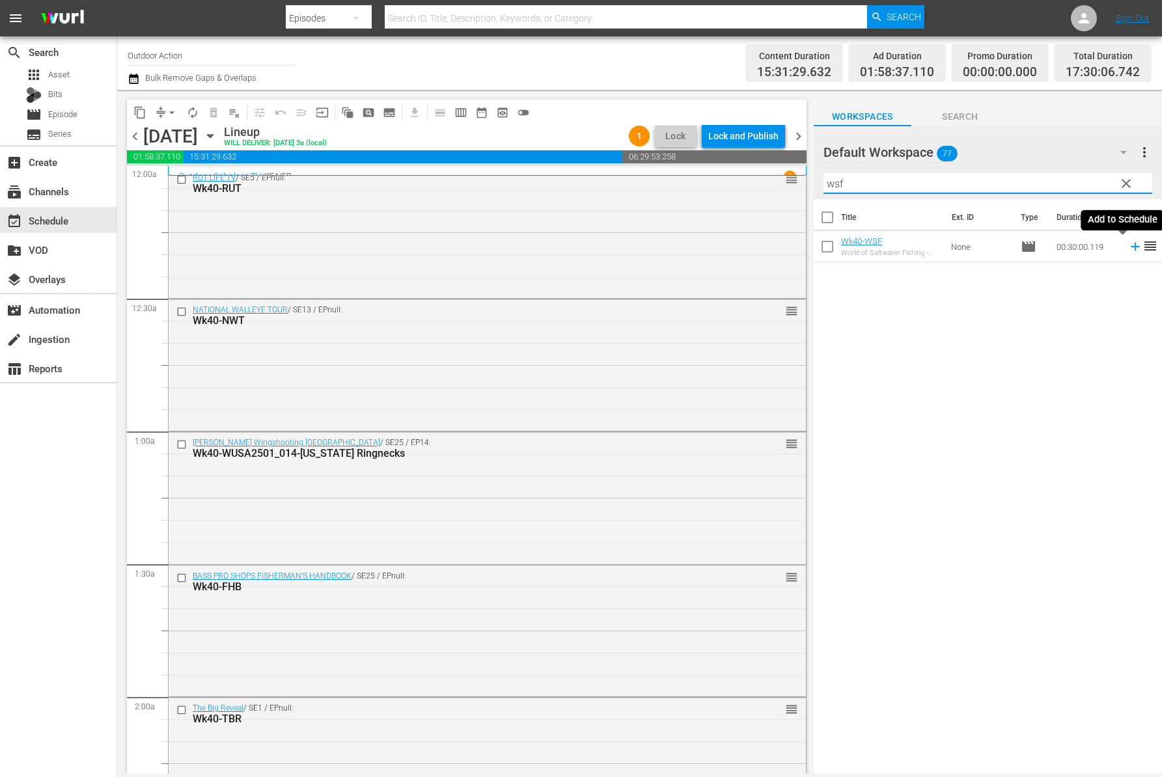
click at [1130, 247] on icon at bounding box center [1134, 247] width 8 height 8
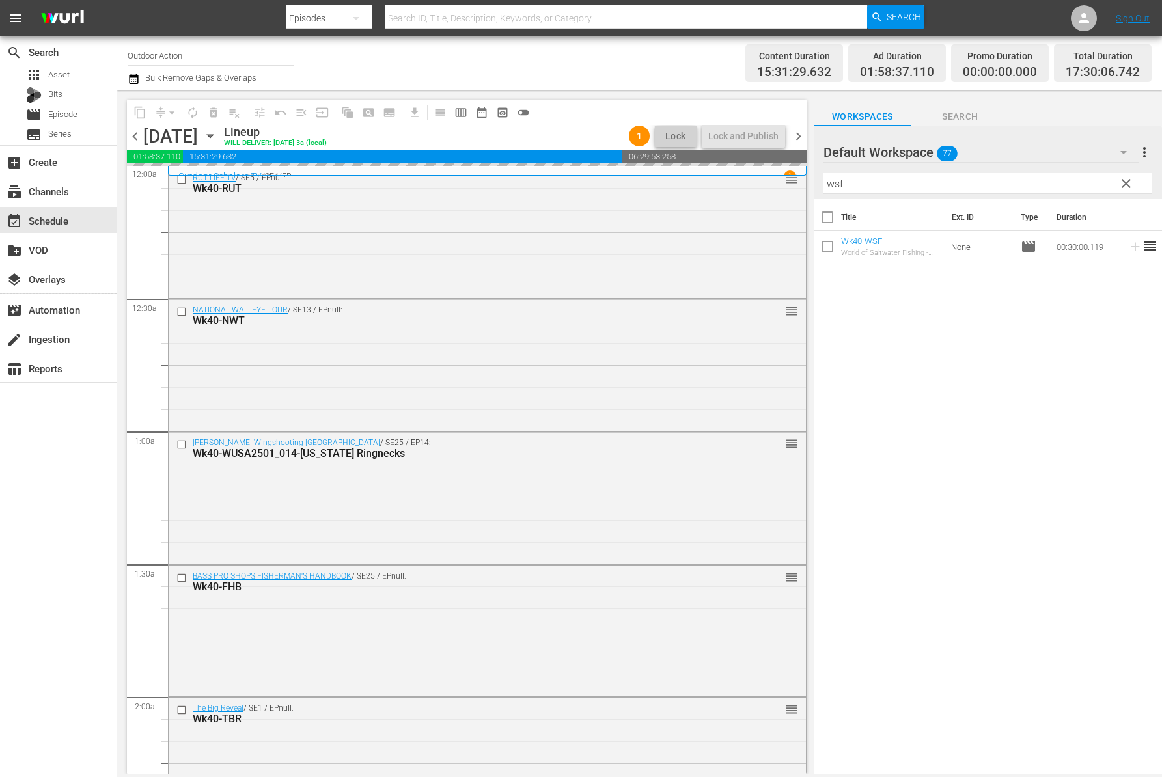
click at [1069, 170] on div "Filter by Title wsf" at bounding box center [987, 183] width 329 height 31
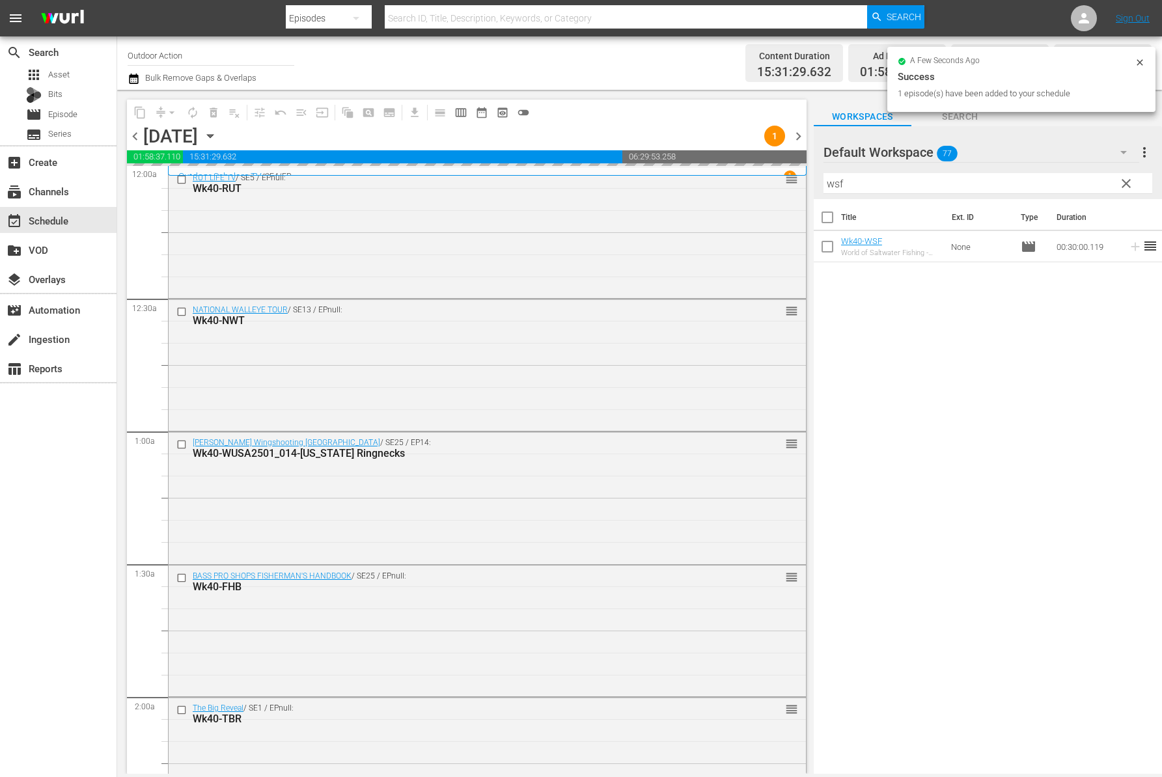
click at [1056, 187] on input "wsf" at bounding box center [987, 183] width 329 height 21
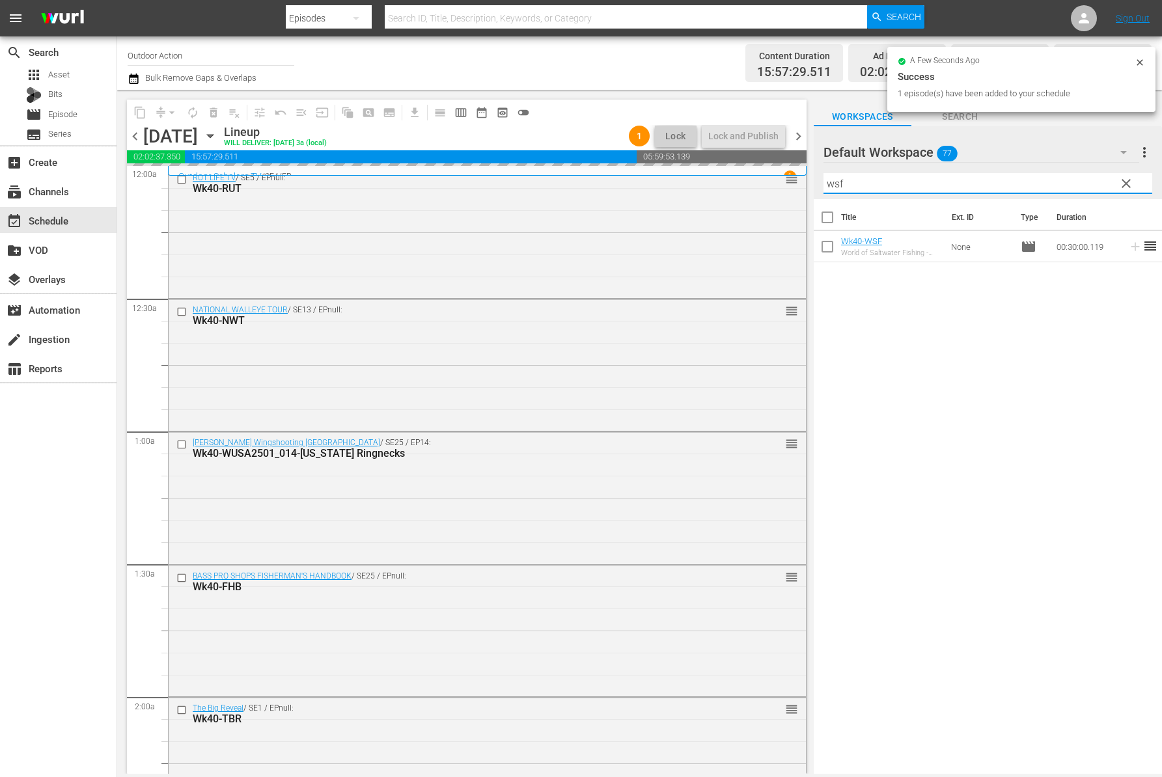
click at [1056, 187] on input "wsf" at bounding box center [987, 183] width 329 height 21
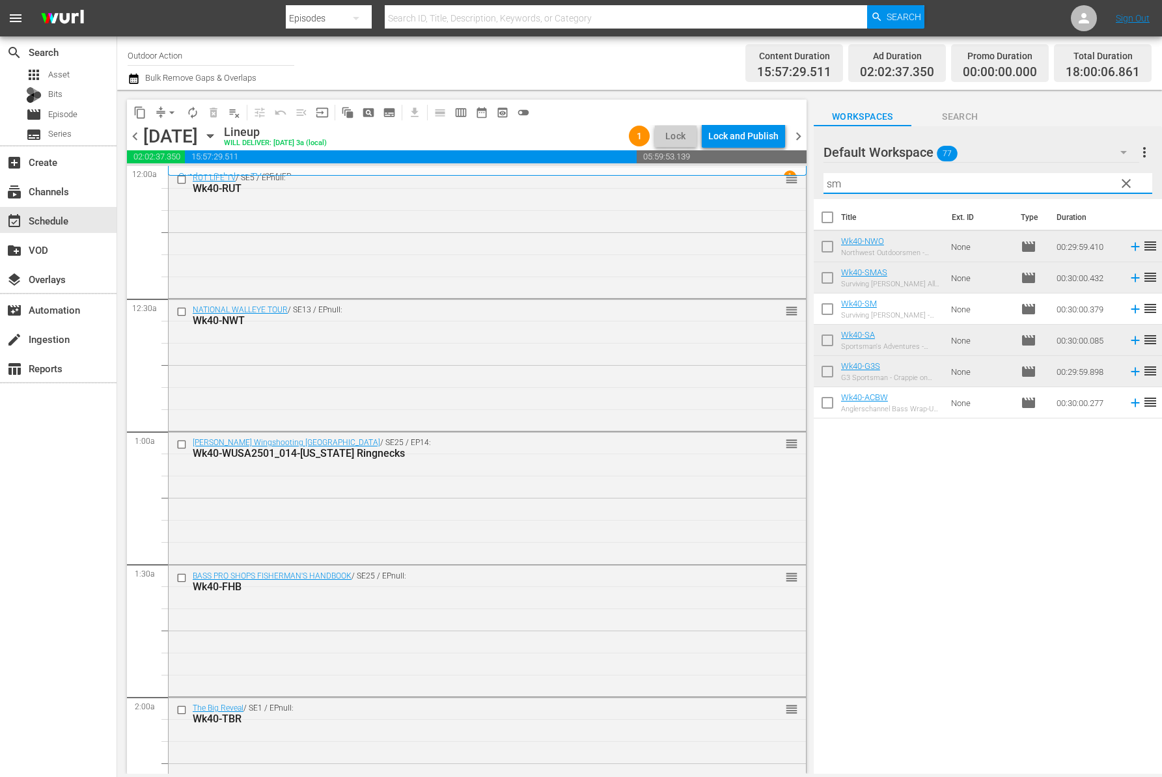
type input "sm"
click at [1130, 310] on icon at bounding box center [1134, 309] width 8 height 8
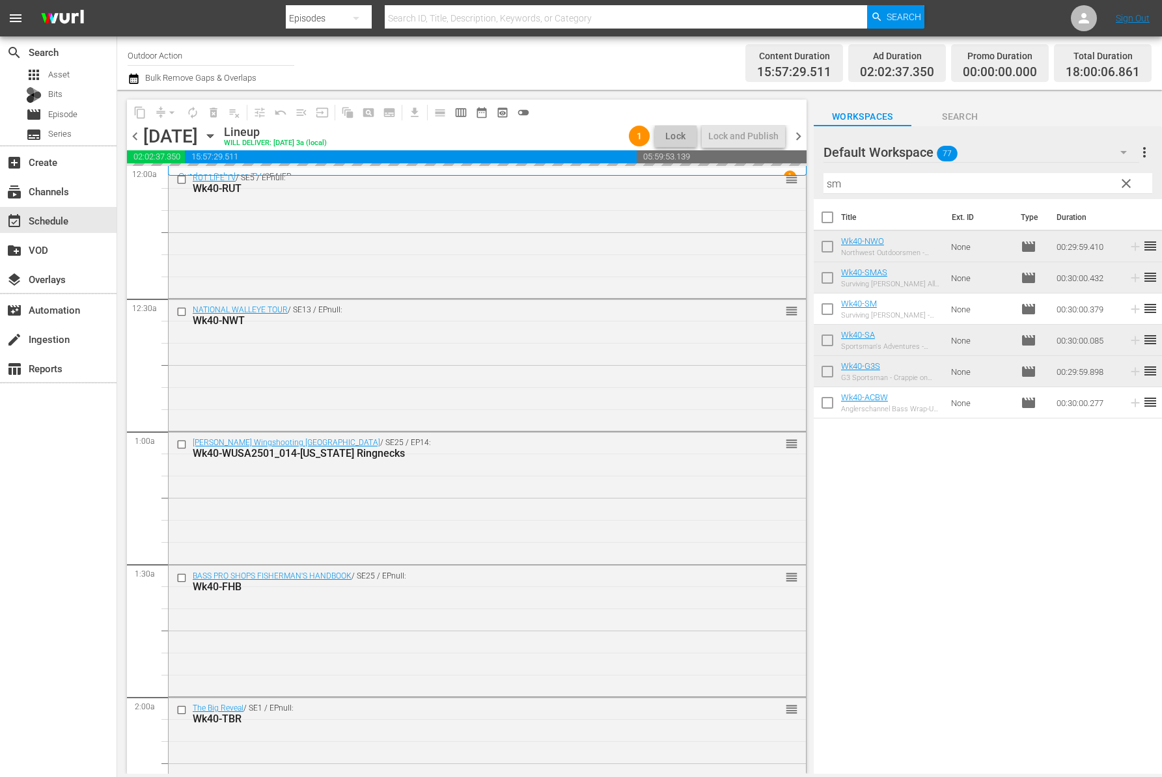
click at [1057, 187] on input "sm" at bounding box center [987, 183] width 329 height 21
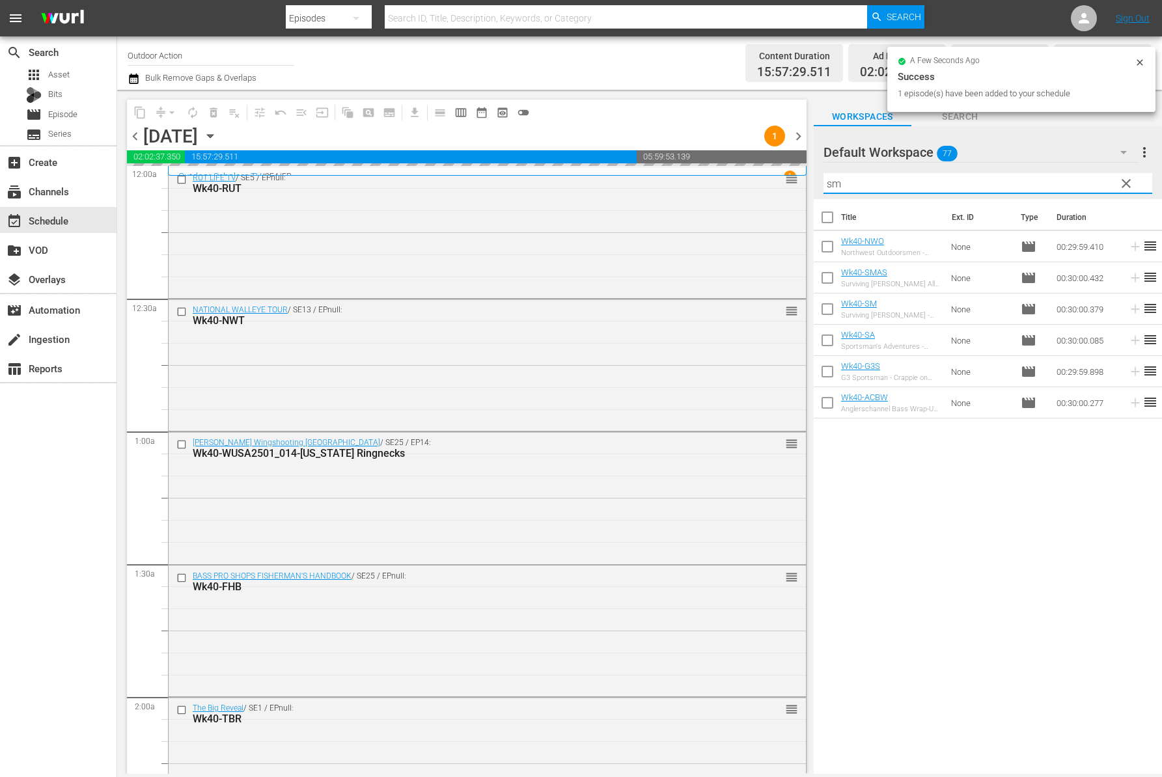
click at [1057, 187] on input "sm" at bounding box center [987, 183] width 329 height 21
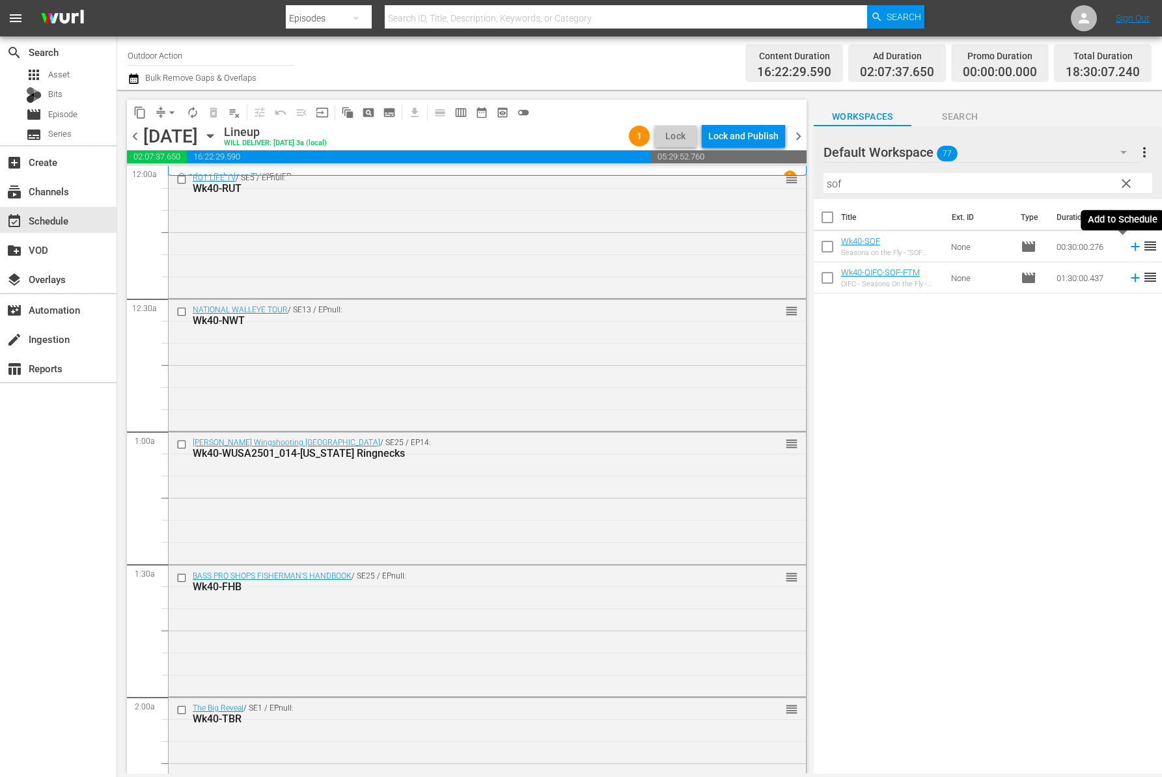
click at [1130, 248] on icon at bounding box center [1134, 247] width 8 height 8
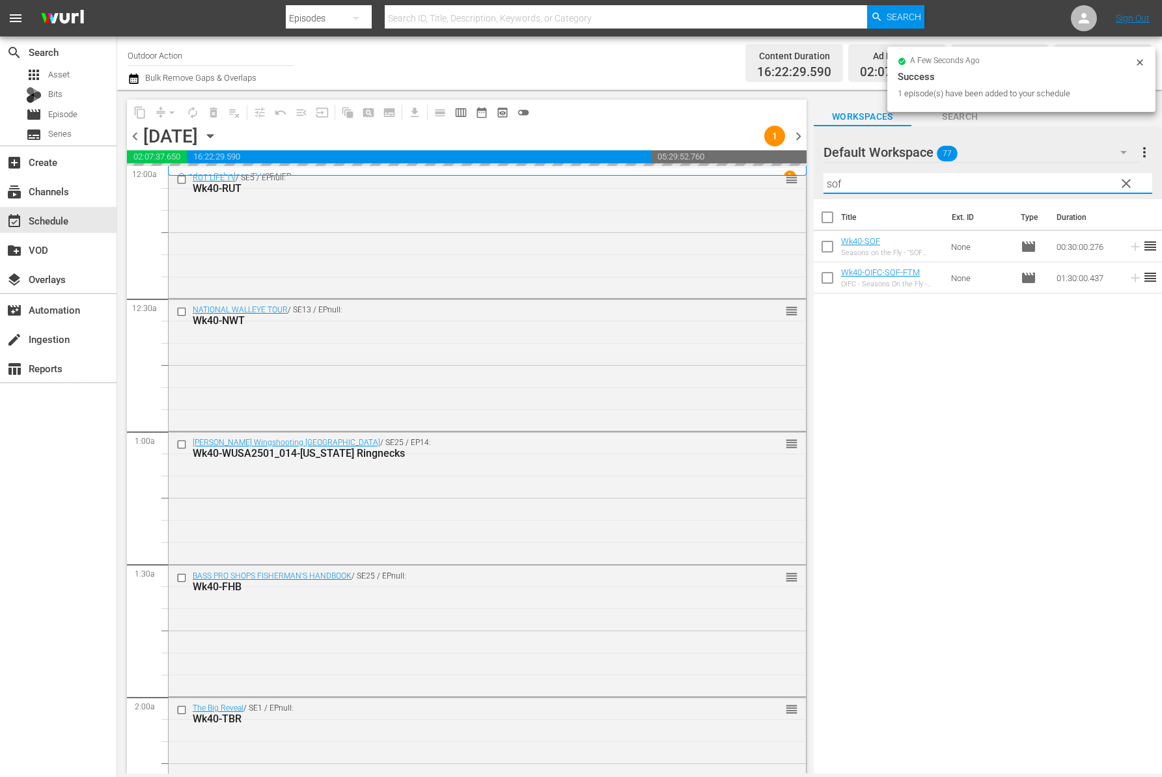
click at [1067, 180] on input "sof" at bounding box center [987, 183] width 329 height 21
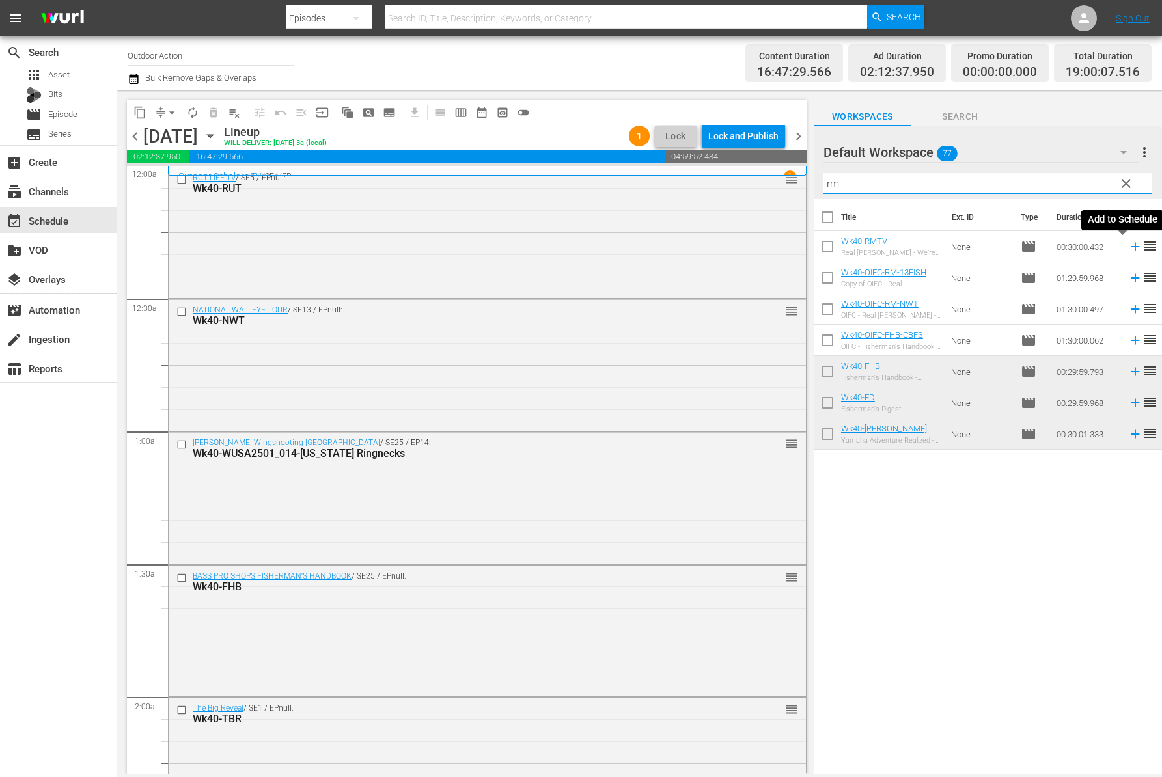
click at [1128, 243] on icon at bounding box center [1135, 246] width 14 height 14
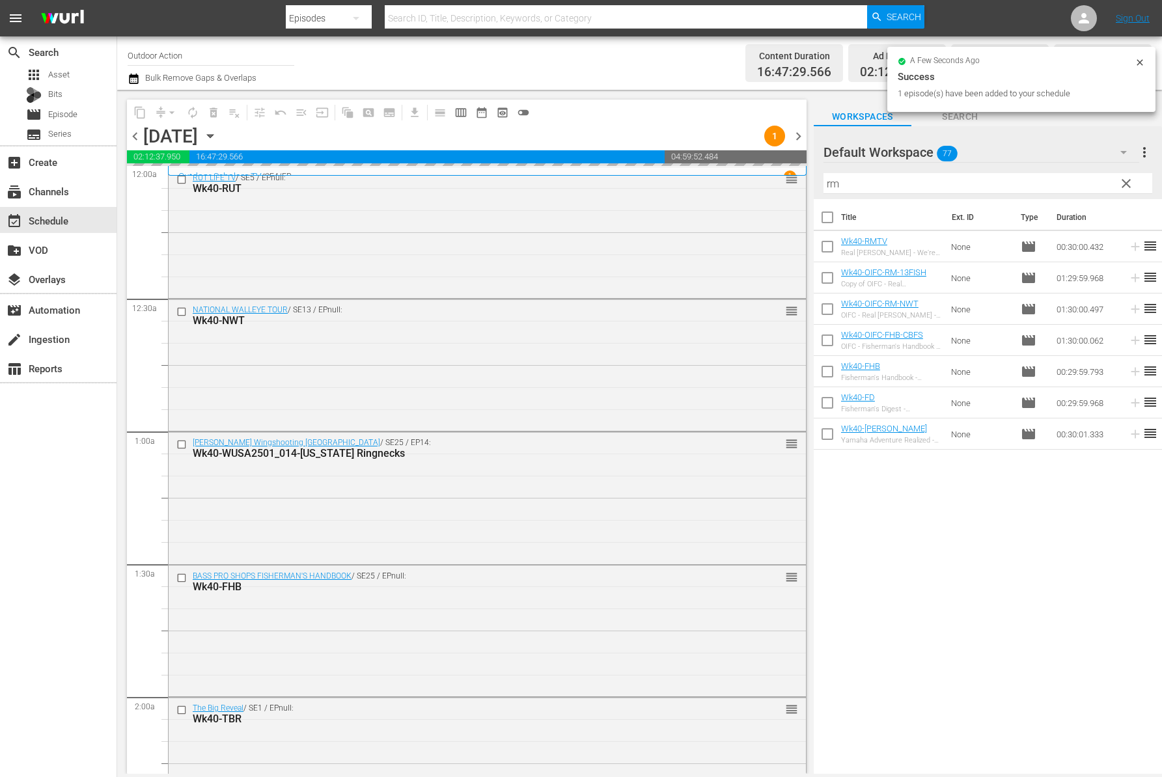
click at [1060, 188] on input "rm" at bounding box center [987, 183] width 329 height 21
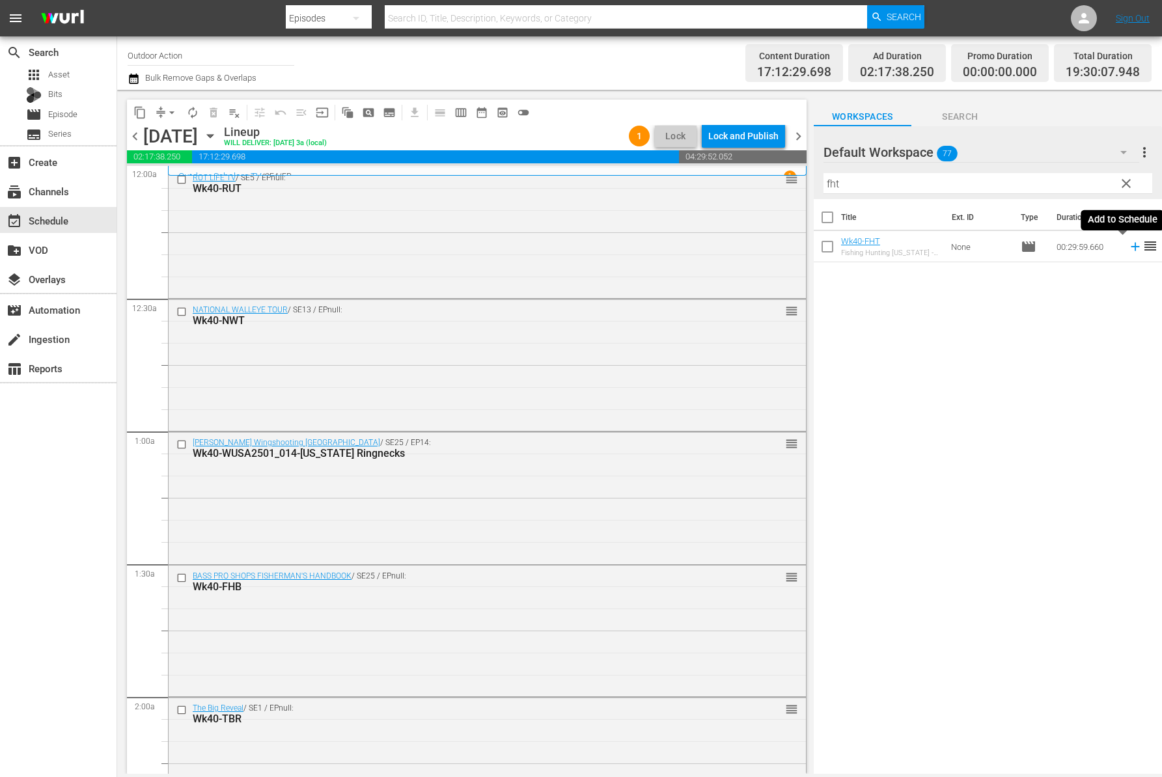
click at [1130, 247] on icon at bounding box center [1134, 247] width 8 height 8
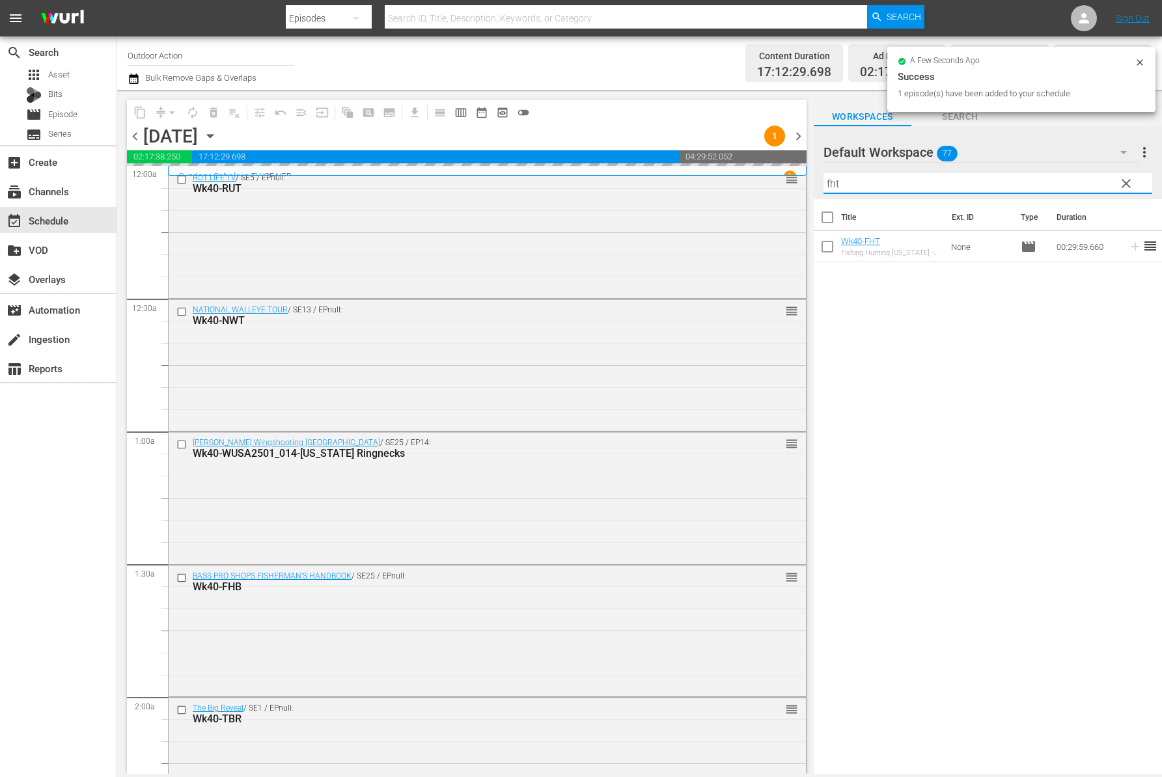
click at [1079, 187] on input "fht" at bounding box center [987, 183] width 329 height 21
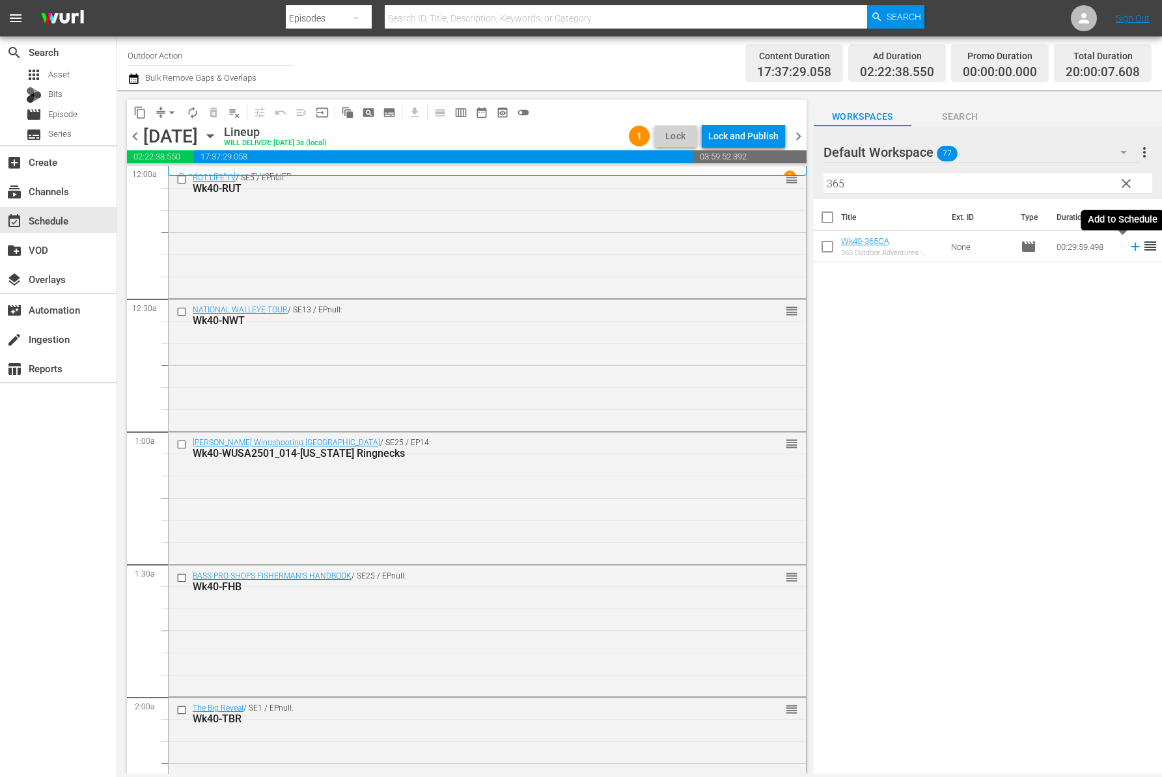
click at [1128, 251] on icon at bounding box center [1135, 246] width 14 height 14
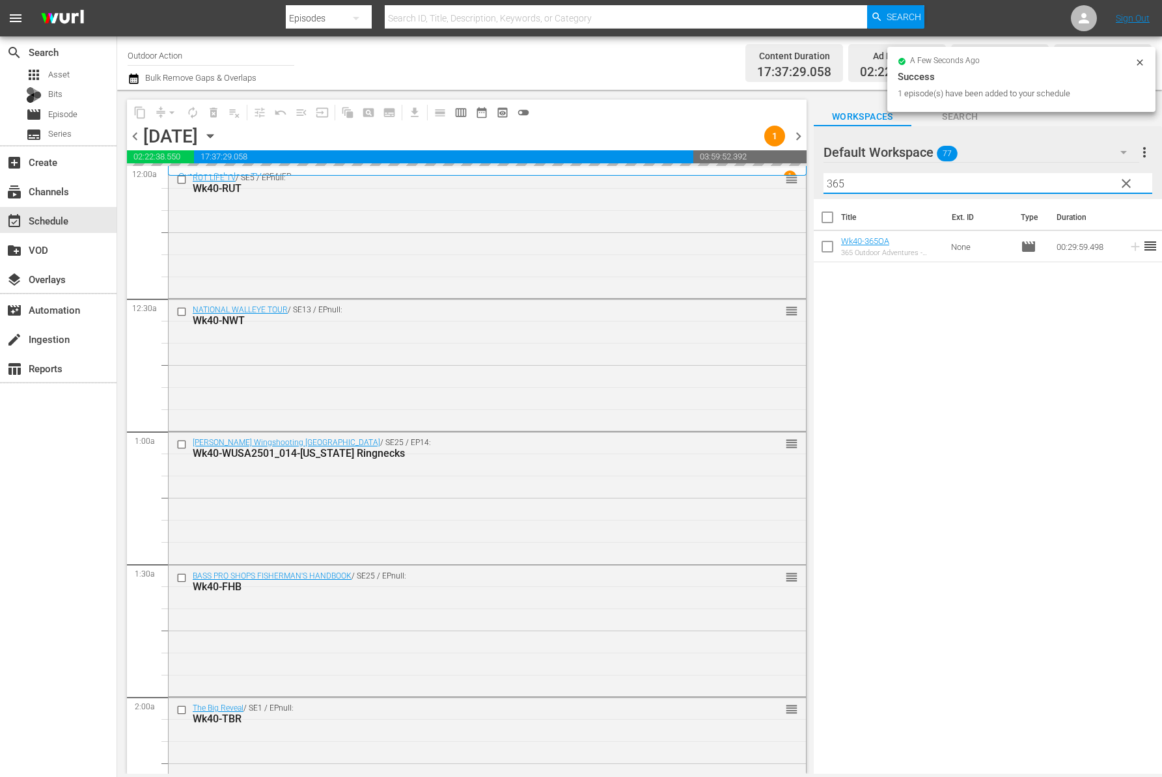
click at [1042, 180] on input "365" at bounding box center [987, 183] width 329 height 21
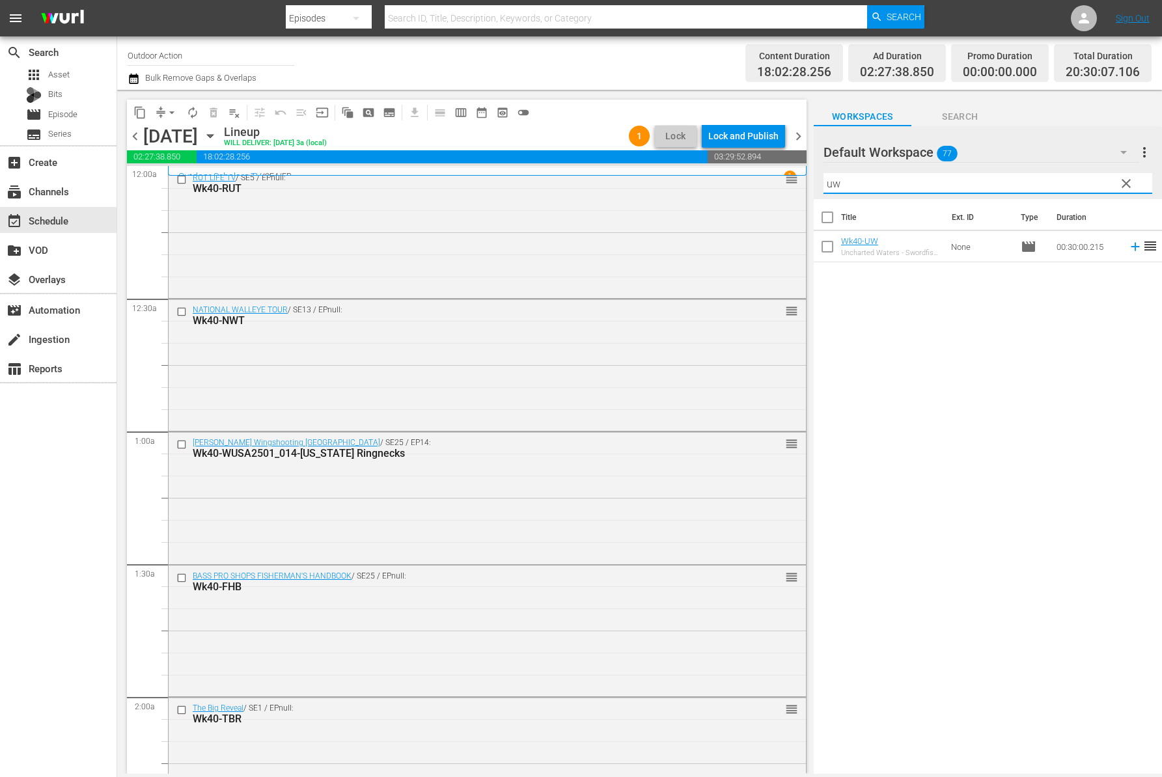
click at [1128, 245] on icon at bounding box center [1135, 246] width 14 height 14
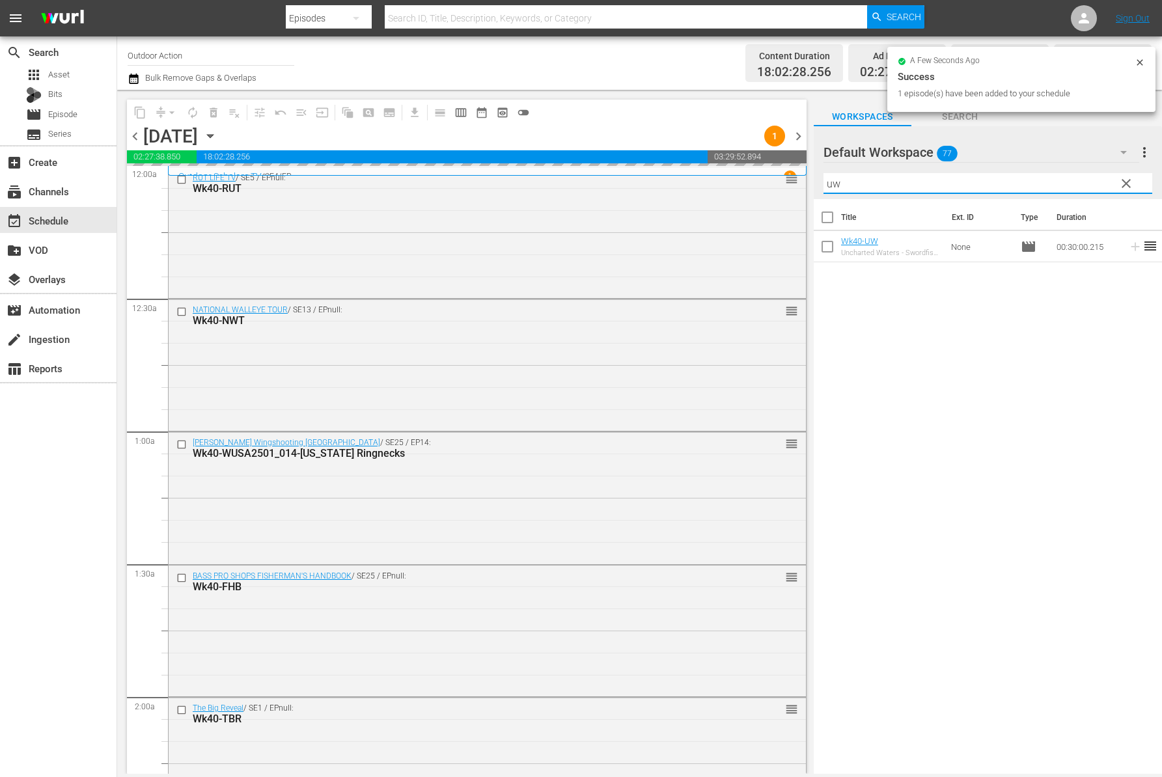
click at [1071, 182] on input "uw" at bounding box center [987, 183] width 329 height 21
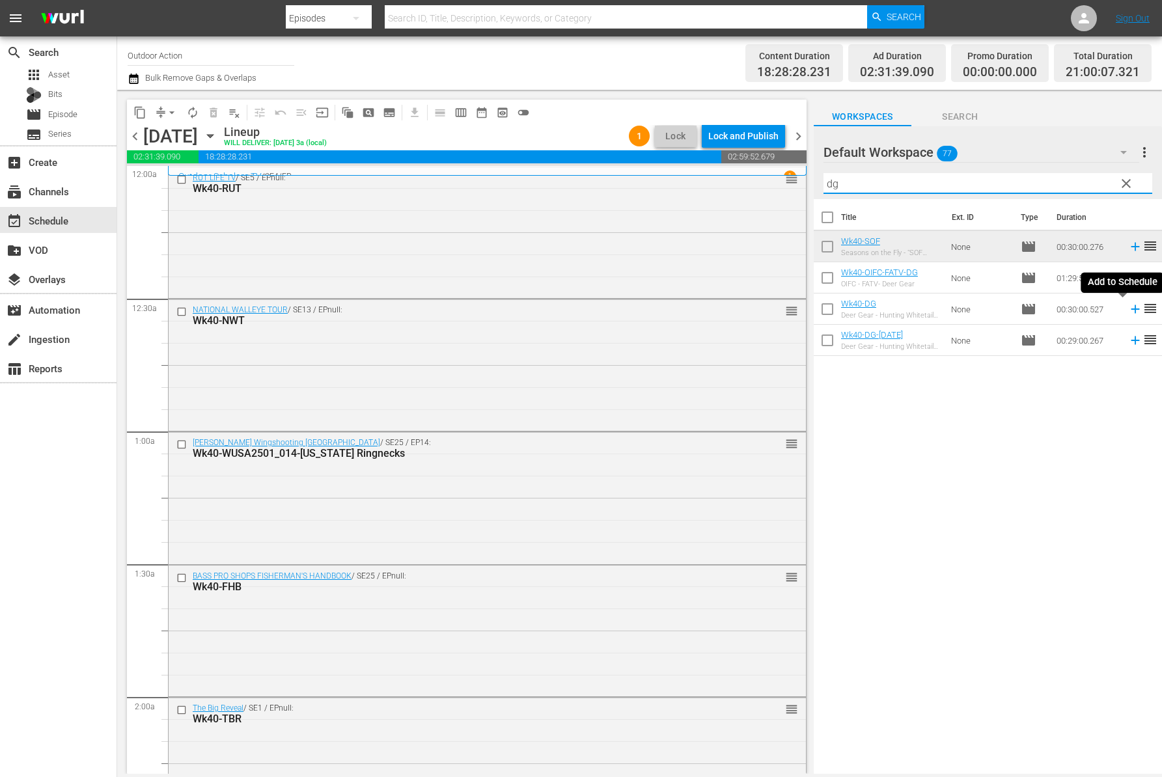
click at [1128, 315] on icon at bounding box center [1135, 309] width 14 height 14
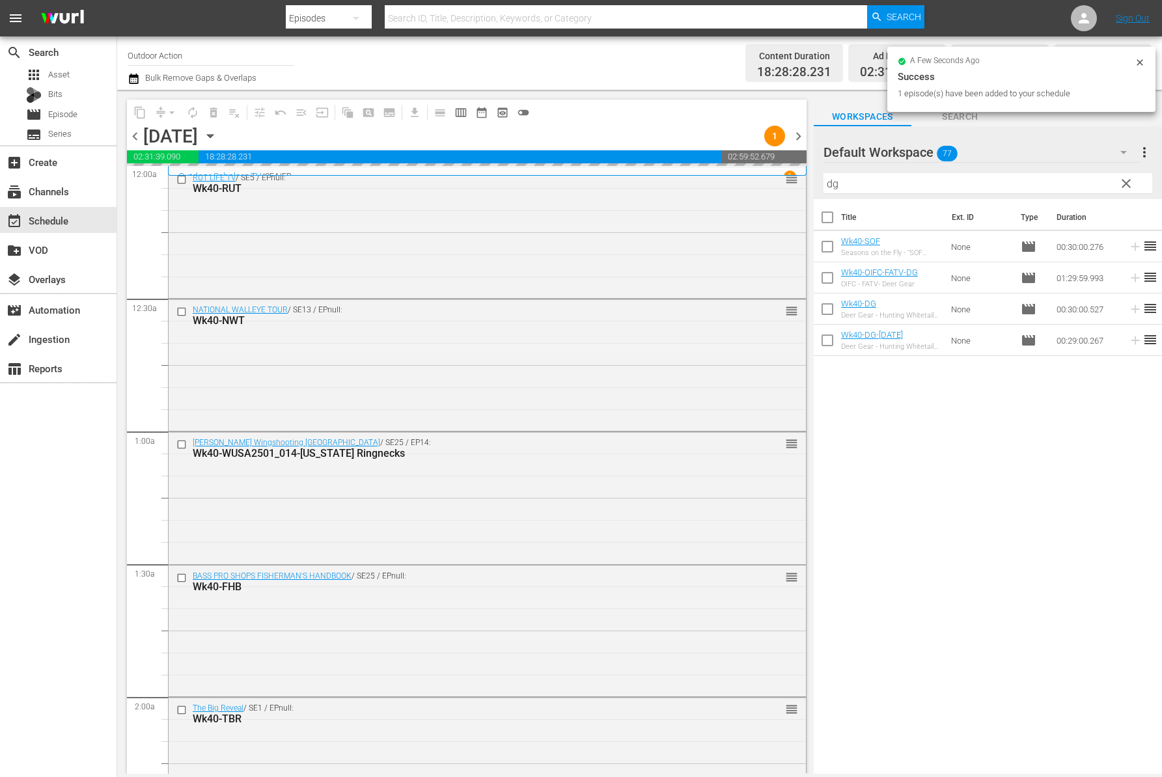
click at [1050, 187] on input "dg" at bounding box center [987, 183] width 329 height 21
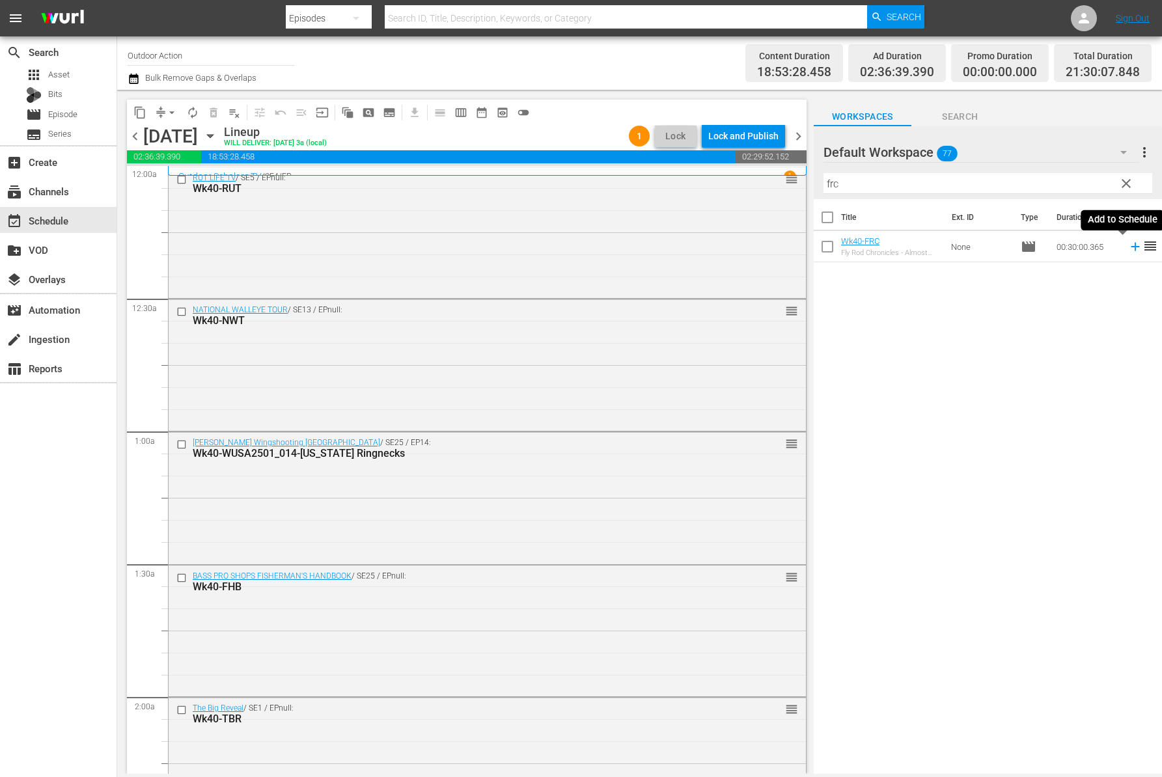
click at [1128, 249] on icon at bounding box center [1135, 246] width 14 height 14
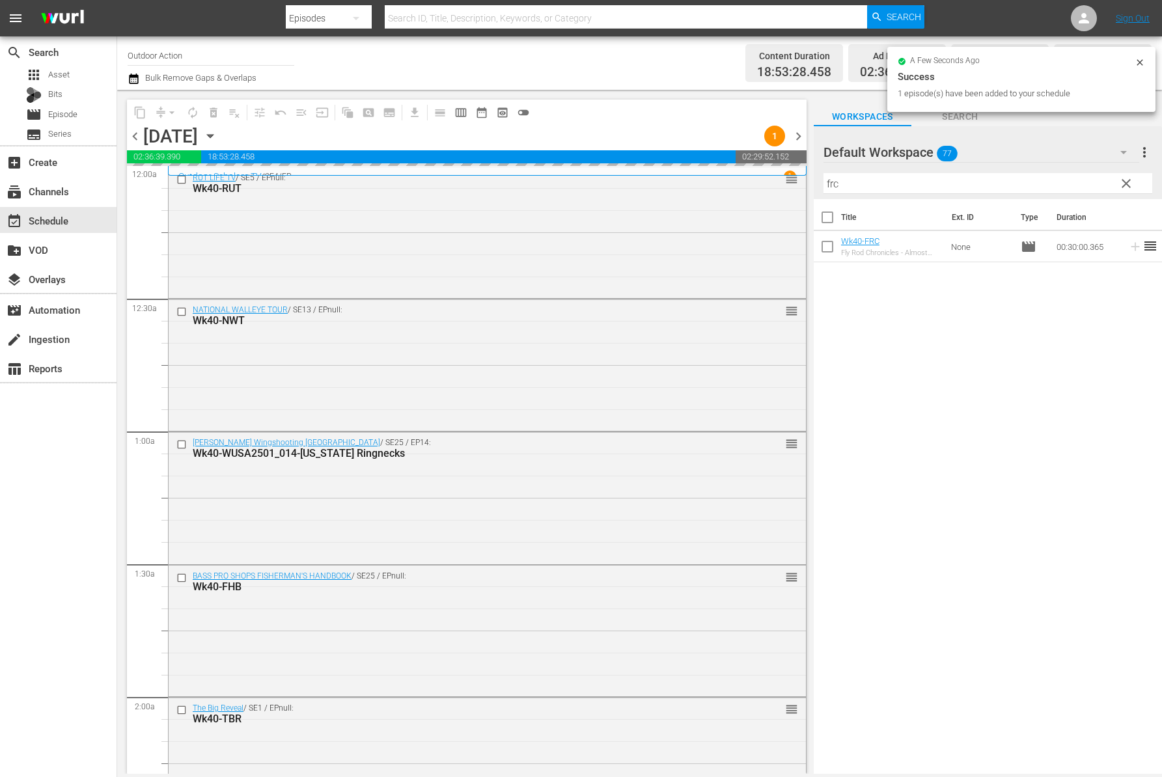
click at [1080, 180] on input "frc" at bounding box center [987, 183] width 329 height 21
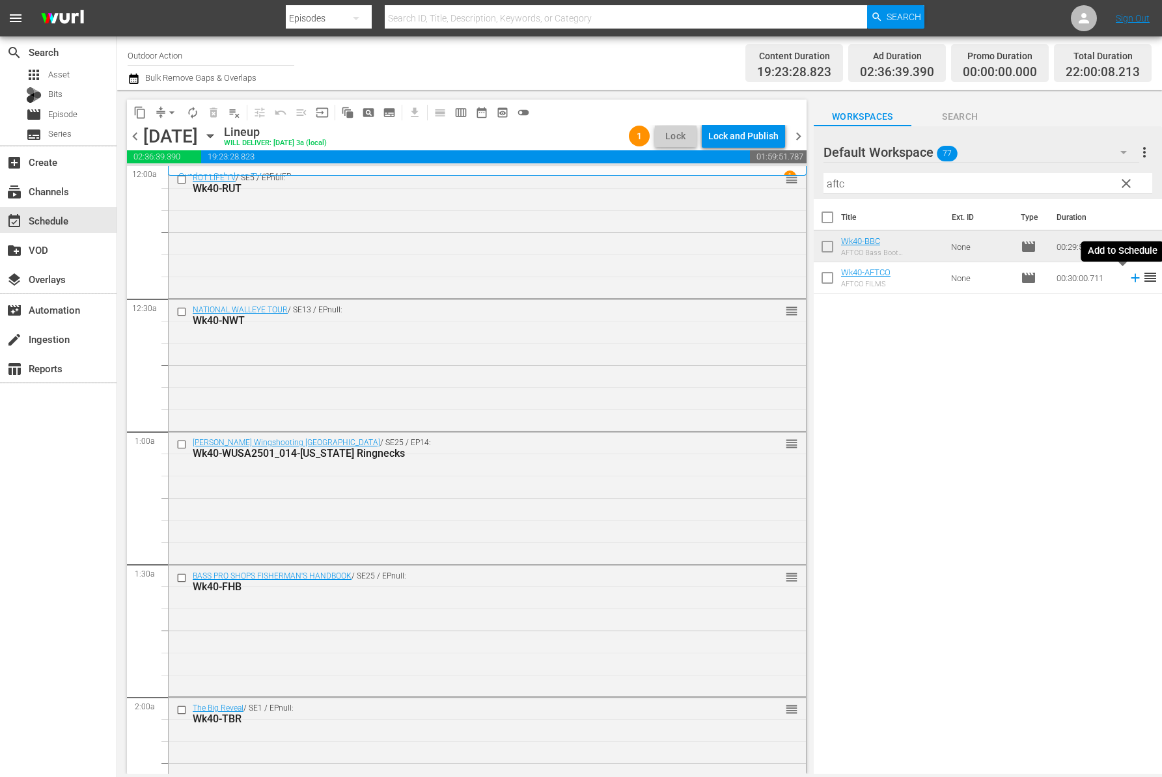
click at [1130, 281] on icon at bounding box center [1134, 278] width 8 height 8
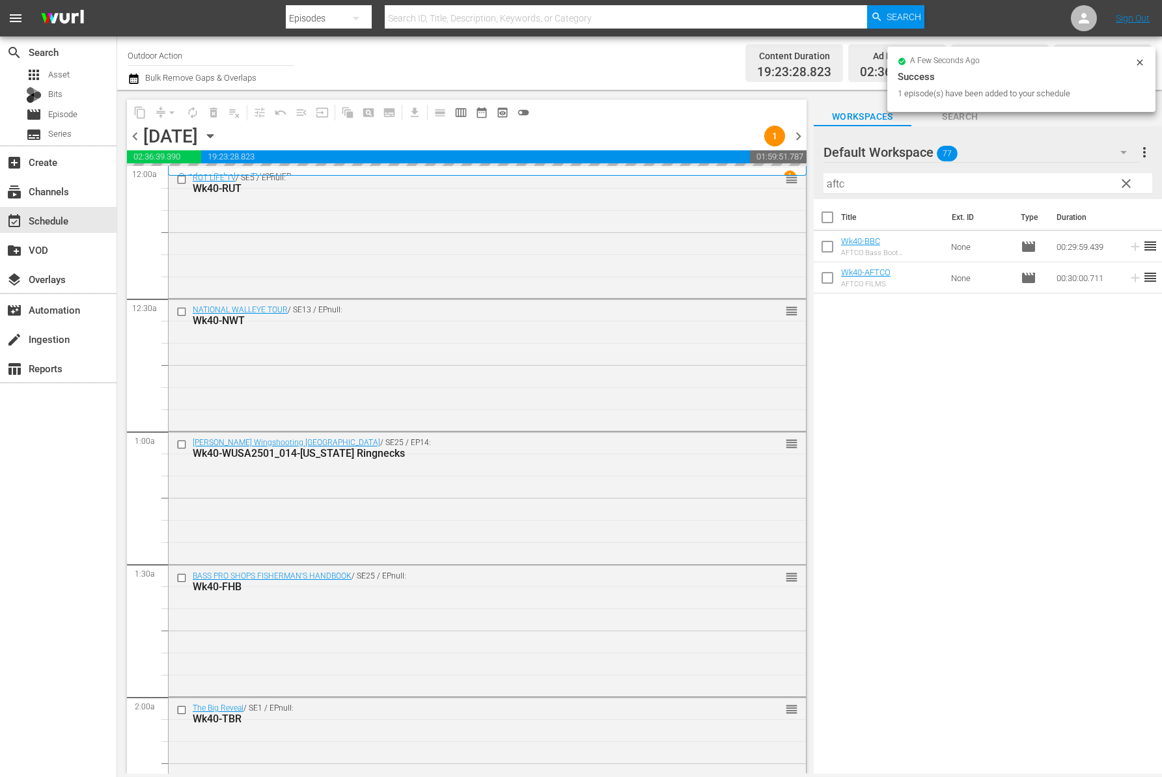
click at [1060, 177] on input "aftc" at bounding box center [987, 183] width 329 height 21
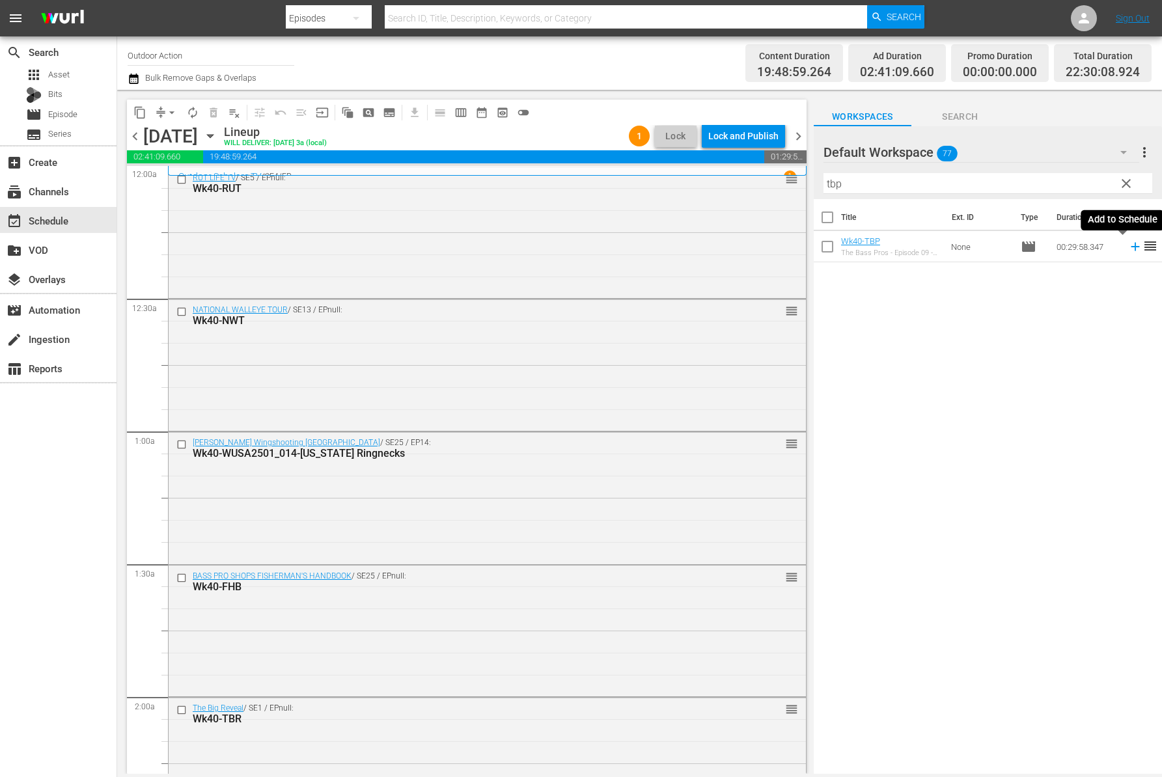
click at [1128, 249] on icon at bounding box center [1135, 246] width 14 height 14
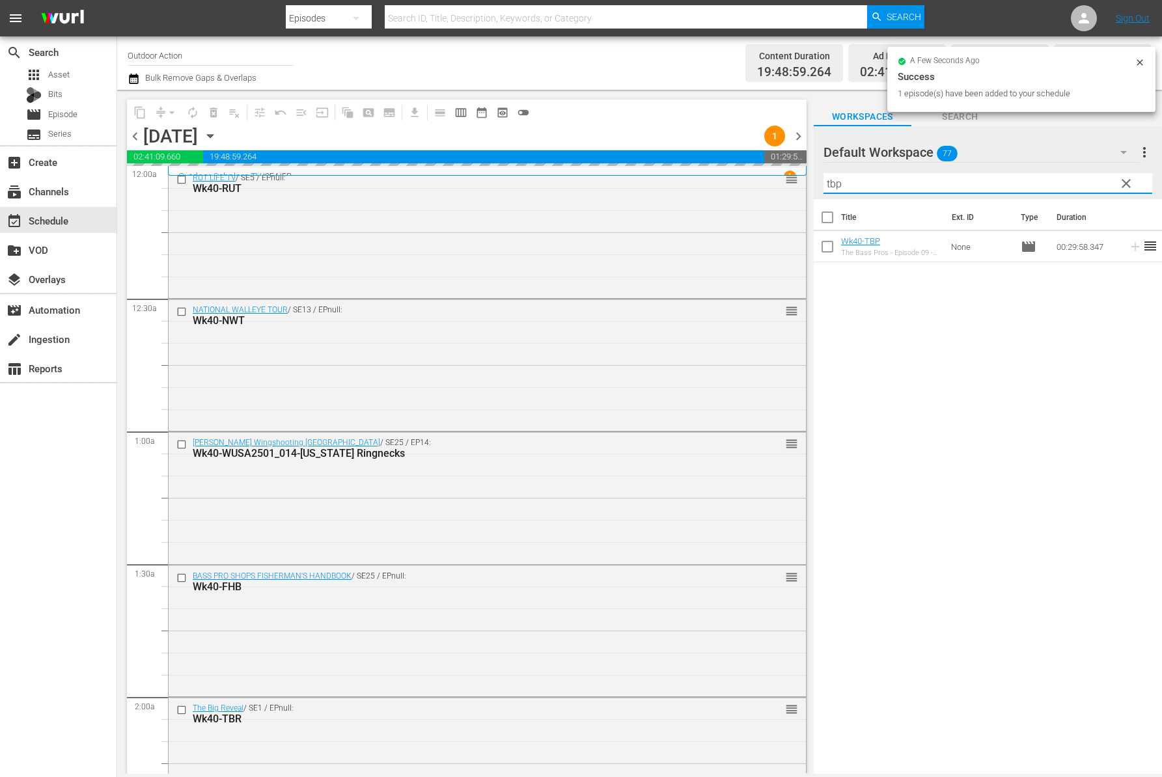
click at [1069, 179] on input "tbp" at bounding box center [987, 183] width 329 height 21
click at [1068, 179] on input "tbp" at bounding box center [987, 183] width 329 height 21
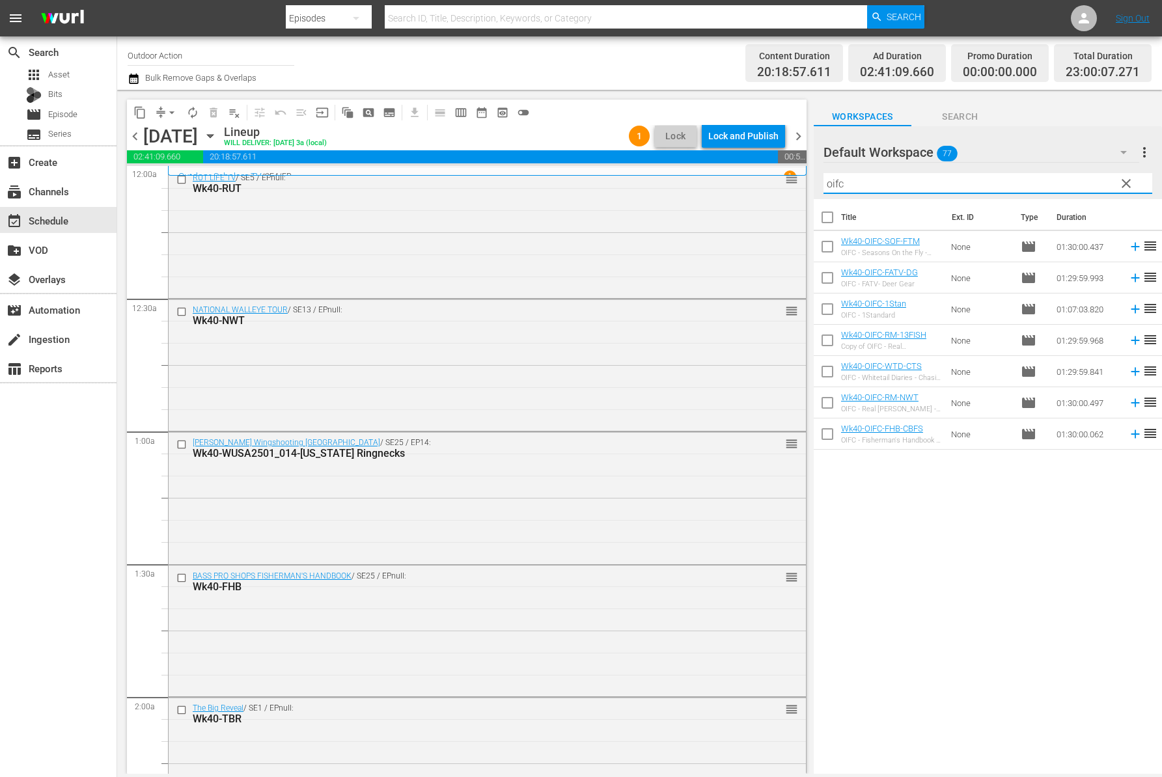
click at [1041, 486] on div "Title Ext. ID Type Duration Wk40-OIFC-SOF-FTM OIFC - Seasons On the Fly - Fishi…" at bounding box center [987, 487] width 348 height 577
click at [1130, 306] on icon at bounding box center [1134, 309] width 8 height 8
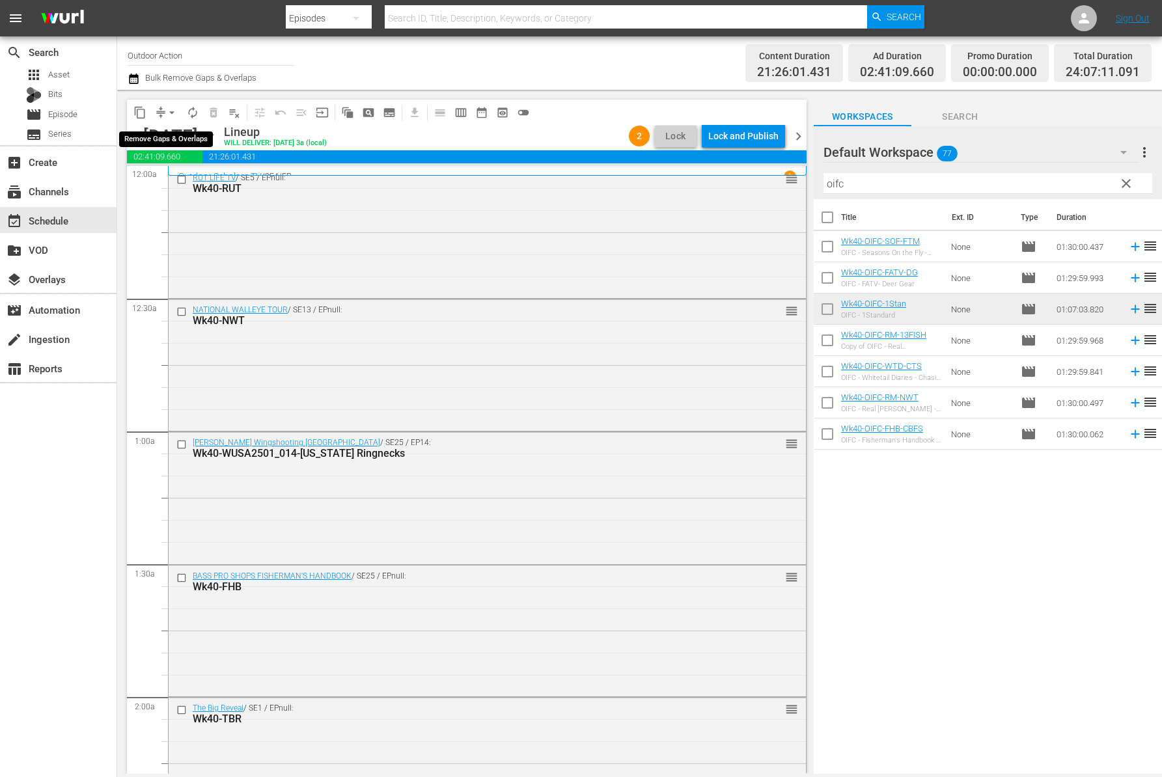
click at [163, 107] on button "arrow_drop_down" at bounding box center [171, 112] width 21 height 21
click at [169, 134] on li "Align to Midnight" at bounding box center [172, 138] width 137 height 21
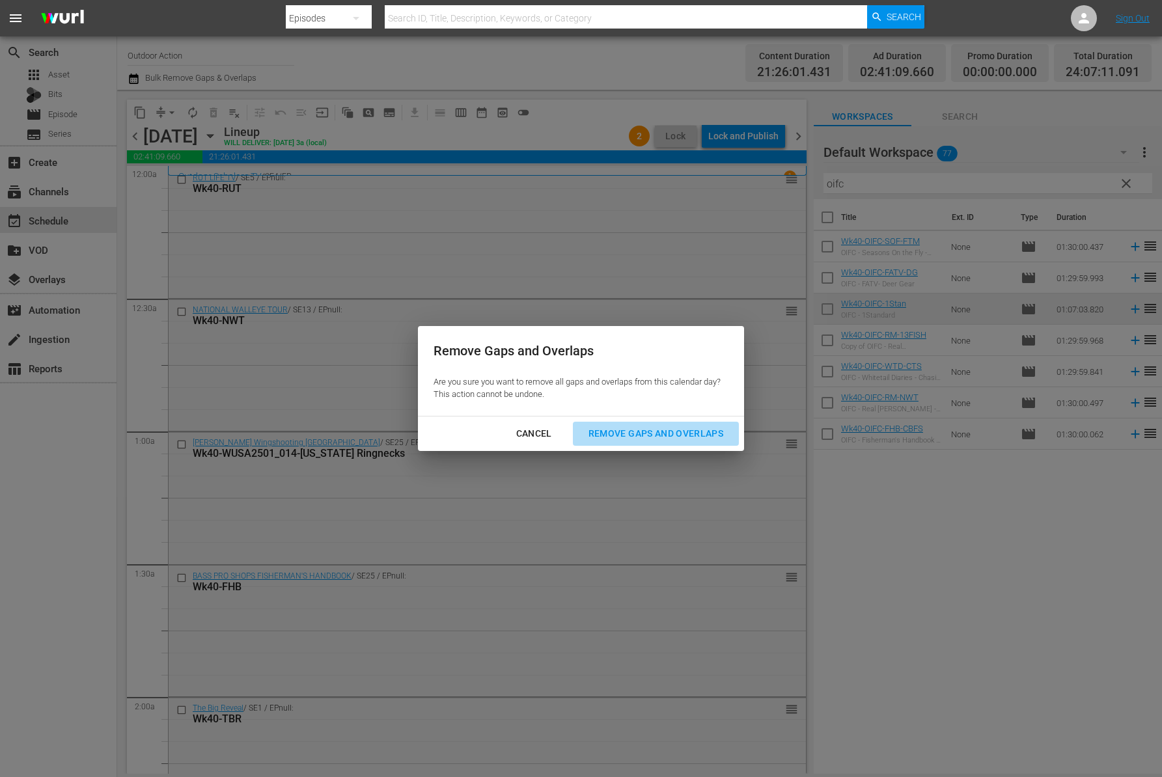
click at [622, 434] on div "Remove Gaps and Overlaps" at bounding box center [656, 434] width 156 height 16
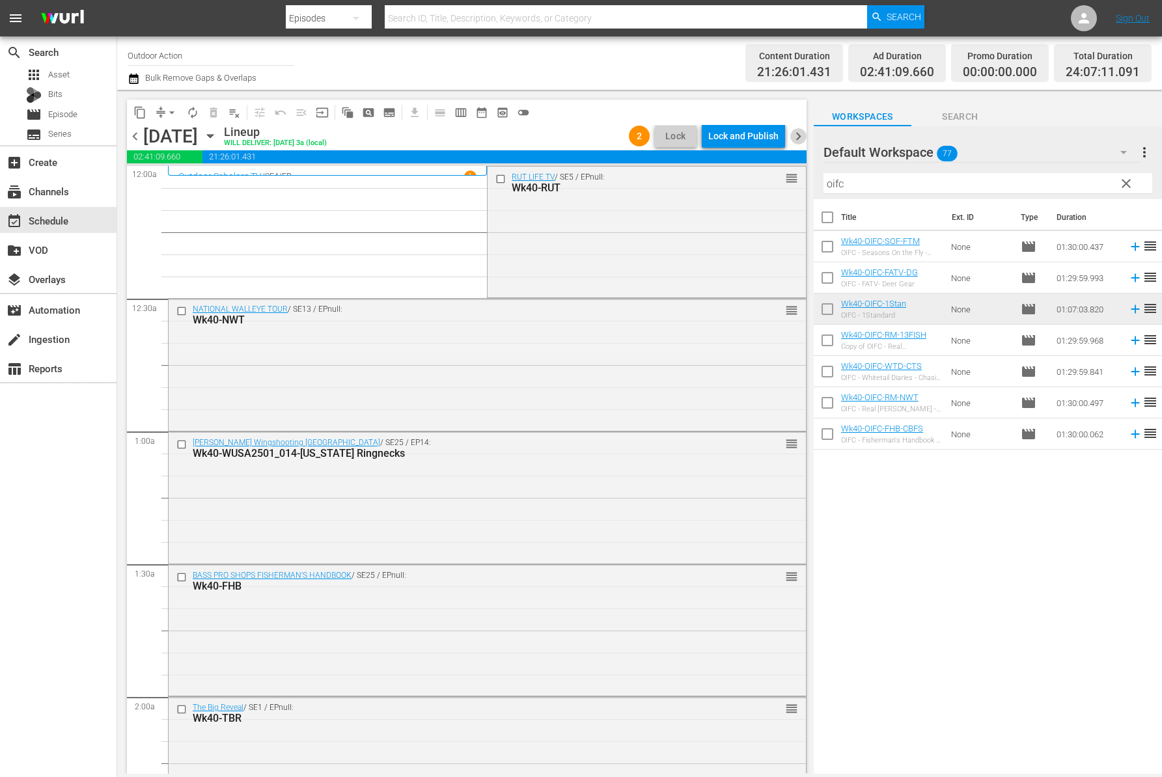
click at [802, 139] on span "chevron_right" at bounding box center [798, 136] width 16 height 16
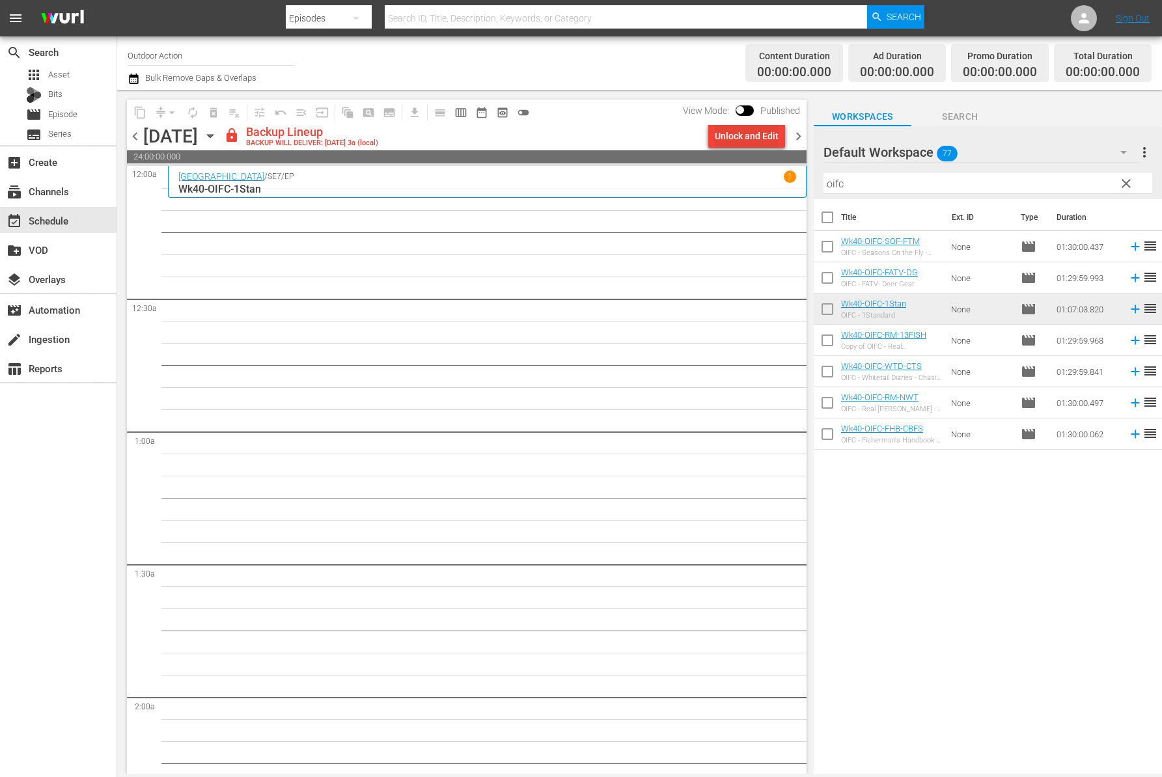
click at [739, 137] on div "Unlock and Edit" at bounding box center [747, 135] width 64 height 23
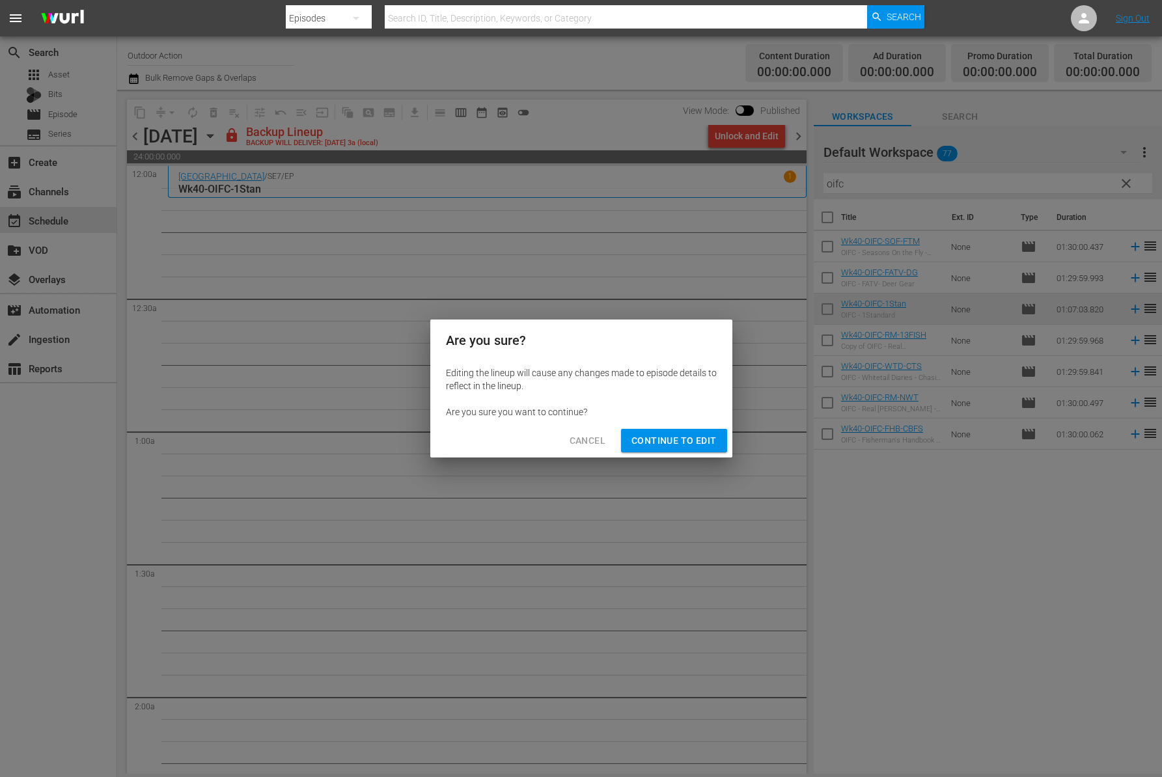
click at [669, 441] on span "Continue to Edit" at bounding box center [673, 441] width 85 height 16
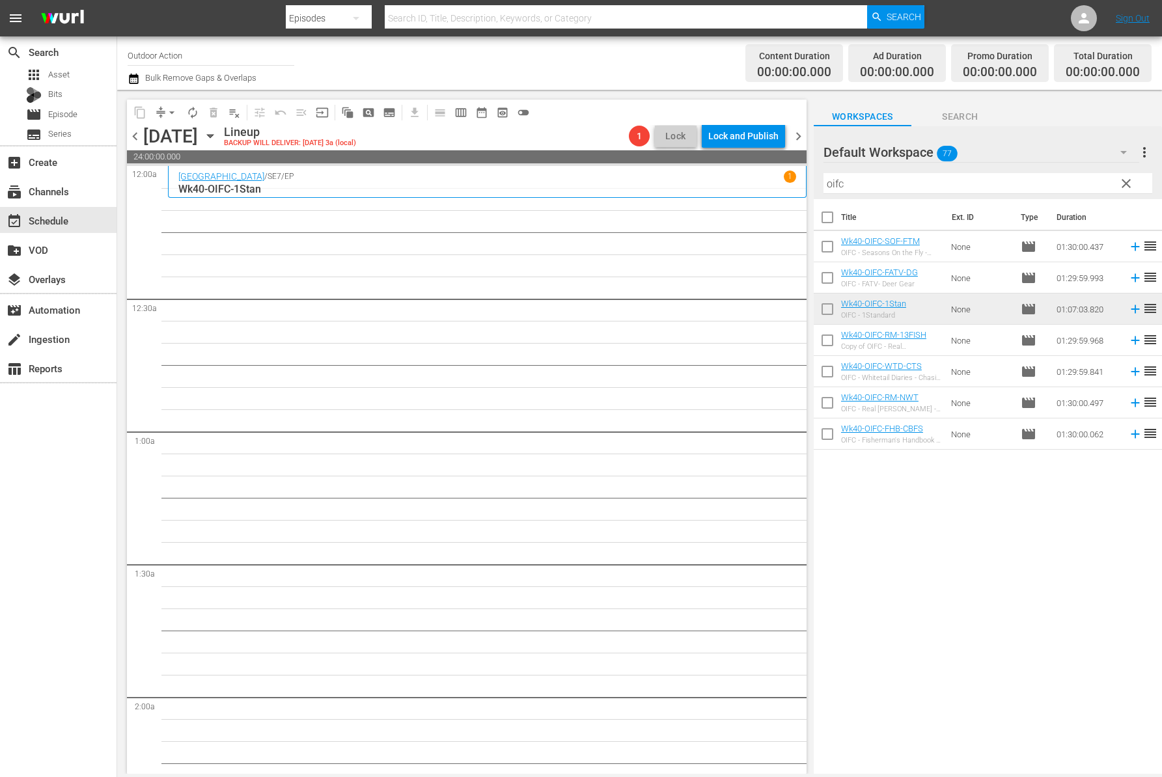
click at [901, 177] on input "oifc" at bounding box center [987, 183] width 329 height 21
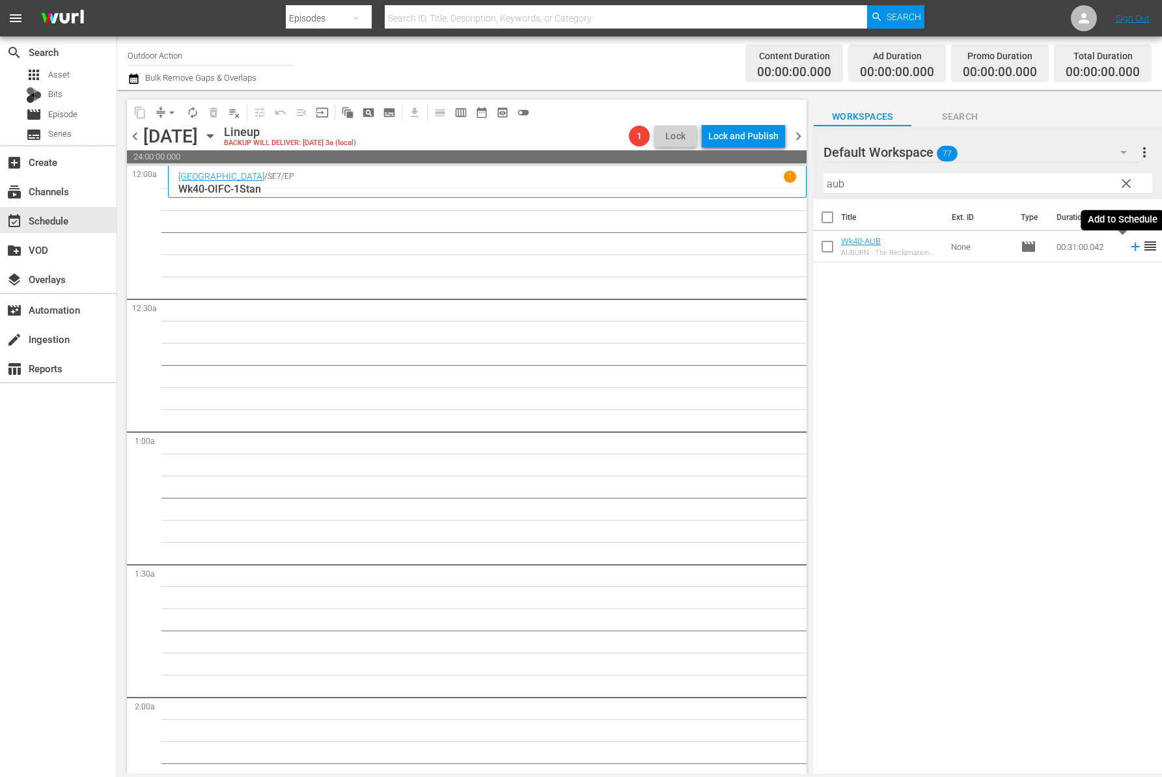
click at [1128, 247] on icon at bounding box center [1135, 246] width 14 height 14
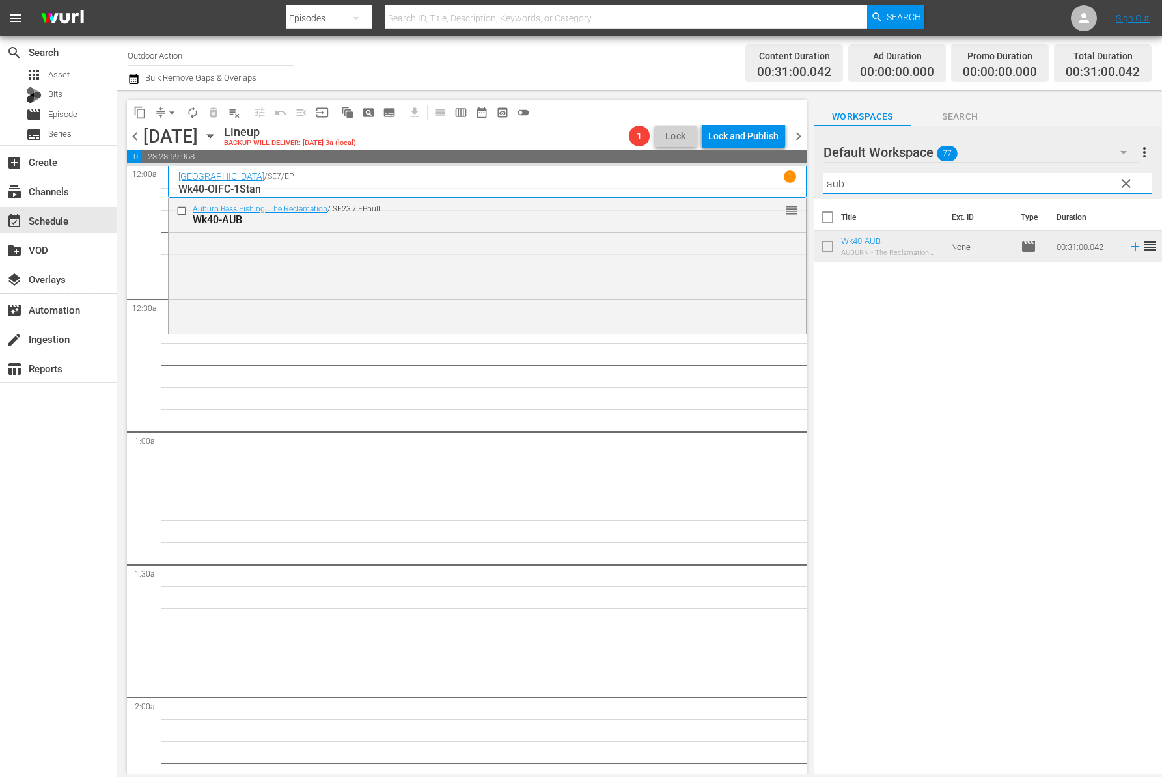
click at [886, 187] on input "aub" at bounding box center [987, 183] width 329 height 21
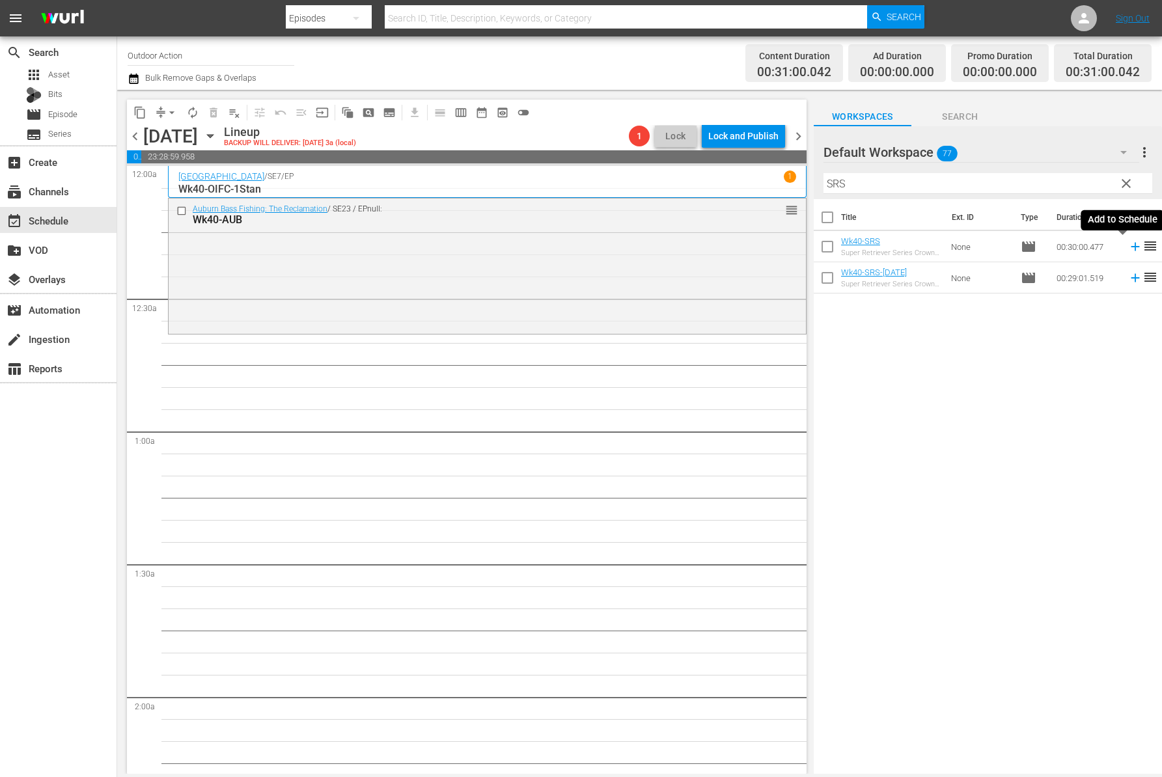
click at [1128, 249] on icon at bounding box center [1135, 246] width 14 height 14
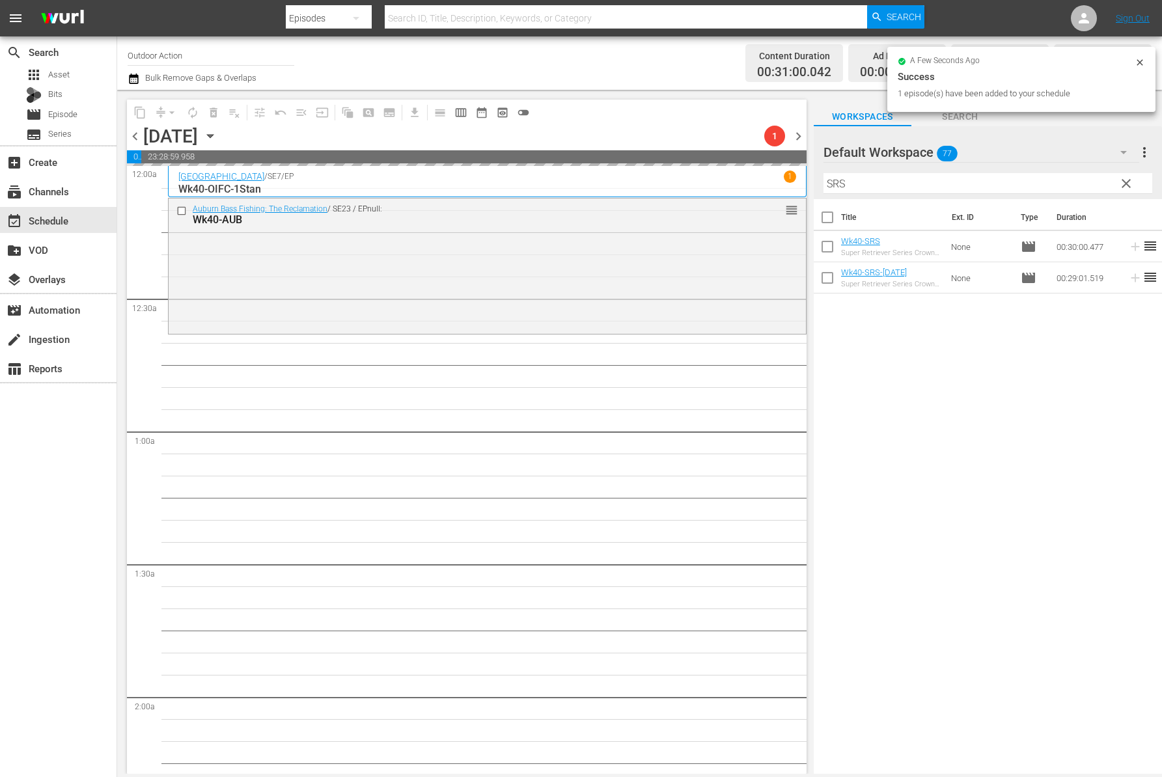
click at [862, 176] on input "SRS" at bounding box center [987, 183] width 329 height 21
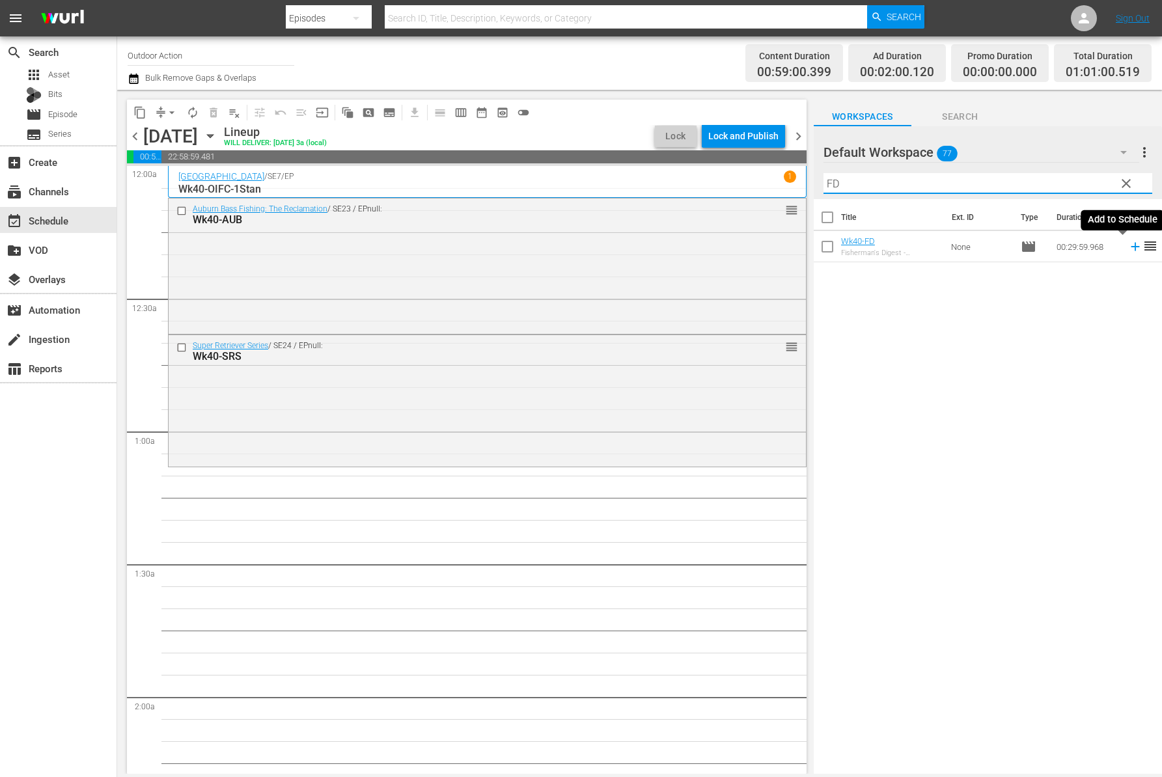
click at [1130, 247] on icon at bounding box center [1134, 247] width 8 height 8
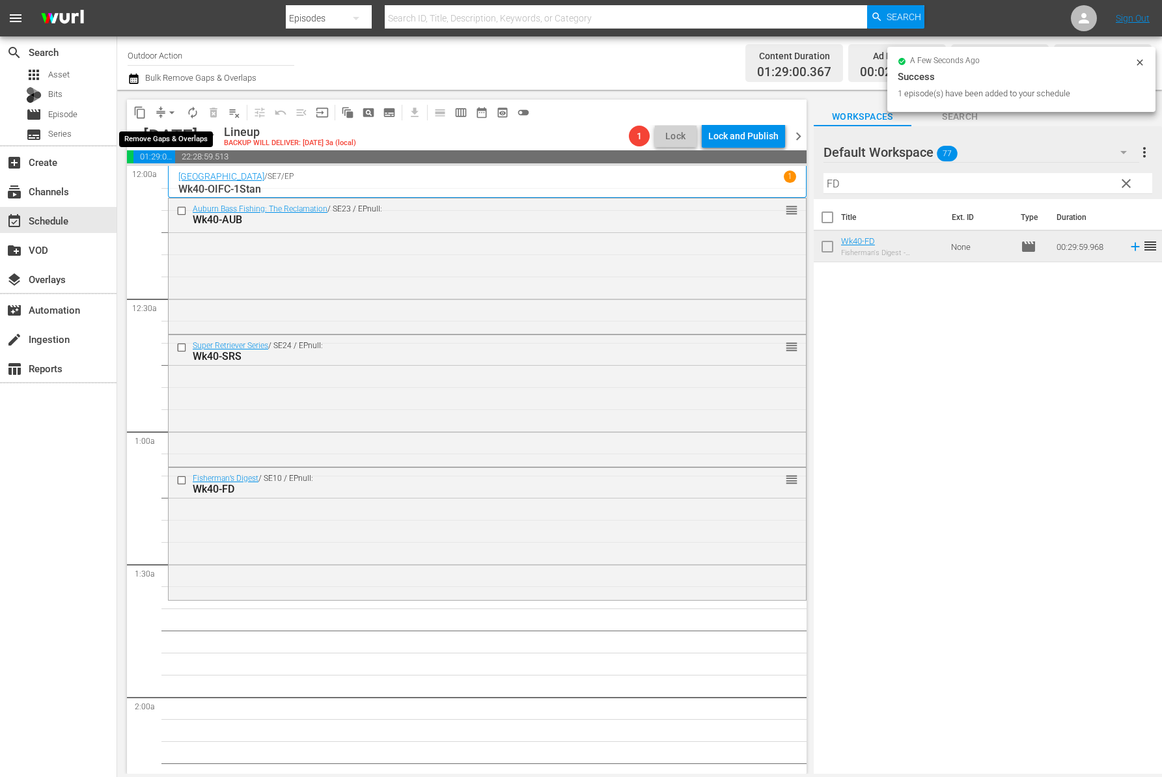
click at [169, 111] on span "arrow_drop_down" at bounding box center [171, 112] width 13 height 13
click at [167, 135] on li "Align to Midnight" at bounding box center [172, 138] width 137 height 21
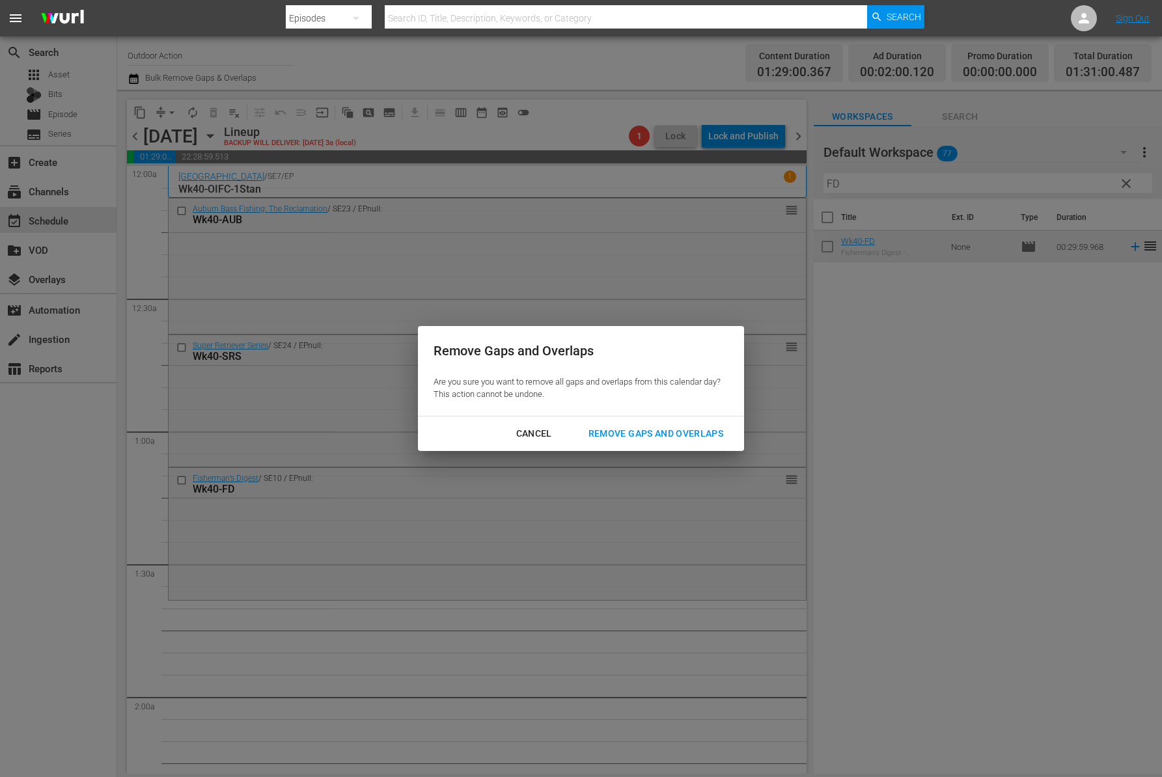
click at [668, 426] on div "Remove Gaps and Overlaps" at bounding box center [656, 434] width 156 height 16
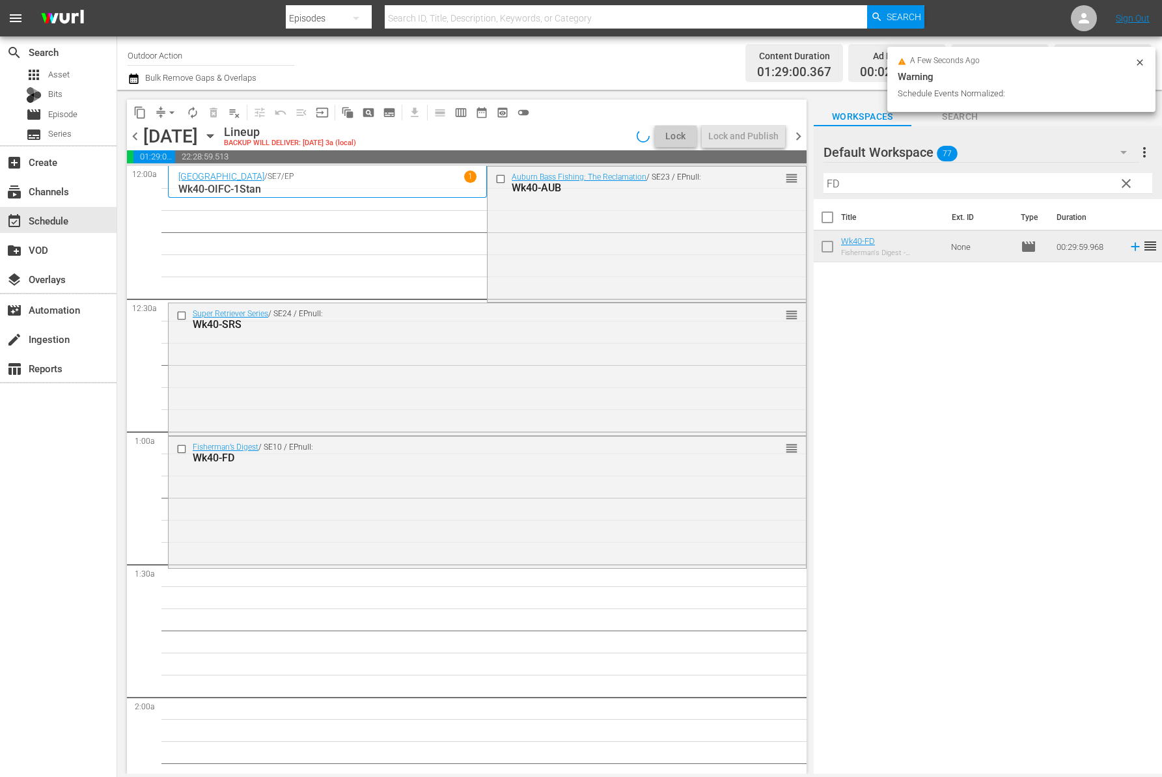
click at [847, 182] on input "FD" at bounding box center [987, 183] width 329 height 21
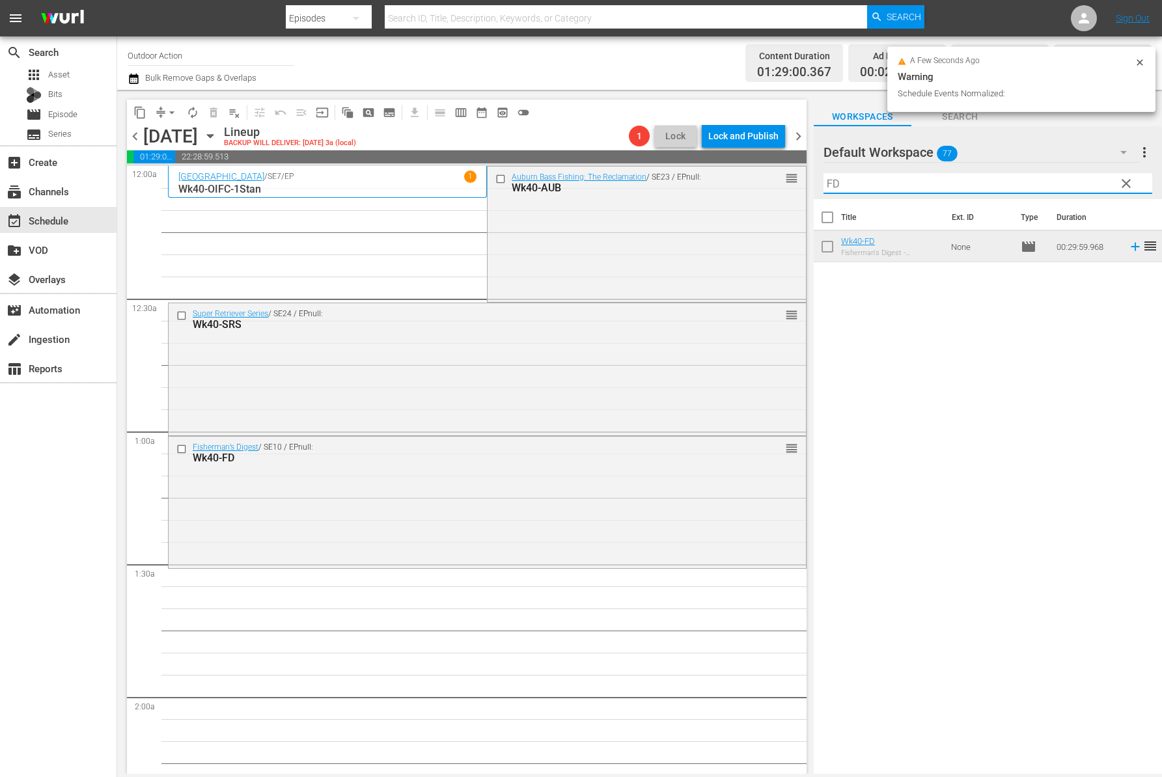
click at [847, 182] on input "FD" at bounding box center [987, 183] width 329 height 21
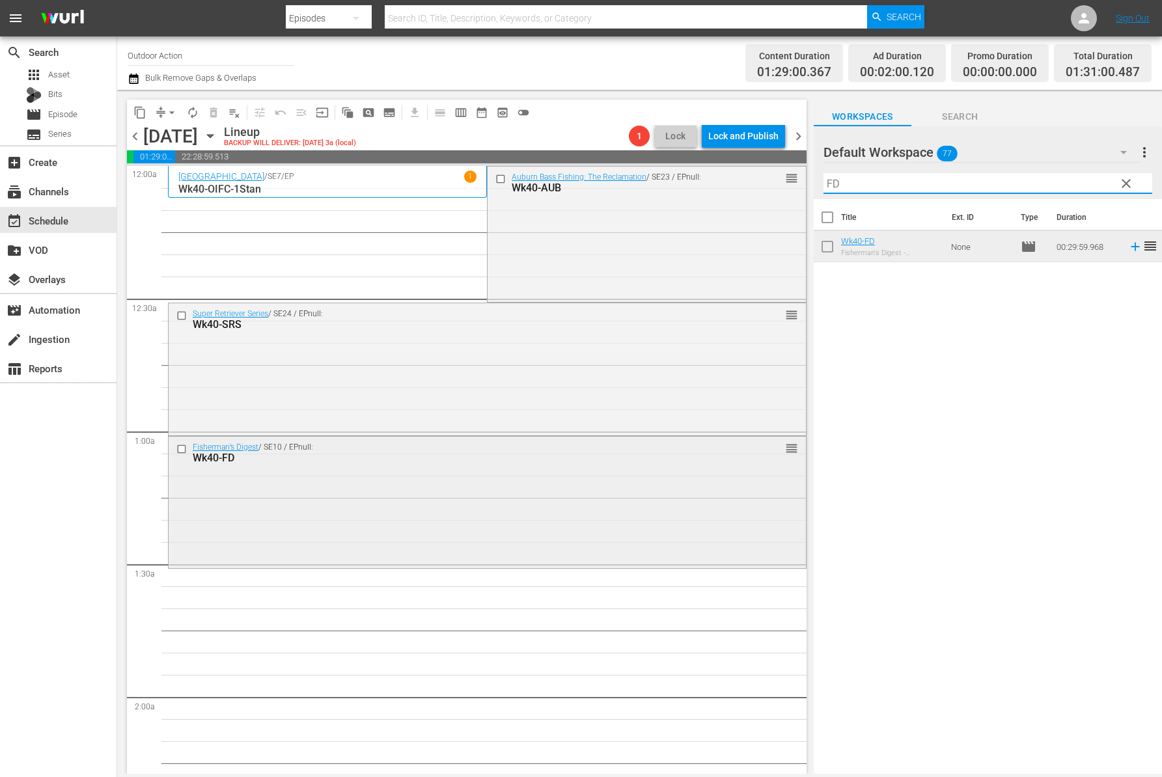
click at [182, 449] on input "checkbox" at bounding box center [183, 449] width 14 height 11
click at [180, 318] on input "checkbox" at bounding box center [183, 315] width 14 height 11
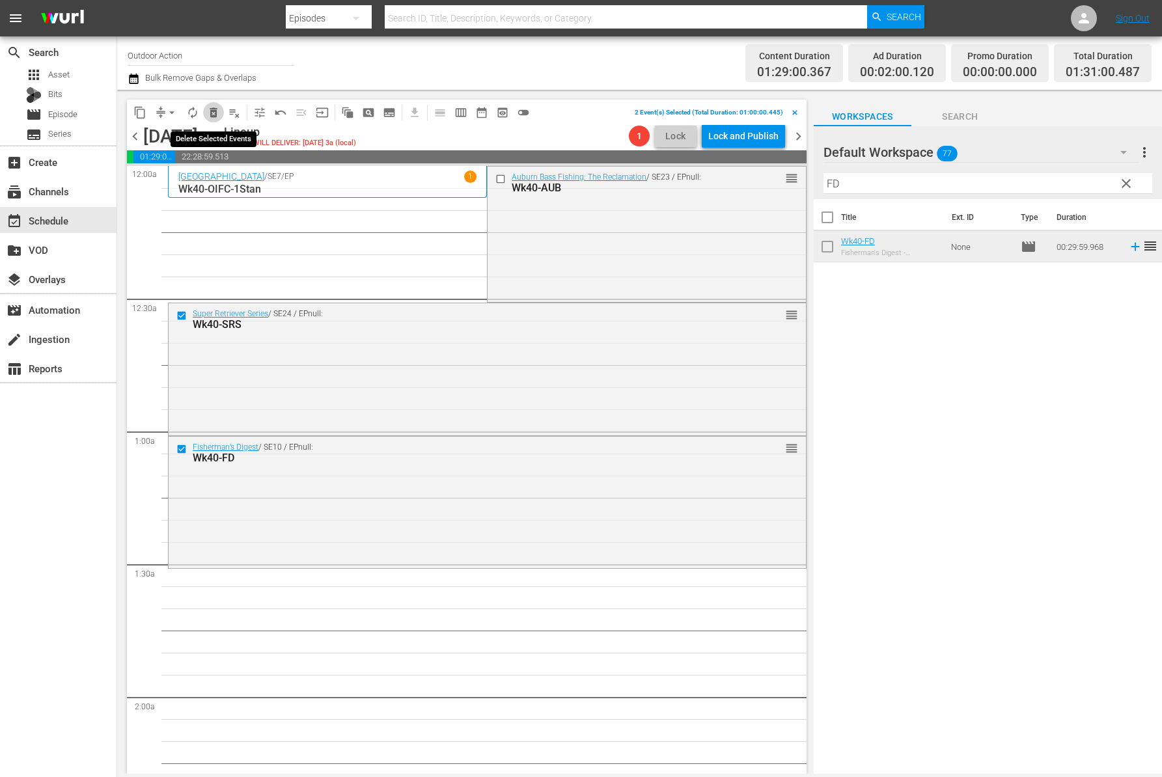
click at [217, 112] on span "delete_forever_outlined" at bounding box center [213, 112] width 13 height 13
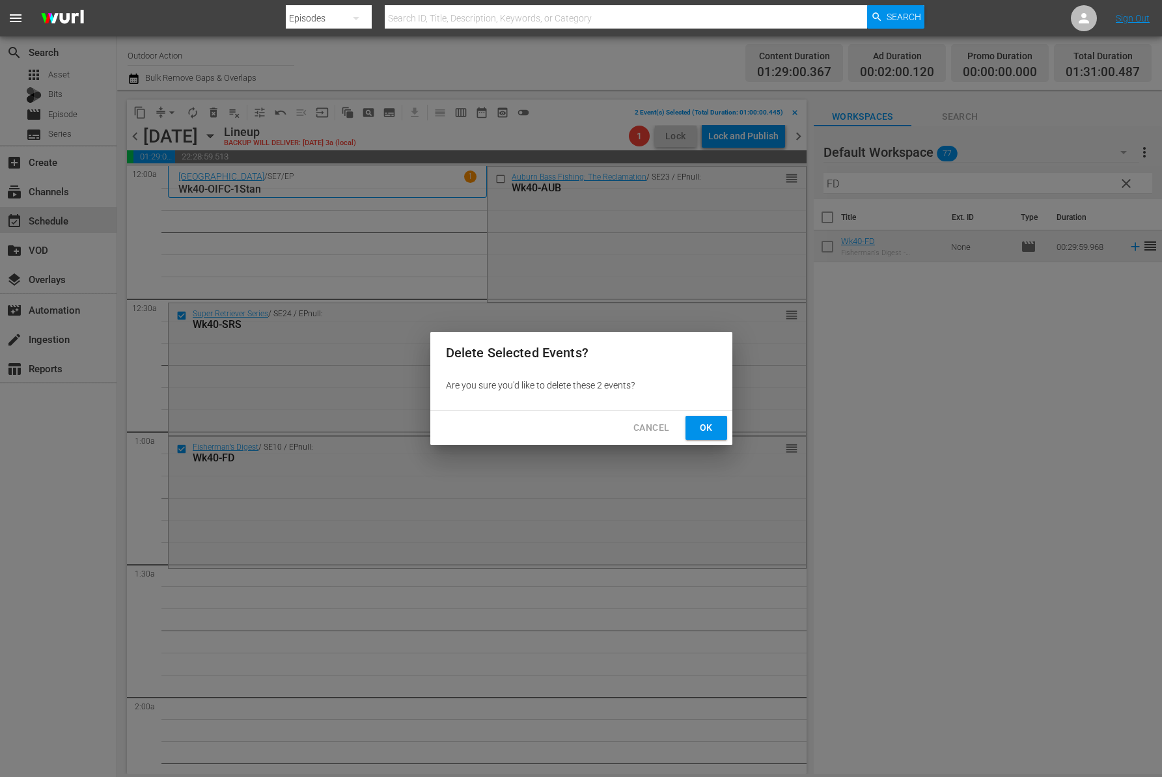
click at [711, 431] on span "Ok" at bounding box center [706, 428] width 21 height 16
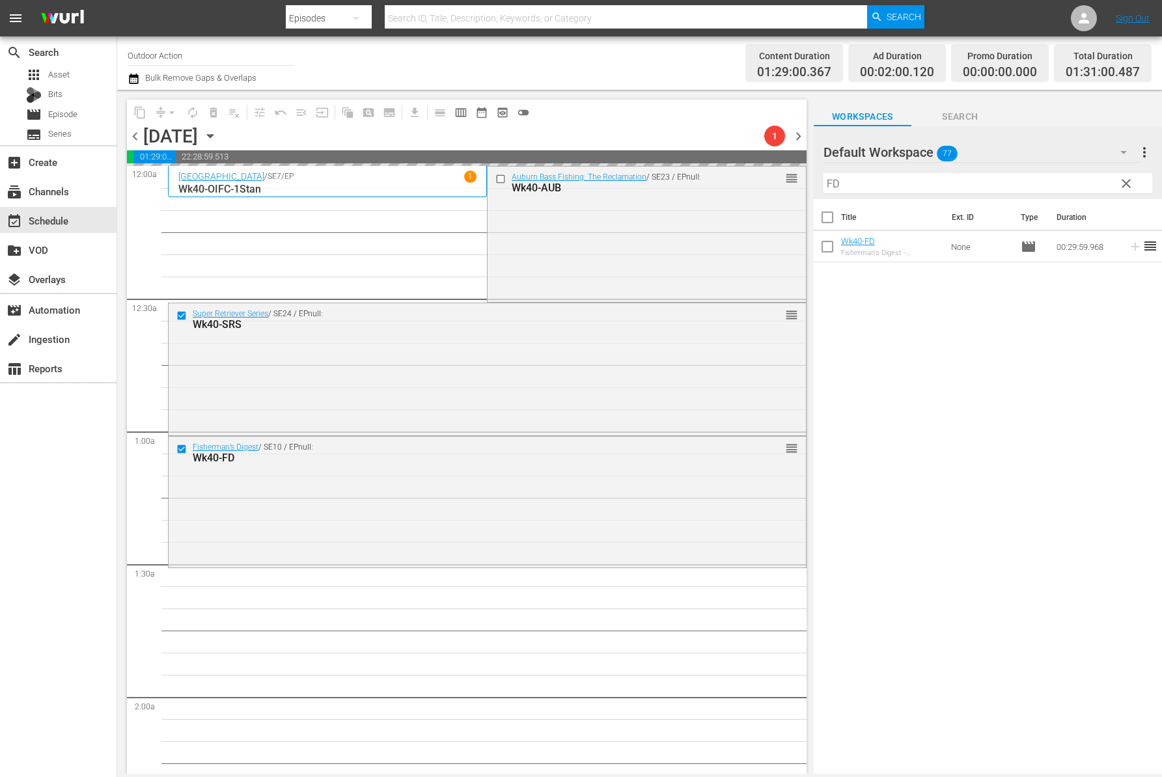
click at [923, 187] on input "FD" at bounding box center [987, 183] width 329 height 21
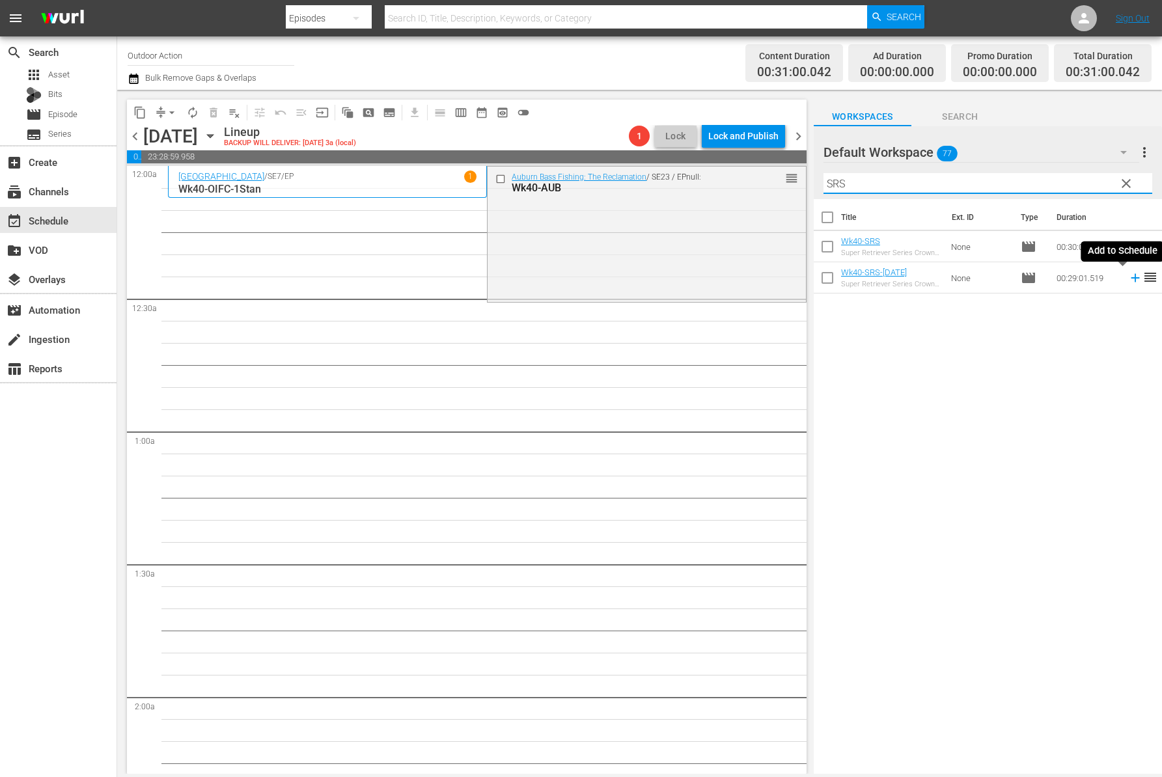
click at [1128, 279] on icon at bounding box center [1135, 278] width 14 height 14
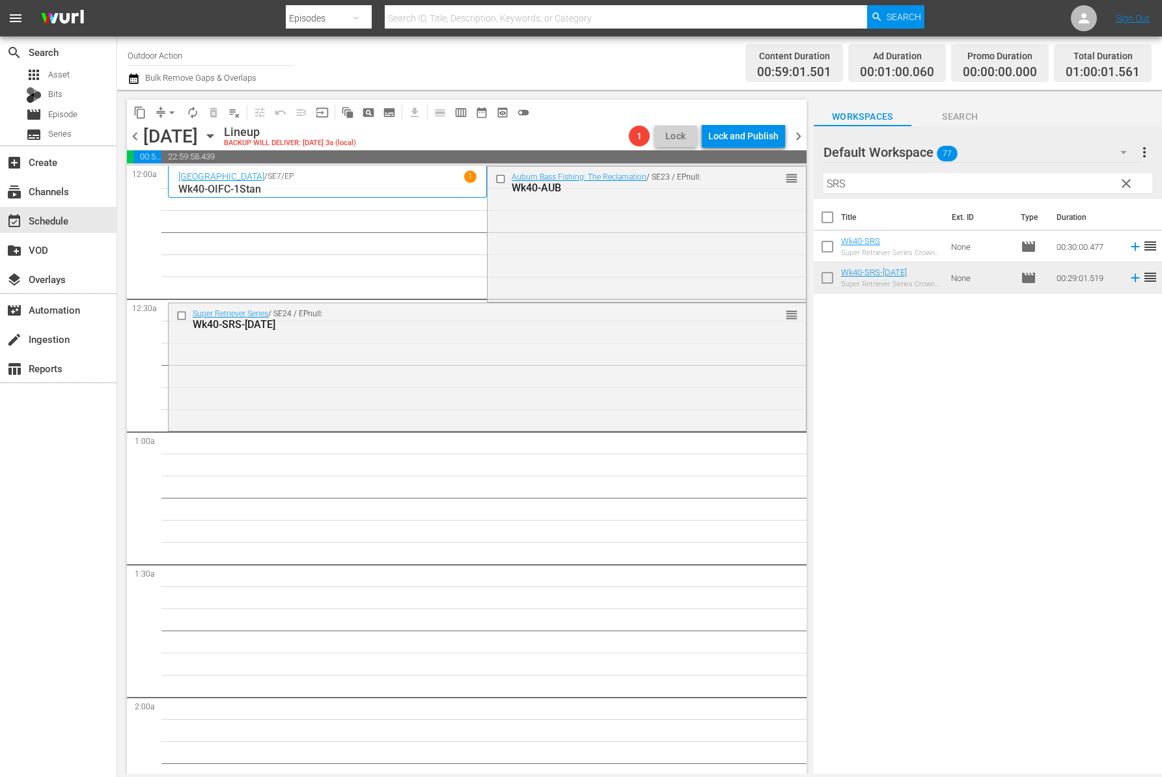
click at [884, 188] on input "SRS" at bounding box center [987, 183] width 329 height 21
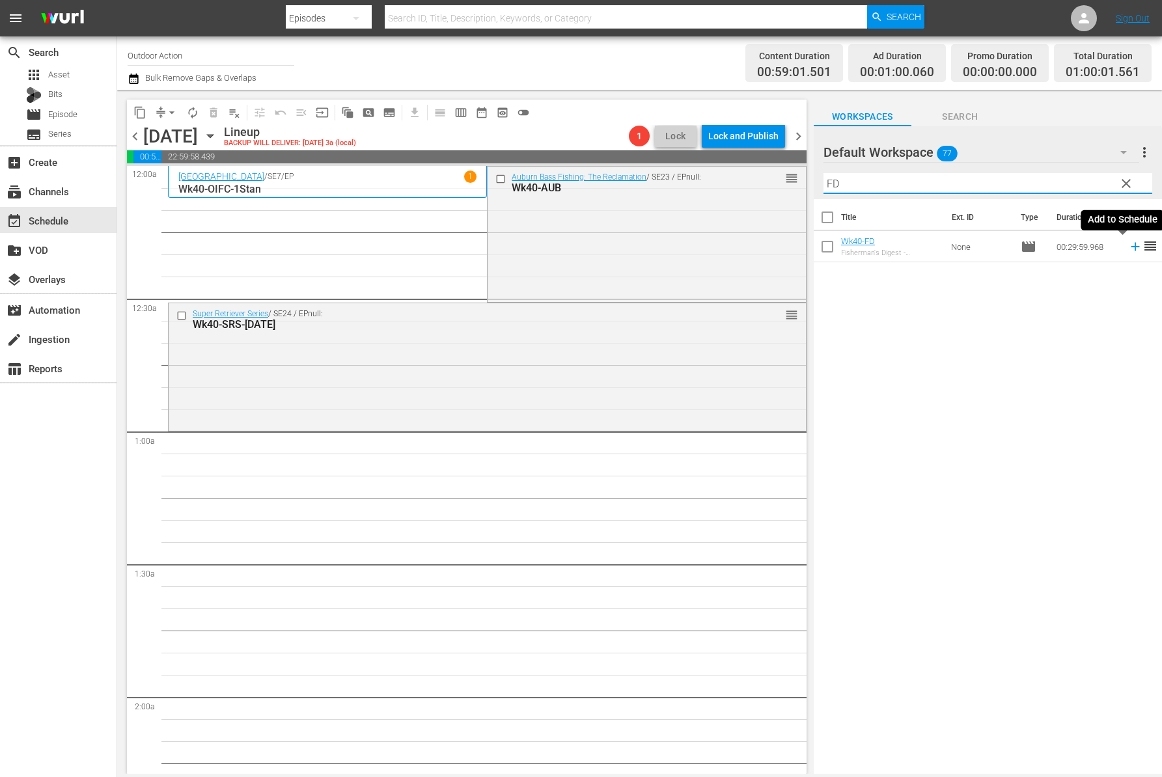
click at [1128, 243] on icon at bounding box center [1135, 246] width 14 height 14
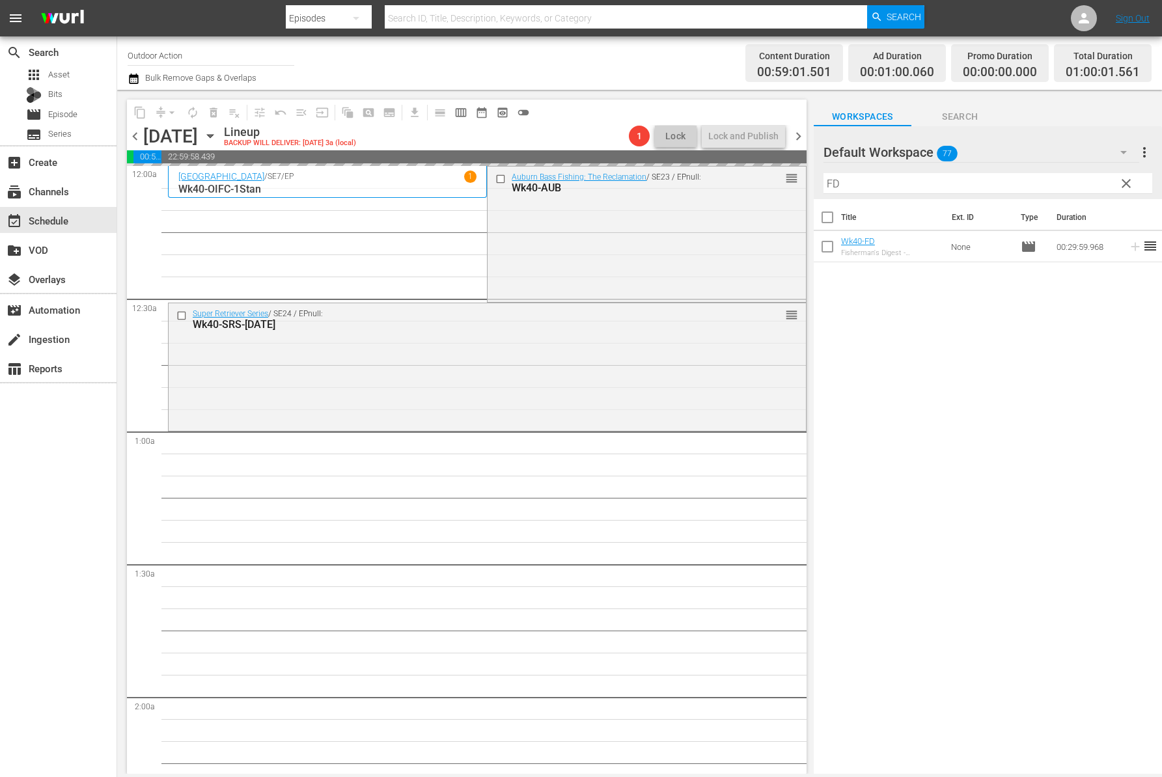
click at [950, 184] on input "FD" at bounding box center [987, 183] width 329 height 21
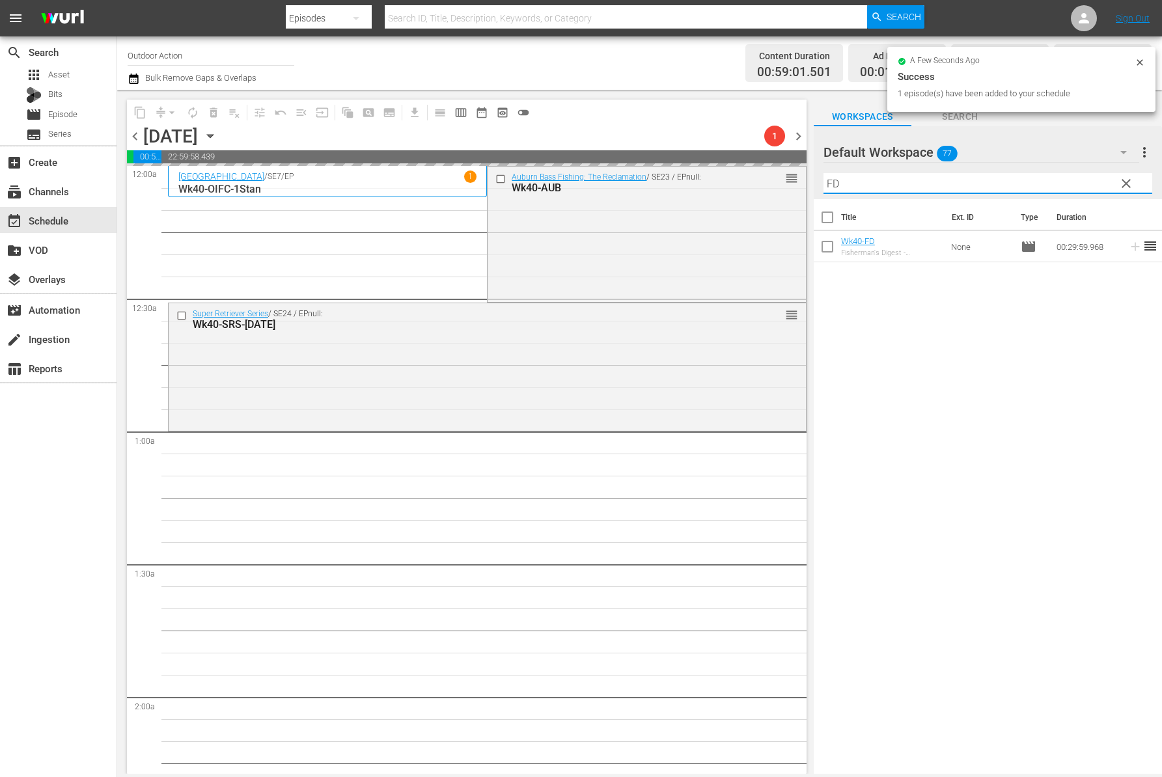
click at [950, 184] on input "FD" at bounding box center [987, 183] width 329 height 21
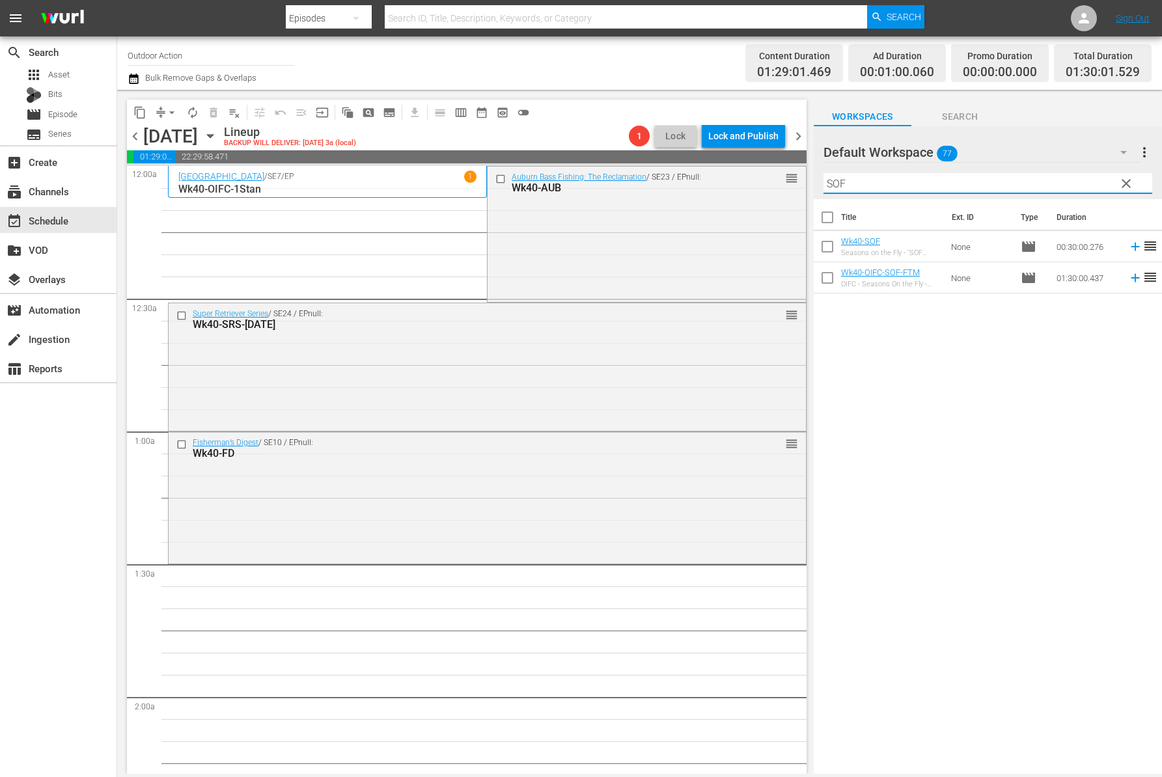
click at [1128, 247] on icon at bounding box center [1135, 246] width 14 height 14
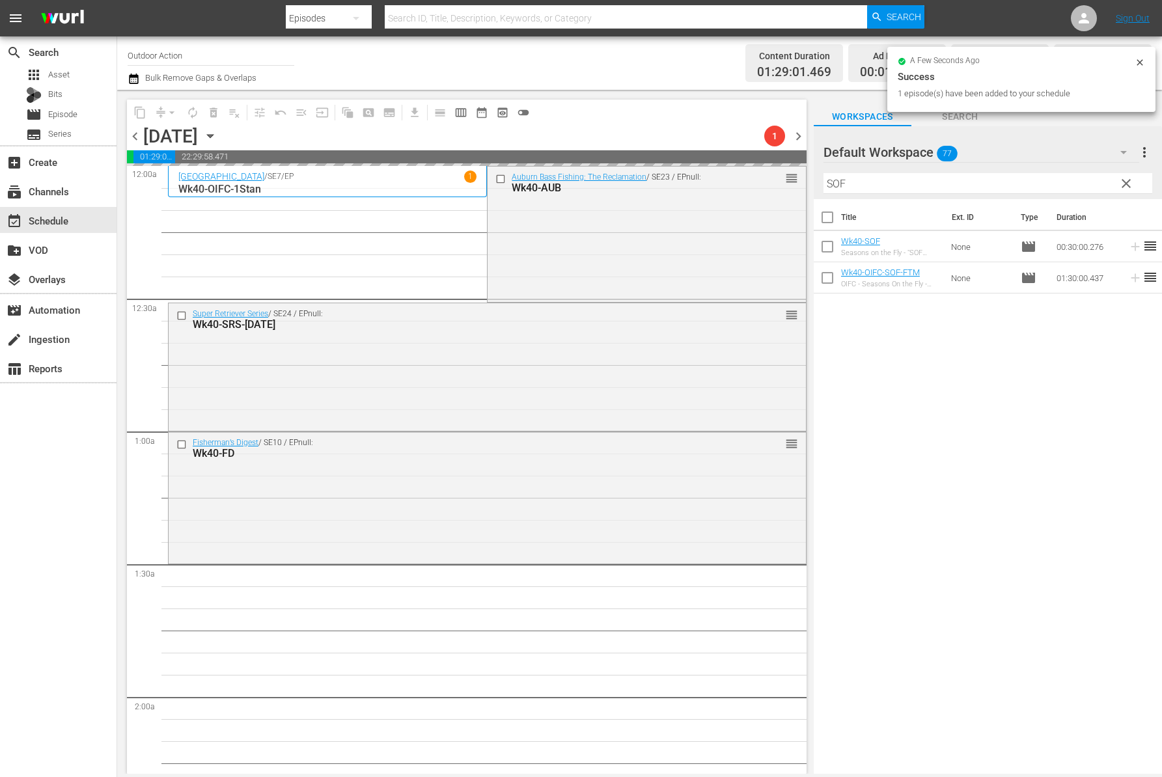
click at [1040, 185] on input "SOF" at bounding box center [987, 183] width 329 height 21
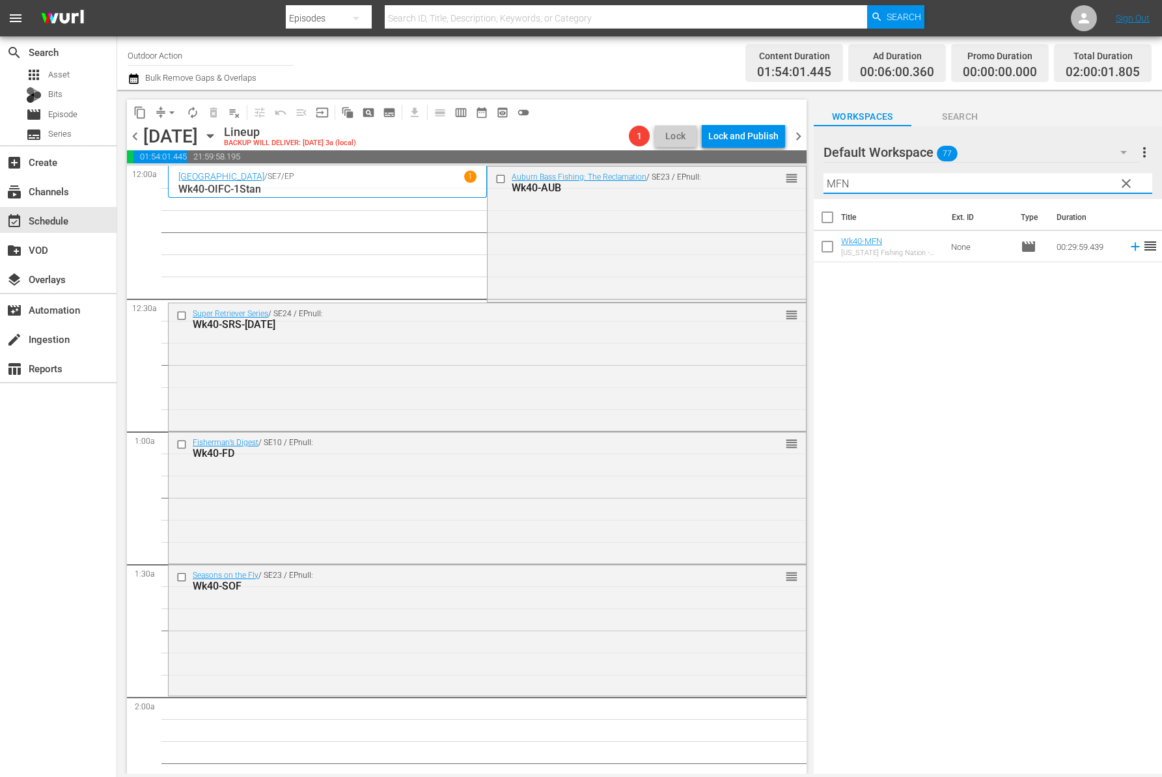
click at [1128, 246] on icon at bounding box center [1135, 246] width 14 height 14
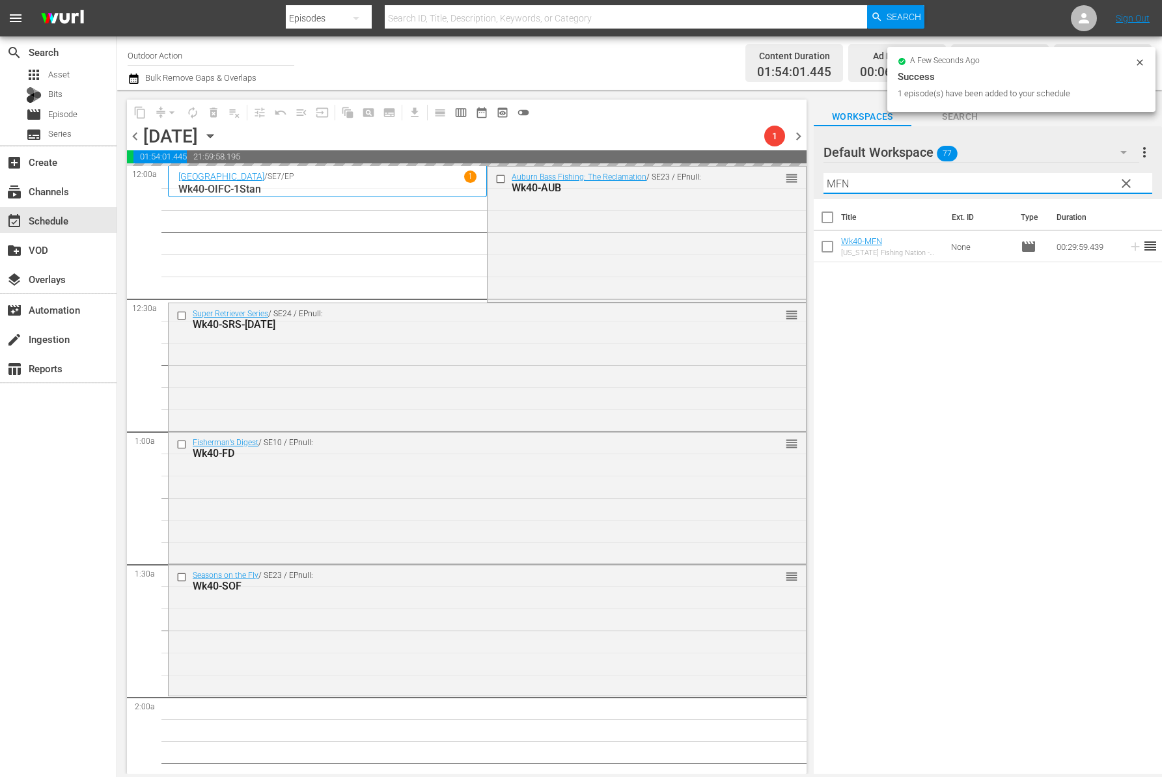
click at [1031, 179] on input "MFN" at bounding box center [987, 183] width 329 height 21
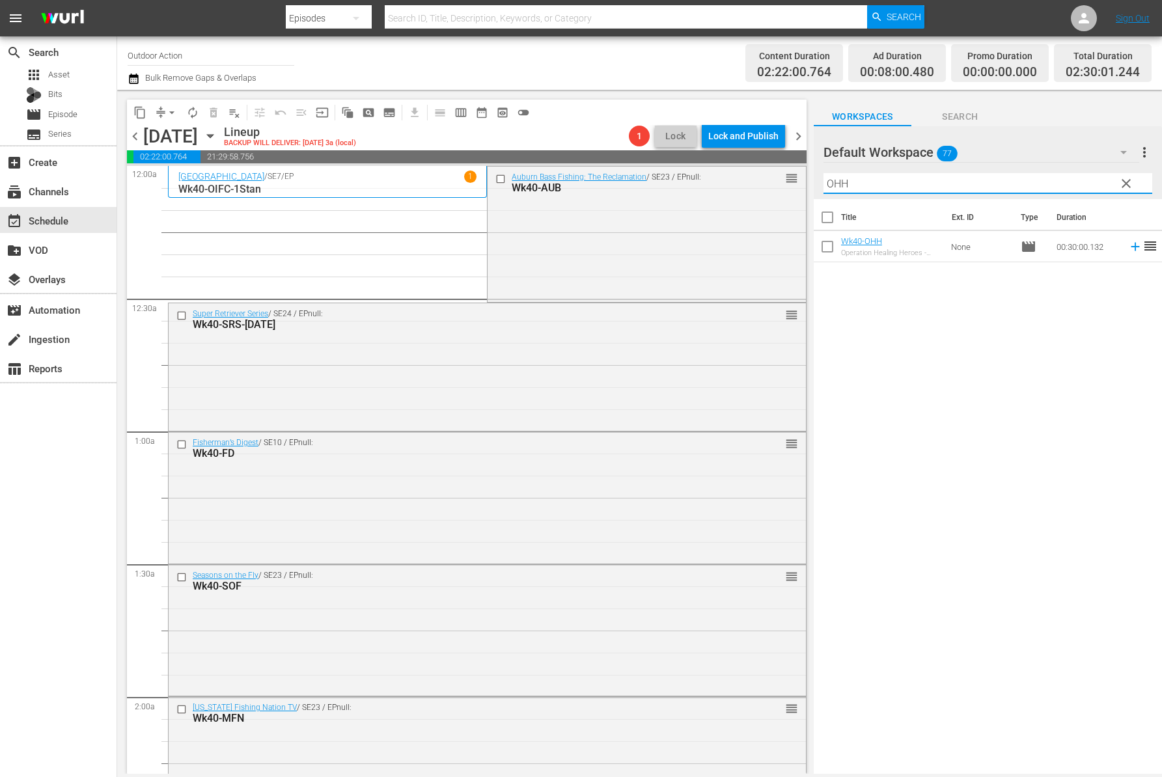
click at [1128, 248] on icon at bounding box center [1135, 246] width 14 height 14
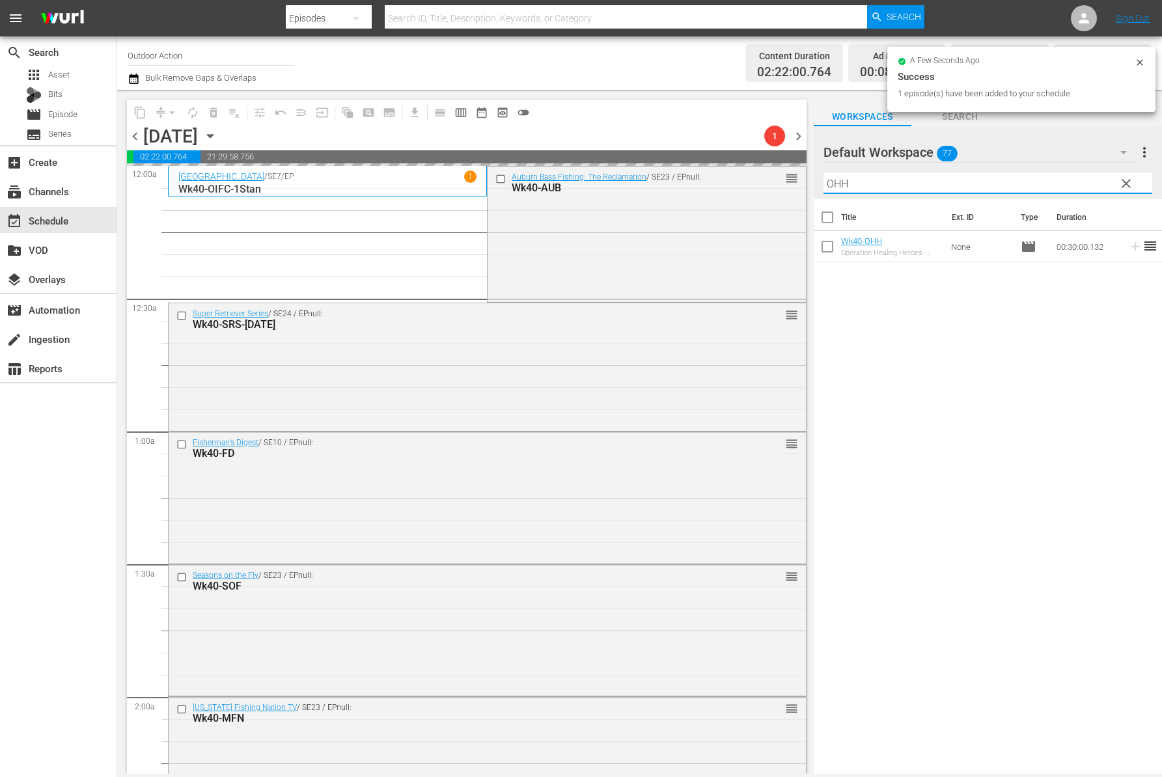
click at [1046, 184] on input "OHH" at bounding box center [987, 183] width 329 height 21
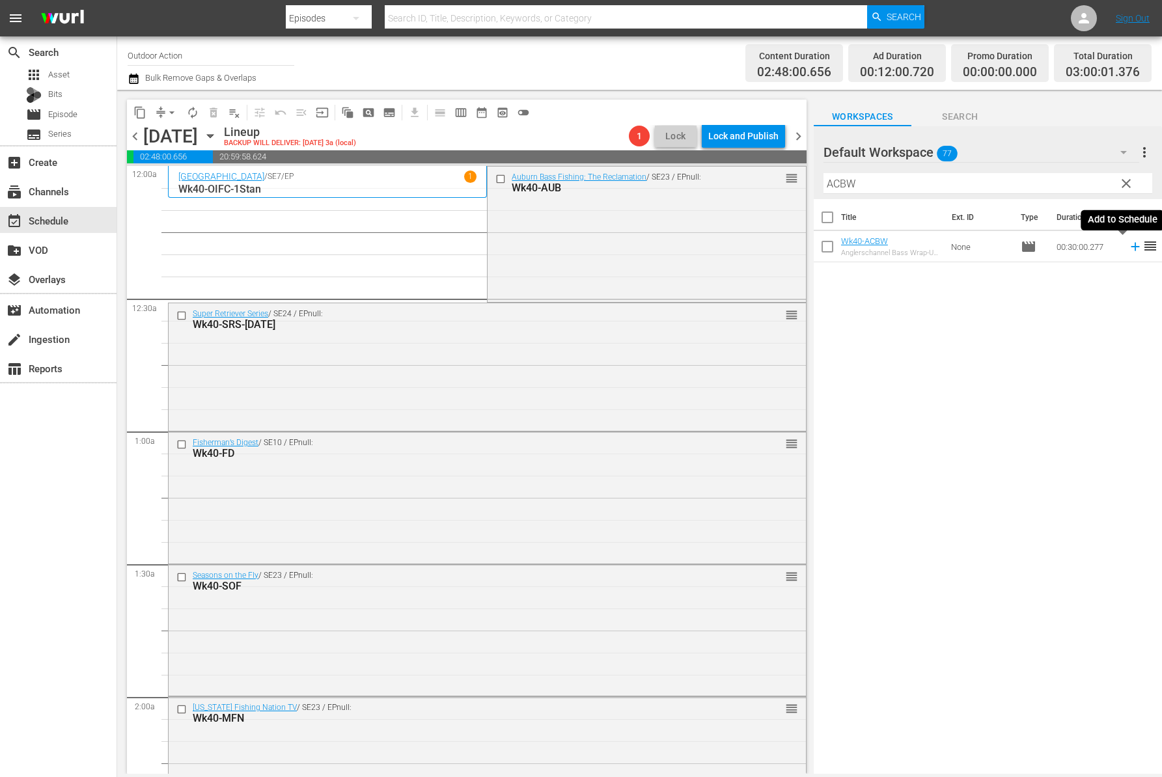
click at [1128, 240] on icon at bounding box center [1135, 246] width 14 height 14
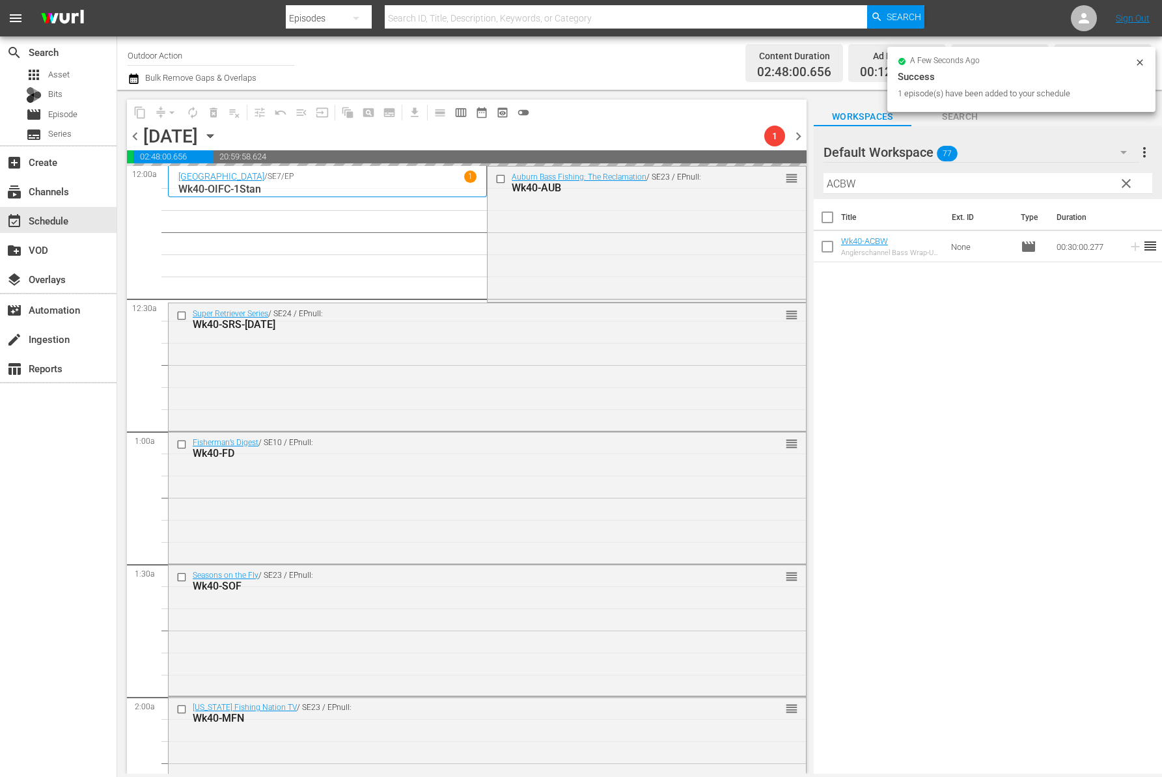
click at [1057, 182] on input "ACBW" at bounding box center [987, 183] width 329 height 21
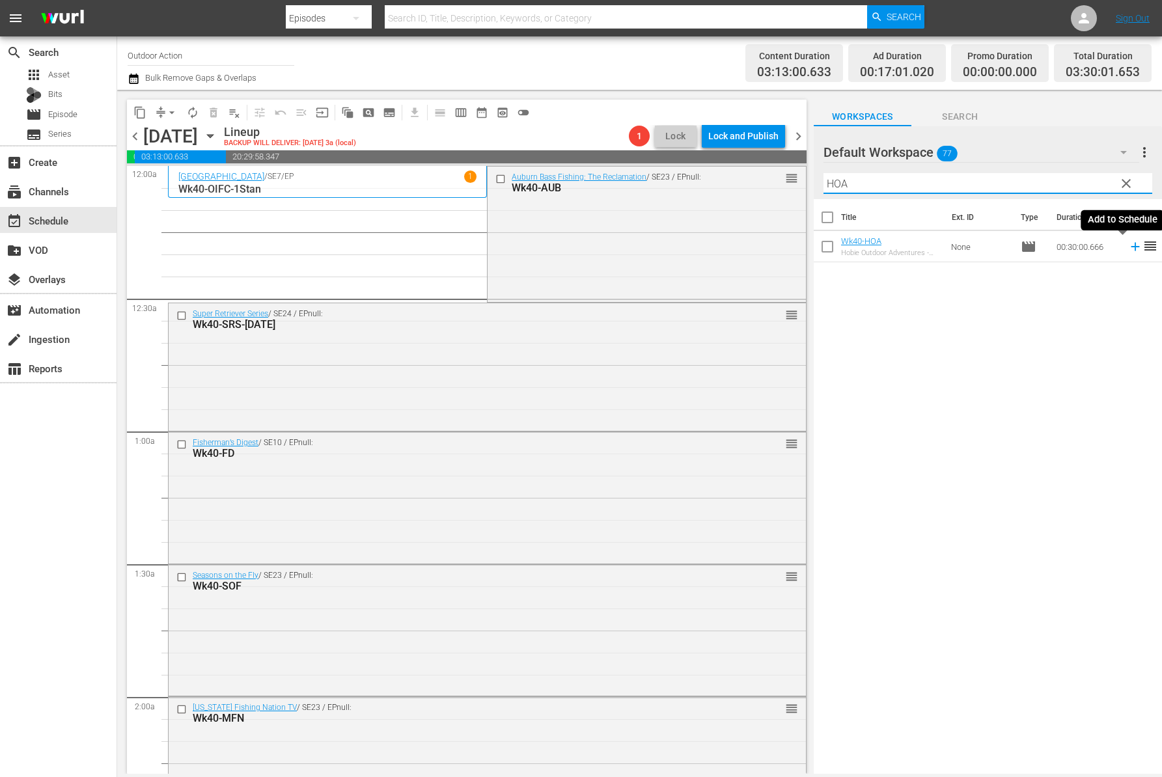
click at [1130, 245] on icon at bounding box center [1134, 247] width 8 height 8
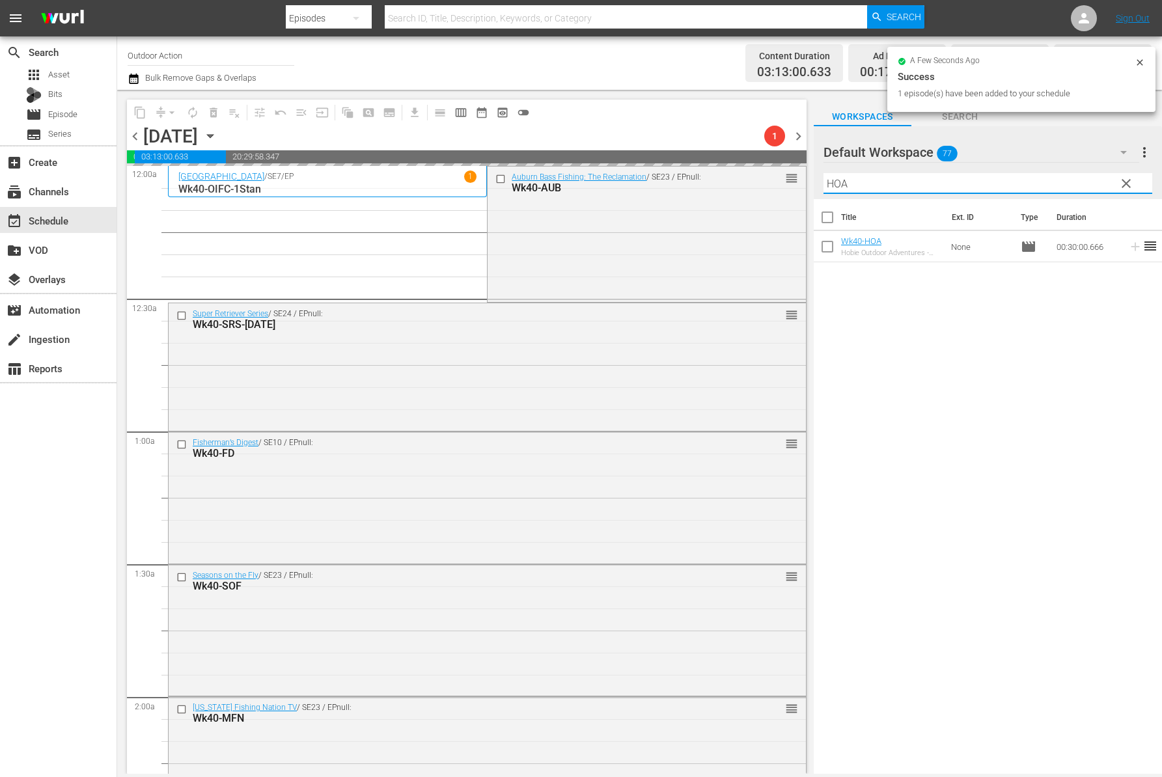
click at [1070, 178] on input "HOA" at bounding box center [987, 183] width 329 height 21
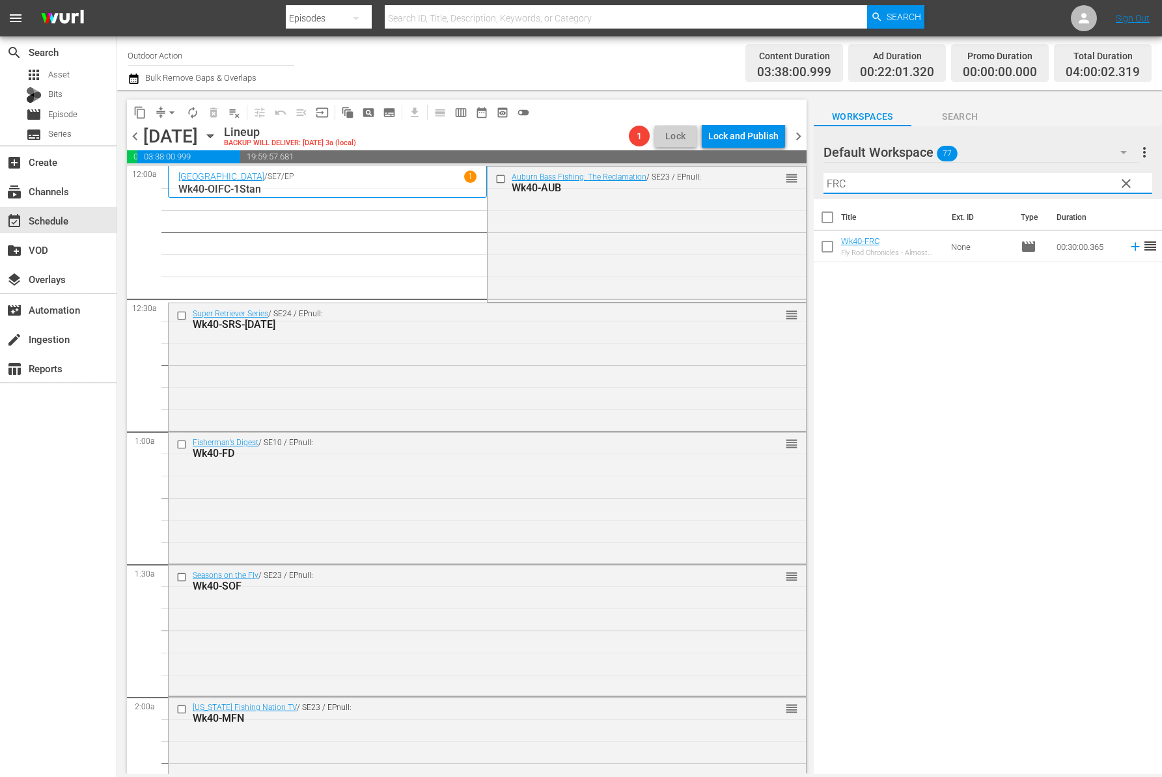
click at [1128, 251] on icon at bounding box center [1135, 246] width 14 height 14
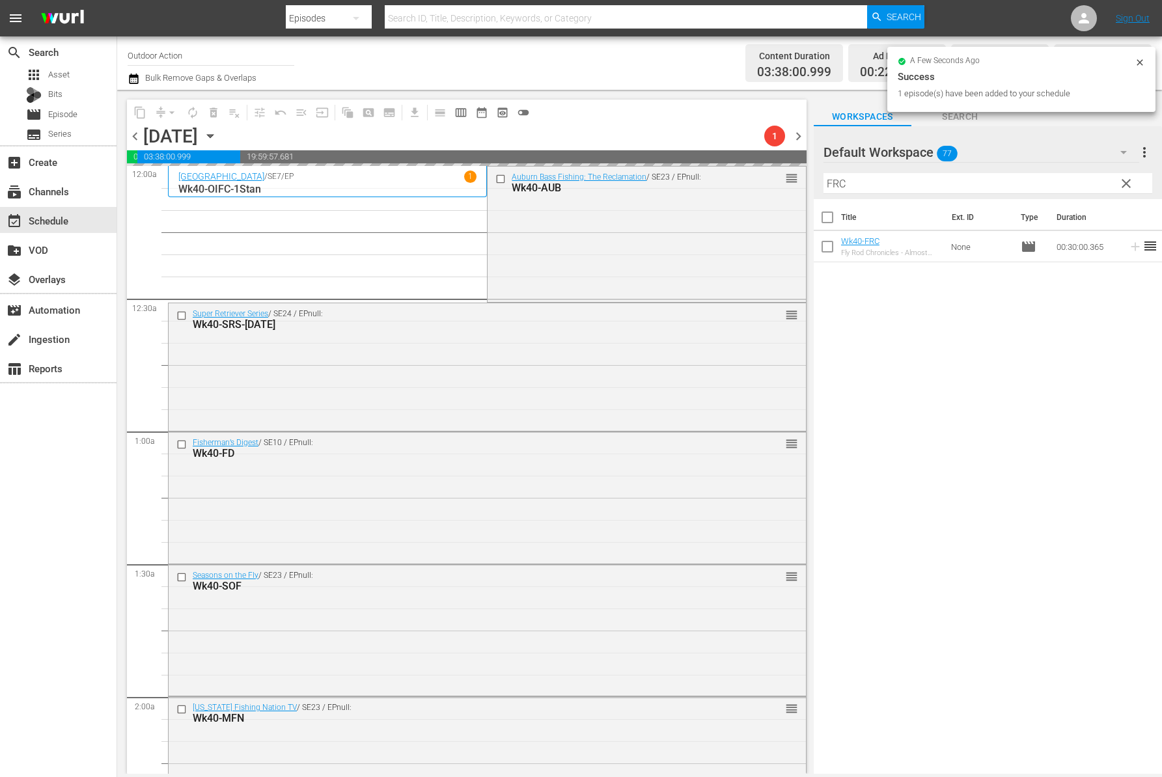
click at [1055, 184] on input "FRC" at bounding box center [987, 183] width 329 height 21
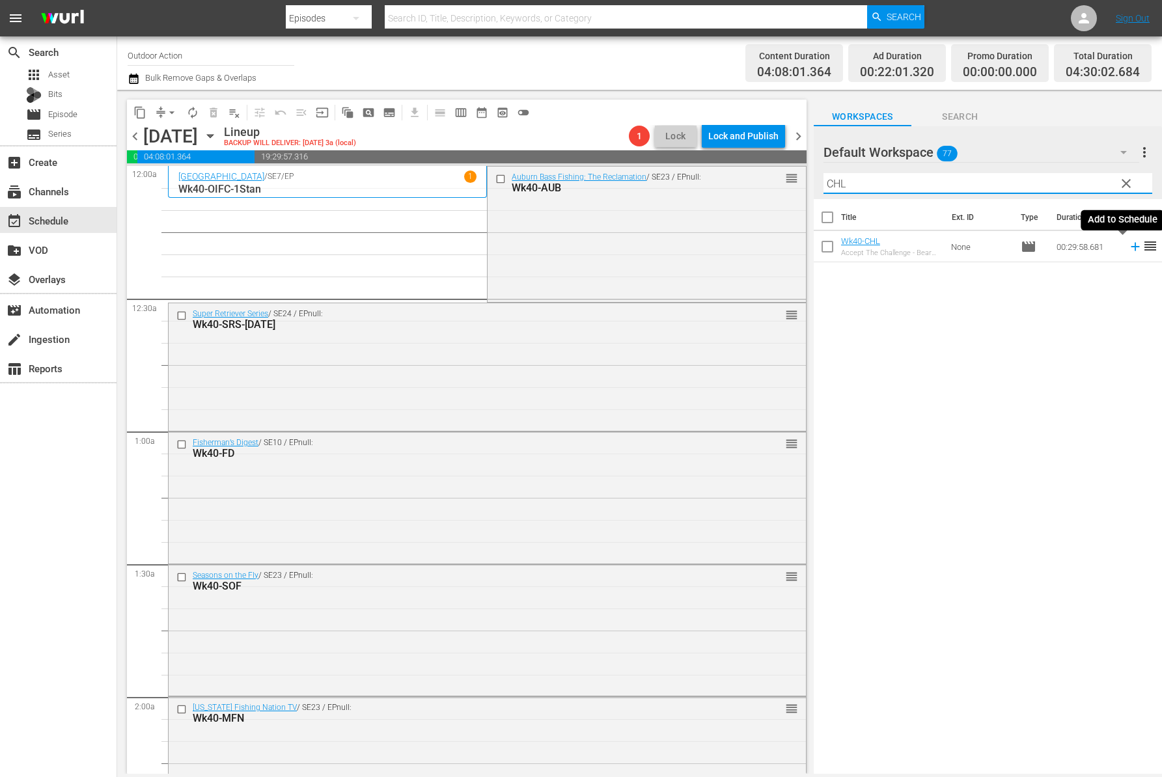
click at [1128, 247] on icon at bounding box center [1135, 246] width 14 height 14
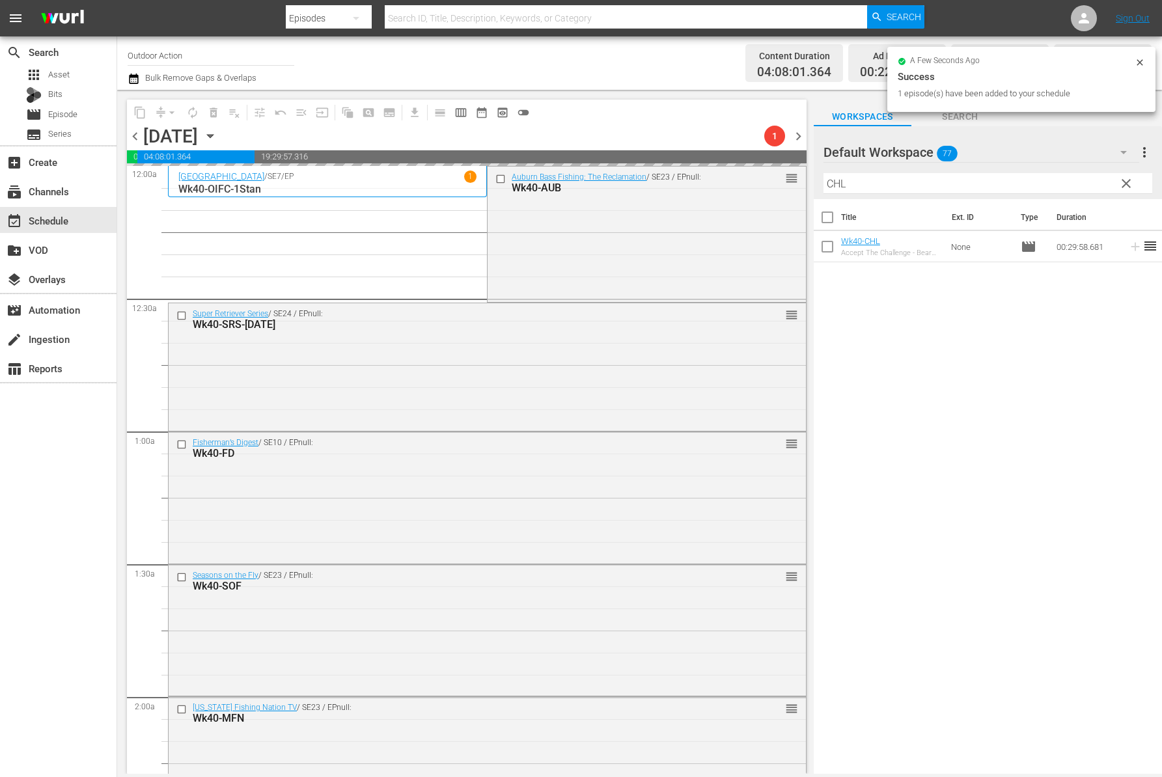
click at [1052, 183] on input "CHL" at bounding box center [987, 183] width 329 height 21
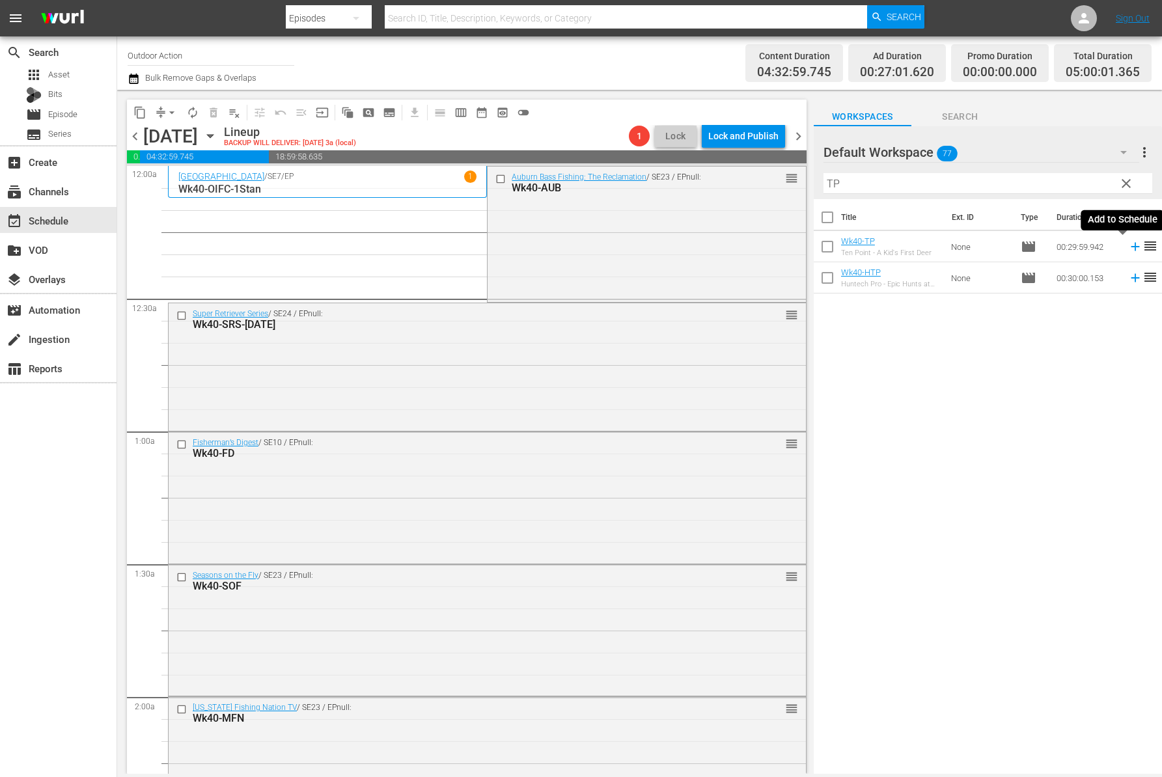
click at [1128, 252] on icon at bounding box center [1135, 246] width 14 height 14
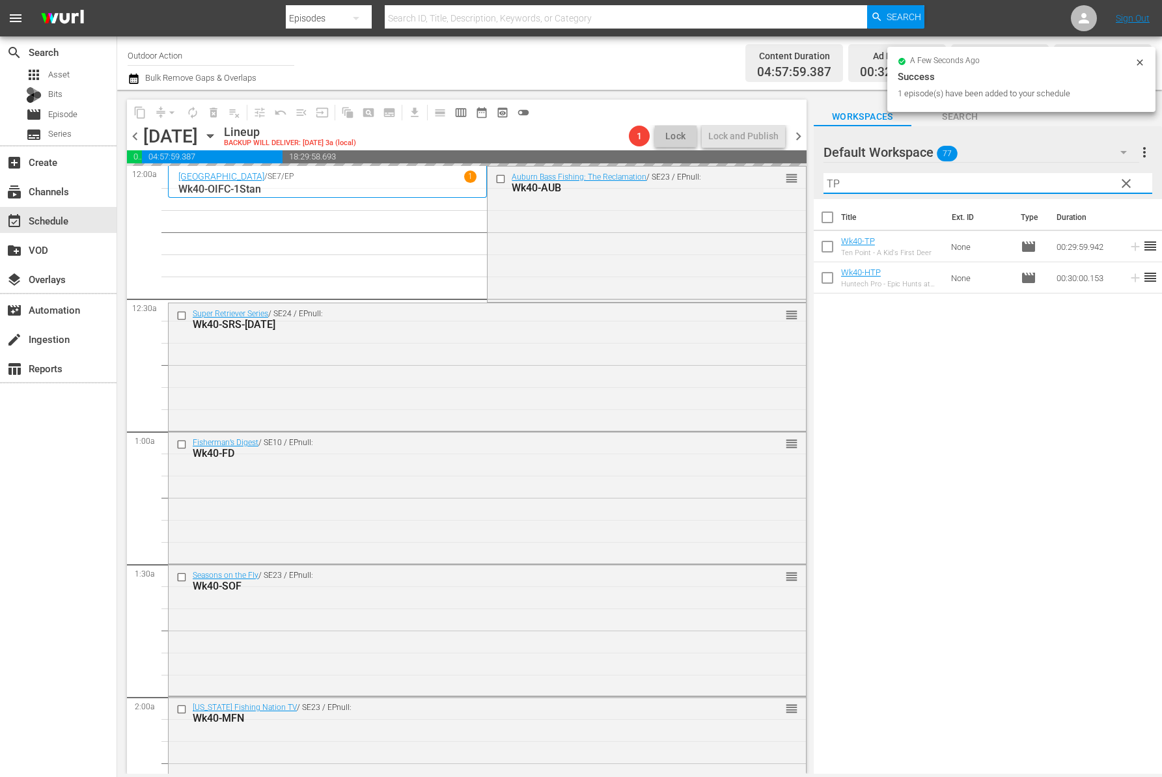
click at [1000, 185] on input "TP" at bounding box center [987, 183] width 329 height 21
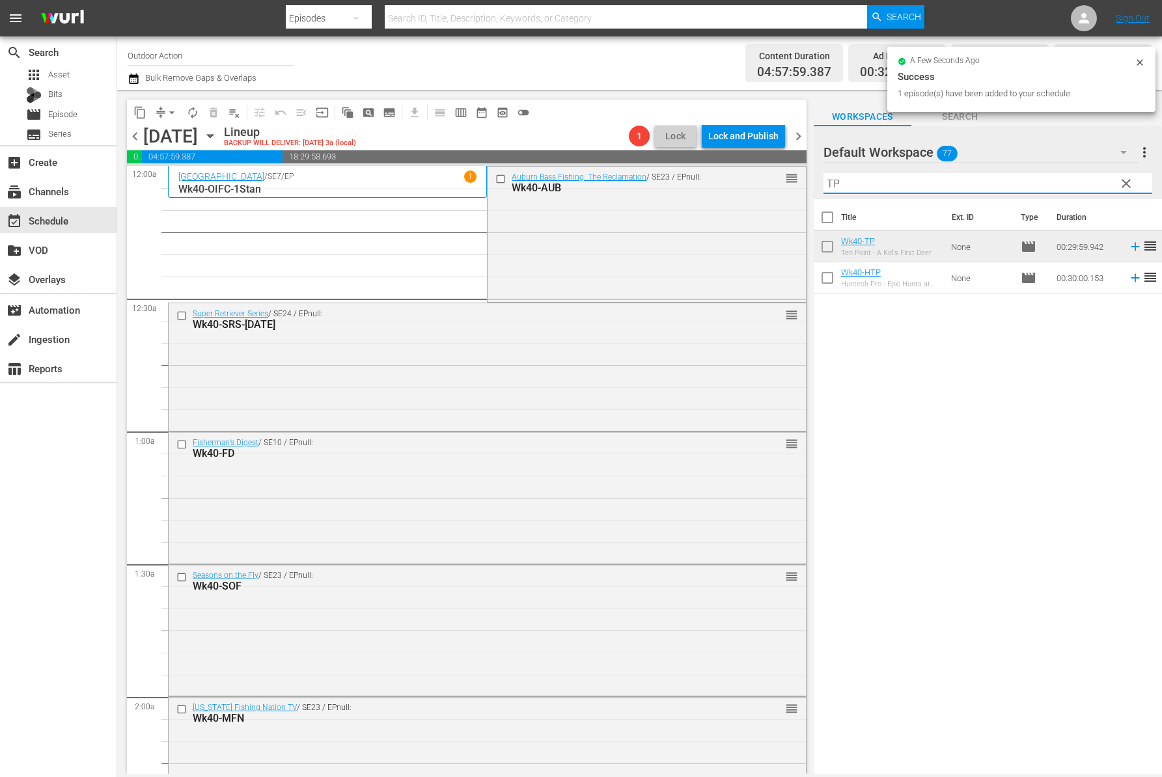
click at [1000, 185] on input "TP" at bounding box center [987, 183] width 329 height 21
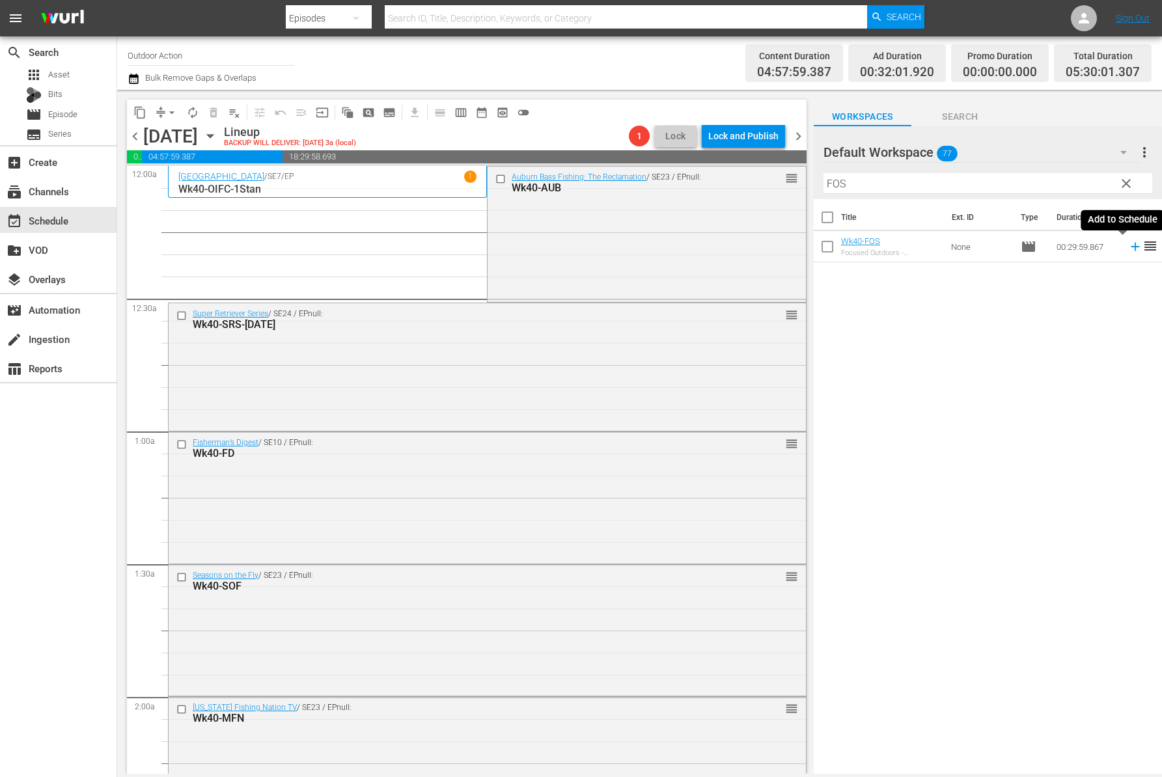
click at [1130, 247] on icon at bounding box center [1134, 247] width 8 height 8
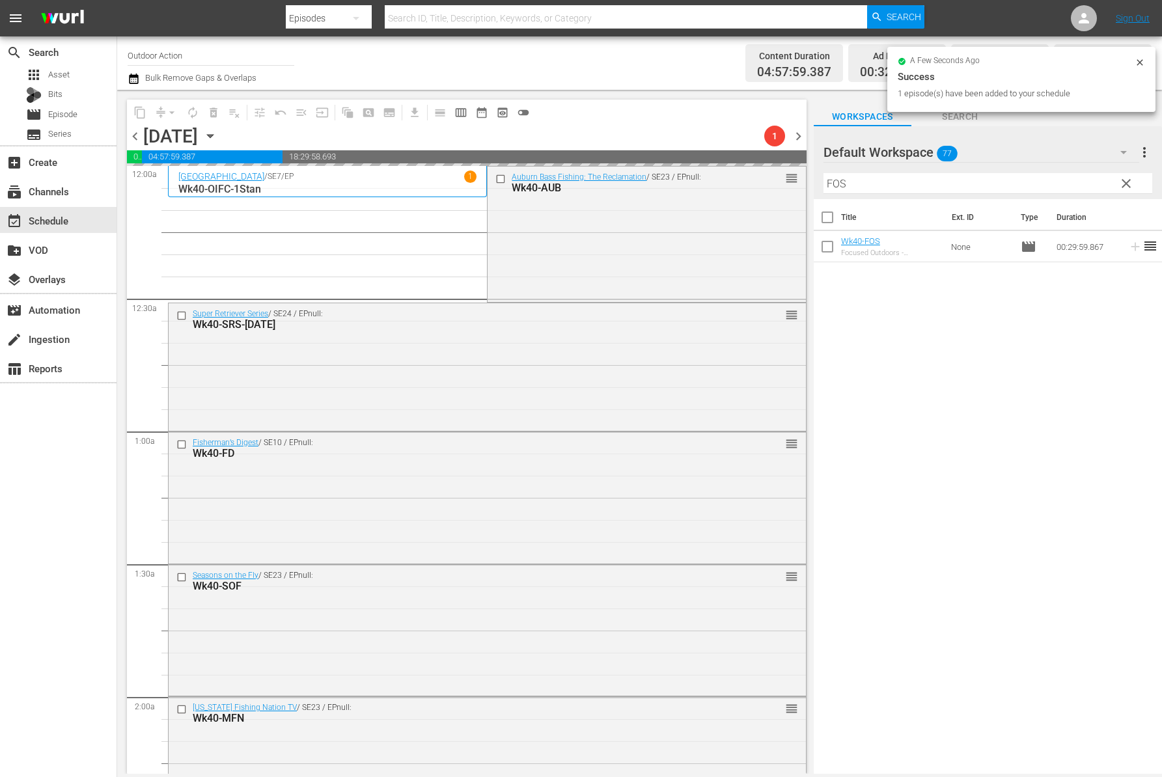
click at [1056, 184] on input "FOS" at bounding box center [987, 183] width 329 height 21
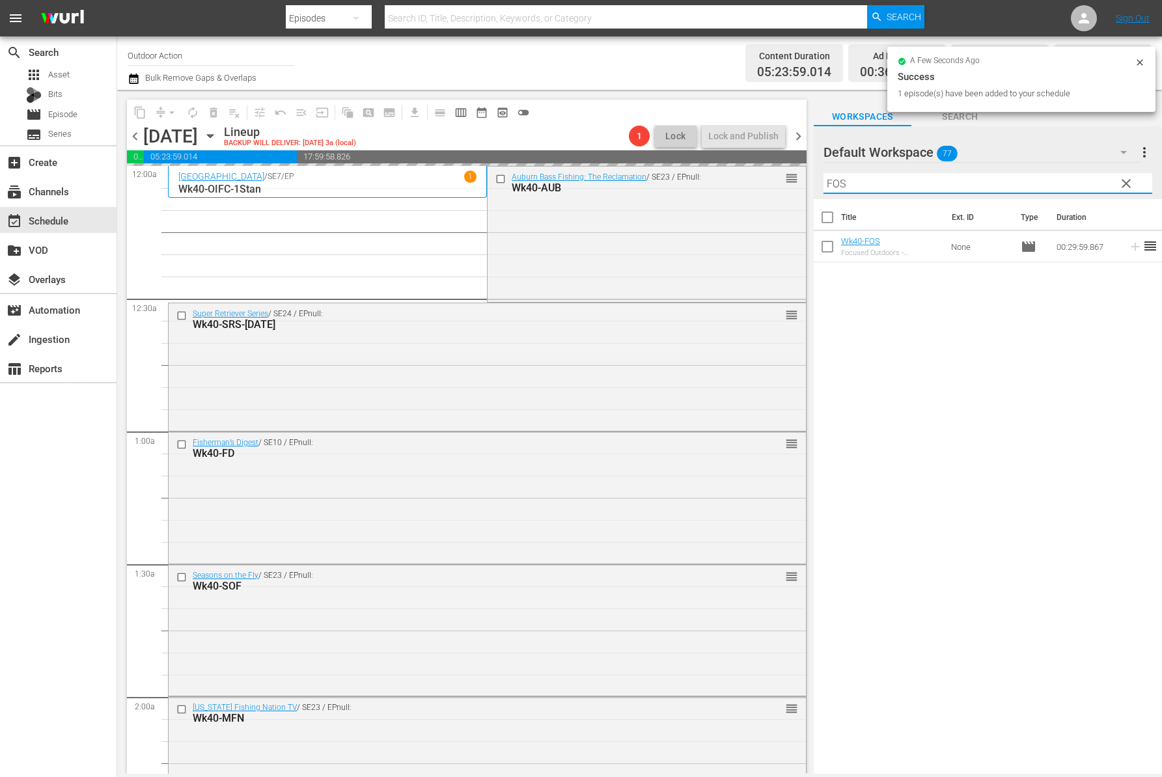
click at [1056, 184] on input "FOS" at bounding box center [987, 183] width 329 height 21
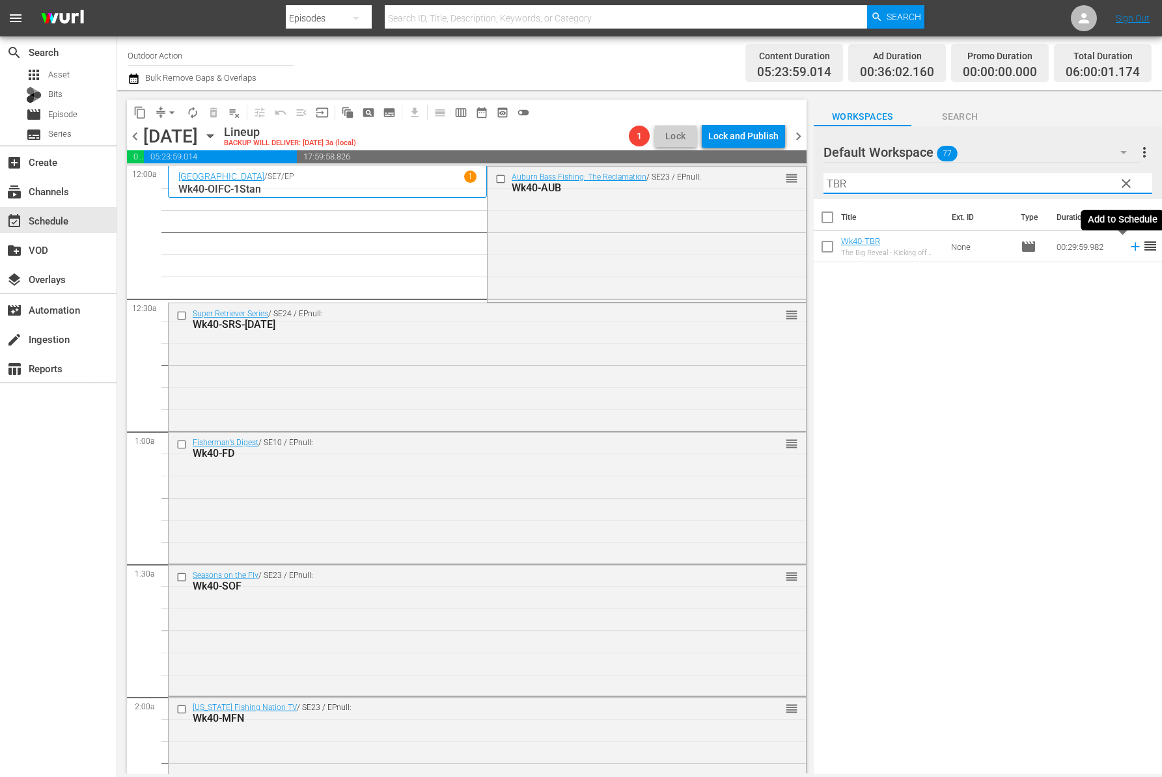
click at [1128, 243] on icon at bounding box center [1135, 246] width 14 height 14
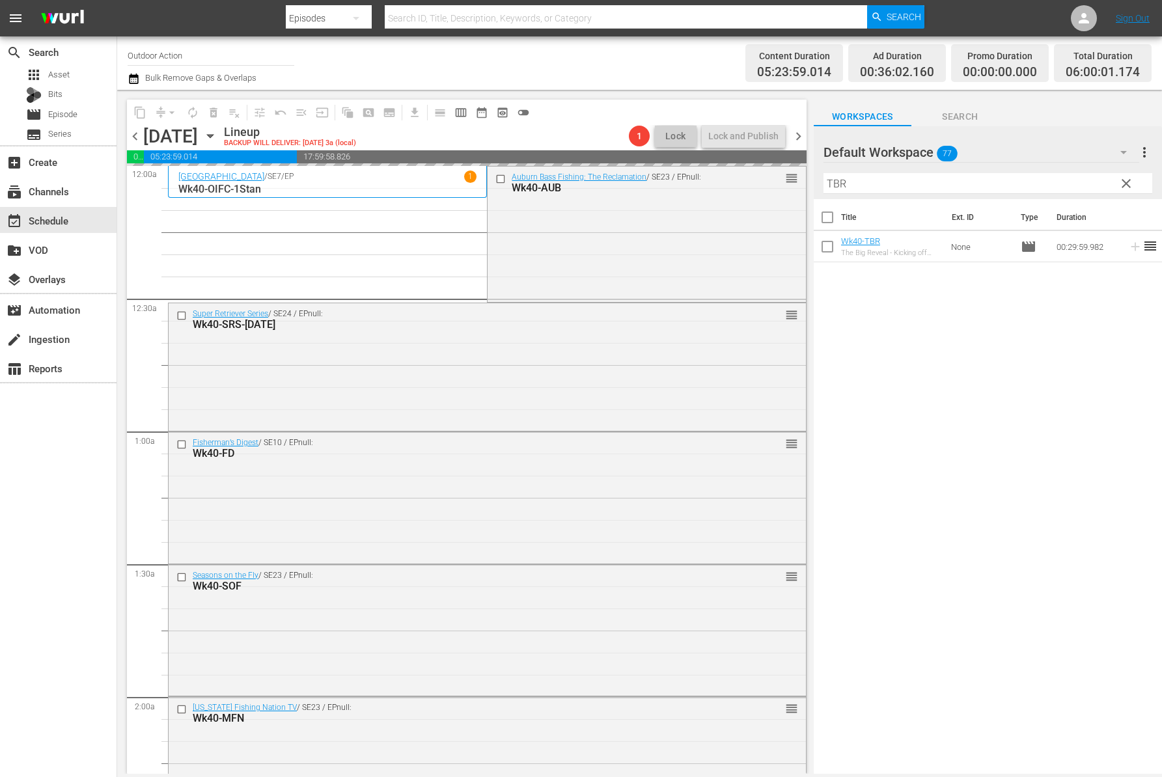
click at [1059, 179] on input "TBR" at bounding box center [987, 183] width 329 height 21
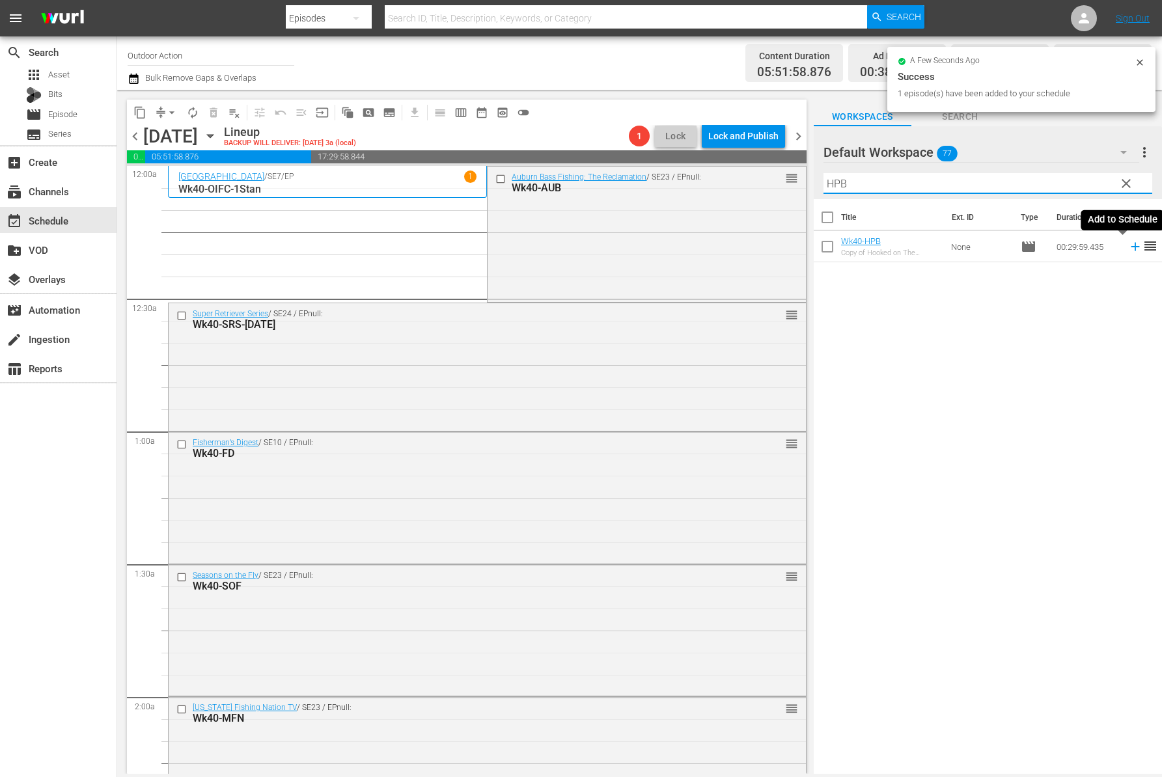
click at [1128, 251] on icon at bounding box center [1135, 246] width 14 height 14
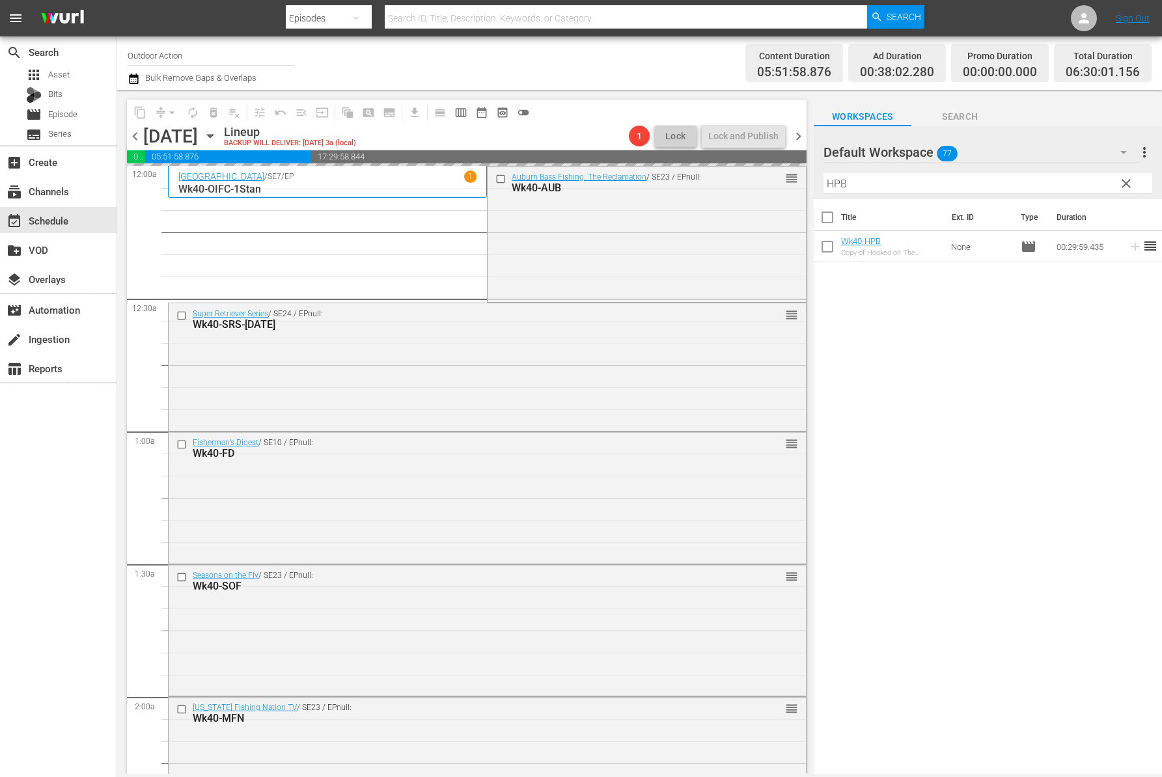
click at [1048, 182] on input "HPB" at bounding box center [987, 183] width 329 height 21
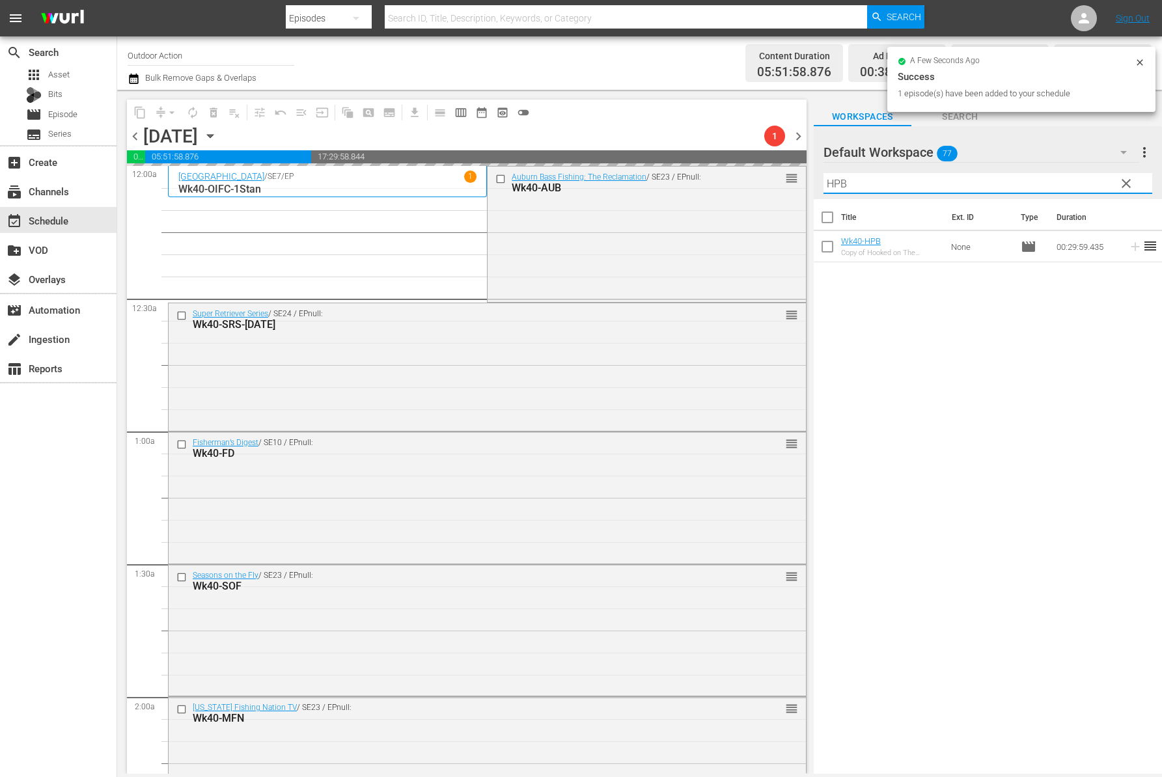
click at [1048, 182] on input "HPB" at bounding box center [987, 183] width 329 height 21
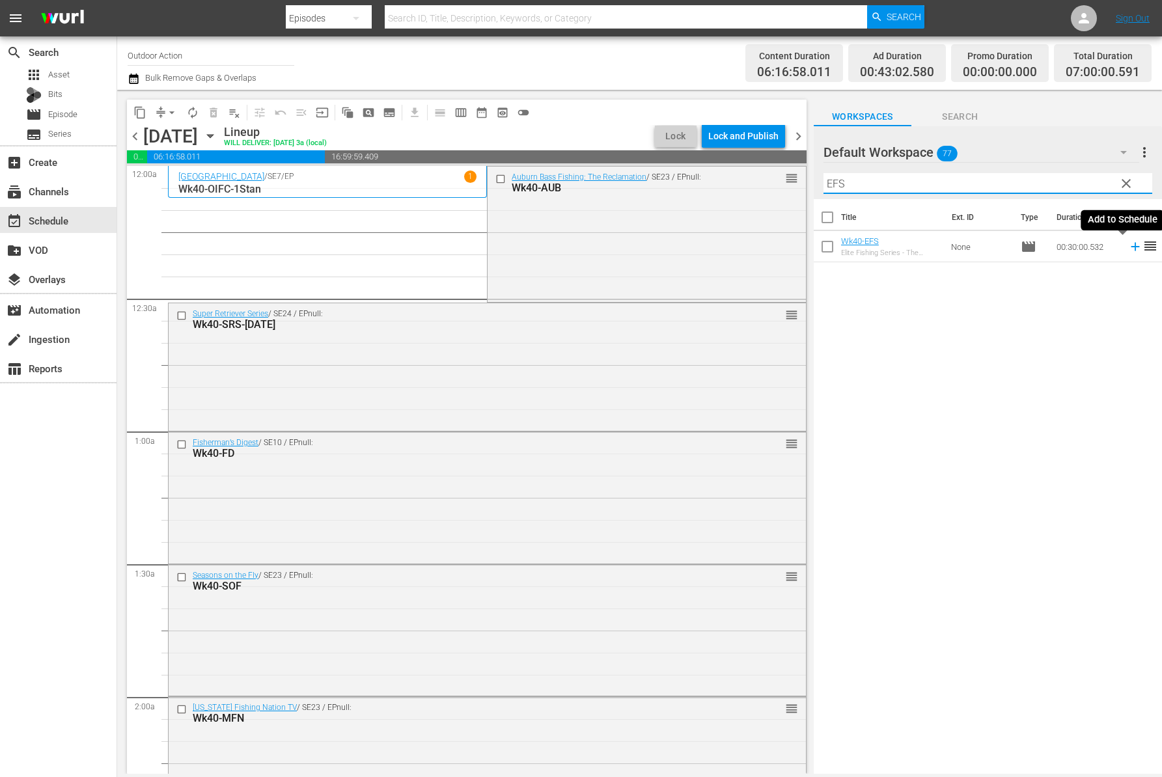
click at [1130, 243] on icon at bounding box center [1134, 247] width 8 height 8
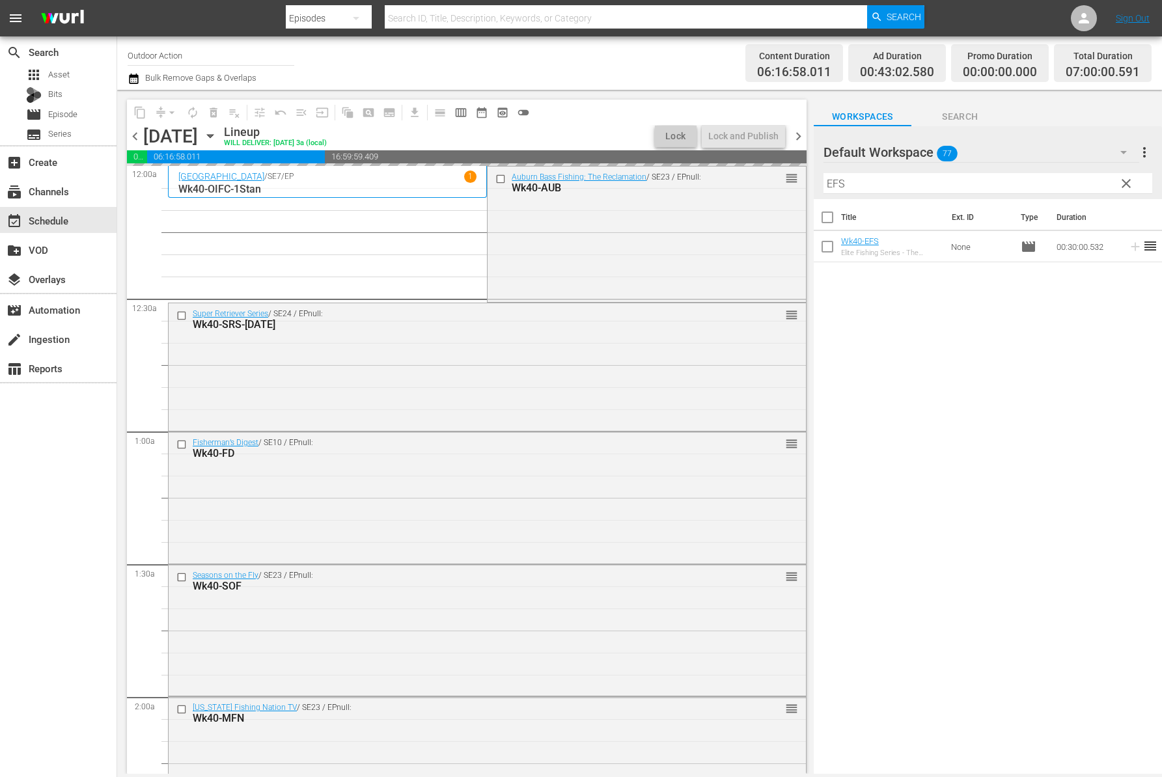
click at [1045, 185] on input "EFS" at bounding box center [987, 183] width 329 height 21
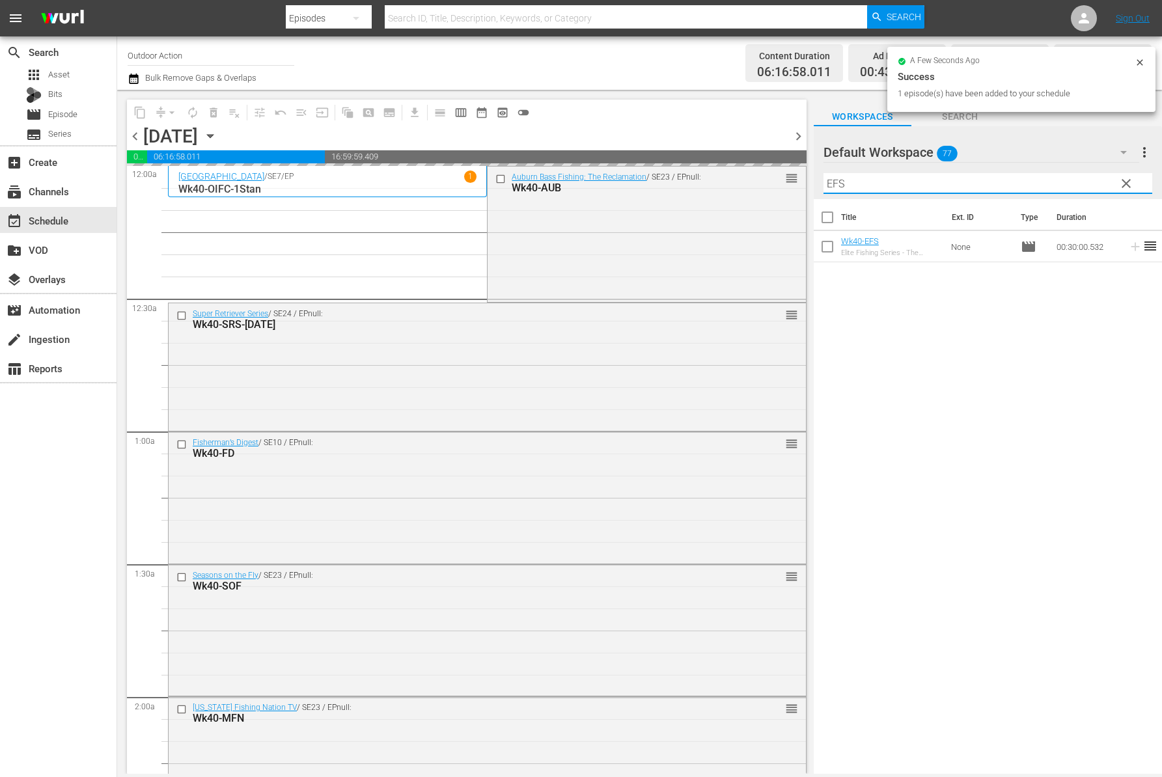
click at [1045, 185] on input "EFS" at bounding box center [987, 183] width 329 height 21
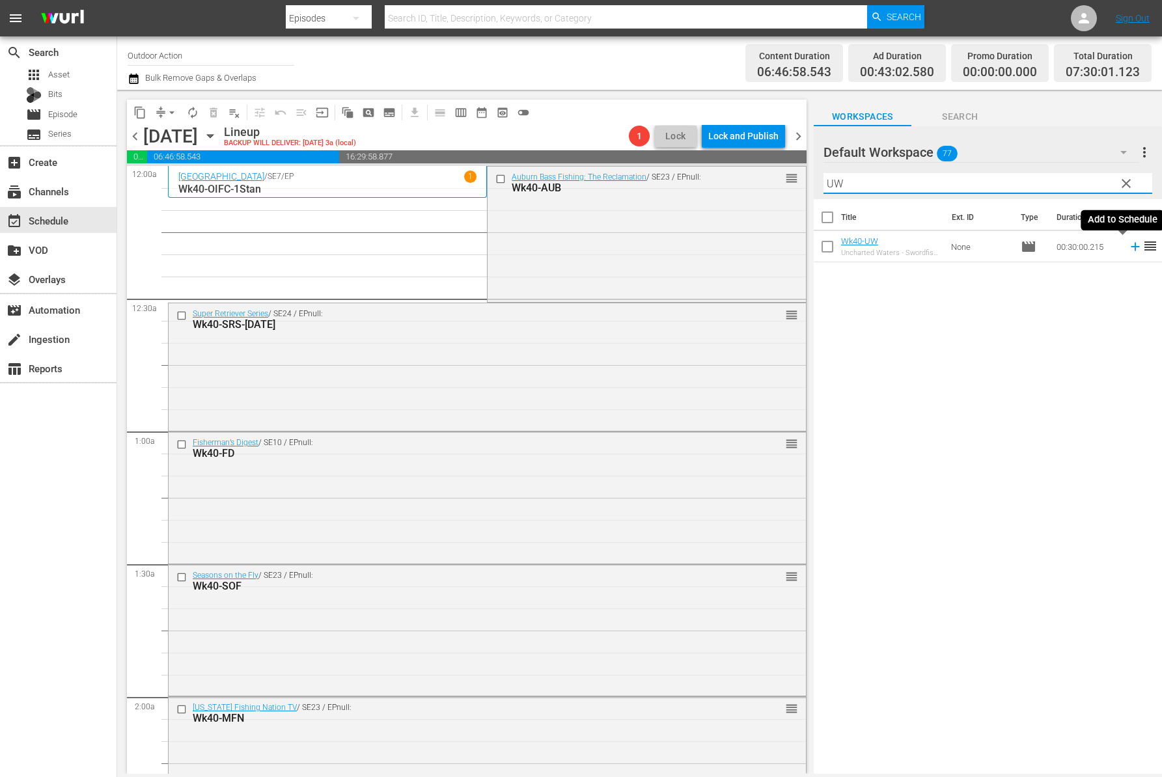
click at [1128, 243] on icon at bounding box center [1135, 246] width 14 height 14
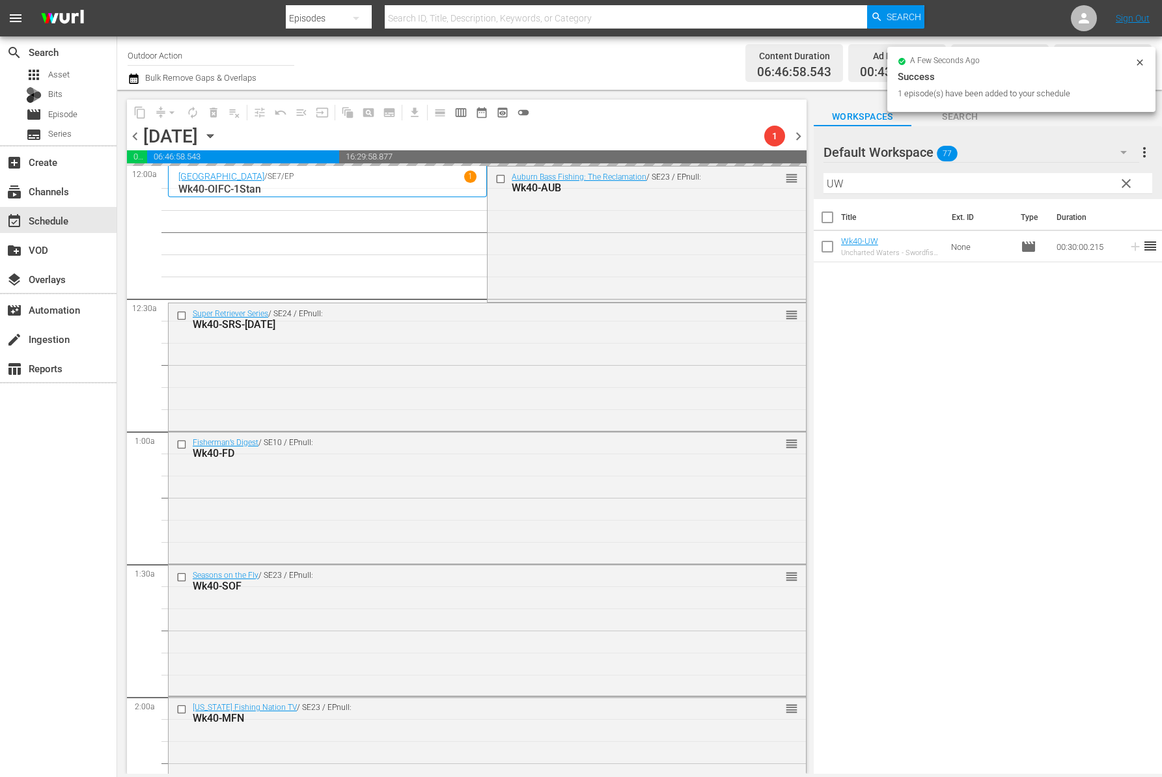
click at [1067, 186] on input "UW" at bounding box center [987, 183] width 329 height 21
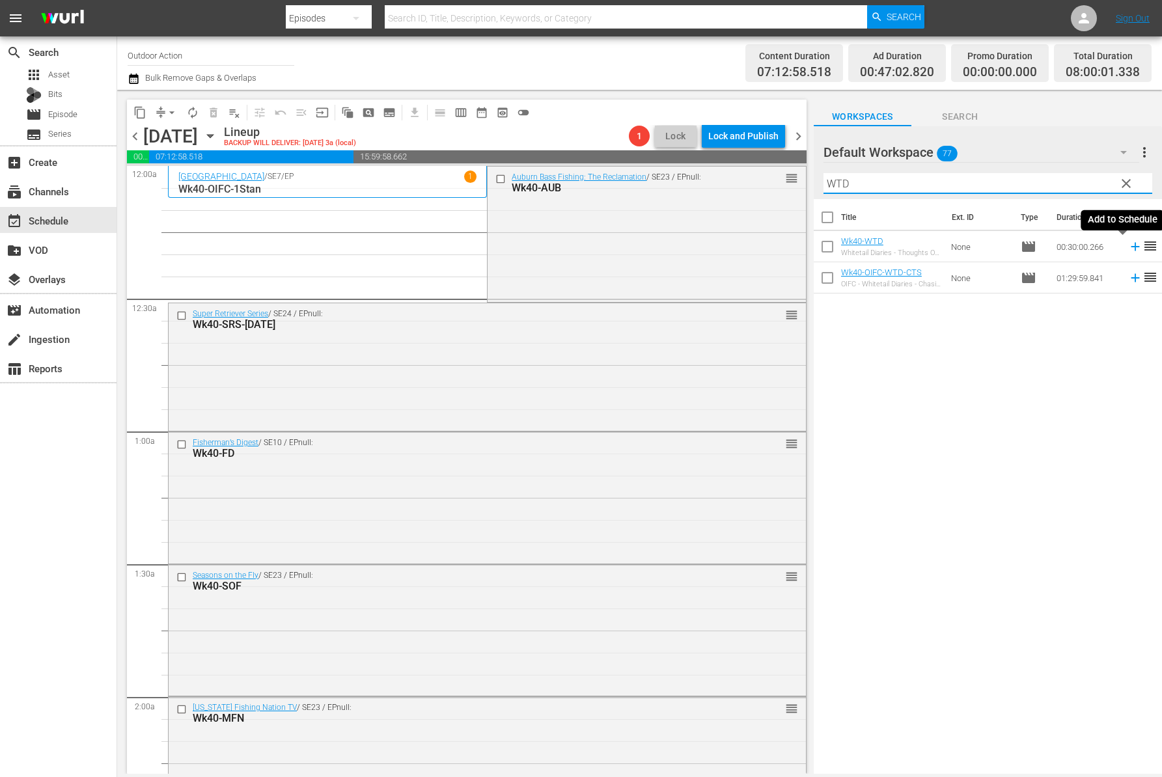
click at [1128, 245] on icon at bounding box center [1135, 246] width 14 height 14
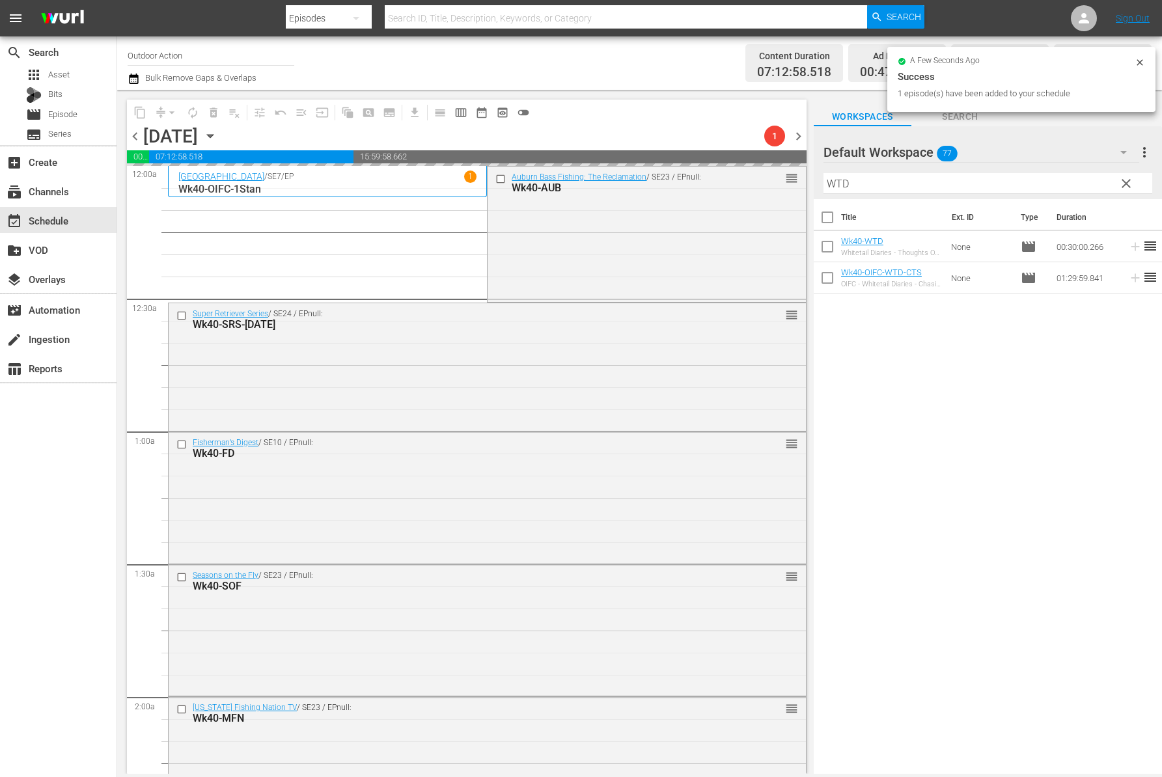
click at [1049, 182] on input "WTD" at bounding box center [987, 183] width 329 height 21
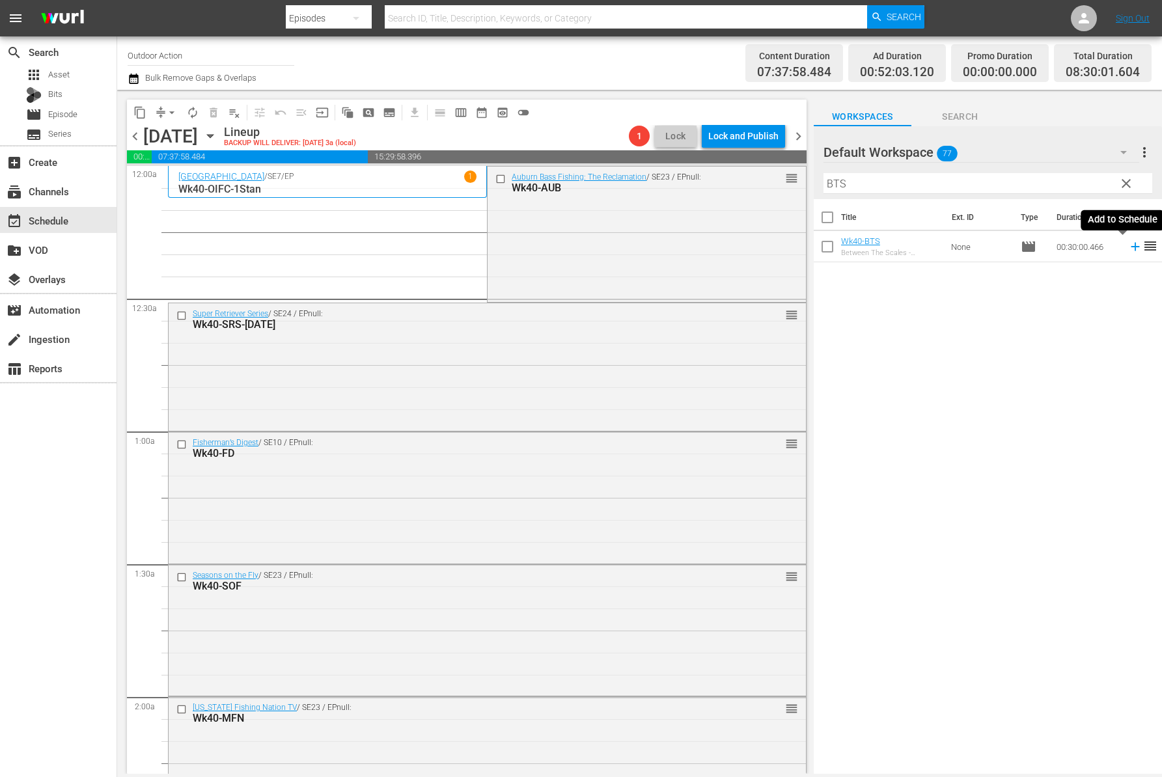
click at [1128, 250] on icon at bounding box center [1135, 246] width 14 height 14
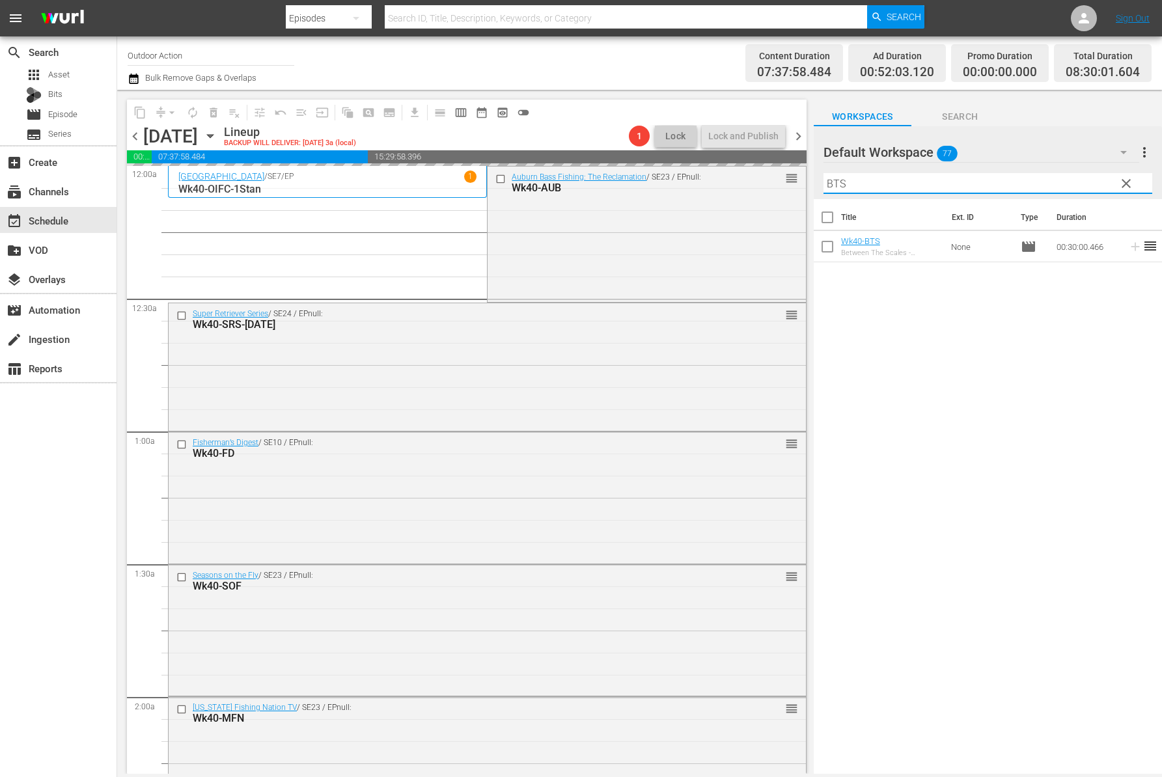
click at [1069, 182] on input "BTS" at bounding box center [987, 183] width 329 height 21
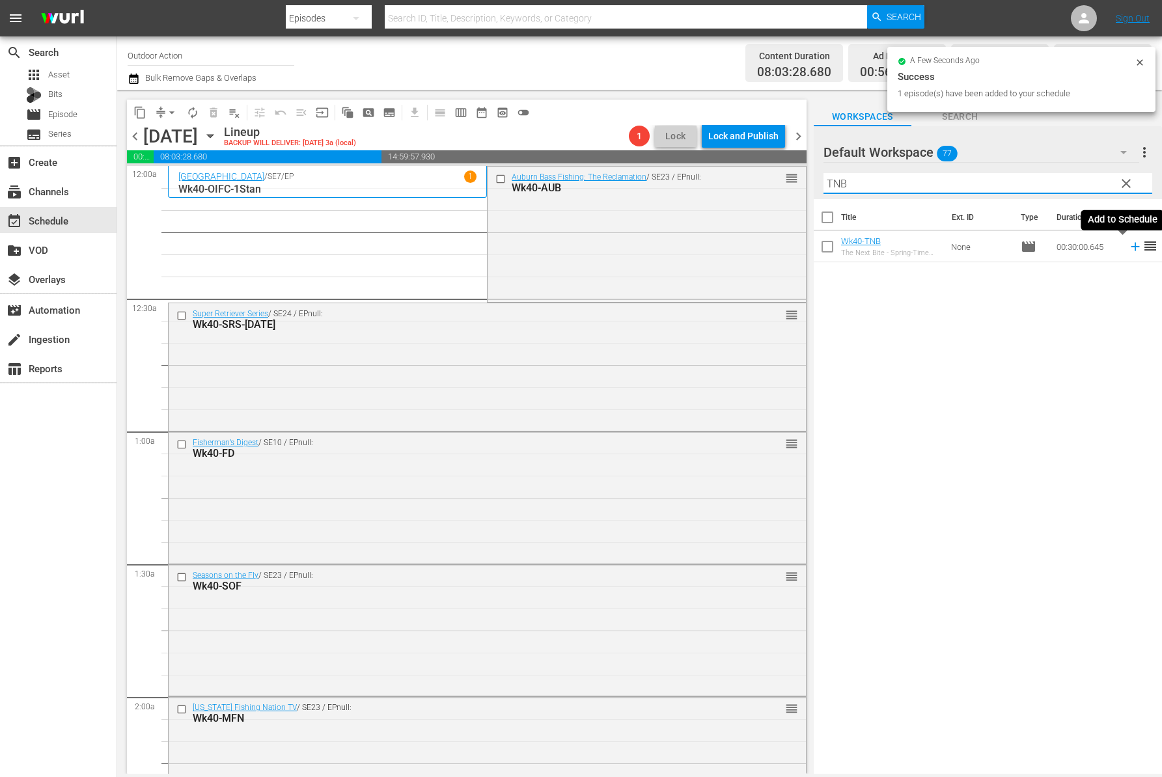
click at [1128, 245] on icon at bounding box center [1135, 246] width 14 height 14
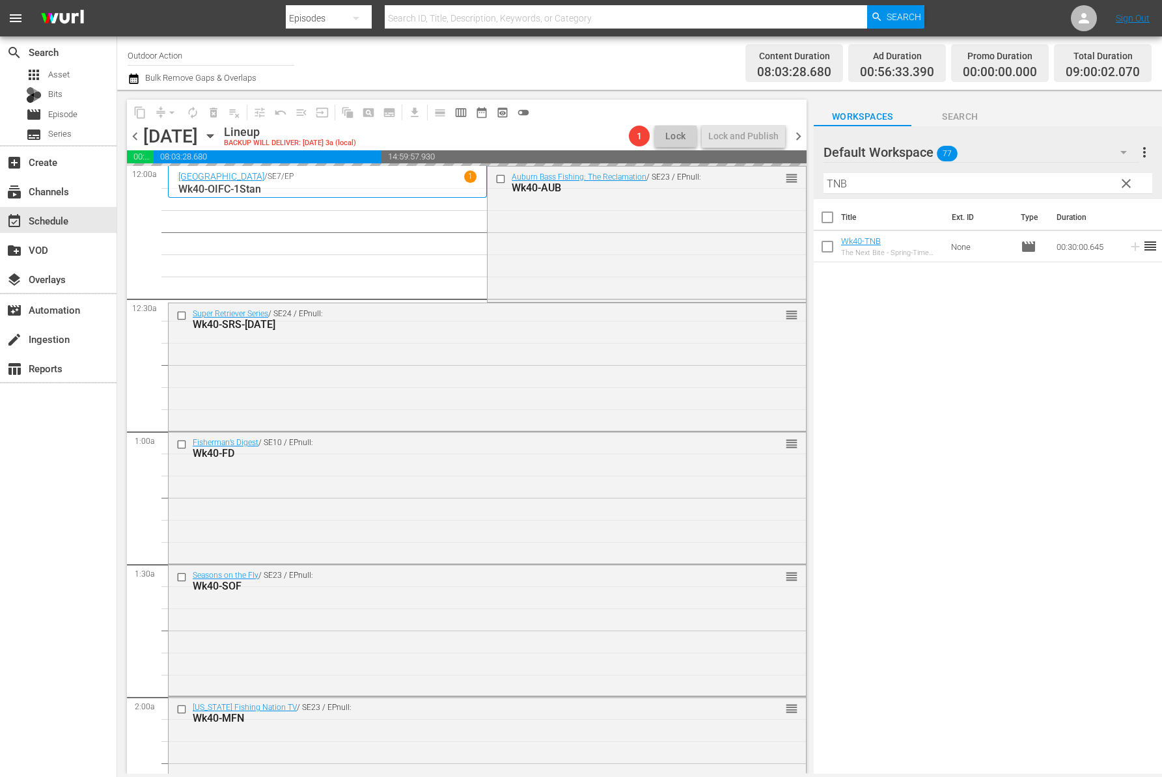
click at [1081, 182] on input "TNB" at bounding box center [987, 183] width 329 height 21
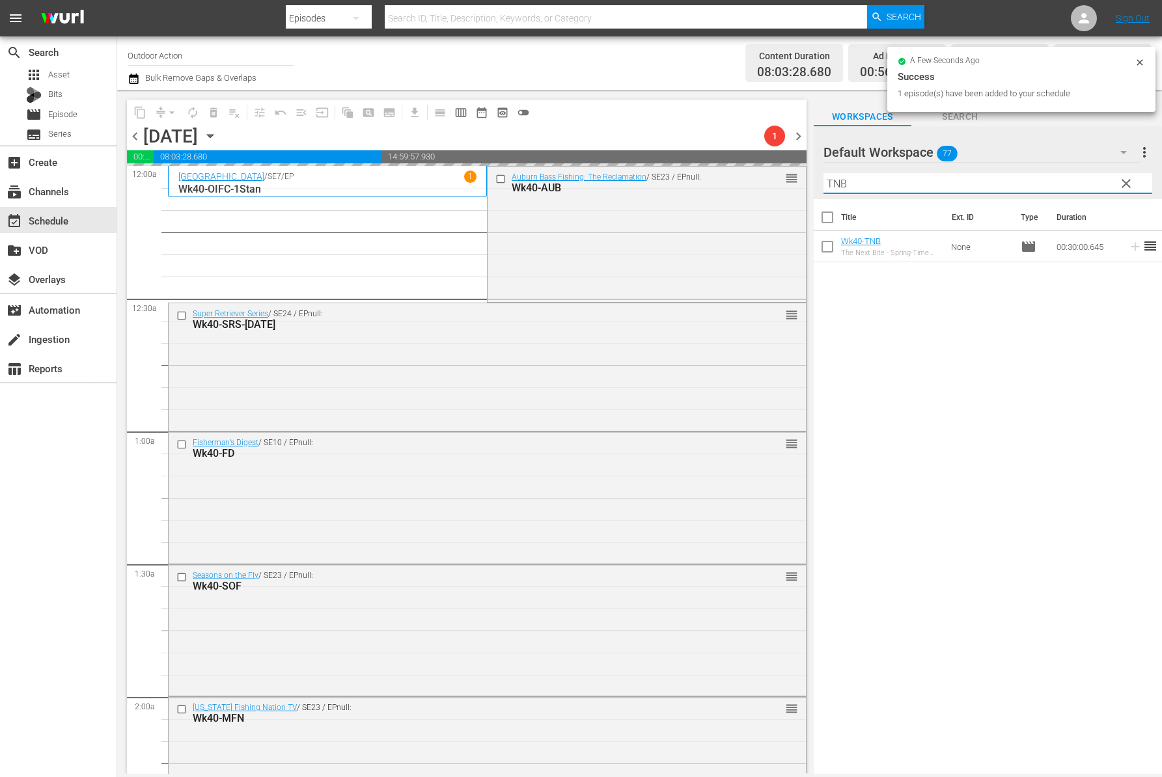
click at [1081, 182] on input "TNB" at bounding box center [987, 183] width 329 height 21
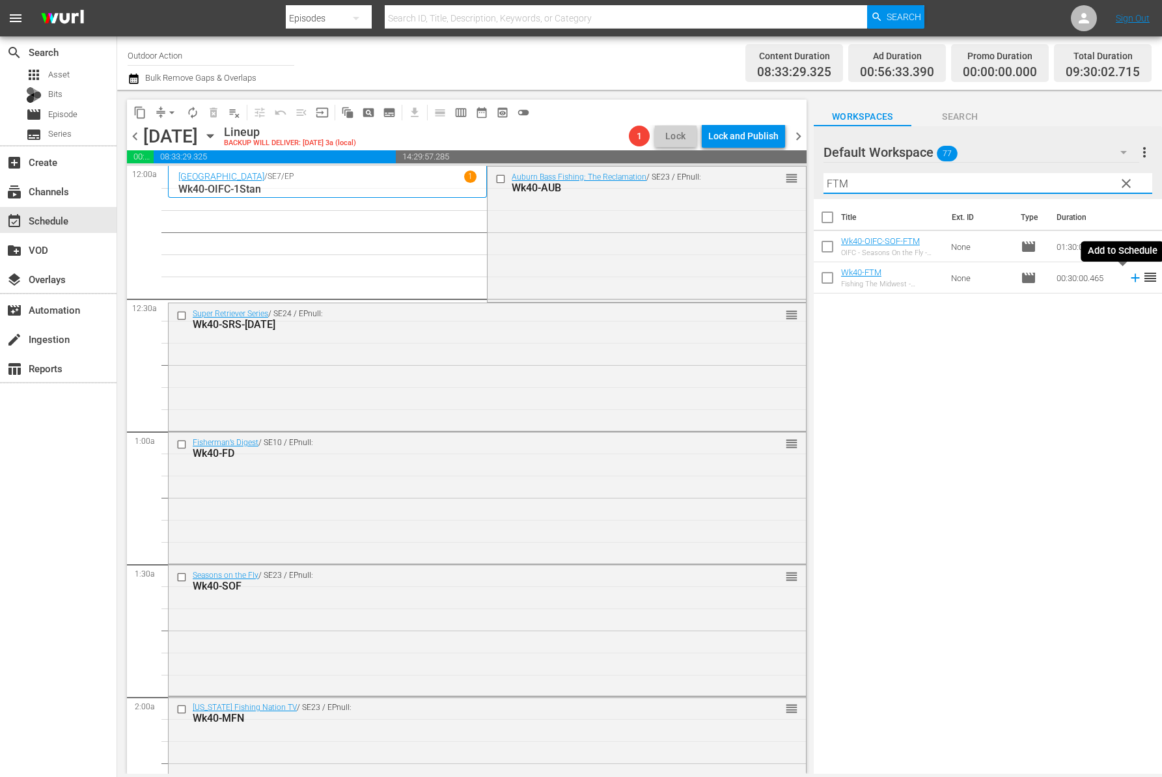
click at [1128, 281] on icon at bounding box center [1135, 278] width 14 height 14
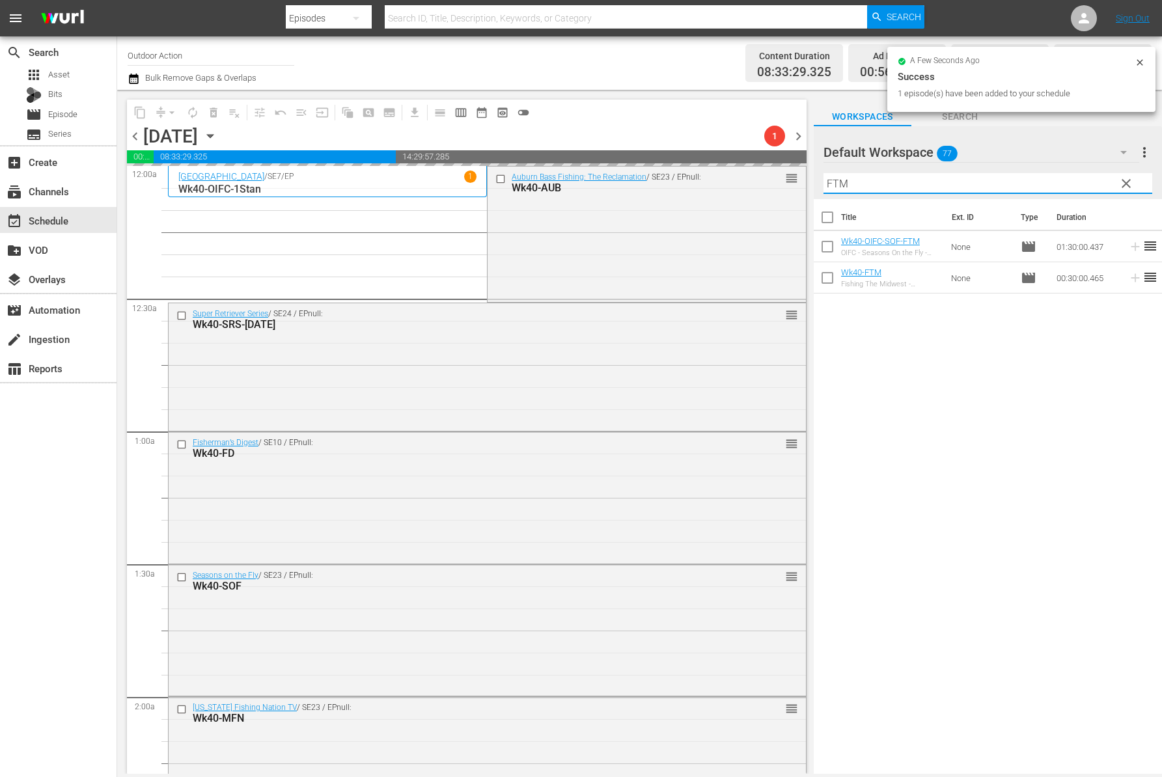
click at [1050, 174] on input "FTM" at bounding box center [987, 183] width 329 height 21
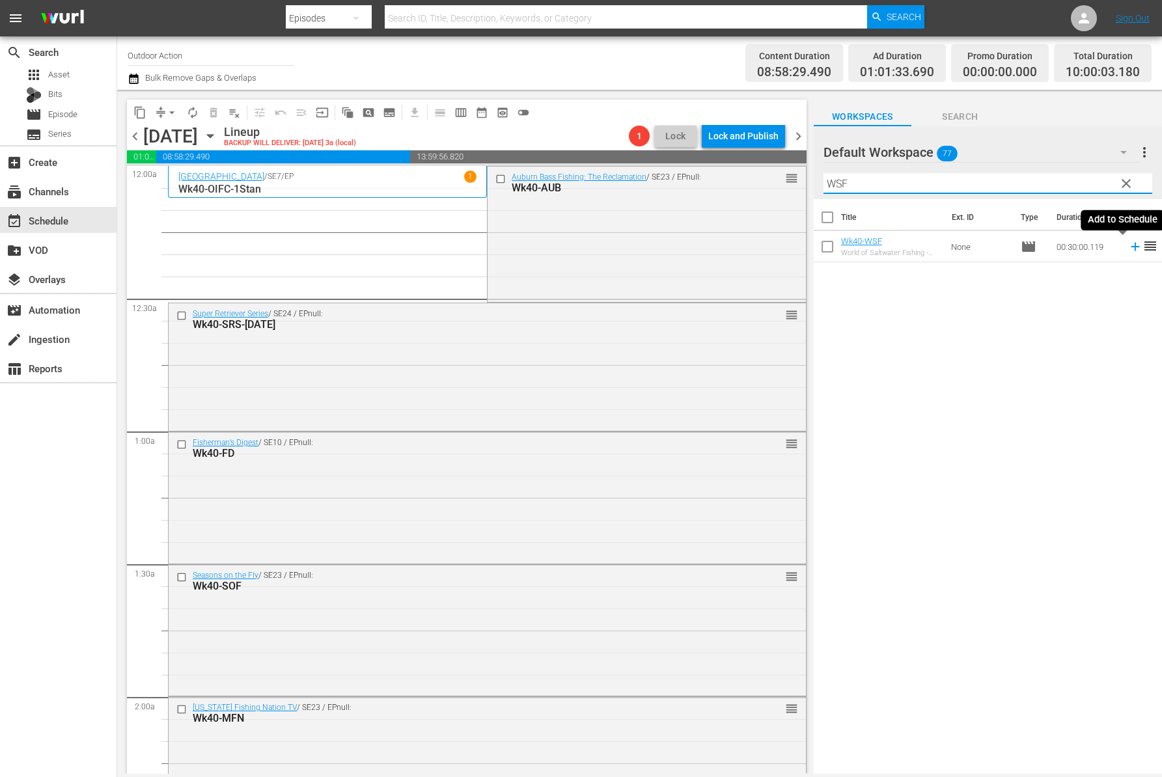
click at [1128, 245] on icon at bounding box center [1135, 246] width 14 height 14
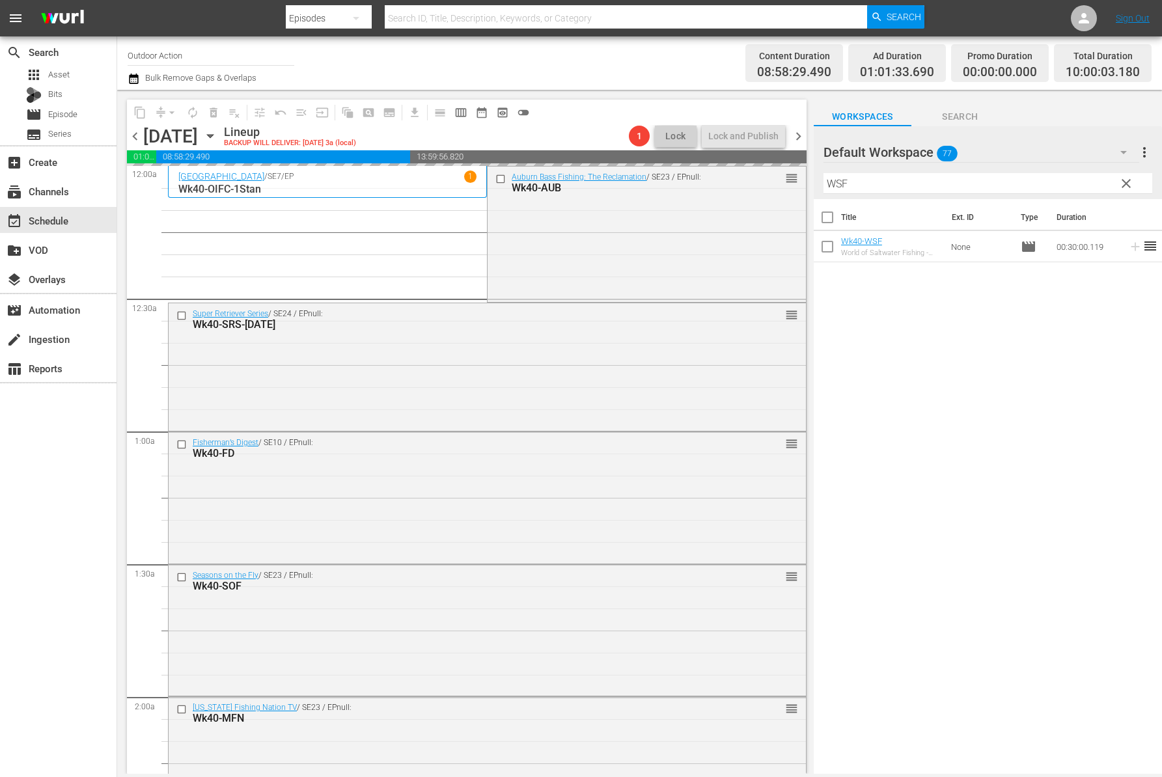
click at [1072, 182] on input "WSF" at bounding box center [987, 183] width 329 height 21
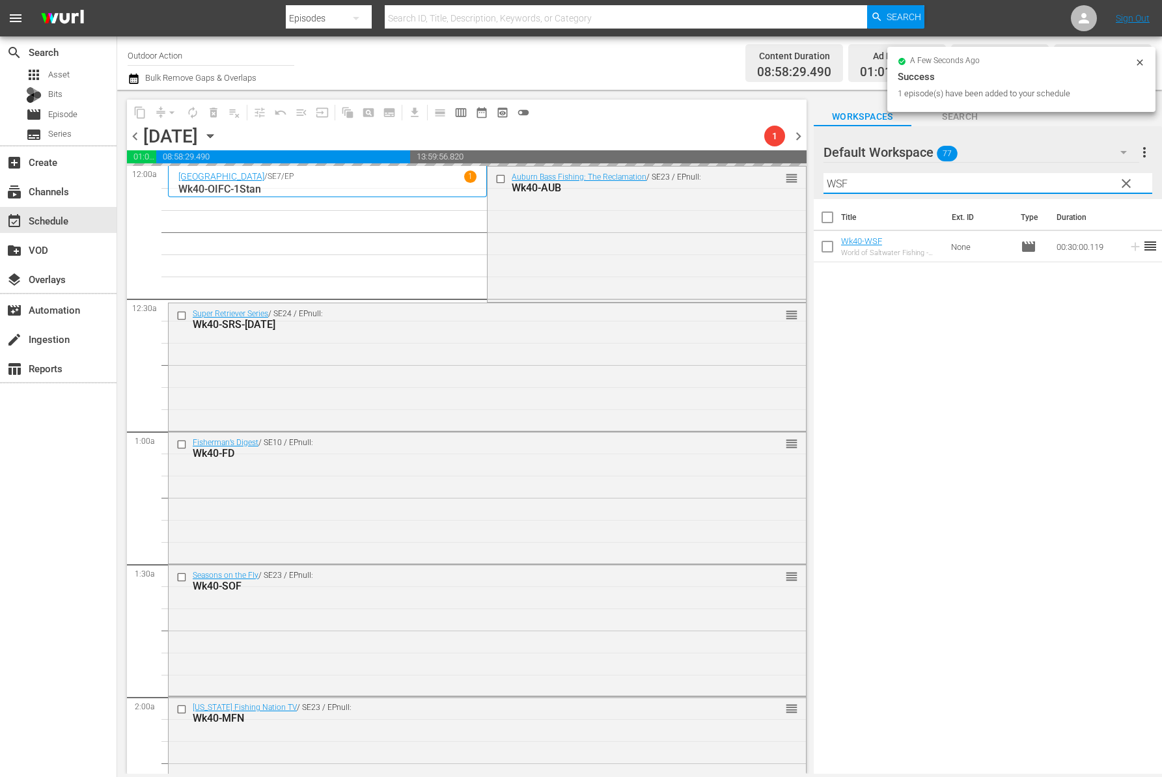
click at [1072, 182] on input "WSF" at bounding box center [987, 183] width 329 height 21
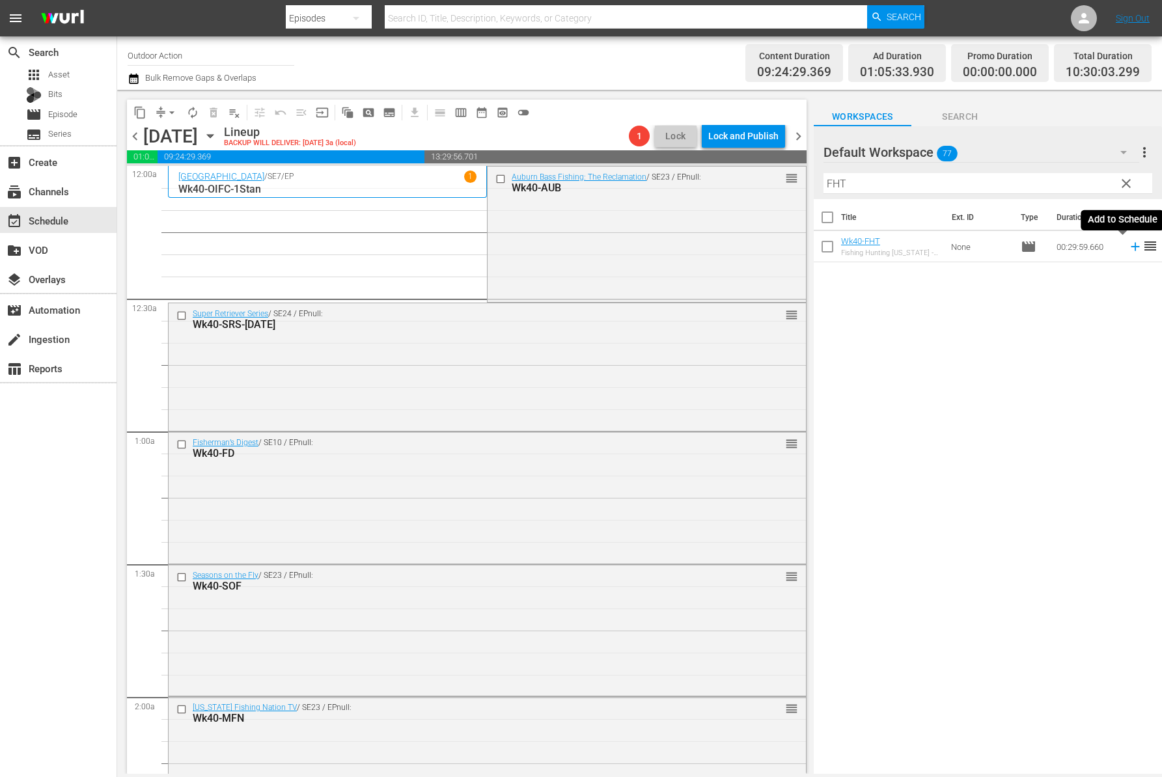
click at [1130, 246] on icon at bounding box center [1134, 247] width 8 height 8
click at [865, 187] on input "FHT" at bounding box center [987, 183] width 329 height 21
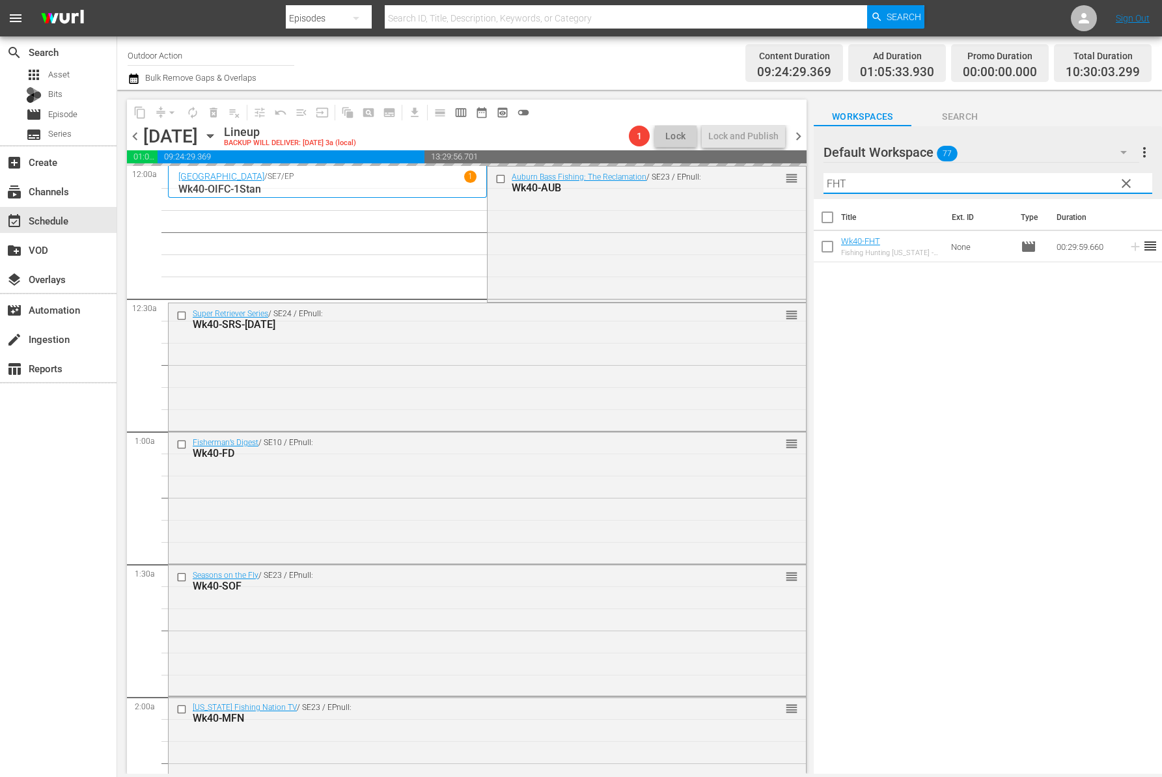
click at [865, 187] on input "FHT" at bounding box center [987, 183] width 329 height 21
click at [1130, 245] on icon at bounding box center [1134, 247] width 8 height 8
click at [1039, 176] on input "WUSA" at bounding box center [987, 183] width 329 height 21
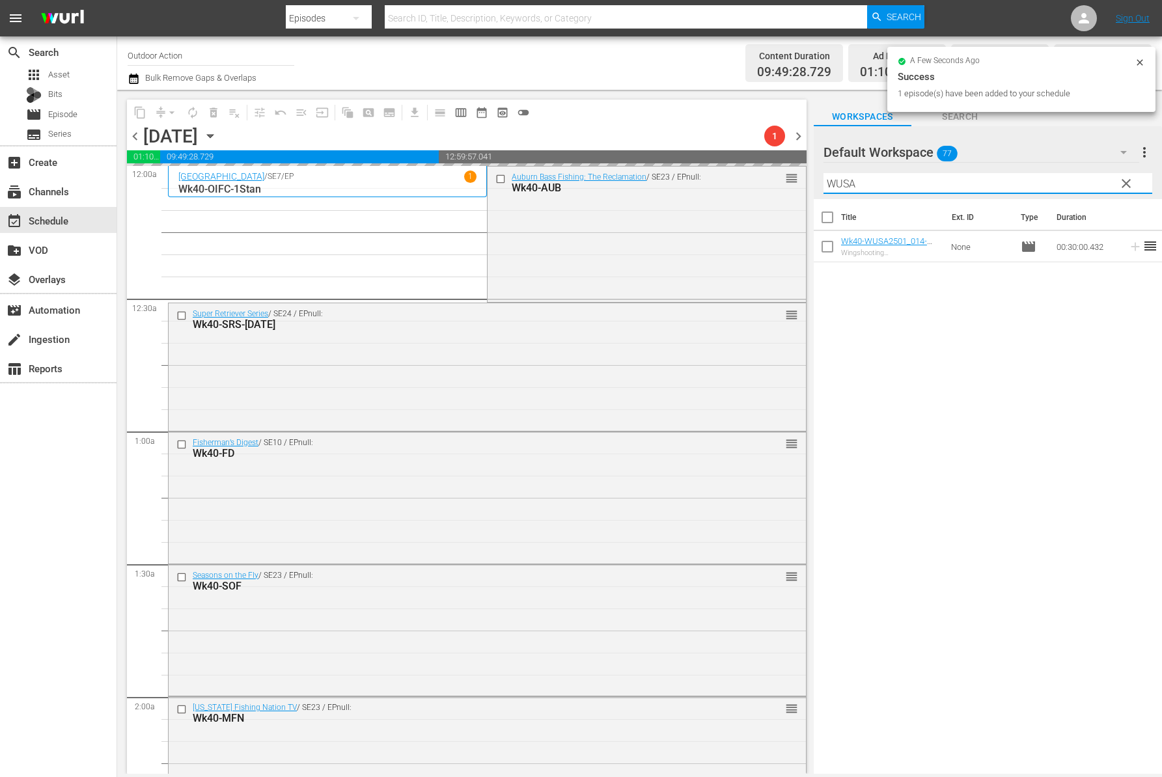
click at [1039, 176] on input "WUSA" at bounding box center [987, 183] width 329 height 21
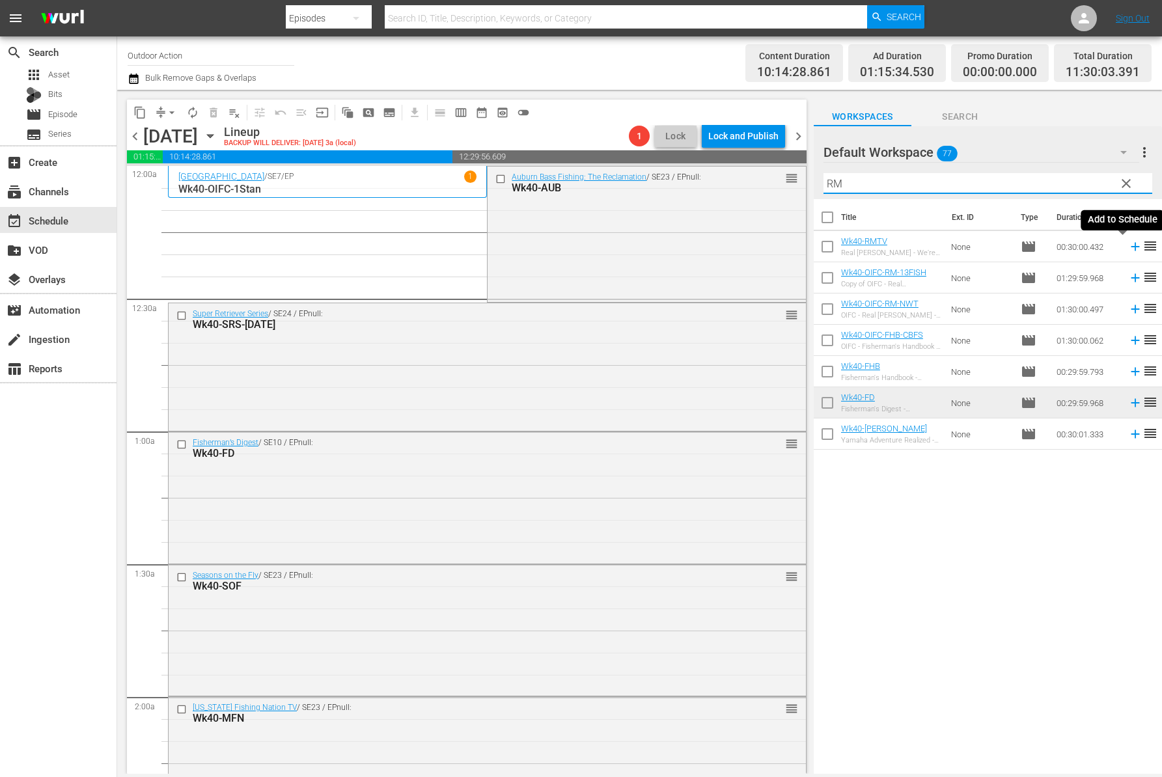
click at [1128, 245] on icon at bounding box center [1135, 246] width 14 height 14
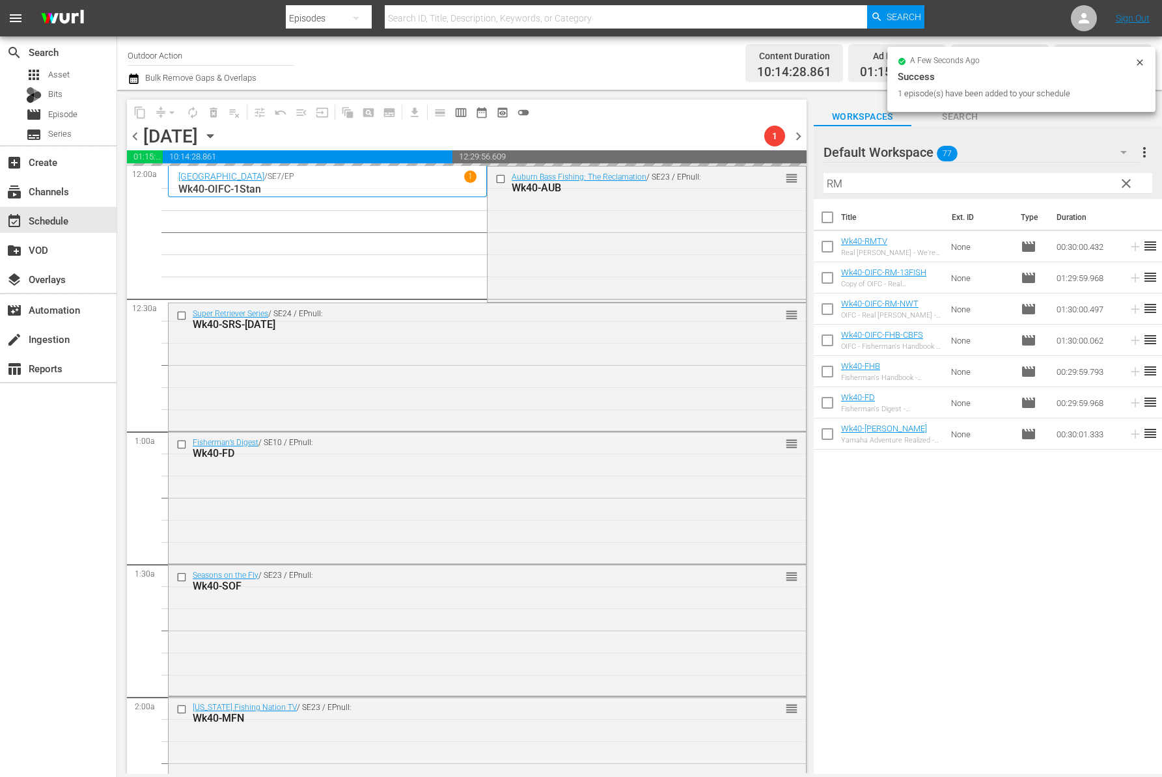
click at [1021, 172] on div "Filter by Title RM" at bounding box center [987, 183] width 329 height 31
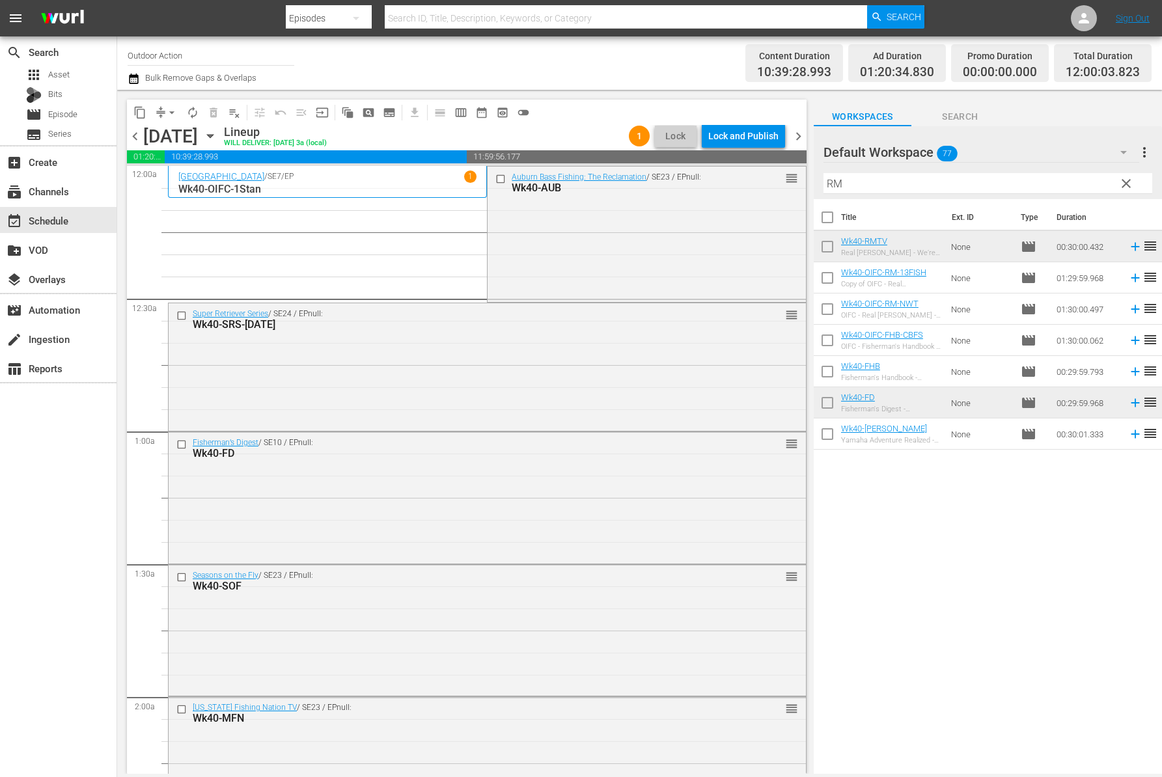
click at [1012, 184] on input "RM" at bounding box center [987, 183] width 329 height 21
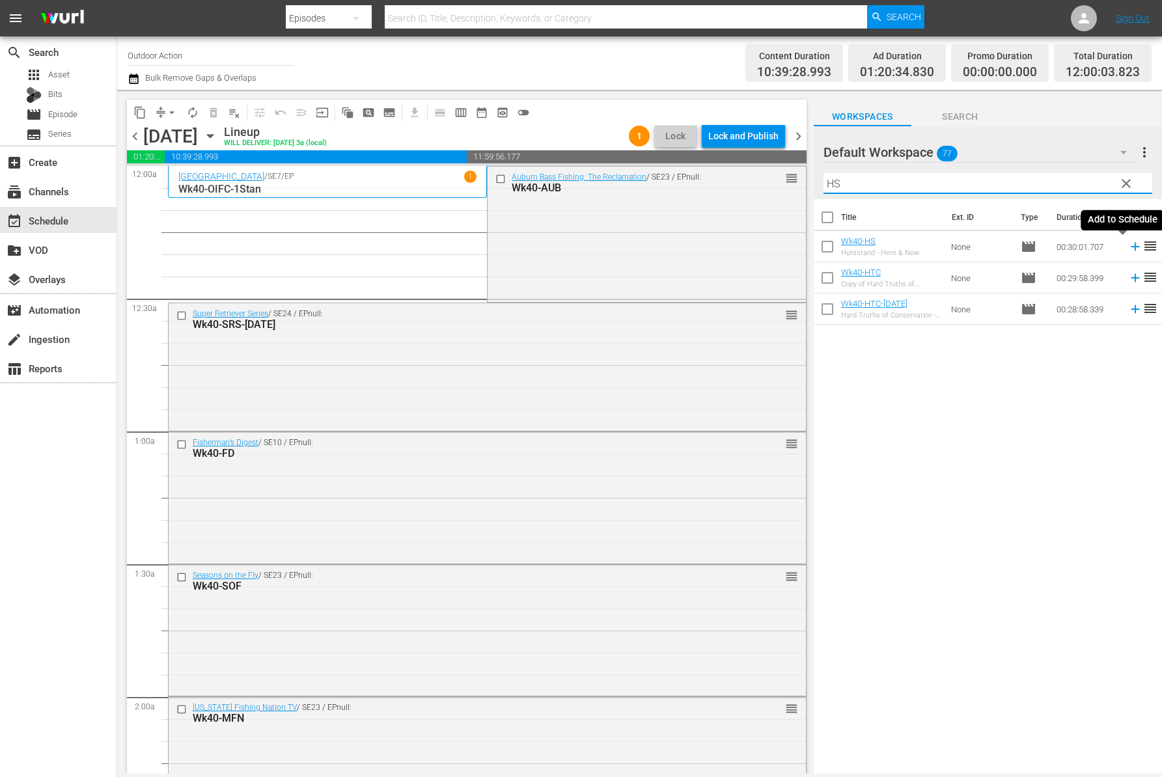
click at [1130, 246] on icon at bounding box center [1134, 247] width 8 height 8
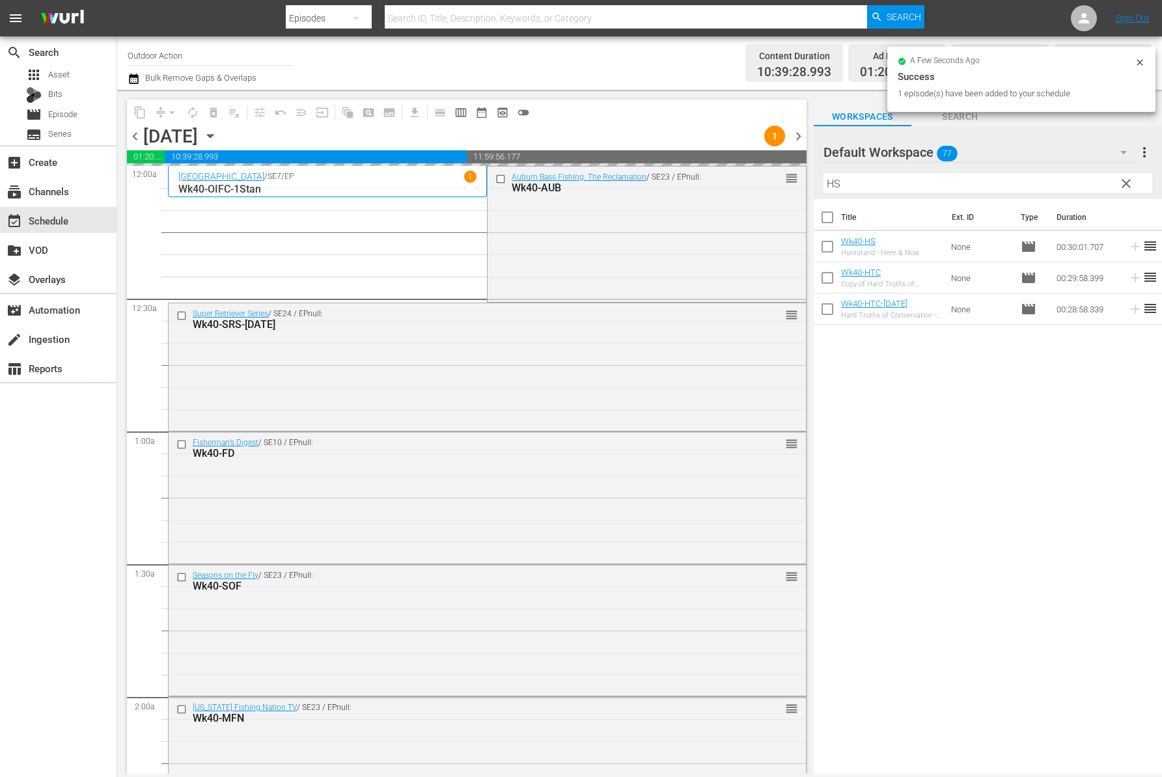
click at [1029, 187] on input "HS" at bounding box center [987, 183] width 329 height 21
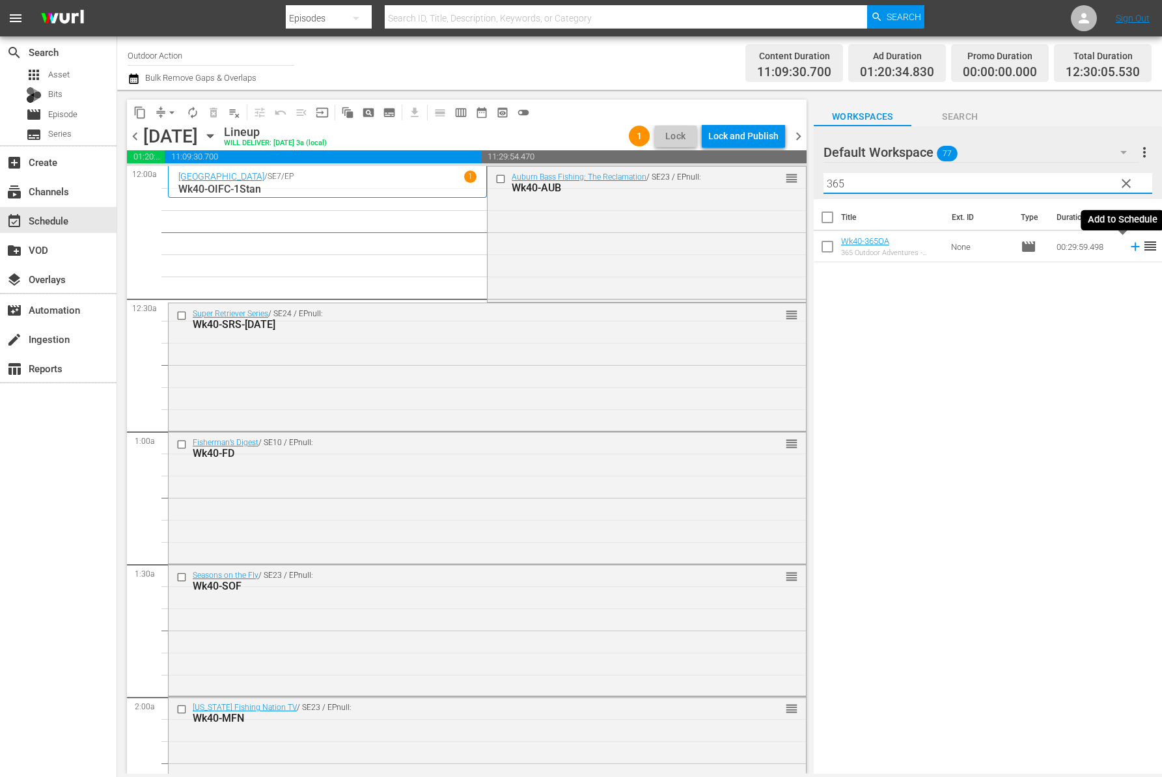
click at [1128, 251] on icon at bounding box center [1135, 246] width 14 height 14
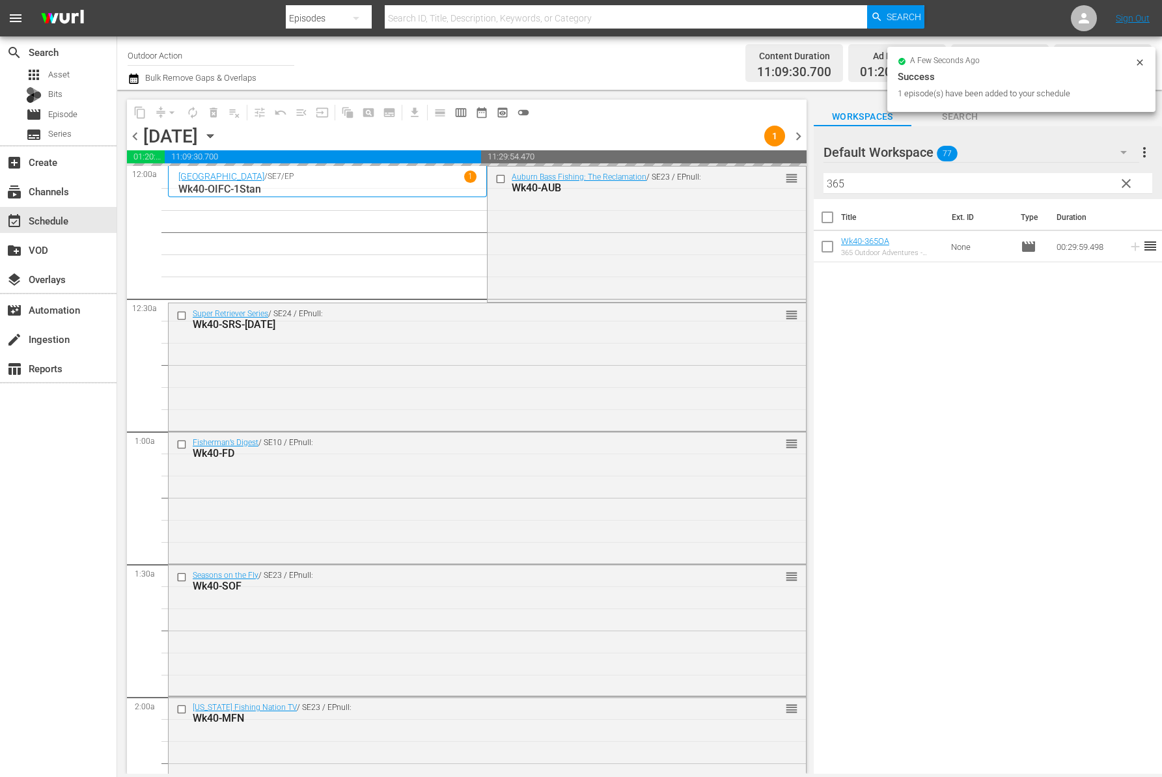
click at [1057, 185] on input "365" at bounding box center [987, 183] width 329 height 21
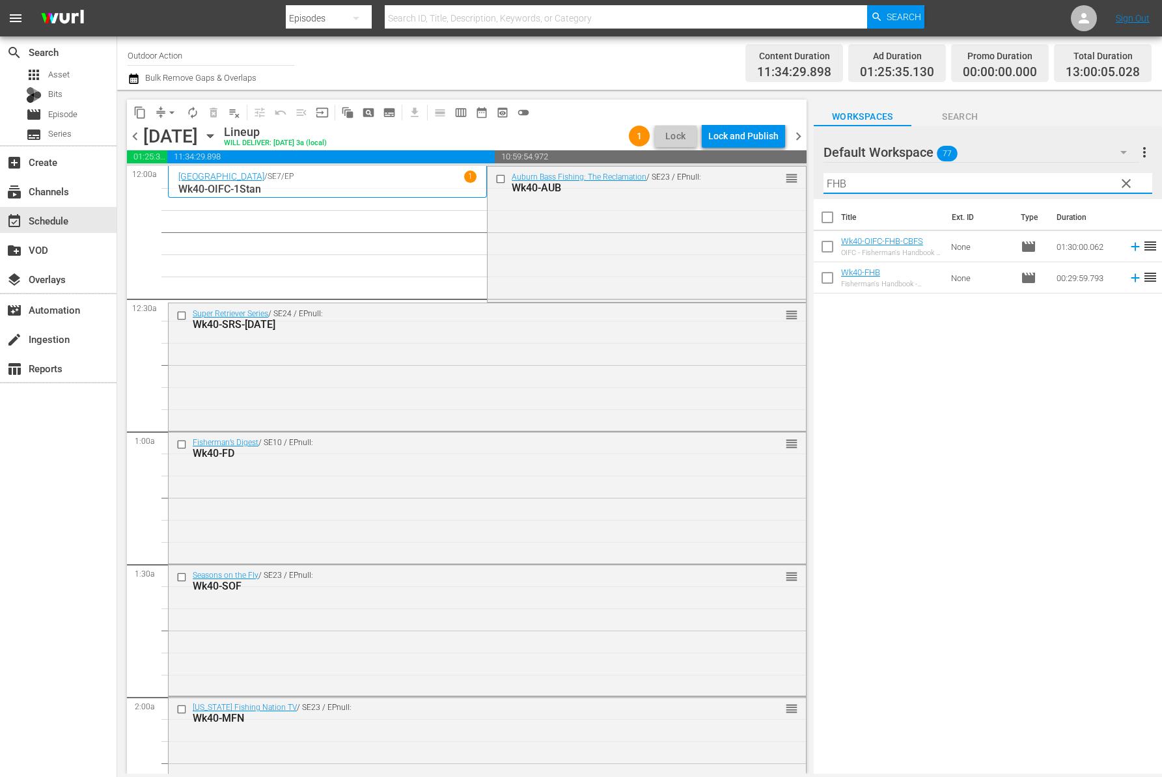
click at [1128, 279] on icon at bounding box center [1135, 278] width 14 height 14
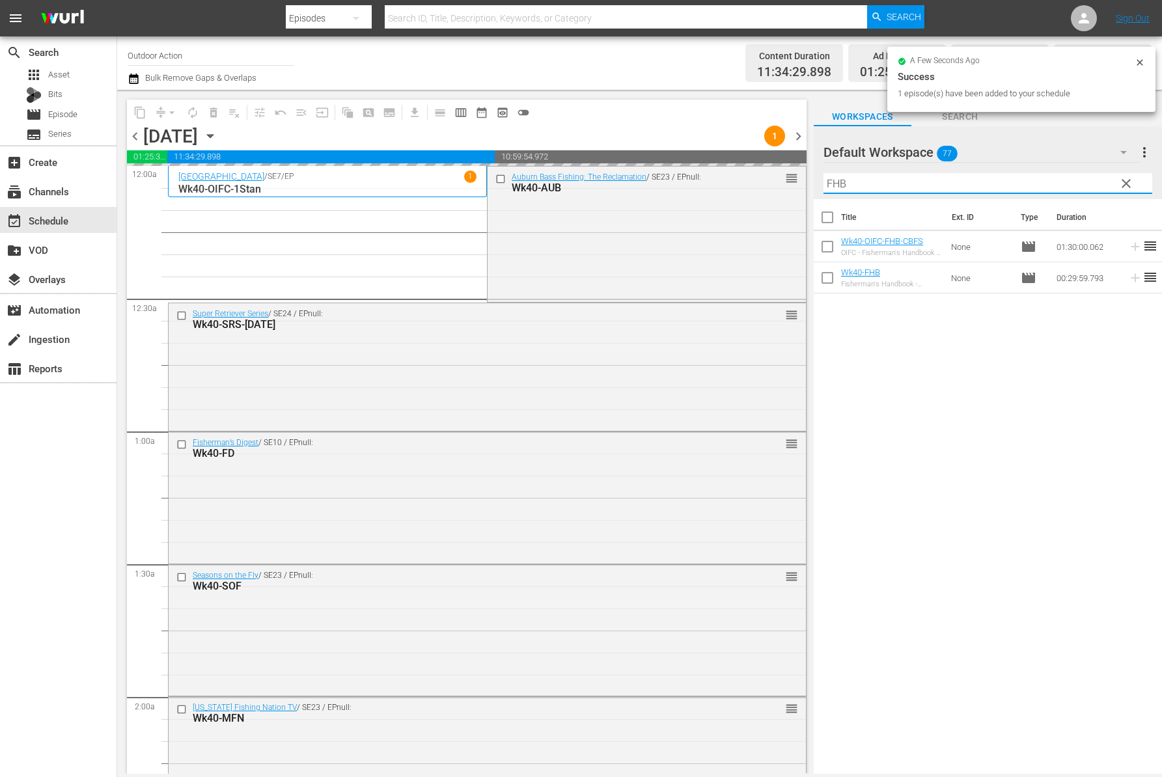
click at [1072, 180] on input "FHB" at bounding box center [987, 183] width 329 height 21
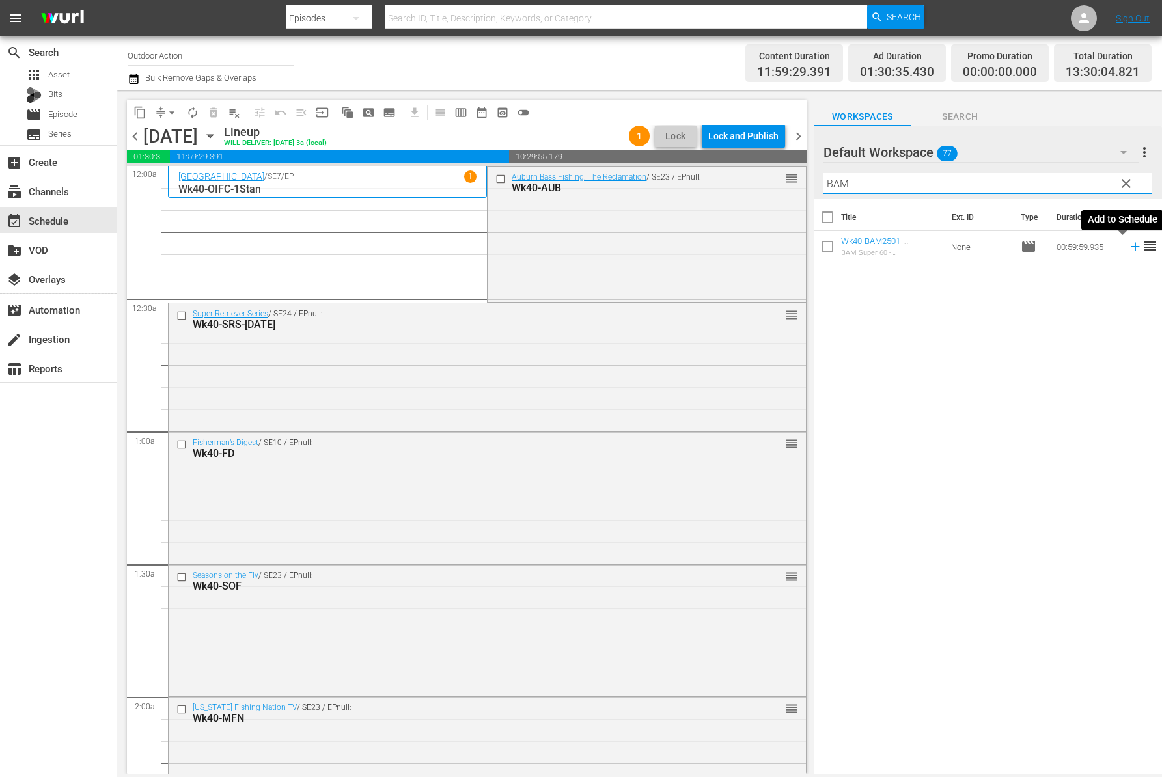
click at [1128, 249] on icon at bounding box center [1135, 246] width 14 height 14
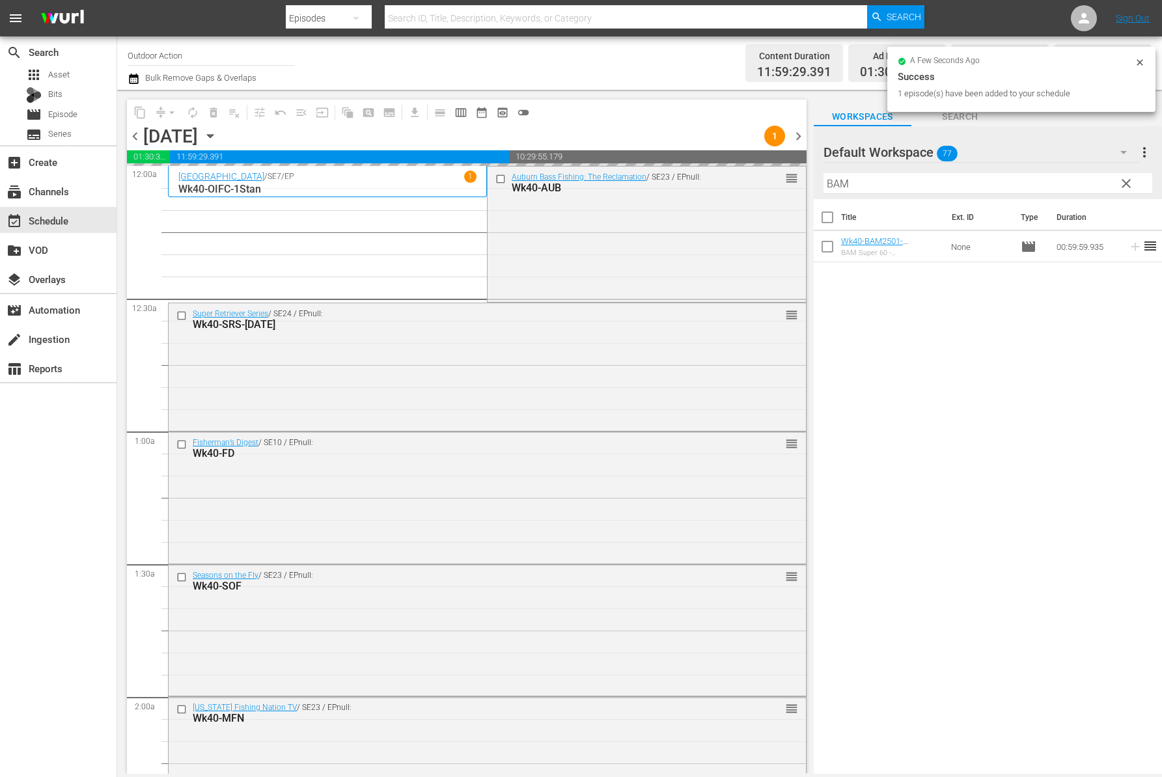
click at [1067, 176] on input "BAM" at bounding box center [987, 183] width 329 height 21
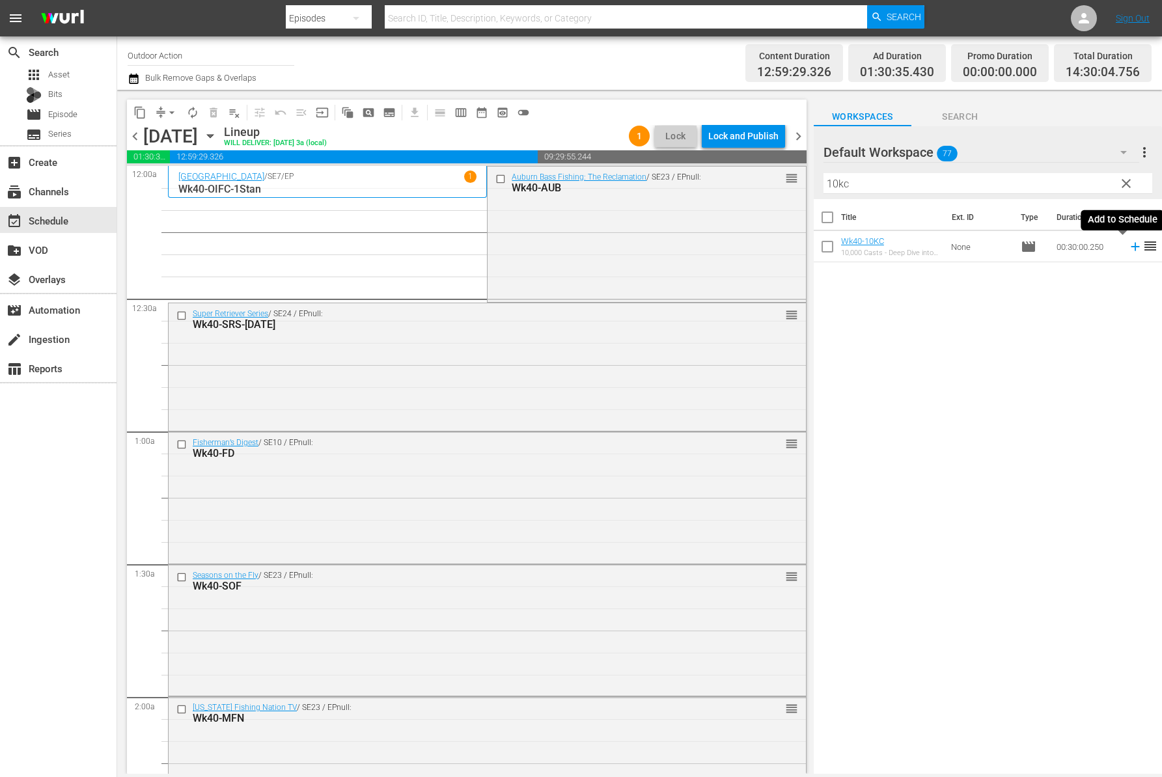
click at [1128, 243] on icon at bounding box center [1135, 246] width 14 height 14
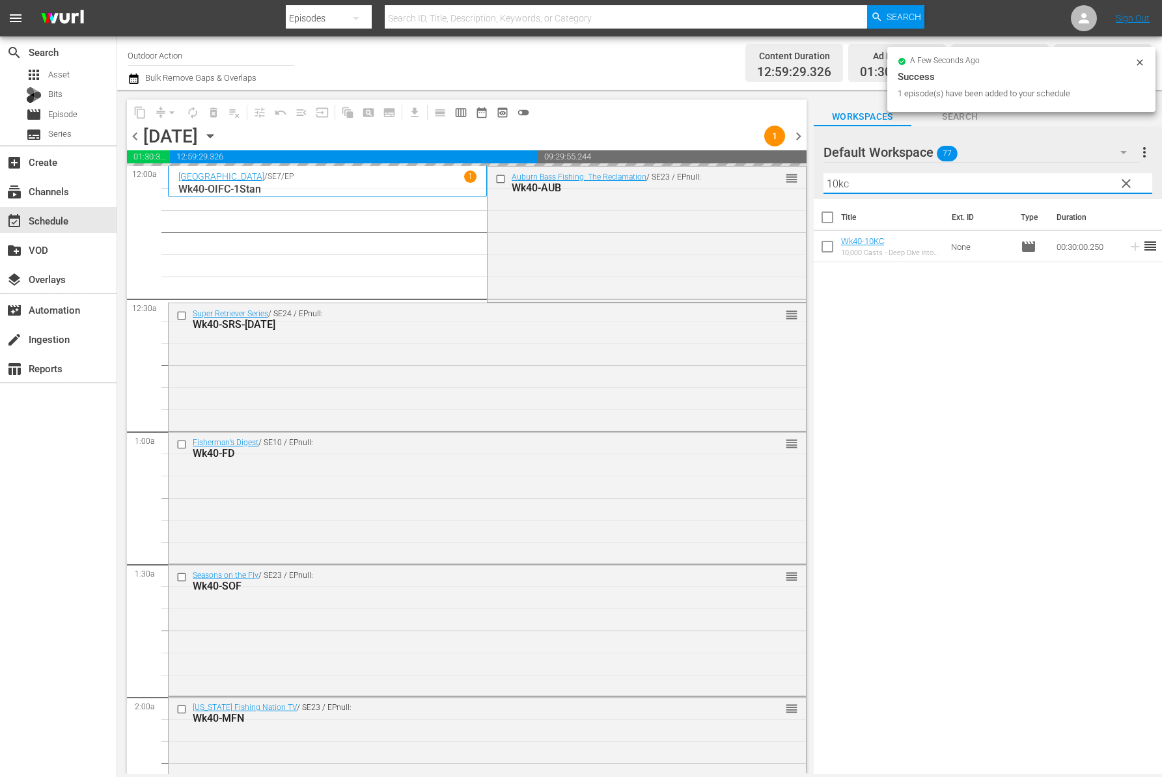
click at [1036, 179] on input "10kc" at bounding box center [987, 183] width 329 height 21
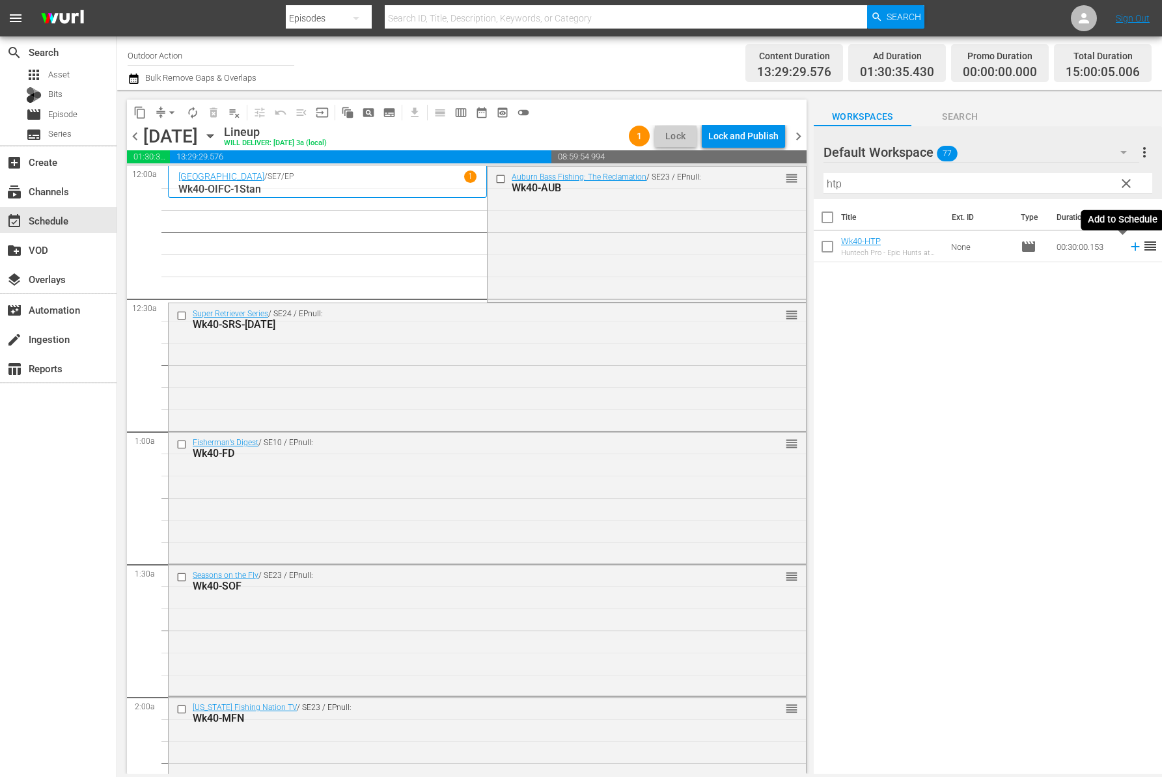
click at [1128, 240] on icon at bounding box center [1135, 246] width 14 height 14
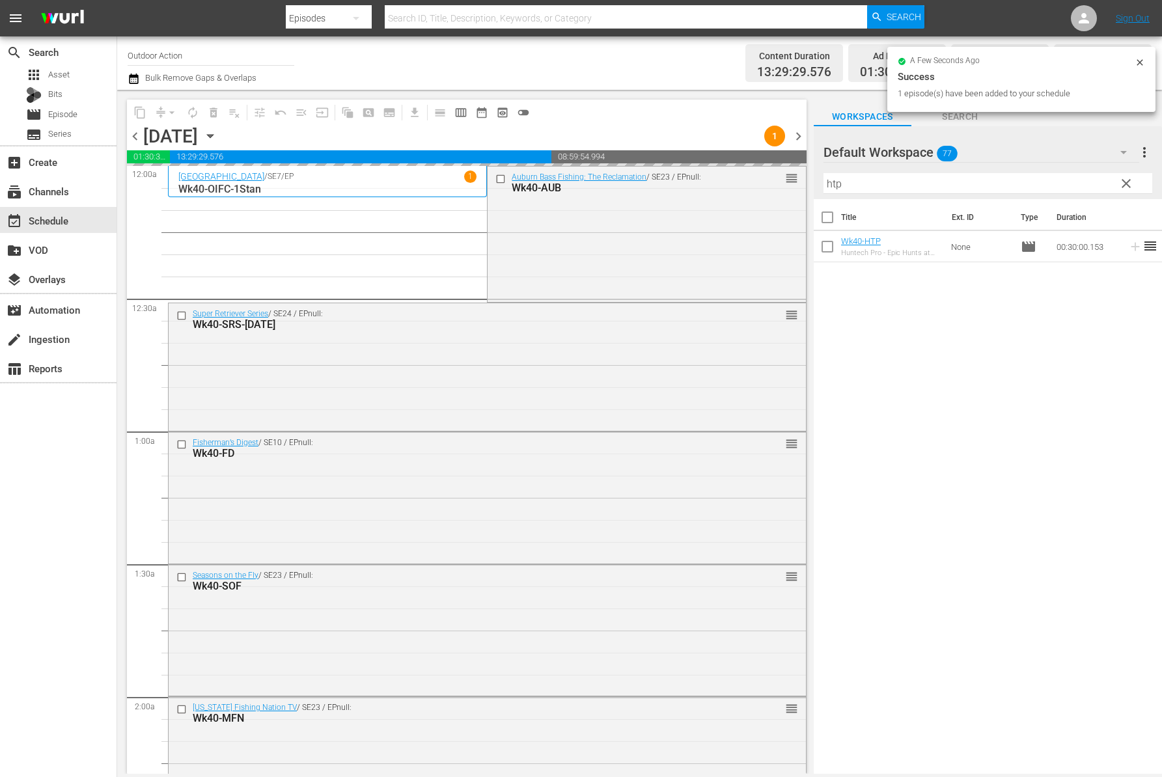
click at [1011, 184] on input "htp" at bounding box center [987, 183] width 329 height 21
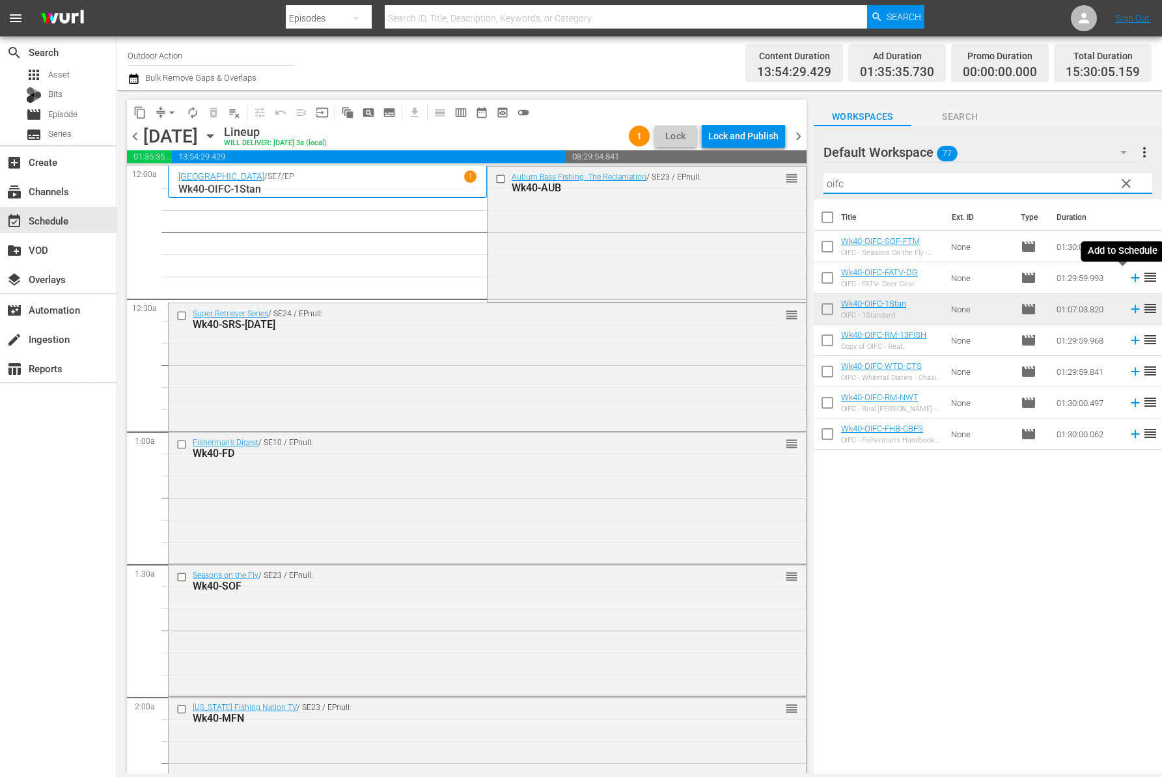
click at [1130, 278] on icon at bounding box center [1134, 278] width 8 height 8
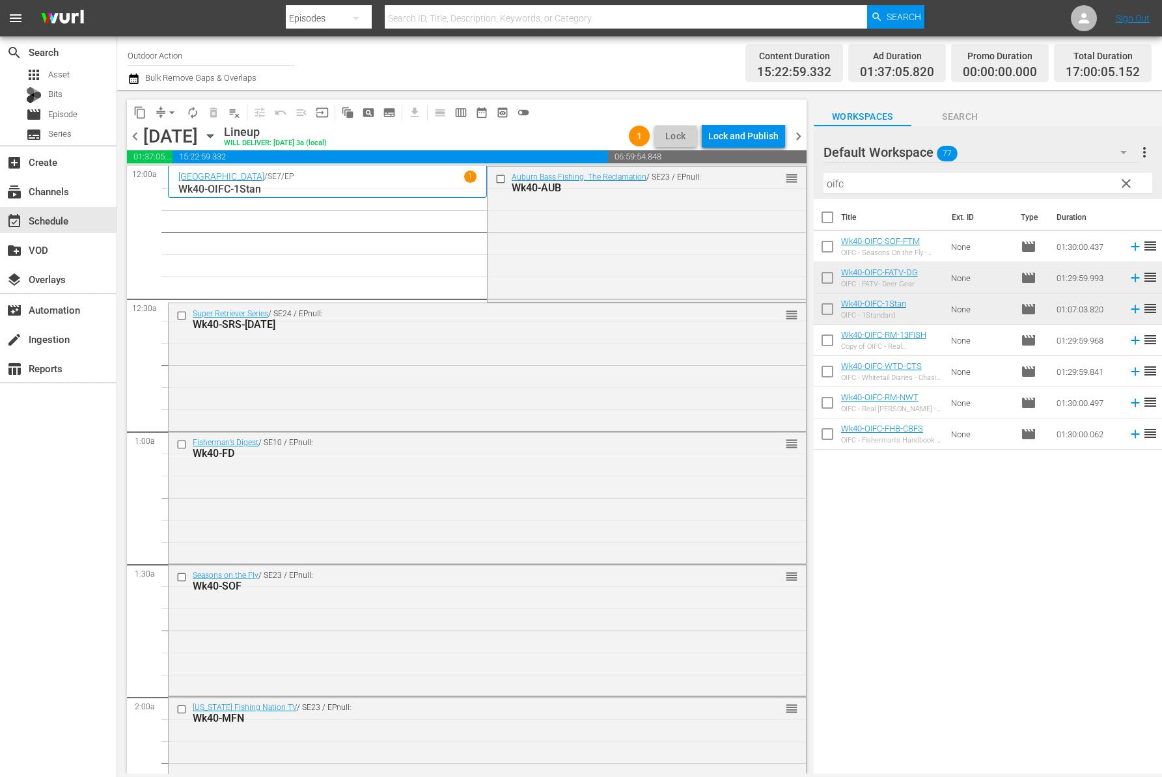
click at [886, 185] on input "oifc" at bounding box center [987, 183] width 329 height 21
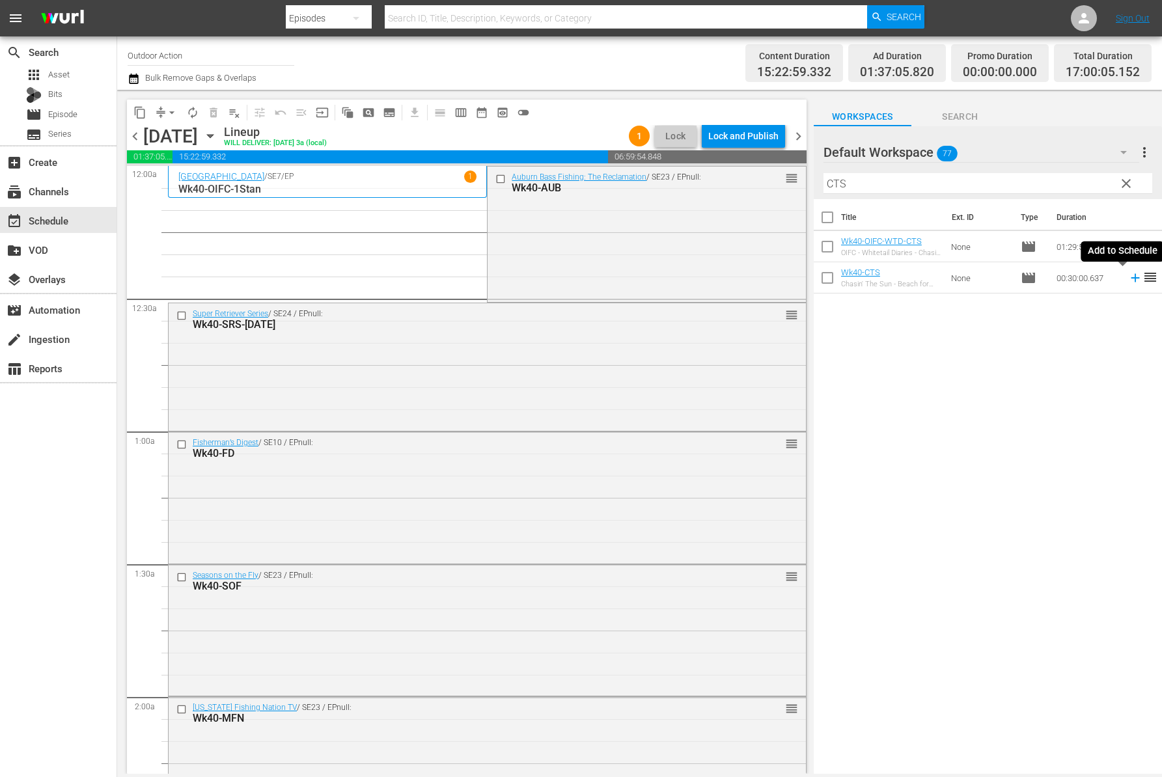
click at [1128, 280] on icon at bounding box center [1135, 278] width 14 height 14
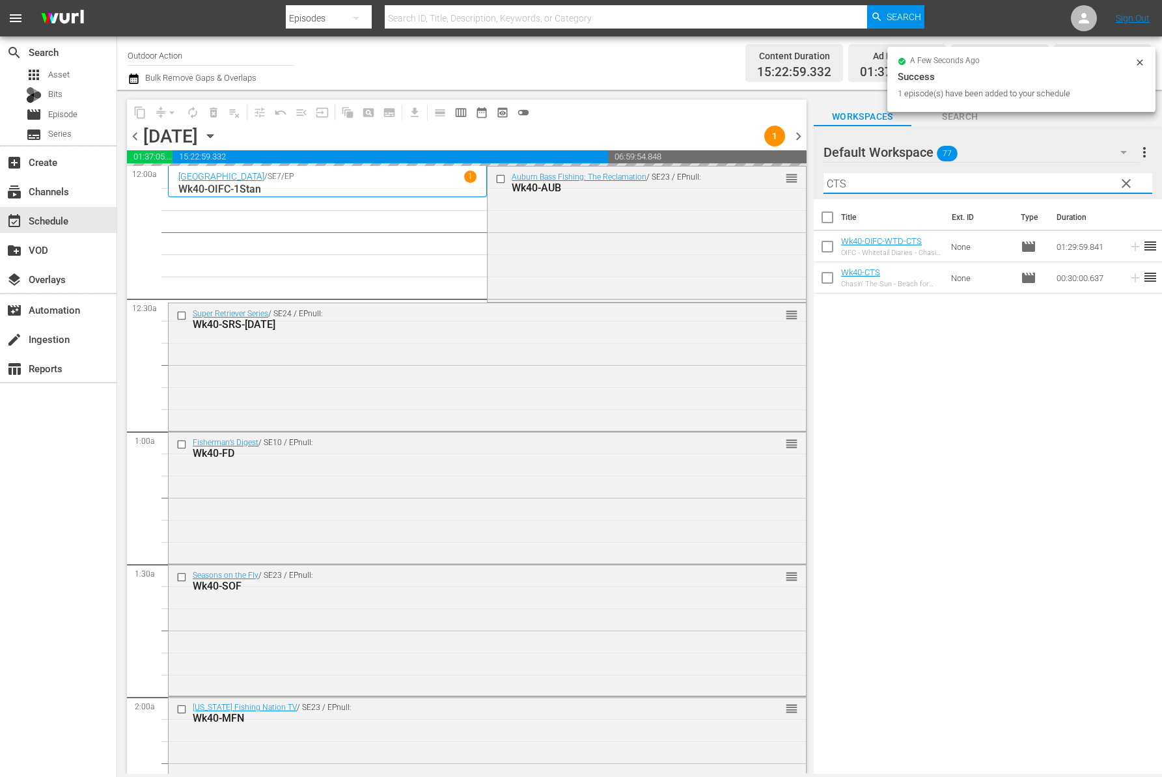
click at [912, 177] on input "CTS" at bounding box center [987, 183] width 329 height 21
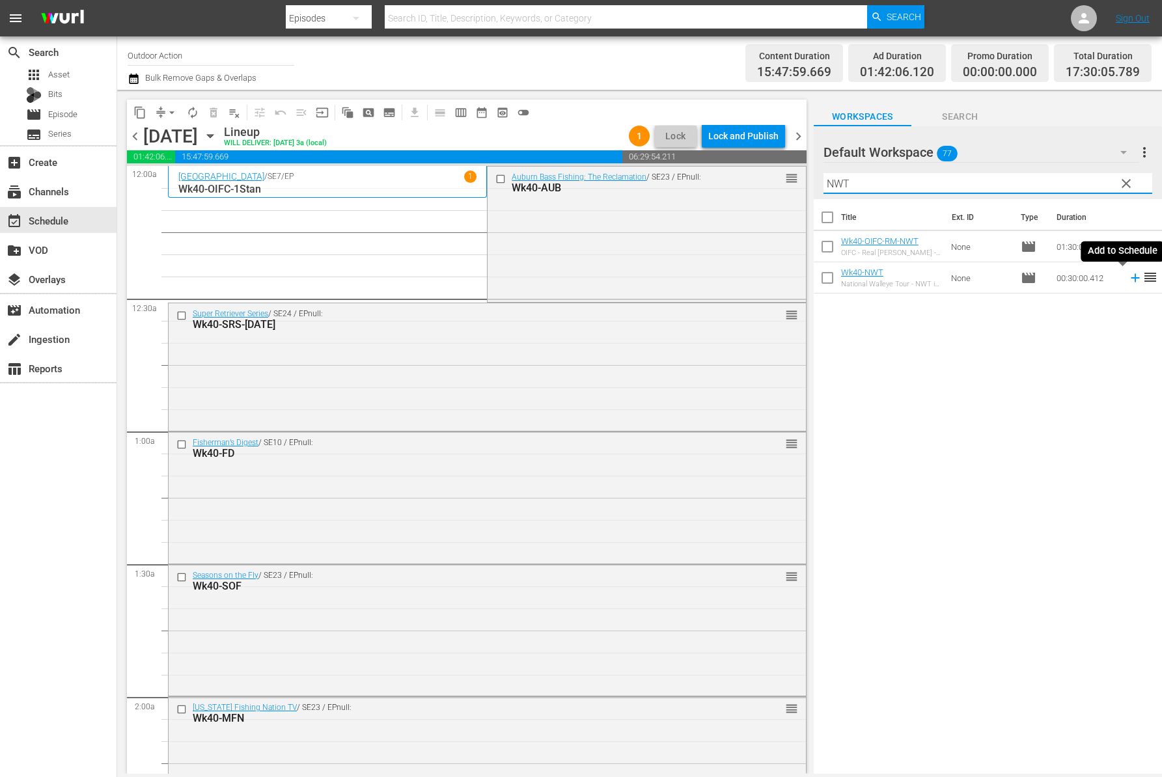
click at [1128, 271] on icon at bounding box center [1135, 278] width 14 height 14
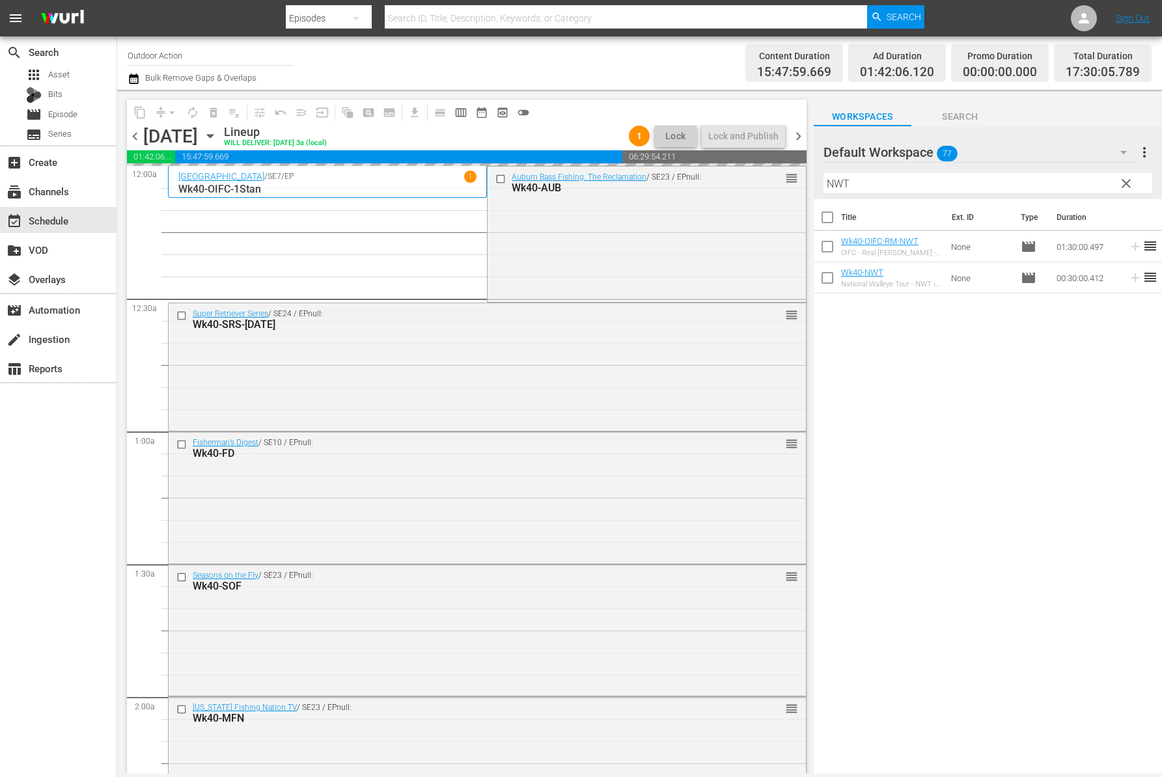
click at [959, 180] on input "NWT" at bounding box center [987, 183] width 329 height 21
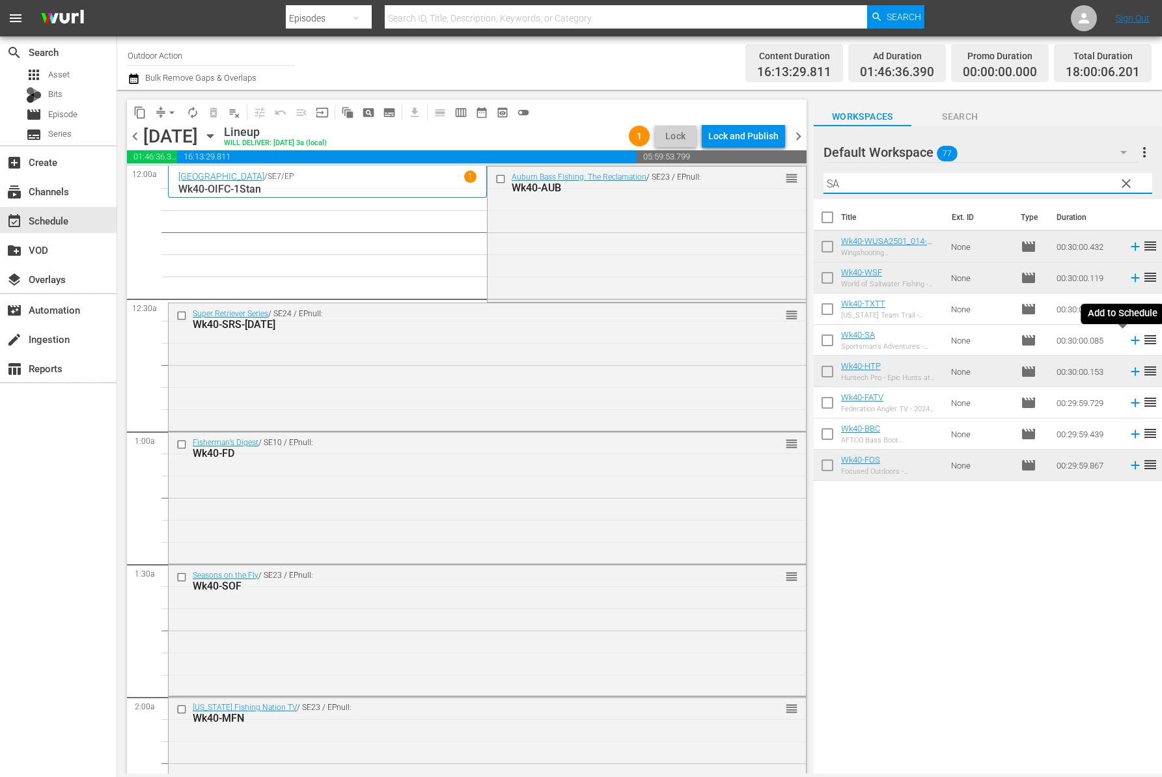
click at [1130, 338] on icon at bounding box center [1134, 340] width 8 height 8
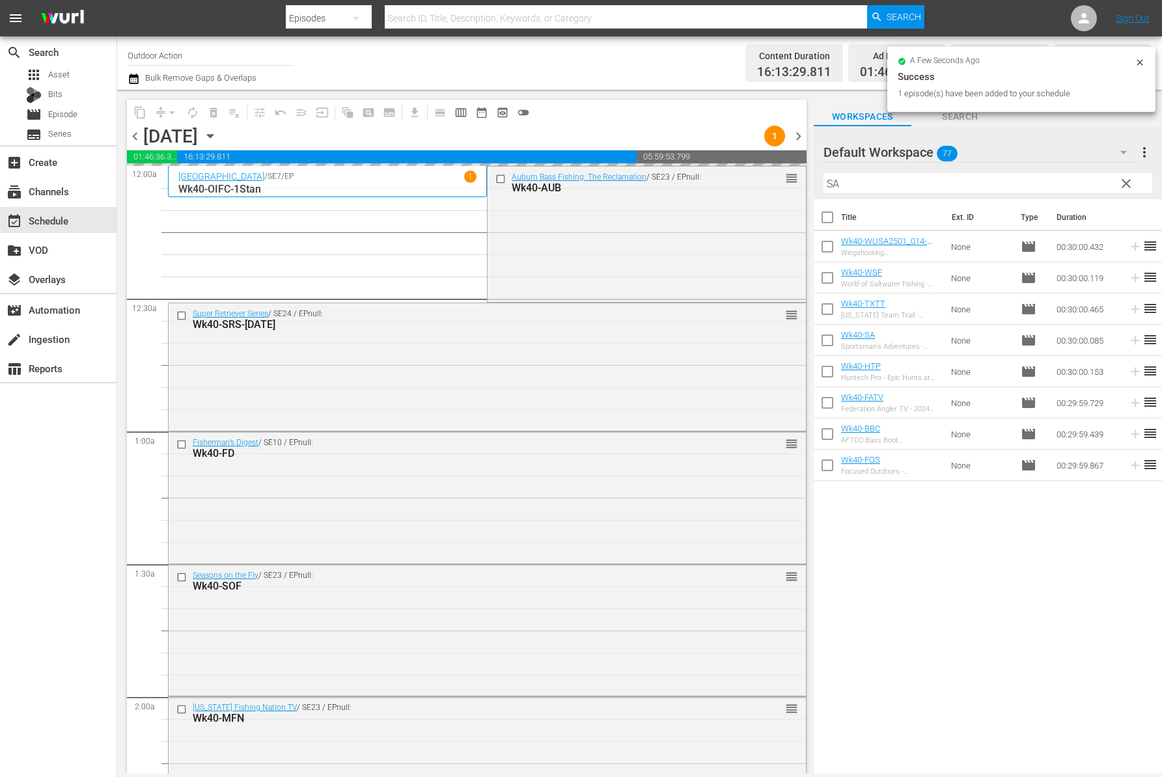
click at [1015, 185] on input "SA" at bounding box center [987, 183] width 329 height 21
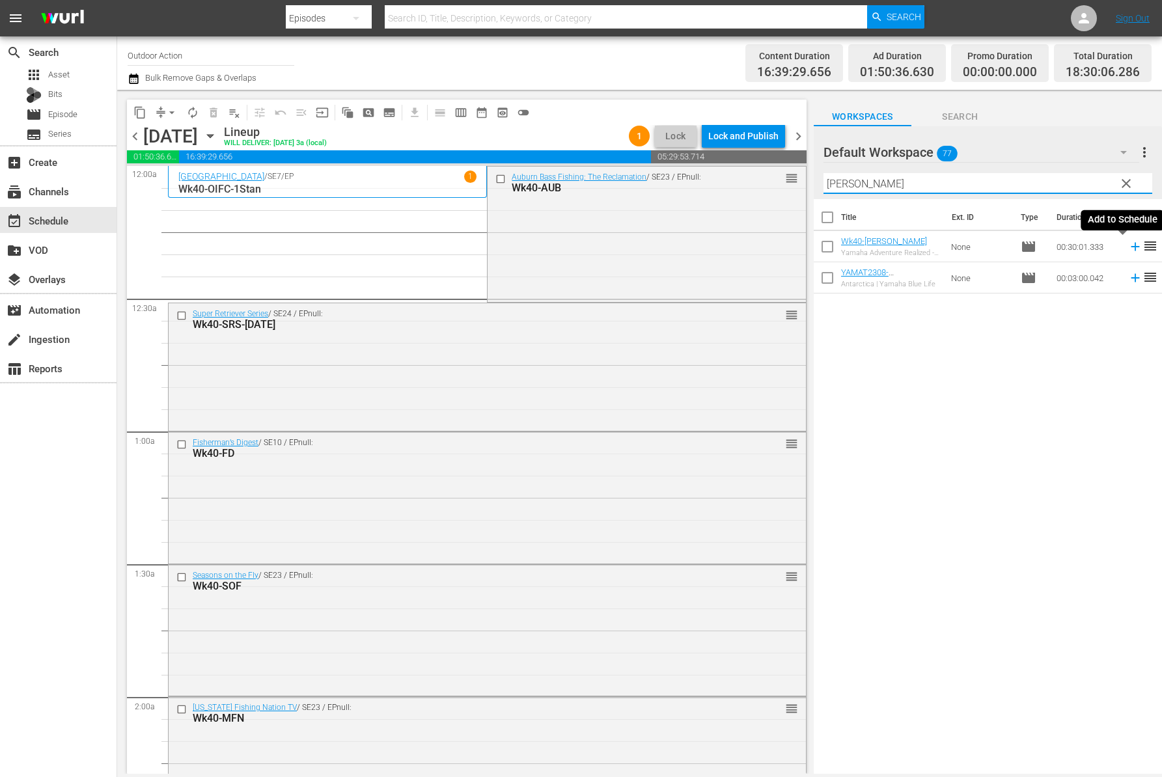
click at [1130, 246] on icon at bounding box center [1134, 247] width 8 height 8
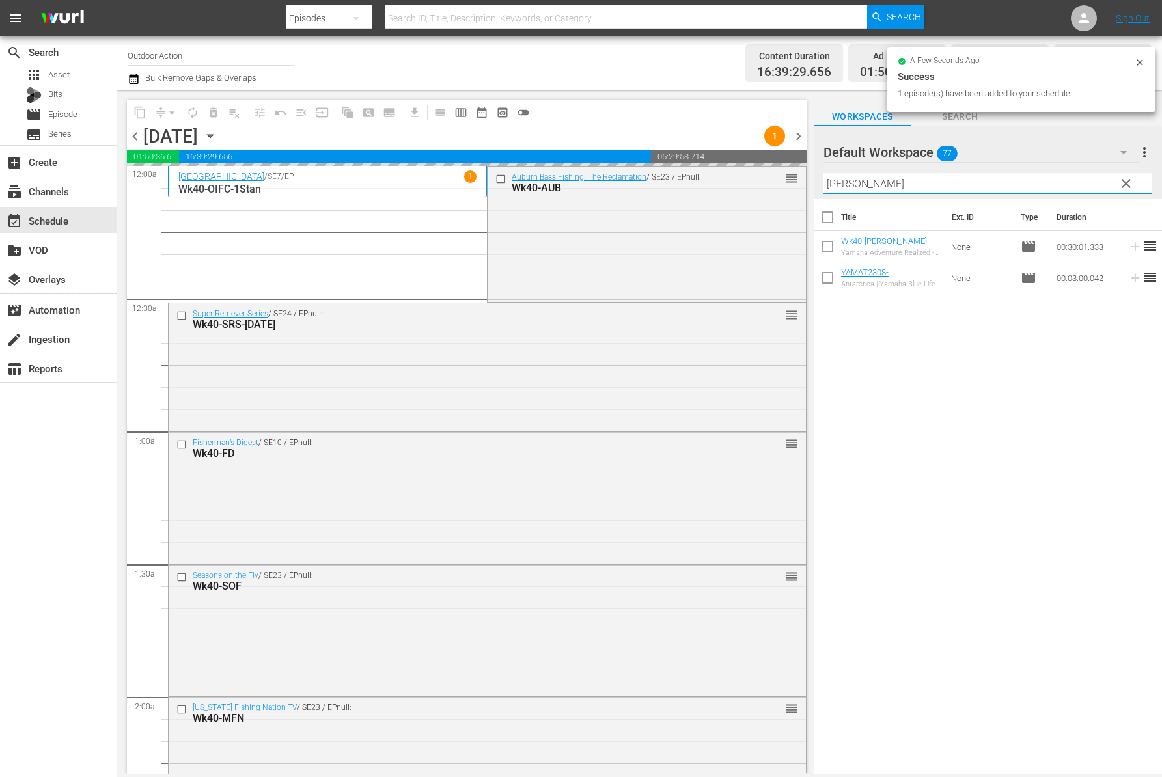
click at [1028, 189] on input "YAMAT" at bounding box center [987, 183] width 329 height 21
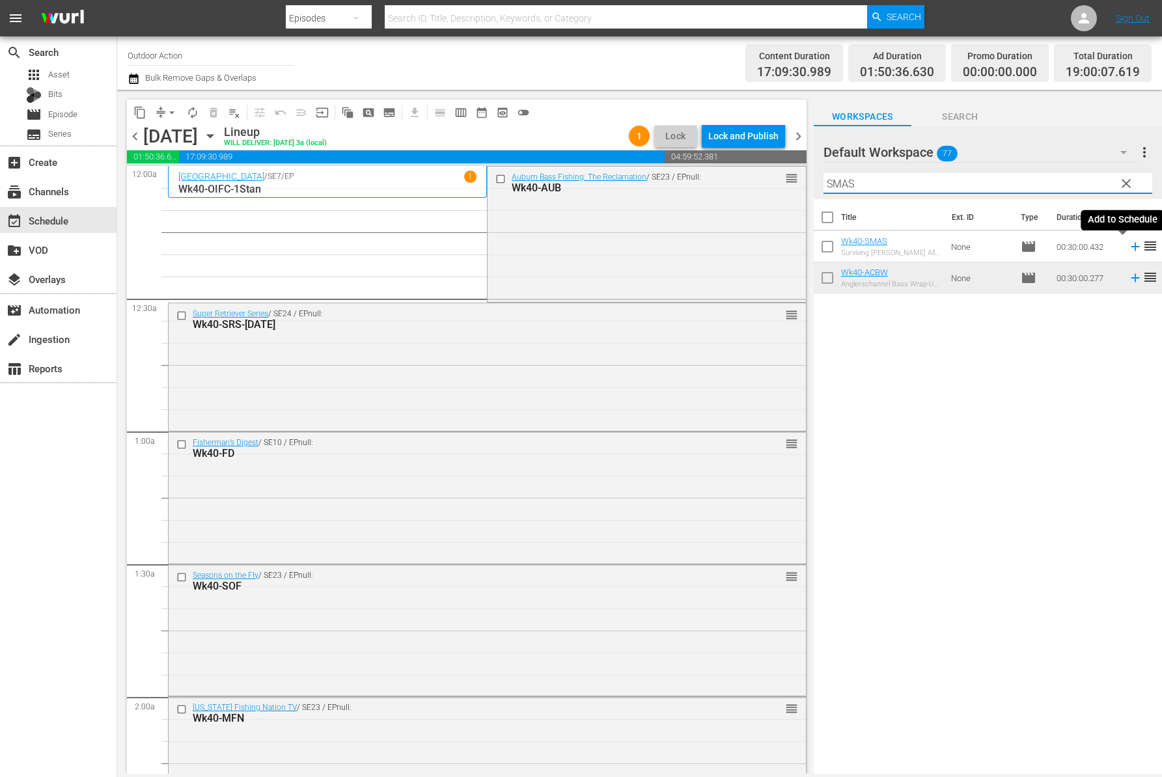
click at [1128, 249] on icon at bounding box center [1135, 246] width 14 height 14
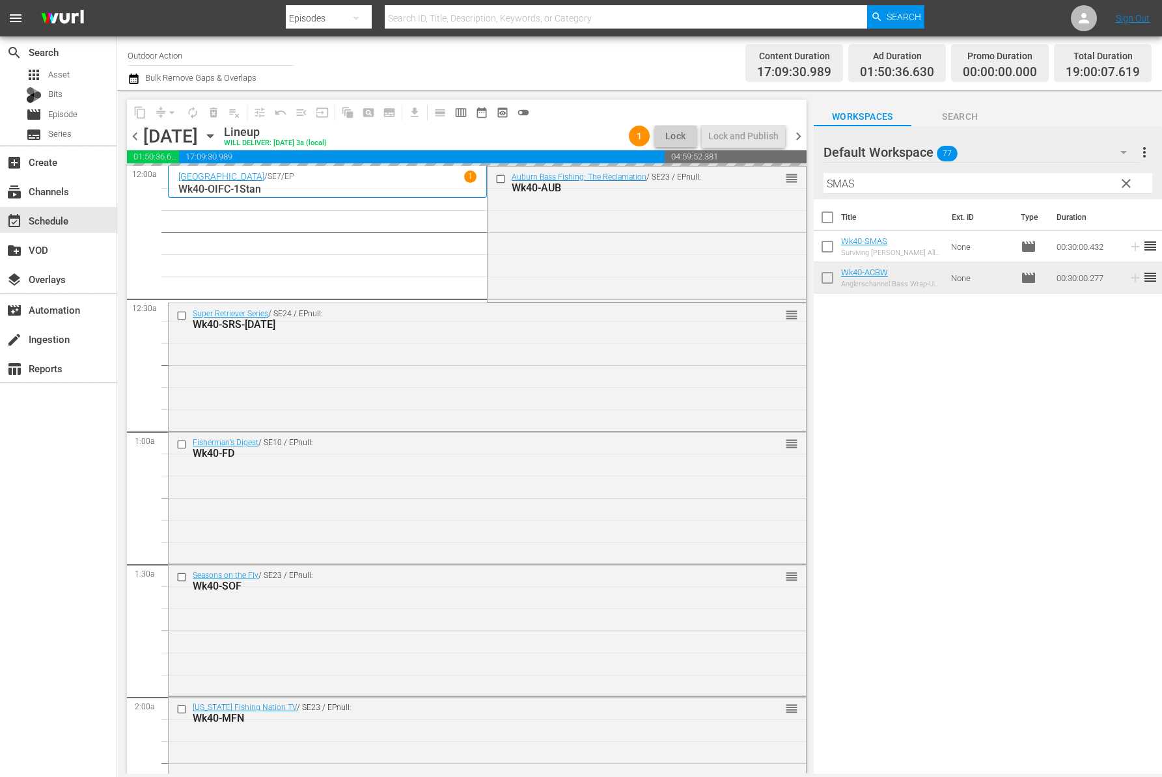
click at [1028, 184] on input "SMAS" at bounding box center [987, 183] width 329 height 21
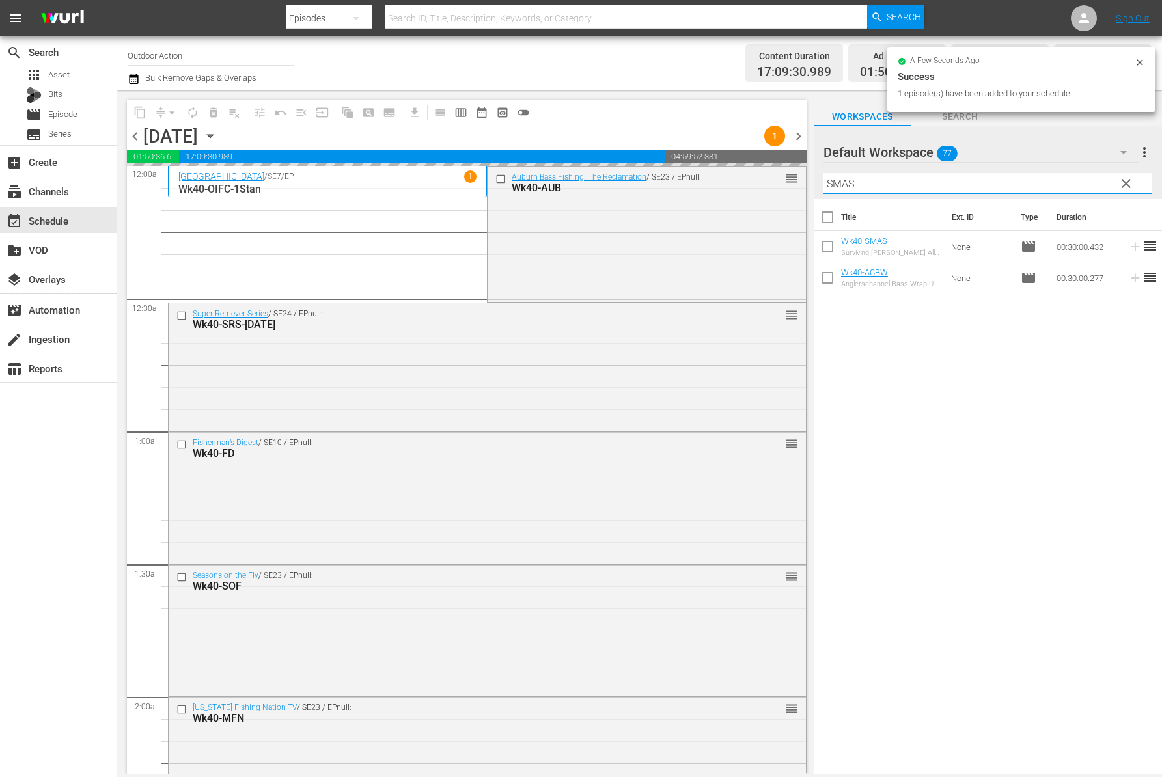
click at [1028, 184] on input "SMAS" at bounding box center [987, 183] width 329 height 21
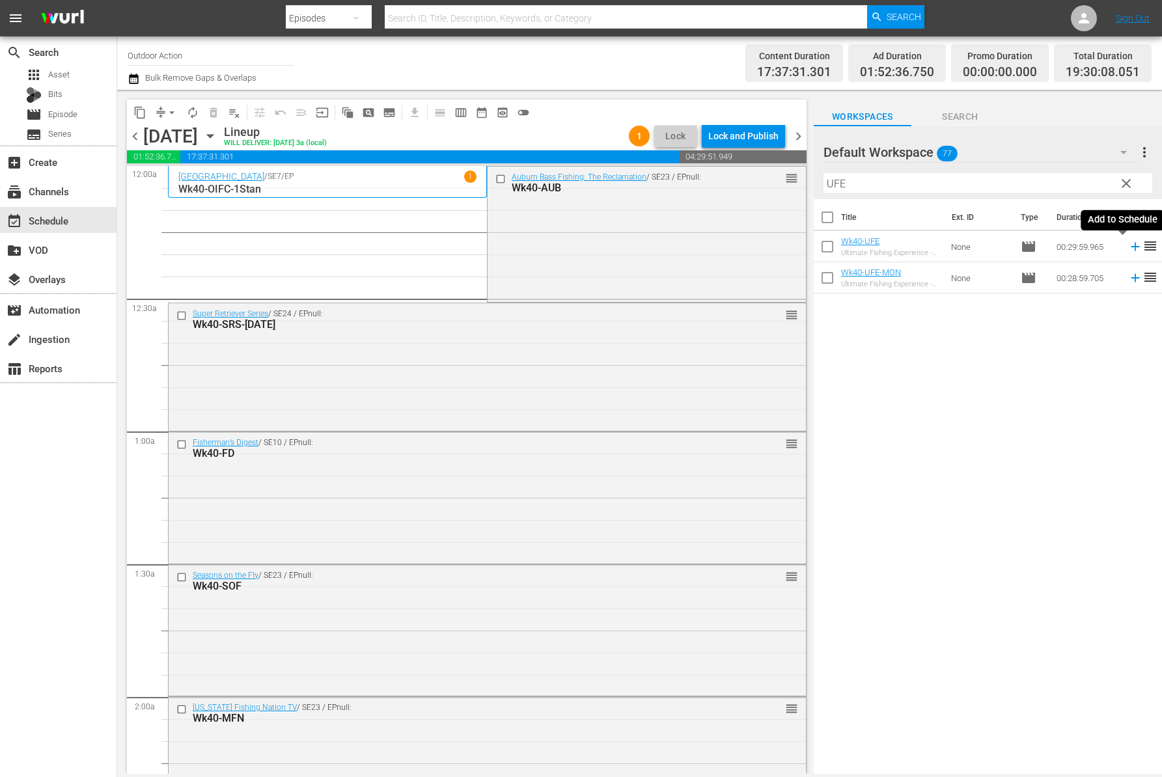
click at [1130, 245] on icon at bounding box center [1134, 247] width 8 height 8
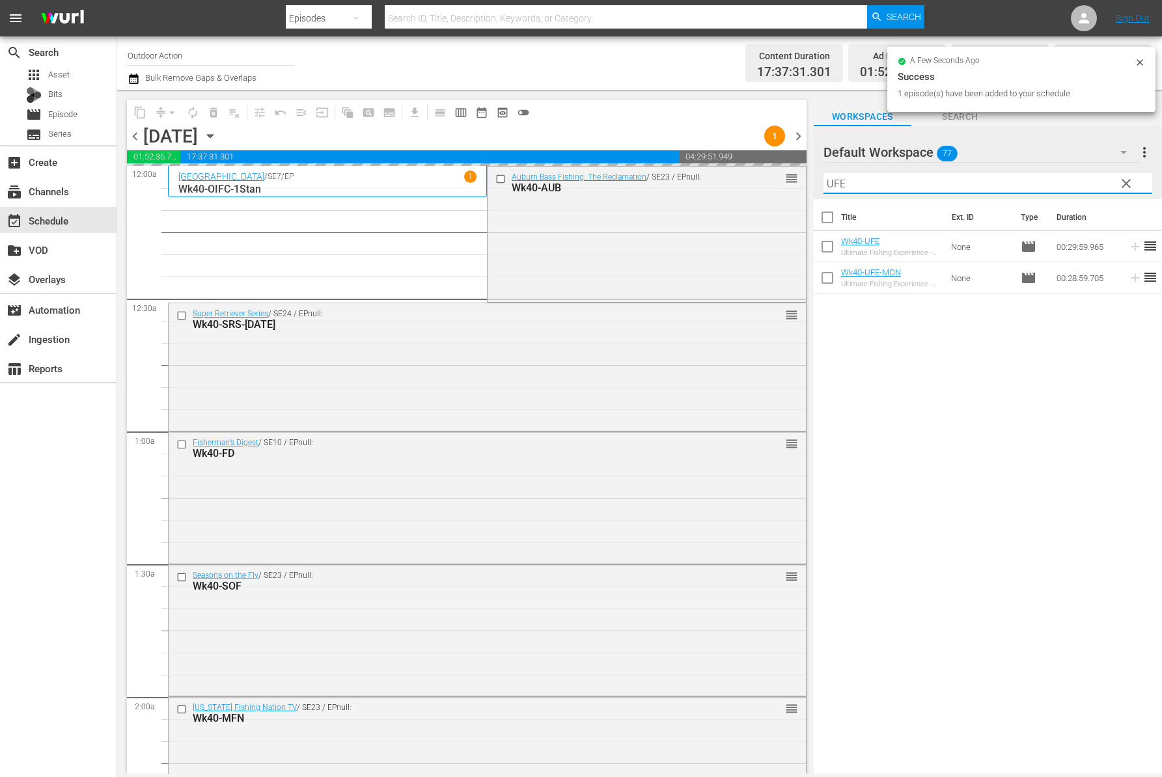
click at [1061, 184] on input "UFE" at bounding box center [987, 183] width 329 height 21
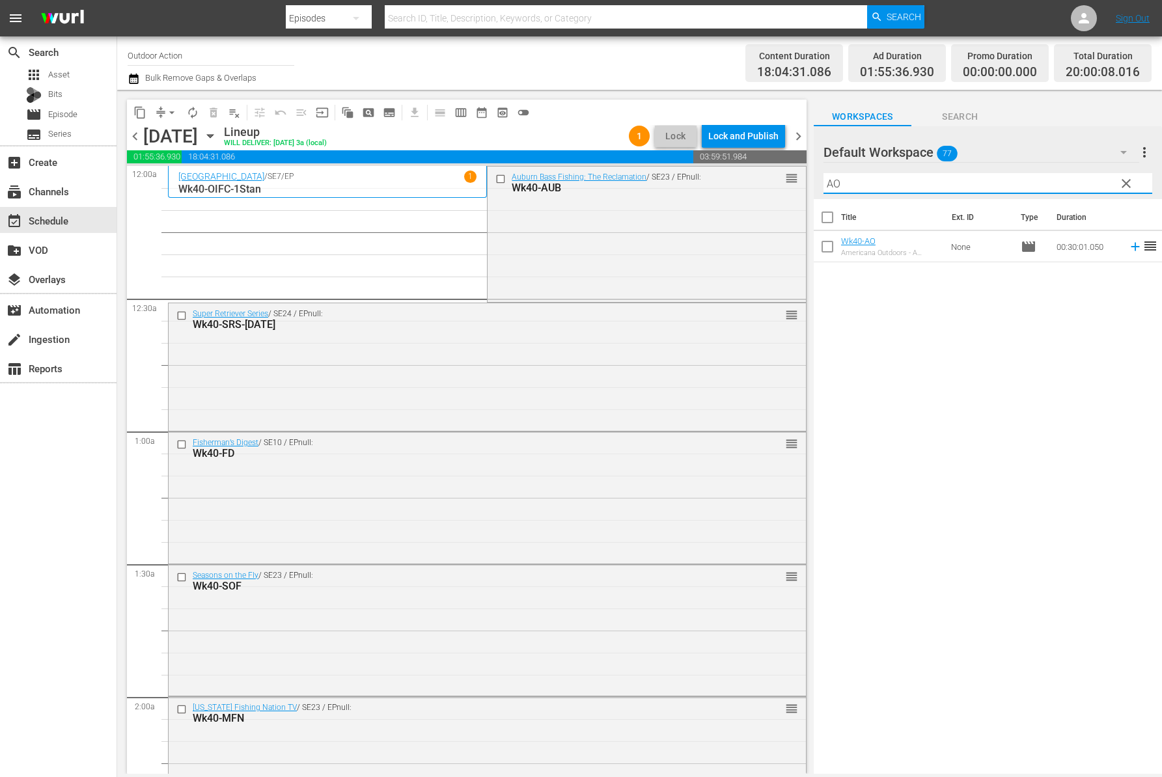
click at [1130, 246] on icon at bounding box center [1134, 247] width 8 height 8
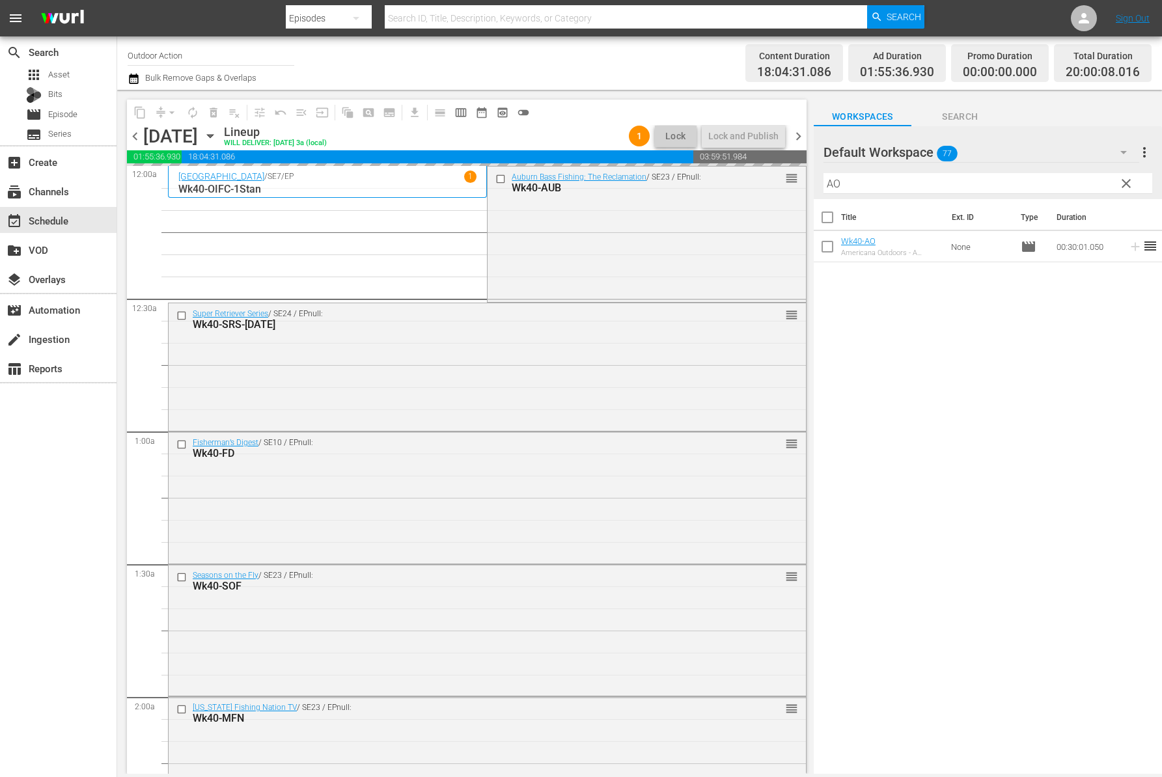
click at [1044, 182] on input "AO" at bounding box center [987, 183] width 329 height 21
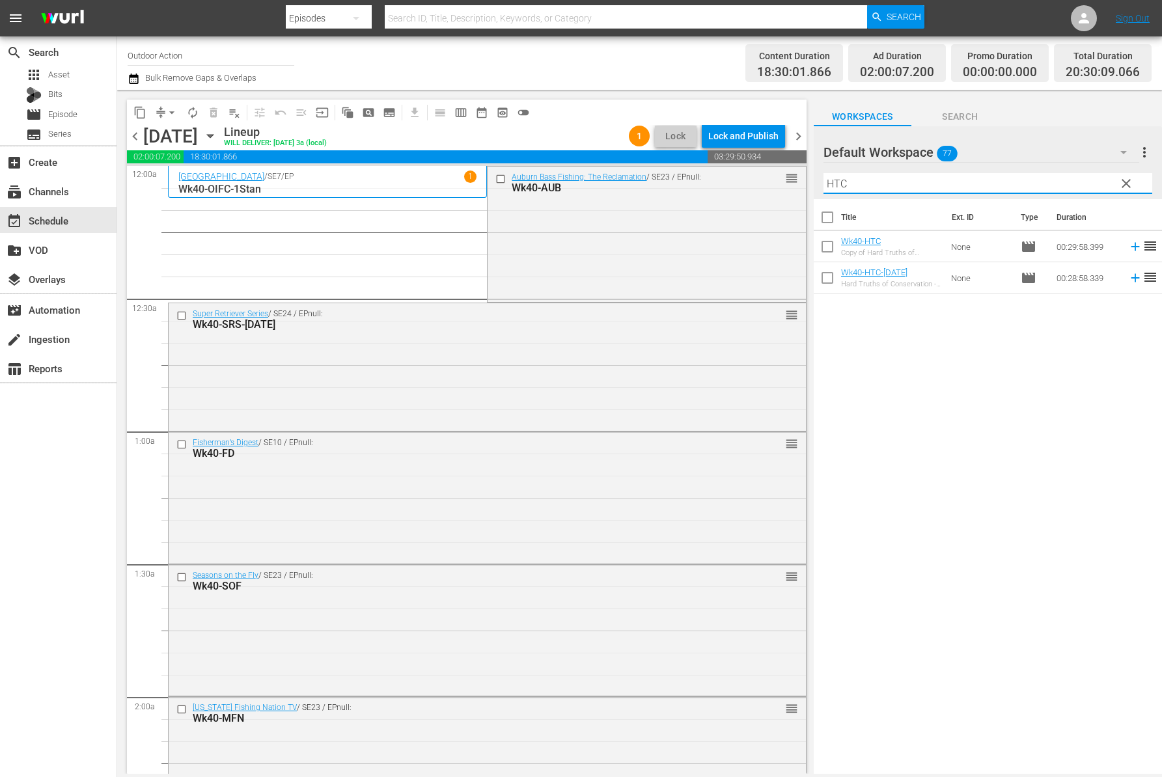
click at [1130, 247] on icon at bounding box center [1134, 247] width 8 height 8
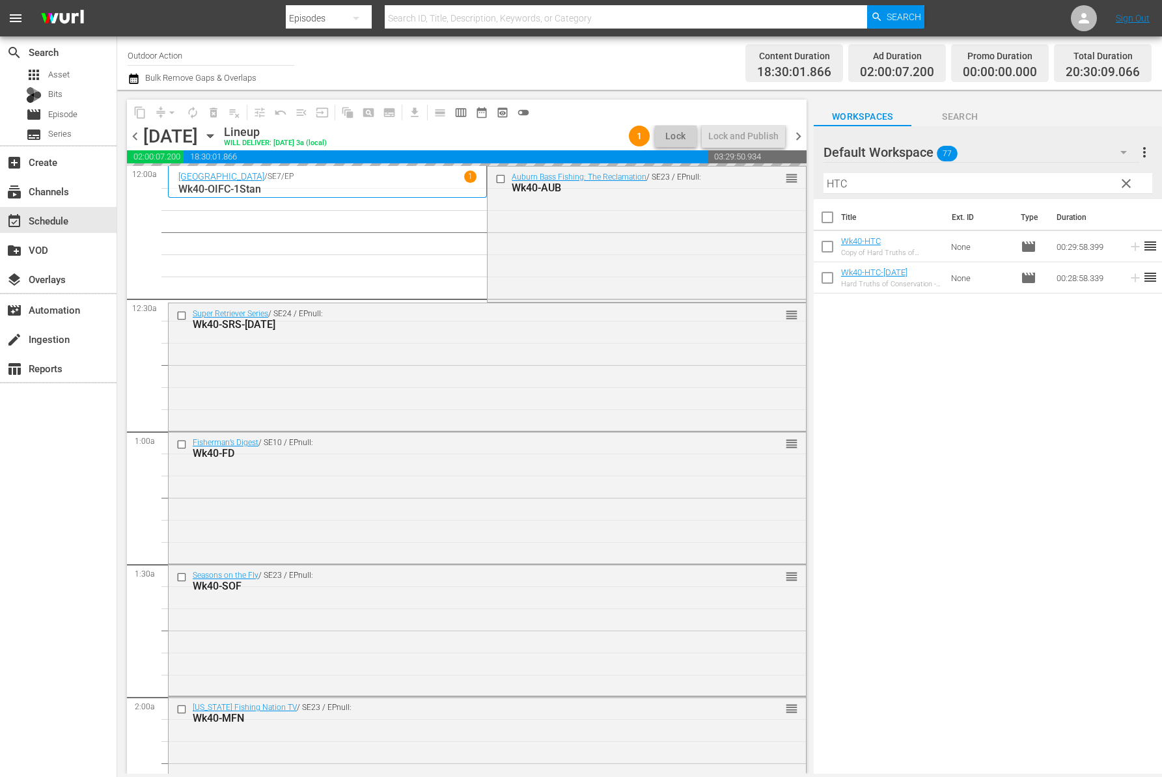
click at [1051, 181] on input "HTC" at bounding box center [987, 183] width 329 height 21
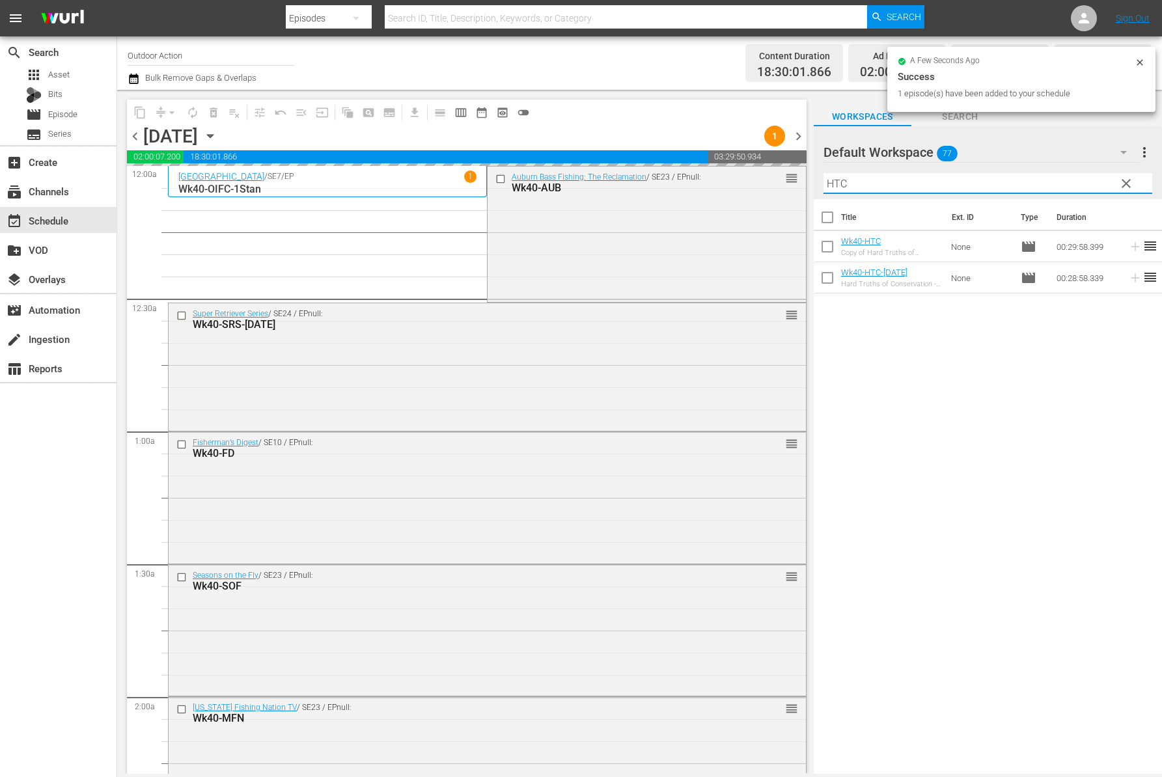
click at [1051, 181] on input "HTC" at bounding box center [987, 183] width 329 height 21
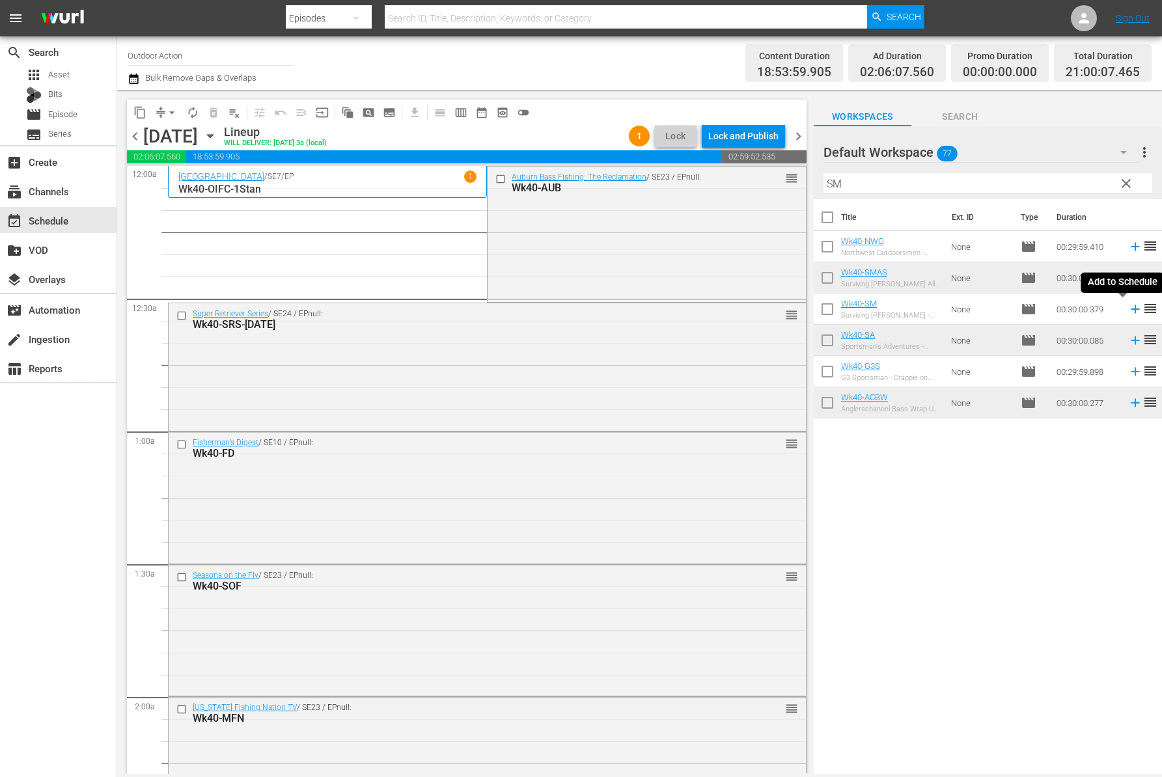
click at [1130, 310] on icon at bounding box center [1134, 309] width 8 height 8
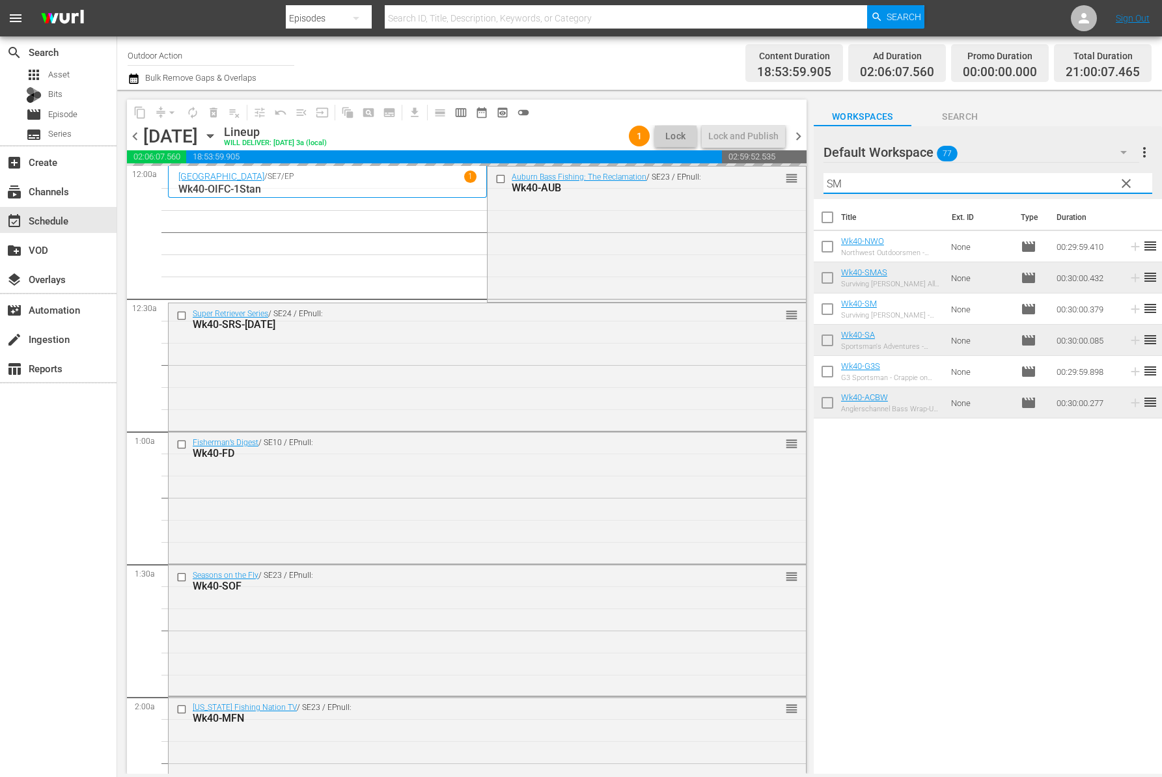
click at [1045, 183] on input "SM" at bounding box center [987, 183] width 329 height 21
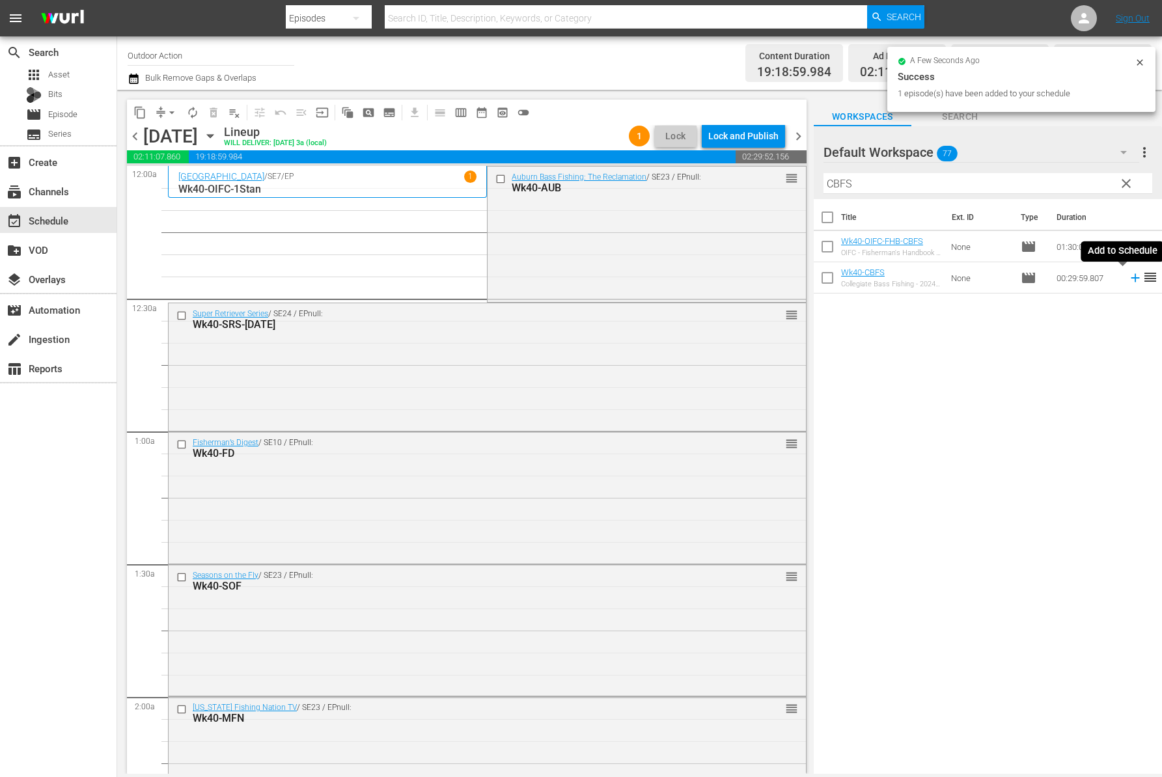
click at [1128, 277] on icon at bounding box center [1135, 278] width 14 height 14
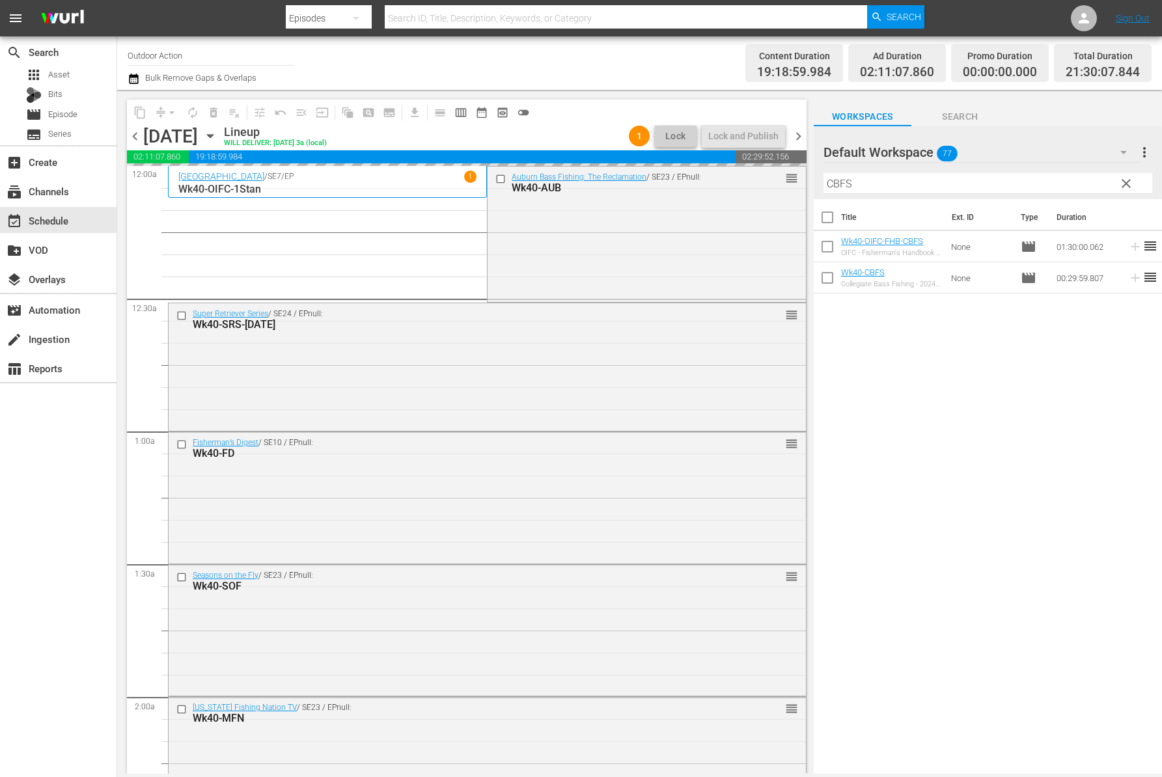
click at [1057, 184] on input "CBFS" at bounding box center [987, 183] width 329 height 21
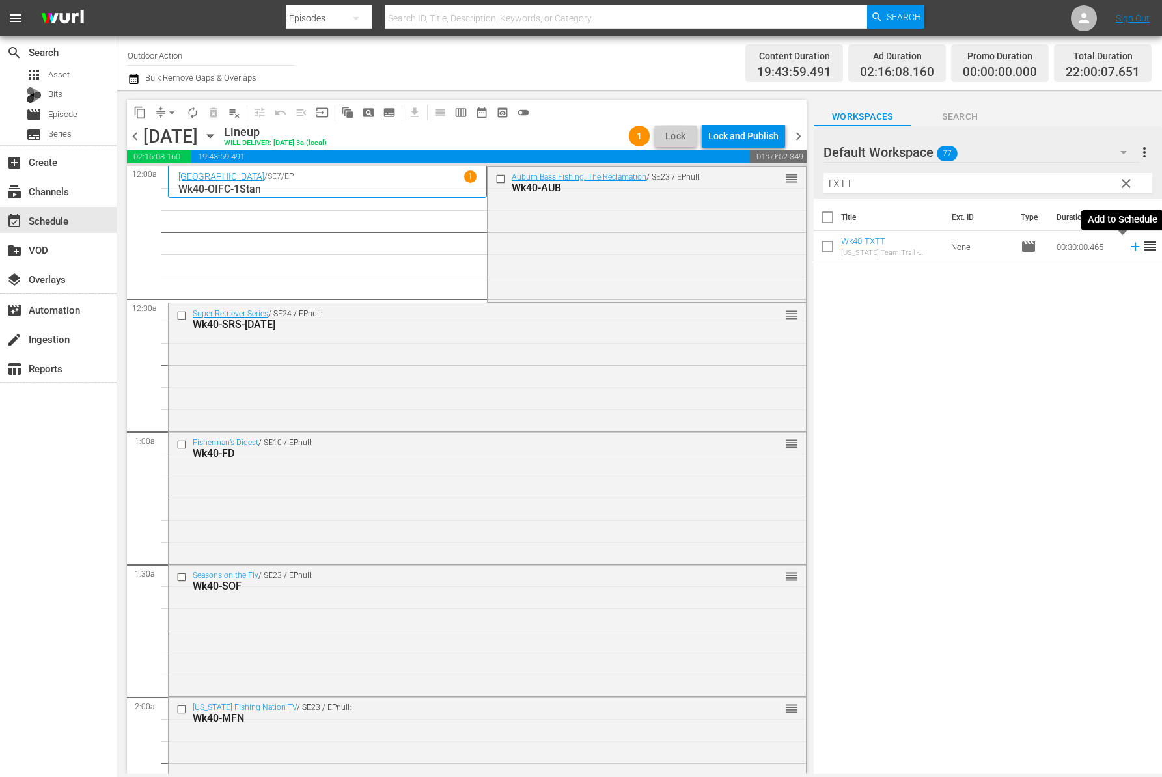
click at [1130, 249] on icon at bounding box center [1134, 247] width 8 height 8
click at [1065, 184] on input "TXTT" at bounding box center [987, 183] width 329 height 21
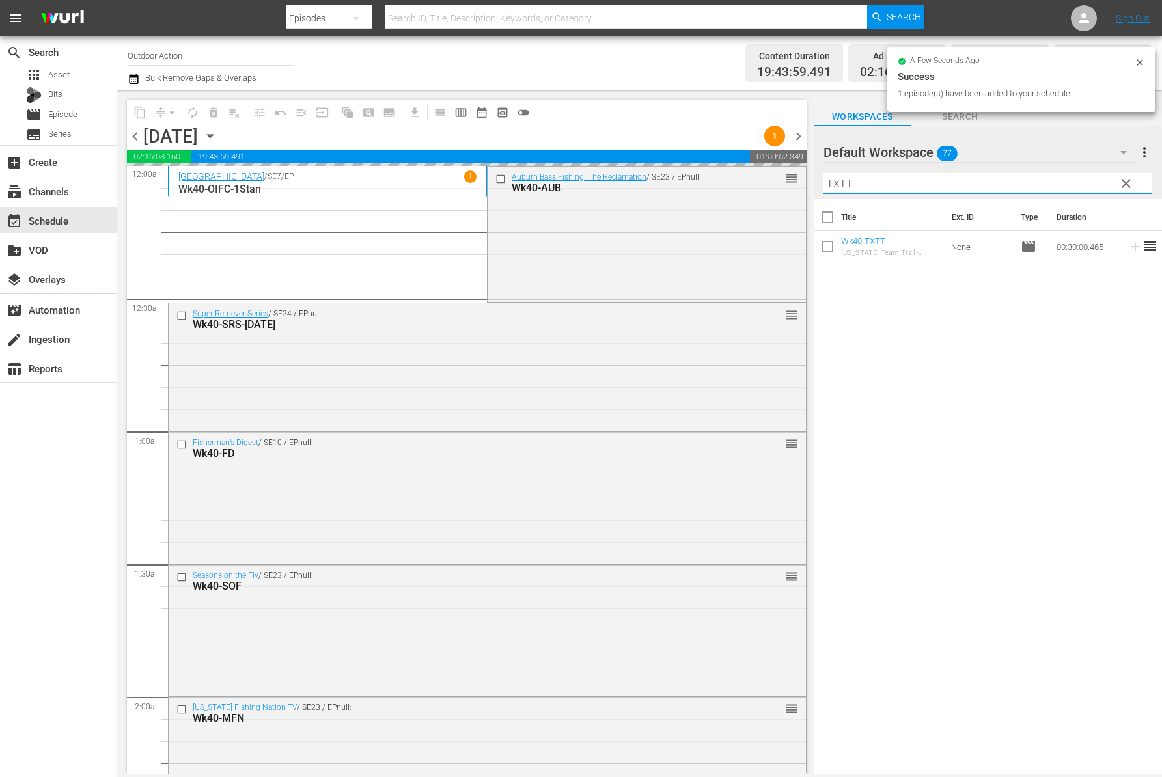
click at [1065, 184] on input "TXTT" at bounding box center [987, 183] width 329 height 21
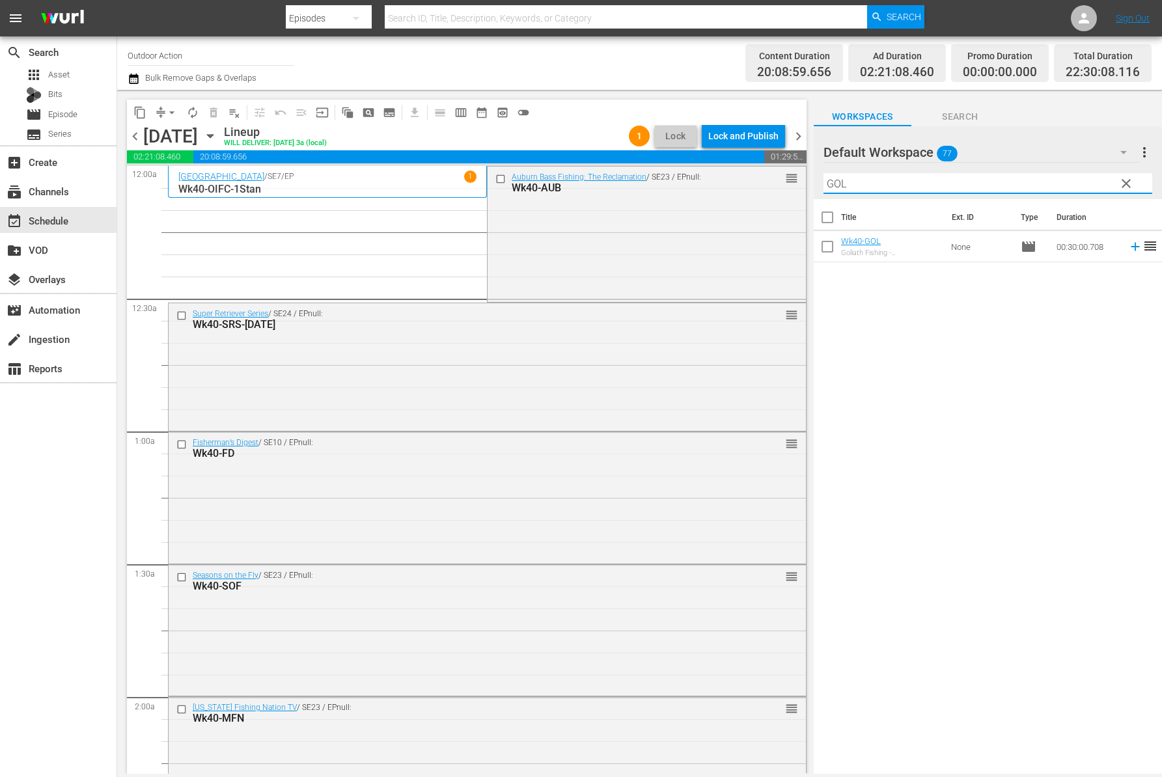
click at [1128, 247] on icon at bounding box center [1135, 246] width 14 height 14
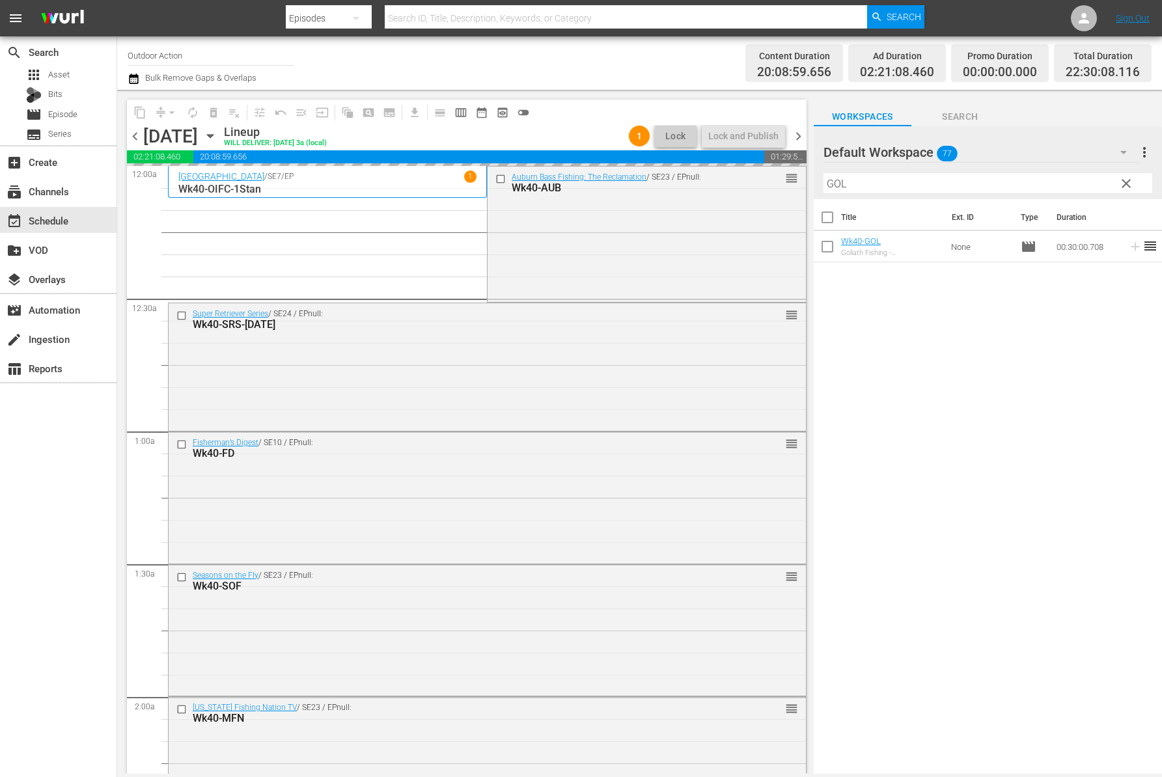
click at [1039, 175] on input "GOL" at bounding box center [987, 183] width 329 height 21
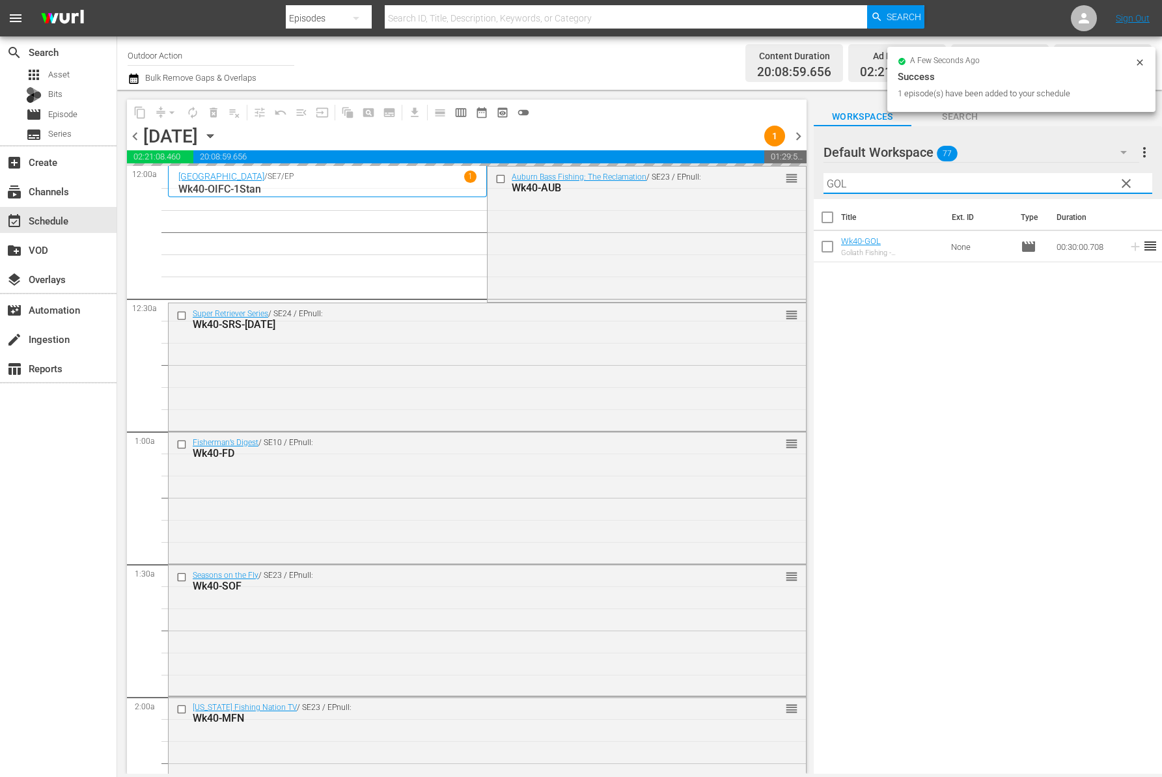
click at [1039, 175] on input "GOL" at bounding box center [987, 183] width 329 height 21
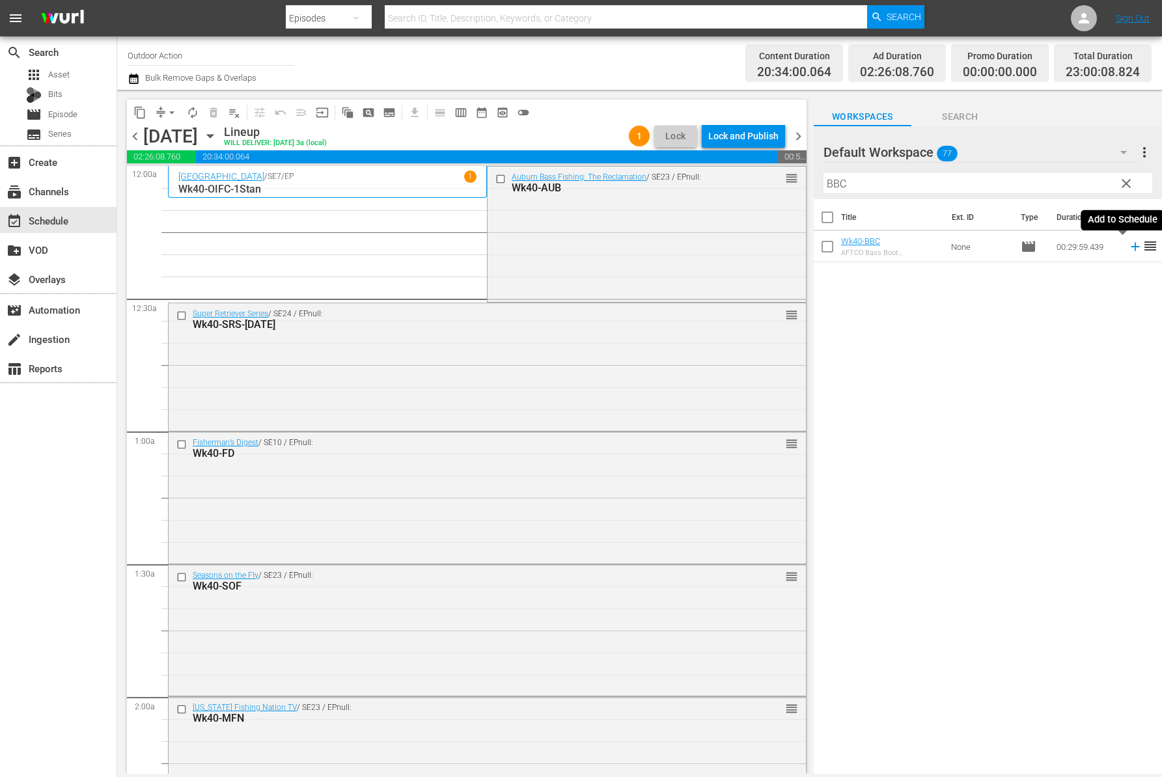
click at [1128, 245] on icon at bounding box center [1135, 246] width 14 height 14
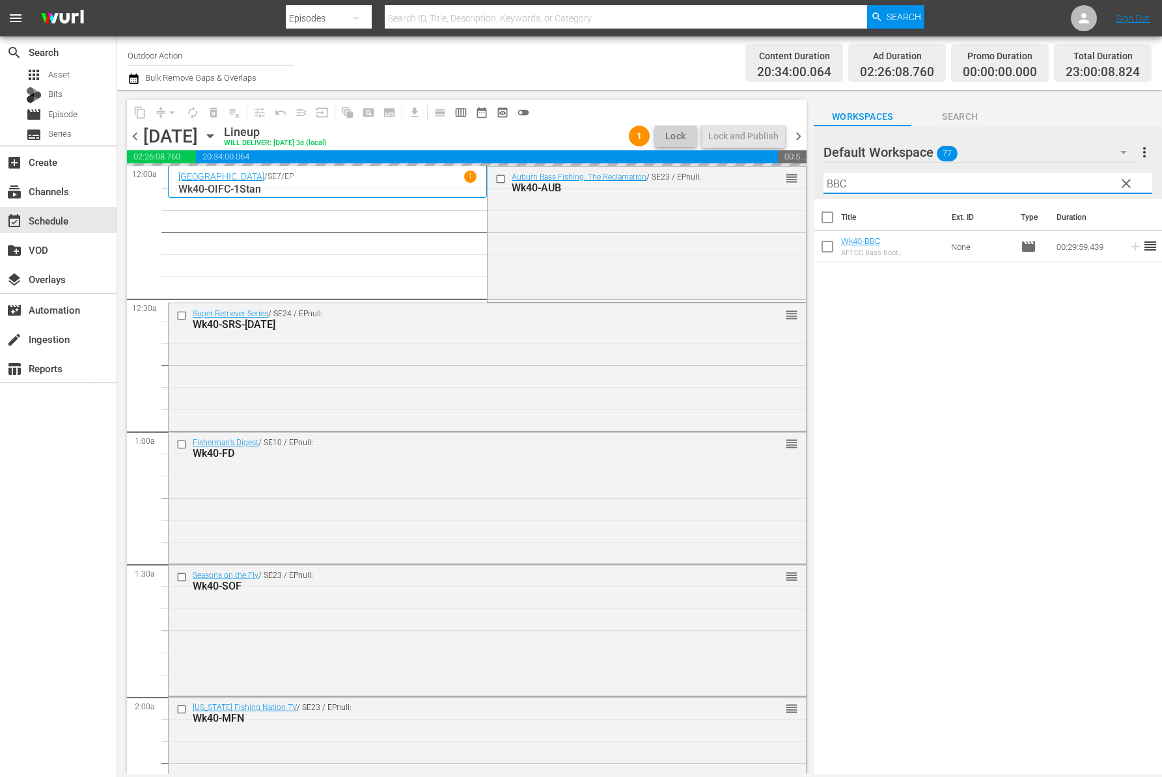
click at [1065, 183] on input "BBC" at bounding box center [987, 183] width 329 height 21
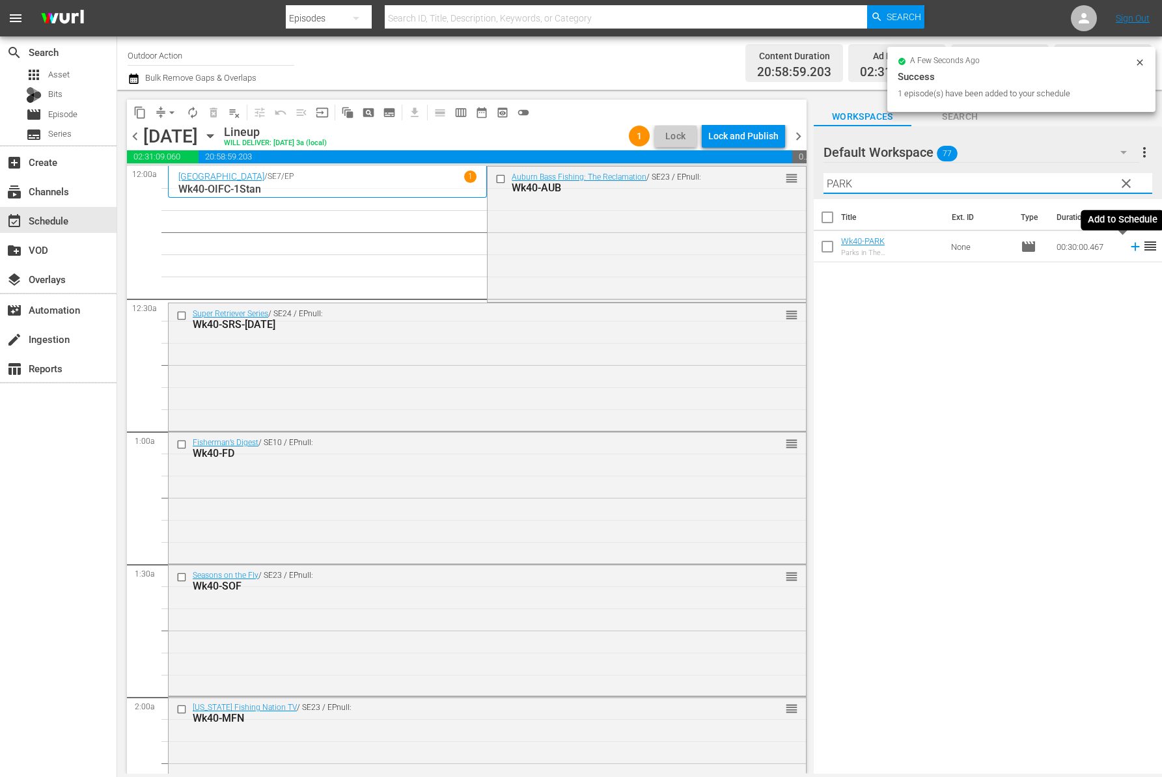
type input "PARK"
click at [1128, 245] on icon at bounding box center [1135, 246] width 14 height 14
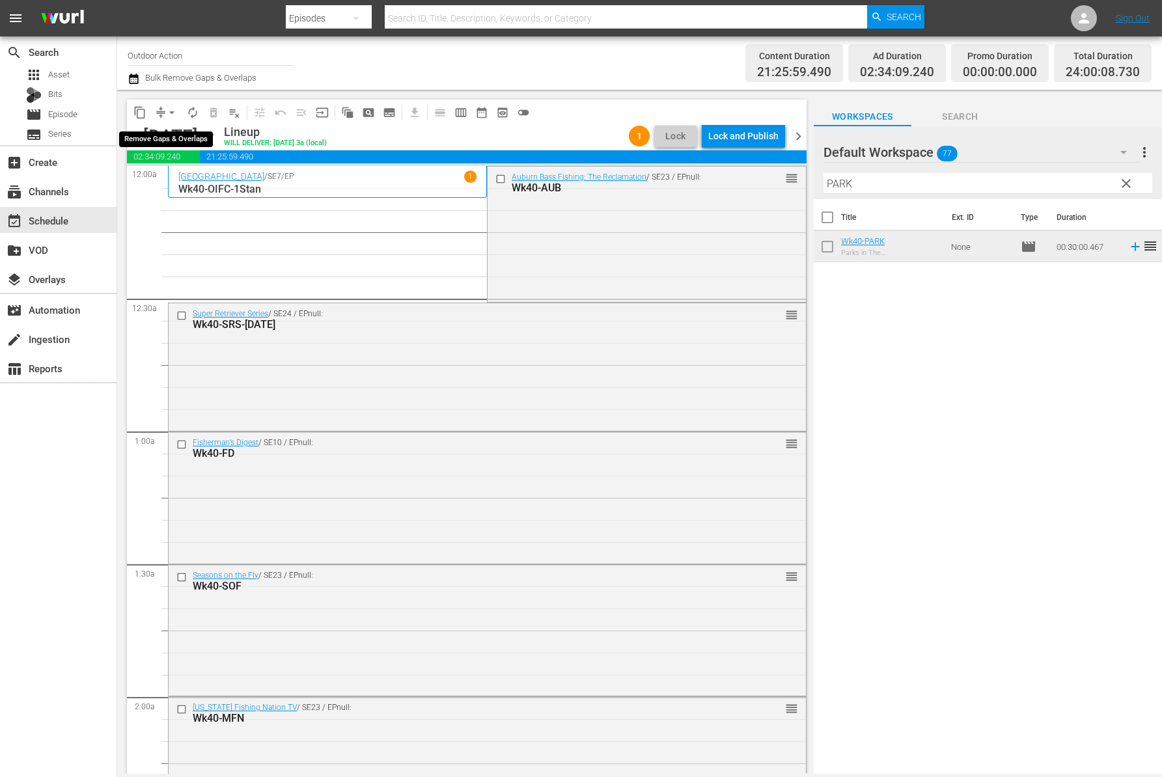
click at [163, 109] on button "arrow_drop_down" at bounding box center [171, 112] width 21 height 21
click at [177, 143] on li "Align to Midnight" at bounding box center [172, 138] width 137 height 21
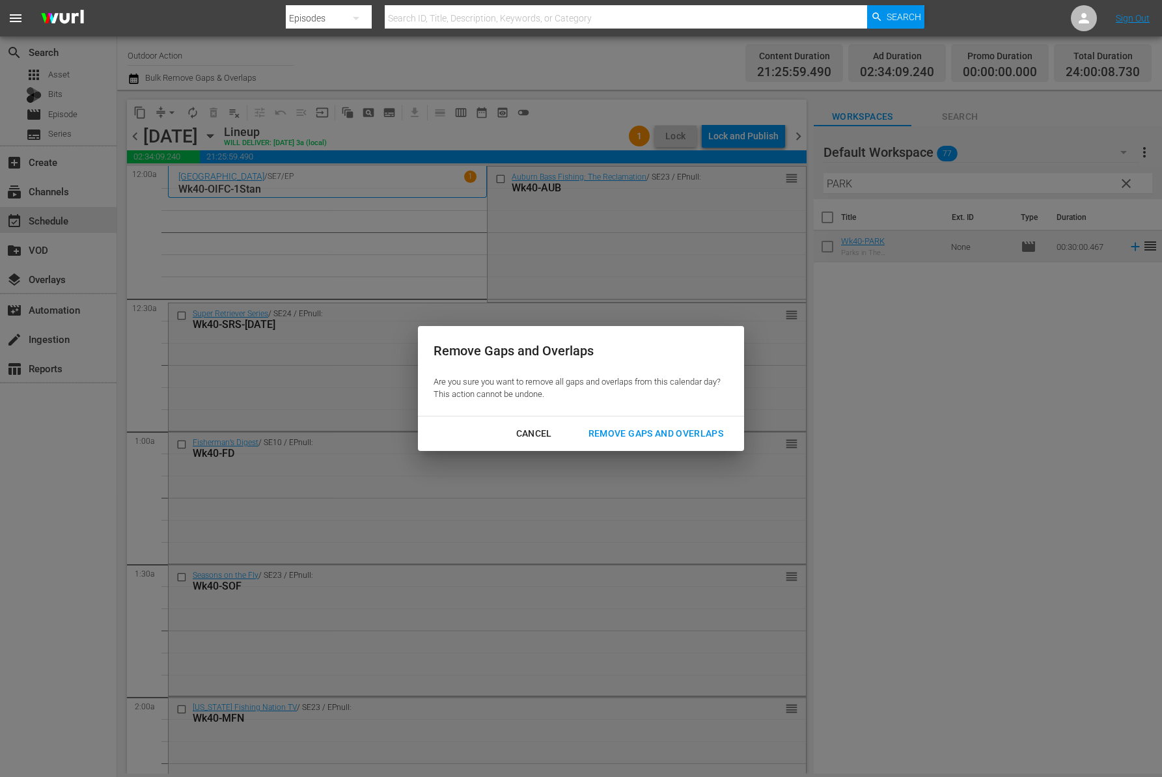
click at [669, 430] on div "Remove Gaps and Overlaps" at bounding box center [656, 434] width 156 height 16
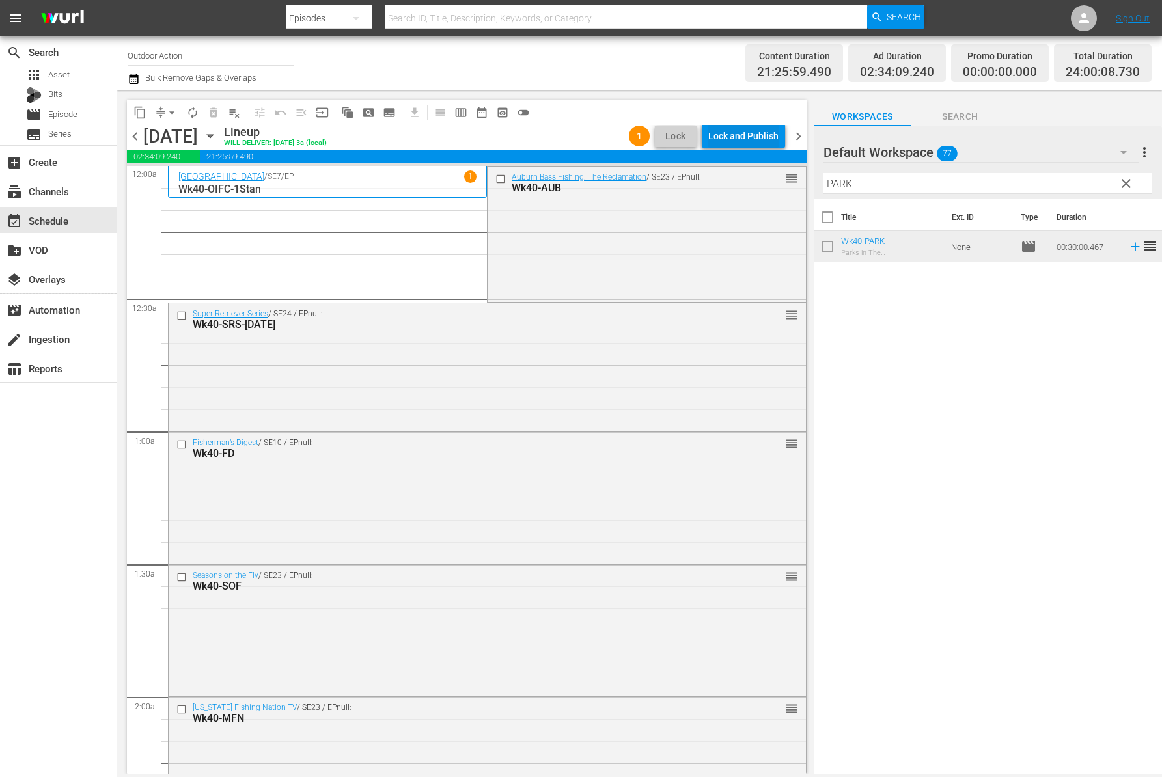
click at [748, 129] on div "Lock and Publish" at bounding box center [743, 135] width 70 height 23
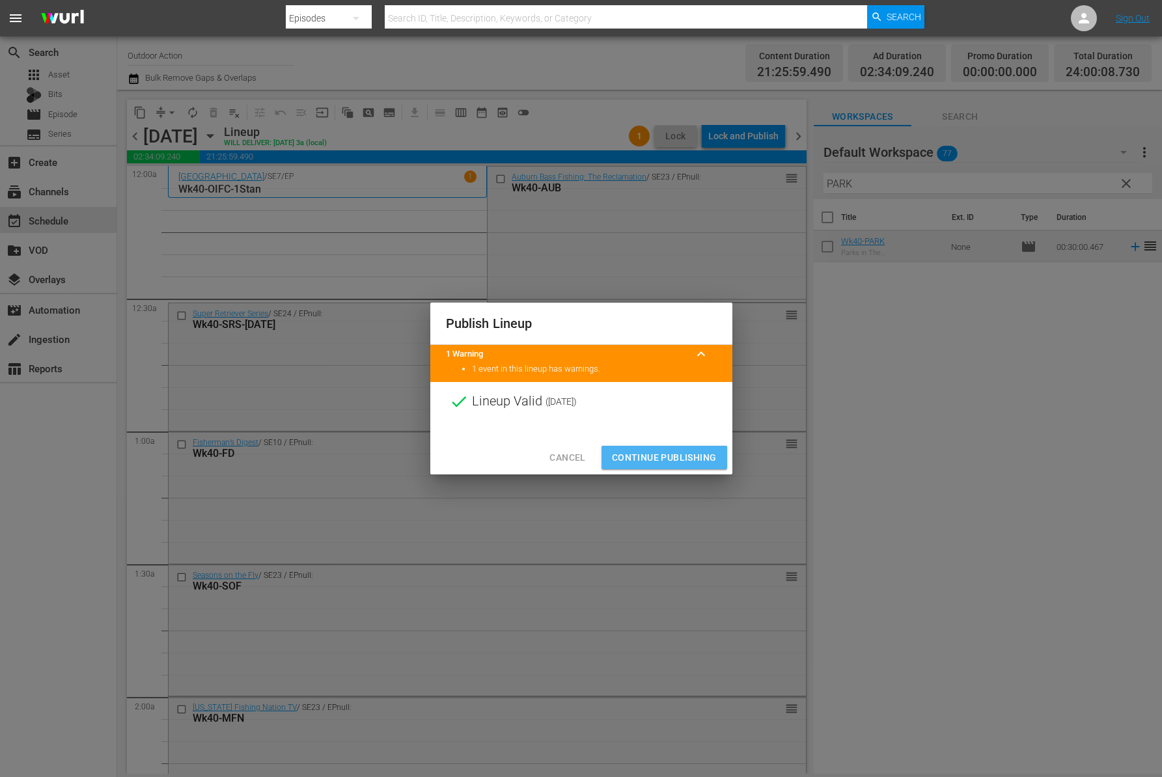
click at [645, 459] on span "Continue Publishing" at bounding box center [664, 458] width 105 height 16
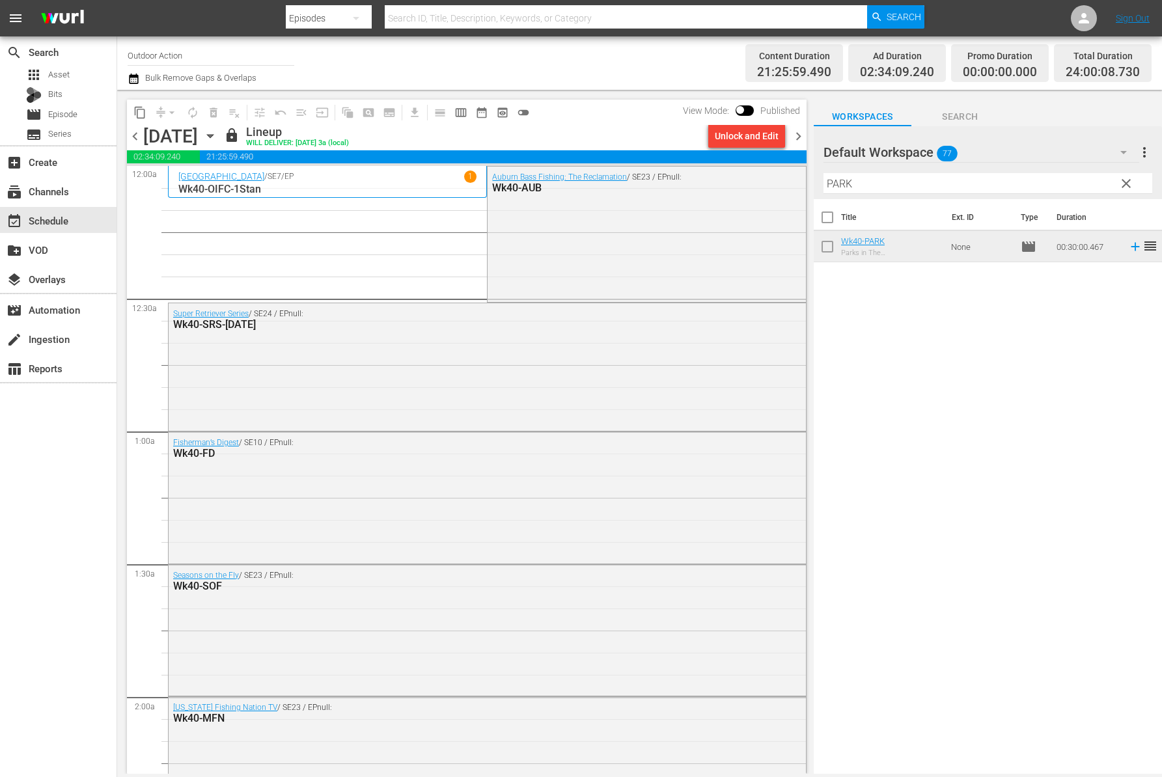
click at [131, 137] on span "chevron_left" at bounding box center [135, 136] width 16 height 16
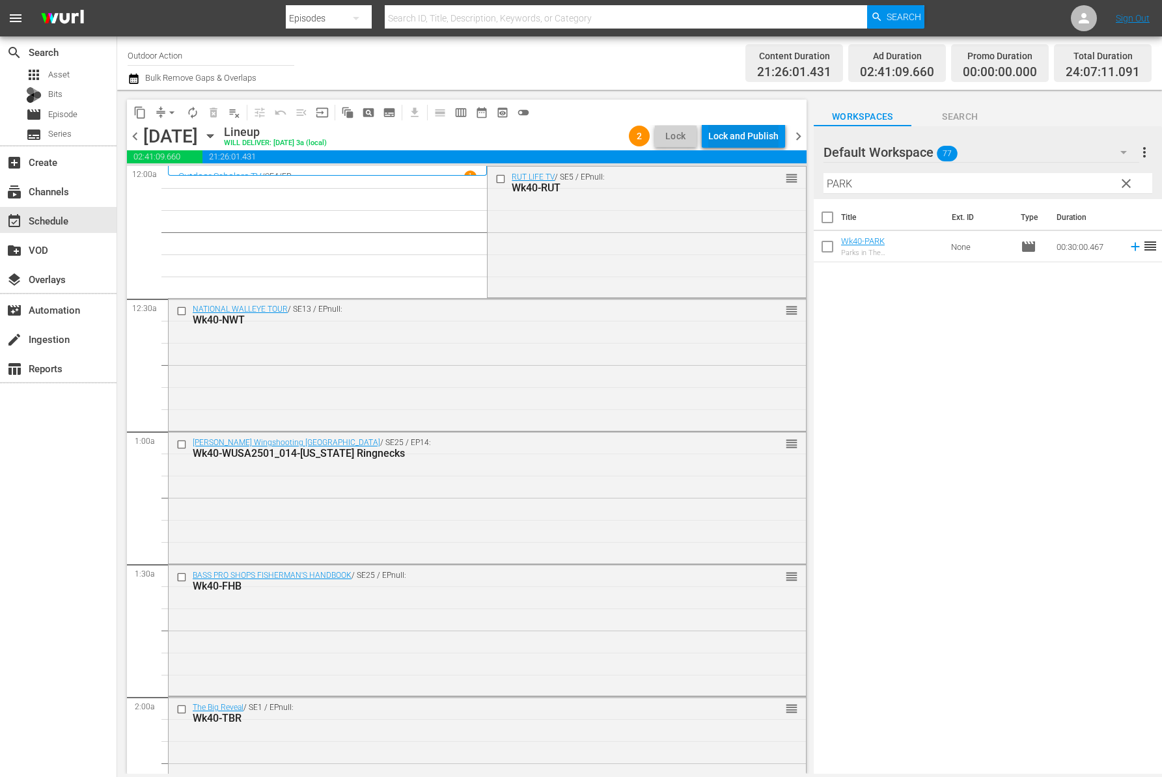
click at [728, 131] on div "Lock and Publish" at bounding box center [743, 135] width 70 height 23
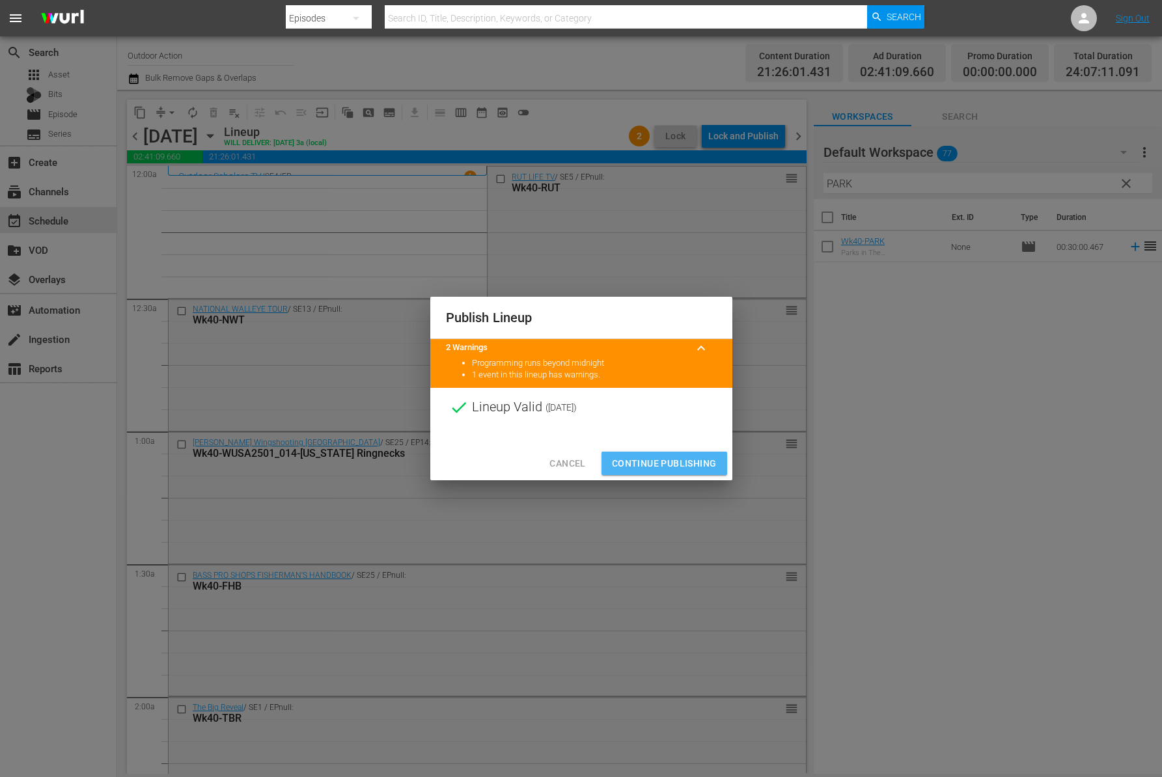
click at [673, 463] on span "Continue Publishing" at bounding box center [664, 464] width 105 height 16
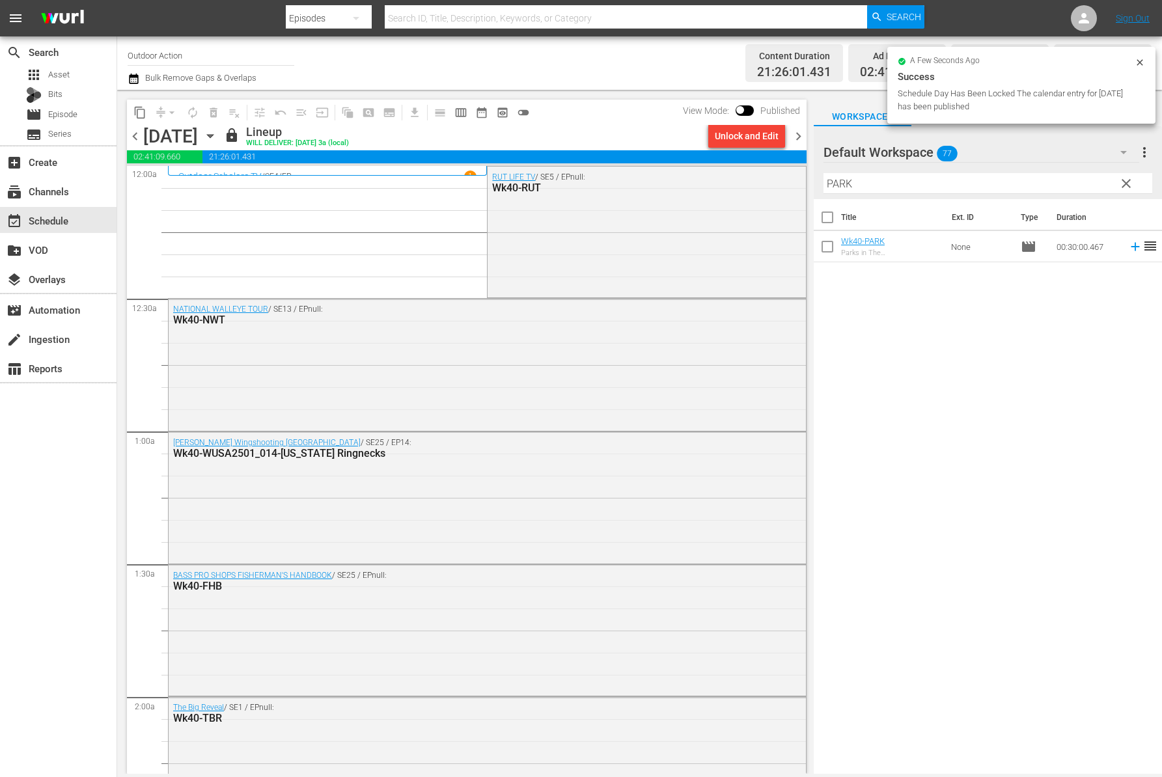
click at [132, 135] on span "chevron_left" at bounding box center [135, 136] width 16 height 16
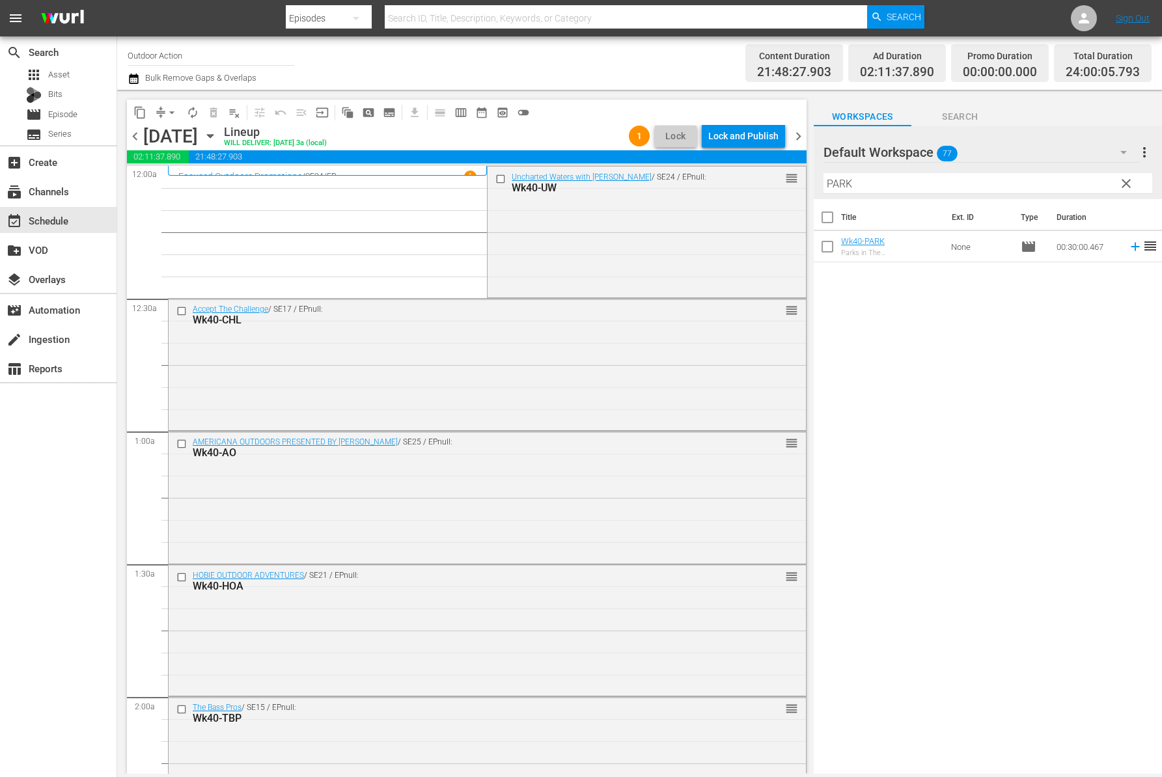
click at [759, 133] on div "Lock and Publish" at bounding box center [743, 135] width 70 height 23
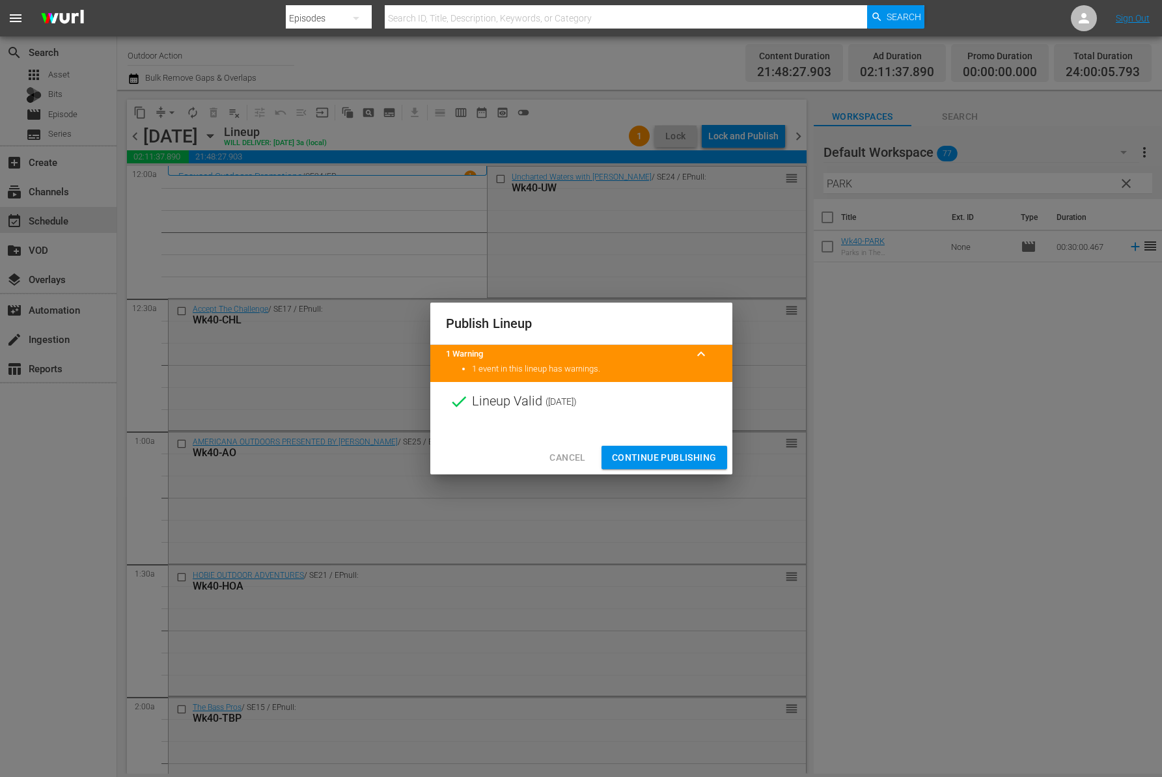
click at [649, 459] on span "Continue Publishing" at bounding box center [664, 458] width 105 height 16
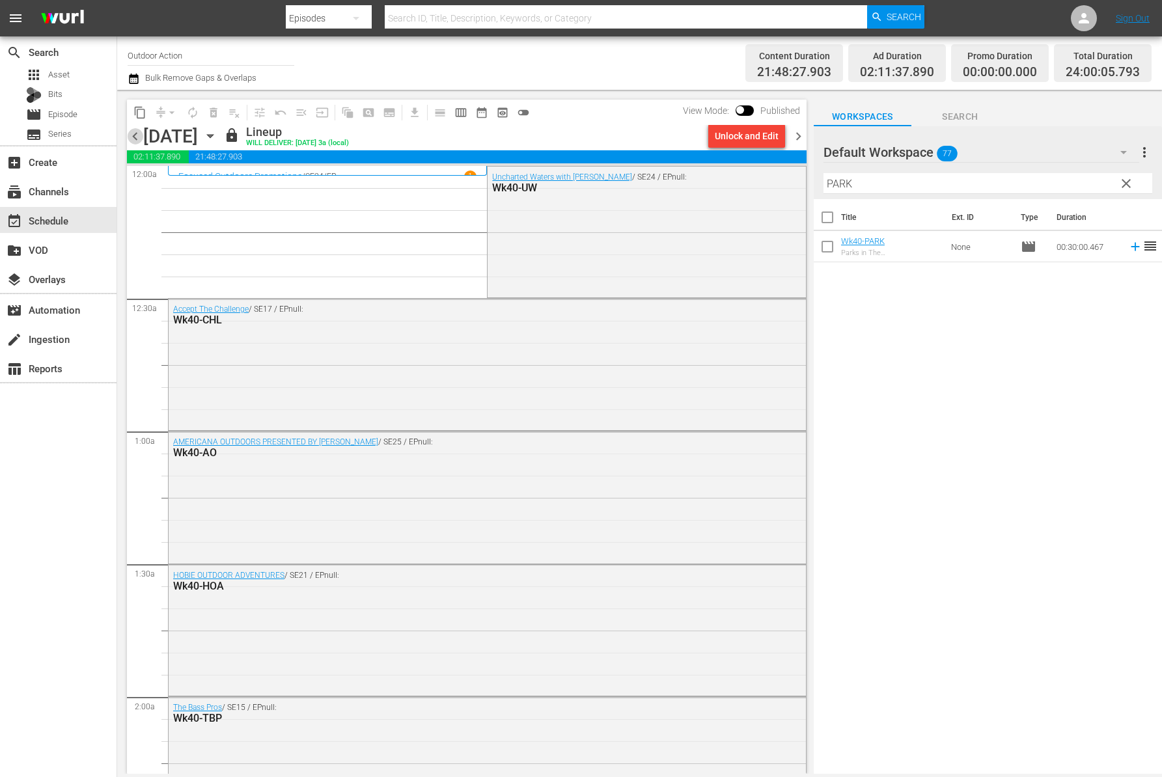
click at [133, 137] on span "chevron_left" at bounding box center [135, 136] width 16 height 16
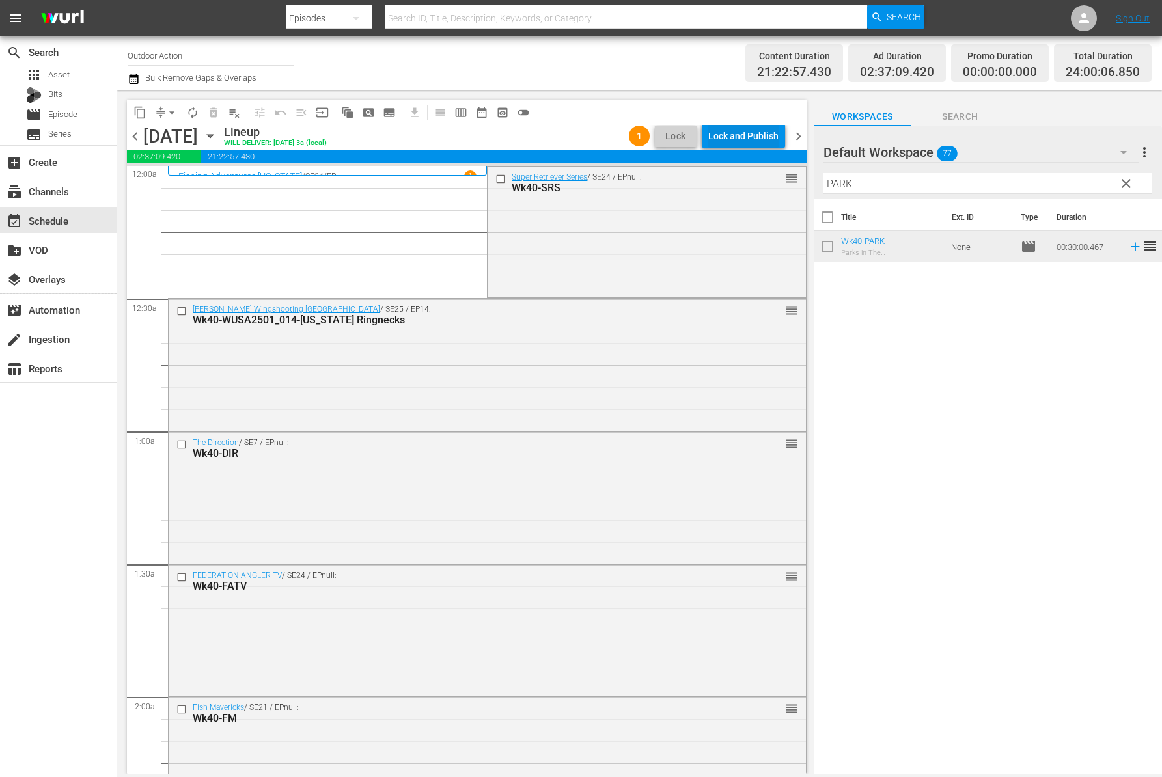
click at [728, 136] on div "Lock and Publish" at bounding box center [743, 135] width 70 height 23
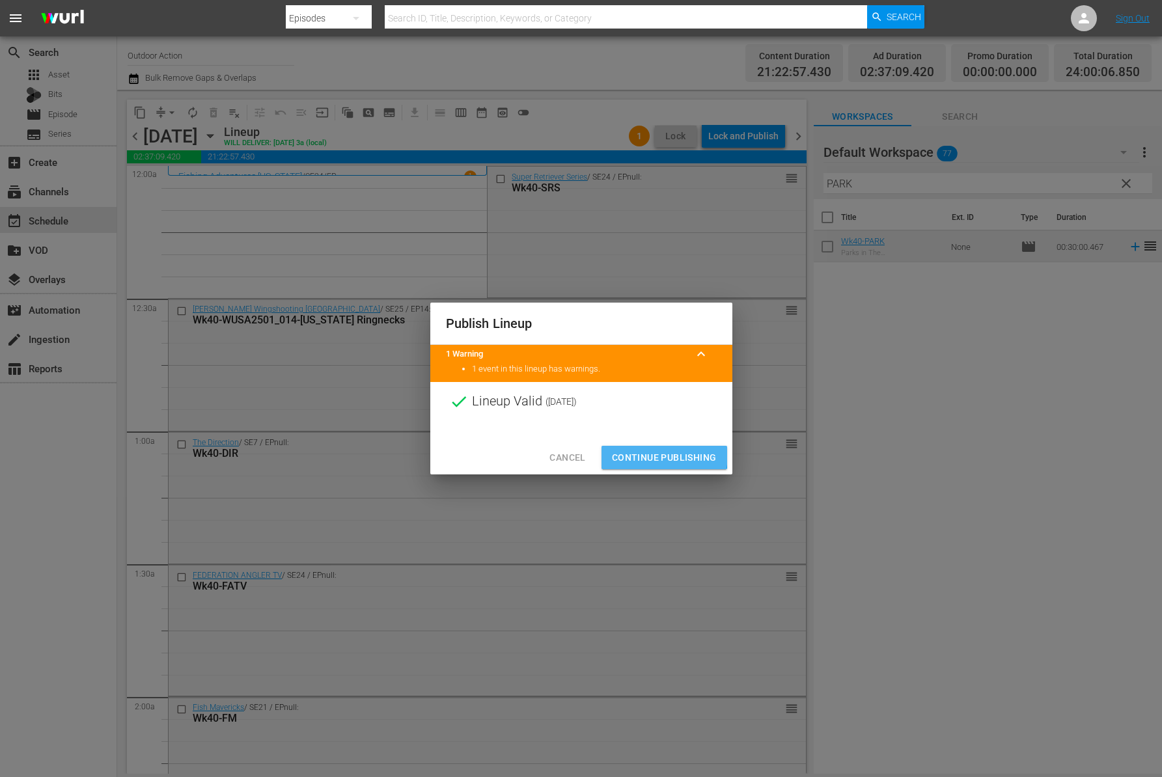
click at [638, 453] on span "Continue Publishing" at bounding box center [664, 458] width 105 height 16
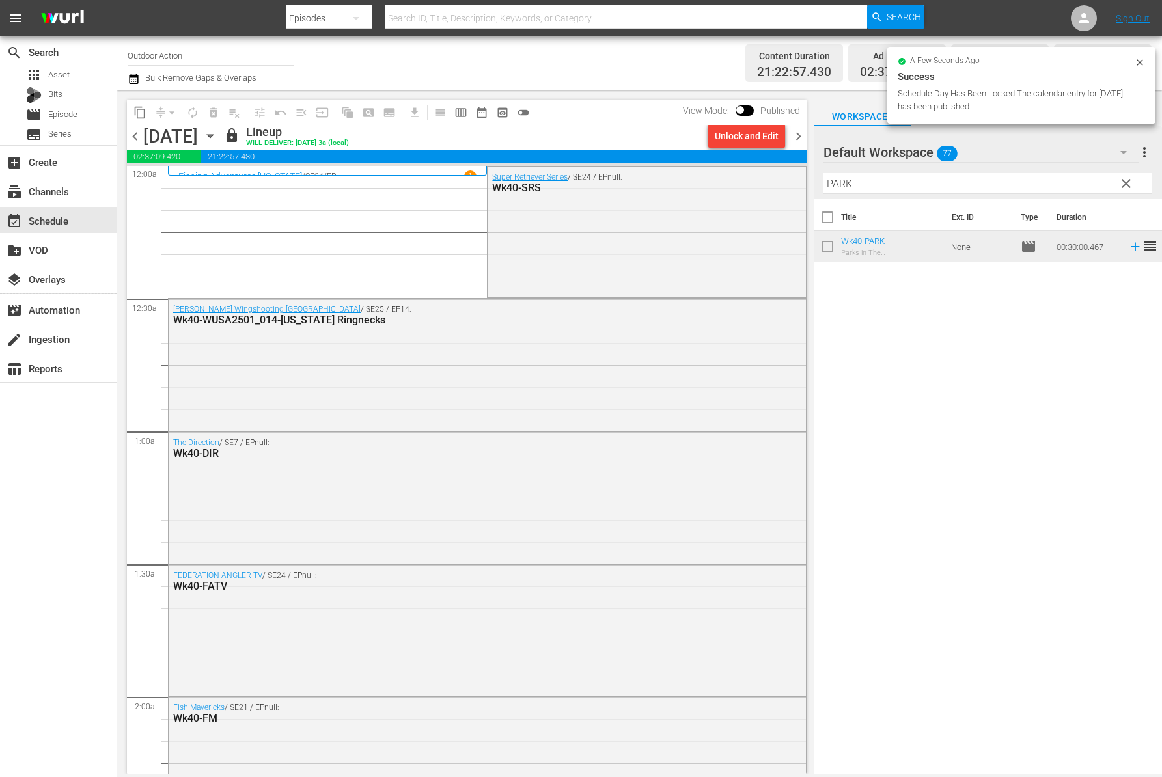
click at [131, 137] on span "chevron_left" at bounding box center [135, 136] width 16 height 16
